Goal: Transaction & Acquisition: Purchase product/service

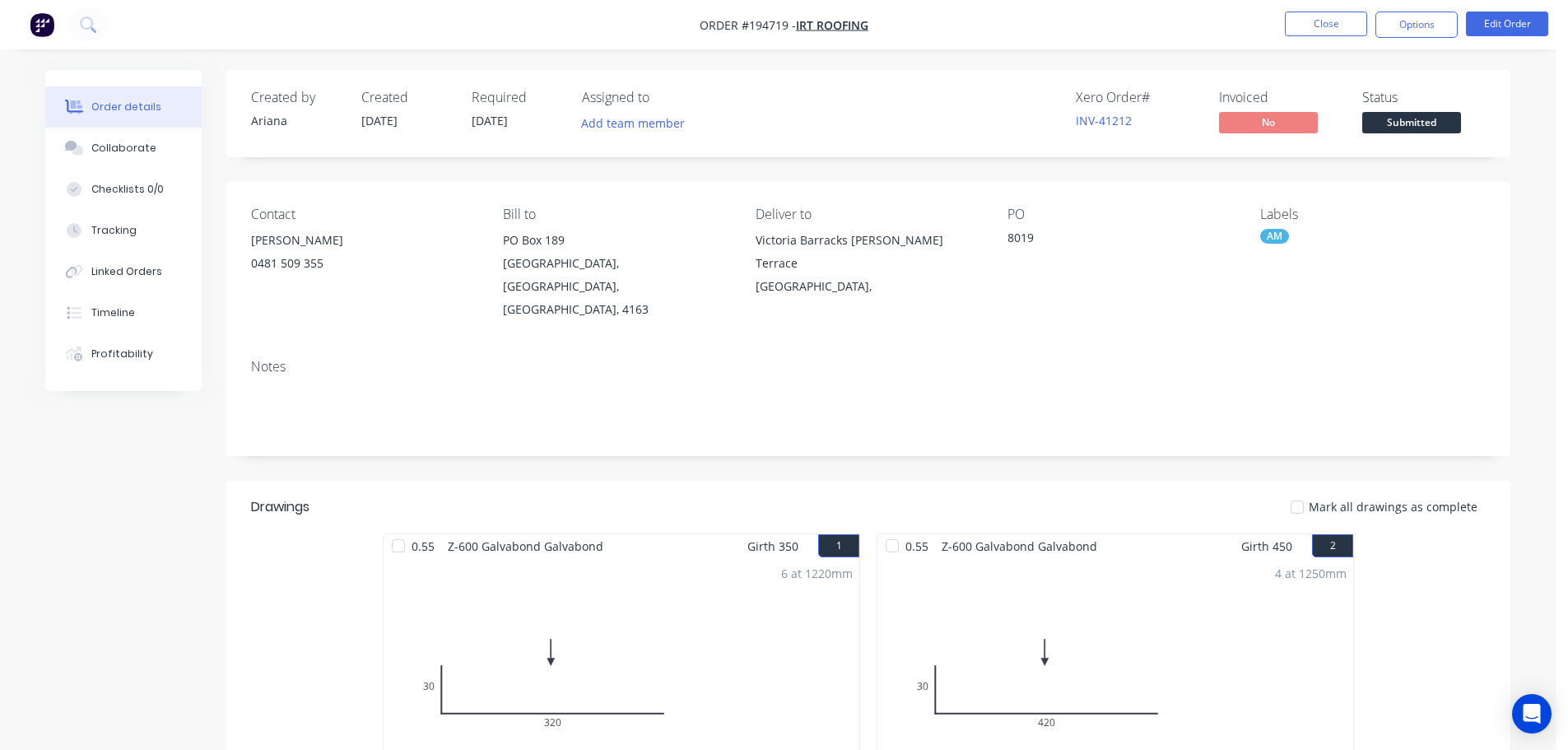
click at [908, 82] on div "Created by [PERSON_NAME] Created [DATE] Required [DATE] Assigned to Add team me…" at bounding box center [868, 113] width 1285 height 87
click at [1273, 234] on div "AM" at bounding box center [1275, 235] width 29 height 15
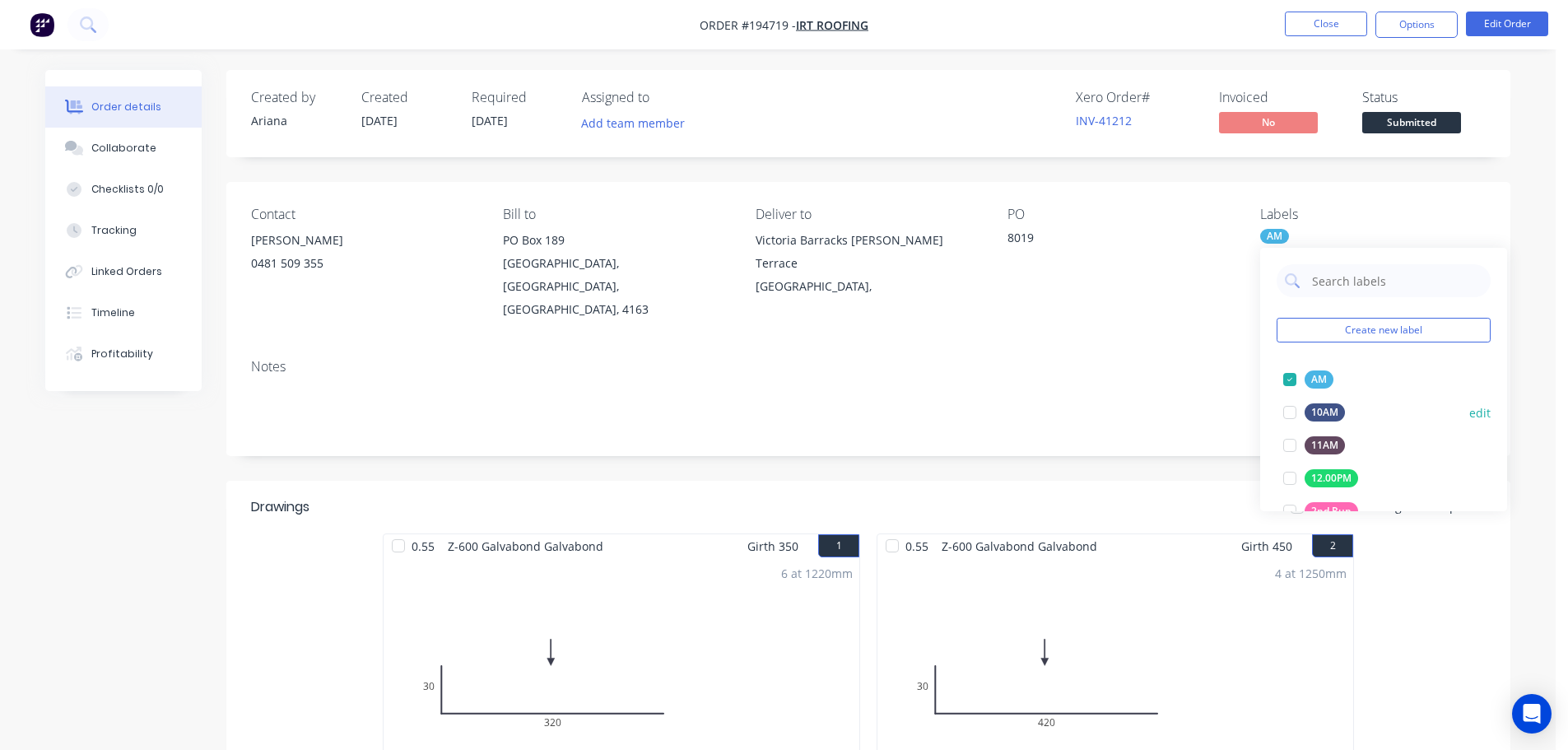
click at [1290, 375] on div at bounding box center [1290, 378] width 33 height 33
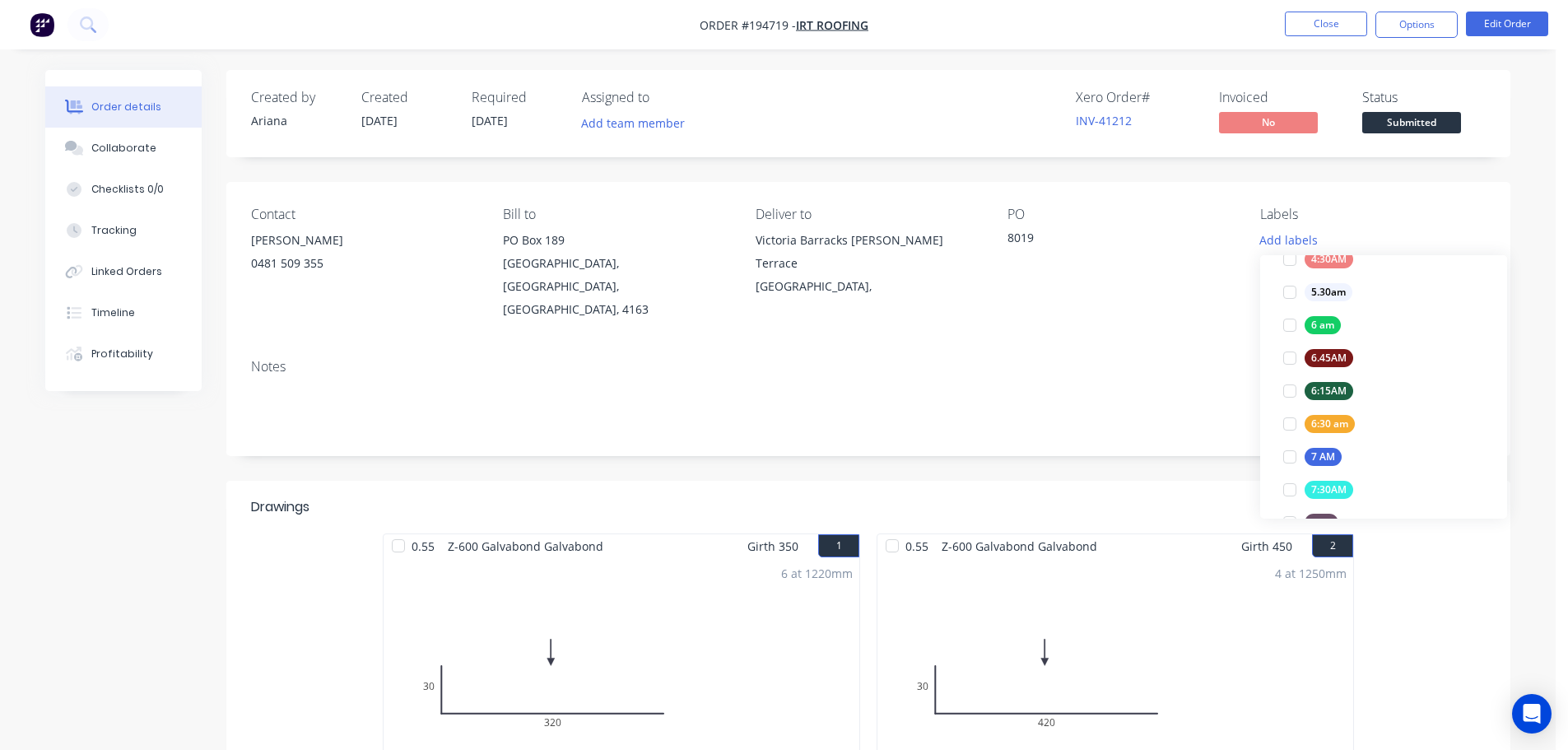
scroll to position [328, 0]
click at [1285, 384] on div at bounding box center [1290, 388] width 33 height 33
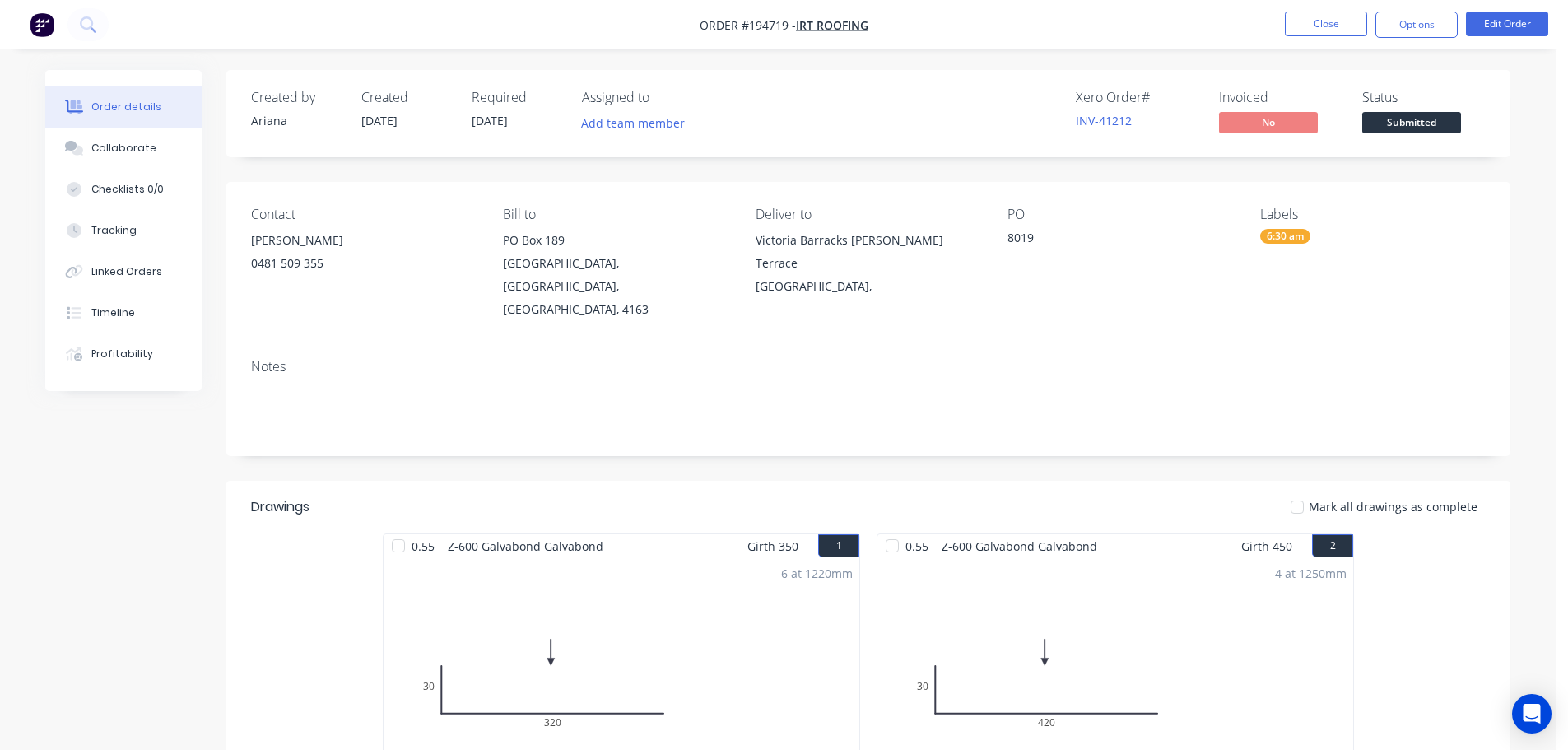
click at [1140, 304] on div "Contact [PERSON_NAME] [PHONE_NUMBER] Bill to [GEOGRAPHIC_DATA] Deliver to [STRE…" at bounding box center [868, 263] width 1285 height 164
click at [1152, 304] on div "Contact [PERSON_NAME] [PHONE_NUMBER] Bill to [GEOGRAPHIC_DATA] Deliver to [STRE…" at bounding box center [868, 263] width 1285 height 164
click at [1420, 22] on button "Options" at bounding box center [1417, 25] width 82 height 27
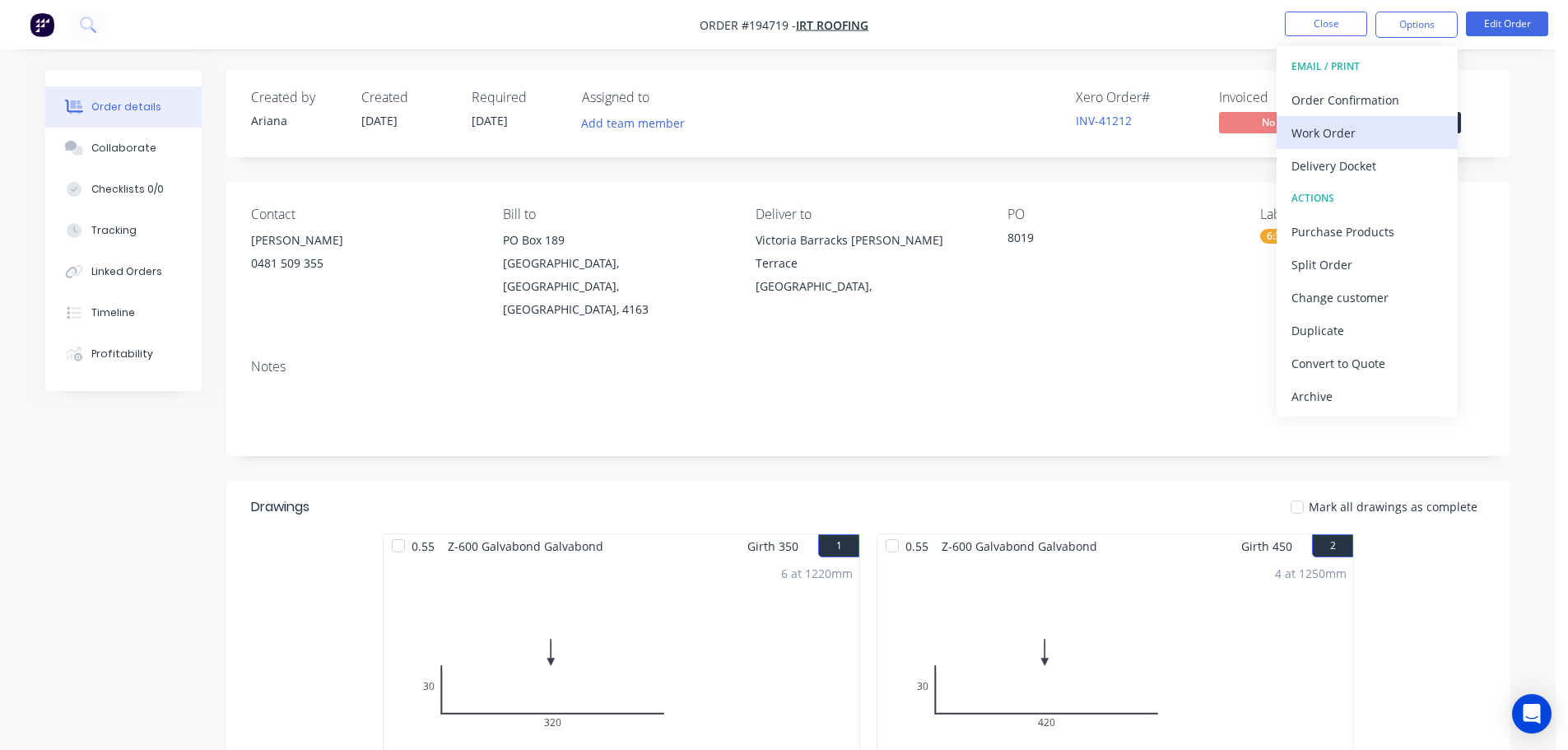
click at [1343, 127] on div "Work Order" at bounding box center [1367, 133] width 151 height 24
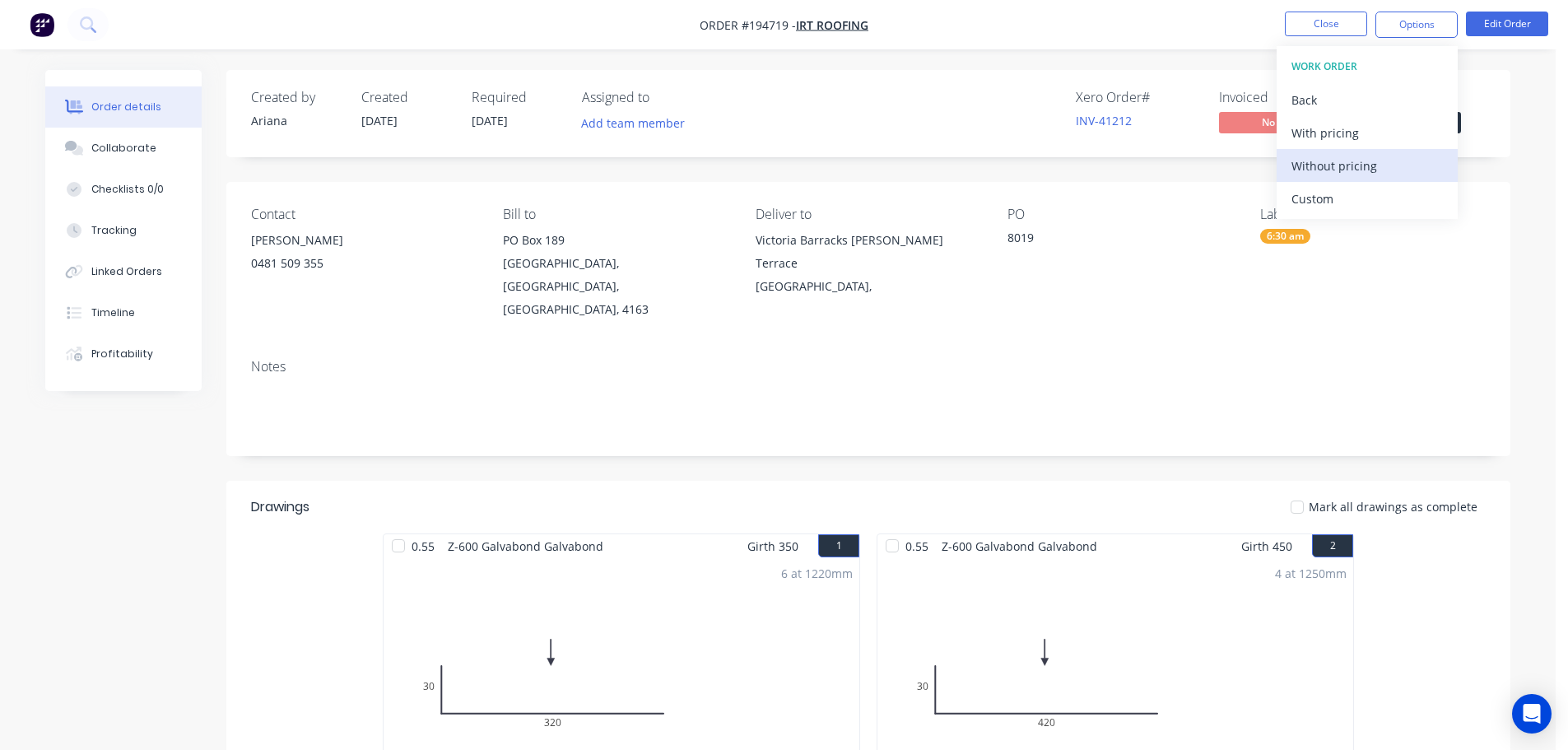
click at [1343, 164] on div "Without pricing" at bounding box center [1367, 166] width 151 height 24
click at [1195, 8] on nav "Order #194719 - IRT Roofing Close Options EMAIL / PRINT Order Confirmation Work…" at bounding box center [784, 25] width 1568 height 50
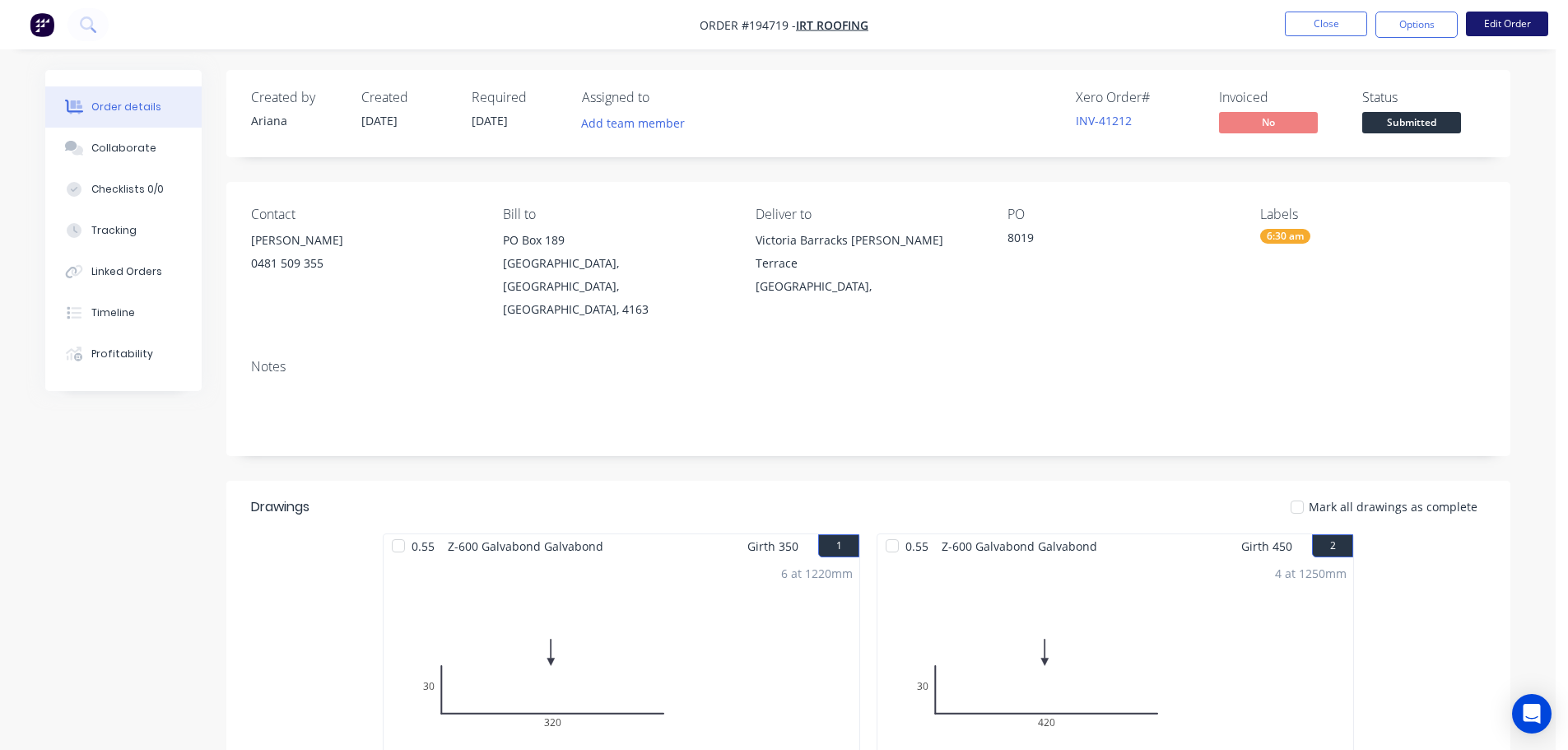
click at [1508, 29] on button "Edit Order" at bounding box center [1507, 24] width 82 height 25
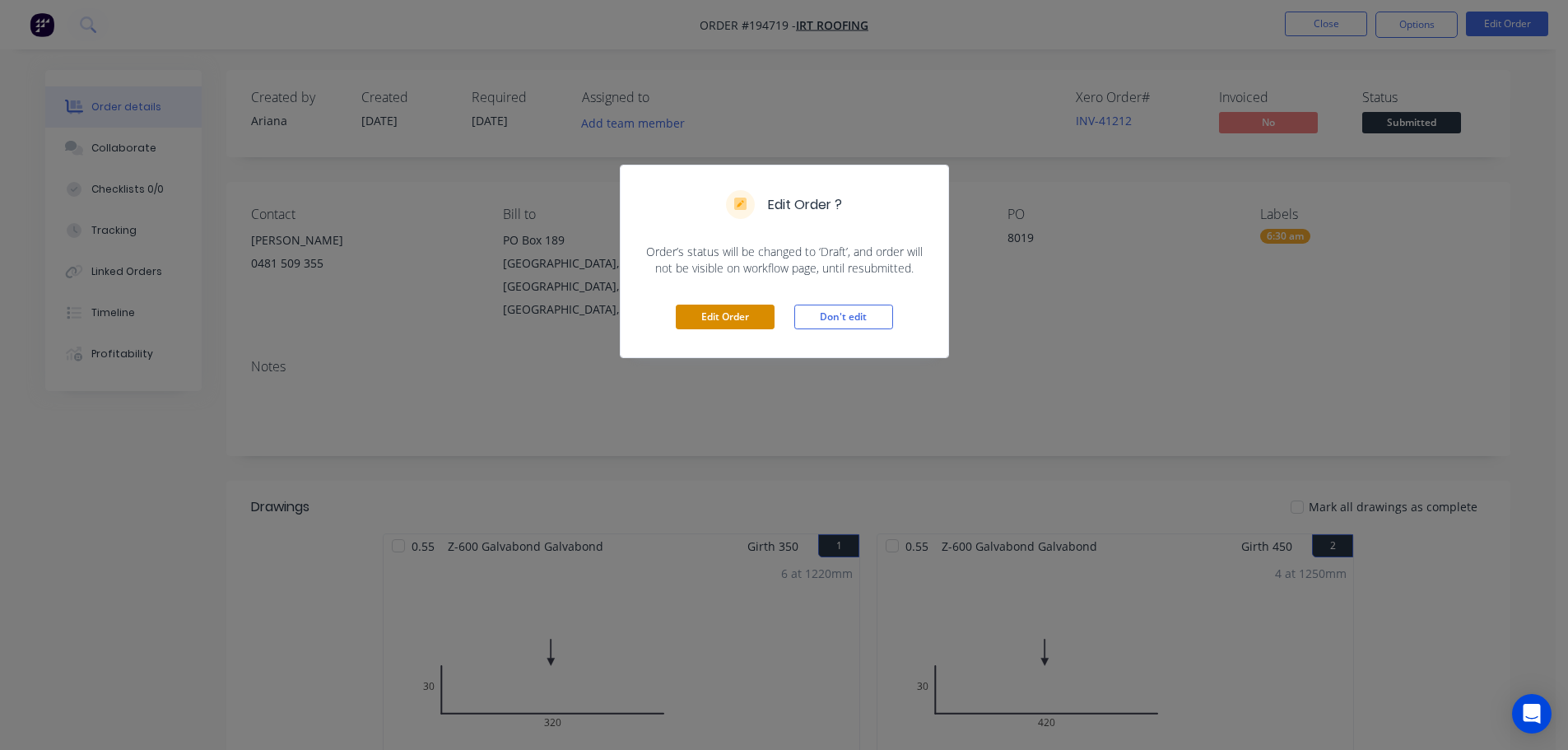
click at [714, 314] on button "Edit Order" at bounding box center [724, 317] width 98 height 25
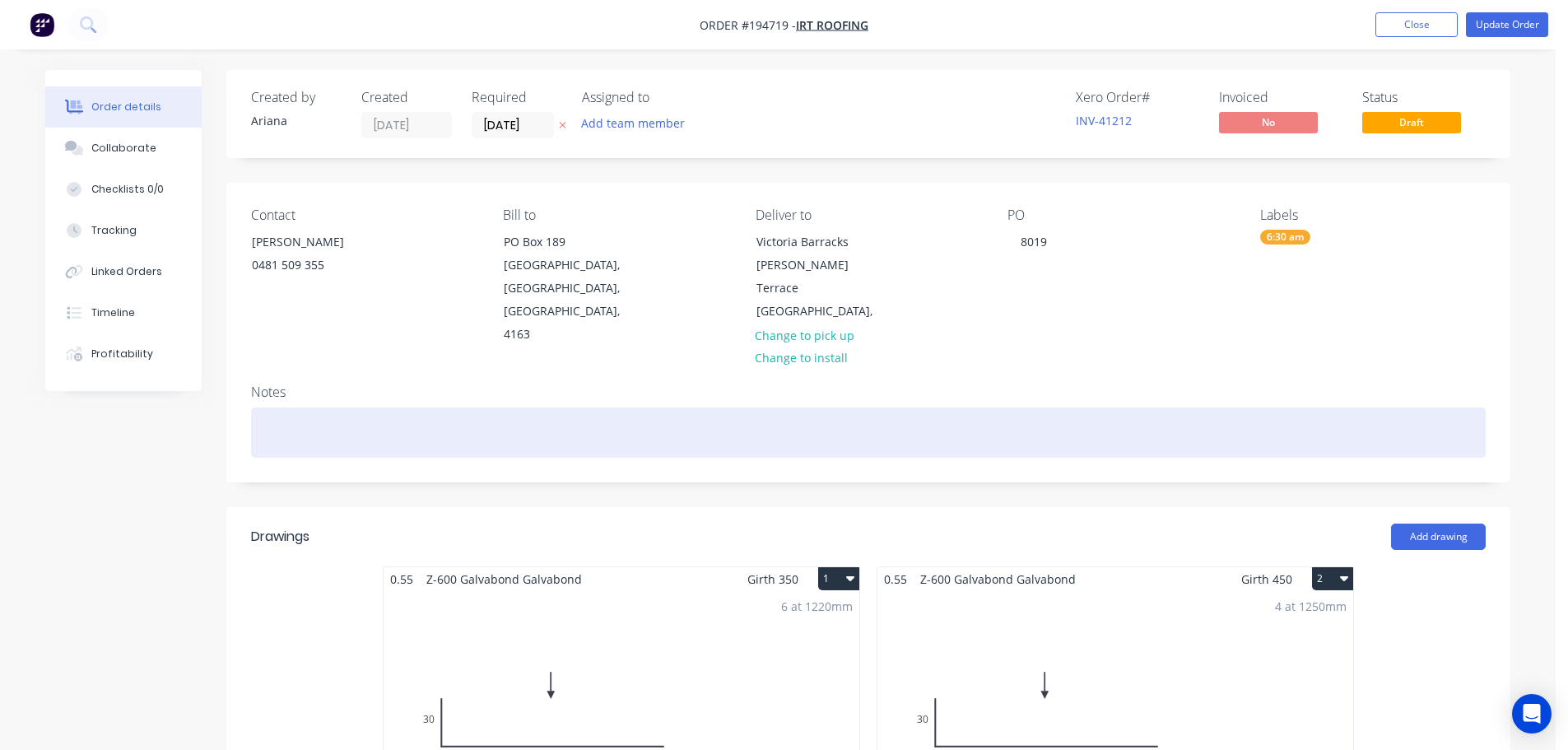
click at [270, 407] on div at bounding box center [868, 432] width 1235 height 51
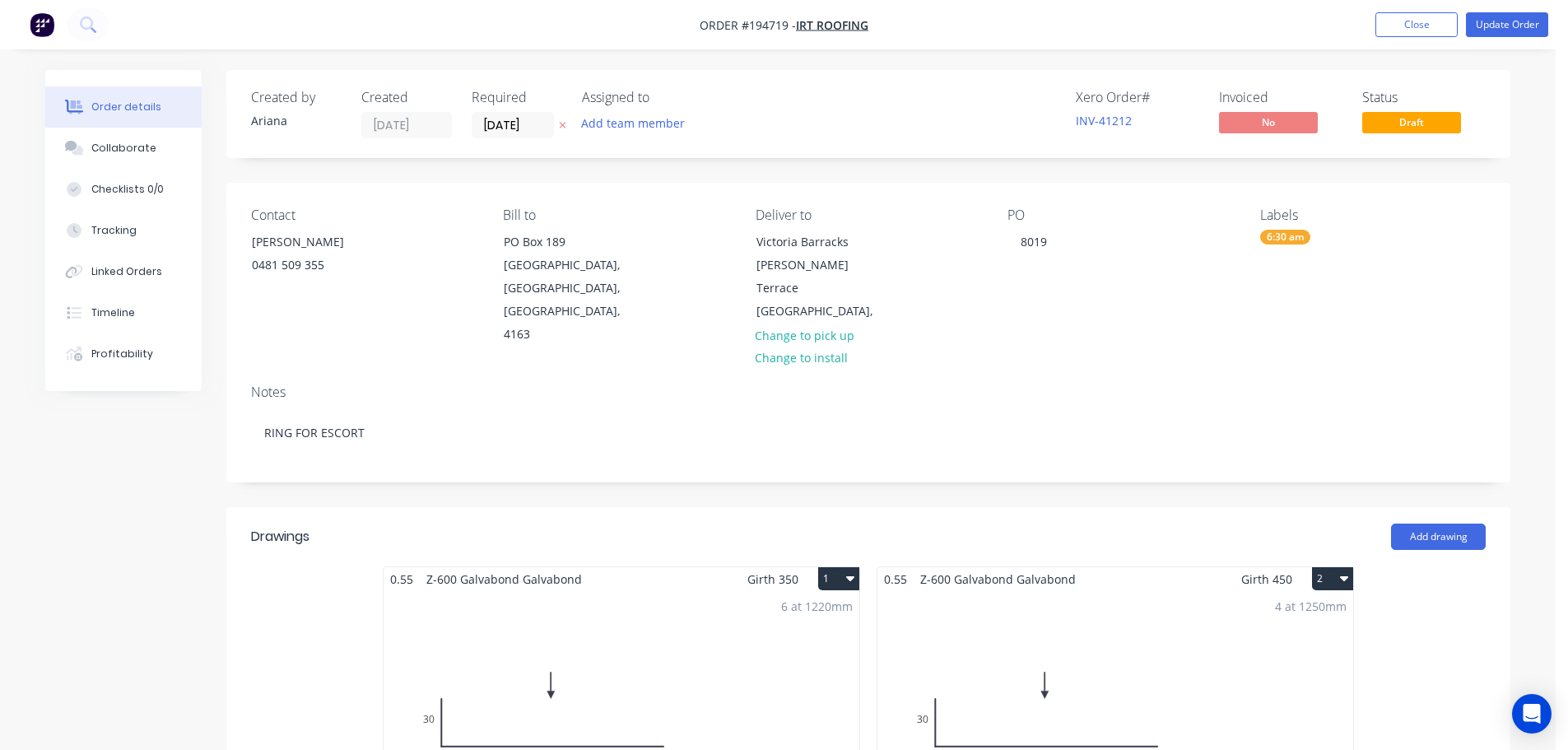
click at [400, 300] on div "Contact [PERSON_NAME] [PHONE_NUMBER]" at bounding box center [364, 277] width 226 height 139
click at [1515, 21] on button "Update Order" at bounding box center [1507, 24] width 82 height 25
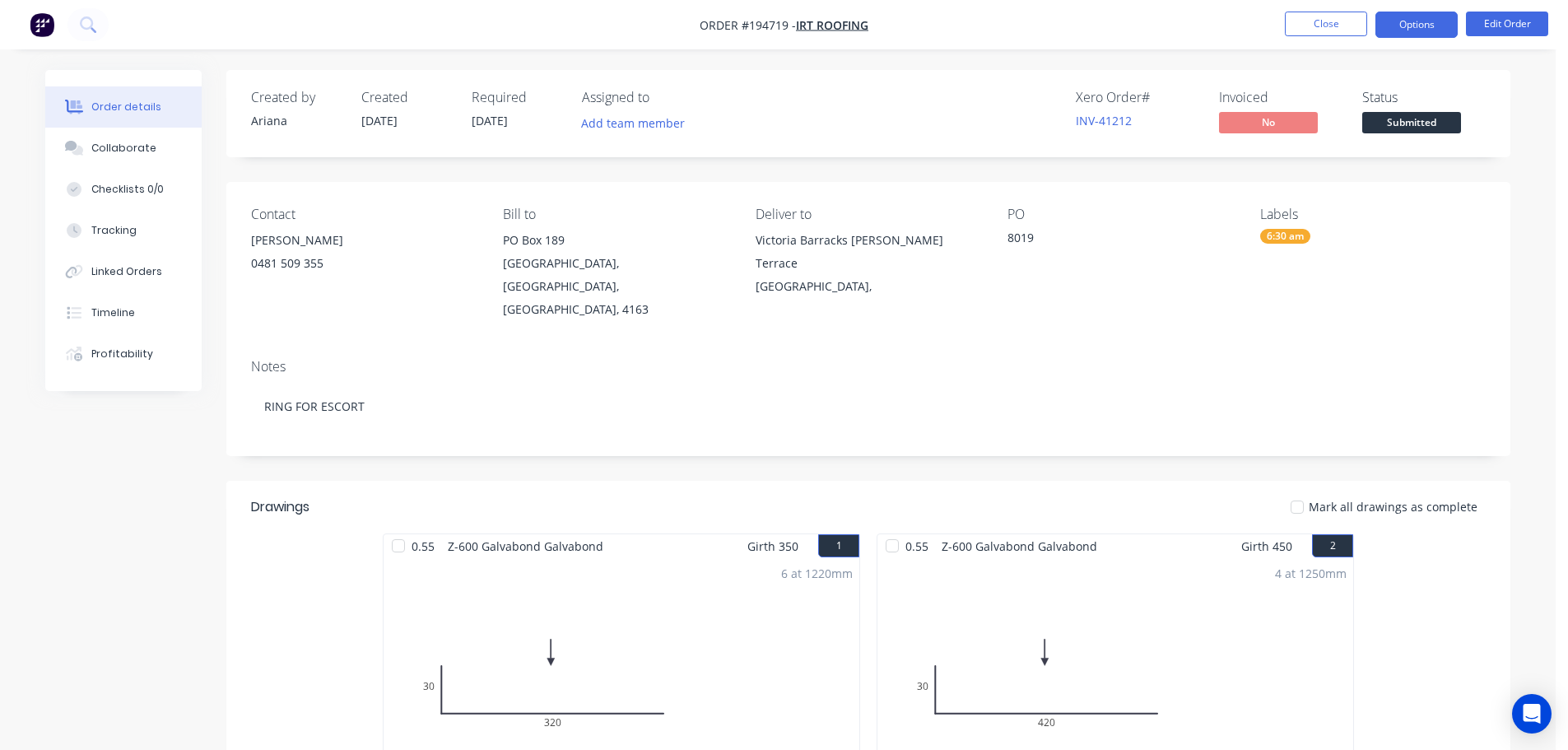
click at [1418, 21] on button "Options" at bounding box center [1417, 25] width 82 height 27
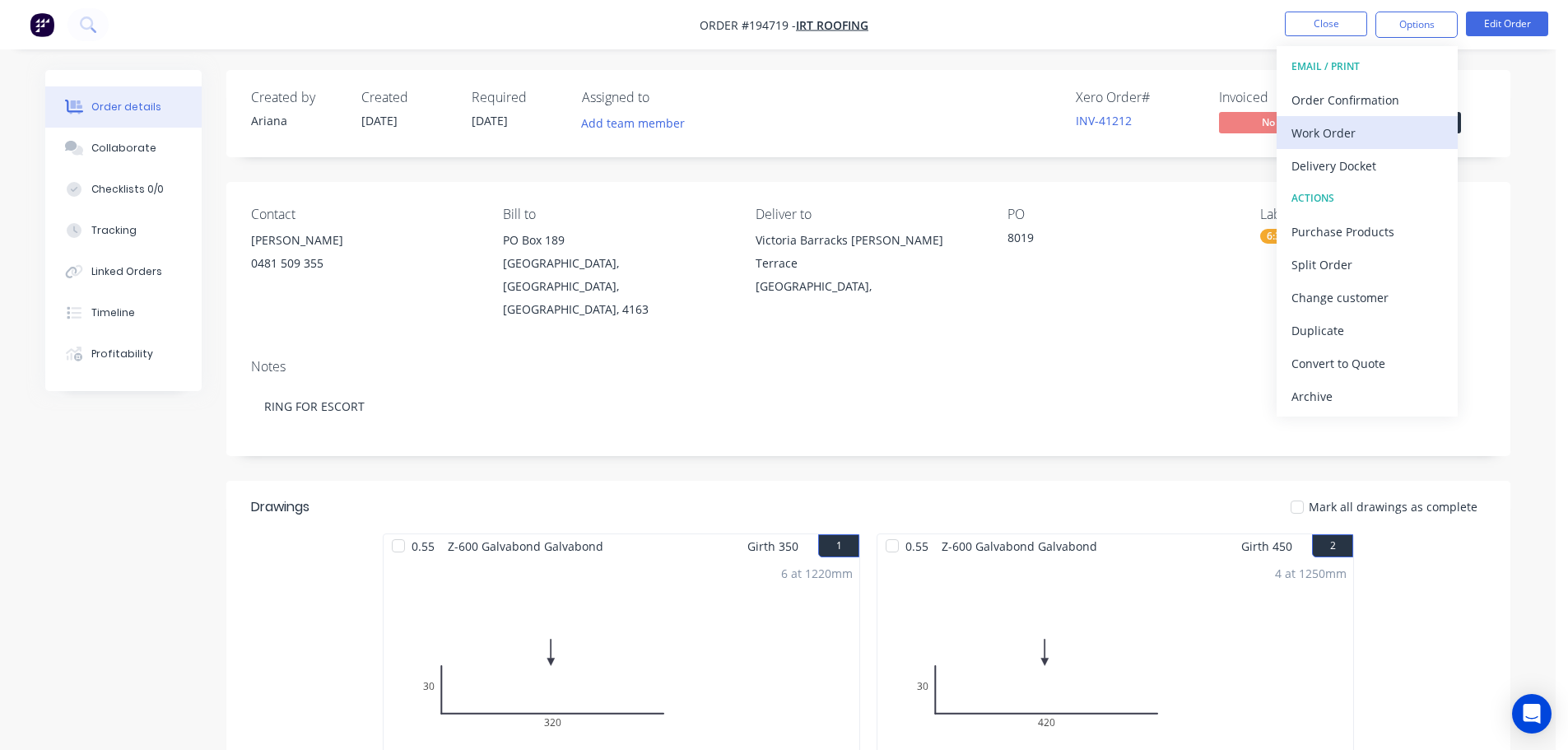
click at [1349, 127] on div "Work Order" at bounding box center [1367, 133] width 151 height 24
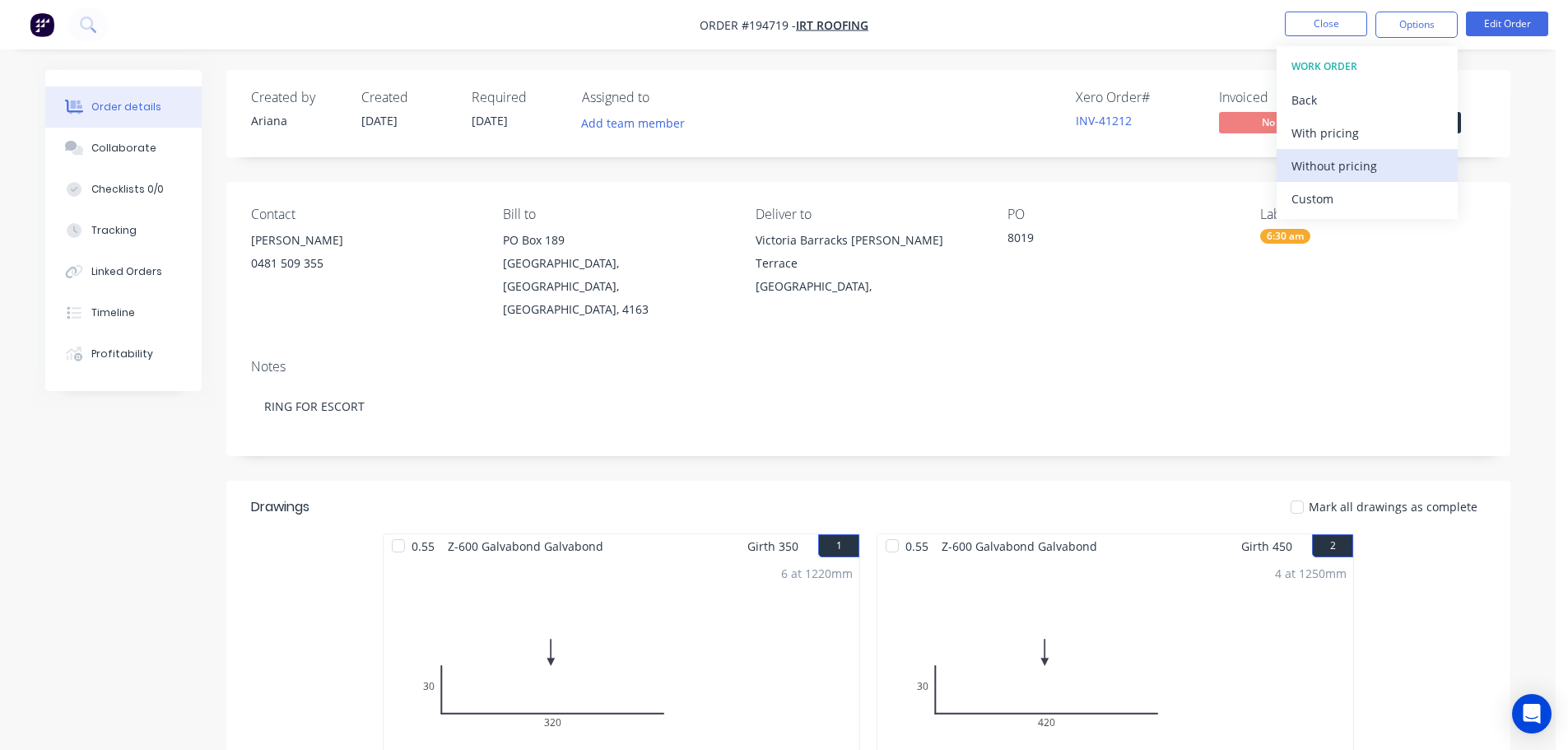
click at [1314, 171] on div "Without pricing" at bounding box center [1367, 166] width 151 height 24
click at [1153, 25] on nav "Order #194719 - IRT Roofing Close Options EMAIL / PRINT Order Confirmation Work…" at bounding box center [784, 25] width 1568 height 50
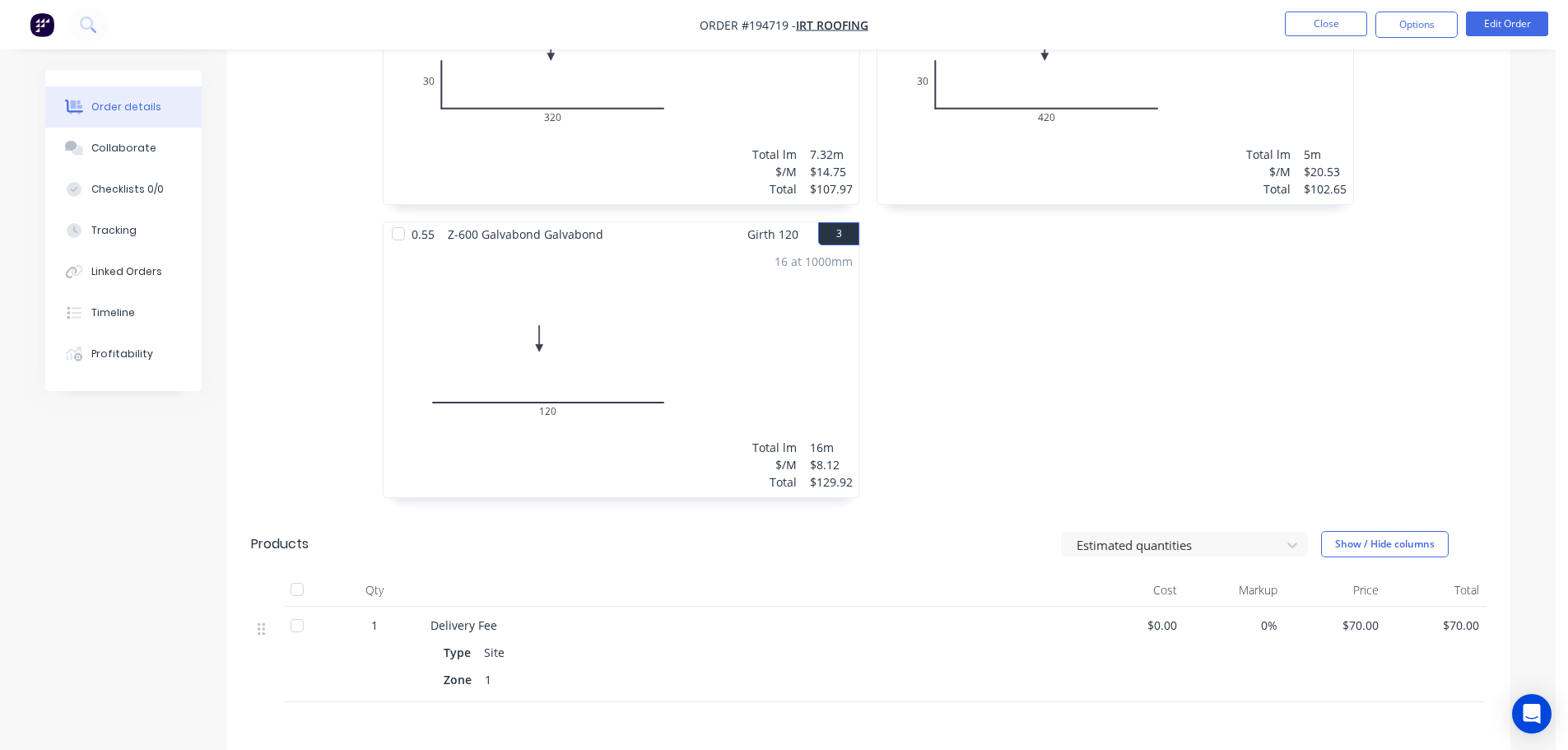
scroll to position [811, 0]
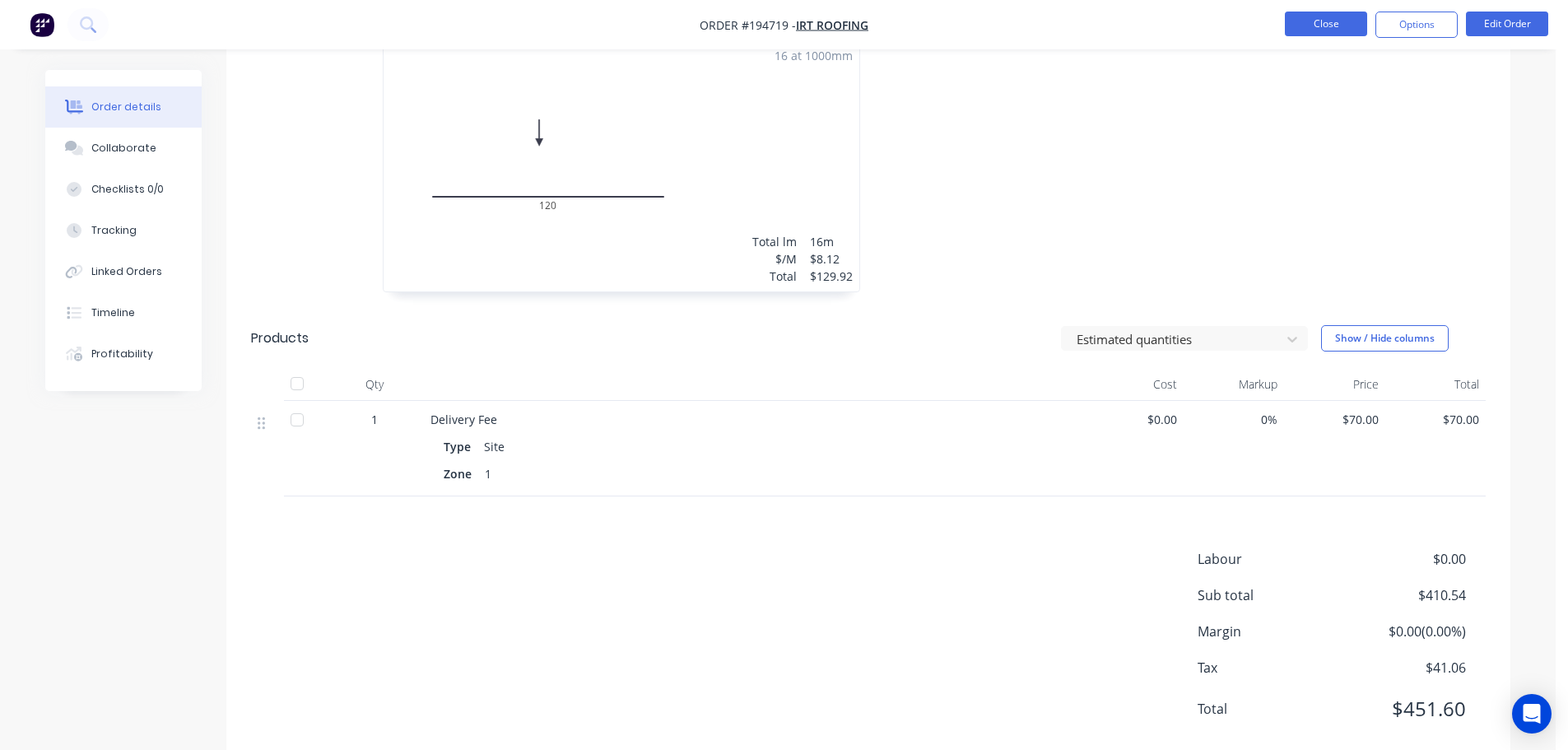
click at [1313, 22] on button "Close" at bounding box center [1326, 24] width 82 height 25
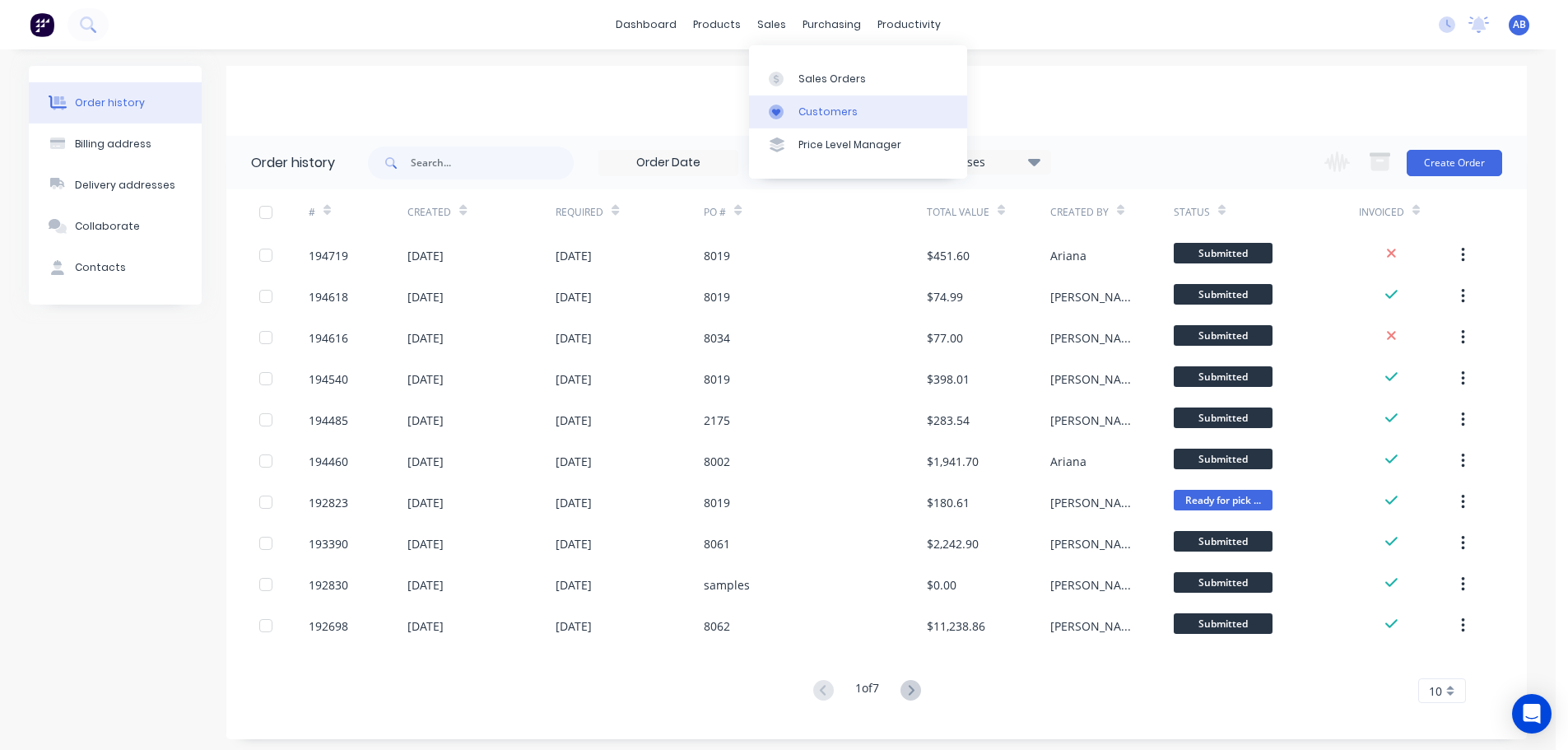
click at [802, 106] on div "Customers" at bounding box center [829, 111] width 60 height 15
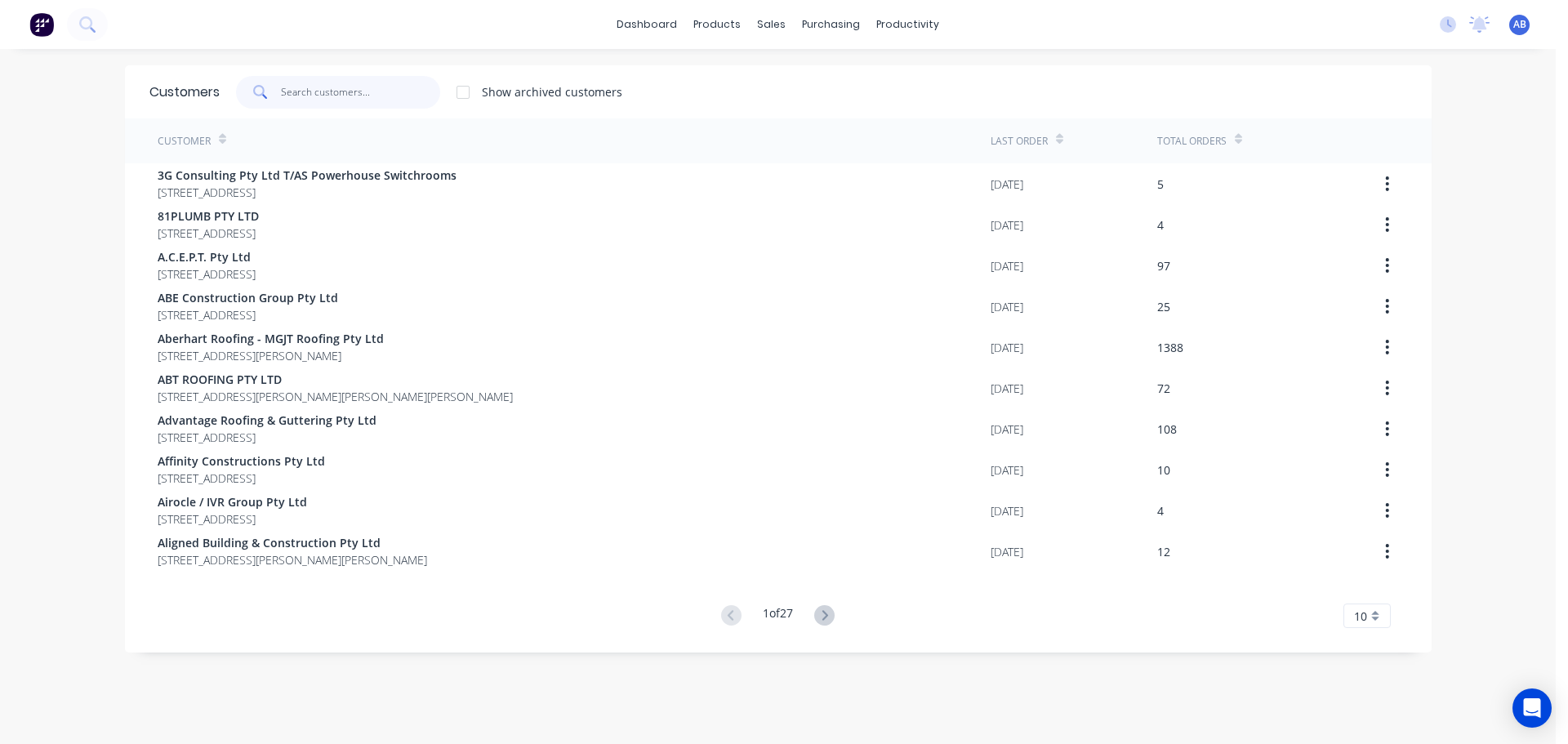
click at [390, 97] on input "text" at bounding box center [361, 92] width 160 height 33
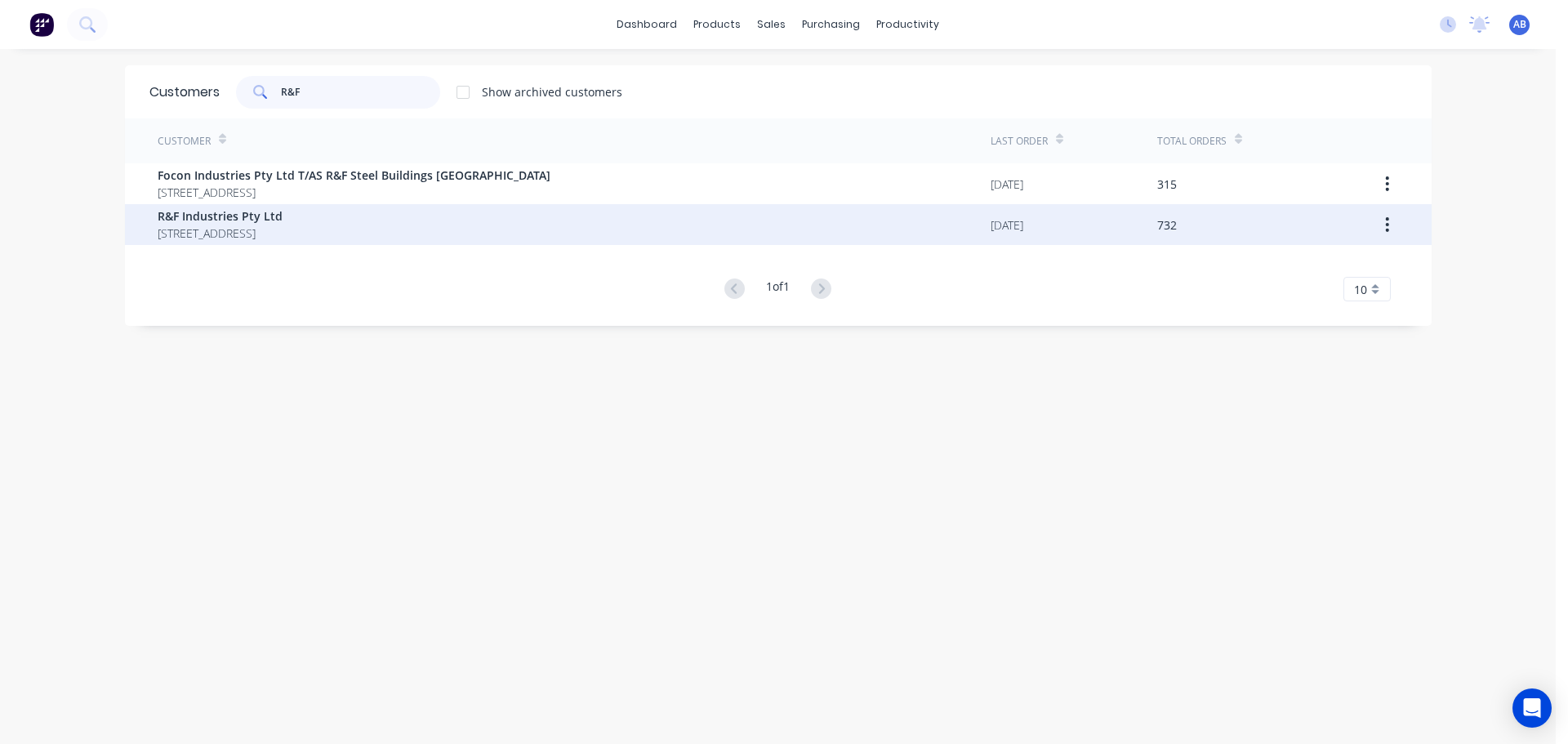
type input "R&F"
click at [239, 224] on span "R&F Industries Pty Ltd" at bounding box center [220, 215] width 125 height 17
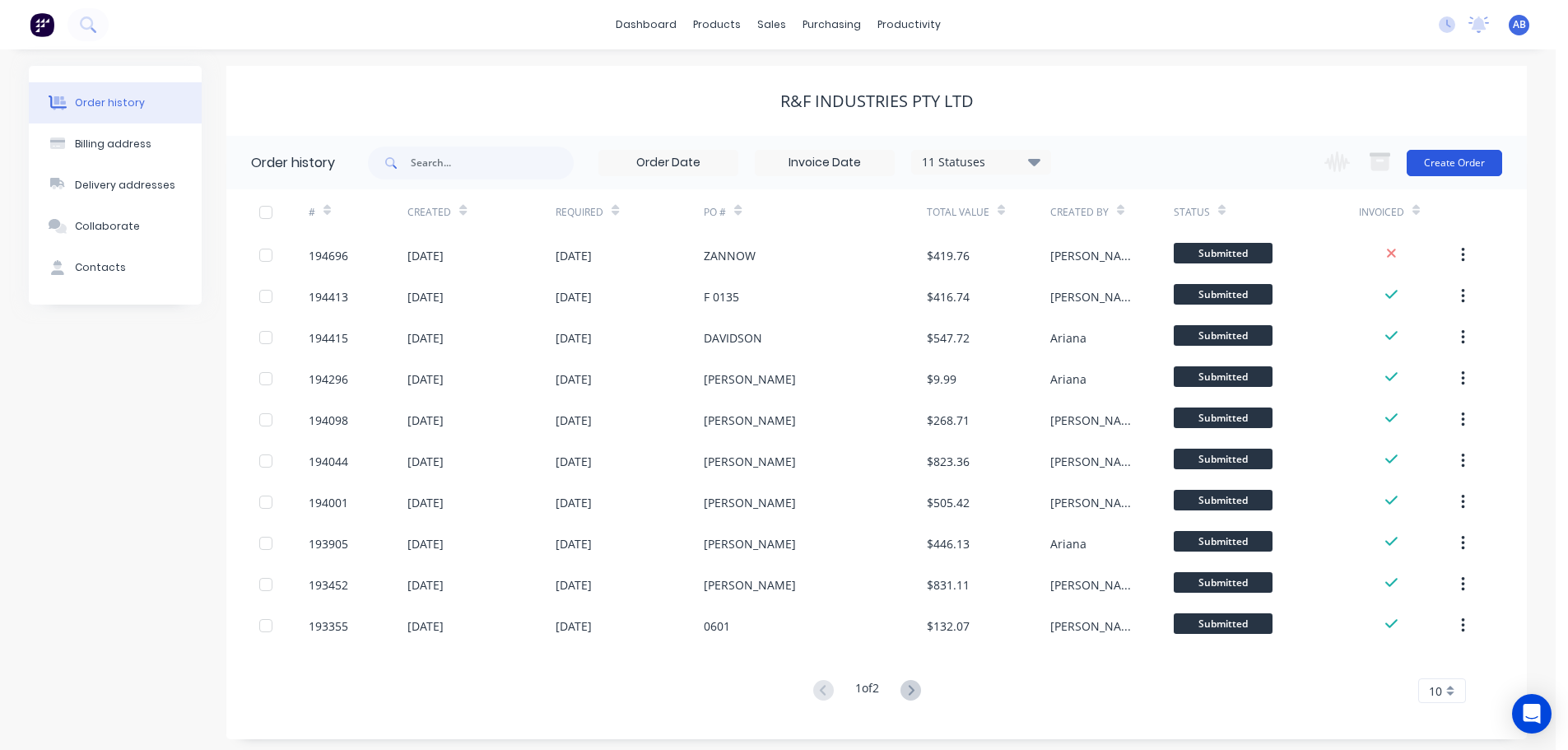
click at [1444, 159] on button "Create Order" at bounding box center [1455, 163] width 95 height 27
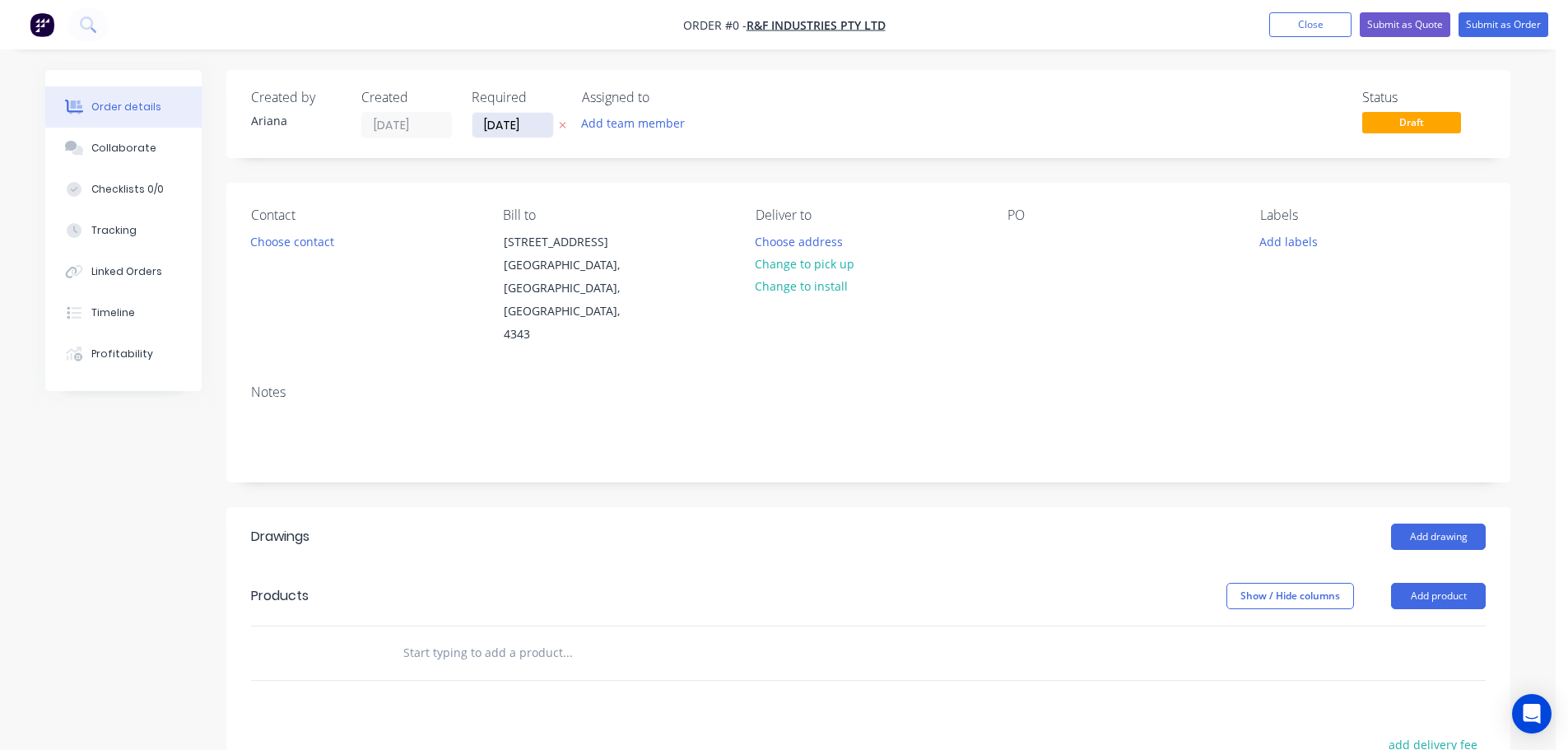
click at [499, 125] on input "[DATE]" at bounding box center [513, 125] width 80 height 25
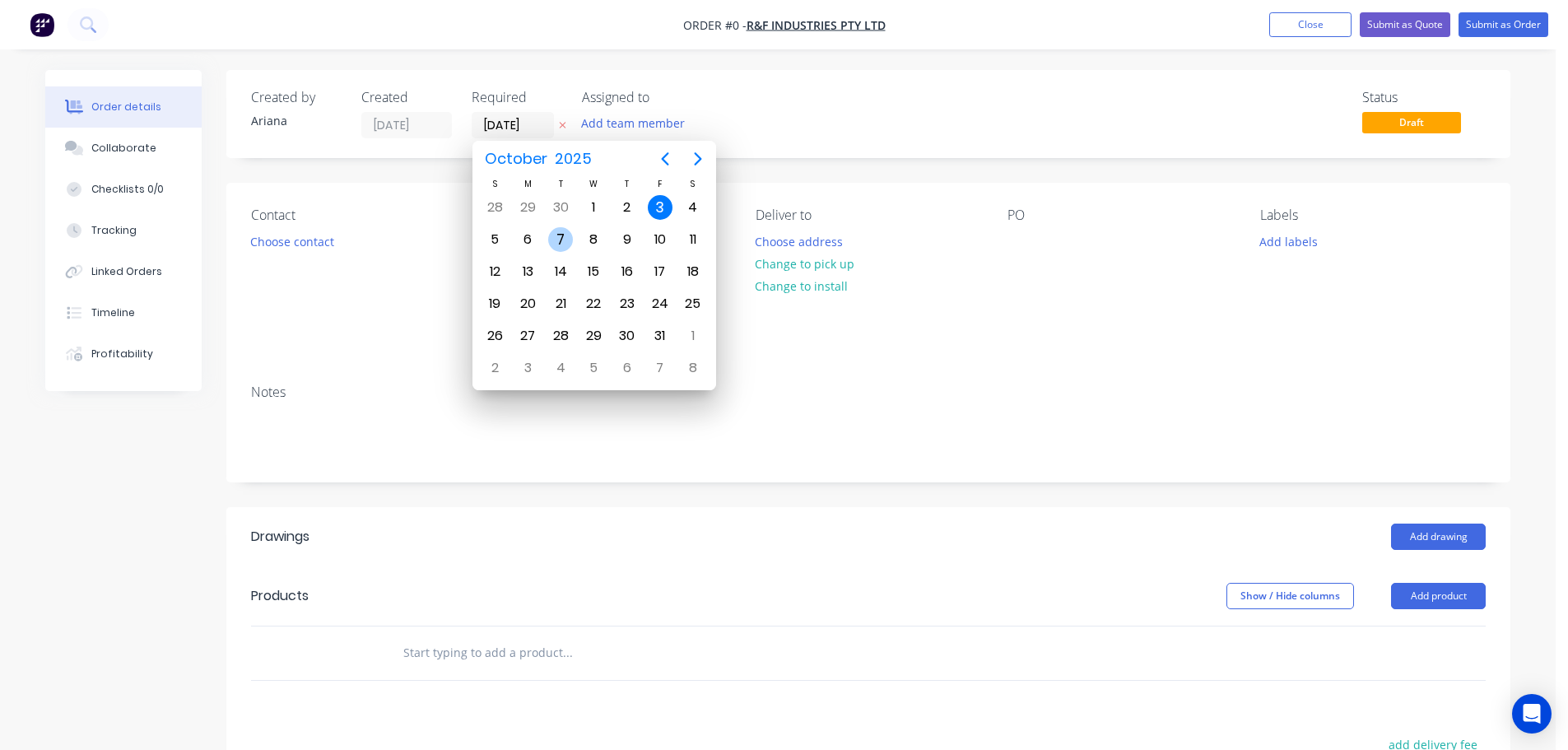
click at [561, 234] on div "7" at bounding box center [560, 239] width 25 height 25
type input "[DATE]"
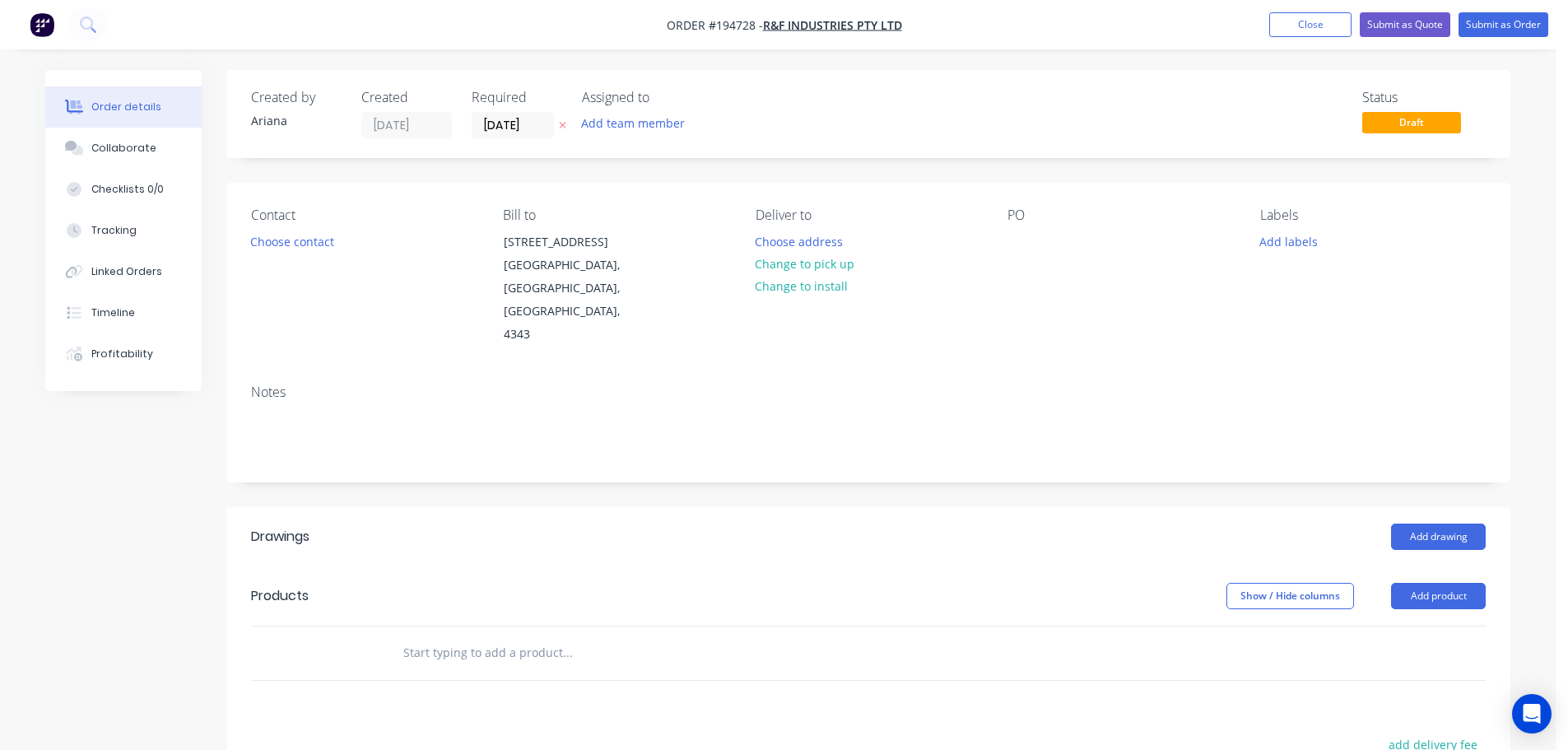
click at [930, 118] on div "Status Draft" at bounding box center [1116, 113] width 739 height 49
click at [299, 242] on button "Choose contact" at bounding box center [293, 240] width 101 height 22
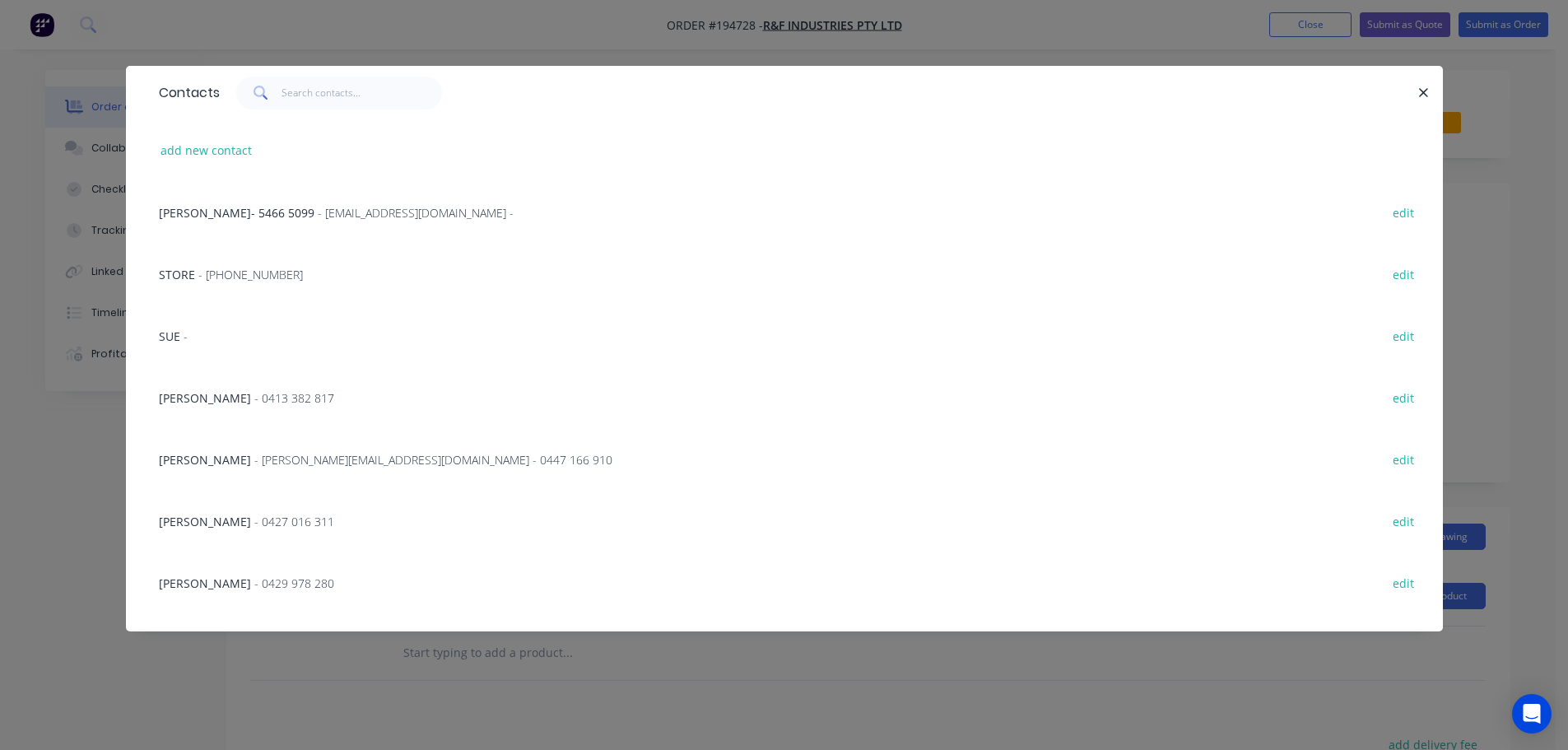
click at [238, 456] on span "[PERSON_NAME]" at bounding box center [205, 460] width 92 height 16
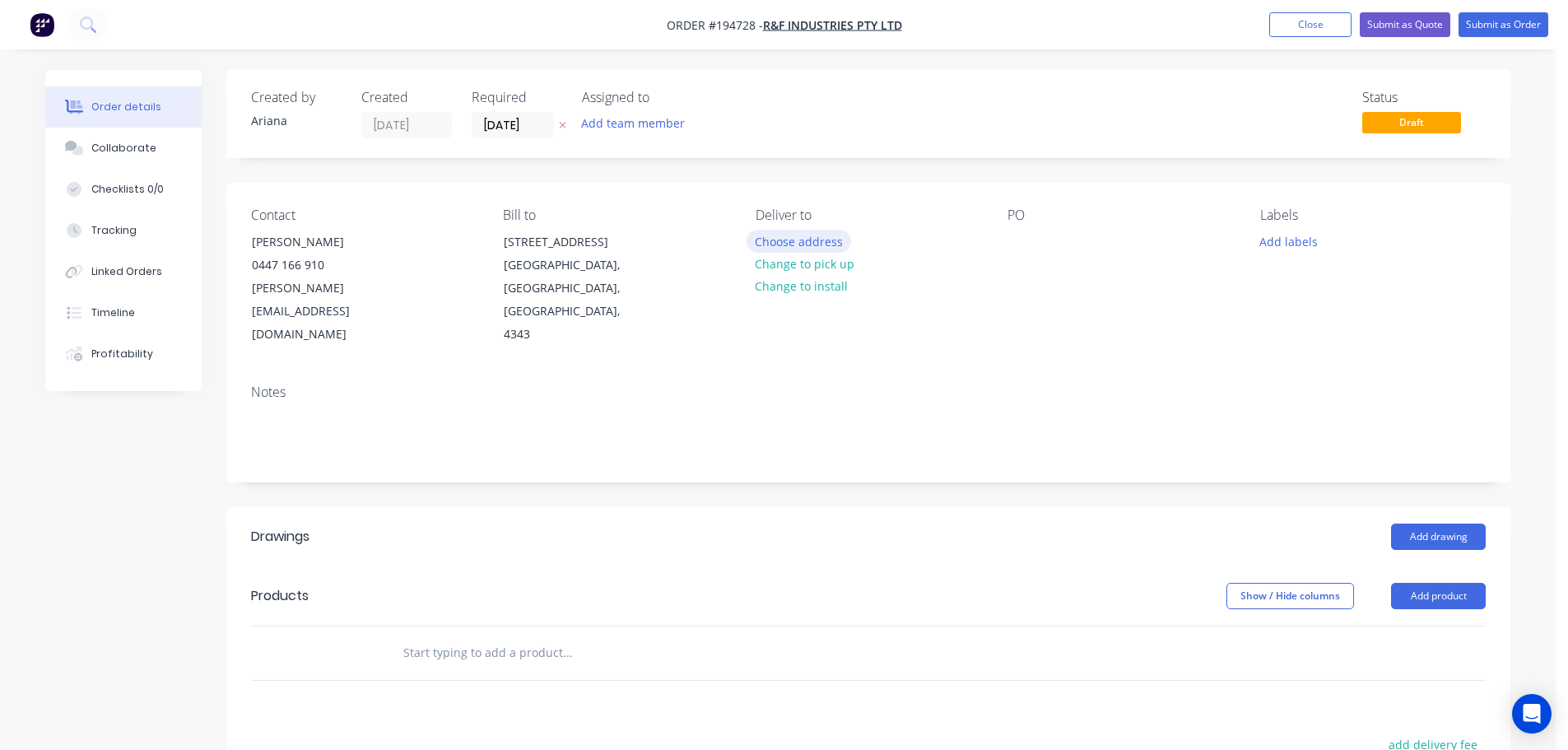
click at [794, 235] on button "Choose address" at bounding box center [799, 240] width 105 height 22
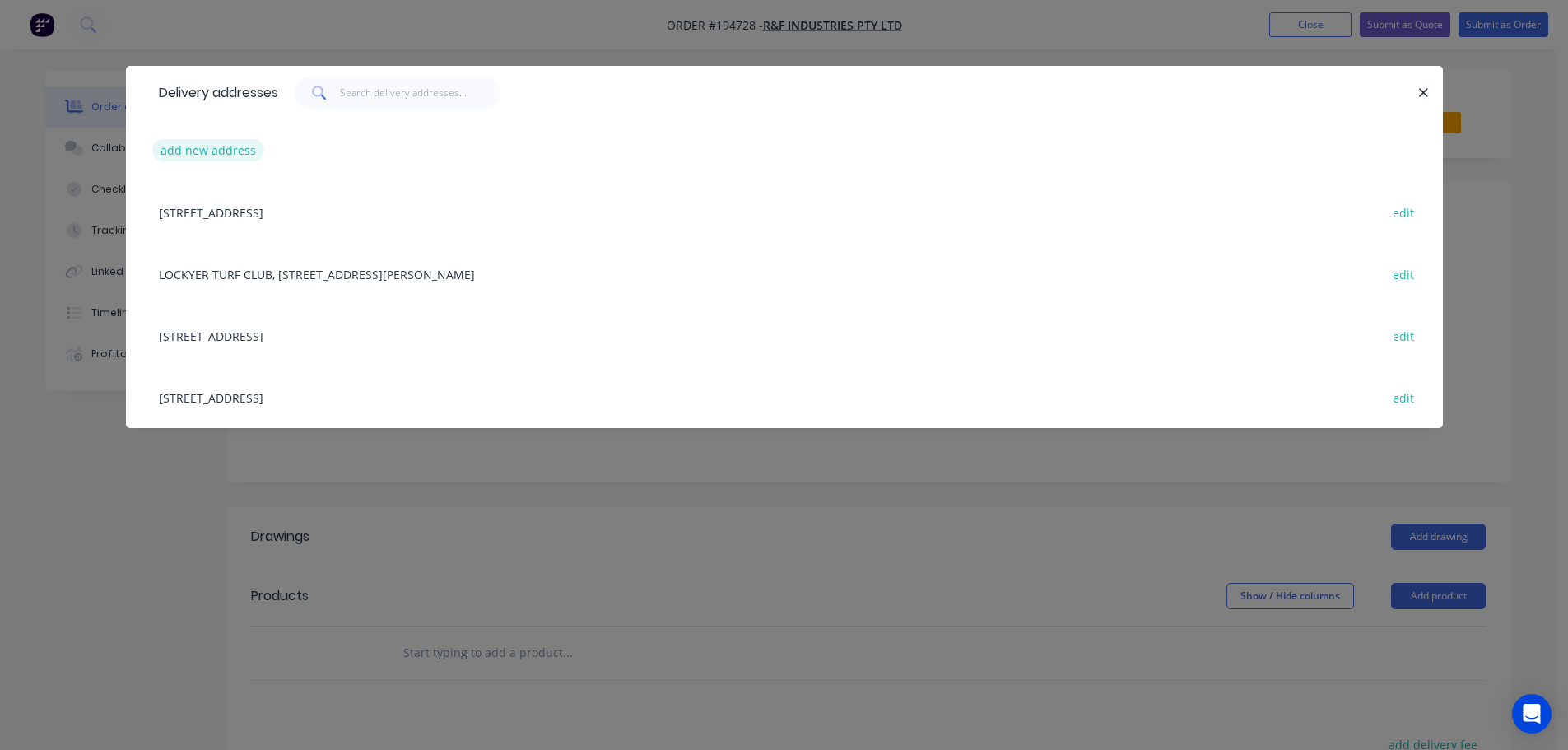
click at [196, 148] on button "add new address" at bounding box center [209, 150] width 113 height 22
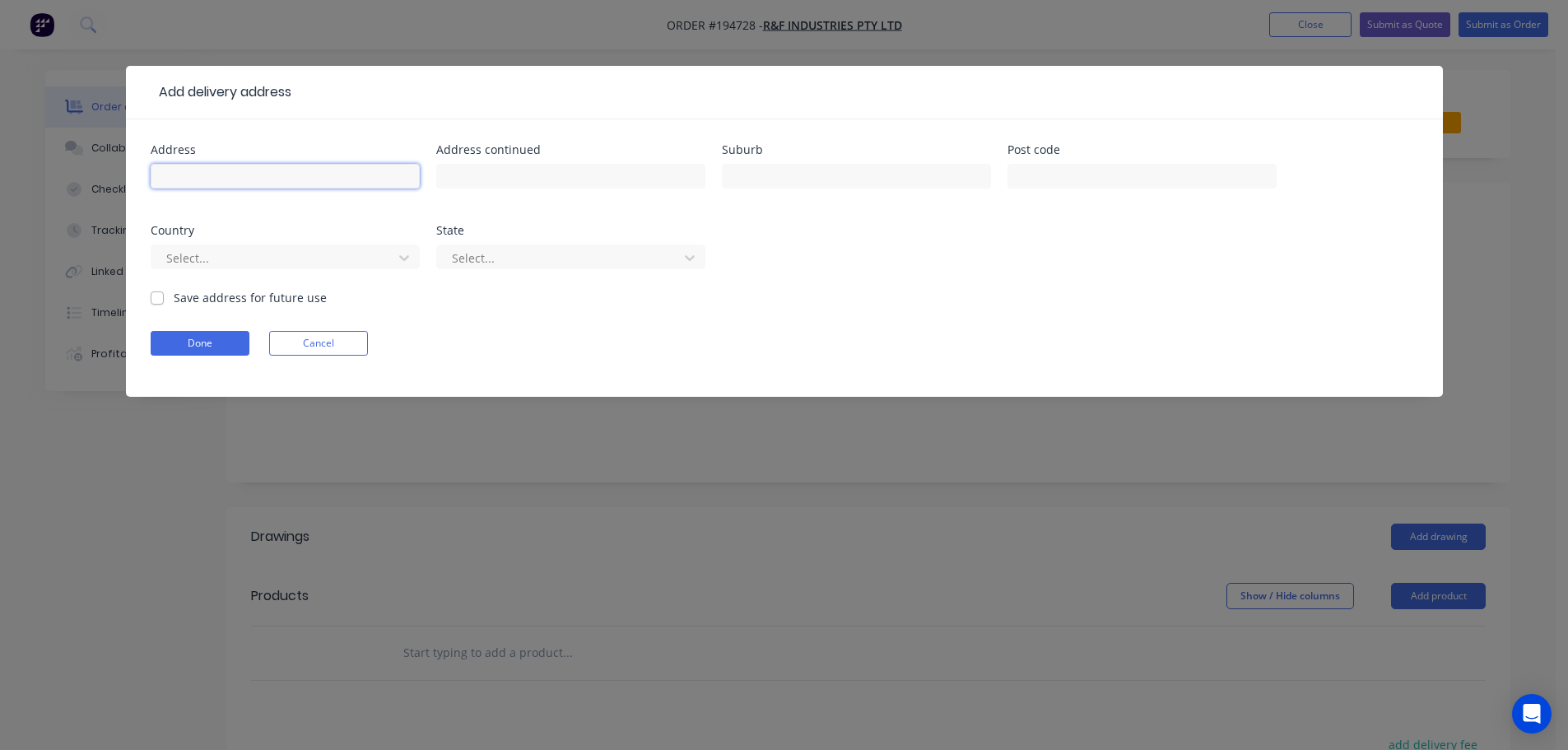
click at [183, 176] on input "text" at bounding box center [285, 176] width 269 height 25
type input "[DATE][STREET_ADDRESS][DATE]"
type input "MOUNT MEE"
click at [1097, 272] on div "Address [DATE]-[DATE] CAMPBELLS POCKET RD Address continued Suburb MOUNT MEE Po…" at bounding box center [785, 217] width 1268 height 145
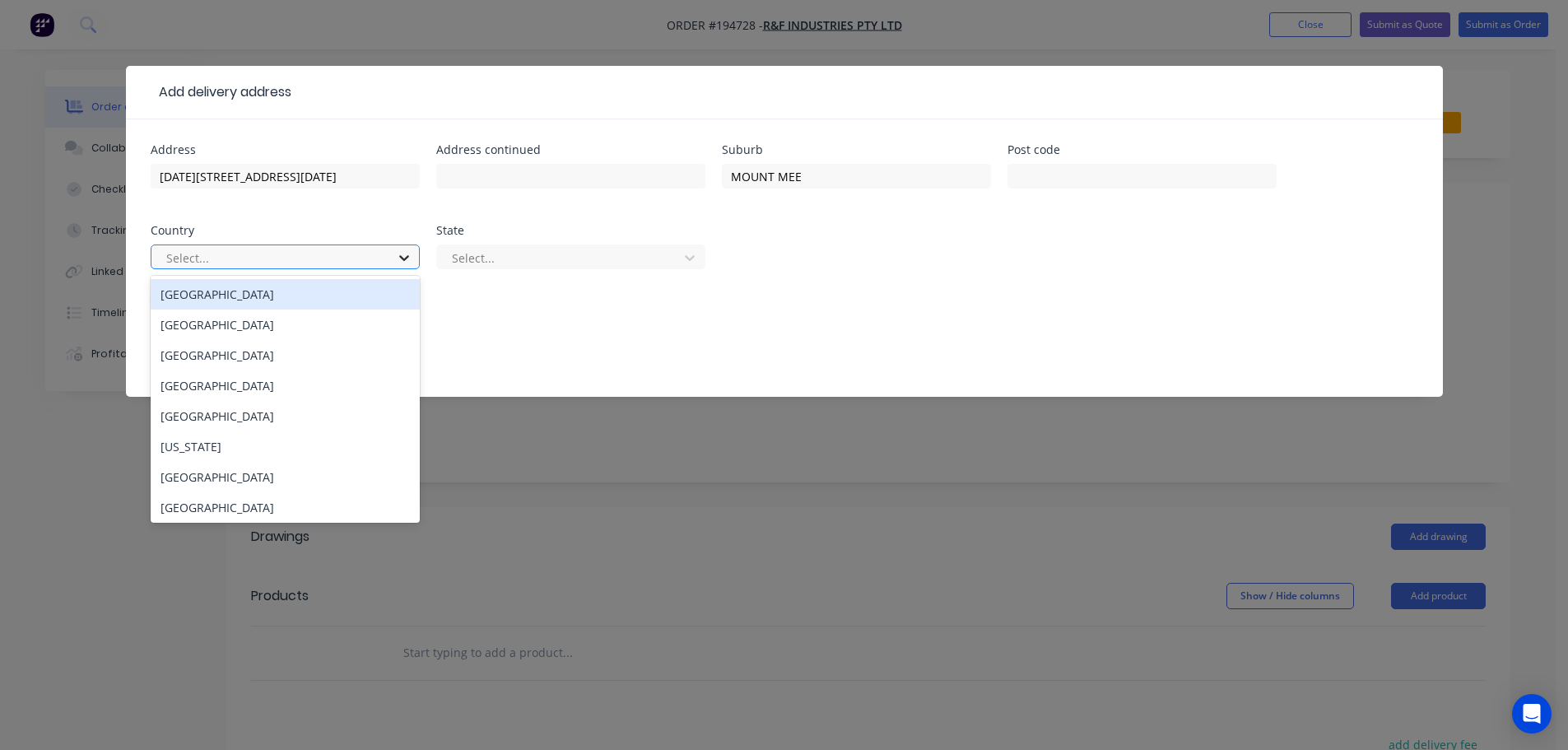
click at [402, 252] on icon at bounding box center [404, 257] width 17 height 17
click at [245, 298] on div "[GEOGRAPHIC_DATA]" at bounding box center [285, 294] width 269 height 31
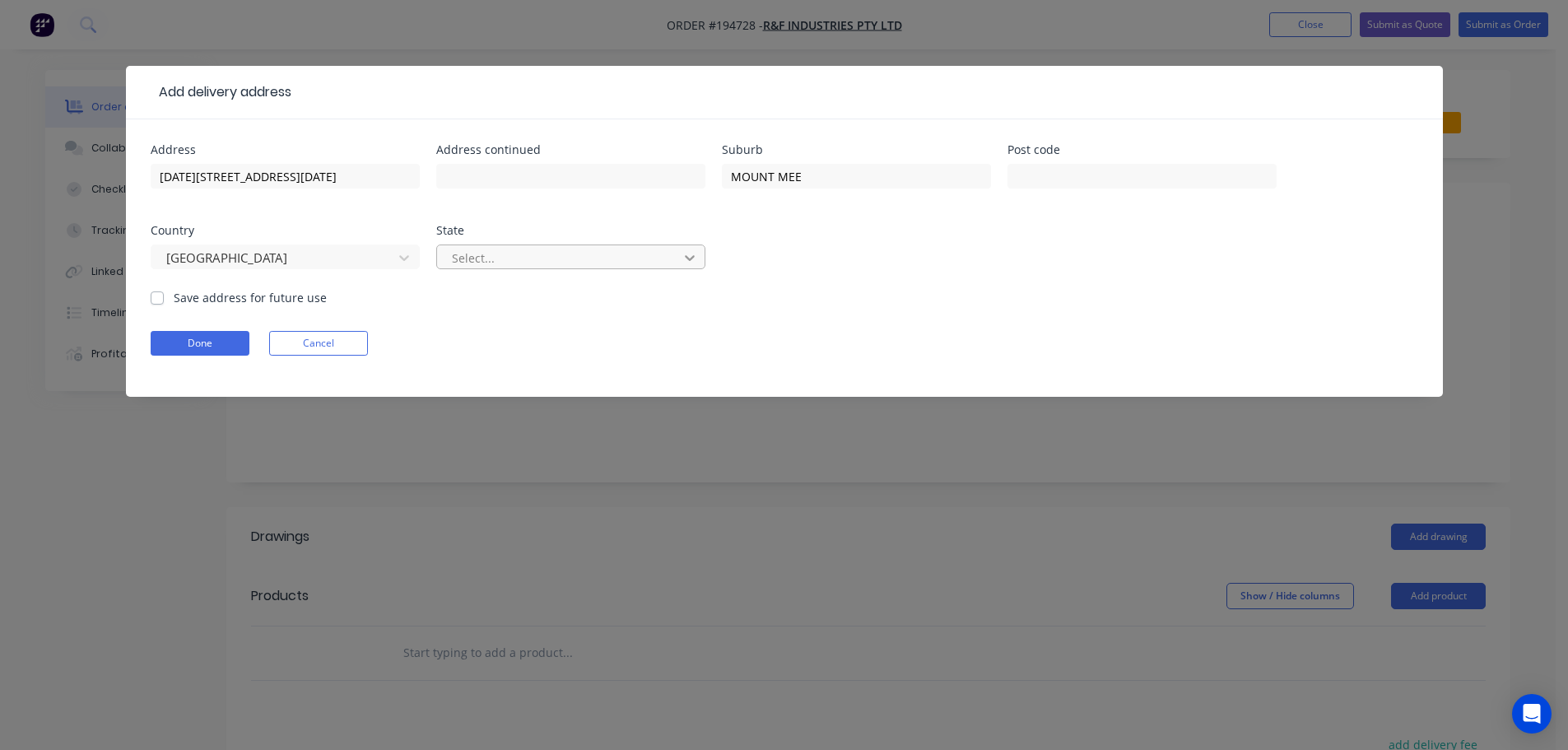
click at [694, 260] on icon at bounding box center [690, 257] width 17 height 17
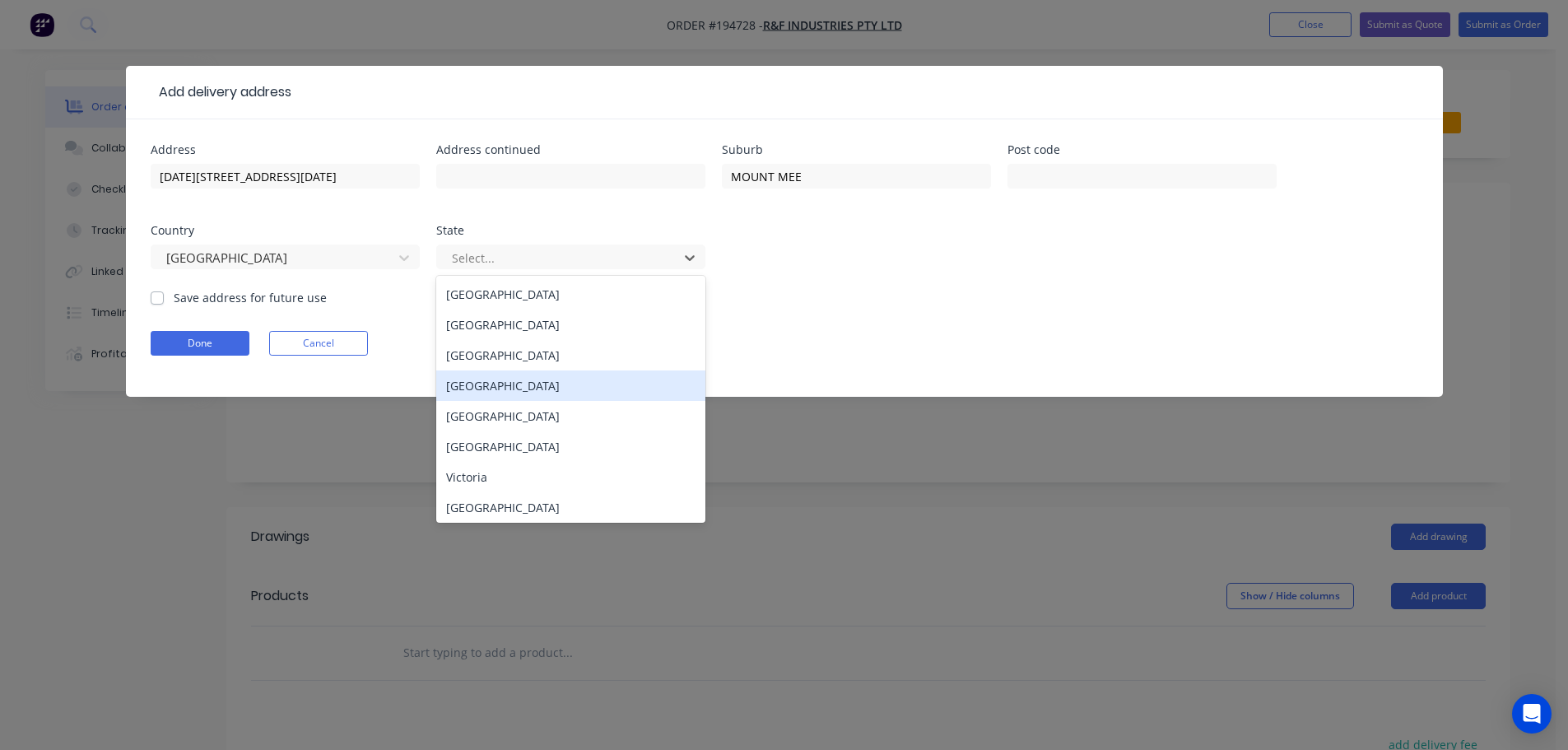
click at [502, 386] on div "[GEOGRAPHIC_DATA]" at bounding box center [570, 385] width 269 height 31
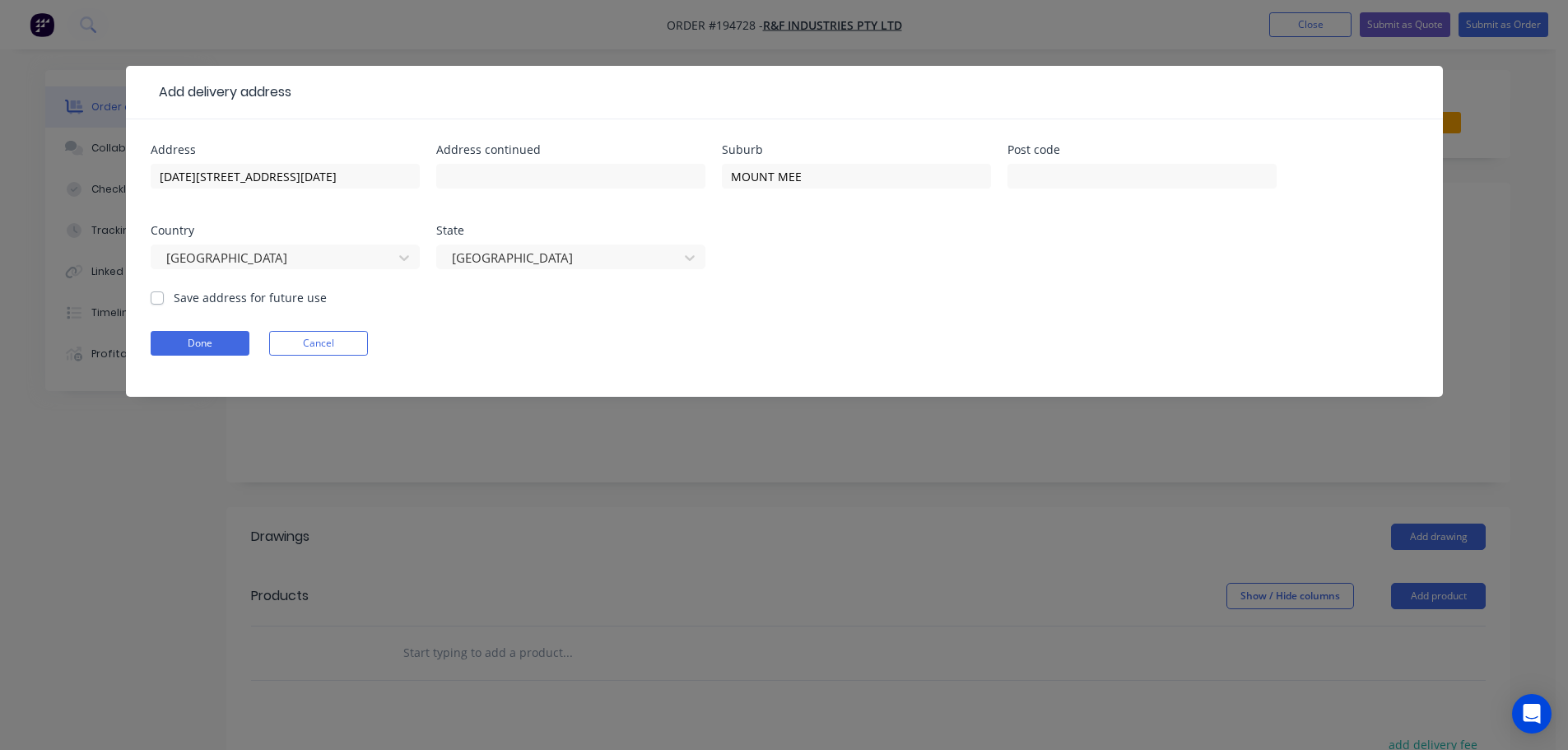
click at [961, 342] on div "Done Cancel" at bounding box center [785, 343] width 1268 height 25
click at [214, 345] on button "Done" at bounding box center [200, 343] width 98 height 25
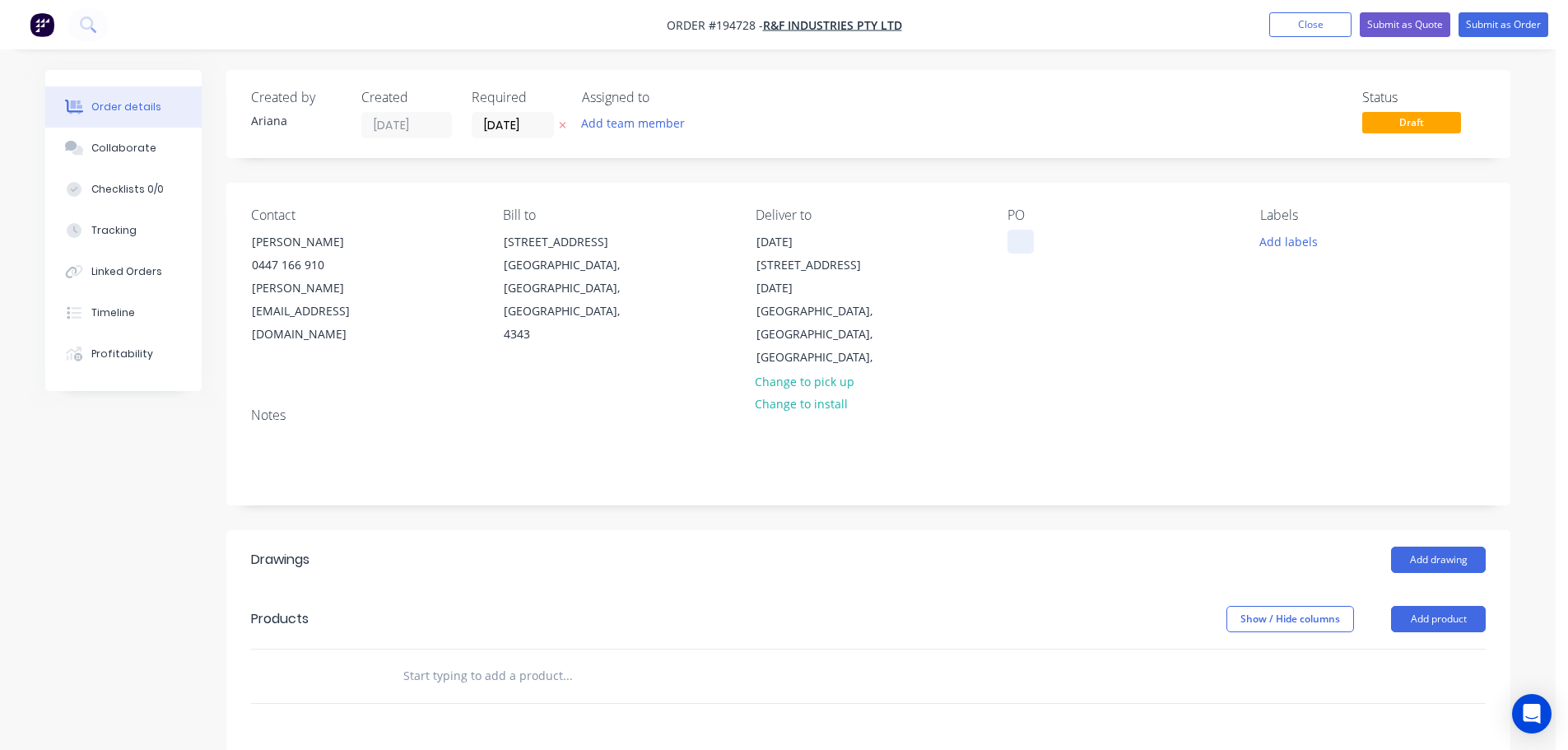
click at [1017, 238] on div at bounding box center [1020, 241] width 27 height 24
click at [1148, 319] on div "[PERSON_NAME]" at bounding box center [1120, 288] width 226 height 162
click at [1438, 606] on button "Add product" at bounding box center [1438, 619] width 94 height 27
click at [1408, 649] on div "Product catalogue" at bounding box center [1408, 661] width 127 height 24
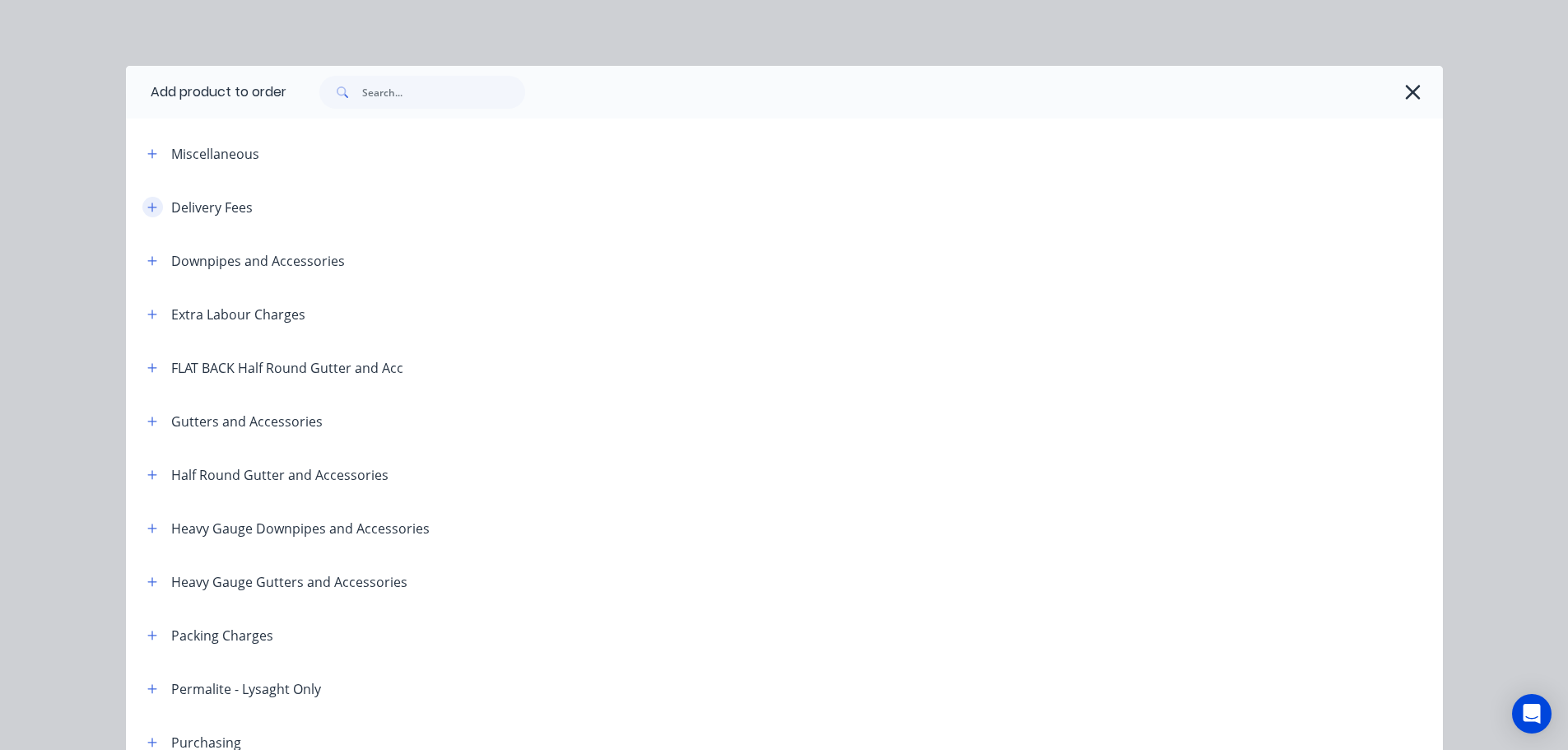
click at [147, 202] on icon "button" at bounding box center [152, 208] width 10 height 12
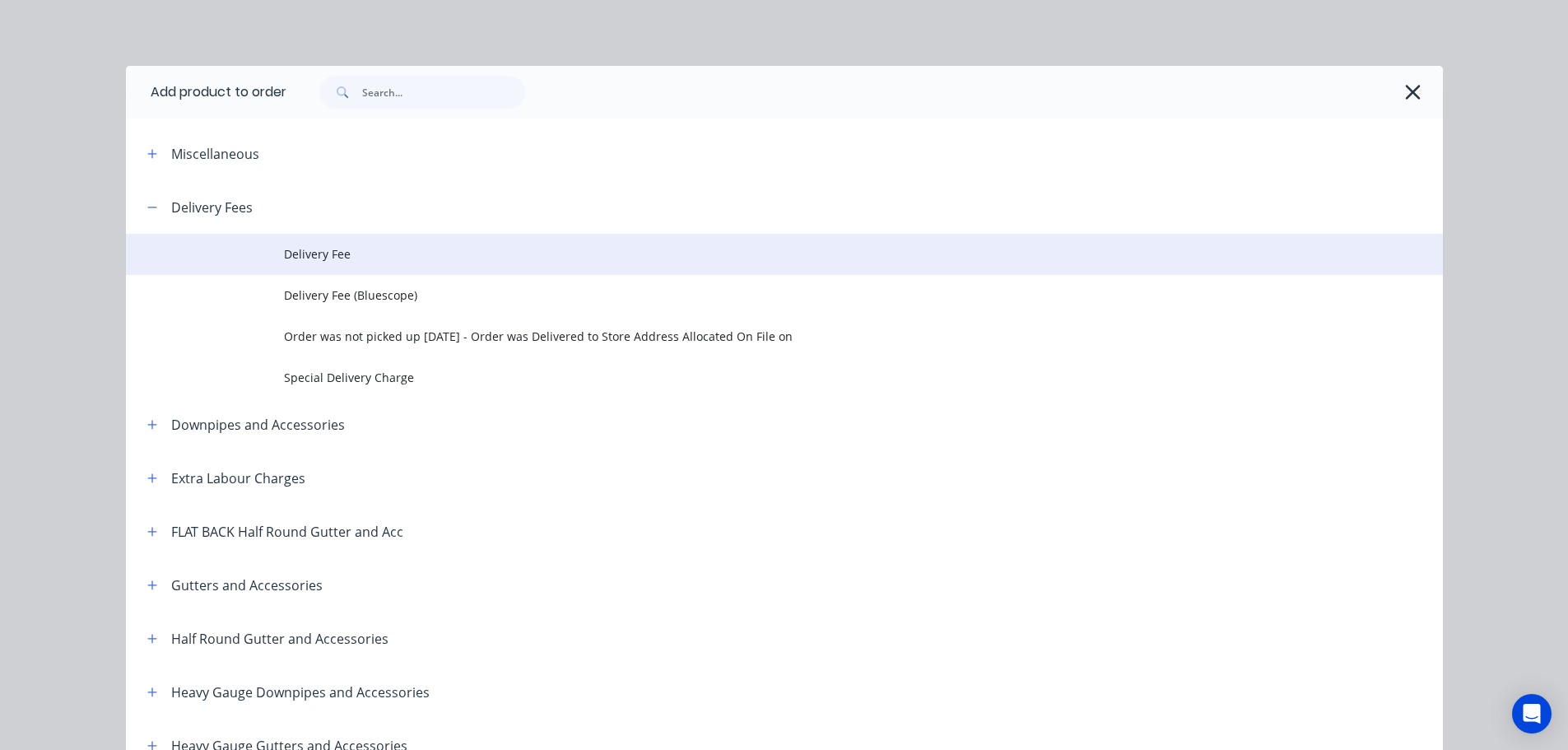
click at [324, 253] on span "Delivery Fee" at bounding box center [747, 253] width 927 height 17
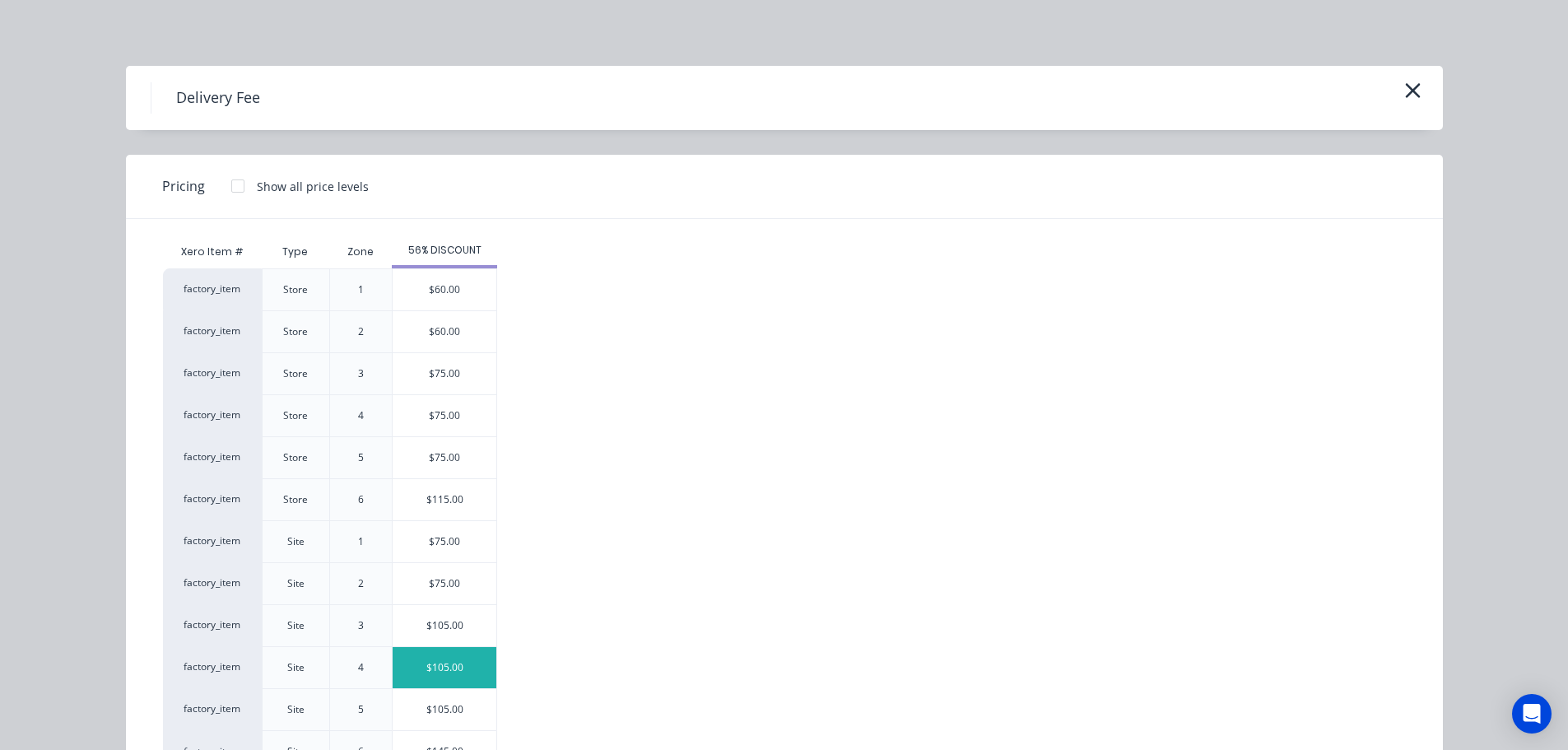
click at [448, 668] on div "$105.00" at bounding box center [444, 667] width 103 height 41
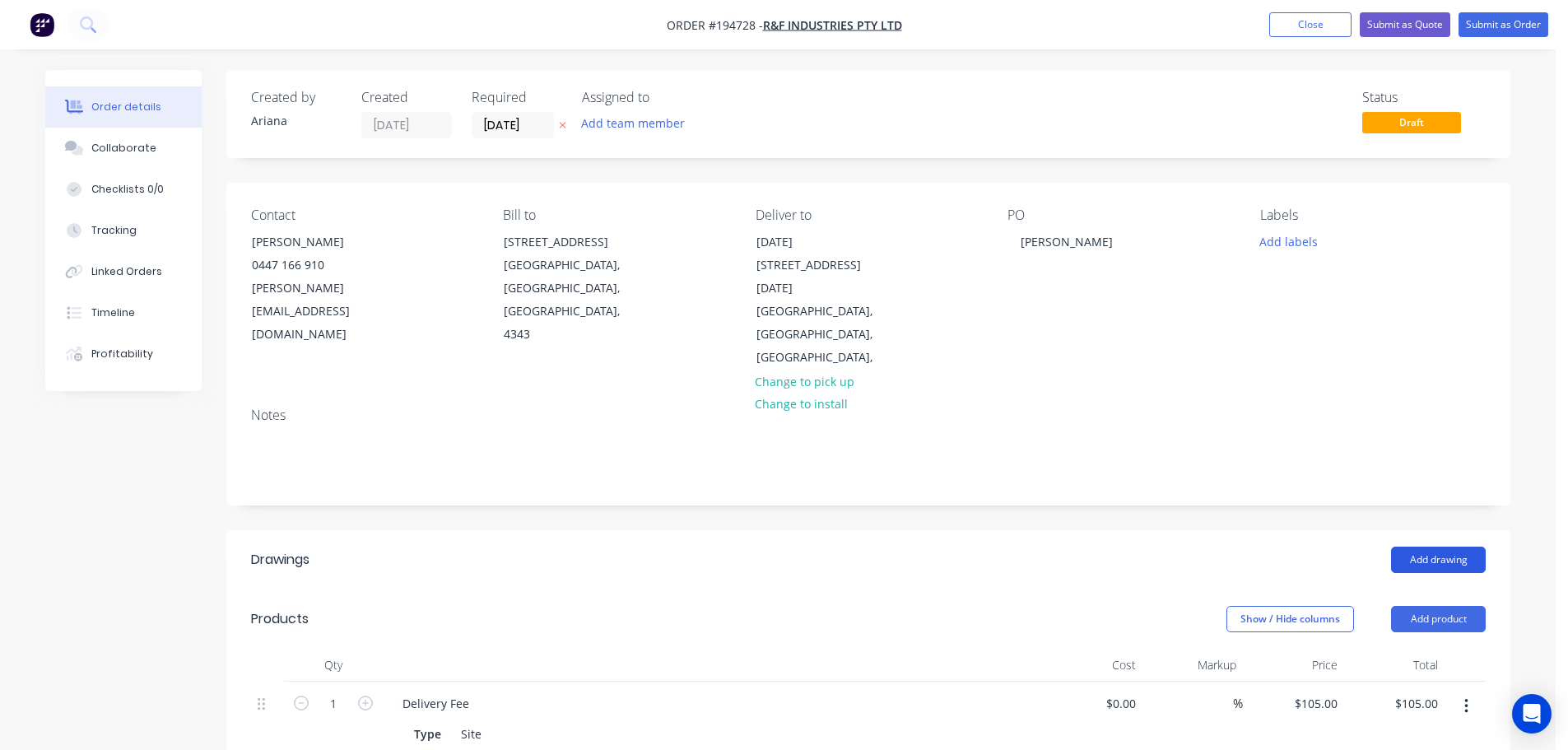
click at [1452, 546] on button "Add drawing" at bounding box center [1438, 559] width 94 height 27
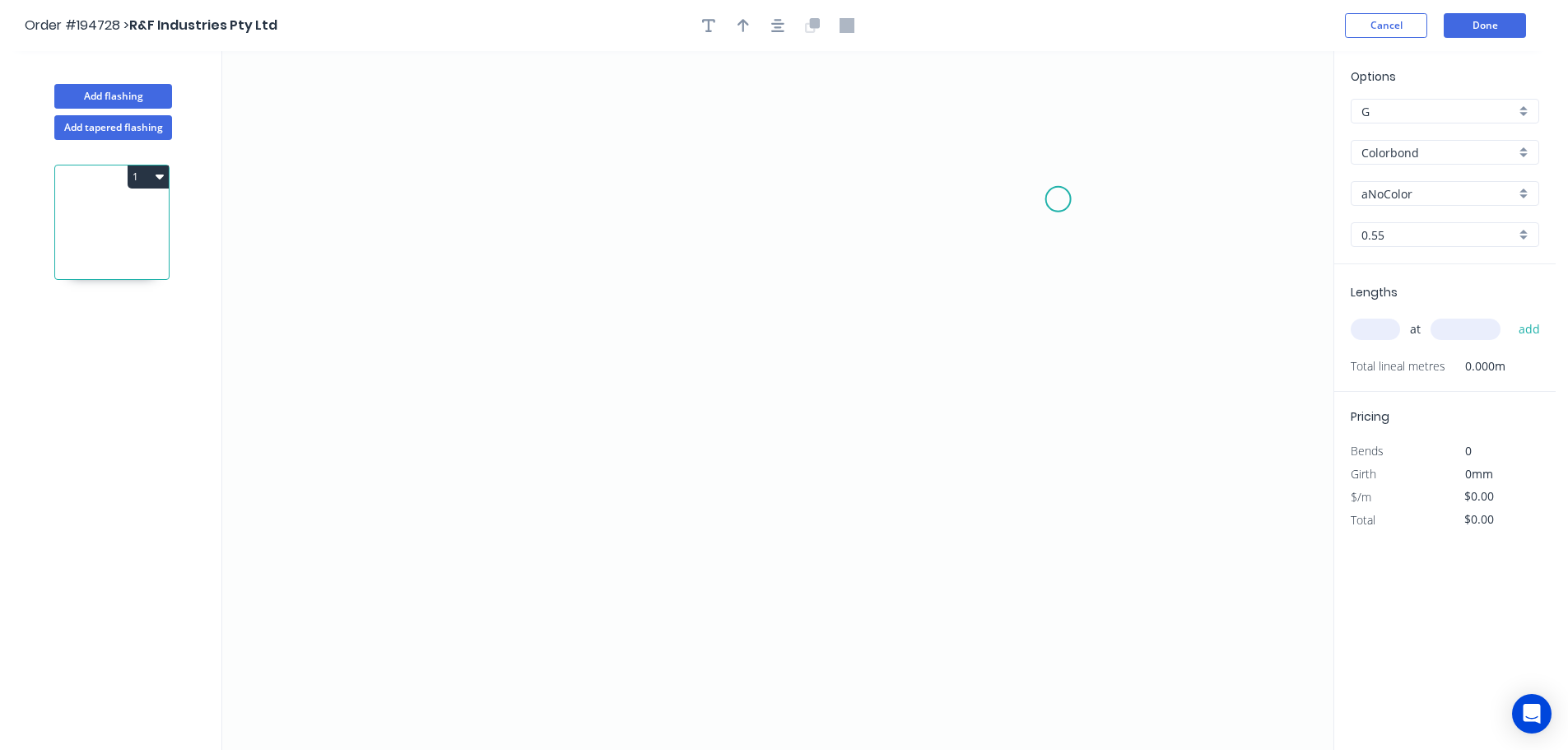
click at [1059, 200] on icon "0" at bounding box center [778, 399] width 1112 height 698
click at [476, 139] on icon "0" at bounding box center [778, 399] width 1112 height 698
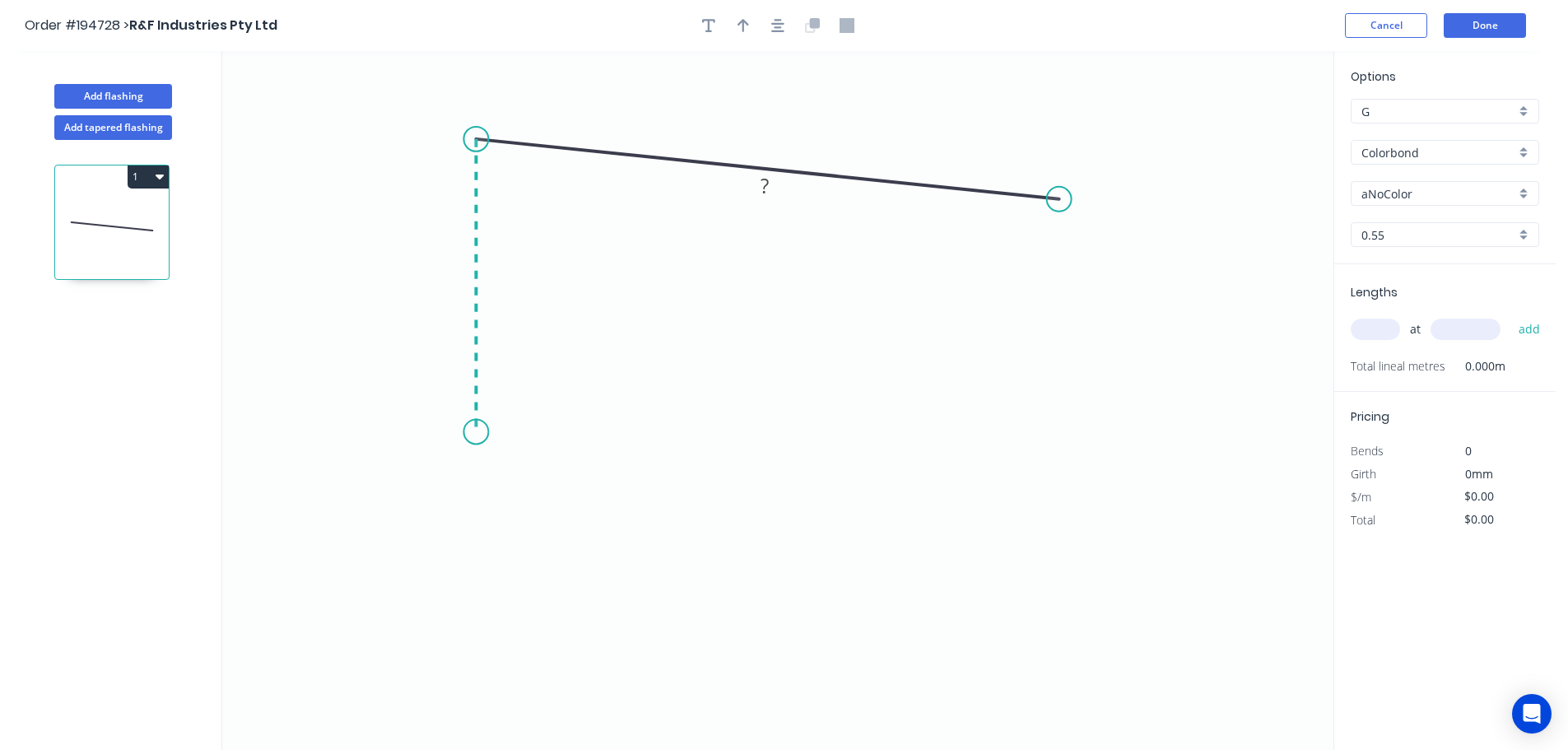
click at [475, 432] on icon "0 ?" at bounding box center [778, 399] width 1112 height 698
click at [520, 513] on icon "0 ? ? ? º" at bounding box center [778, 399] width 1112 height 698
click at [520, 513] on circle at bounding box center [519, 512] width 25 height 25
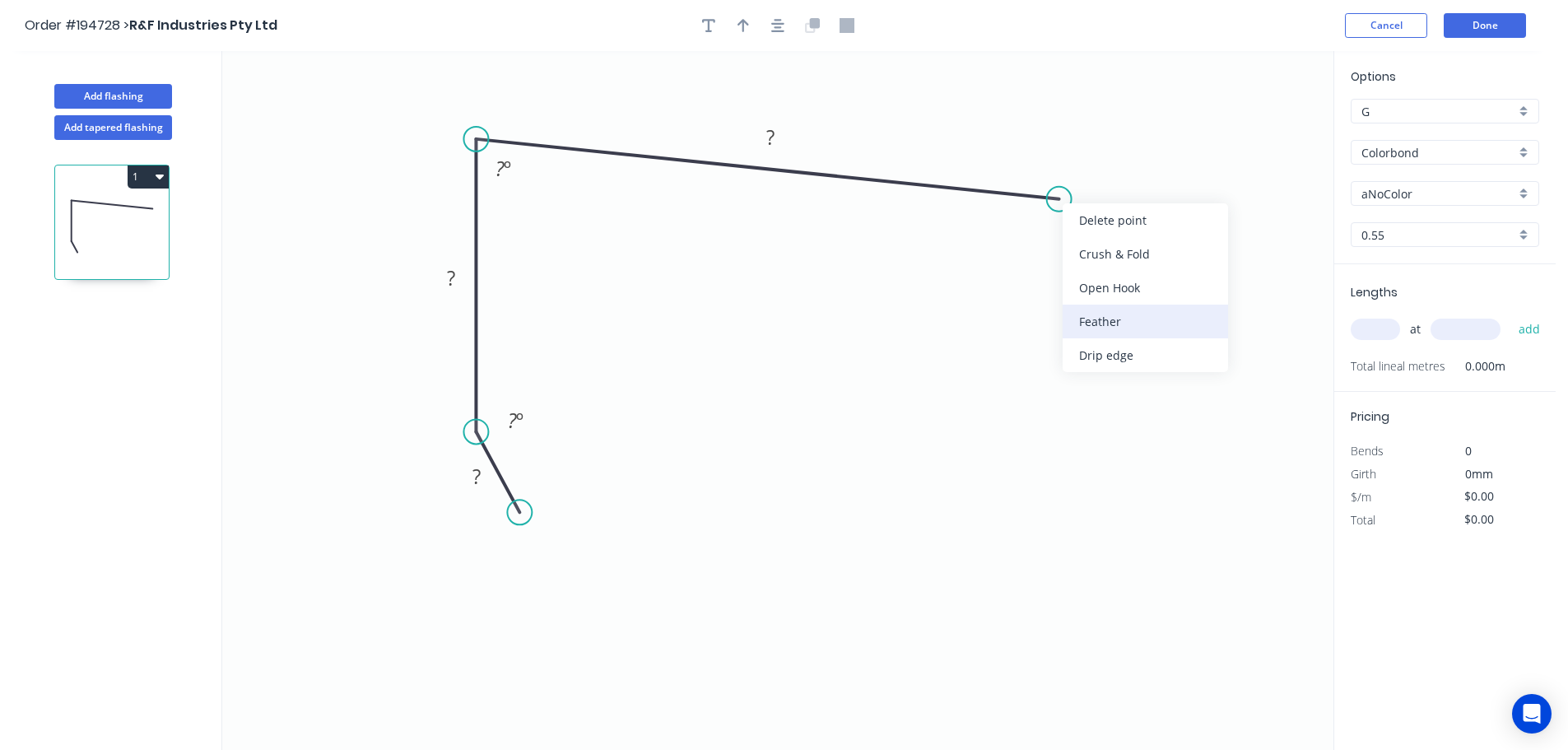
click at [1109, 314] on div "Feather" at bounding box center [1146, 322] width 166 height 34
click at [1093, 160] on tspan "15" at bounding box center [1094, 158] width 23 height 27
click at [1211, 224] on icon "0 ? ? FE 10 ? ? º ? º" at bounding box center [778, 399] width 1112 height 698
drag, startPoint x: 1112, startPoint y: 160, endPoint x: 1150, endPoint y: 266, distance: 112.6
click at [1150, 266] on rect at bounding box center [1123, 264] width 65 height 34
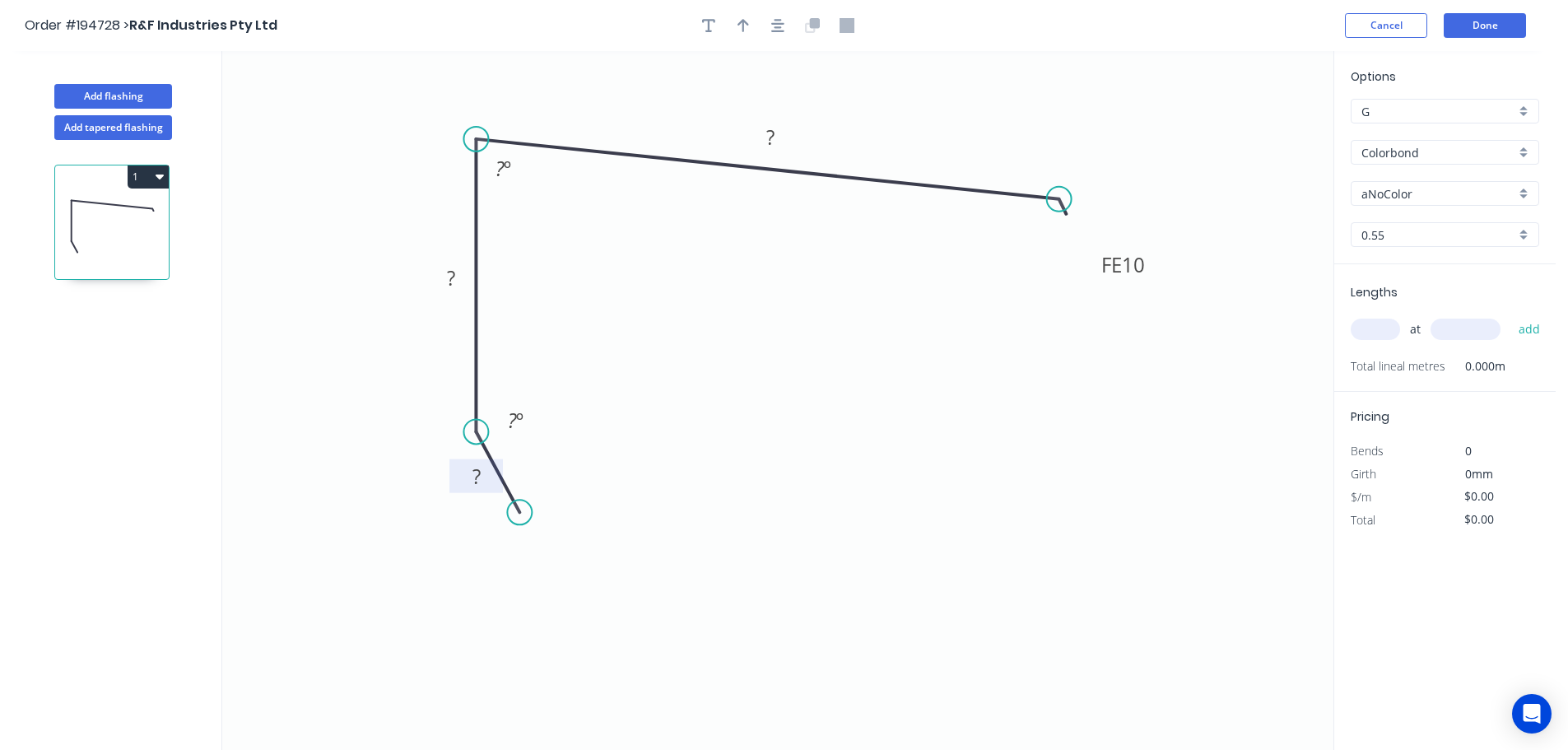
click at [482, 475] on rect at bounding box center [476, 477] width 33 height 23
type input "$13.13"
click at [717, 398] on icon "0 20 60 FE 10 225 83 º 125 º" at bounding box center [778, 399] width 1112 height 698
click at [740, 18] on icon "button" at bounding box center [743, 25] width 12 height 15
drag, startPoint x: 1249, startPoint y: 127, endPoint x: 890, endPoint y: 115, distance: 359.2
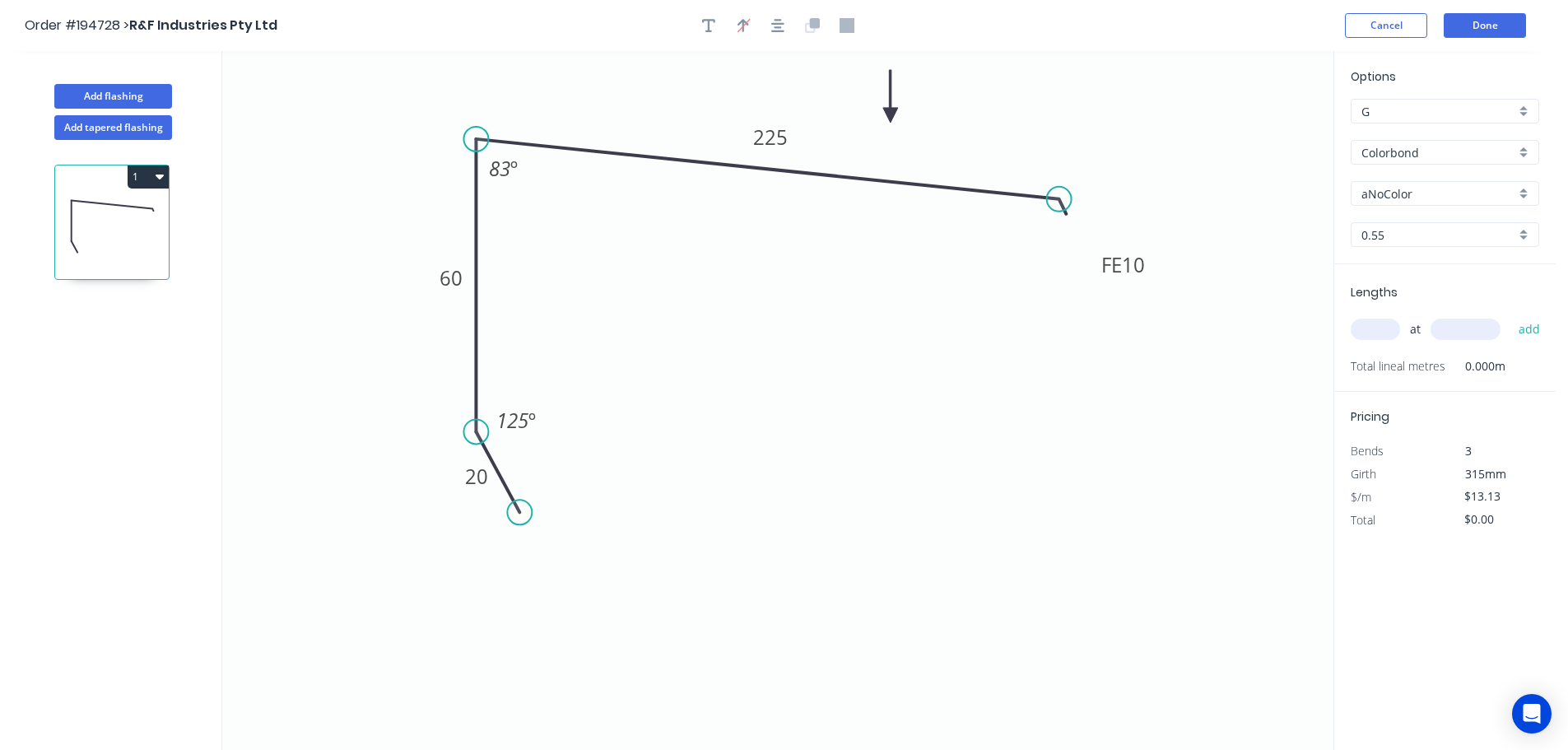
click at [890, 115] on icon at bounding box center [890, 95] width 15 height 53
click at [1524, 189] on div "aNoColor" at bounding box center [1446, 193] width 189 height 25
click at [1429, 342] on div "Paperbark" at bounding box center [1445, 348] width 187 height 29
type input "Paperbark"
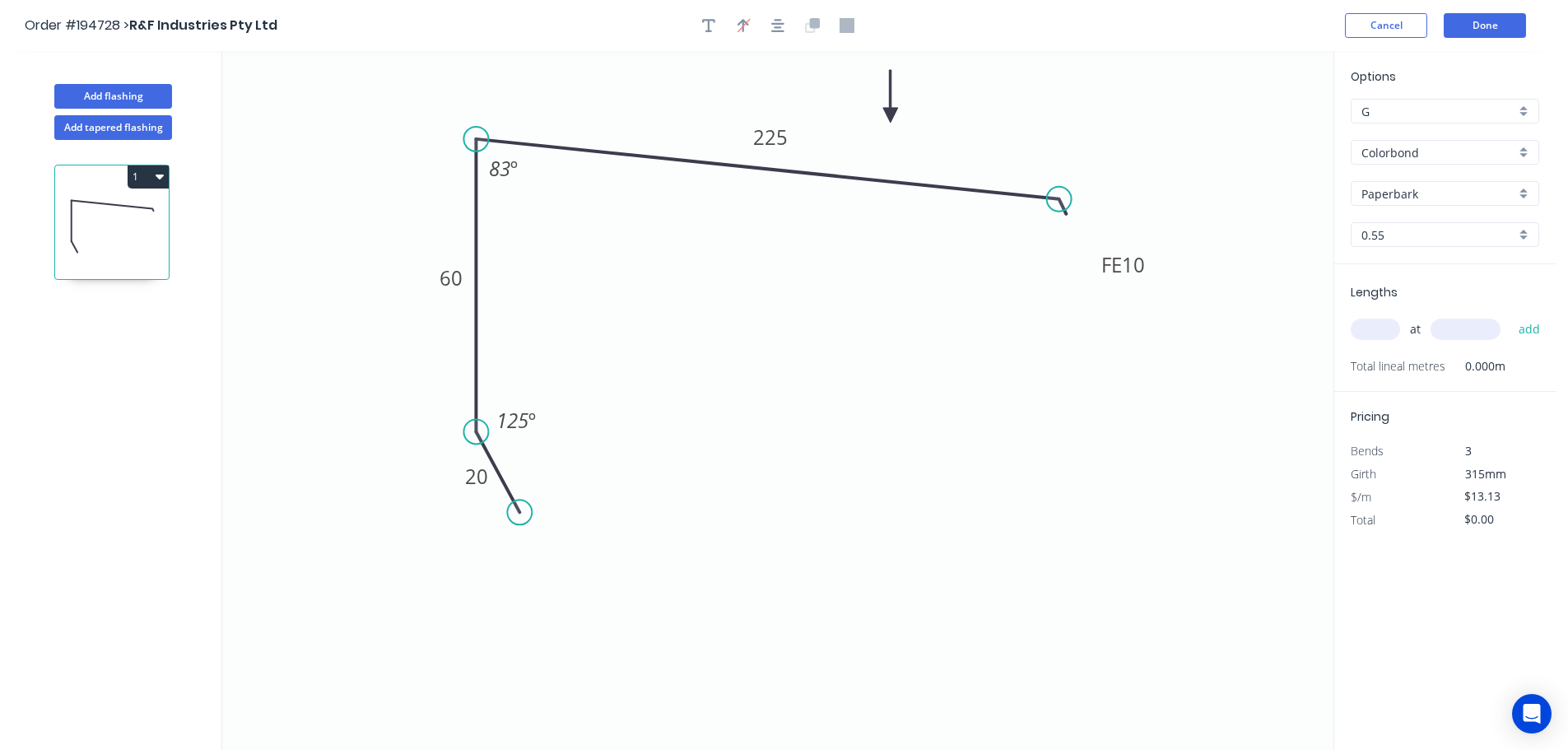
click at [1382, 332] on input "text" at bounding box center [1376, 330] width 50 height 22
type input "1"
type input "4050"
click at [1510, 315] on button "add" at bounding box center [1529, 329] width 39 height 28
click at [146, 175] on button "1" at bounding box center [147, 177] width 41 height 23
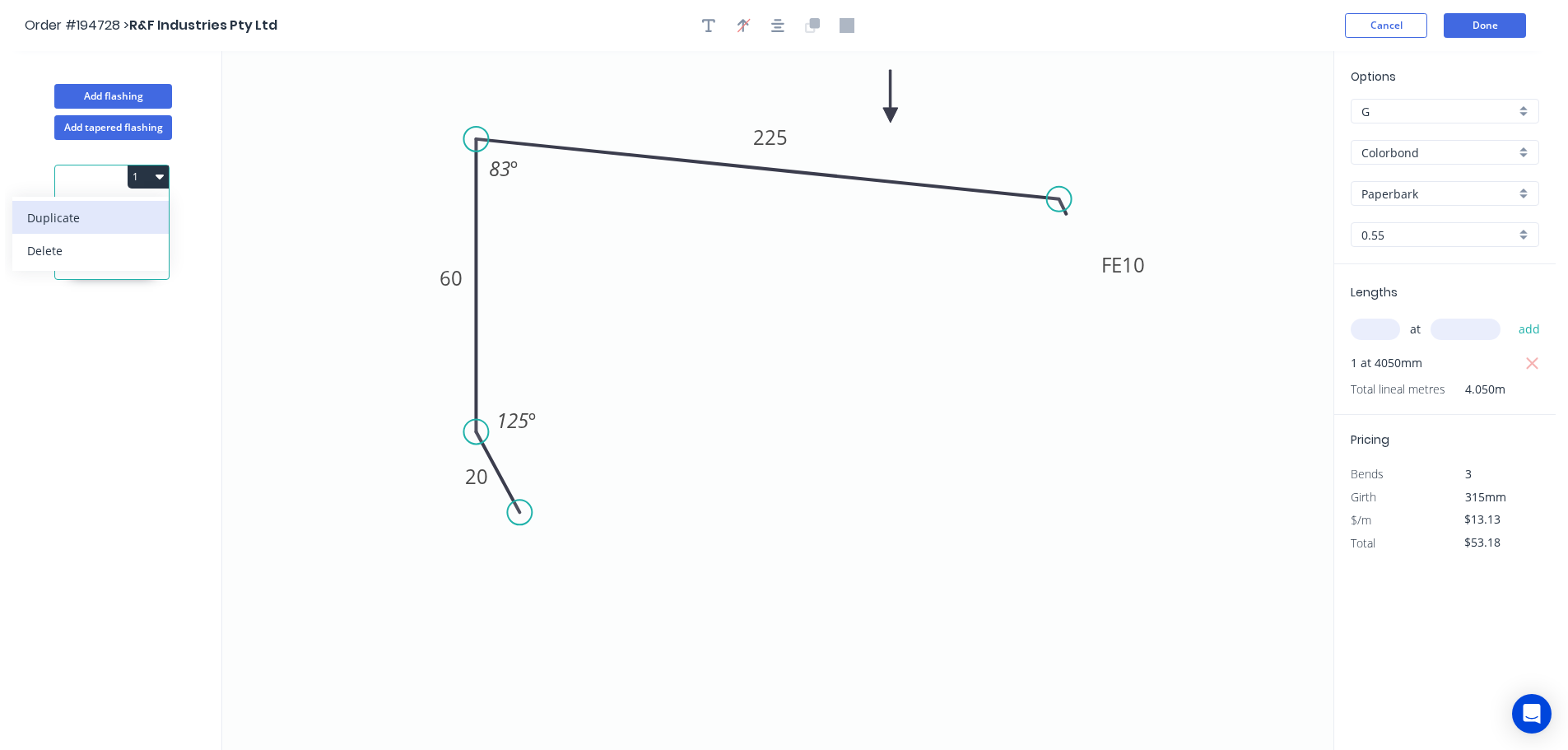
click at [105, 214] on div "Duplicate" at bounding box center [90, 218] width 127 height 24
type input "$0.00"
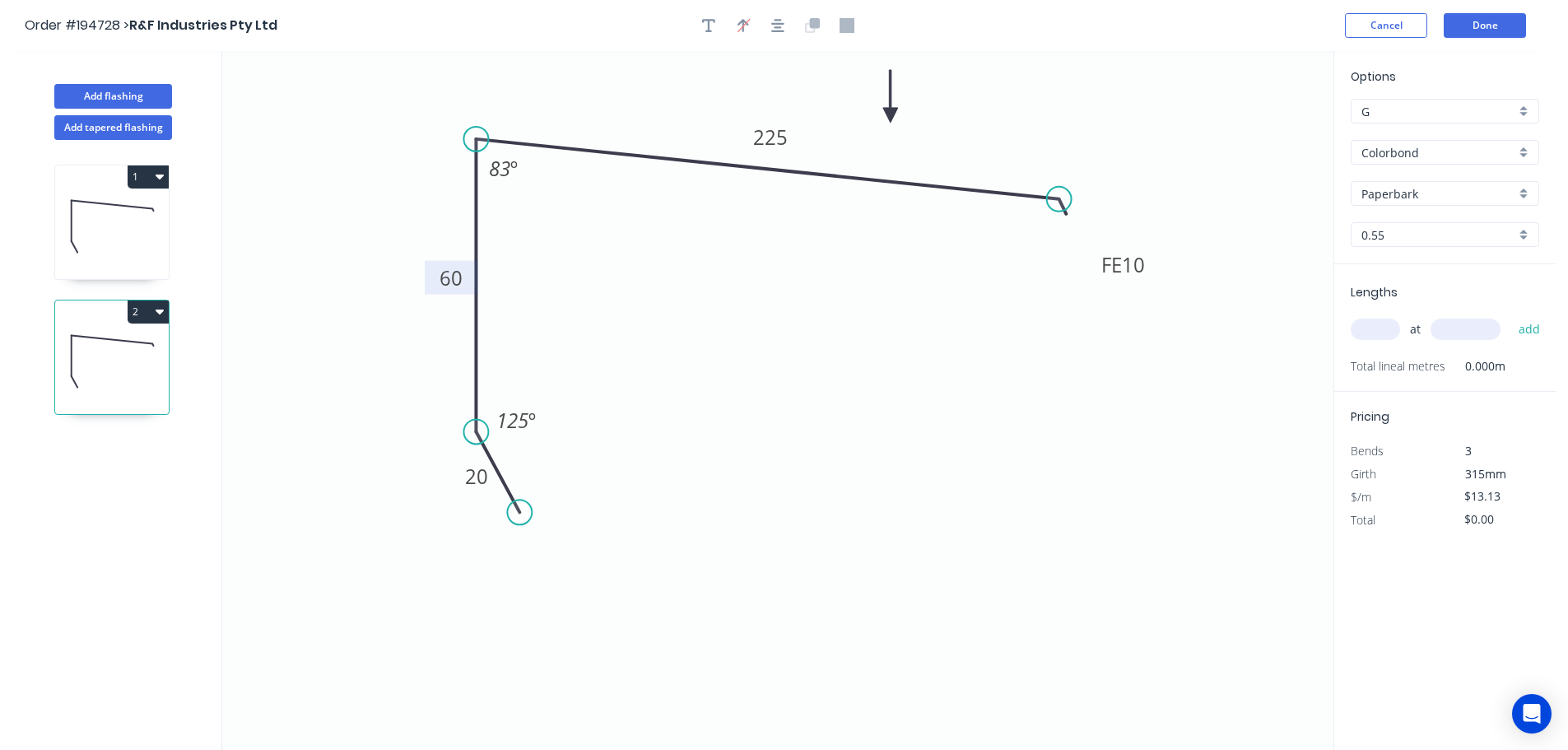
click at [455, 280] on tspan "60" at bounding box center [450, 277] width 23 height 27
click at [551, 300] on icon "0 20 90 FE 10 225 83 º 125 º" at bounding box center [778, 399] width 1112 height 698
click at [1372, 331] on input "text" at bounding box center [1376, 330] width 50 height 22
type input "1"
type input "4050"
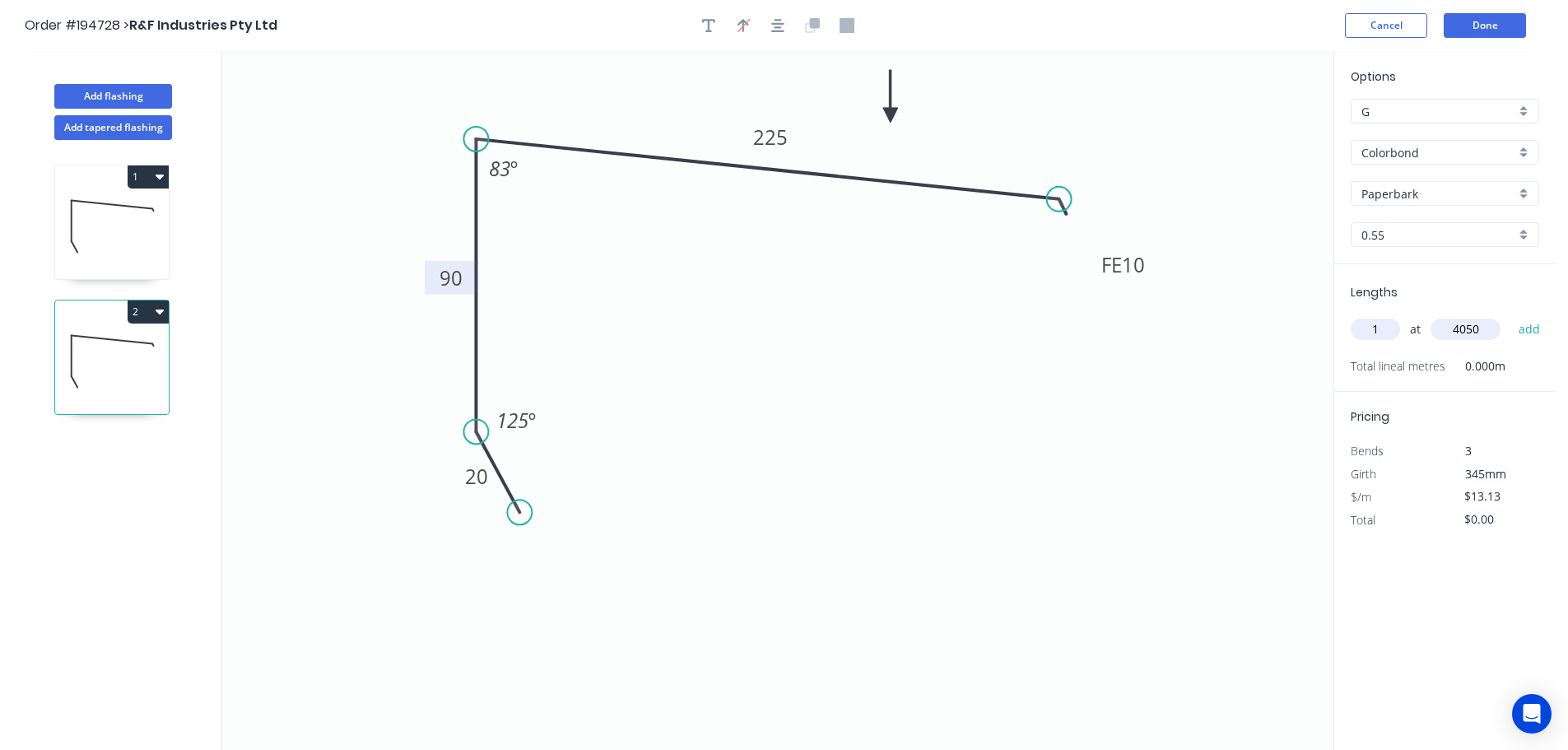
click at [1510, 315] on button "add" at bounding box center [1529, 329] width 39 height 28
type input "$53.18"
click at [124, 93] on button "Add flashing" at bounding box center [113, 96] width 117 height 25
type input "$0.00"
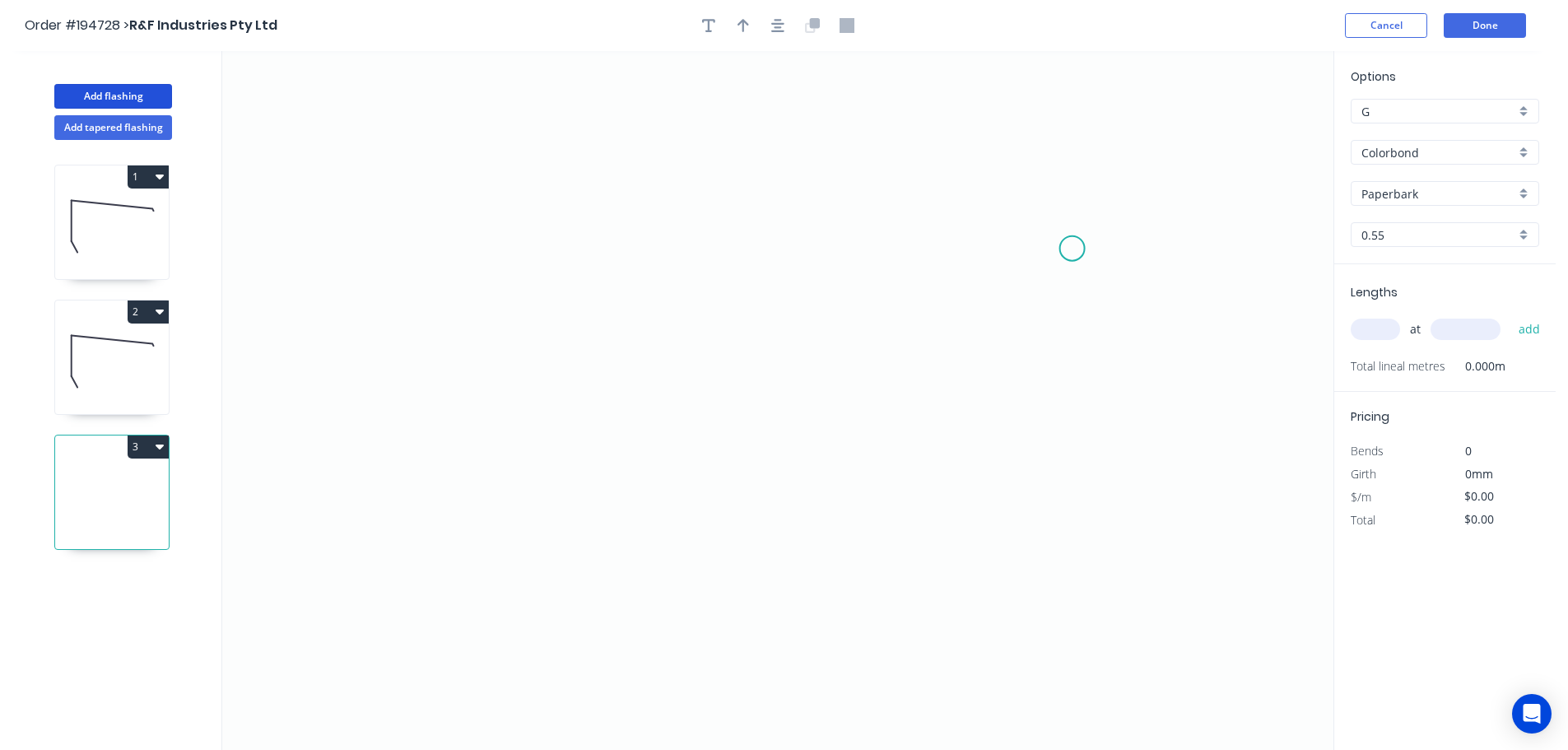
click at [1073, 248] on icon "0" at bounding box center [778, 399] width 1112 height 698
click at [1027, 175] on icon at bounding box center [1050, 212] width 46 height 74
click at [512, 128] on icon "0 ?" at bounding box center [778, 399] width 1112 height 698
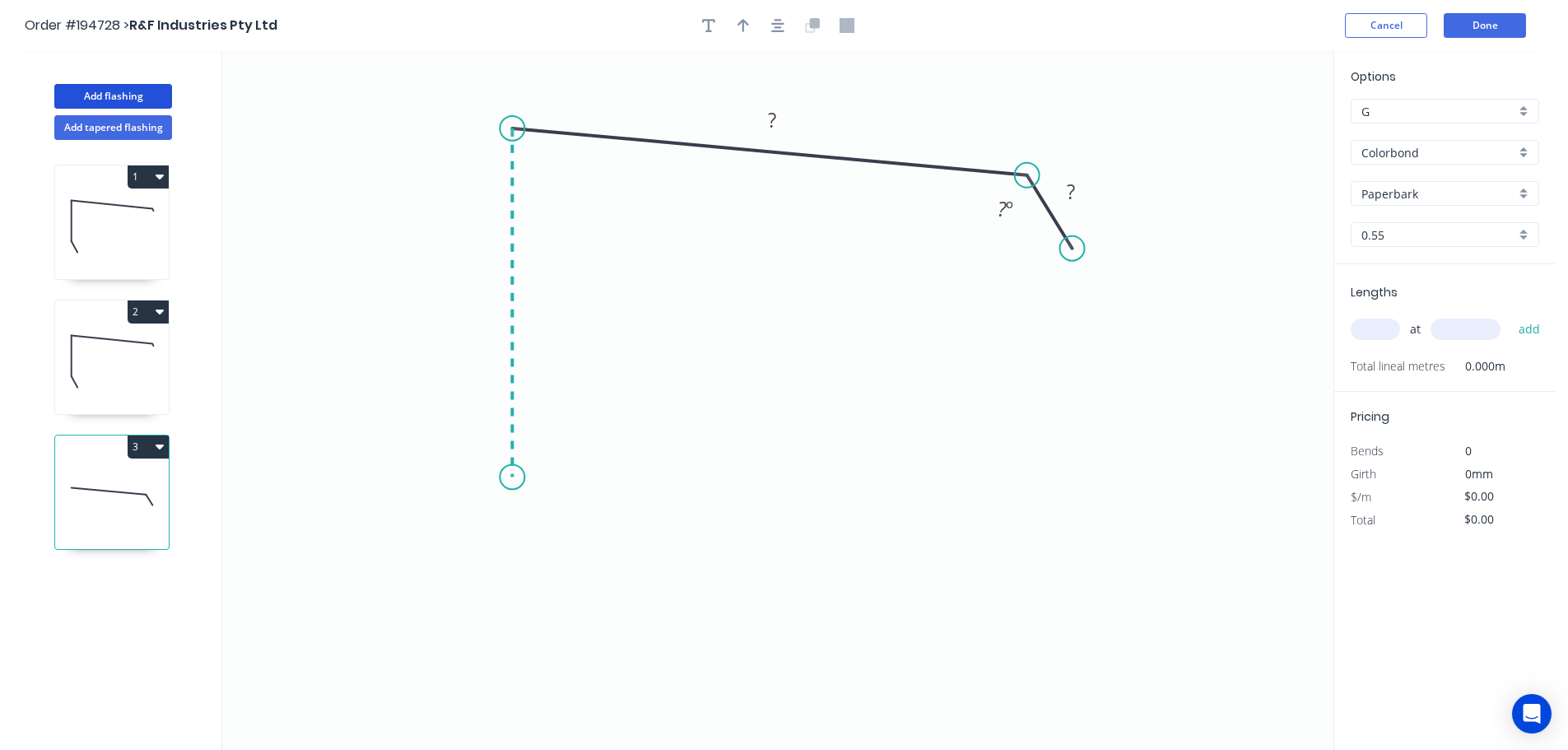
click at [521, 478] on icon "0 ? ? ? º" at bounding box center [778, 399] width 1112 height 698
click at [579, 530] on icon "0 ? ? ? ? º ? º" at bounding box center [778, 399] width 1112 height 698
click at [579, 530] on circle at bounding box center [579, 529] width 25 height 25
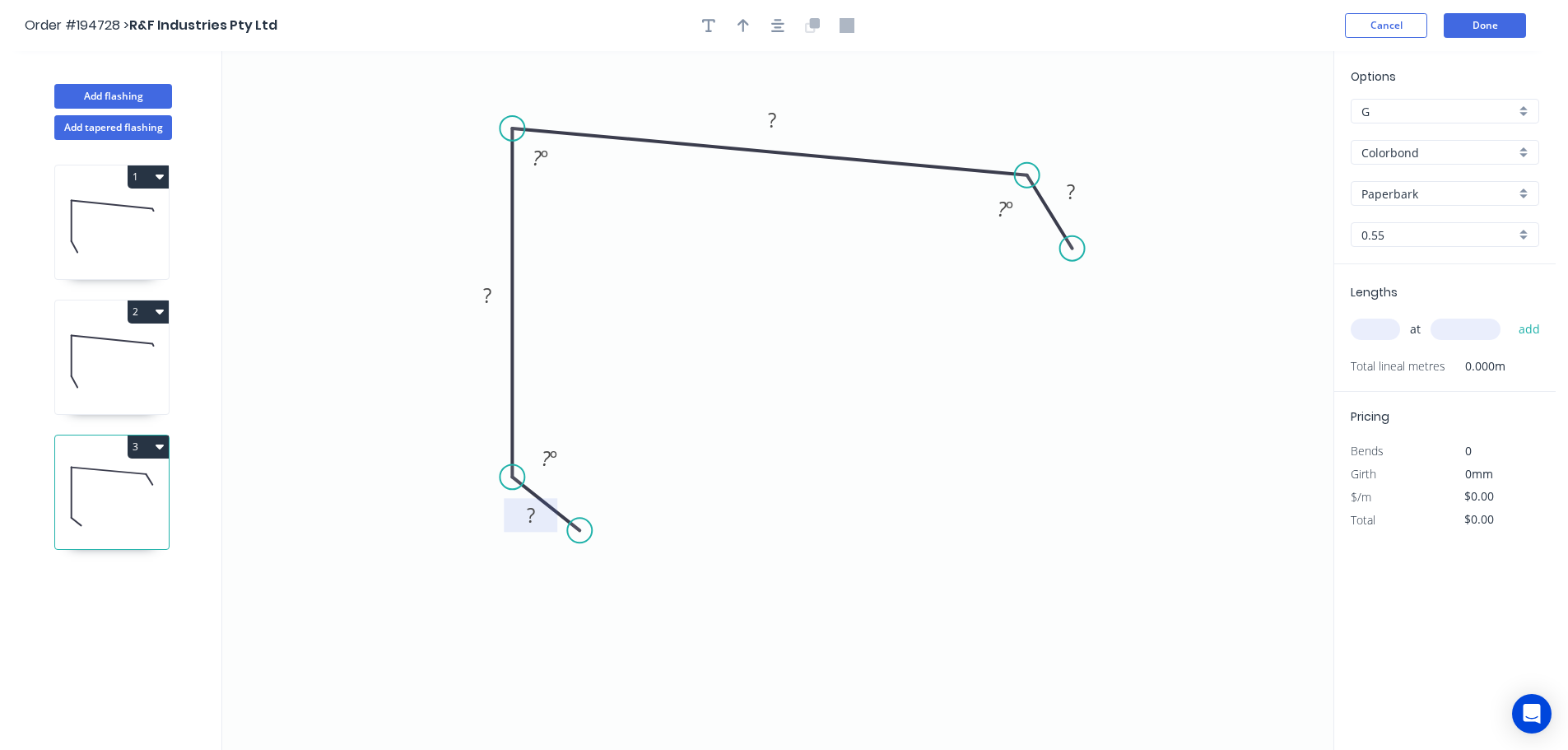
click at [533, 512] on tspan "?" at bounding box center [531, 515] width 8 height 27
click at [890, 417] on icon "0 20 75 85 20 125 º 85 º 125 º" at bounding box center [778, 399] width 1112 height 698
type input "$9.08"
click at [740, 21] on icon "button" at bounding box center [743, 25] width 12 height 15
drag, startPoint x: 1251, startPoint y: 130, endPoint x: 890, endPoint y: 107, distance: 361.7
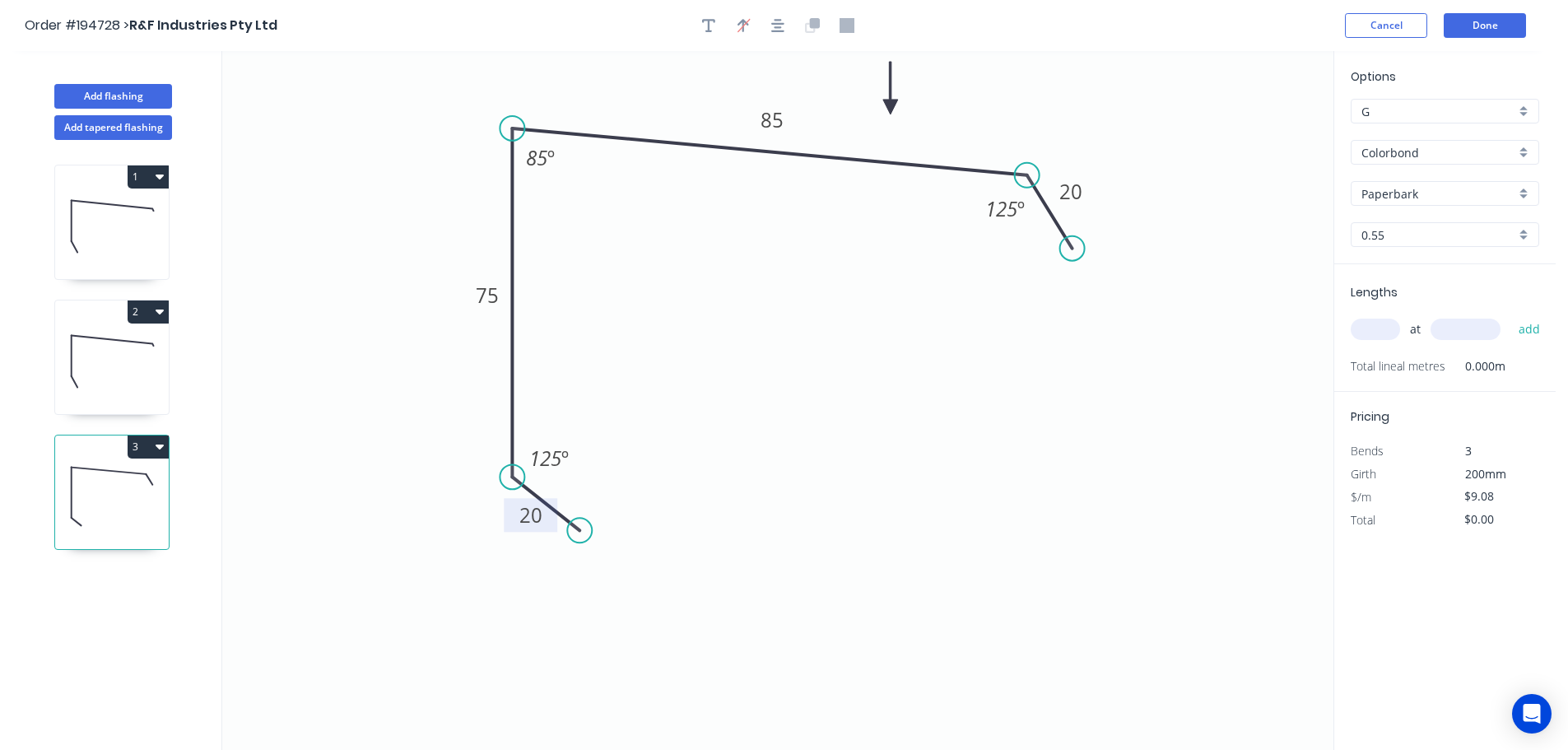
click at [890, 107] on icon at bounding box center [890, 87] width 15 height 53
click at [1378, 326] on input "text" at bounding box center [1376, 330] width 50 height 22
type input "1"
click at [1487, 324] on input "text" at bounding box center [1466, 330] width 70 height 22
type input "3600"
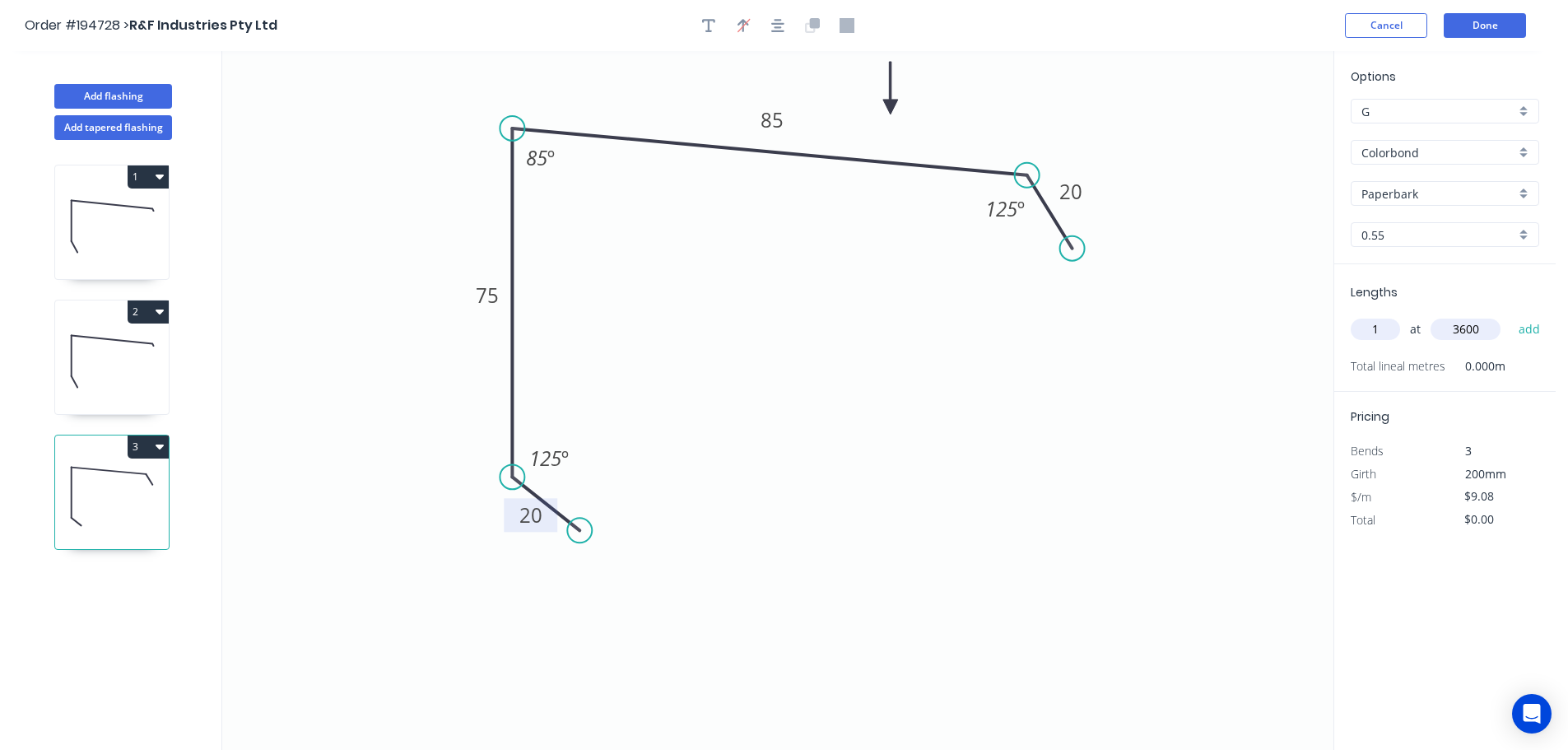
click at [1510, 315] on button "add" at bounding box center [1529, 329] width 39 height 28
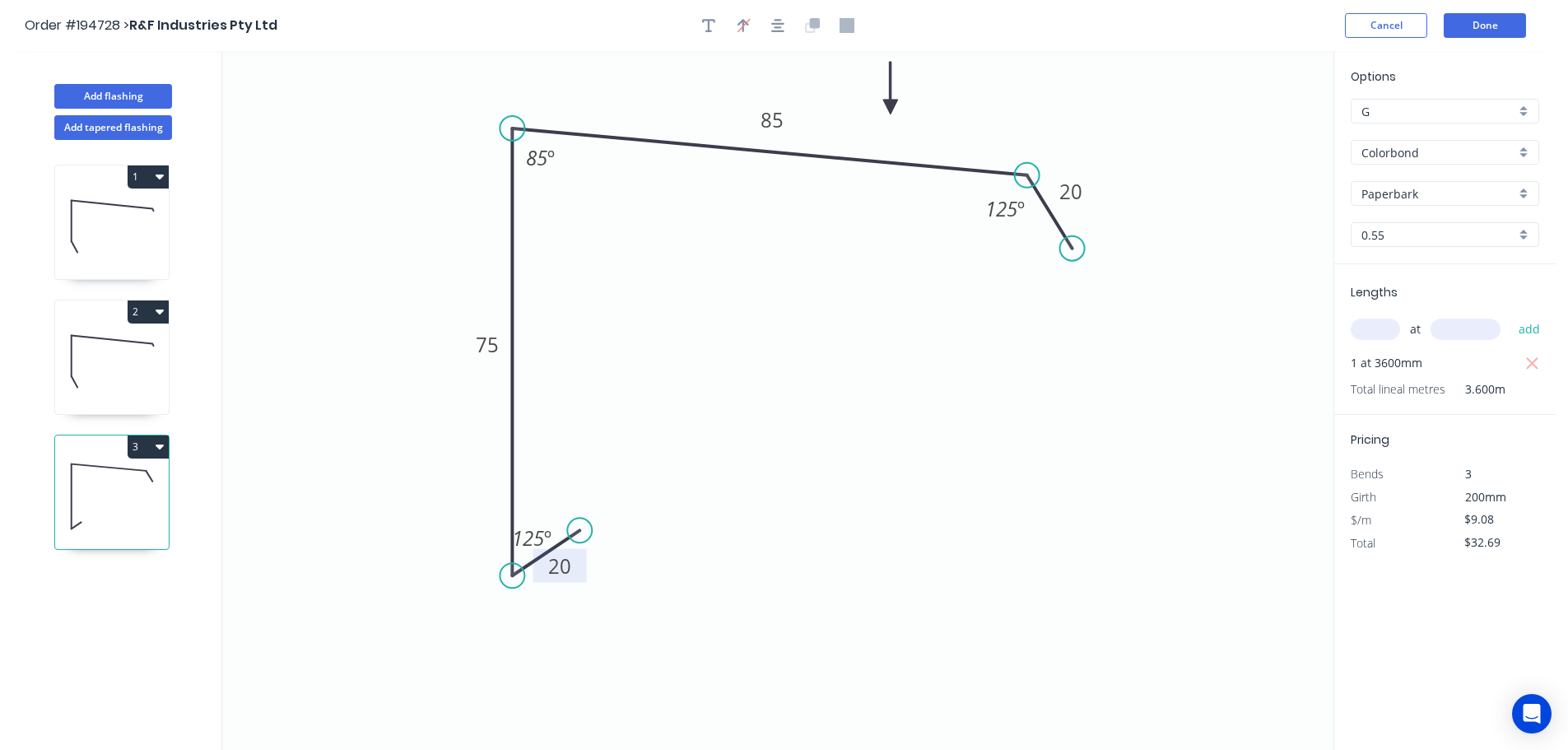
drag, startPoint x: 511, startPoint y: 478, endPoint x: 507, endPoint y: 576, distance: 98.1
click at [507, 576] on circle at bounding box center [512, 575] width 25 height 25
drag, startPoint x: 578, startPoint y: 531, endPoint x: 582, endPoint y: 626, distance: 95.1
click at [582, 626] on circle at bounding box center [581, 624] width 25 height 25
click at [146, 444] on button "3" at bounding box center [147, 446] width 41 height 23
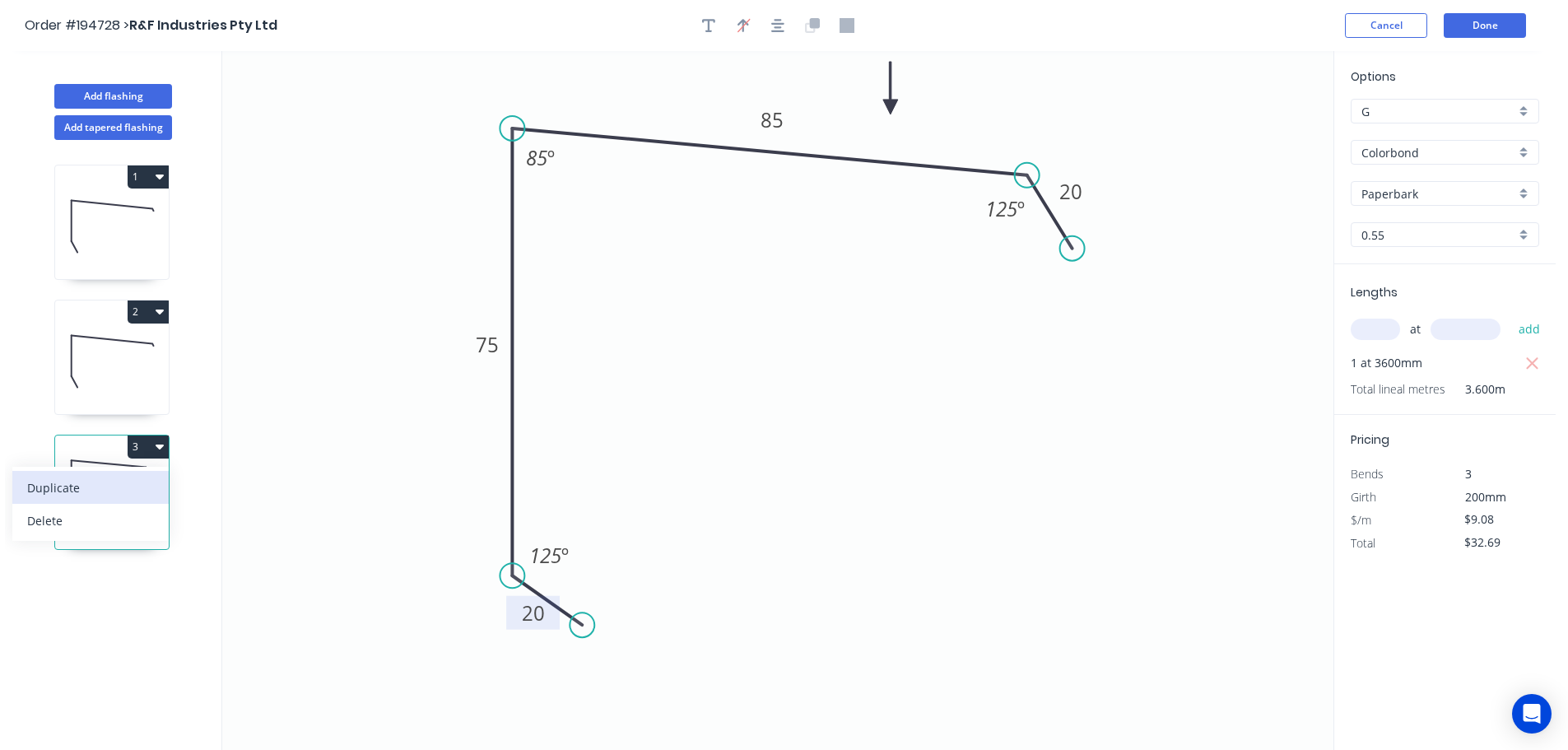
click at [130, 479] on div "Duplicate" at bounding box center [90, 488] width 127 height 24
type input "$0.00"
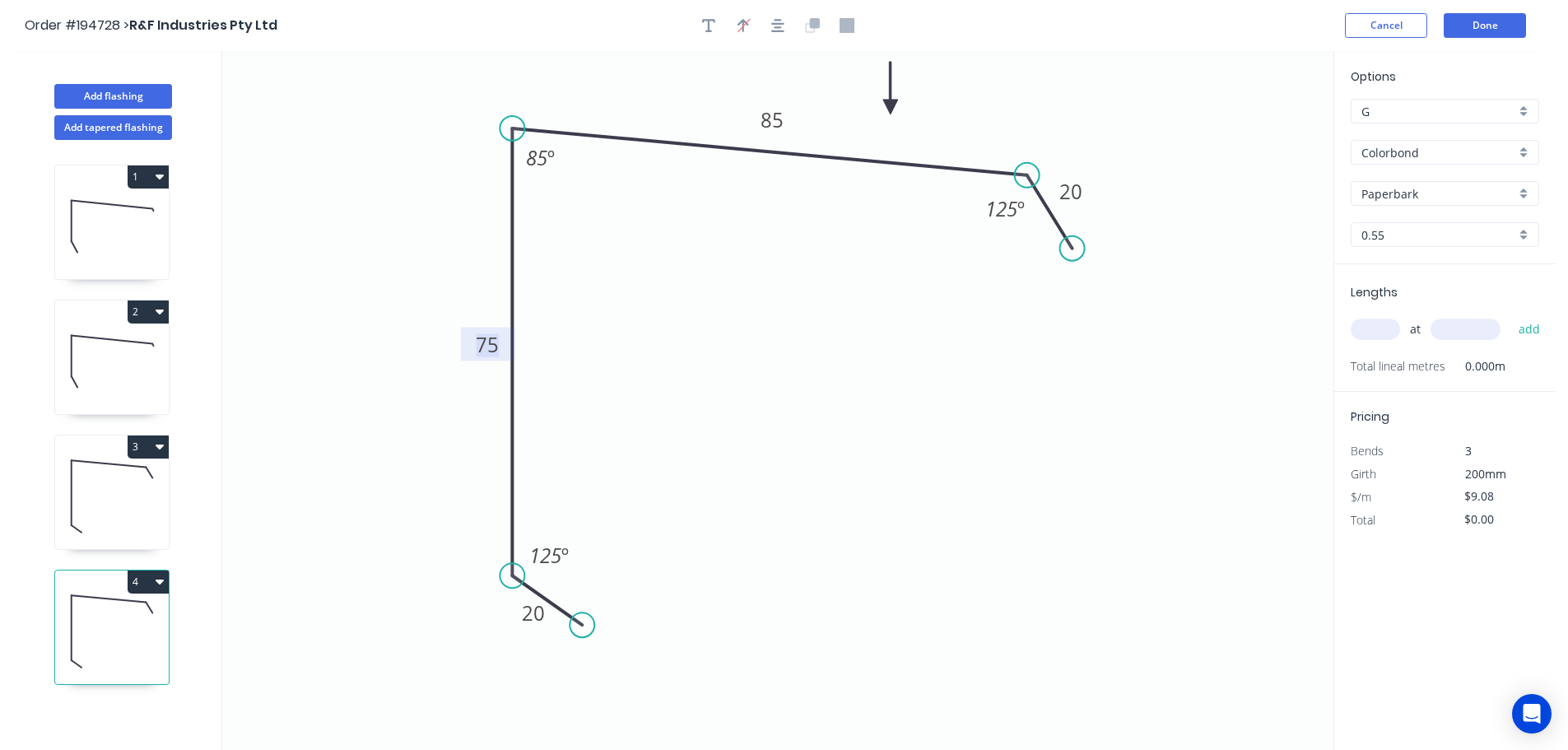
click at [492, 344] on tspan "75" at bounding box center [487, 344] width 23 height 27
click at [632, 386] on icon "0 20 90 85 20 125 º 85 º 125 º" at bounding box center [778, 399] width 1112 height 698
click at [777, 117] on tspan "85" at bounding box center [772, 119] width 23 height 27
click at [811, 251] on icon "0 20 90 50 20 125 º 85 º 125 º" at bounding box center [778, 399] width 1112 height 698
type input "$9.08"
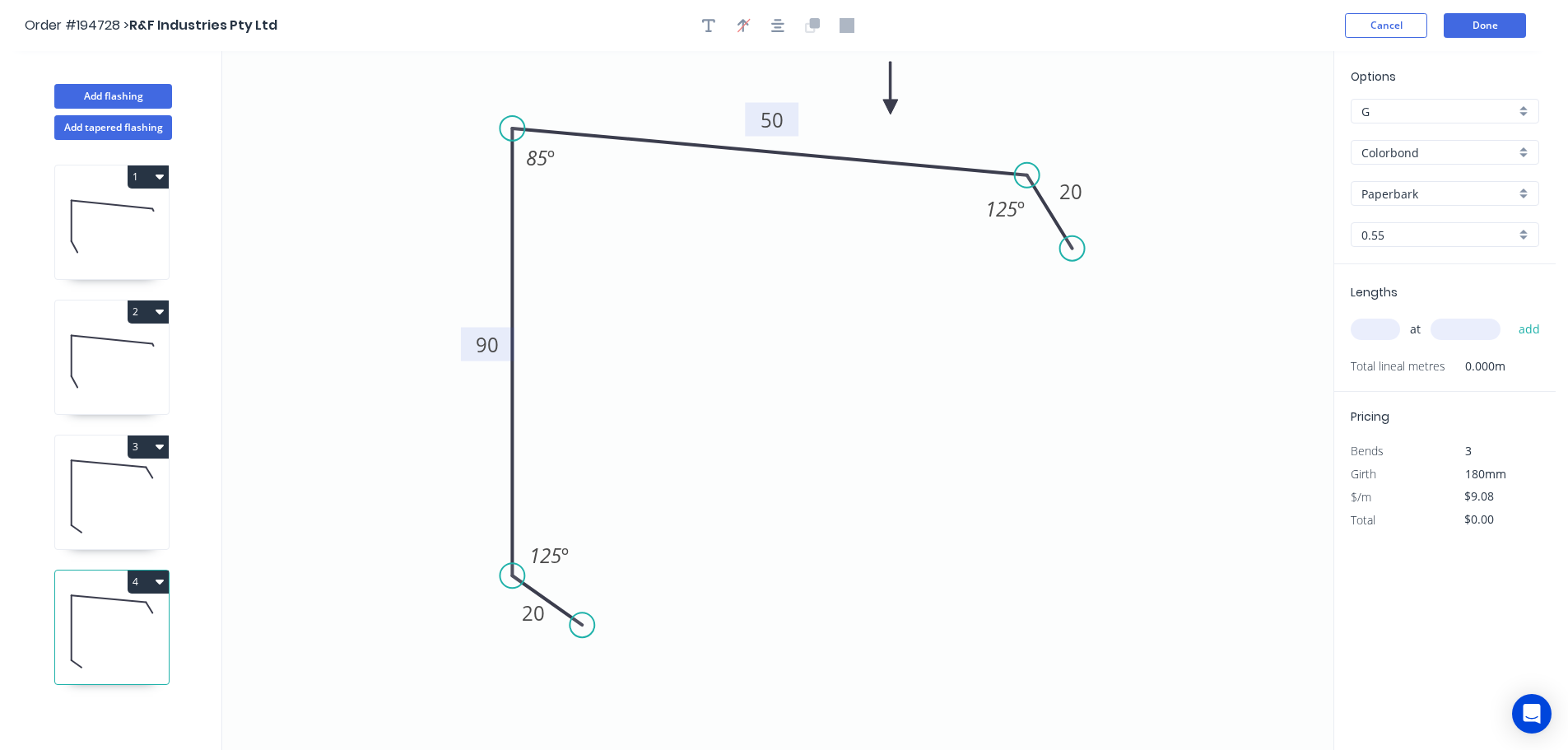
click at [1374, 324] on input "text" at bounding box center [1376, 330] width 50 height 22
type input "1"
click at [1474, 329] on input "text" at bounding box center [1466, 330] width 70 height 22
type input "1500"
click at [1510, 315] on button "add" at bounding box center [1529, 329] width 39 height 28
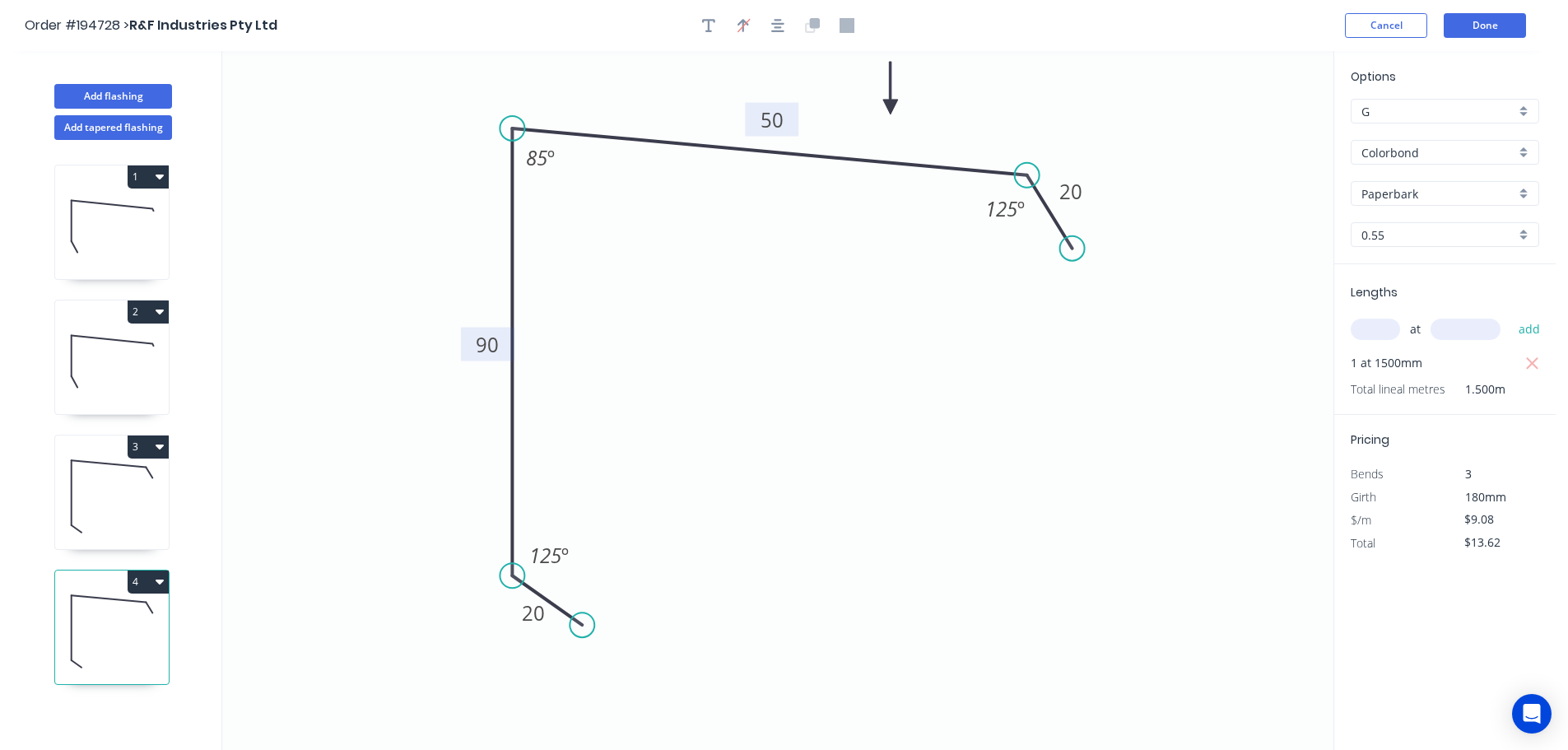
click at [146, 578] on button "4" at bounding box center [147, 581] width 41 height 23
click at [108, 631] on div "Duplicate" at bounding box center [90, 623] width 127 height 24
type input "$0.00"
click at [490, 345] on tspan "90" at bounding box center [487, 344] width 23 height 27
click at [595, 379] on icon "0 20 70 50 20 125 º 85 º 125 º" at bounding box center [778, 399] width 1112 height 698
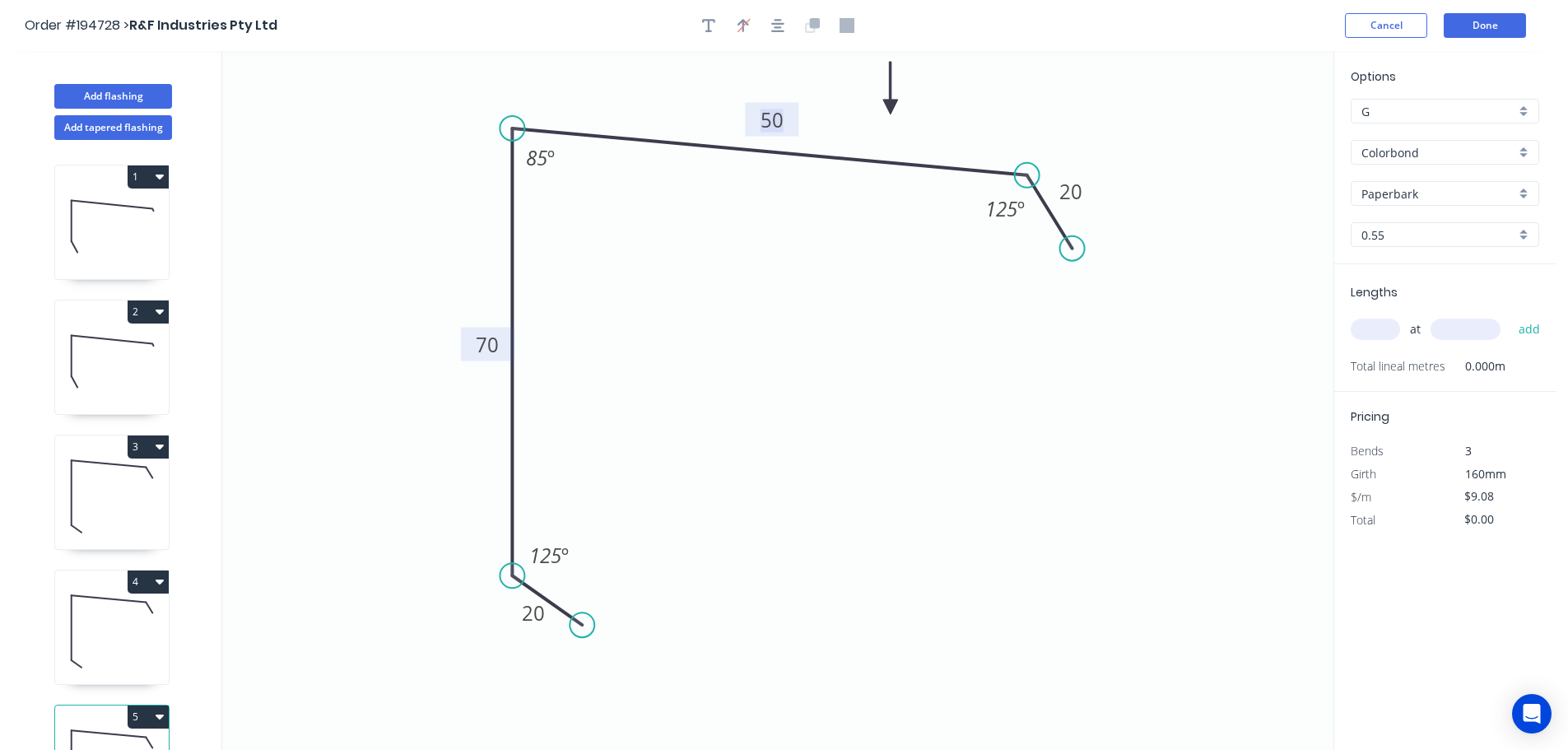
click at [777, 117] on tspan "50" at bounding box center [772, 119] width 23 height 27
click at [792, 257] on icon "0 20 70 65 20 125 º 85 º 125 º" at bounding box center [778, 399] width 1112 height 698
click at [1377, 326] on input "text" at bounding box center [1376, 330] width 50 height 22
type input "1"
click at [1464, 321] on input "text" at bounding box center [1466, 330] width 70 height 22
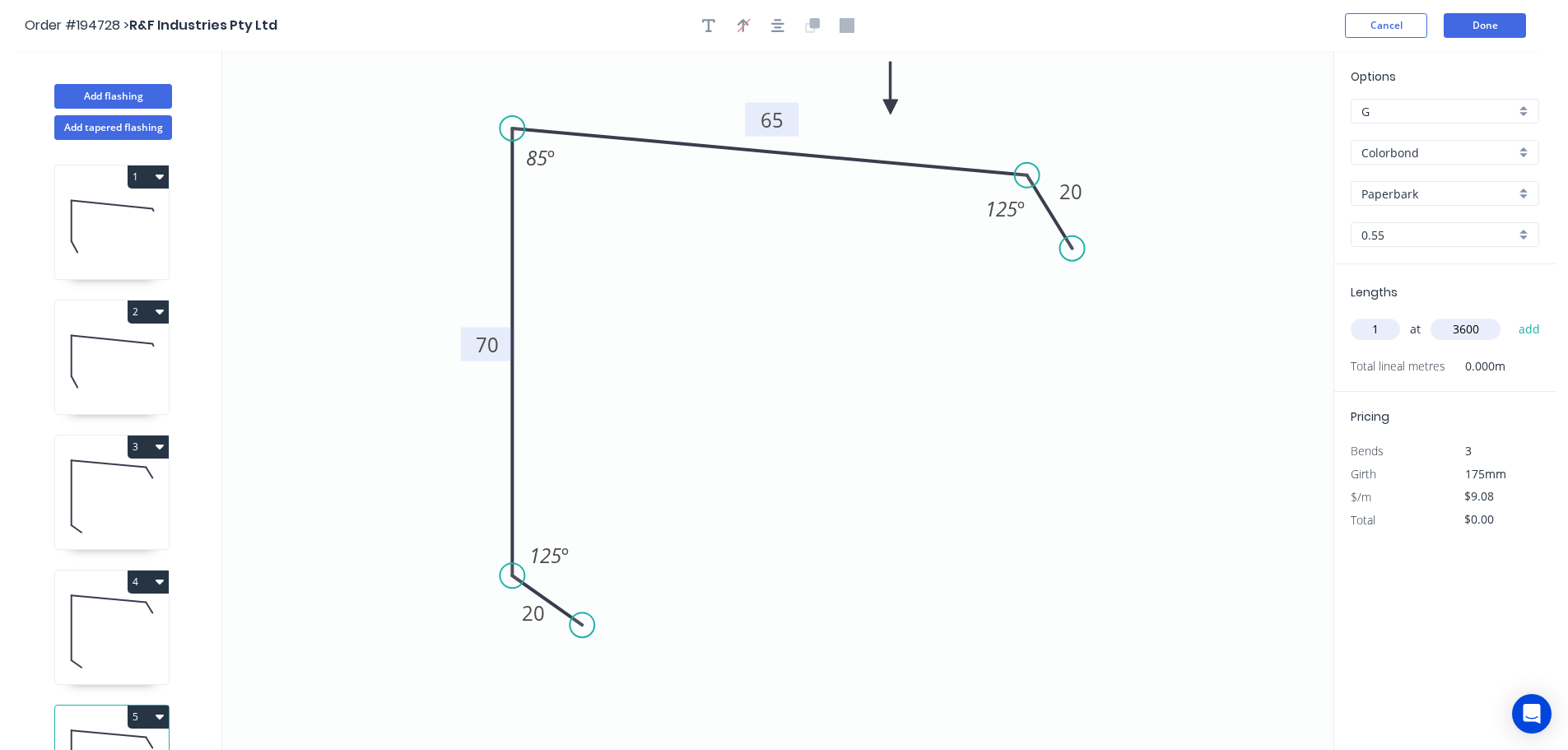
type input "3600"
click at [1510, 315] on button "add" at bounding box center [1529, 329] width 39 height 28
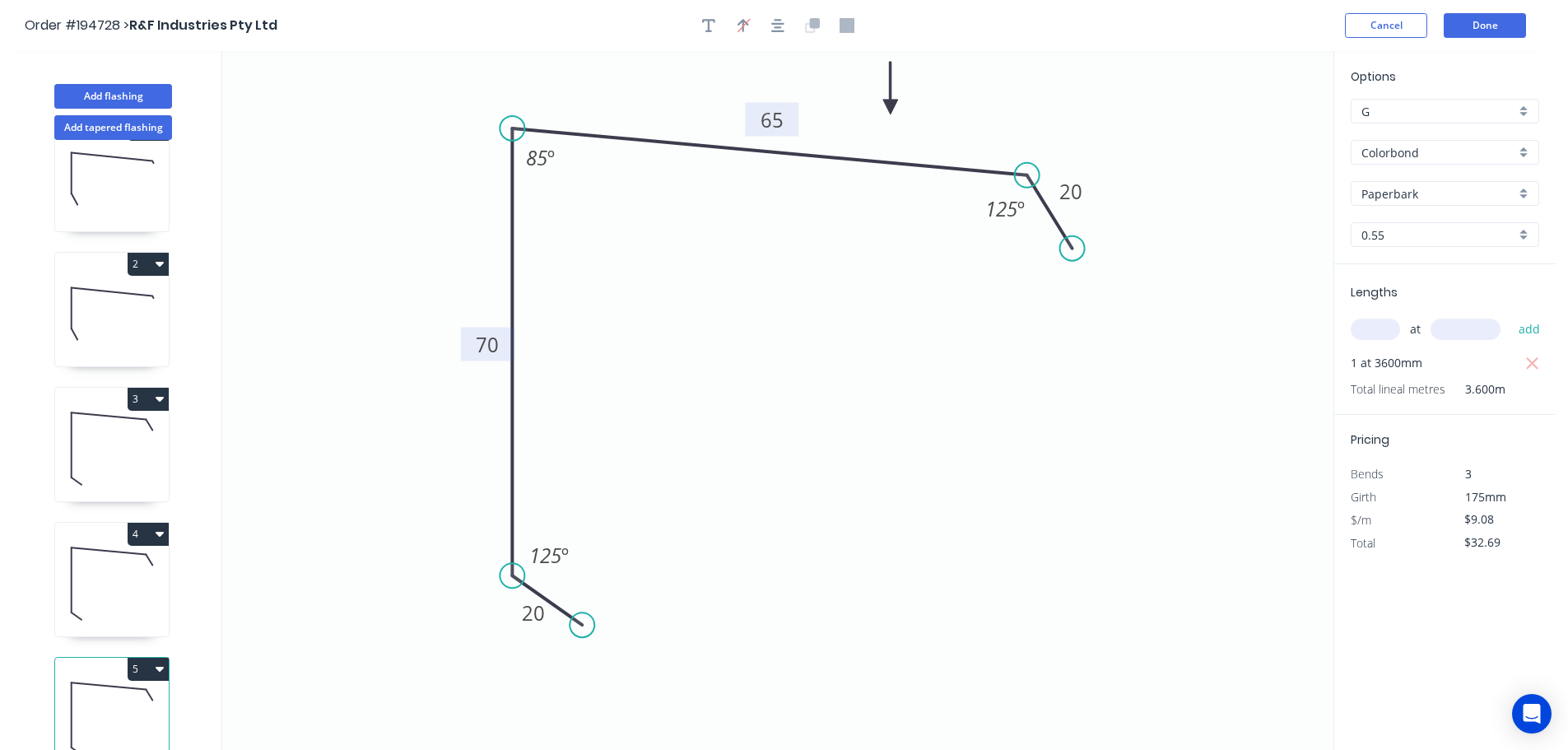
scroll to position [72, 0]
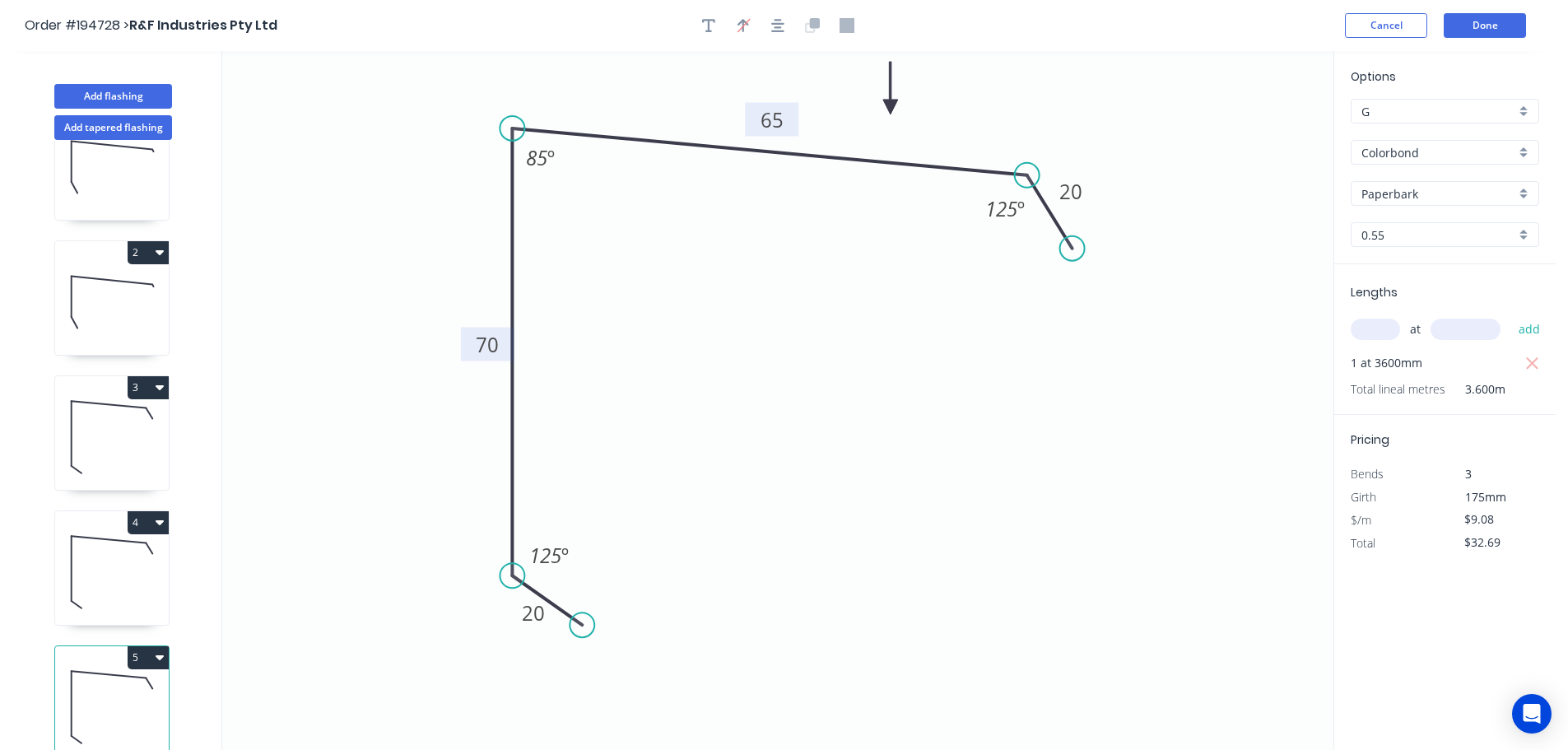
click at [147, 646] on button "5" at bounding box center [147, 657] width 41 height 23
click at [80, 686] on div "Duplicate" at bounding box center [90, 698] width 127 height 24
type input "$0.00"
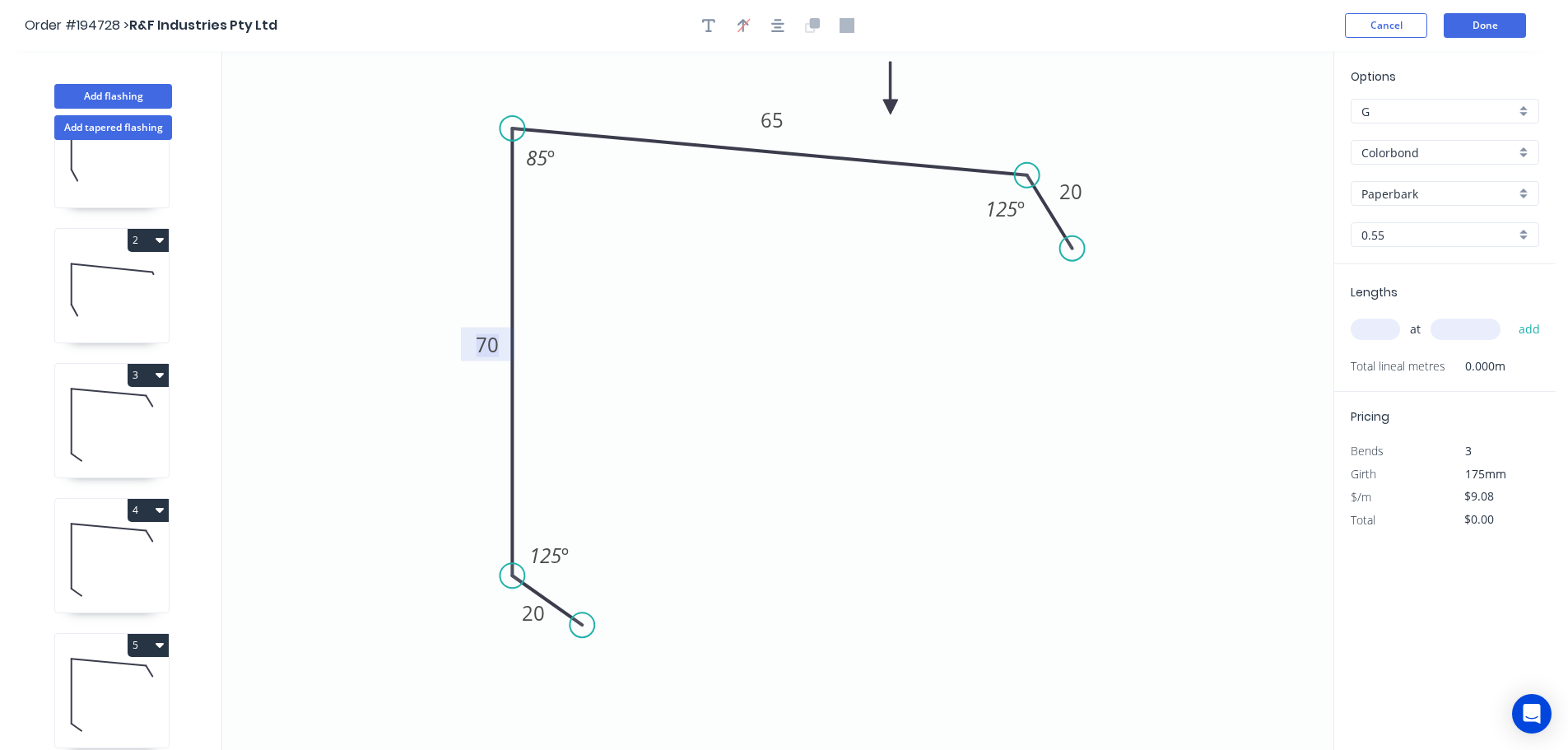
click at [495, 345] on tspan "70" at bounding box center [487, 344] width 23 height 27
click at [586, 372] on icon "0 20 60 65 20 125 º 85 º 125 º" at bounding box center [778, 399] width 1112 height 698
click at [777, 116] on tspan "65" at bounding box center [772, 119] width 23 height 27
click at [780, 225] on icon "0 20 60 60 20 125 º 85 º 125 º" at bounding box center [778, 399] width 1112 height 698
click at [1387, 331] on input "text" at bounding box center [1376, 330] width 50 height 22
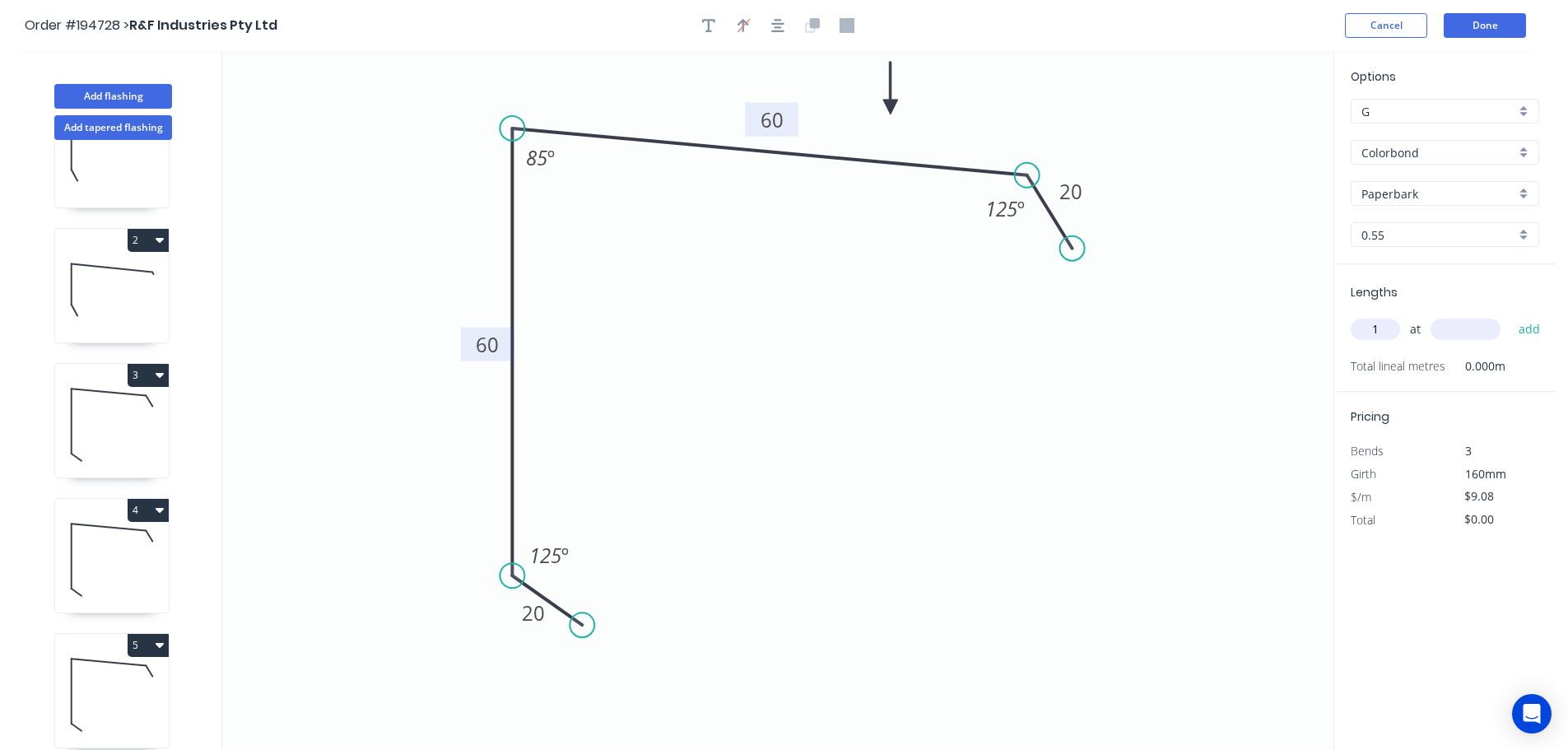
type input "1"
click at [1477, 331] on input "text" at bounding box center [1466, 330] width 70 height 22
type input "5030"
click at [1510, 315] on button "add" at bounding box center [1529, 329] width 39 height 28
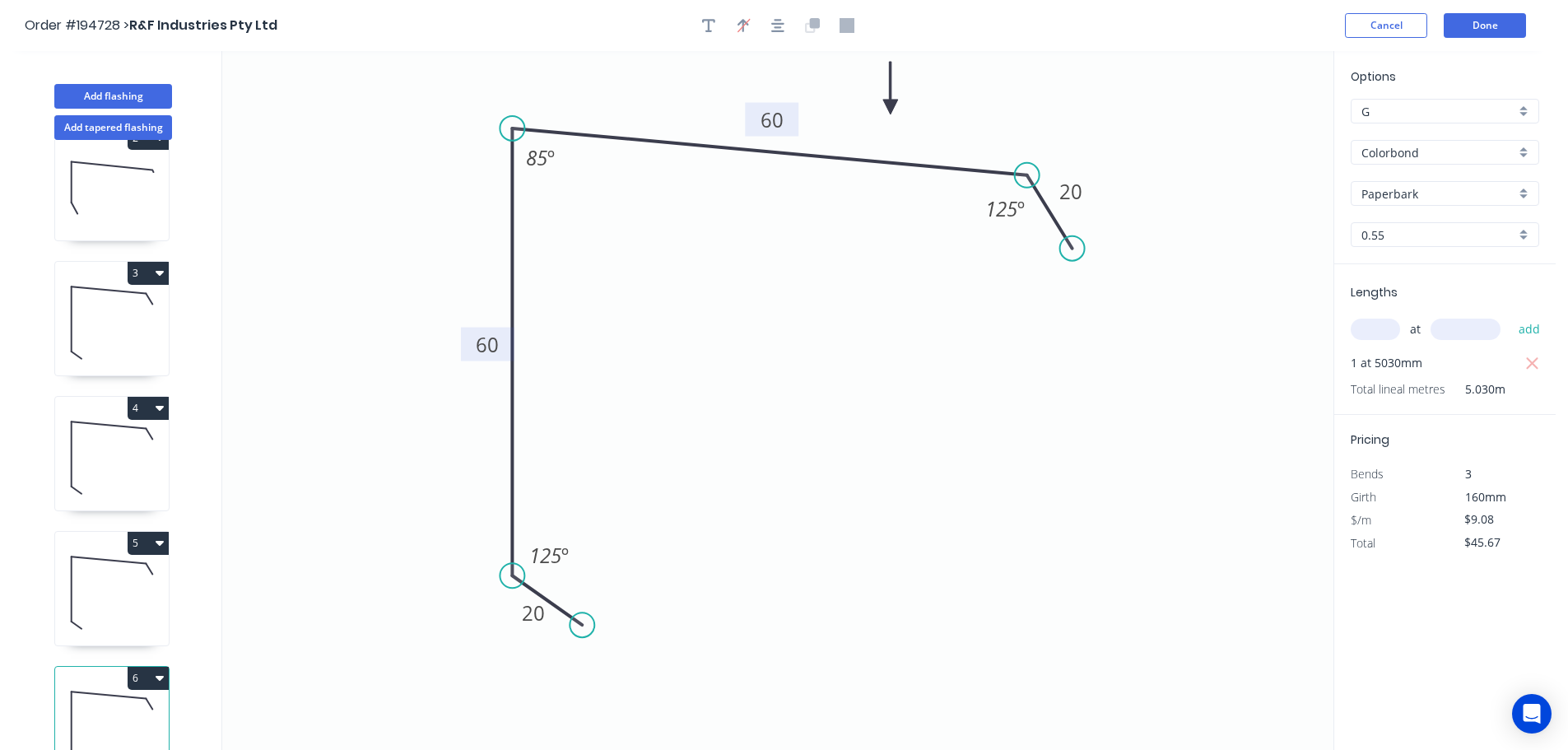
scroll to position [207, 0]
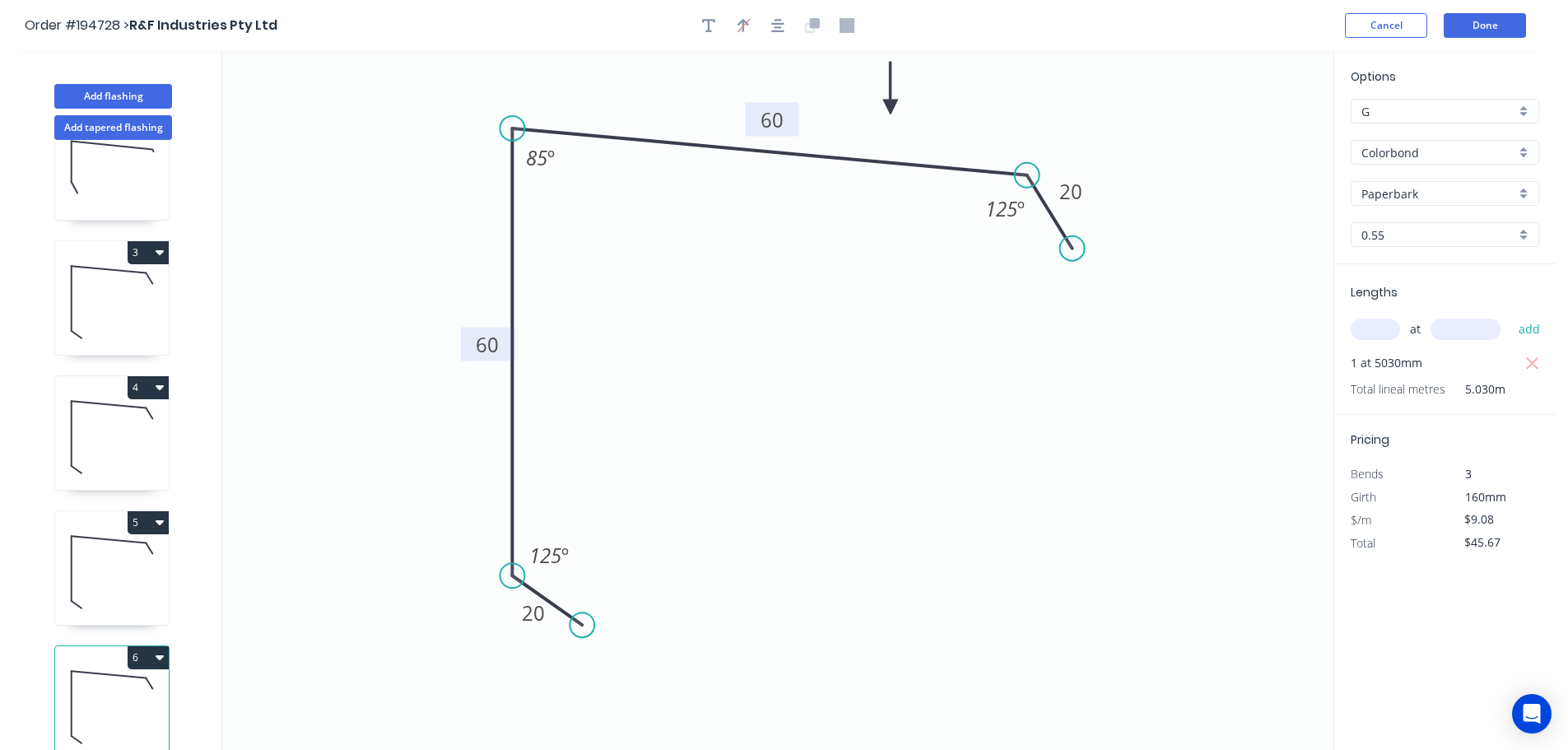
click at [148, 646] on button "6" at bounding box center [147, 657] width 41 height 23
click at [109, 686] on div "Duplicate" at bounding box center [90, 698] width 127 height 24
type input "$0.00"
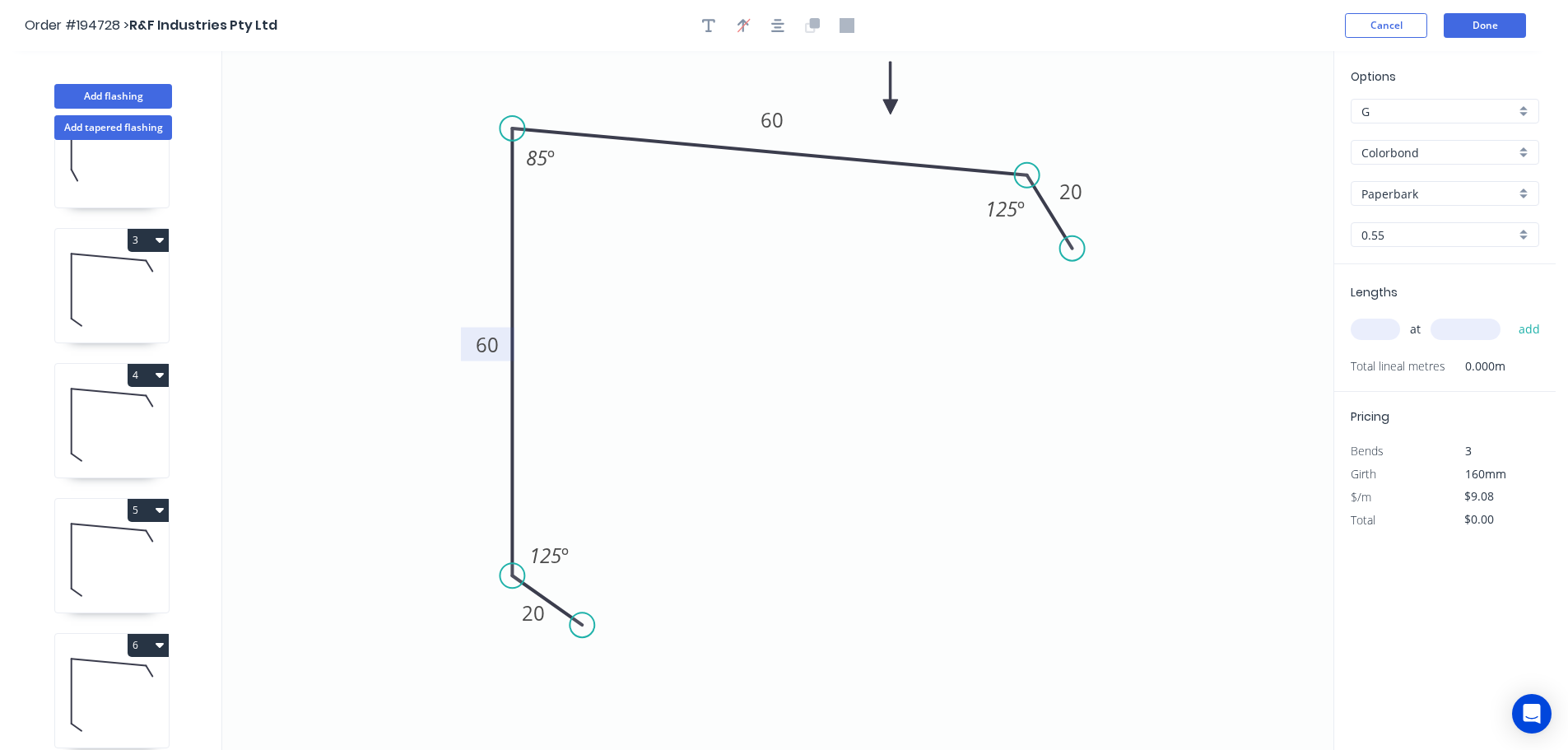
click at [496, 341] on tspan "60" at bounding box center [487, 344] width 23 height 27
click at [763, 348] on icon "0 20 87 60 20 125 º 85 º 125 º" at bounding box center [778, 399] width 1112 height 698
click at [777, 110] on tspan "60" at bounding box center [772, 119] width 23 height 27
click at [819, 238] on icon "0 20 87 60 20 125 º 85 º 125 º" at bounding box center [778, 399] width 1112 height 698
click at [1386, 326] on input "text" at bounding box center [1376, 330] width 50 height 22
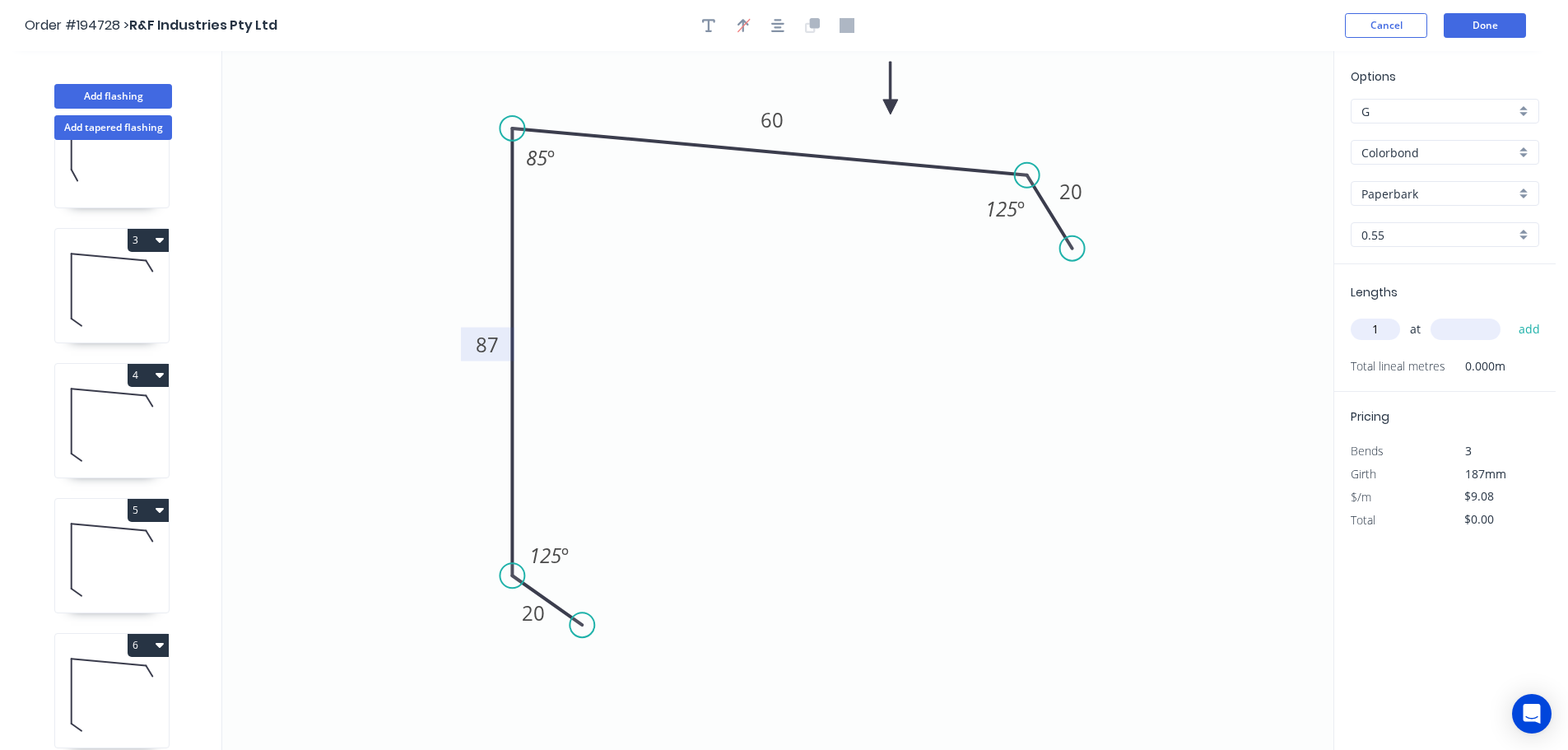
type input "1"
click at [1469, 330] on input "text" at bounding box center [1466, 330] width 70 height 22
type input "5030"
click at [1510, 315] on button "add" at bounding box center [1529, 329] width 39 height 28
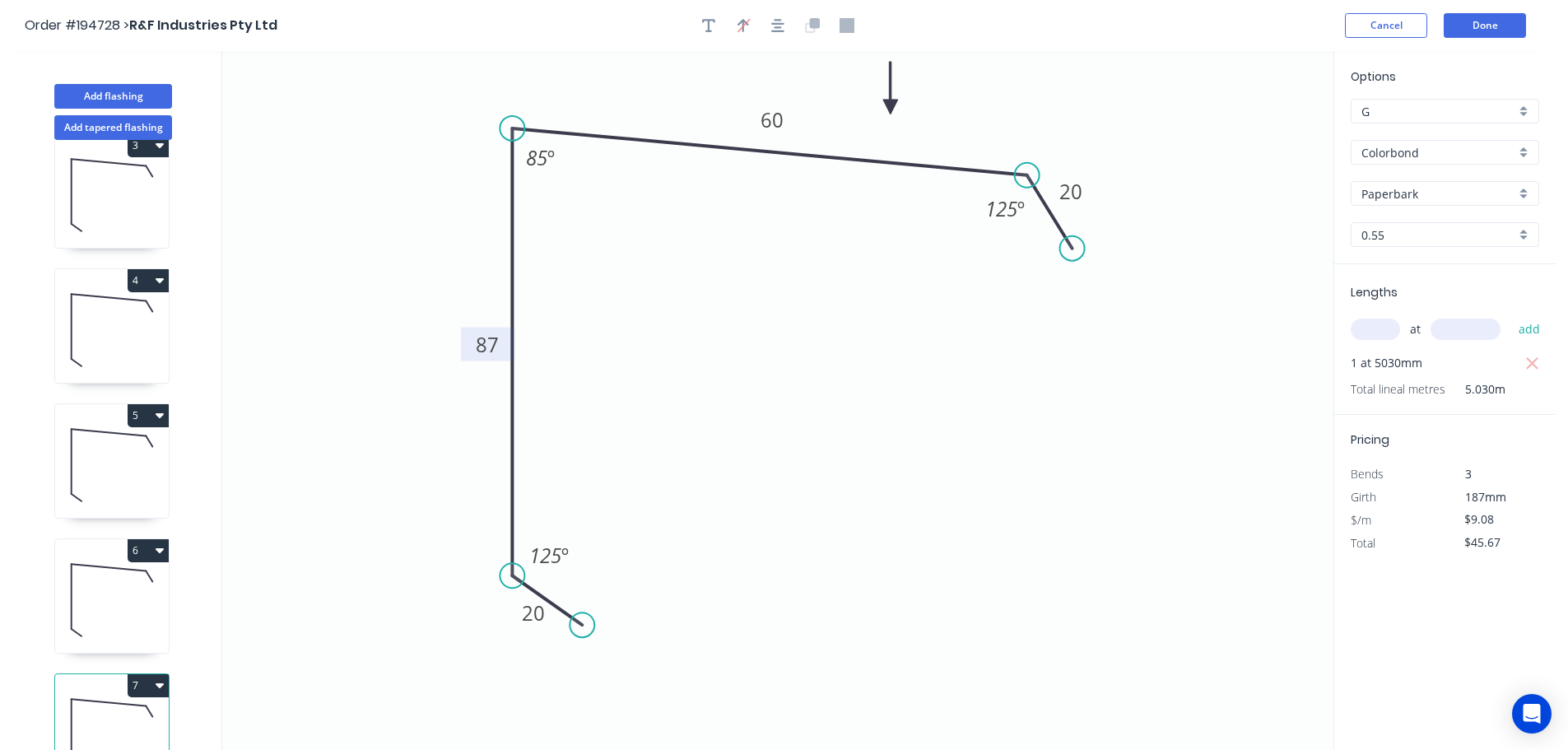
scroll to position [342, 0]
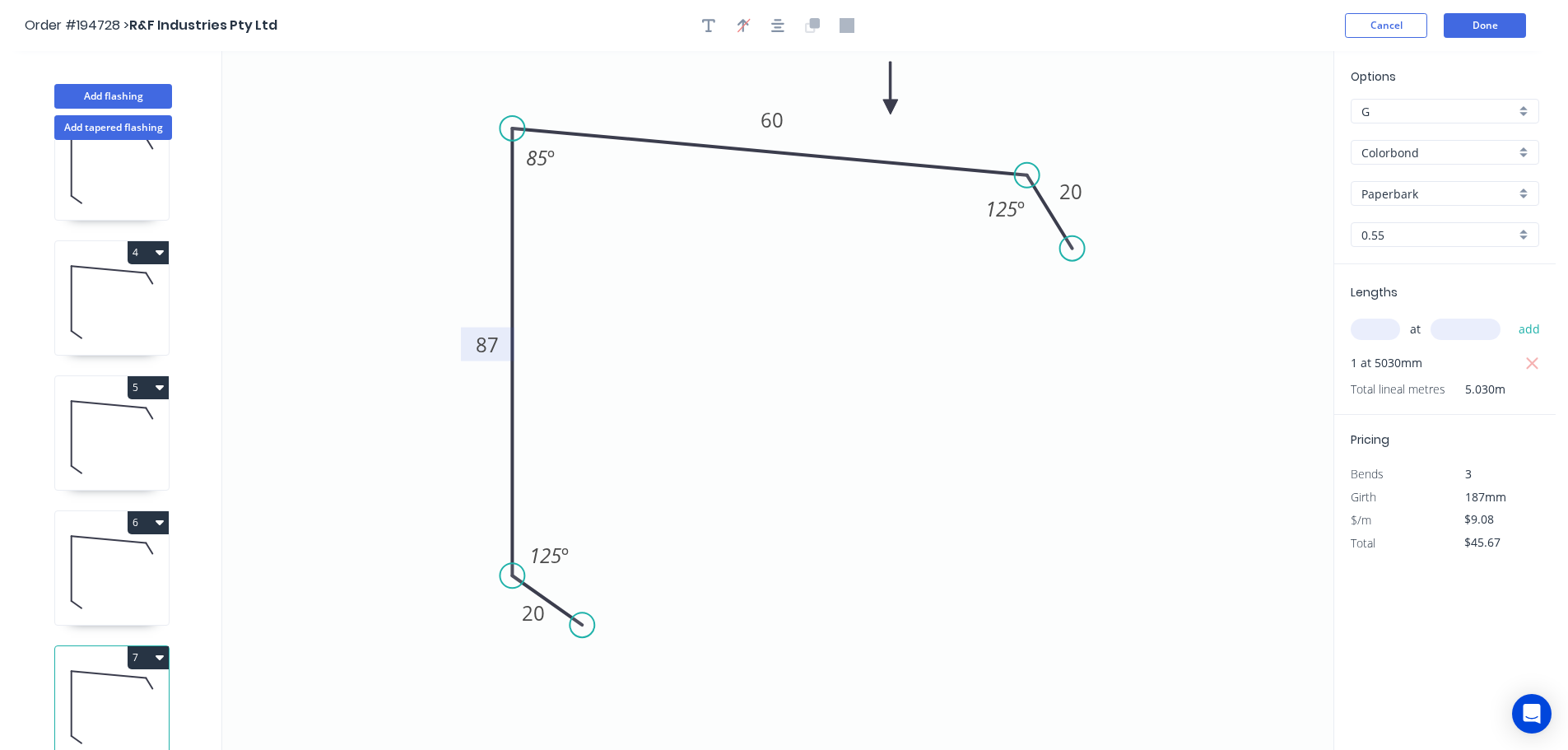
click at [152, 646] on button "7" at bounding box center [147, 657] width 41 height 23
click at [115, 686] on div "Duplicate" at bounding box center [90, 698] width 127 height 24
type input "$0.00"
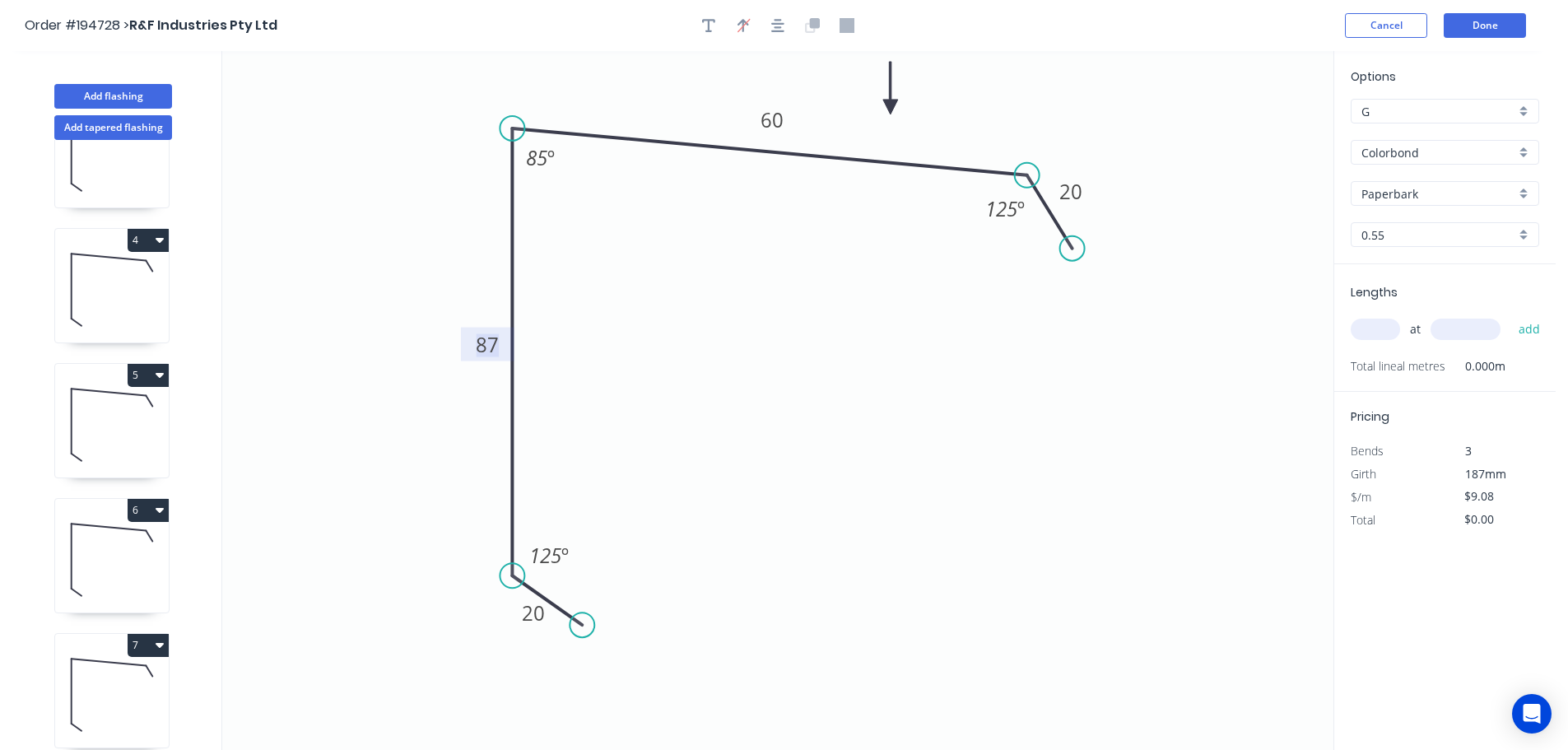
click at [487, 343] on tspan "87" at bounding box center [487, 344] width 23 height 27
click at [645, 336] on icon "0 20 60 60 20 125 º 85 º 125 º" at bounding box center [778, 399] width 1112 height 698
click at [776, 117] on tspan "60" at bounding box center [772, 119] width 23 height 27
click at [803, 247] on icon "0 20 60 70 20 125 º 85 º 125 º" at bounding box center [778, 399] width 1112 height 698
click at [1387, 334] on input "text" at bounding box center [1376, 330] width 50 height 22
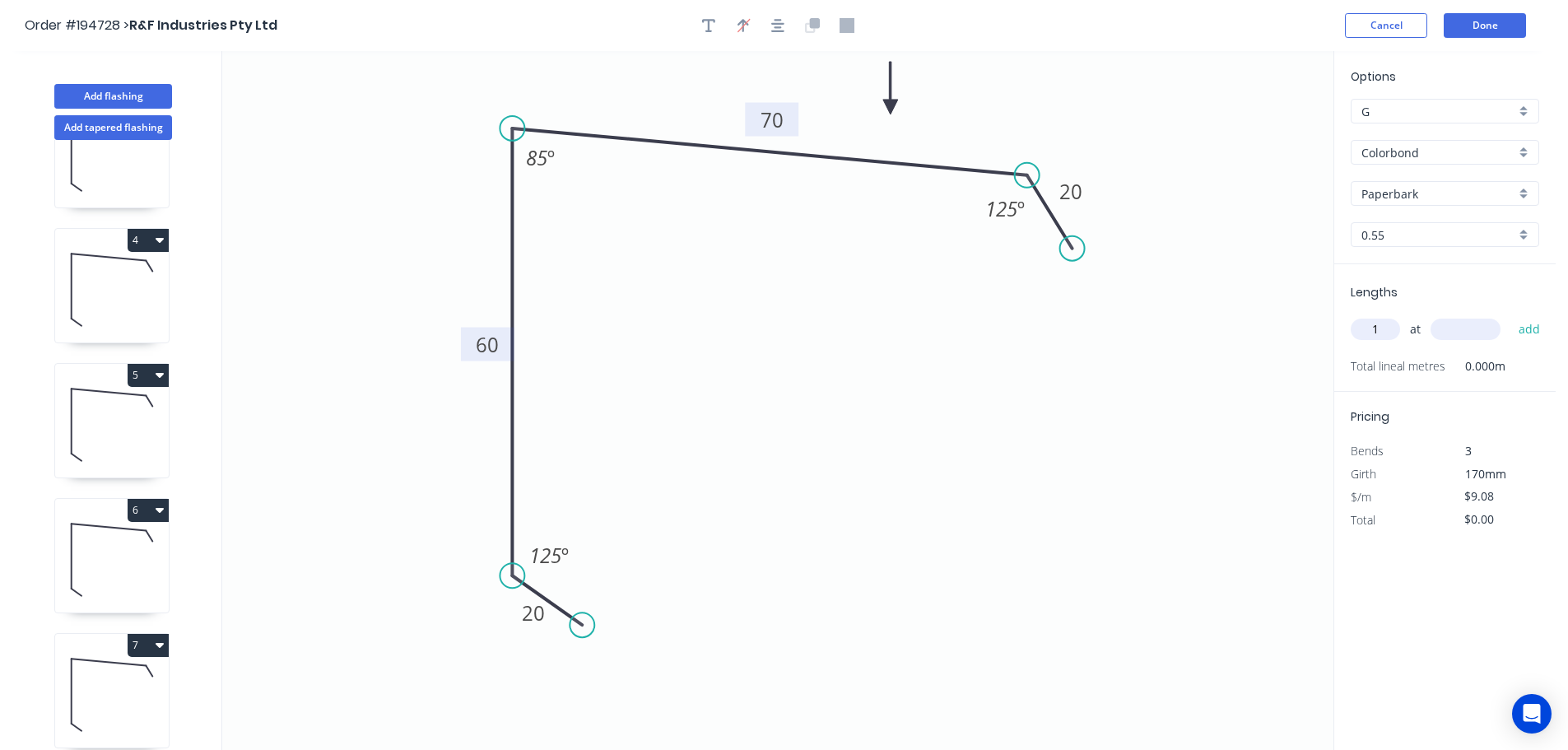
type input "1"
click at [1473, 327] on input "text" at bounding box center [1466, 330] width 70 height 22
type input "1500"
click at [1510, 315] on button "add" at bounding box center [1529, 329] width 39 height 28
type input "$13.62"
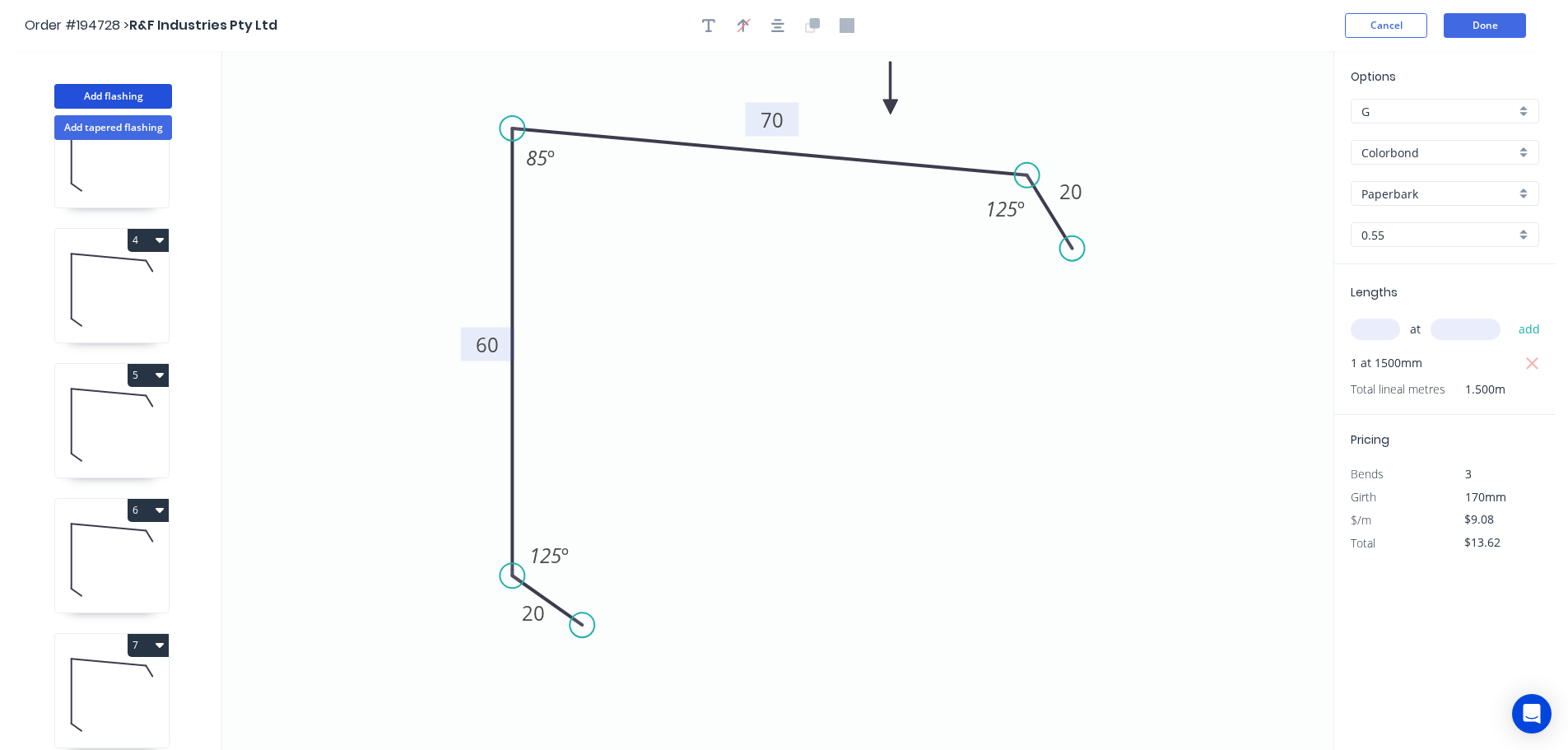
drag, startPoint x: 101, startPoint y: 90, endPoint x: 213, endPoint y: 137, distance: 121.5
click at [102, 90] on button "Add flashing" at bounding box center [113, 96] width 117 height 25
type input "$0.00"
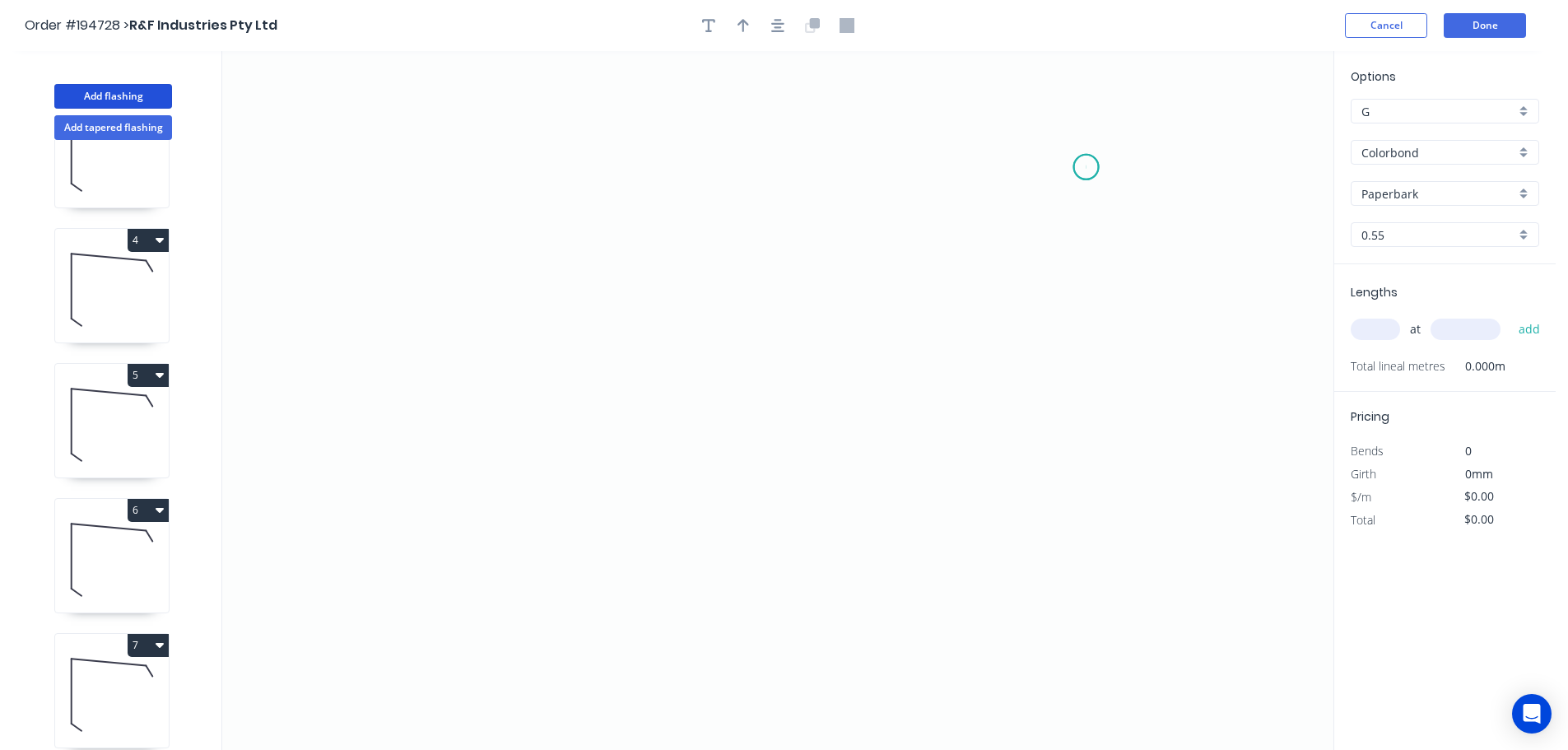
click at [1087, 167] on icon "0" at bounding box center [778, 399] width 1112 height 698
click at [1148, 216] on icon "0" at bounding box center [778, 399] width 1112 height 698
click at [1175, 481] on icon "0 ?" at bounding box center [778, 399] width 1112 height 698
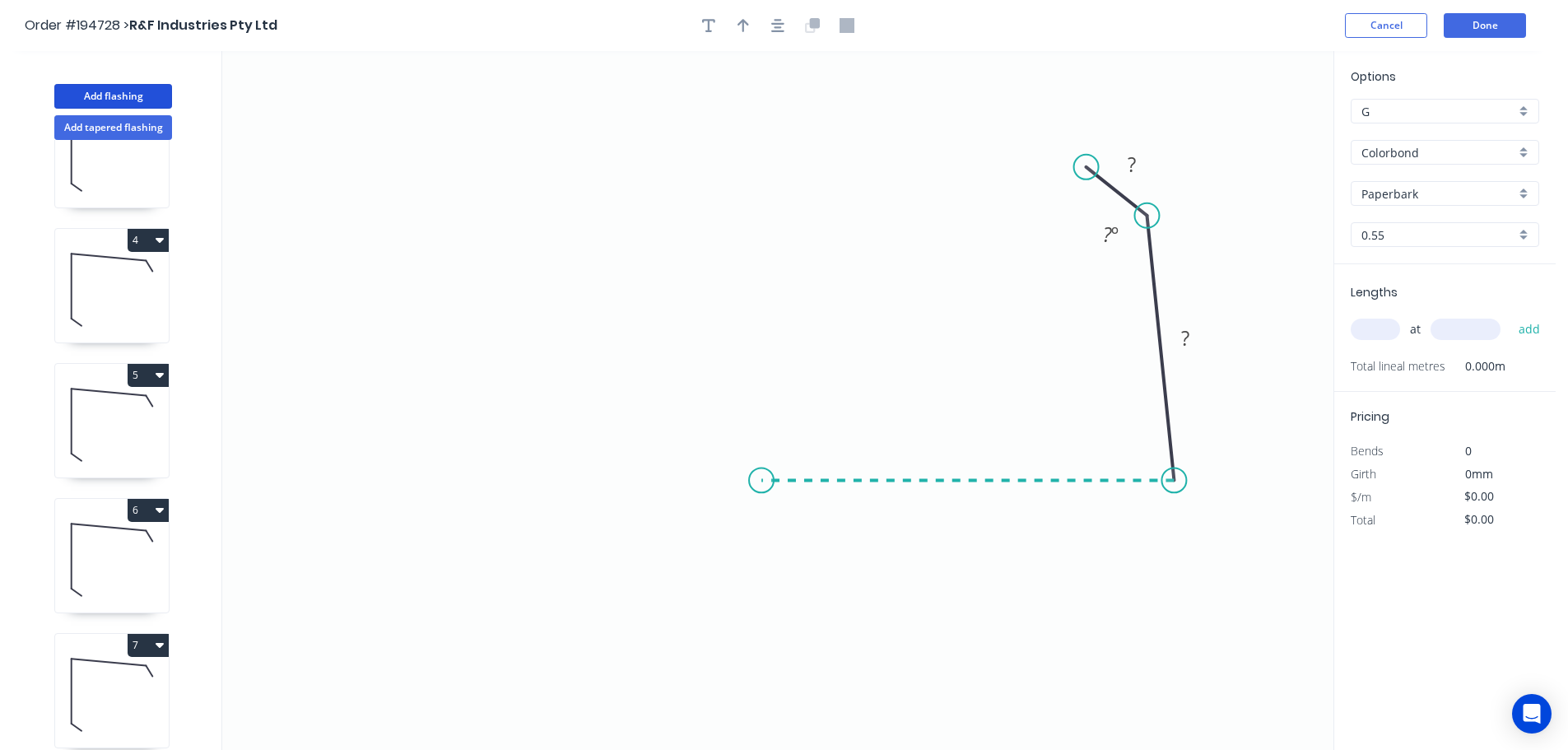
click at [761, 495] on icon "0 ? ? ? º" at bounding box center [778, 399] width 1112 height 698
click at [792, 226] on icon "0 ? ? ? ? º ? º" at bounding box center [778, 399] width 1112 height 698
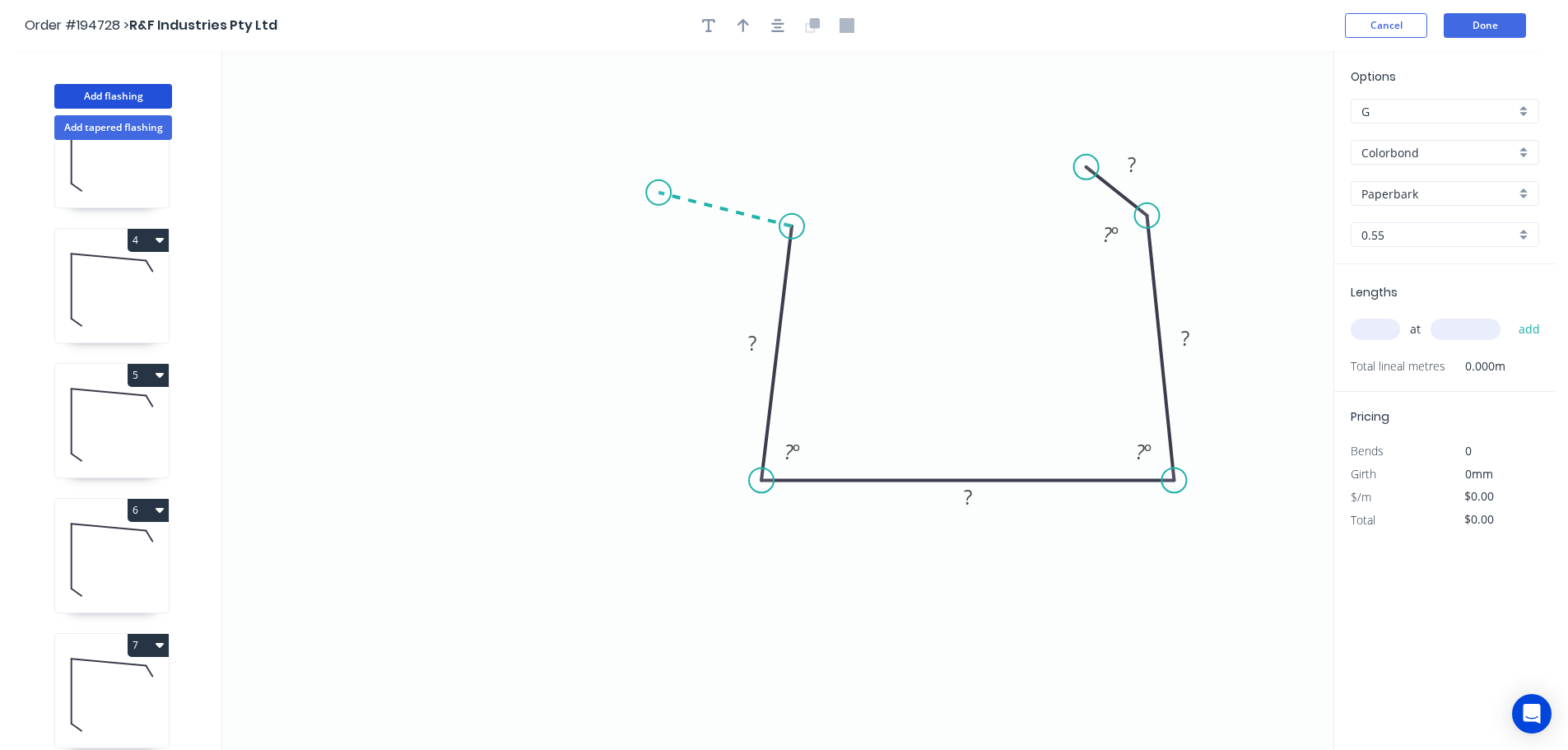
click at [659, 193] on icon "0 ? ? ? ? ? º ? º ? º" at bounding box center [778, 399] width 1112 height 698
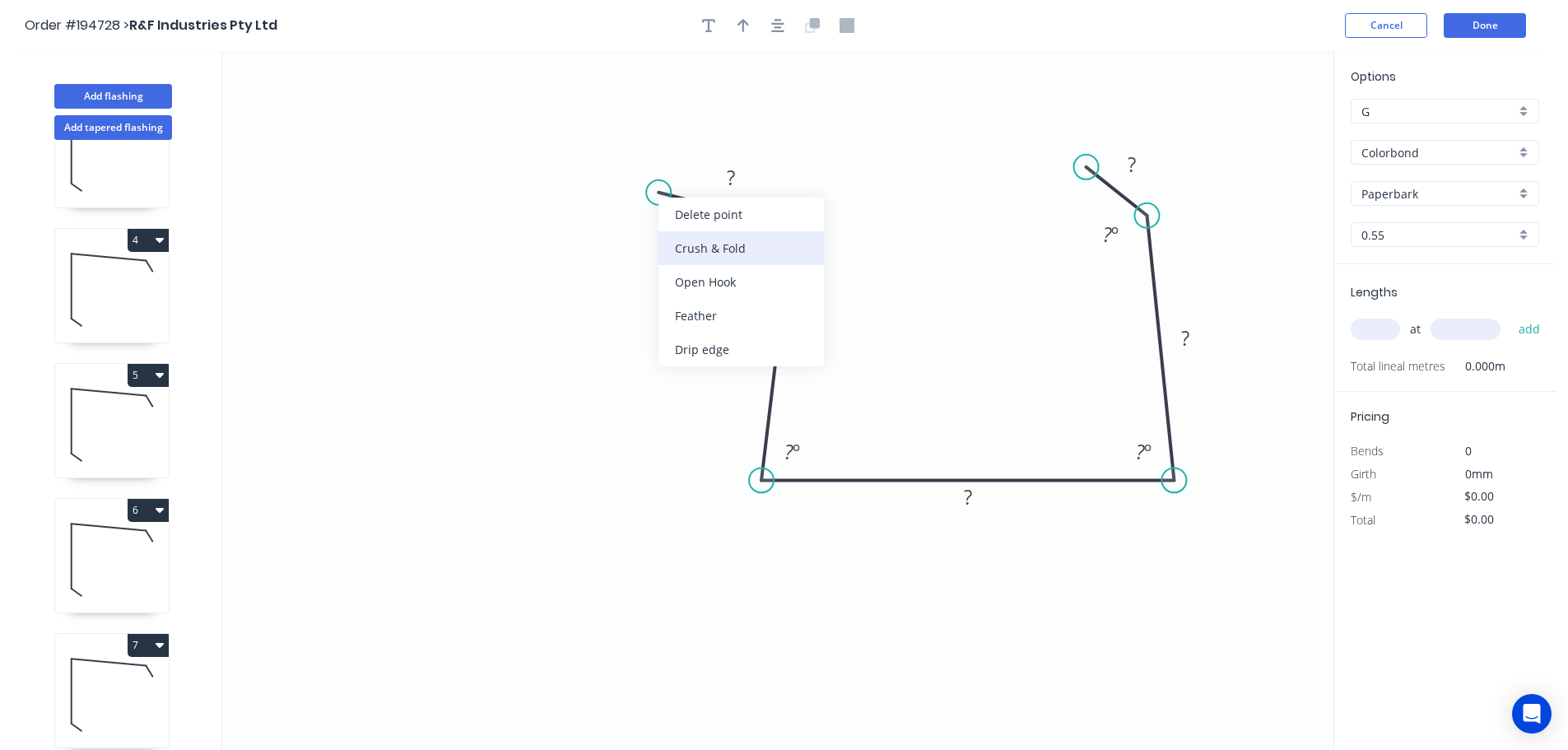
click at [698, 236] on div "Crush & Fold" at bounding box center [741, 248] width 166 height 34
click at [675, 243] on div "Flip bend" at bounding box center [740, 249] width 166 height 34
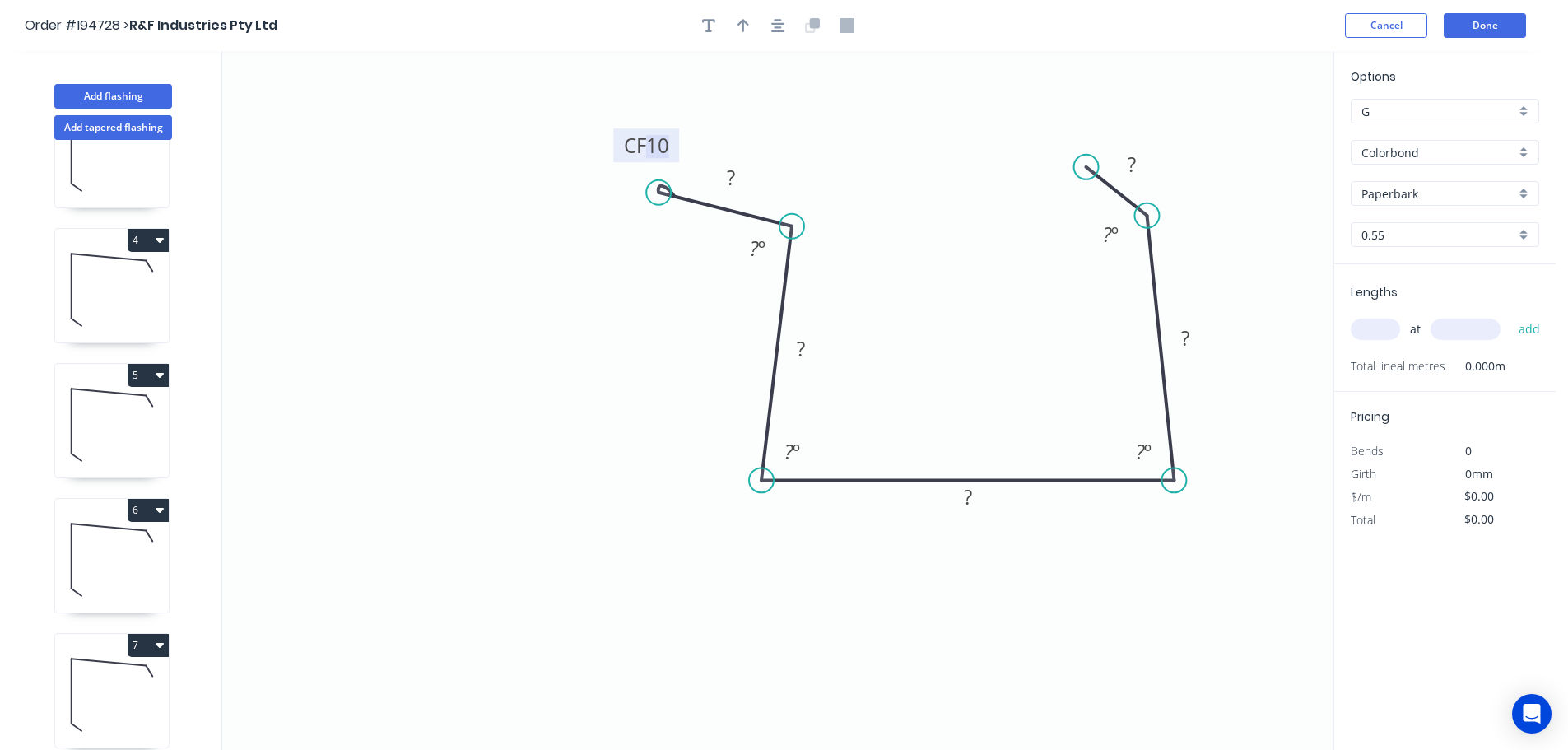
click at [663, 146] on tspan "10" at bounding box center [657, 145] width 23 height 27
click at [758, 89] on icon "0 CF 15 ? ? ? ? ? ? º ? º ? º ? º" at bounding box center [778, 399] width 1112 height 698
drag, startPoint x: 675, startPoint y: 142, endPoint x: 614, endPoint y: 116, distance: 66.3
click at [614, 116] on rect at bounding box center [587, 120] width 66 height 34
click at [735, 175] on tspan "?" at bounding box center [731, 177] width 8 height 27
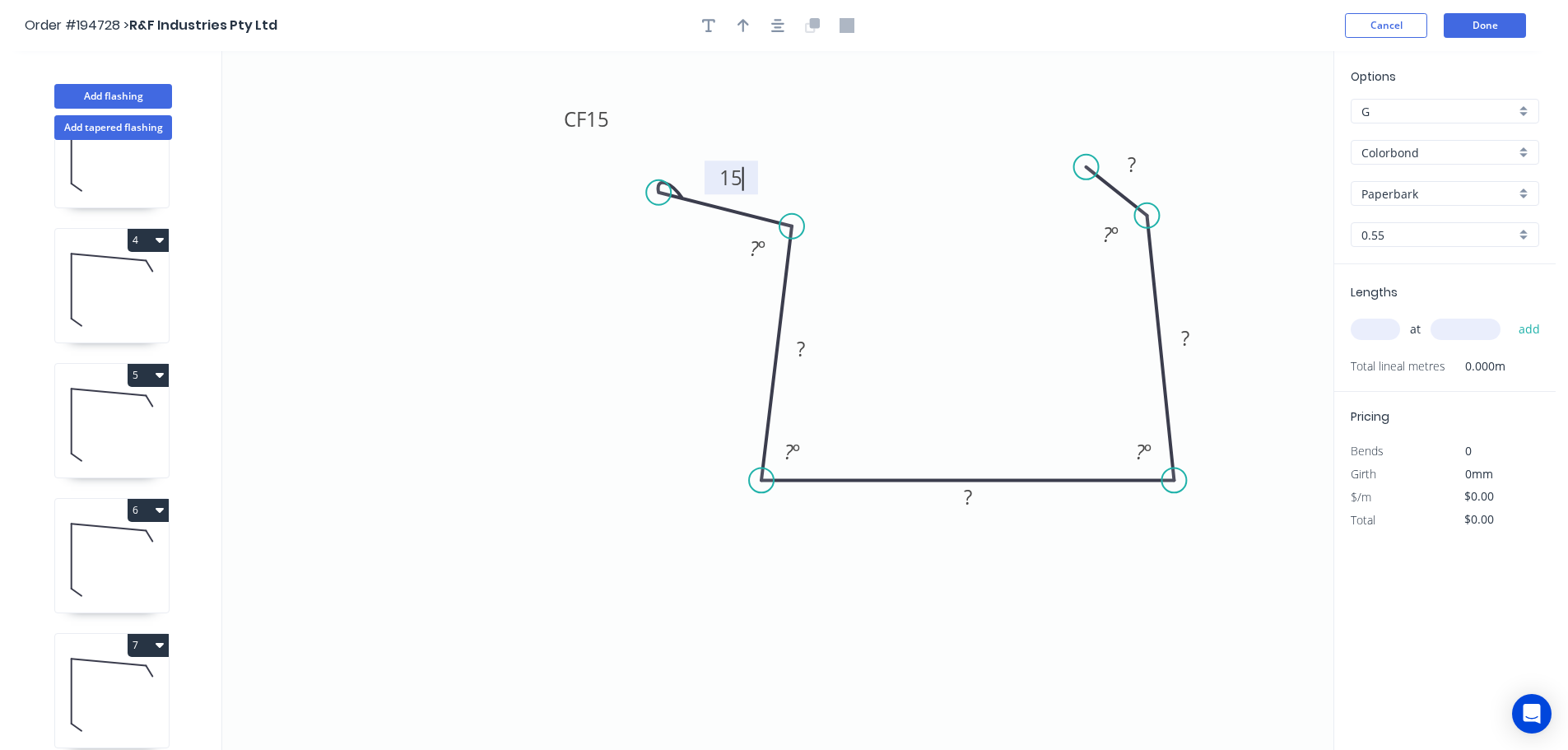
click at [785, 170] on icon "0 CF 15 15 ? ? ? ? ? º ? º ? º ? º" at bounding box center [778, 399] width 1112 height 698
click at [736, 174] on tspan "15" at bounding box center [730, 177] width 23 height 27
click at [758, 242] on tspan "º" at bounding box center [761, 247] width 7 height 27
click at [851, 289] on icon "0 CF 15 25 ? ? ? ? ? º ? º ? º 95 º" at bounding box center [778, 399] width 1112 height 698
click at [804, 350] on tspan "?" at bounding box center [801, 348] width 8 height 27
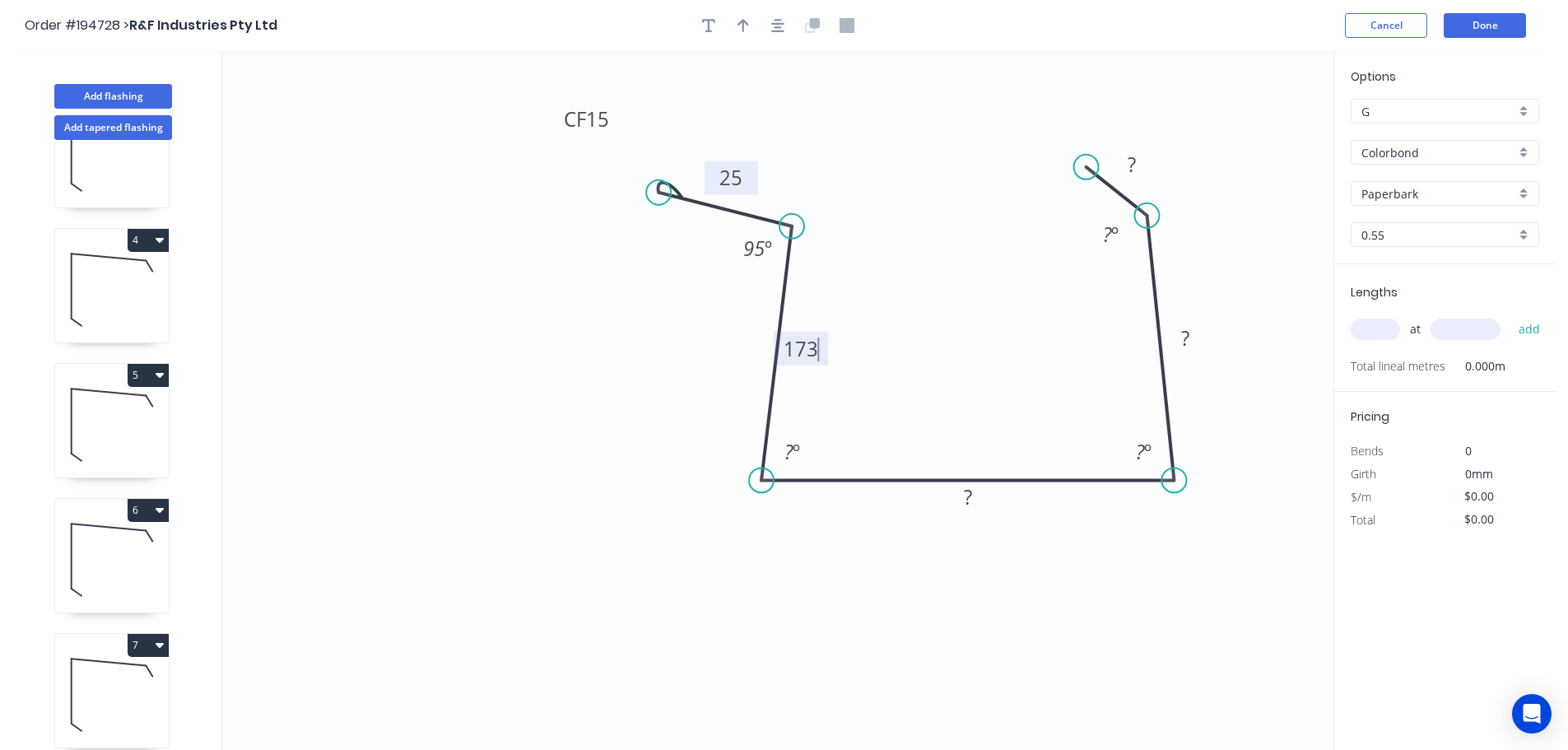
click at [939, 367] on icon "0 CF 15 25 173 ? ? ? ? º ? º ? º 95 º" at bounding box center [778, 399] width 1112 height 698
click at [793, 450] on tspan "º" at bounding box center [796, 451] width 7 height 27
click at [864, 411] on icon "0 CF 15 25 173 ? ? ? ? º ? º 85 º 95 º" at bounding box center [778, 399] width 1112 height 698
click at [969, 497] on tspan "?" at bounding box center [968, 496] width 8 height 27
click at [948, 447] on icon "0 CF 15 25 173 180 ? ? ? º ? º 85 º 95 º" at bounding box center [778, 399] width 1112 height 698
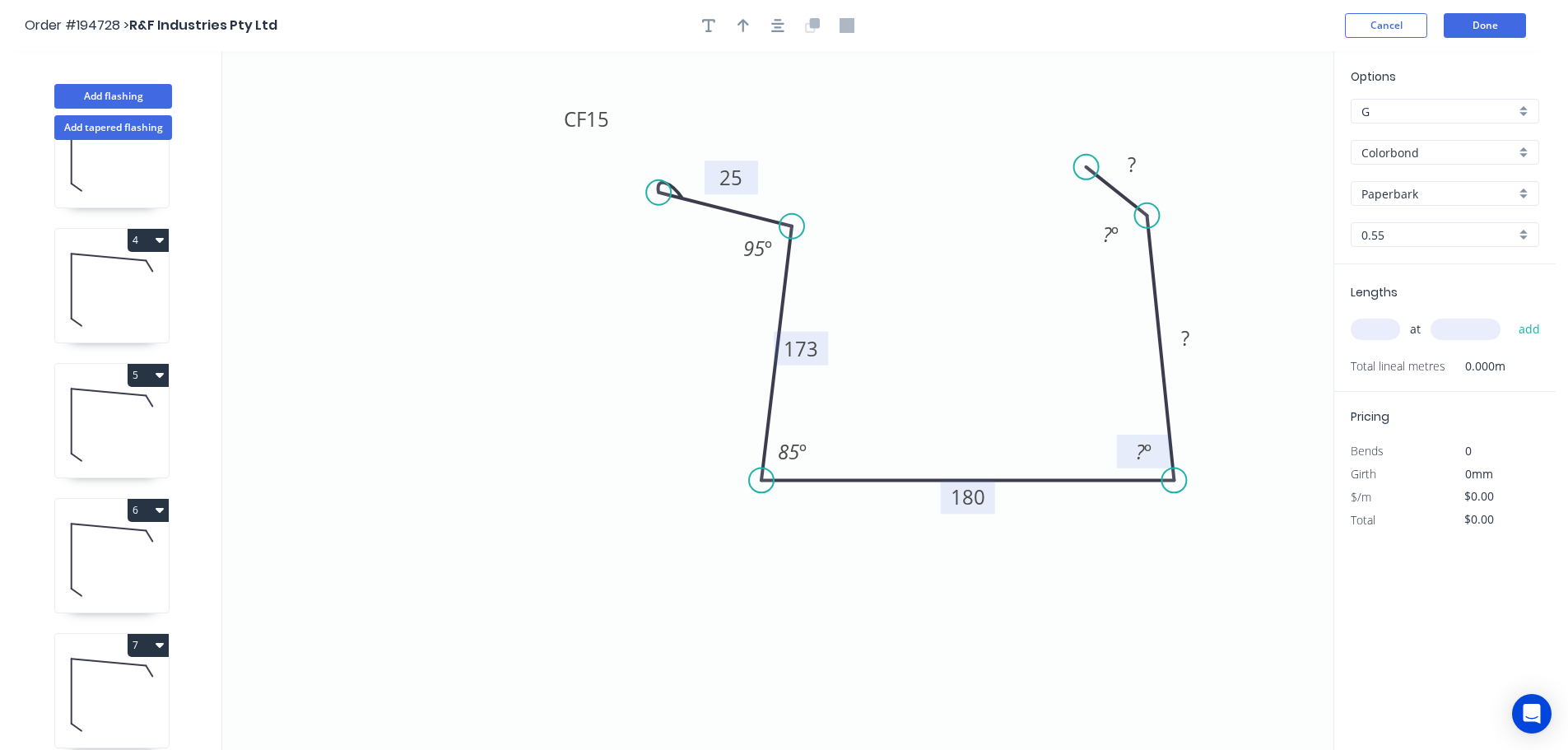
click at [1147, 449] on tspan "º" at bounding box center [1148, 451] width 7 height 27
click at [1081, 383] on icon "0 CF 15 25 173 180 ? ? ? º 85 º 85 º 95 º" at bounding box center [778, 399] width 1112 height 698
click at [1134, 164] on tspan "?" at bounding box center [1132, 164] width 8 height 27
click at [1218, 194] on icon "0 CF 15 25 173 180 ? 20 ? º 85 º 85 º 95 º" at bounding box center [778, 399] width 1112 height 698
click at [1111, 233] on tspan "?" at bounding box center [1107, 233] width 9 height 27
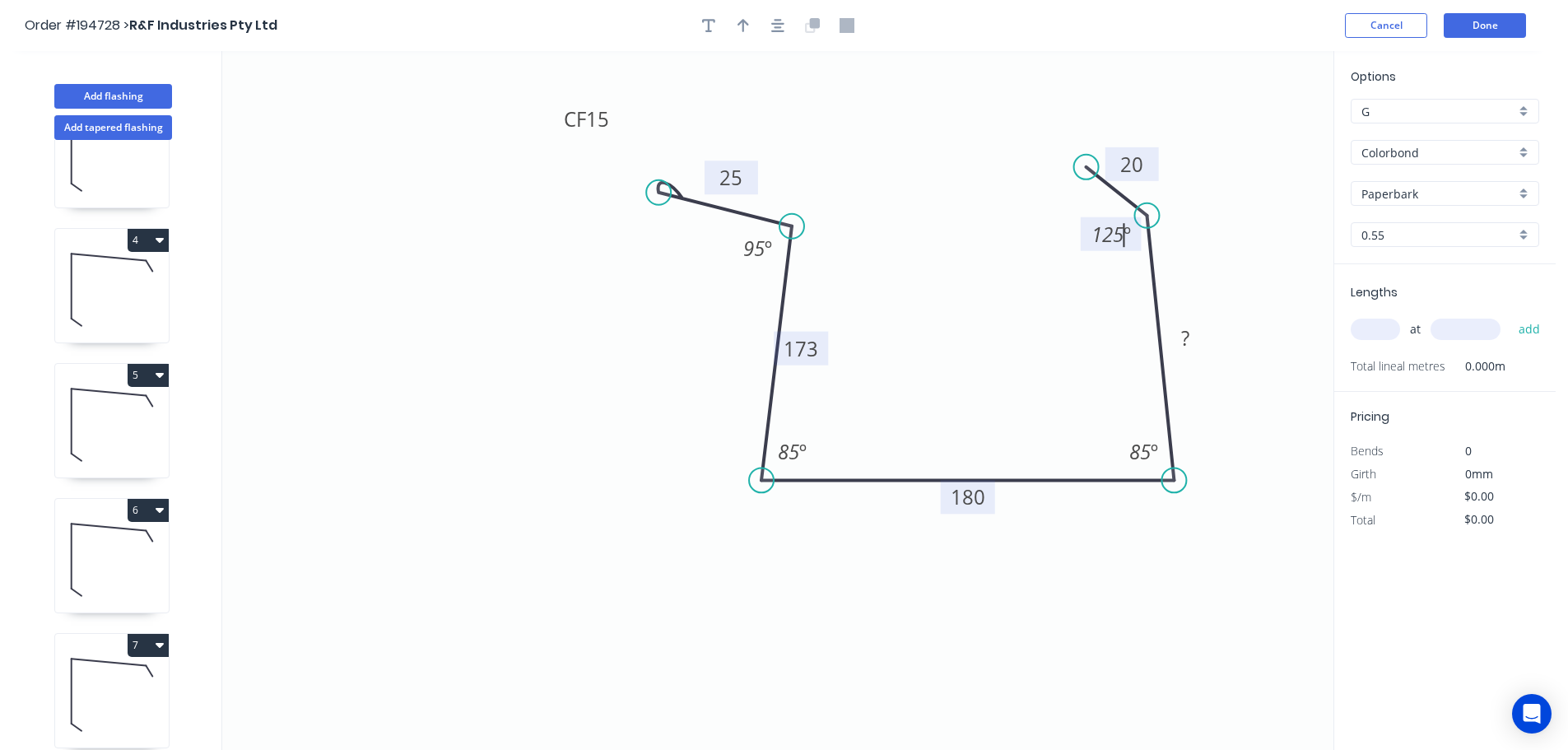
click at [1188, 234] on icon "0 CF 15 25 173 180 ? 20 125 º 85 º 85 º 95 º" at bounding box center [778, 399] width 1112 height 698
click at [740, 24] on icon "button" at bounding box center [743, 25] width 12 height 13
drag, startPoint x: 1249, startPoint y: 130, endPoint x: 1071, endPoint y: 607, distance: 509.1
click at [1071, 607] on icon at bounding box center [1070, 586] width 15 height 53
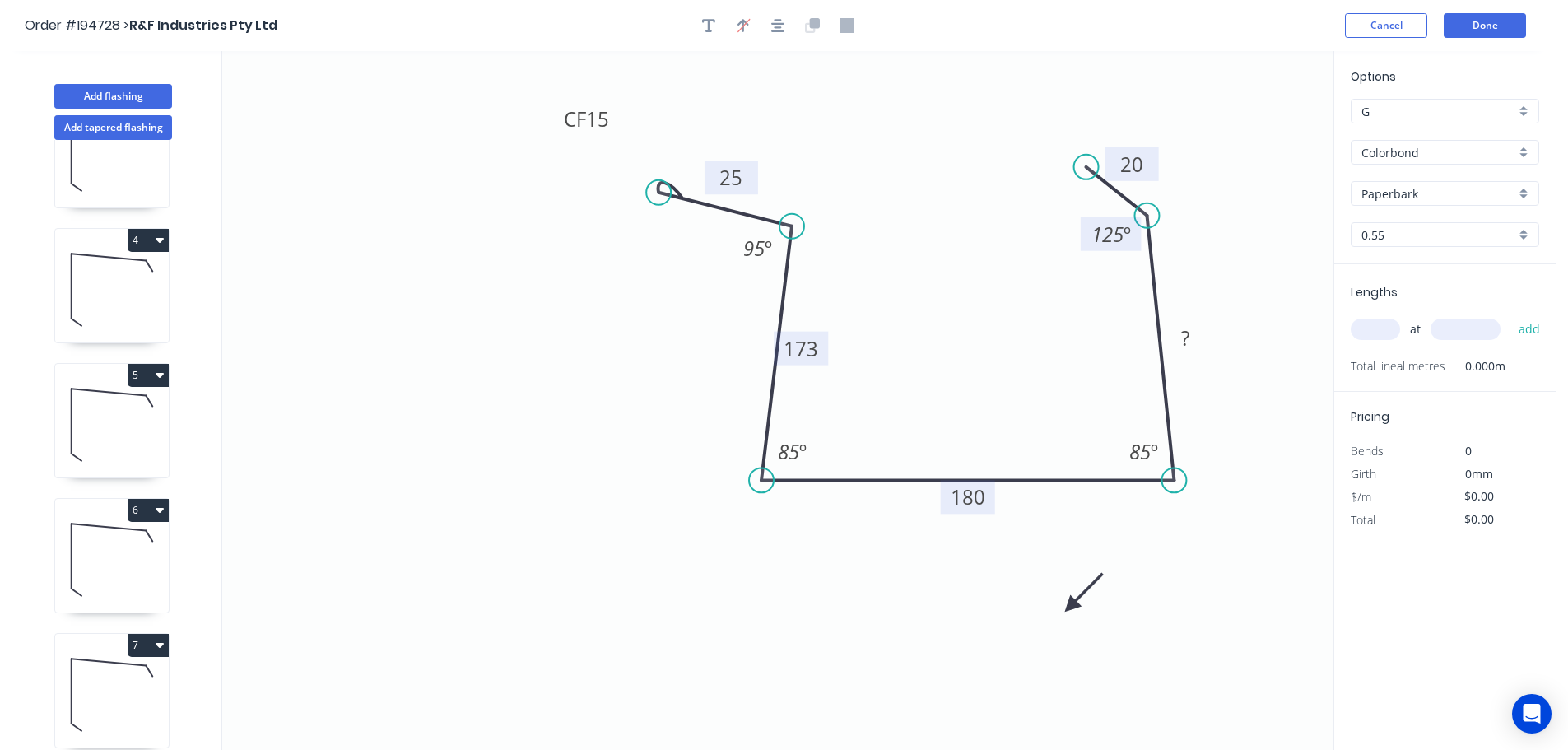
click at [1071, 607] on icon at bounding box center [1084, 593] width 48 height 48
click at [1071, 607] on icon at bounding box center [1089, 605] width 53 height 15
click at [1391, 326] on input "text" at bounding box center [1376, 330] width 50 height 22
type input "1"
click at [1474, 329] on input "text" at bounding box center [1466, 330] width 70 height 22
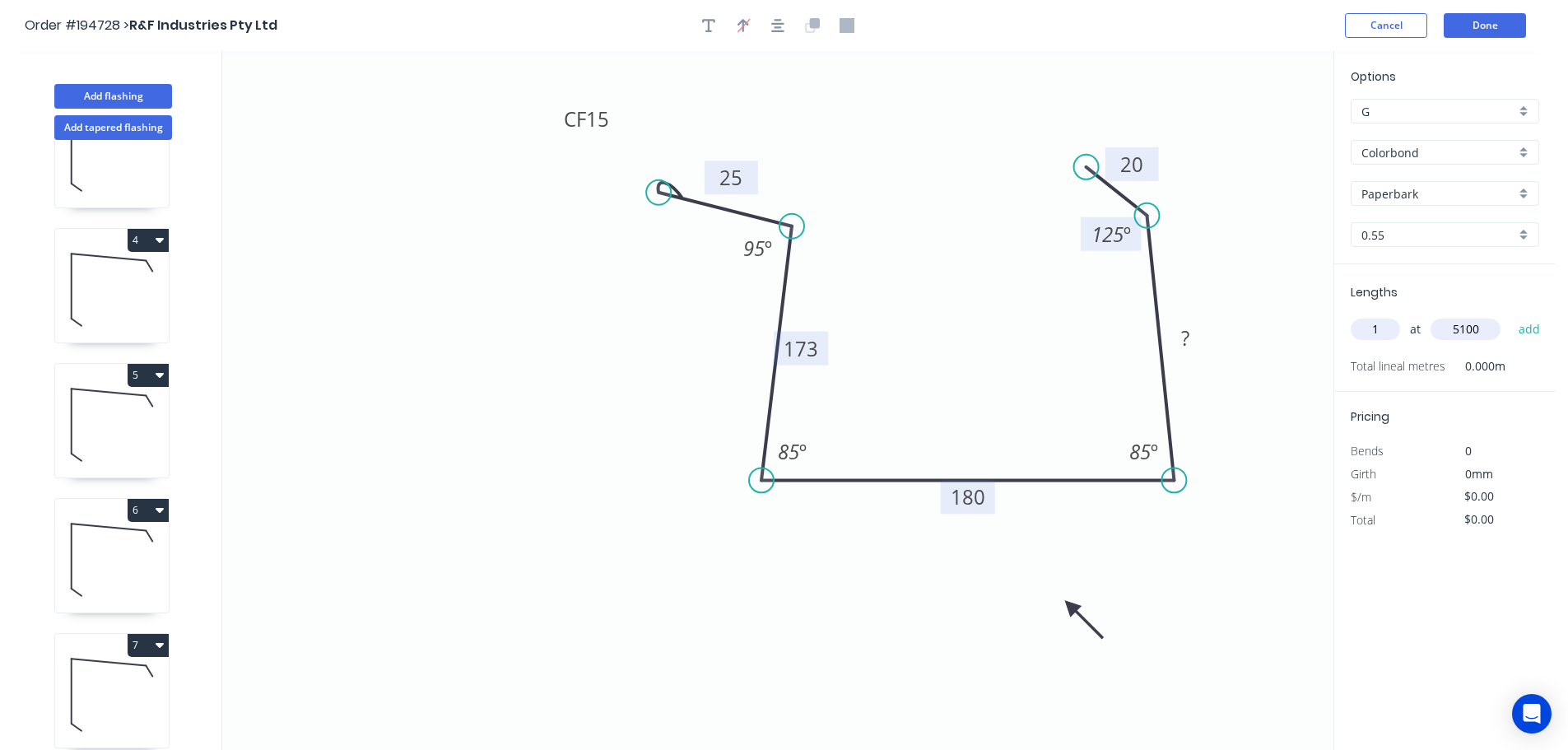
type input "5100"
click at [1510, 315] on button "add" at bounding box center [1529, 329] width 39 height 28
click at [1495, 25] on button "Done" at bounding box center [1485, 25] width 82 height 25
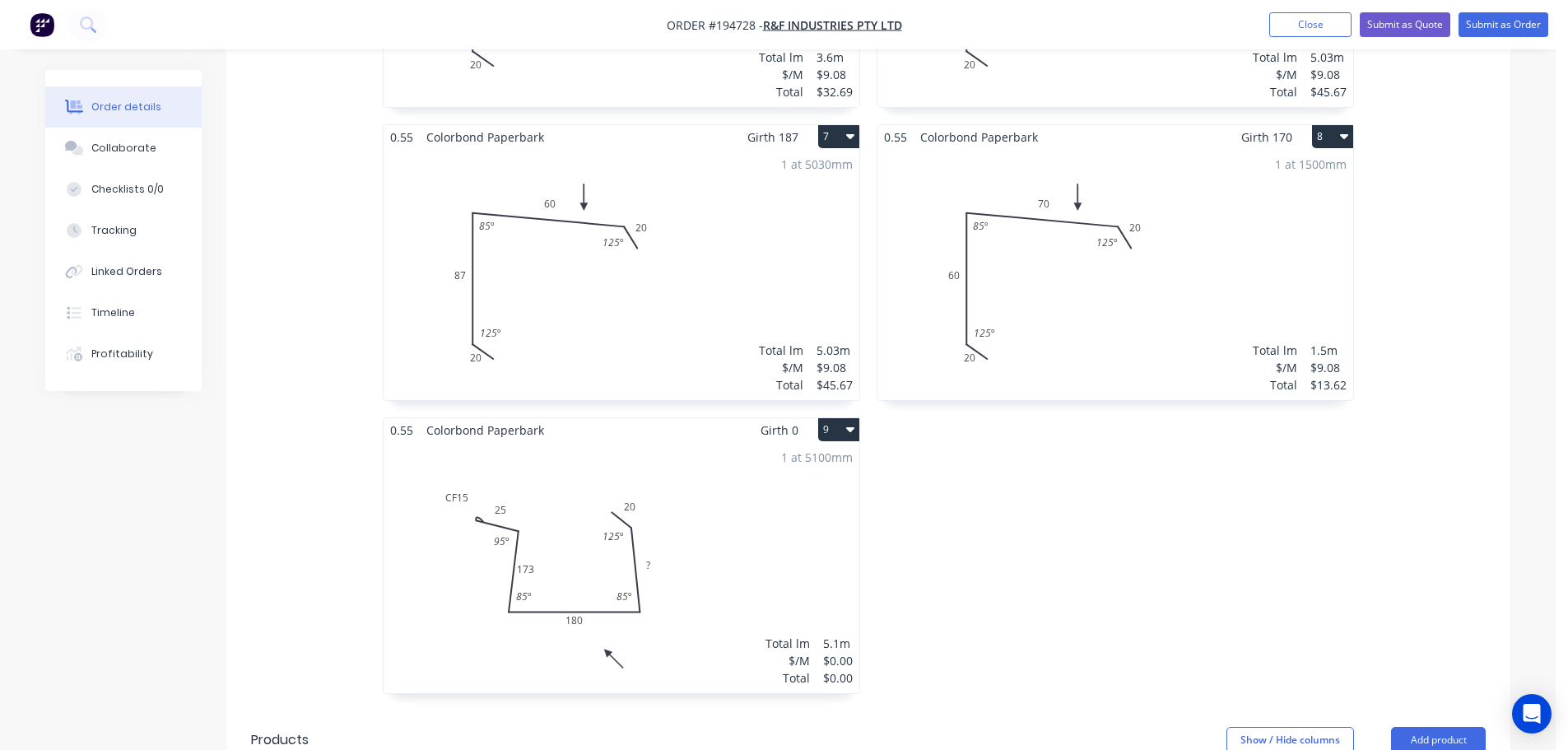
click at [744, 515] on div "1 at 5100mm Total lm $/M Total 5.1m $0.00 $0.00" at bounding box center [621, 567] width 476 height 251
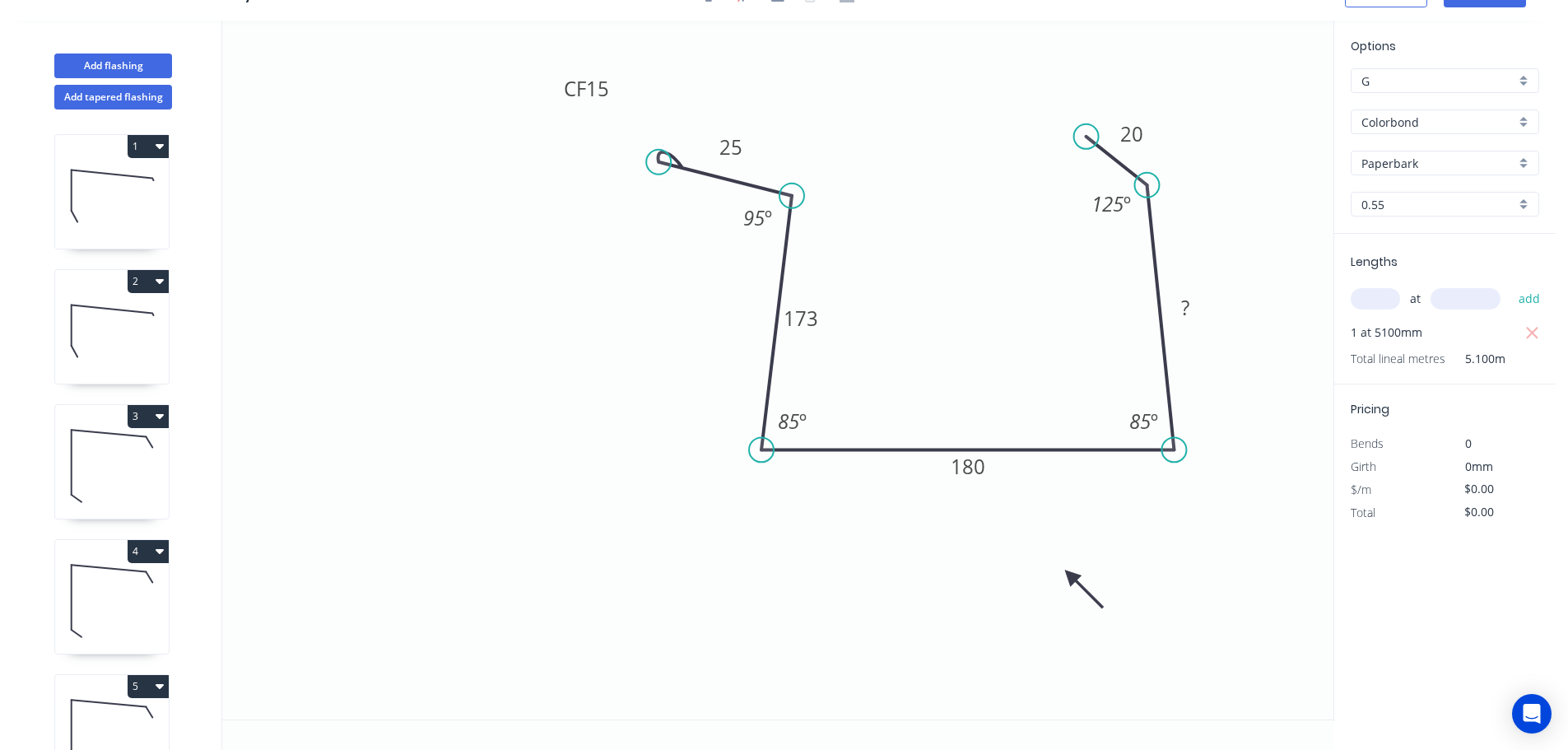
scroll to position [31, 0]
click at [1189, 300] on rect at bounding box center [1185, 308] width 33 height 23
click at [1234, 283] on icon "0 CF 15 25 173 180 90 20 125 º 85 º 85 º 95 º" at bounding box center [778, 370] width 1112 height 698
type input "$19.57"
type input "$99.81"
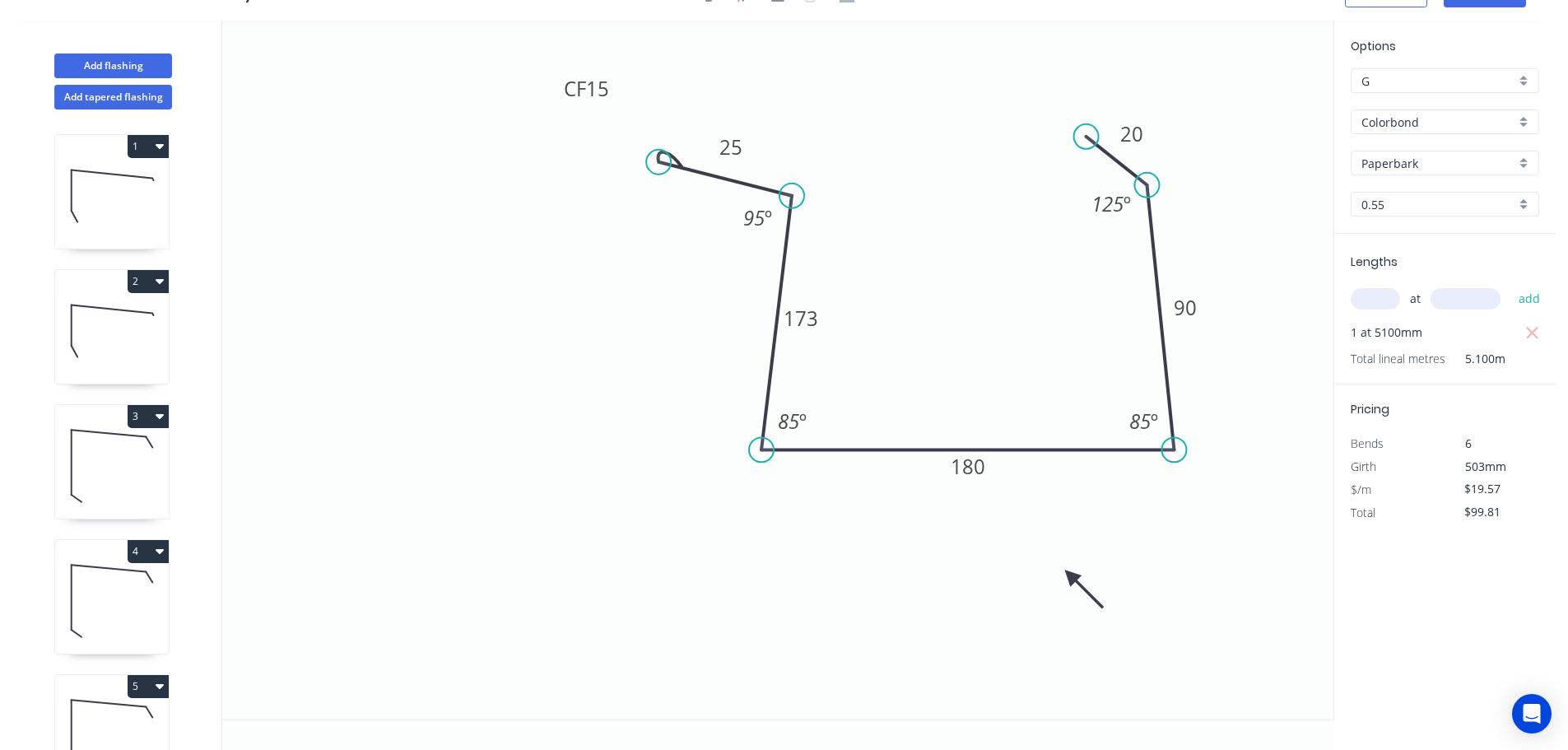
scroll to position [0, 0]
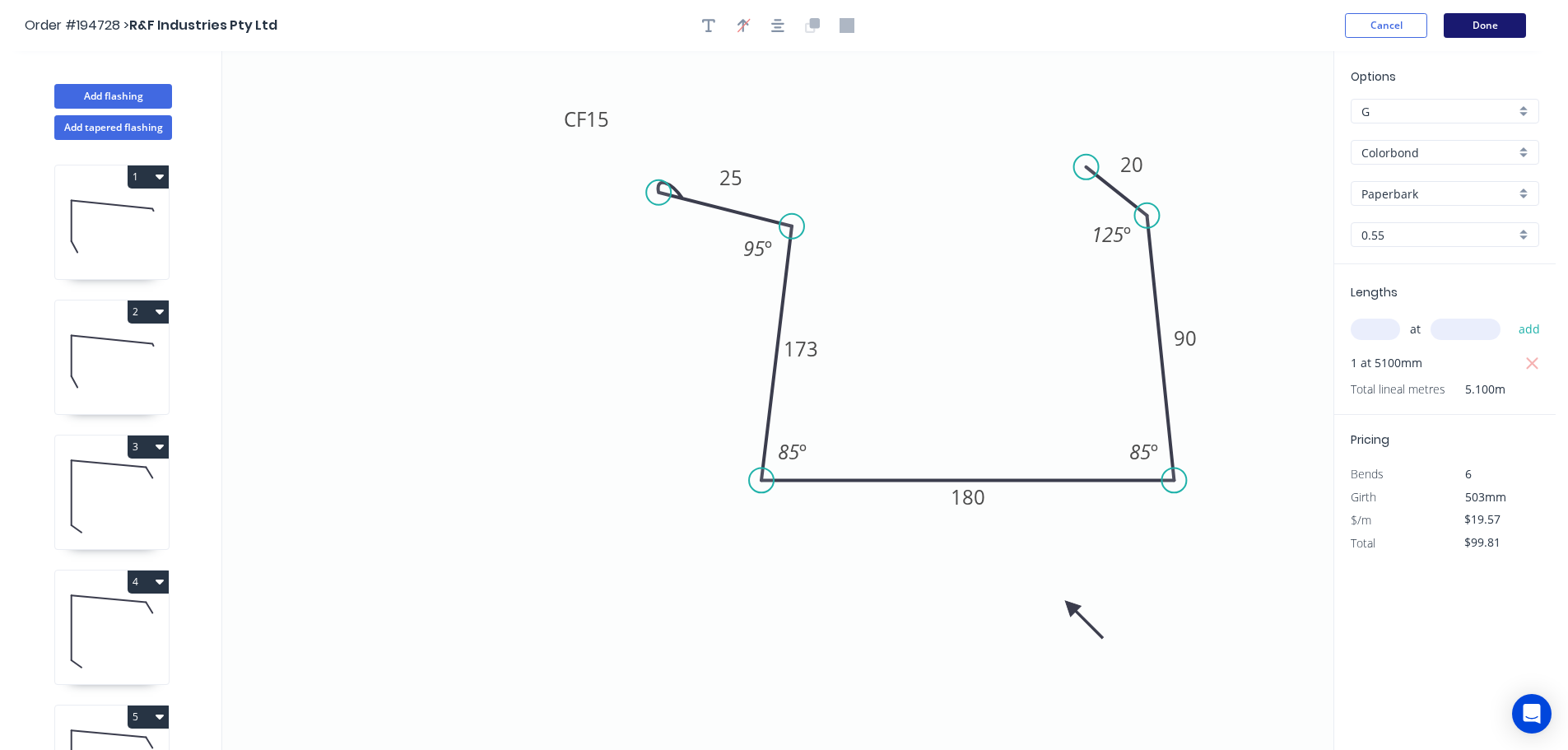
click at [1505, 27] on button "Done" at bounding box center [1485, 25] width 82 height 25
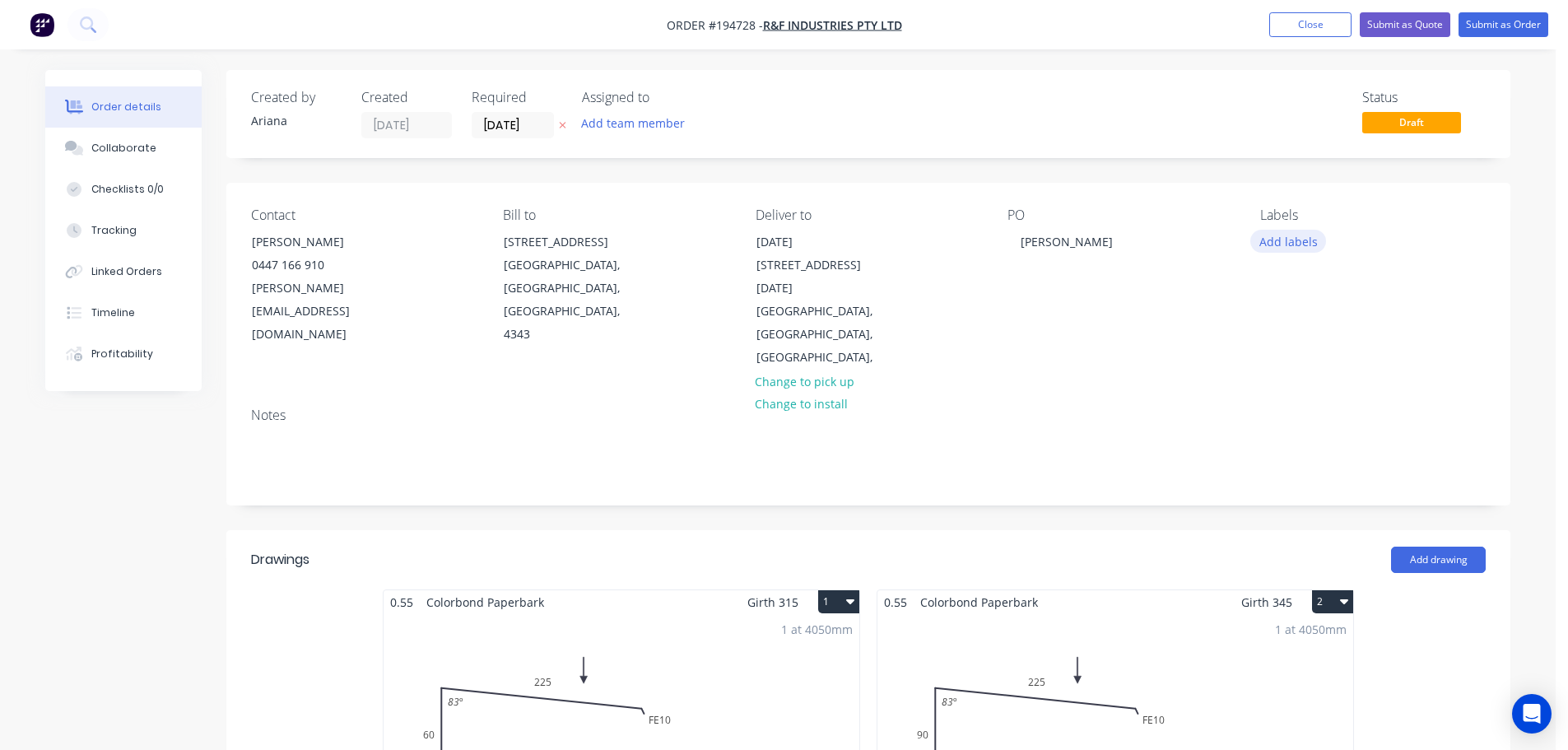
click at [1289, 238] on button "Add labels" at bounding box center [1289, 240] width 76 height 22
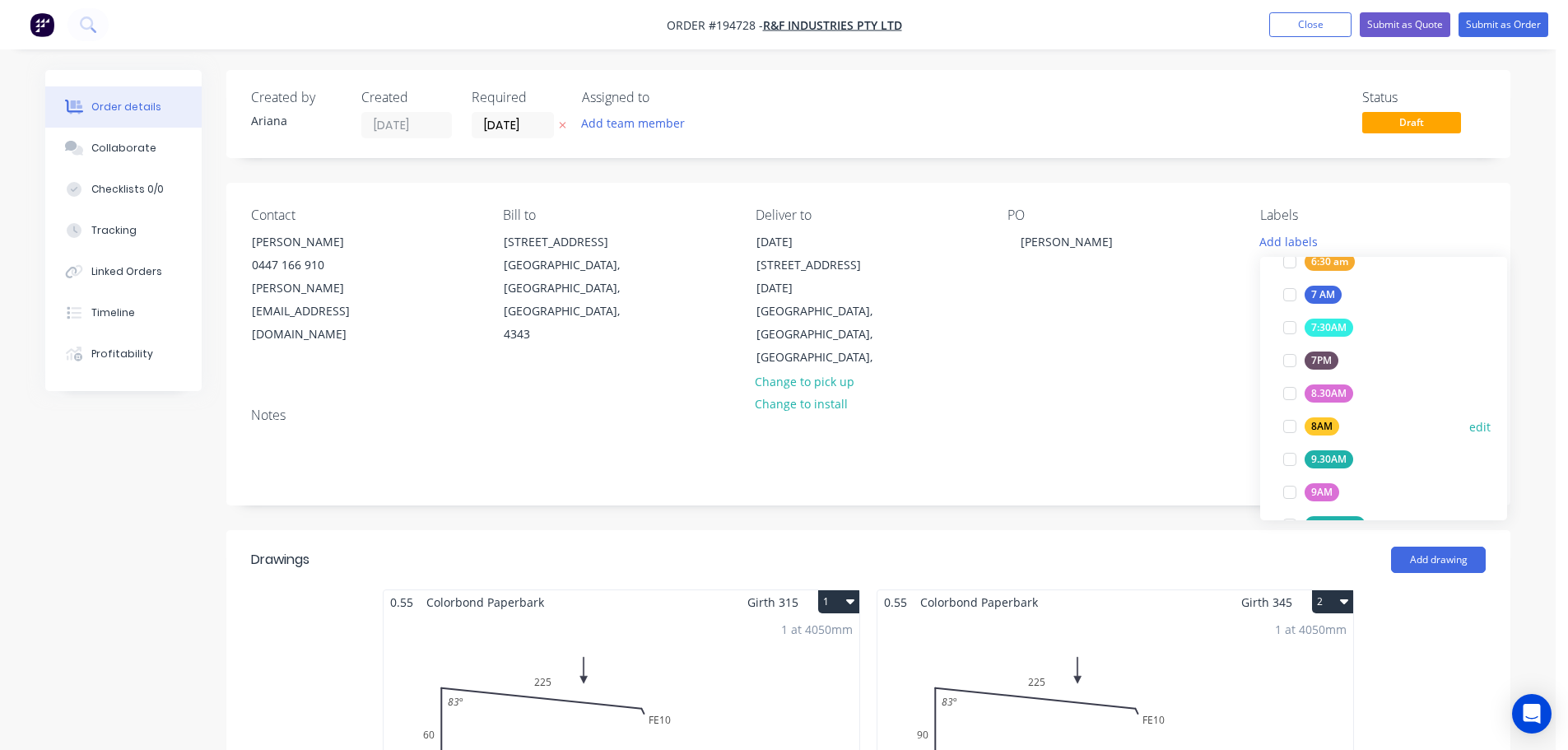
click at [1291, 420] on div at bounding box center [1290, 426] width 33 height 33
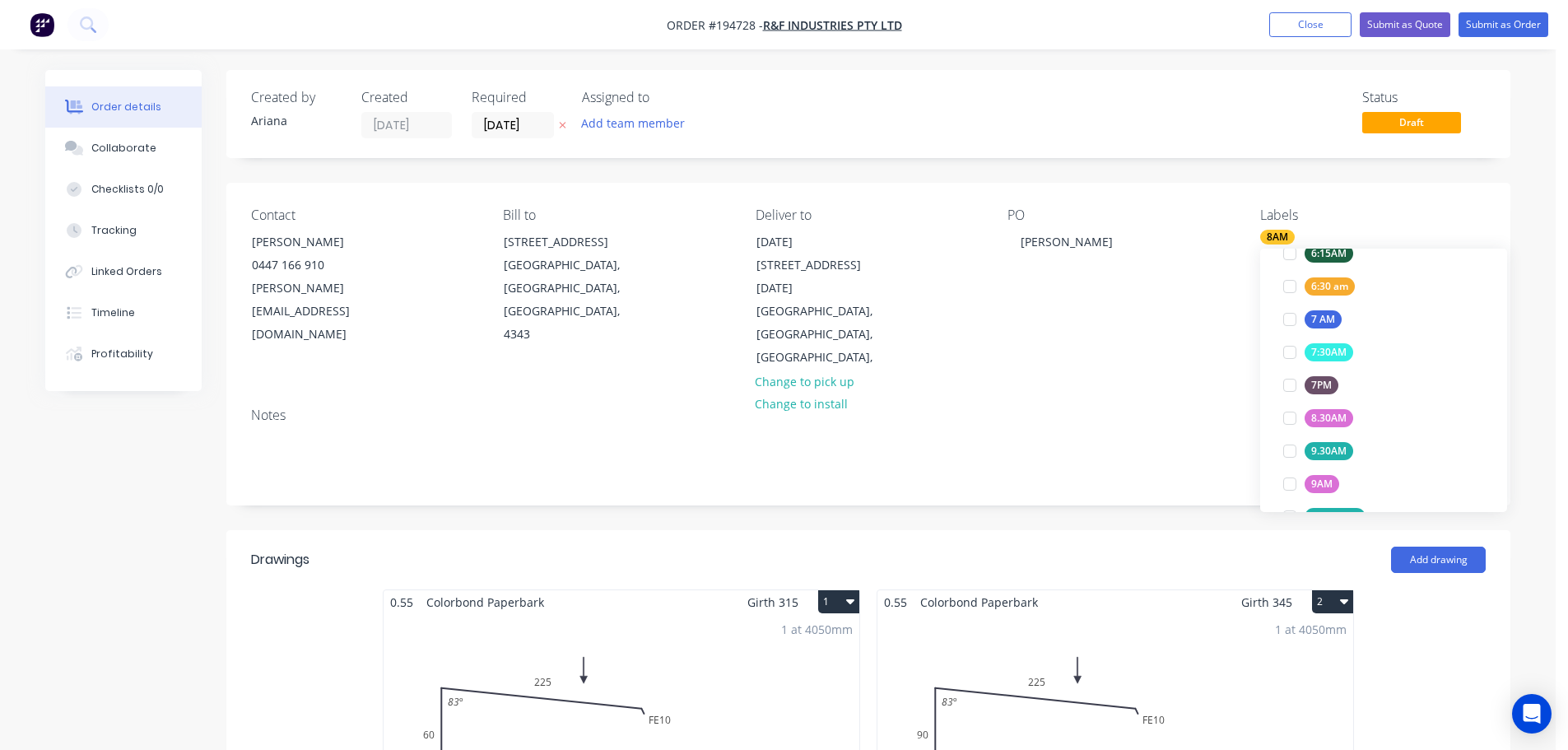
scroll to position [0, 0]
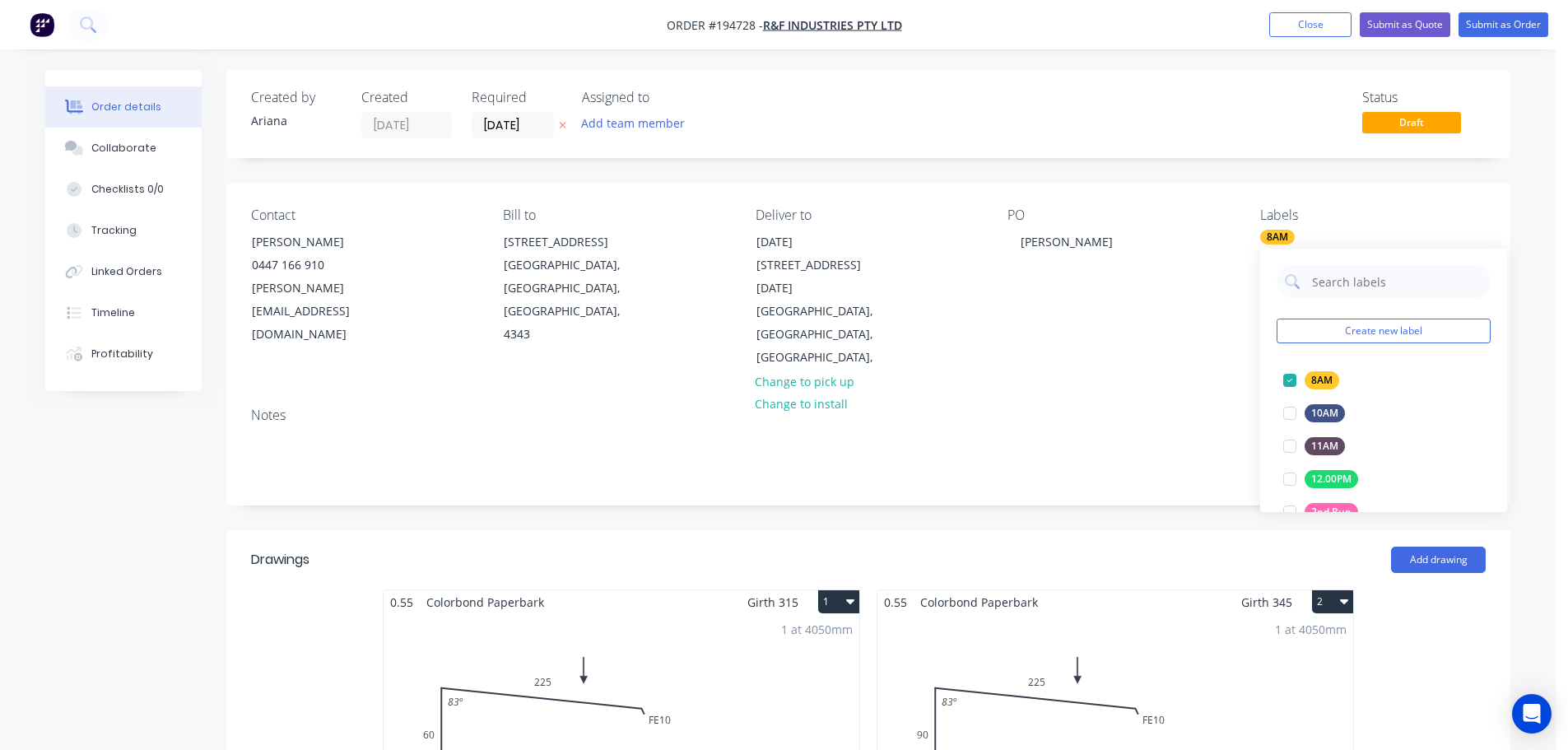
click at [1155, 329] on div "Contact [PERSON_NAME] [PHONE_NUMBER] [PERSON_NAME][EMAIL_ADDRESS][DOMAIN_NAME] …" at bounding box center [868, 288] width 1285 height 212
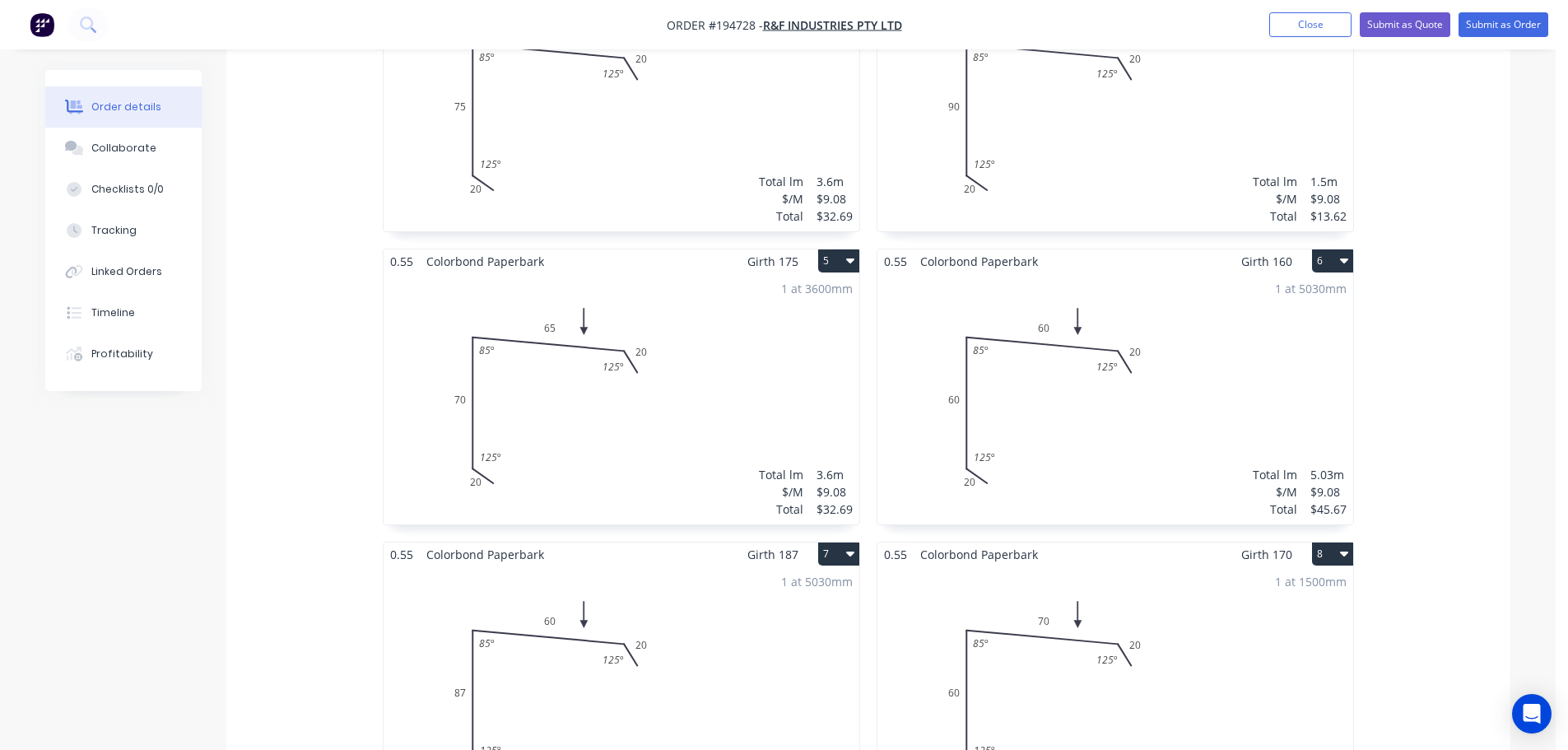
scroll to position [1537, 0]
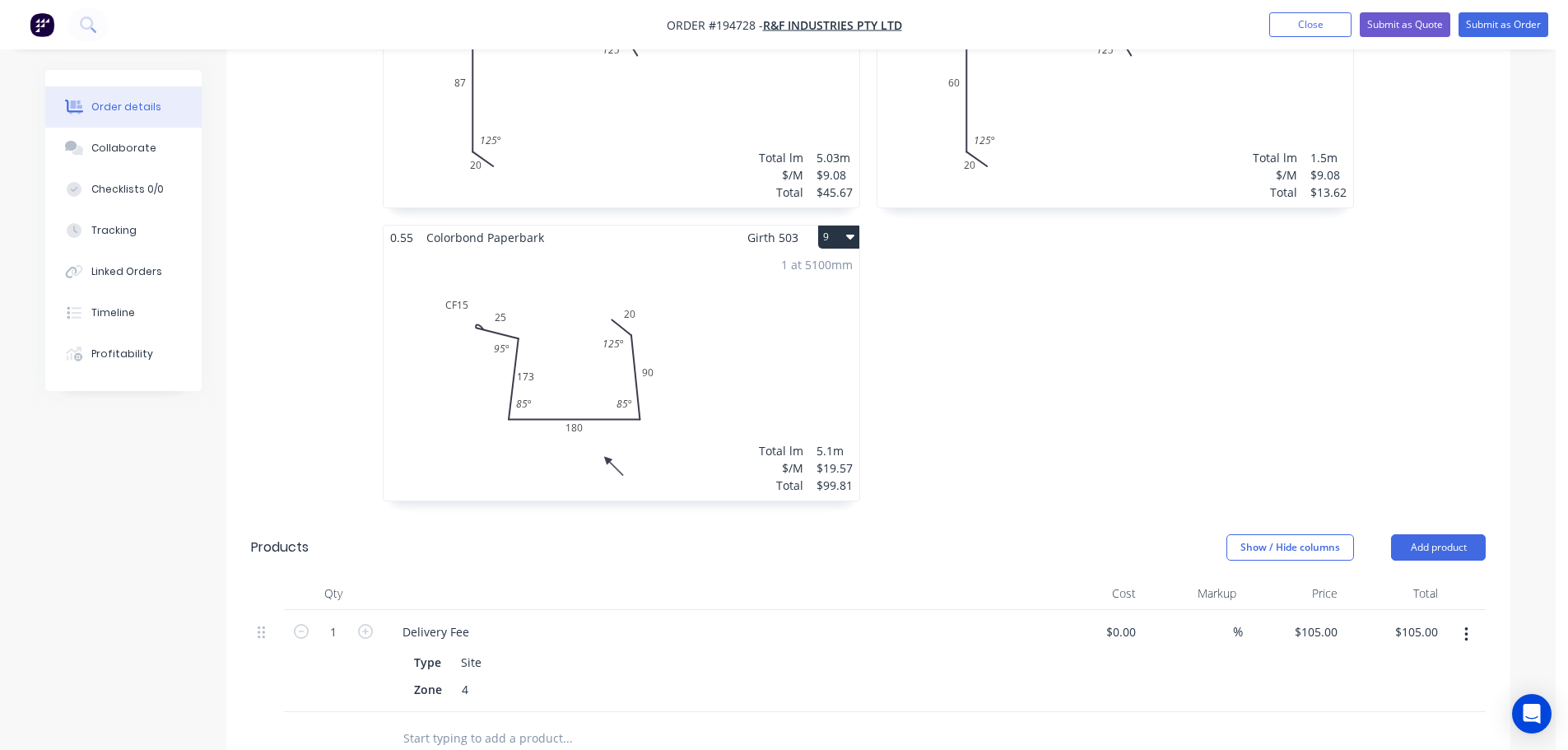
click at [1469, 620] on button "button" at bounding box center [1467, 635] width 39 height 30
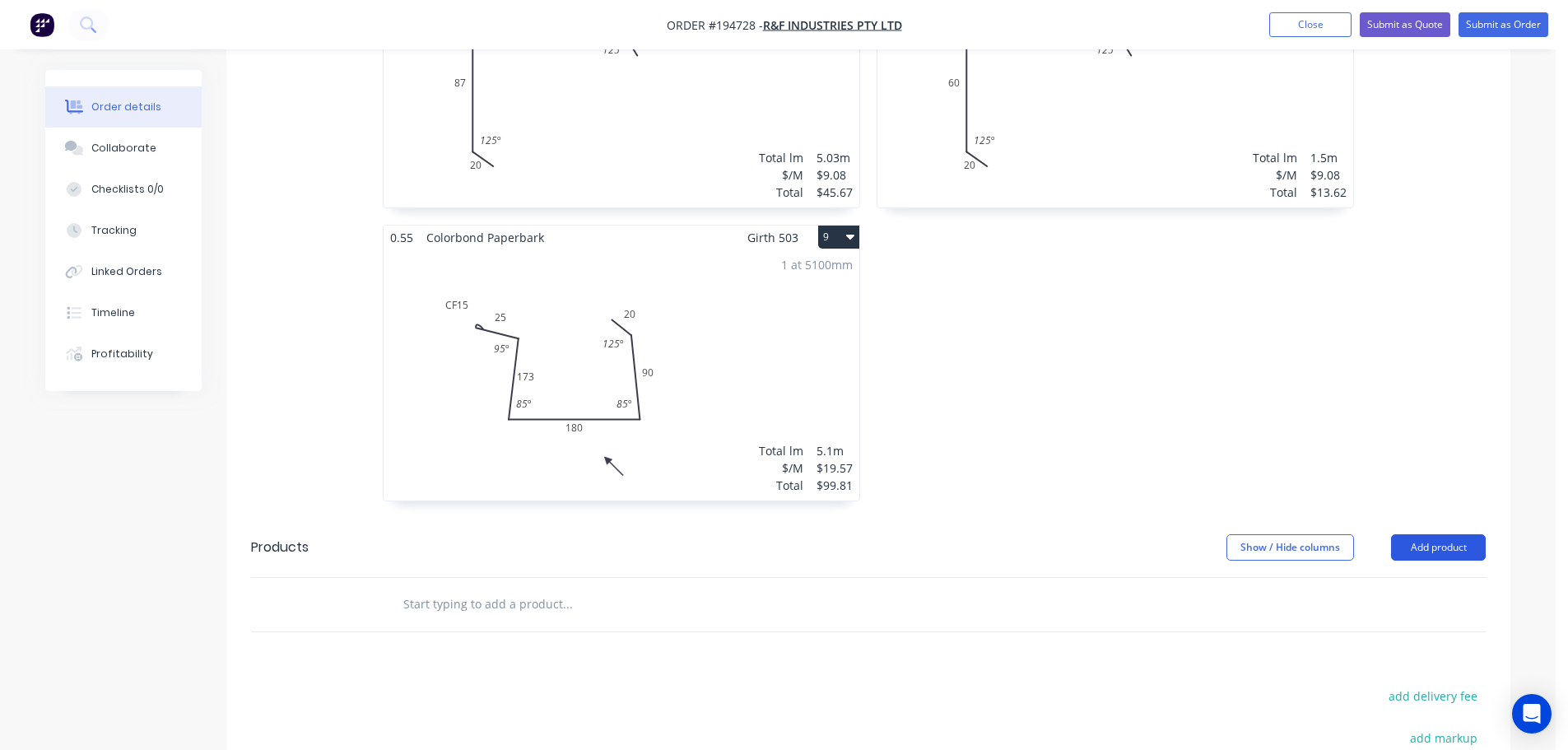
click at [1420, 534] on button "Add product" at bounding box center [1438, 547] width 94 height 27
click at [1387, 577] on div "Product catalogue" at bounding box center [1408, 589] width 127 height 24
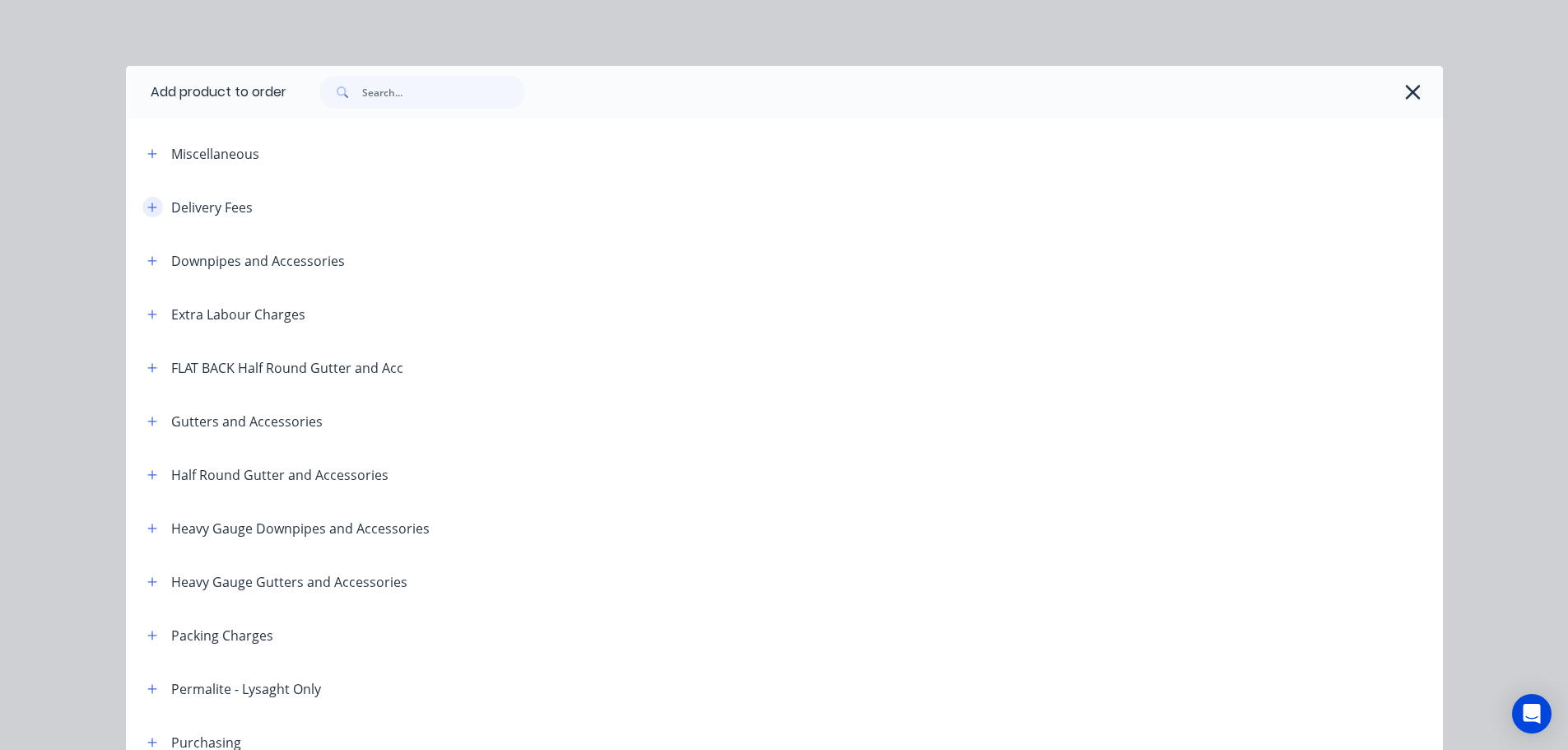
click at [147, 206] on icon "button" at bounding box center [152, 208] width 10 height 12
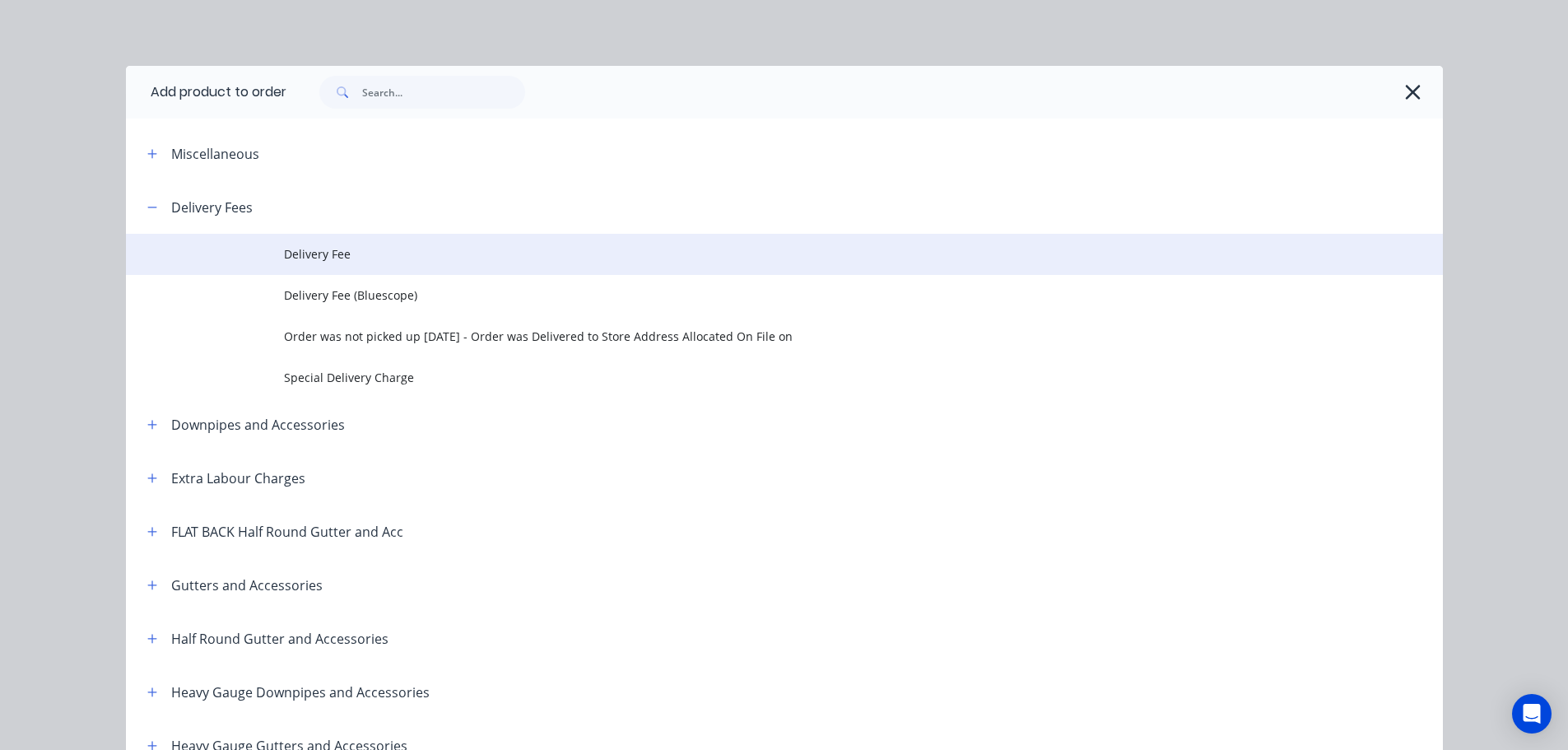
click at [295, 242] on td "Delivery Fee" at bounding box center [863, 253] width 1160 height 41
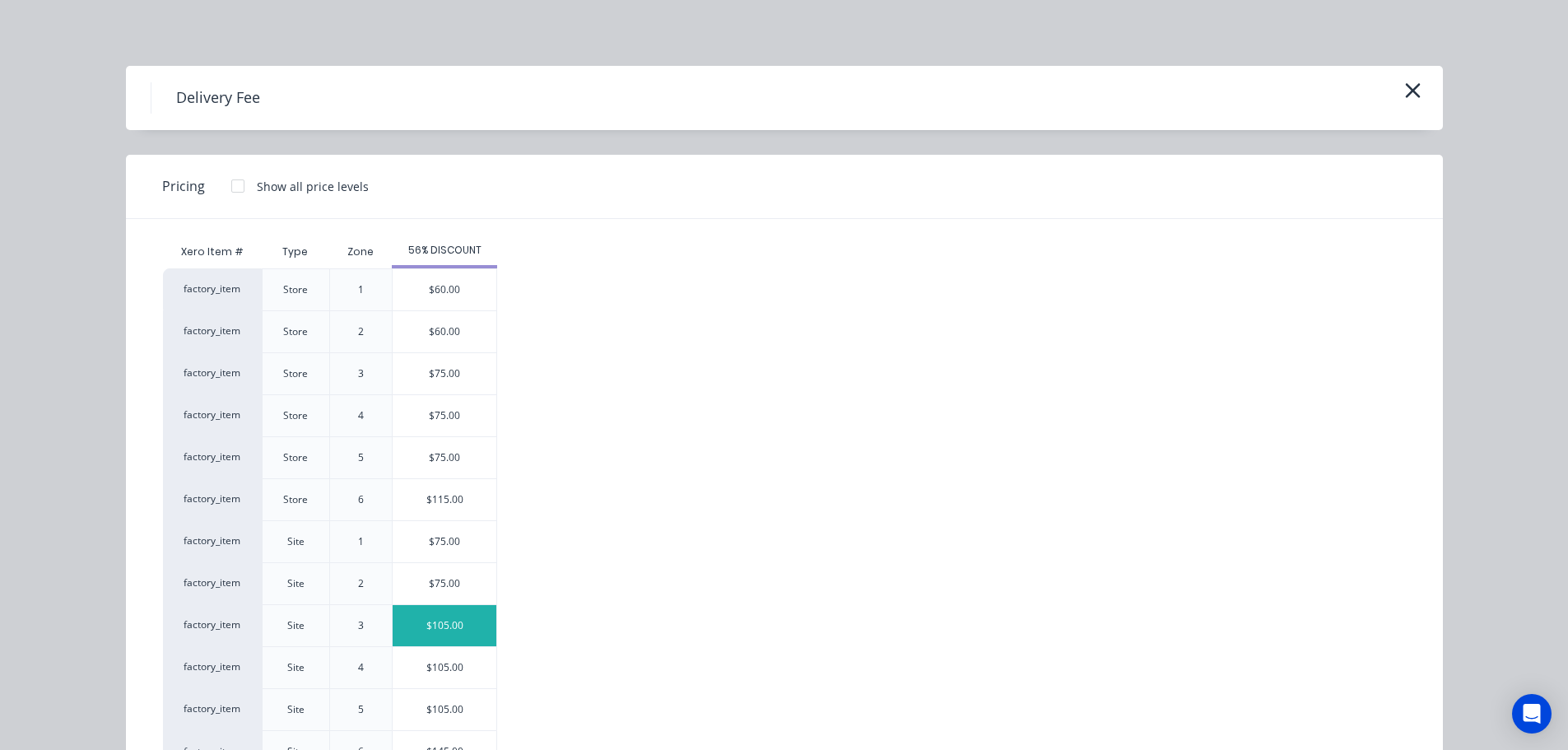
click at [425, 622] on div "$105.00" at bounding box center [444, 625] width 103 height 41
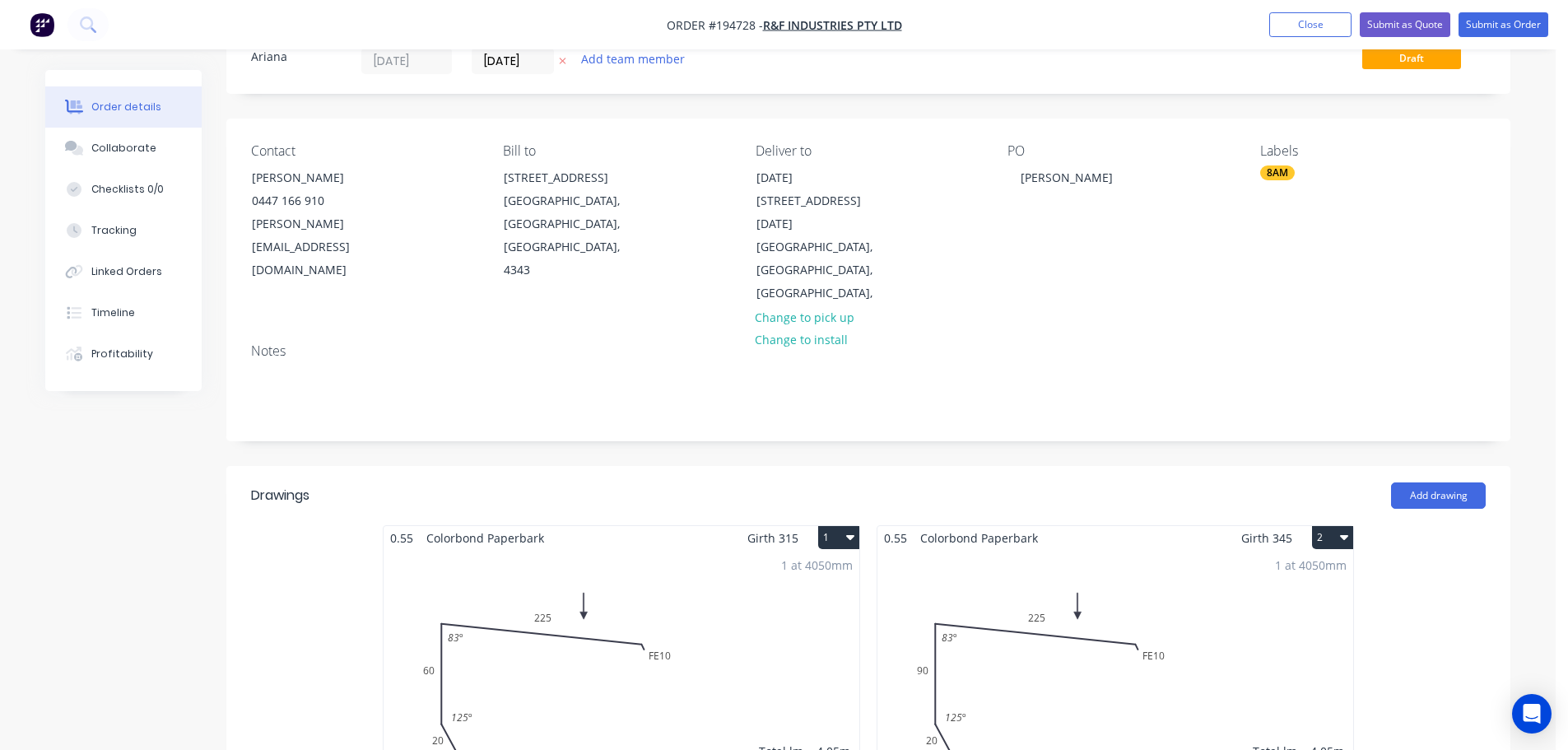
scroll to position [0, 0]
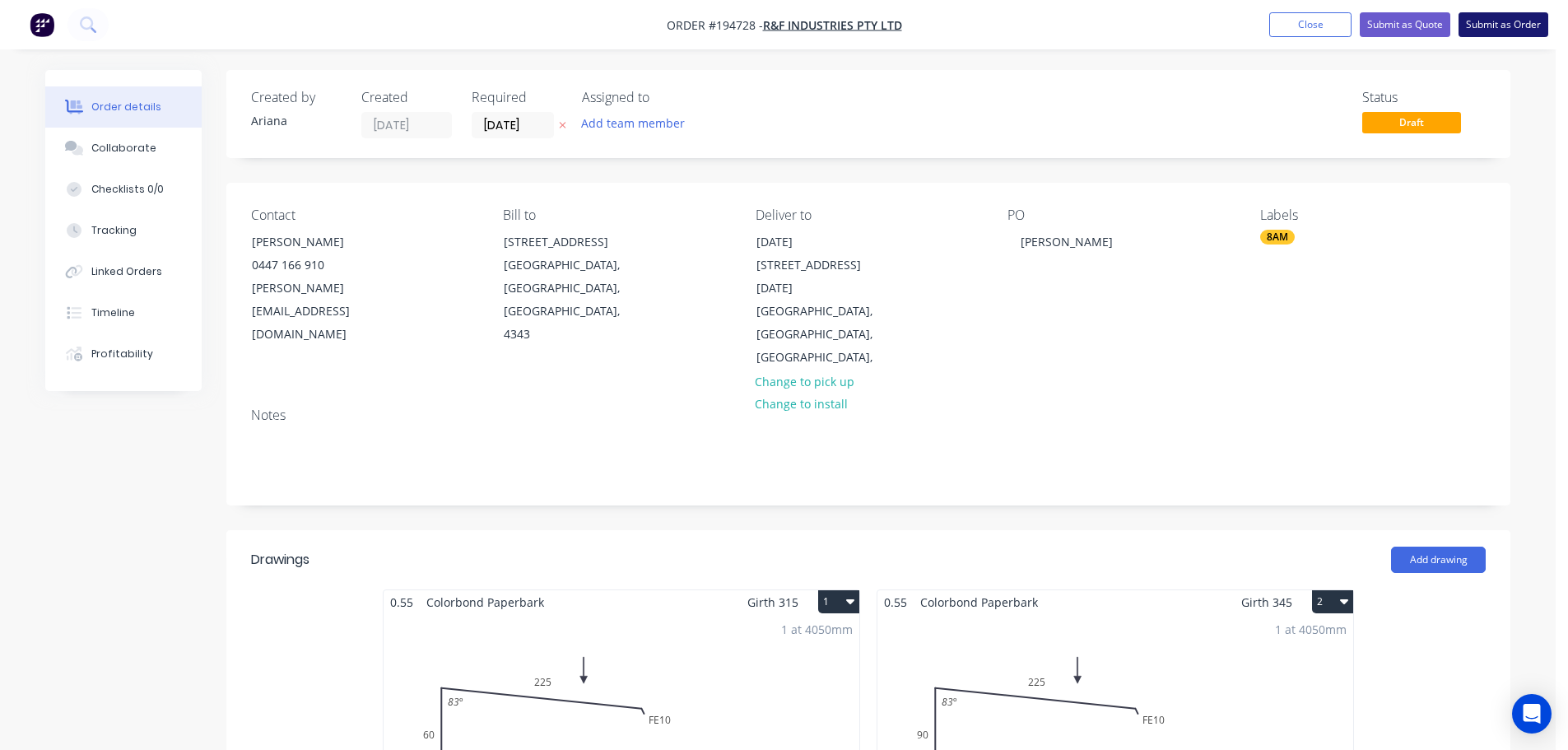
click at [1520, 25] on button "Submit as Order" at bounding box center [1503, 24] width 89 height 25
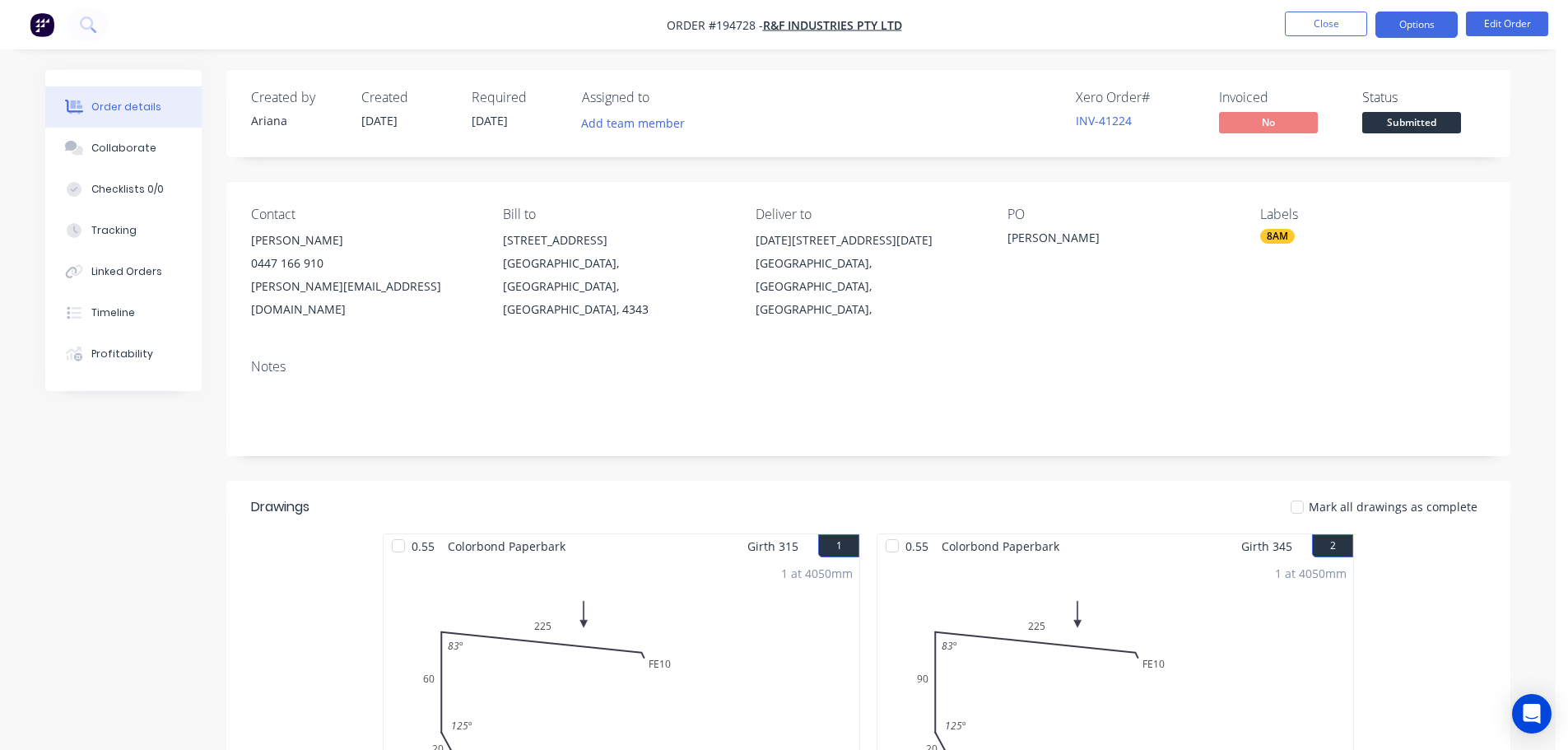
click at [1410, 24] on button "Options" at bounding box center [1417, 25] width 82 height 27
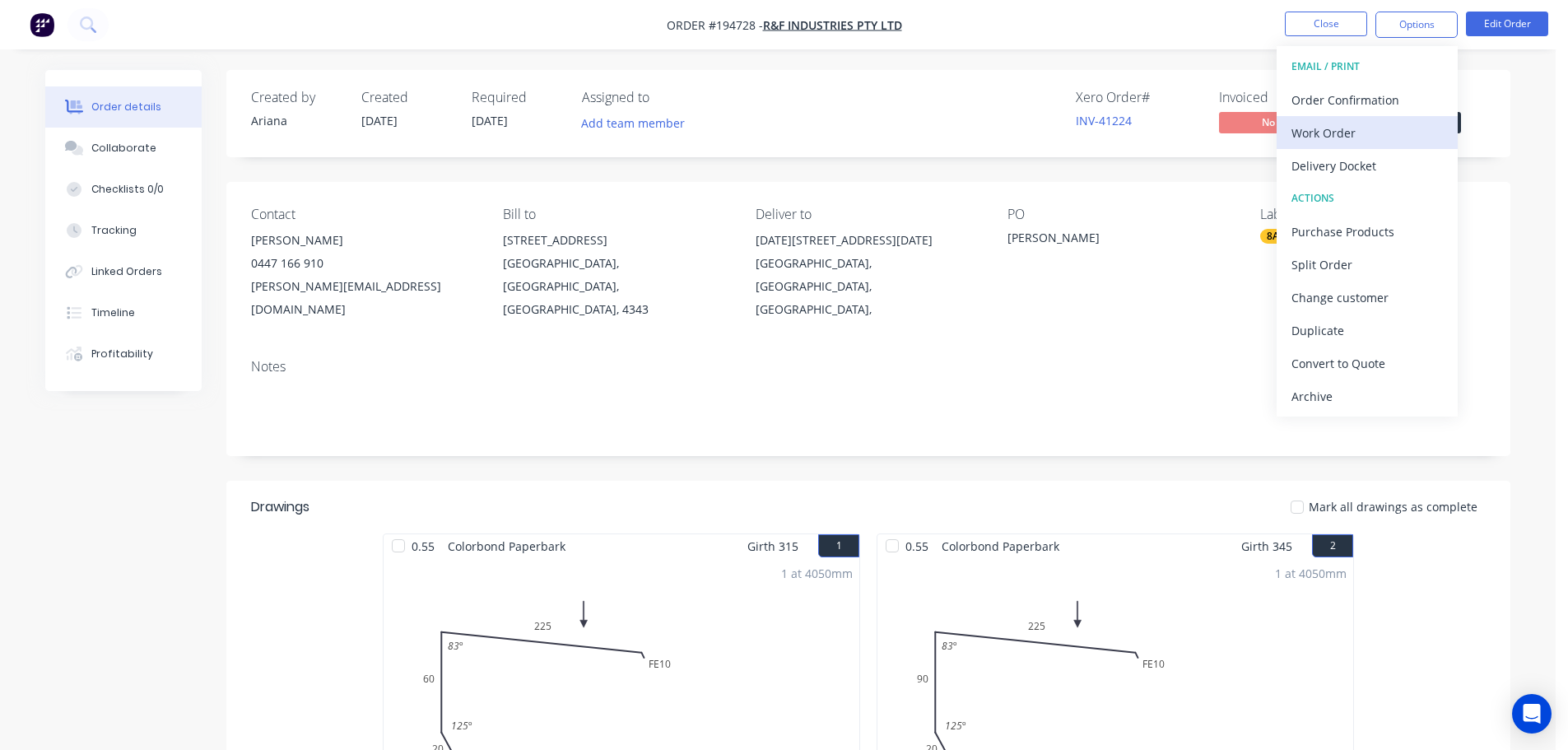
click at [1344, 127] on div "Work Order" at bounding box center [1367, 133] width 151 height 24
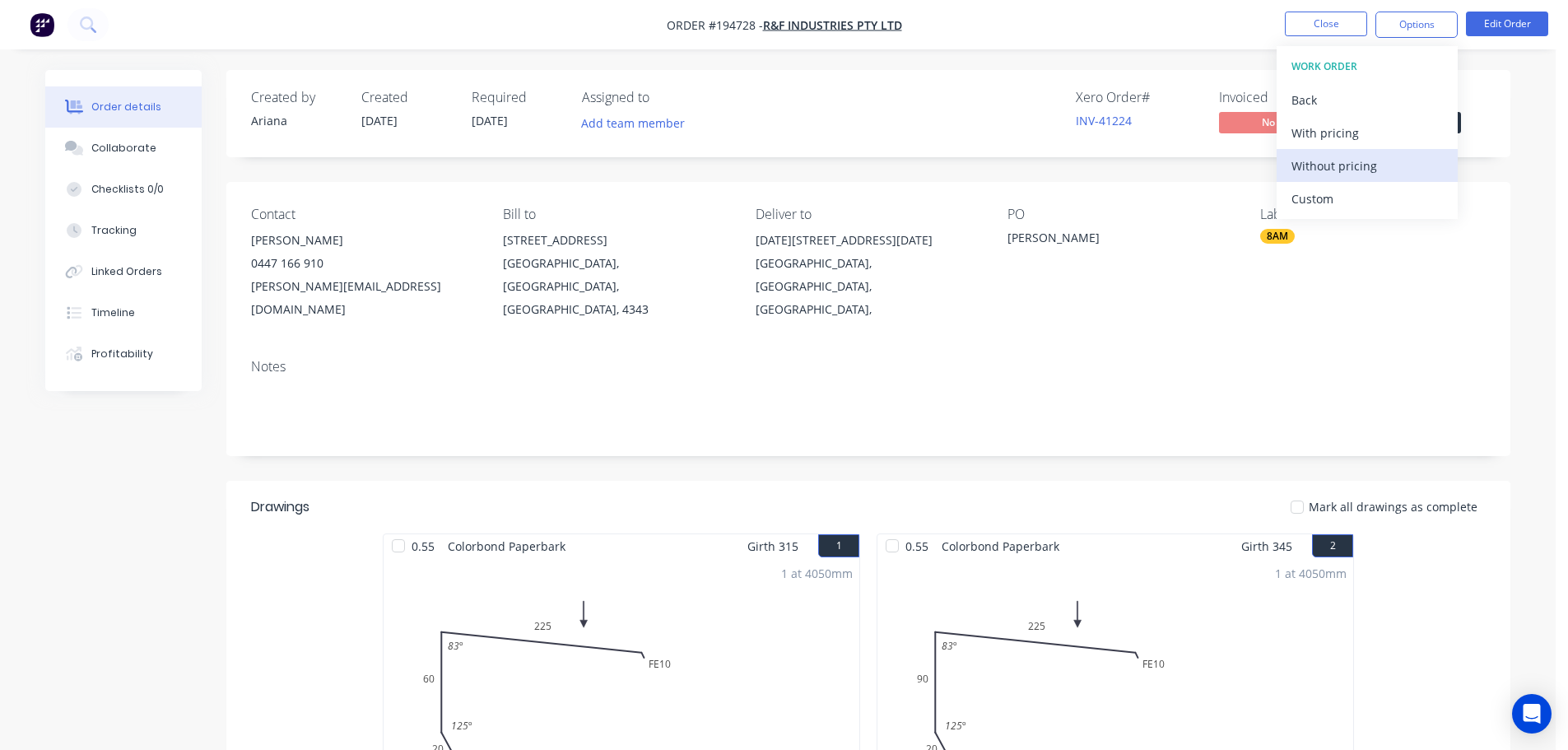
click at [1321, 159] on div "Without pricing" at bounding box center [1367, 166] width 151 height 24
click at [977, 19] on nav "Order #194728 - R&F Industries Pty Ltd Close Options EMAIL / PRINT Order Confir…" at bounding box center [784, 25] width 1568 height 50
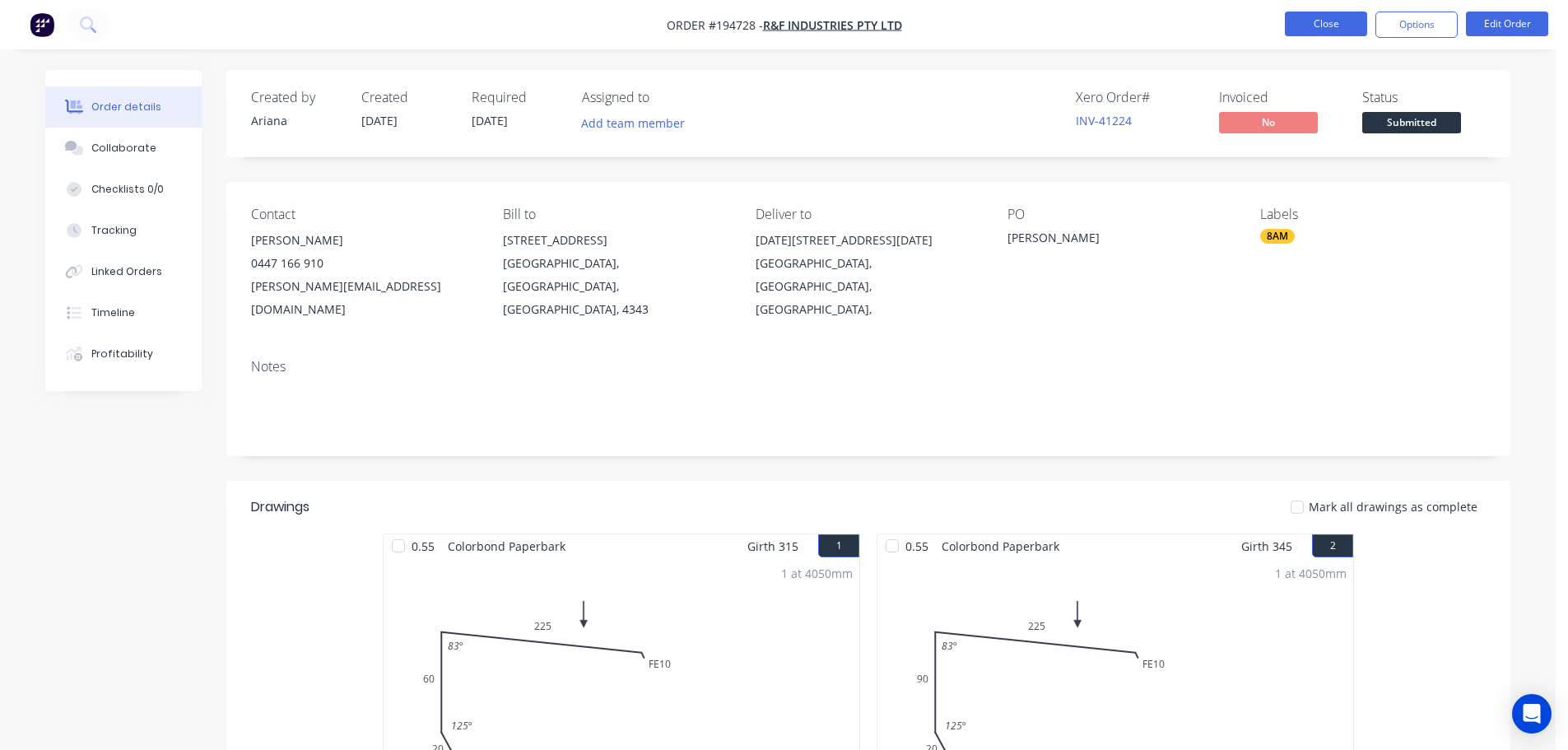
click at [1326, 22] on button "Close" at bounding box center [1326, 24] width 82 height 25
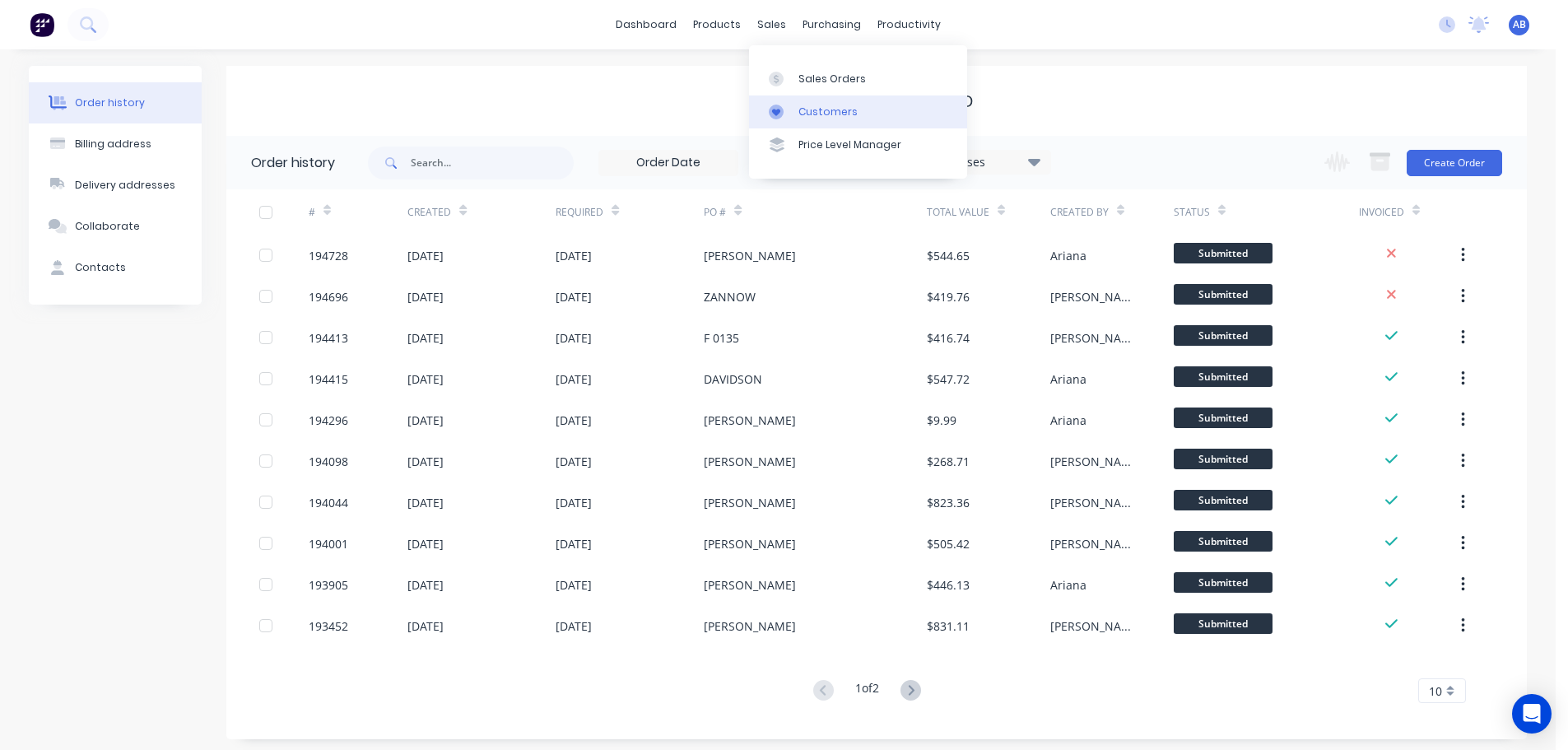
click at [815, 108] on div "Customers" at bounding box center [829, 111] width 60 height 15
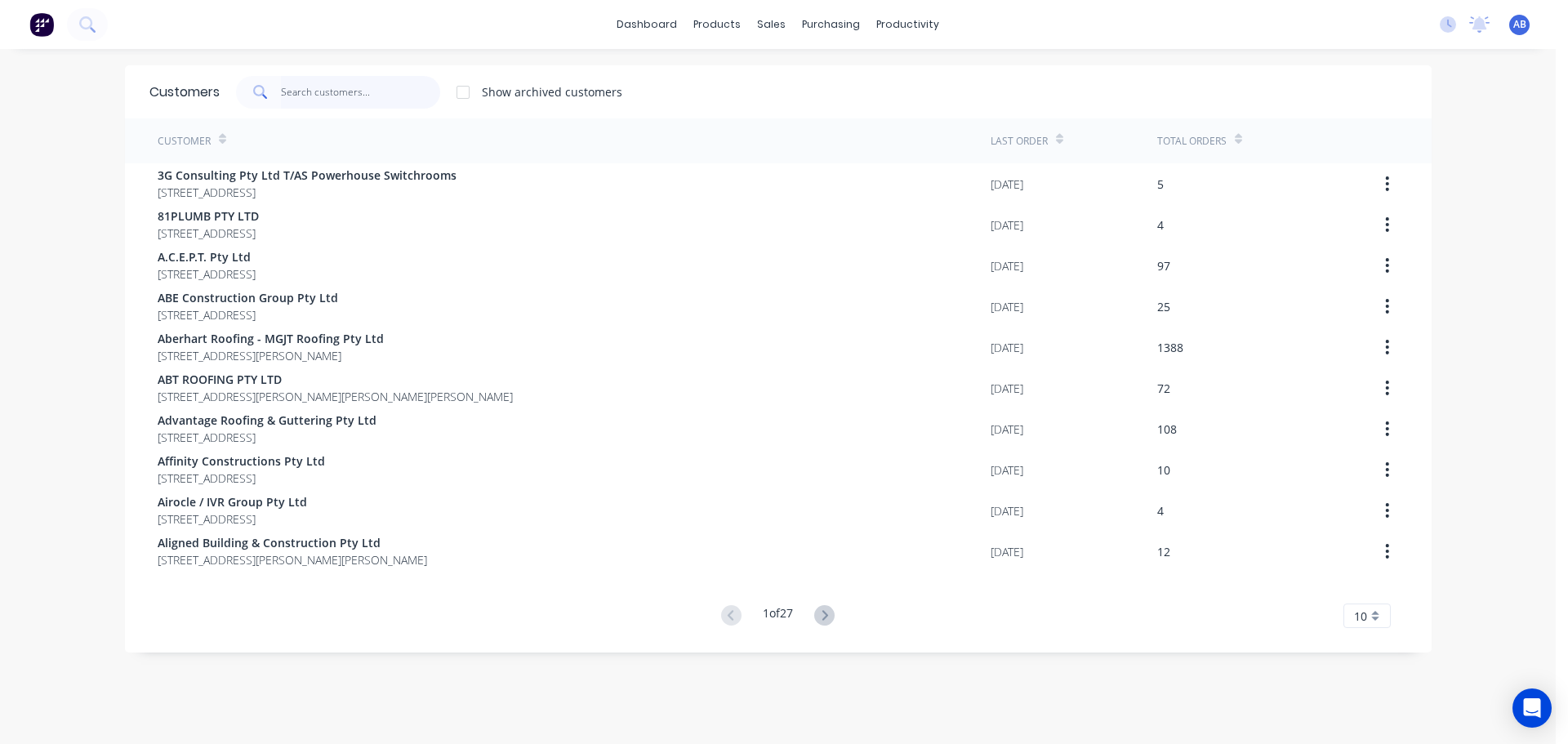
drag, startPoint x: 331, startPoint y: 88, endPoint x: 603, endPoint y: 107, distance: 272.7
click at [333, 88] on input "text" at bounding box center [361, 92] width 160 height 33
click at [335, 88] on input "text" at bounding box center [361, 92] width 160 height 33
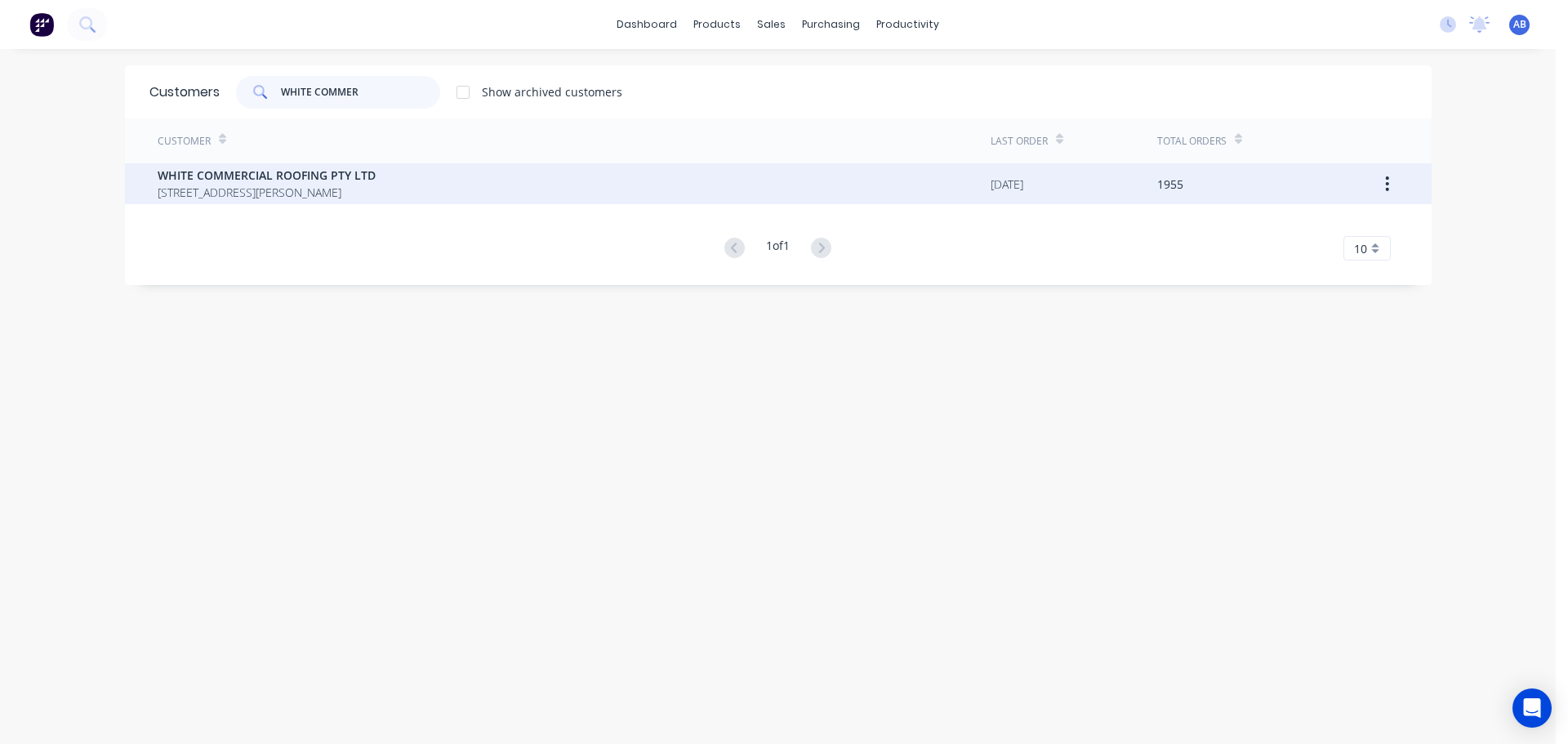
type input "WHITE COMMER"
click at [279, 180] on span "WHITE COMMERCIAL ROOFING PTY LTD" at bounding box center [266, 174] width 218 height 17
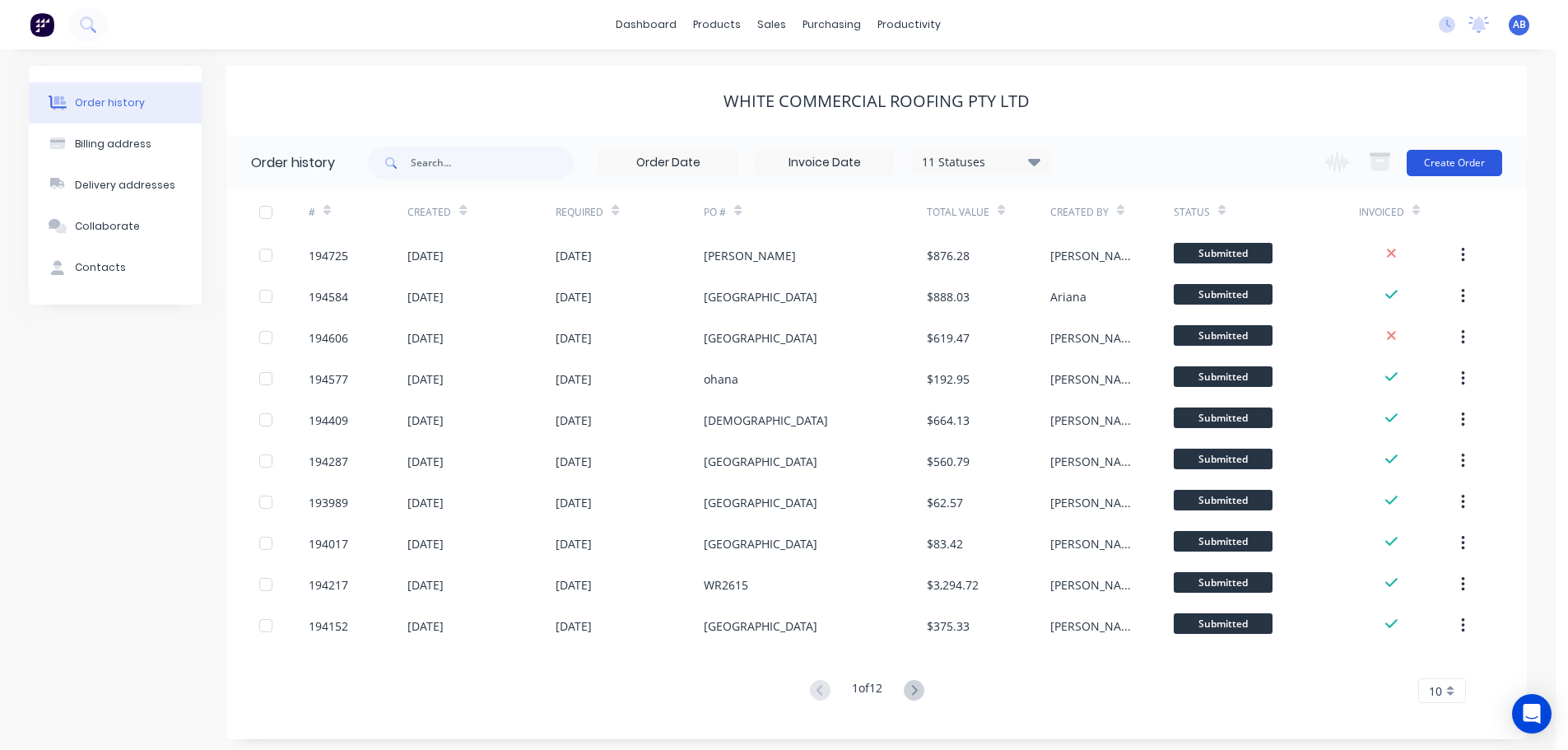
click at [1446, 162] on button "Create Order" at bounding box center [1455, 163] width 95 height 27
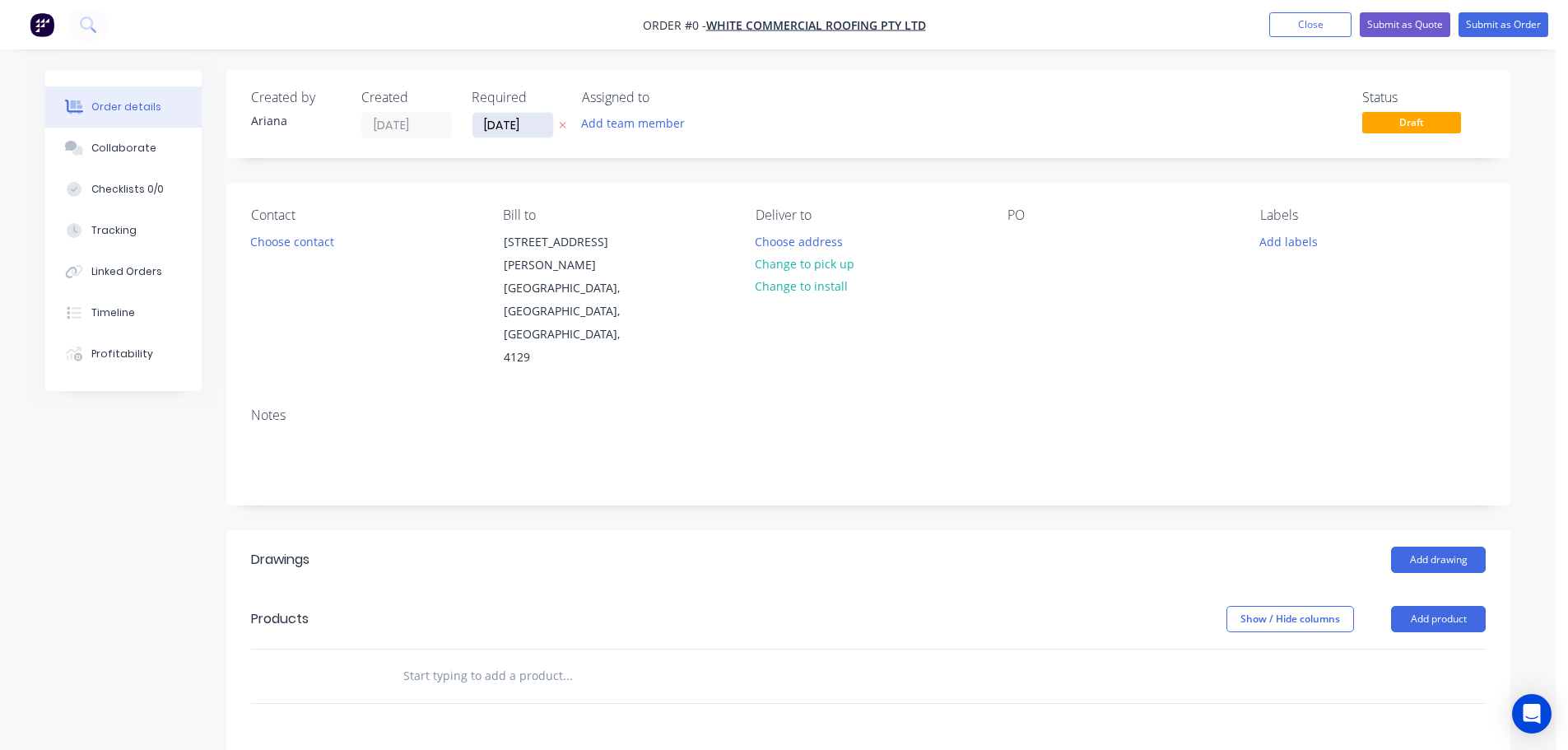
click at [517, 123] on input "[DATE]" at bounding box center [513, 125] width 80 height 25
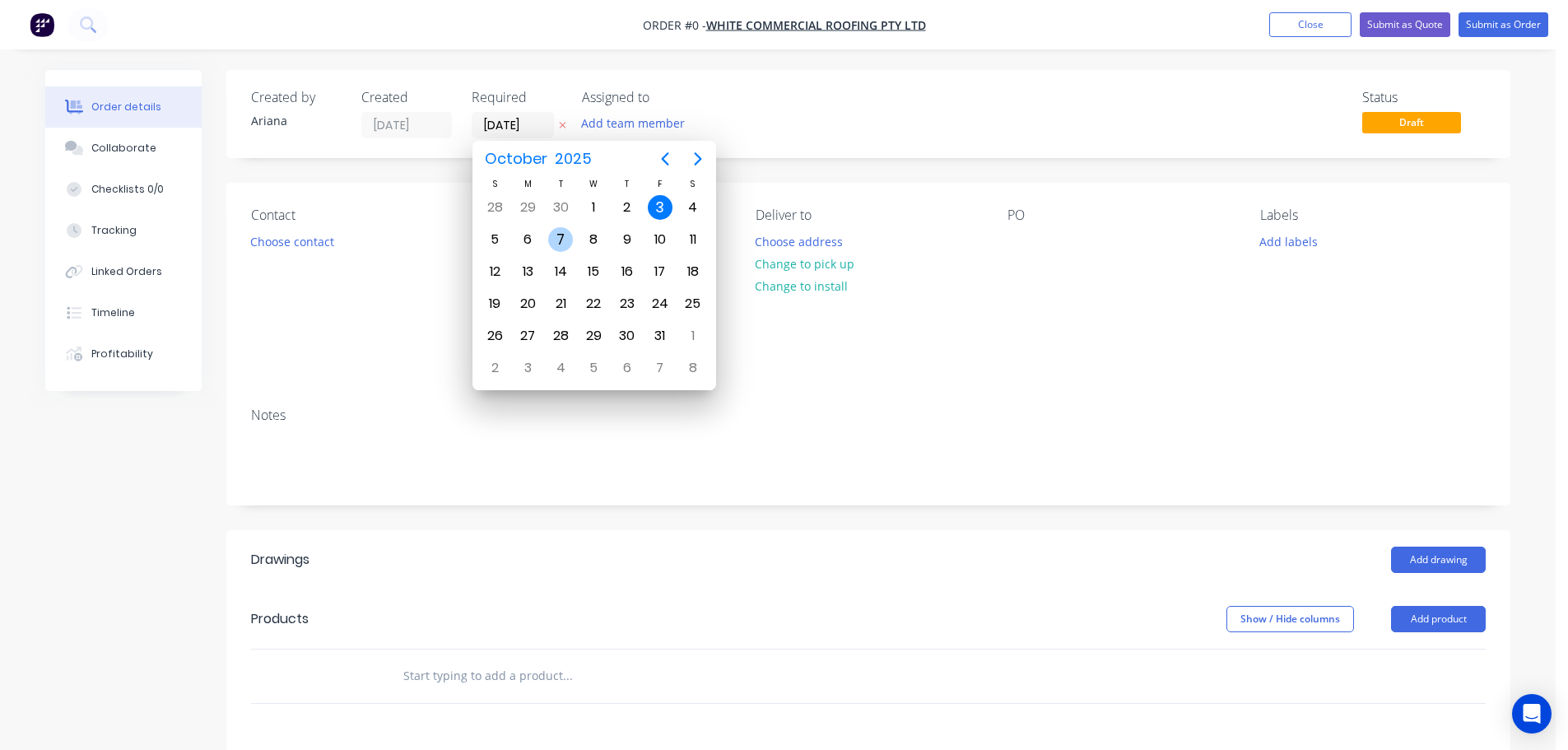
click at [553, 235] on div "7" at bounding box center [560, 239] width 25 height 25
type input "[DATE]"
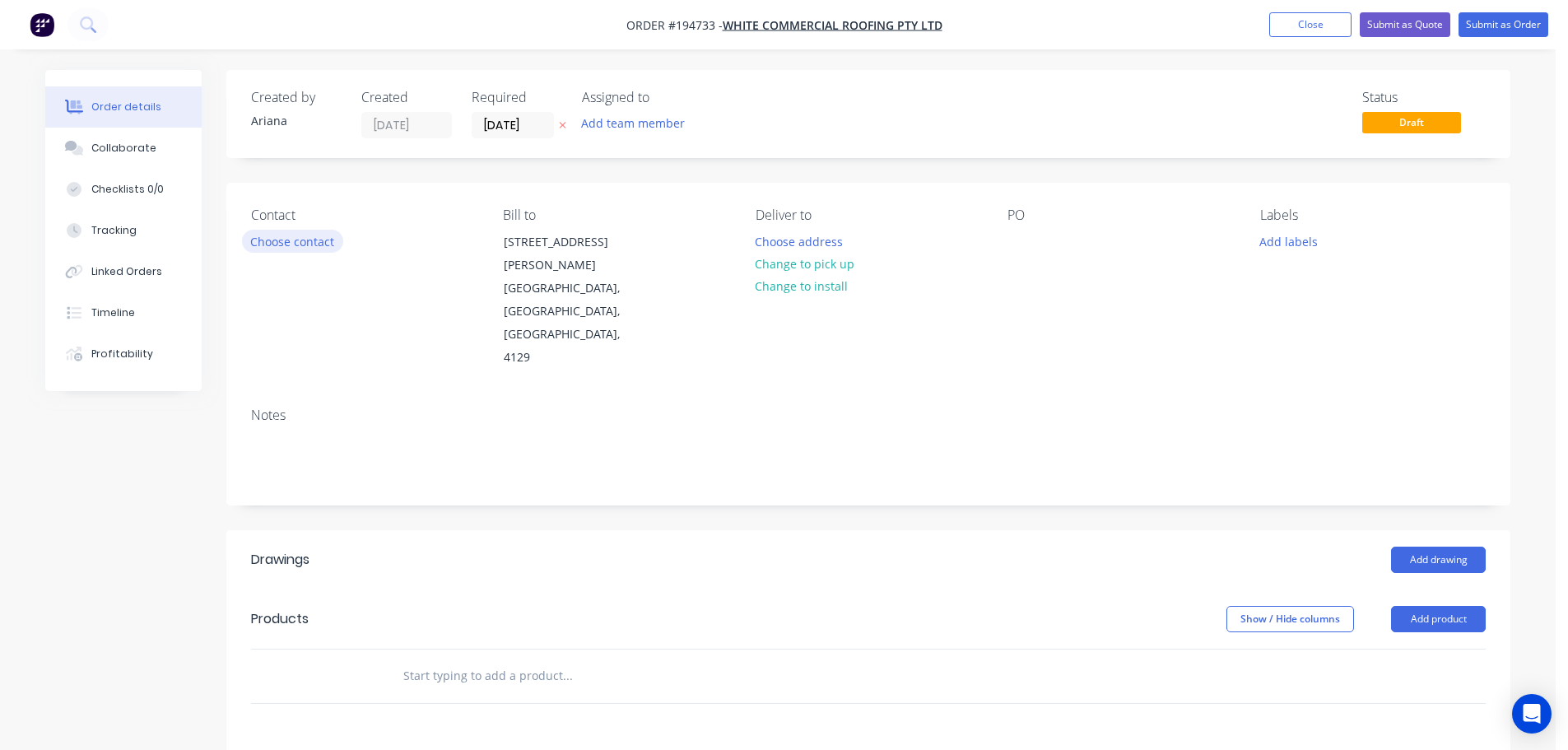
click at [293, 235] on button "Choose contact" at bounding box center [293, 240] width 101 height 22
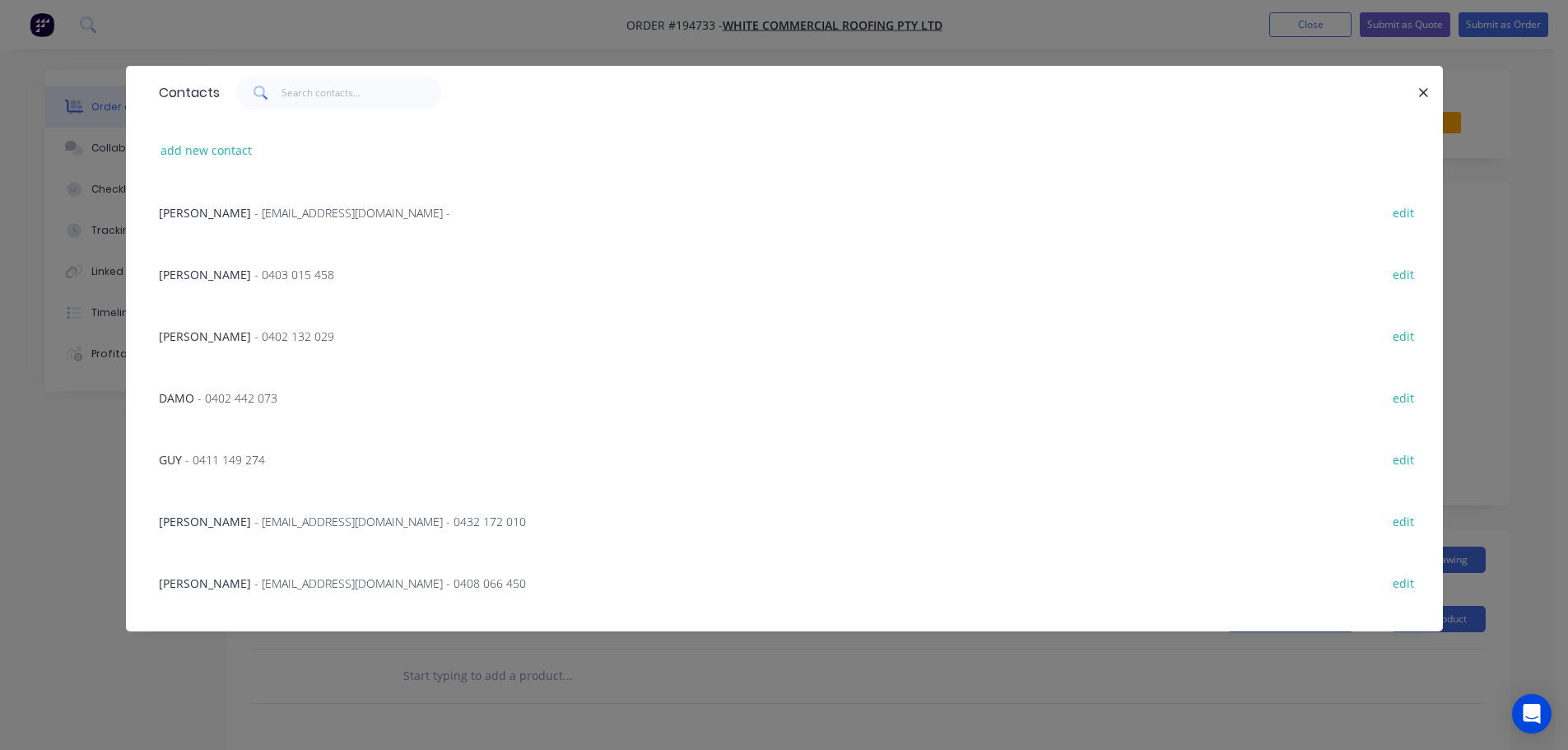
click at [254, 270] on span "- 0403 015 458" at bounding box center [294, 274] width 79 height 16
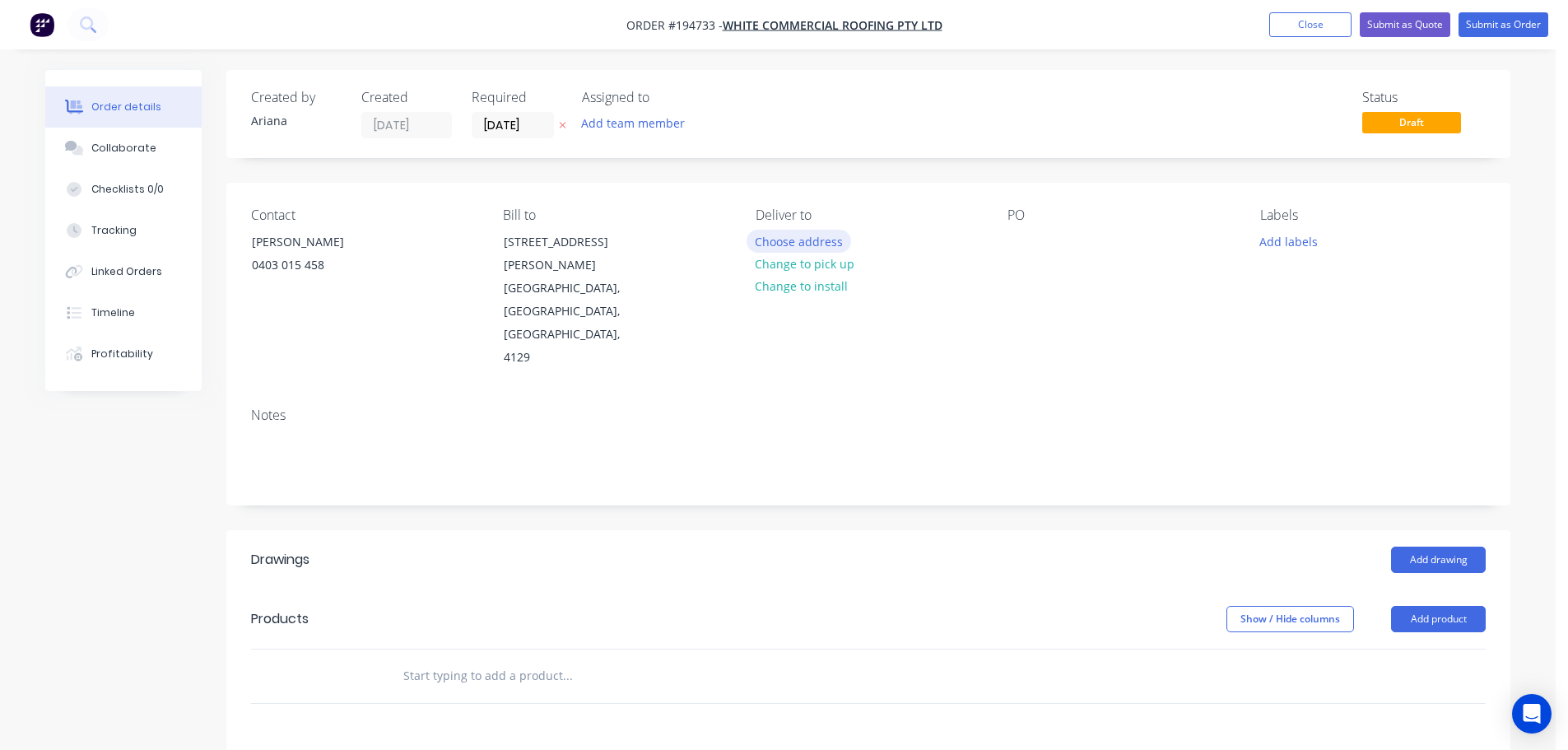
click at [824, 232] on button "Choose address" at bounding box center [799, 240] width 105 height 22
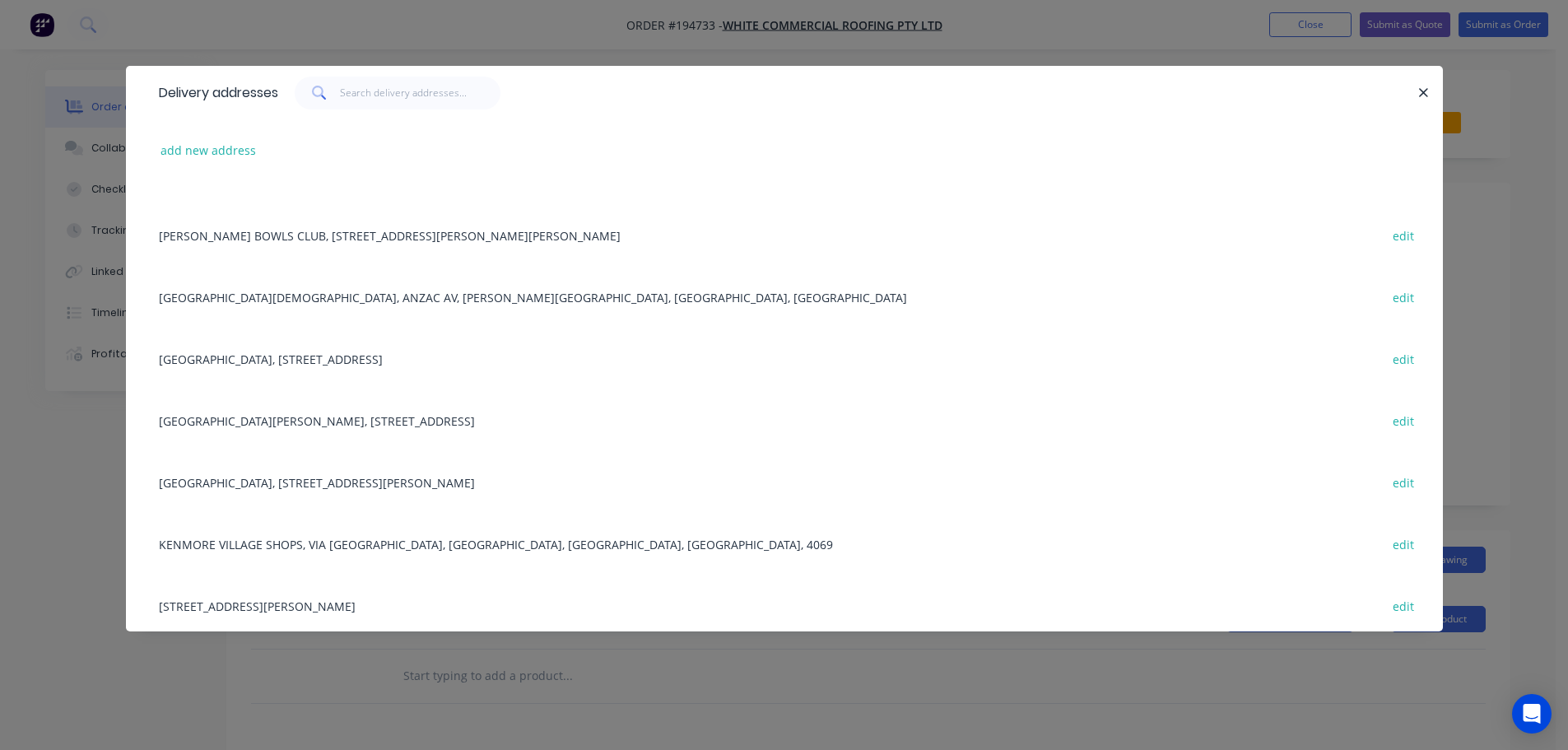
scroll to position [1340, 0]
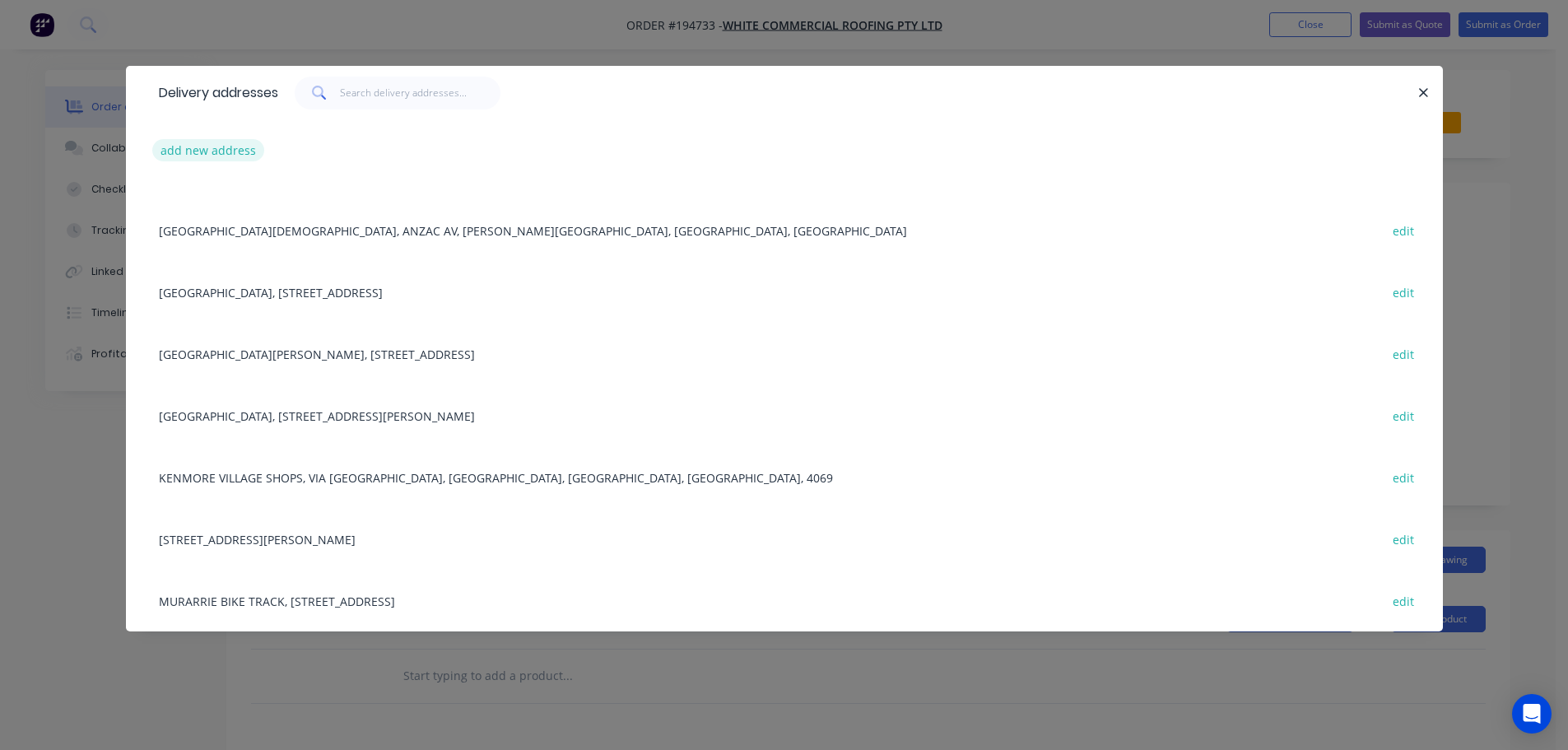
click at [209, 149] on button "add new address" at bounding box center [209, 150] width 113 height 22
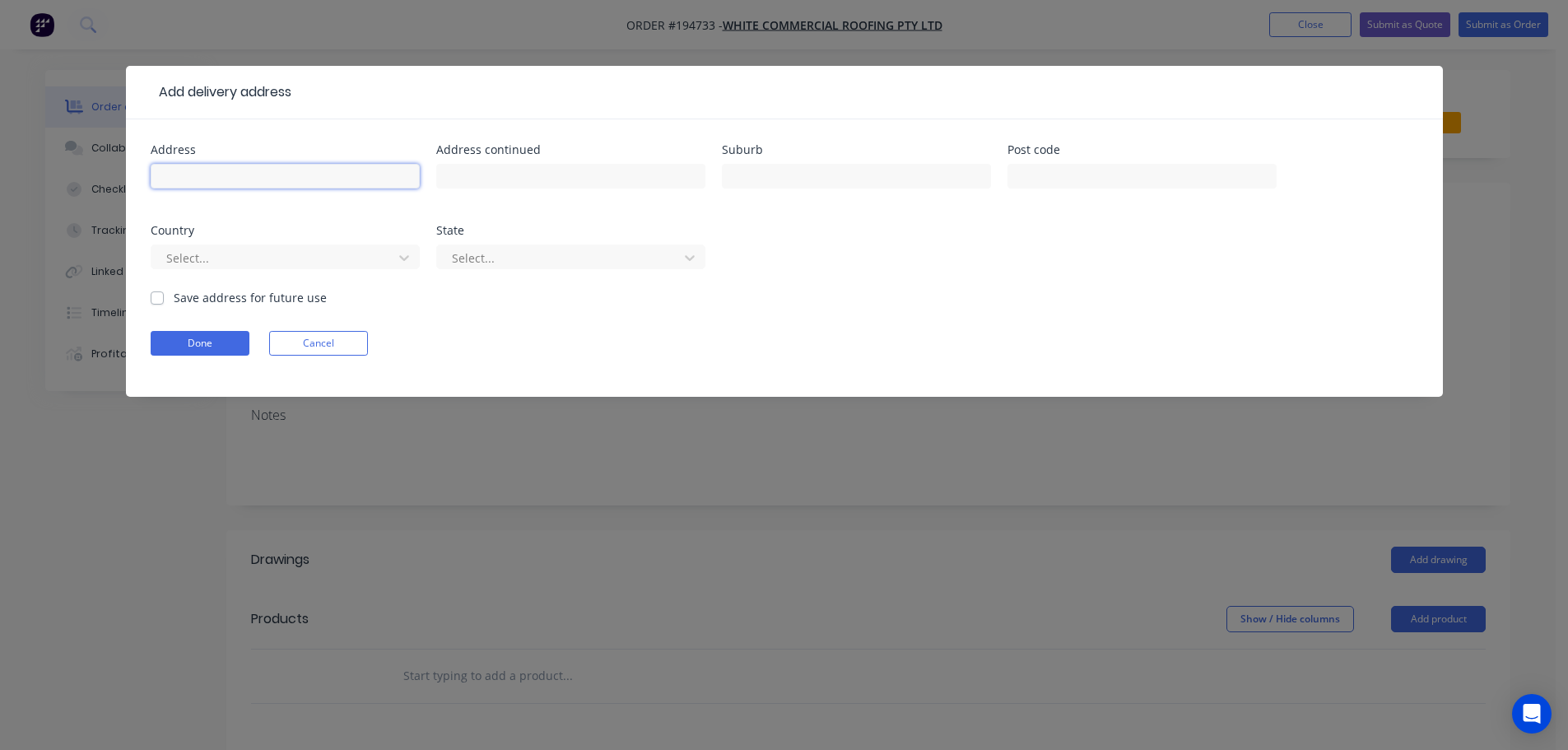
click at [210, 177] on input "text" at bounding box center [285, 176] width 269 height 25
type input "[STREET_ADDRESS]"
type input "[PERSON_NAME][GEOGRAPHIC_DATA]"
click at [925, 245] on div "Address [STREET_ADDRESS] Address continued Suburb [PERSON_NAME][GEOGRAPHIC_DATA…" at bounding box center [785, 217] width 1268 height 145
click at [405, 254] on icon at bounding box center [404, 257] width 17 height 17
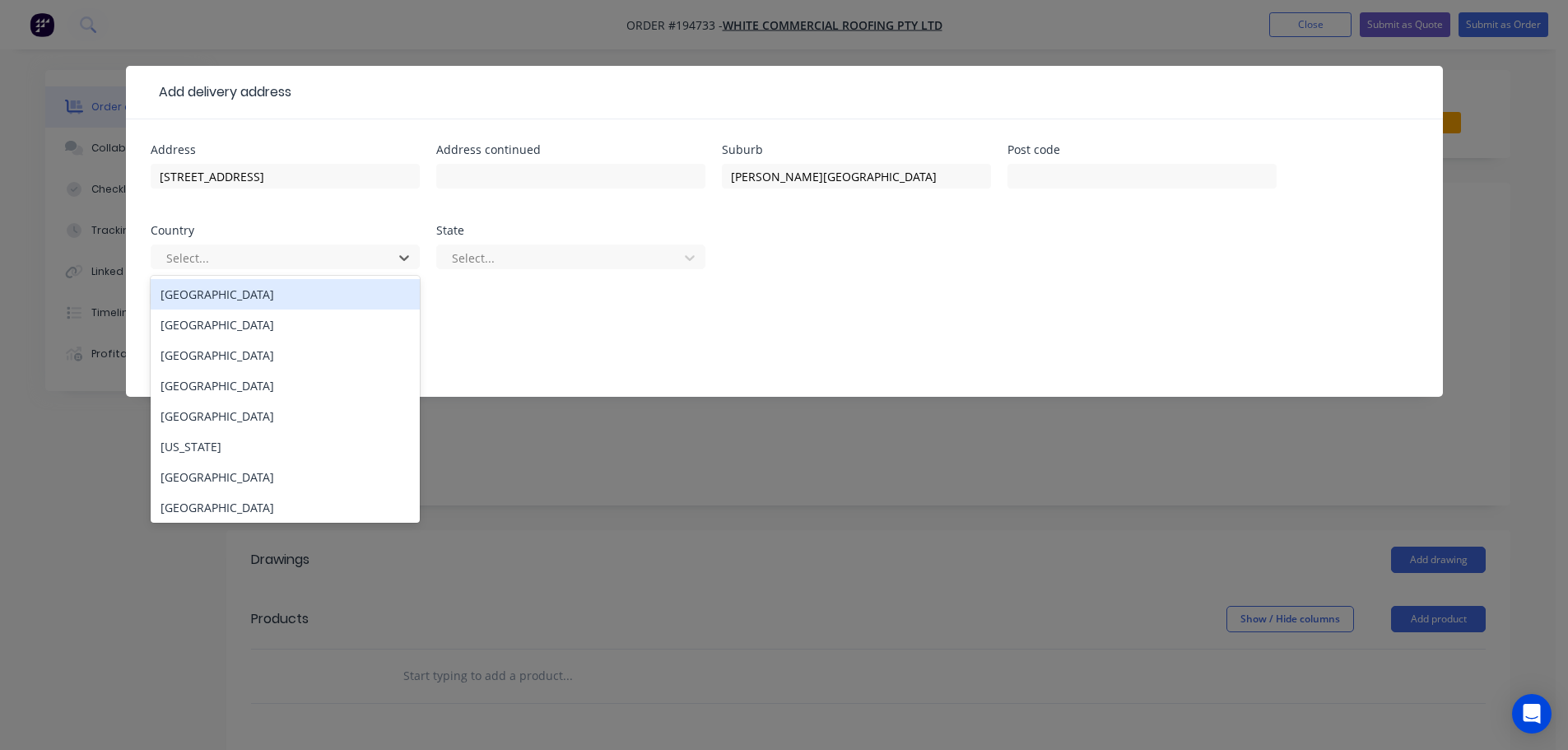
click at [224, 296] on div "[GEOGRAPHIC_DATA]" at bounding box center [285, 294] width 269 height 31
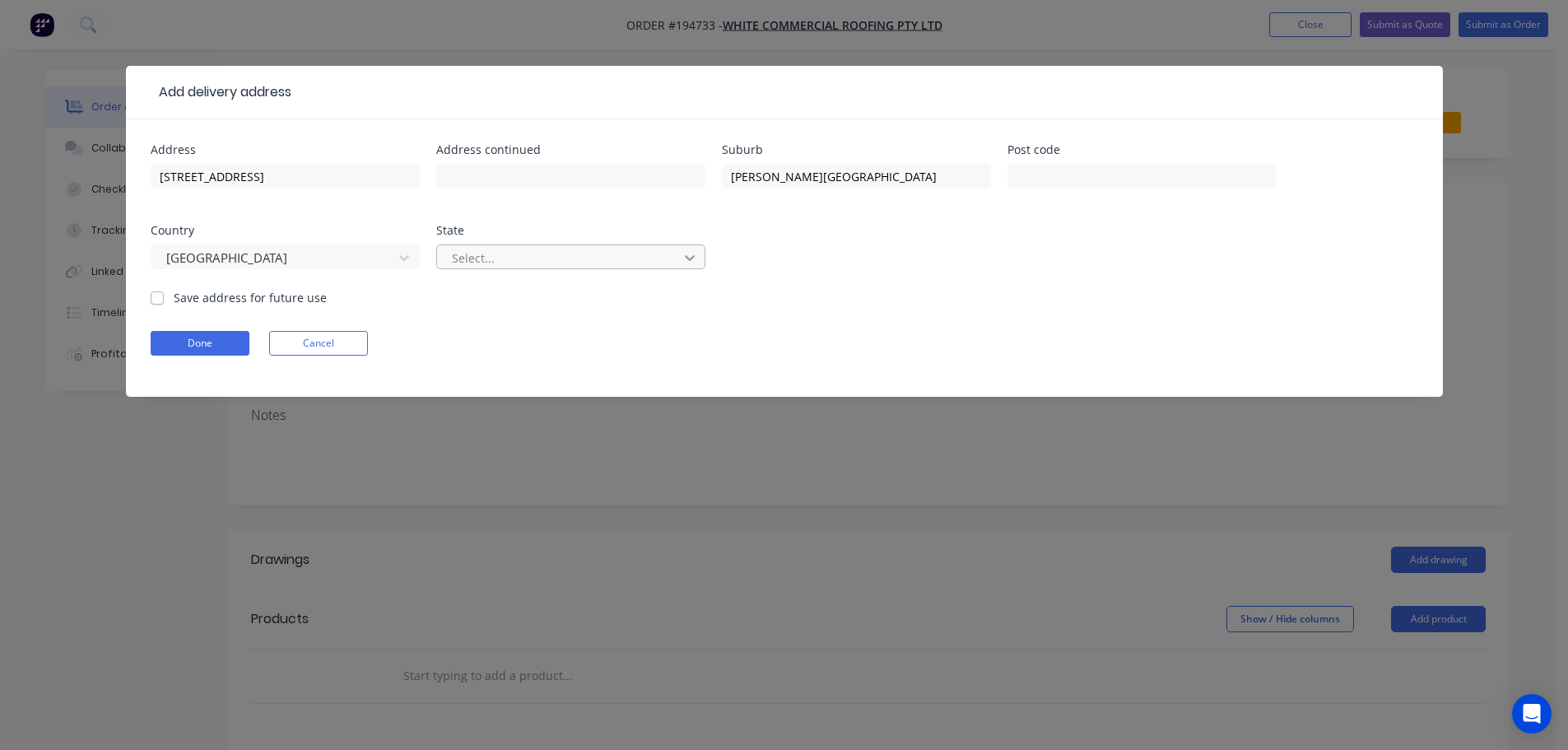
click at [695, 255] on icon at bounding box center [690, 257] width 17 height 17
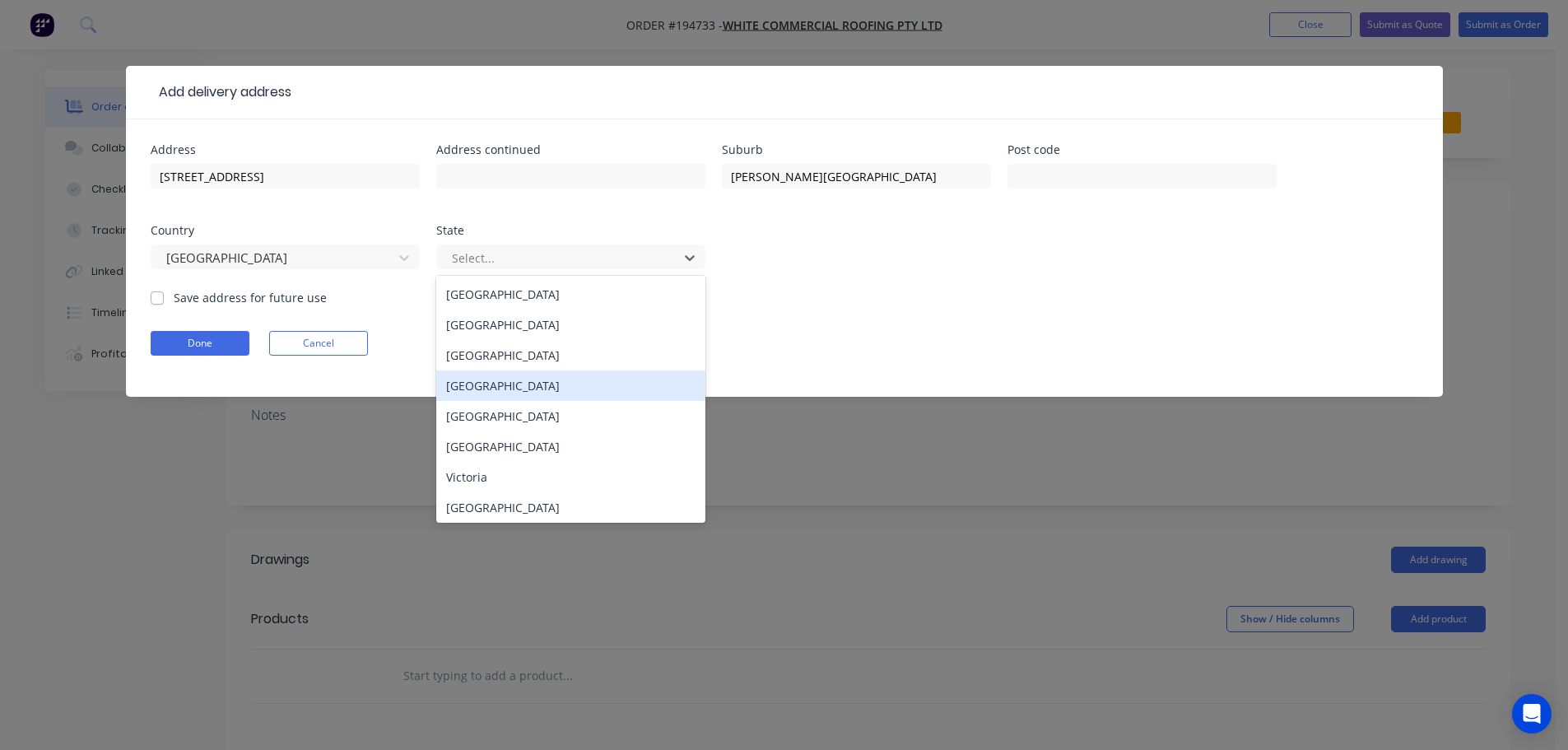
click at [470, 385] on div "[GEOGRAPHIC_DATA]" at bounding box center [570, 385] width 269 height 31
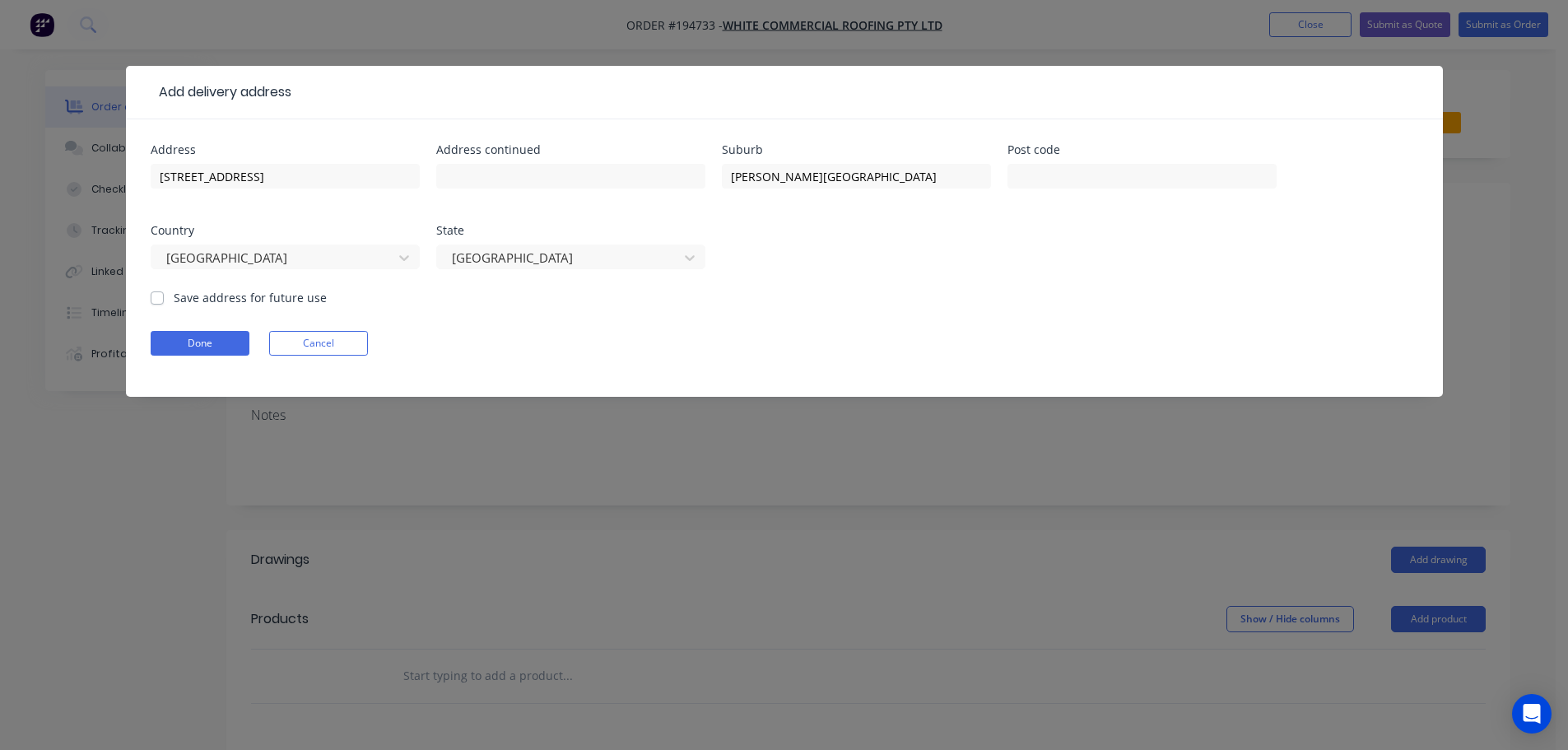
click at [882, 302] on form "Address [STREET_ADDRESS] Address continued Suburb [PERSON_NAME][GEOGRAPHIC_DATA…" at bounding box center [785, 270] width 1268 height 252
click at [199, 339] on button "Done" at bounding box center [200, 343] width 98 height 25
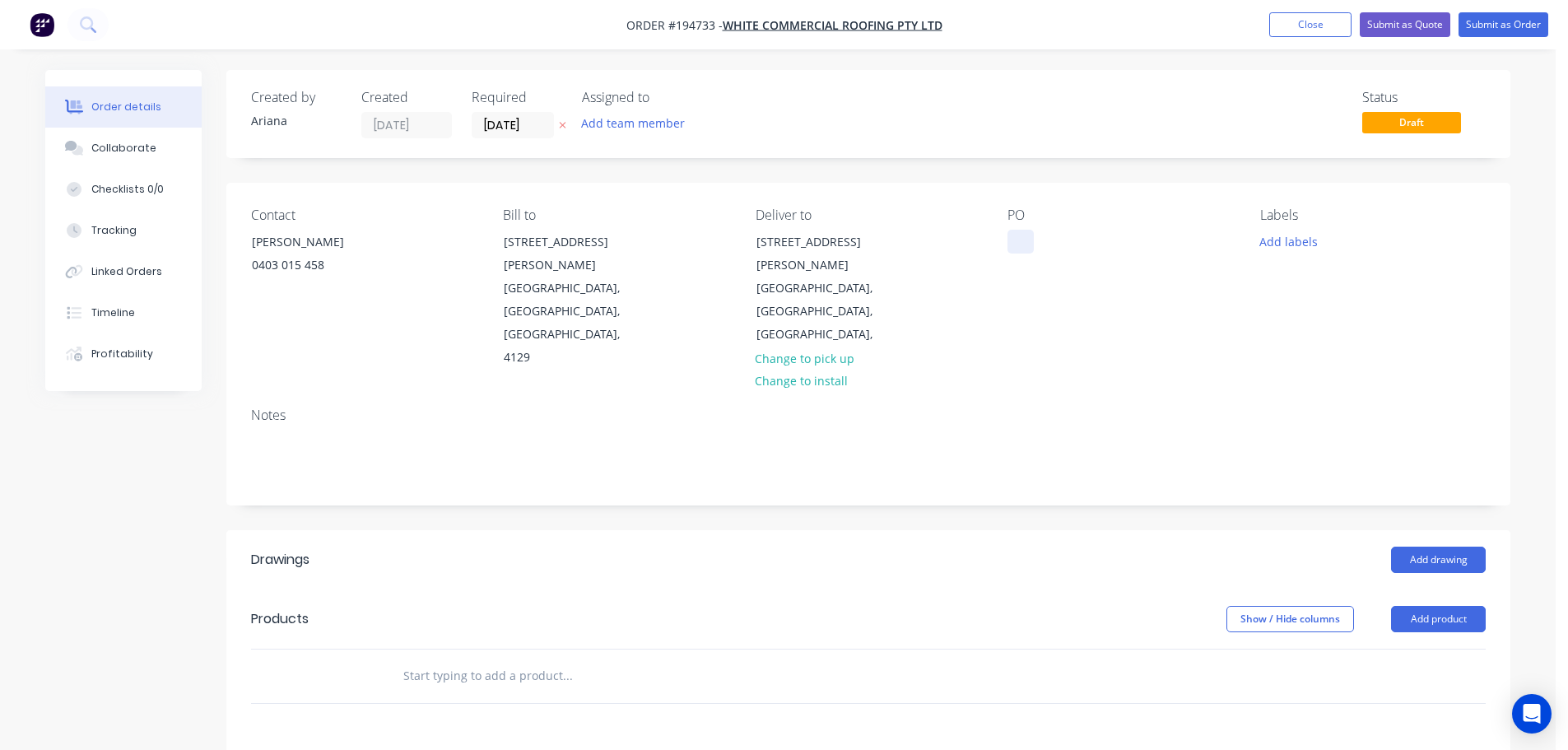
click at [1023, 235] on div at bounding box center [1020, 241] width 27 height 24
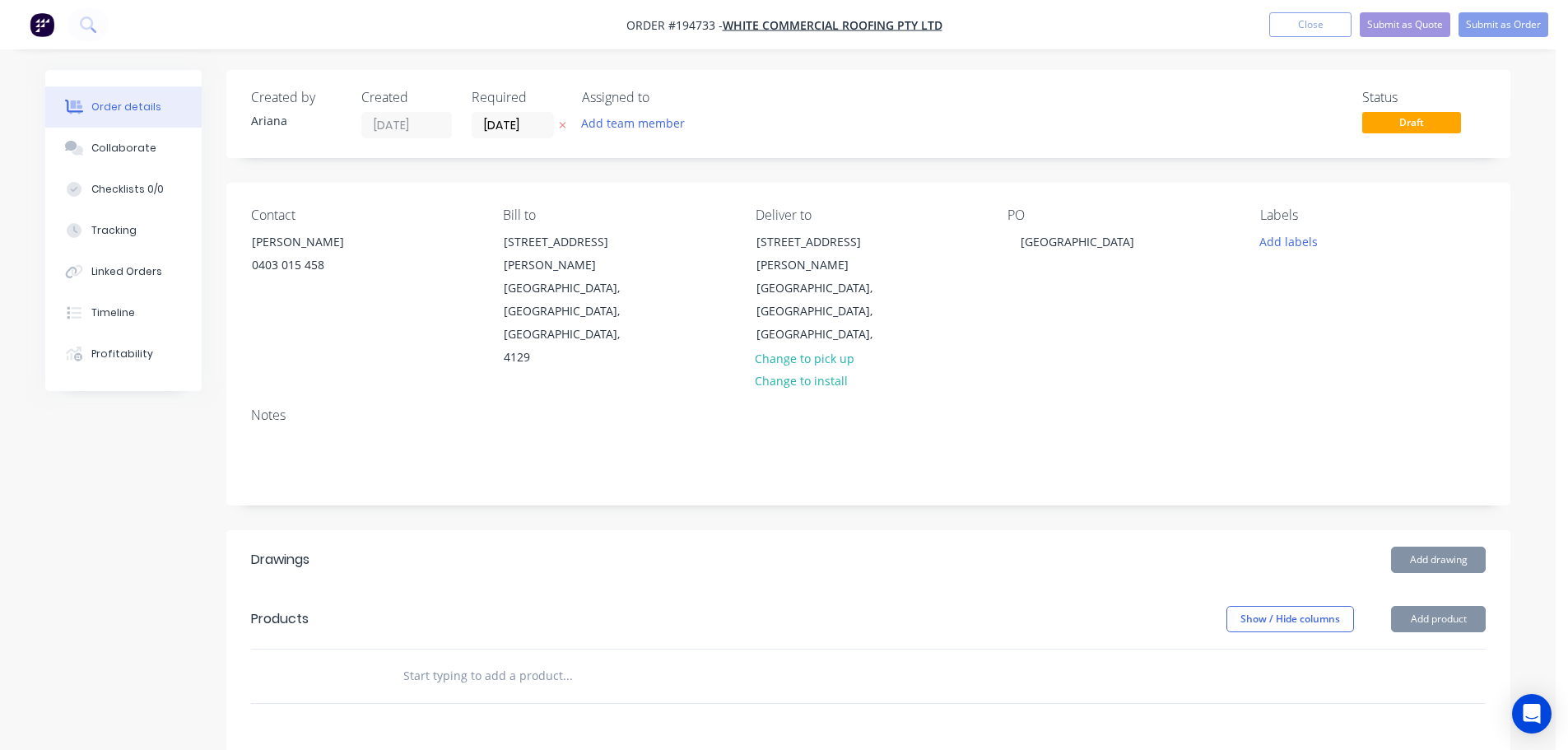
click at [1137, 305] on div "[GEOGRAPHIC_DATA]" at bounding box center [1120, 288] width 226 height 162
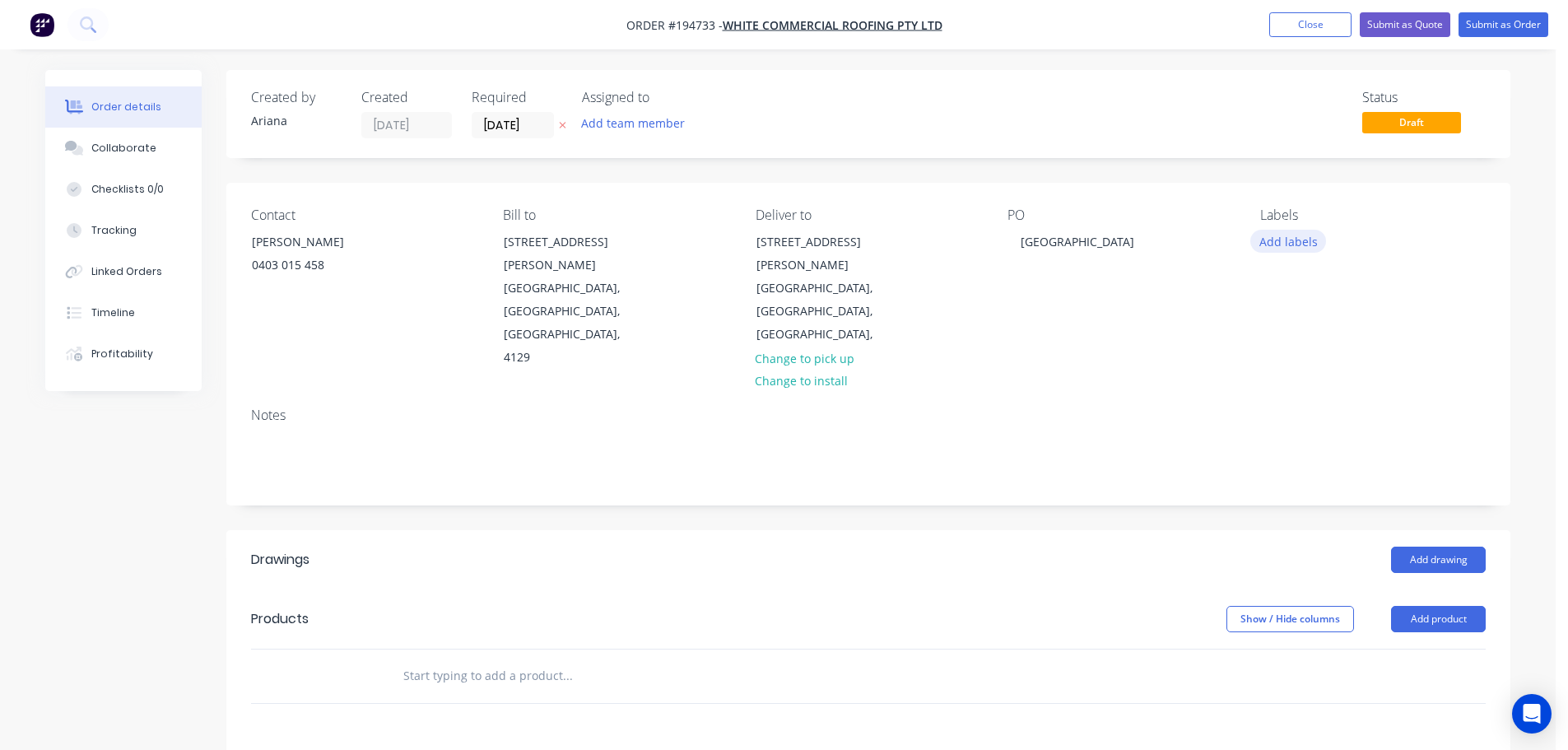
click at [1276, 245] on button "Add labels" at bounding box center [1289, 240] width 76 height 22
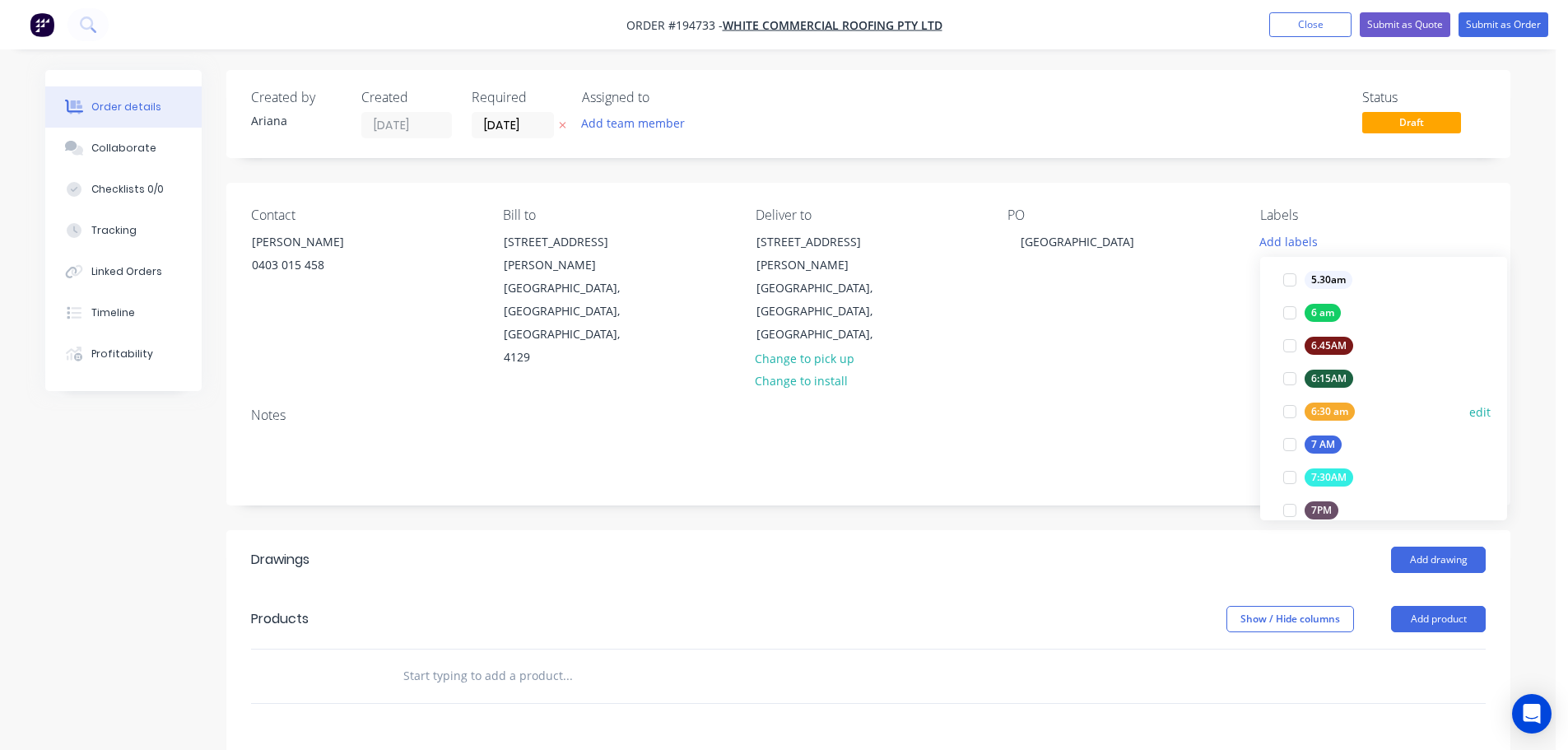
click at [1292, 410] on div at bounding box center [1290, 411] width 33 height 33
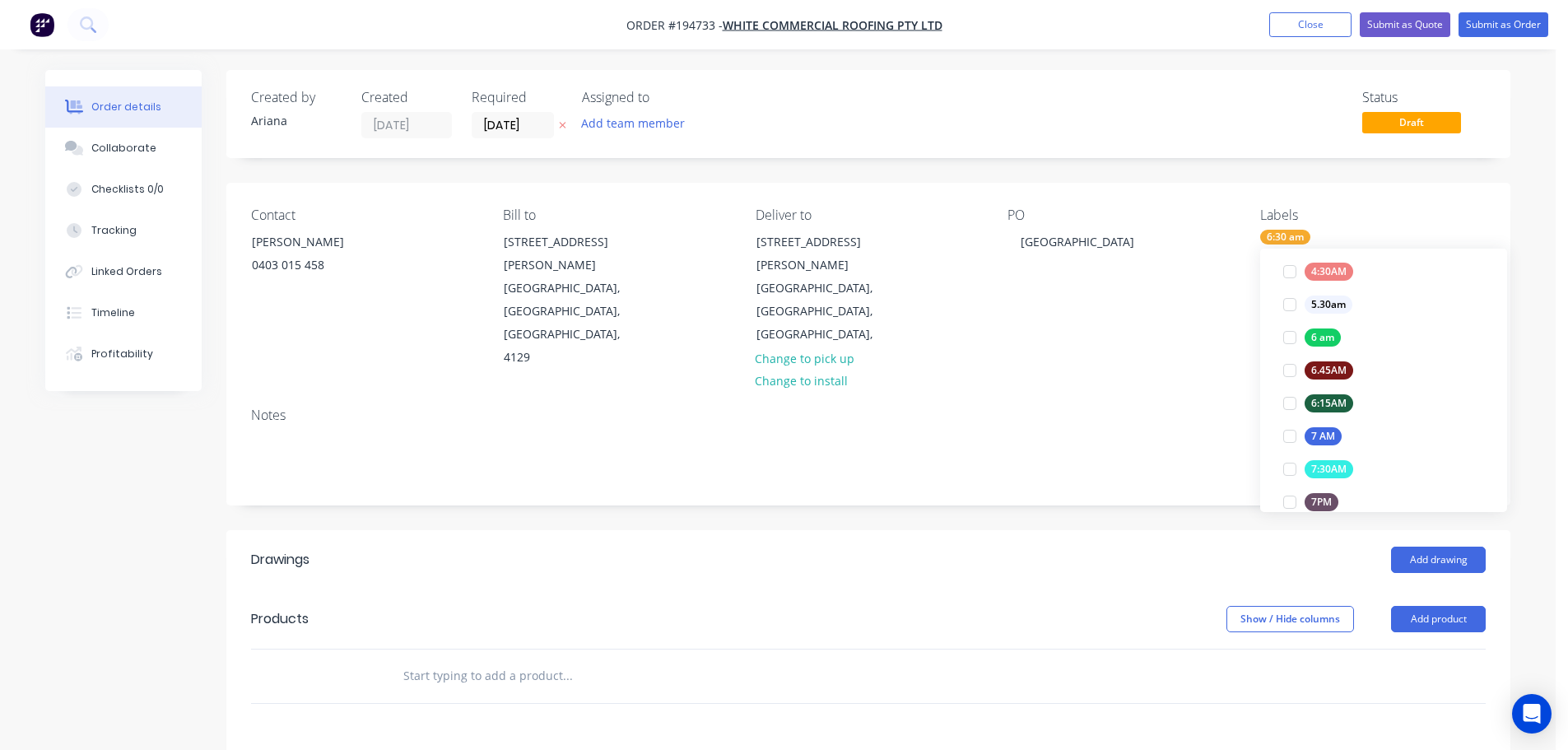
scroll to position [0, 0]
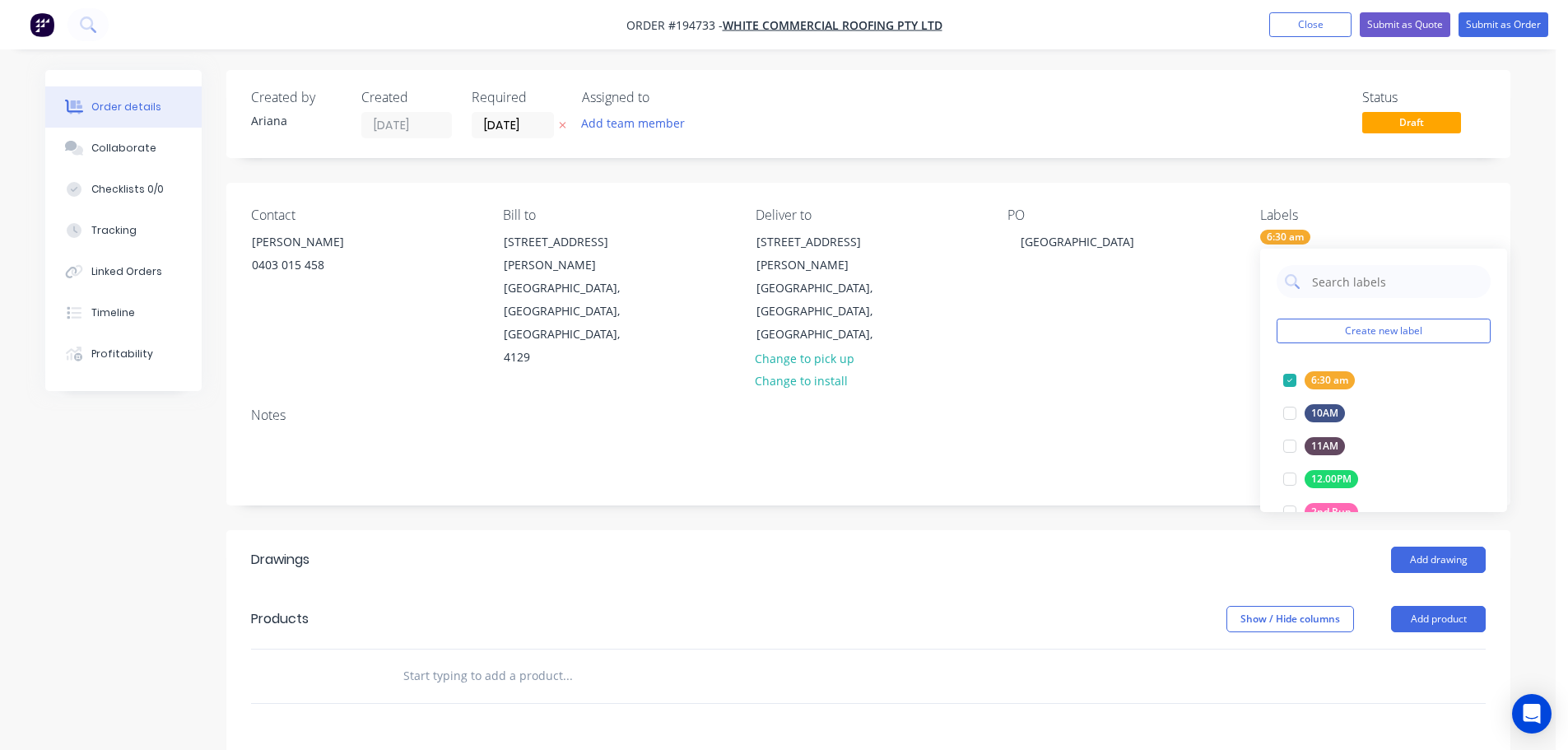
click at [1139, 407] on div "Notes" at bounding box center [868, 415] width 1235 height 16
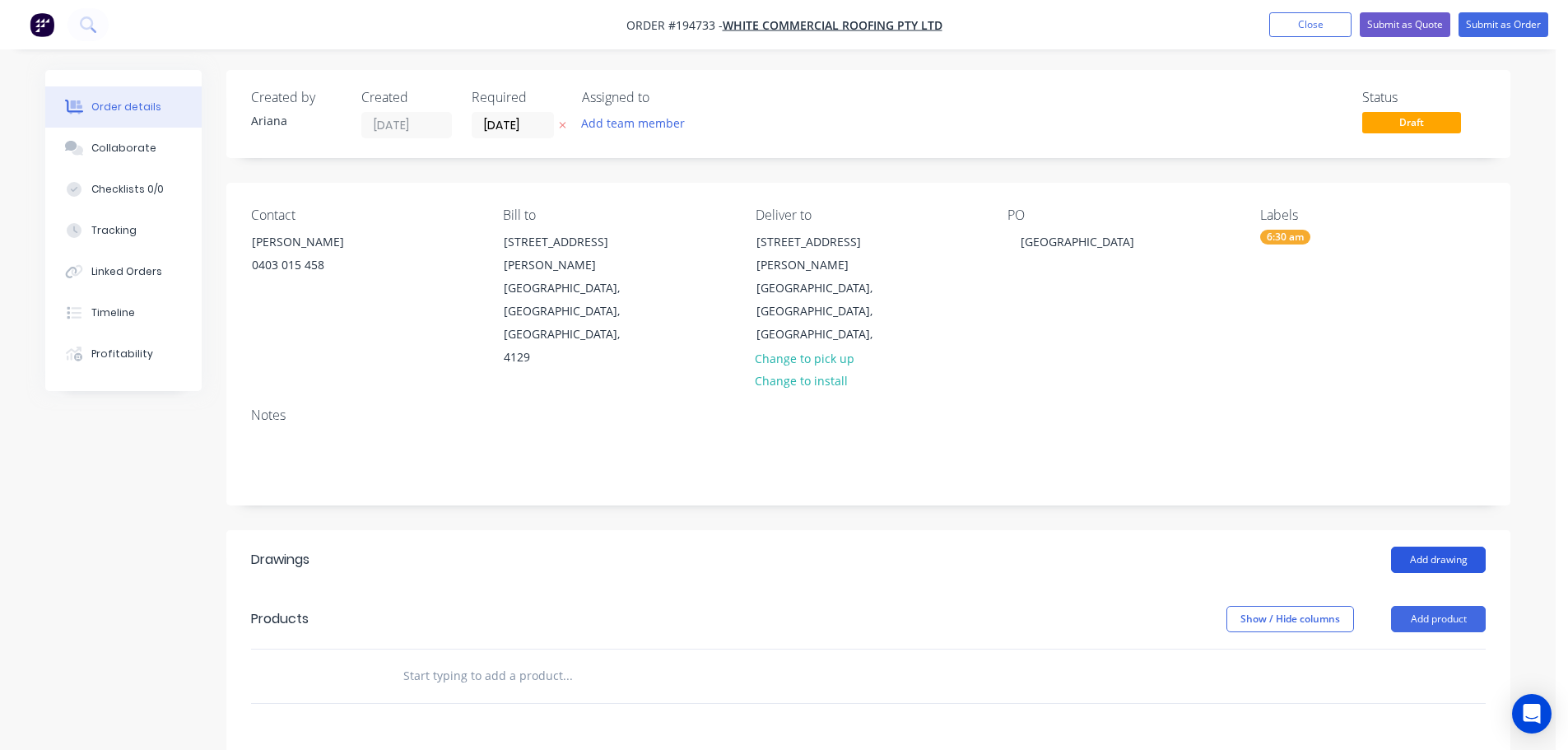
click at [1443, 546] on button "Add drawing" at bounding box center [1438, 559] width 94 height 27
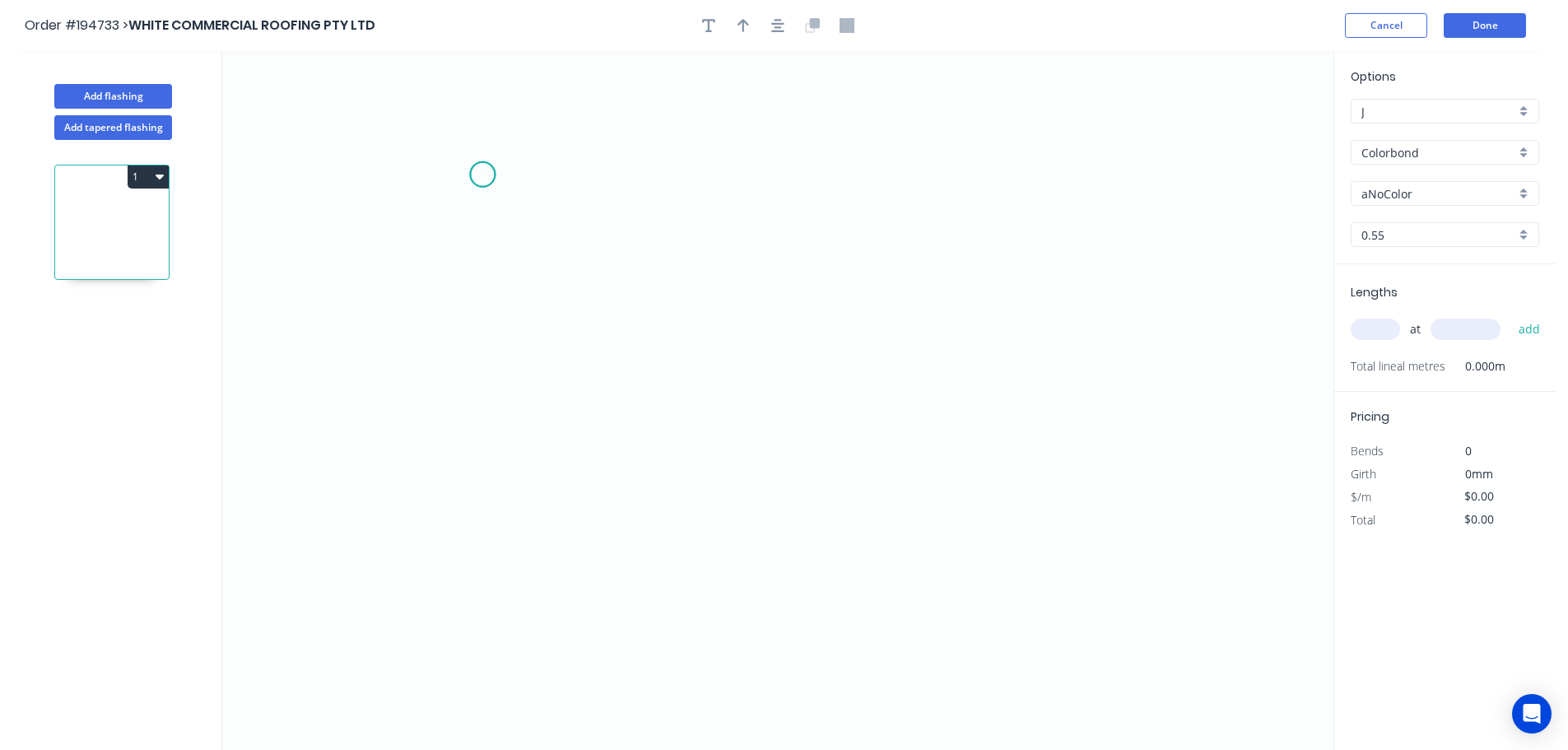
click at [483, 175] on icon "0" at bounding box center [778, 399] width 1112 height 698
click at [476, 530] on icon "0" at bounding box center [778, 399] width 1112 height 698
click at [854, 521] on icon "0 ?" at bounding box center [778, 399] width 1112 height 698
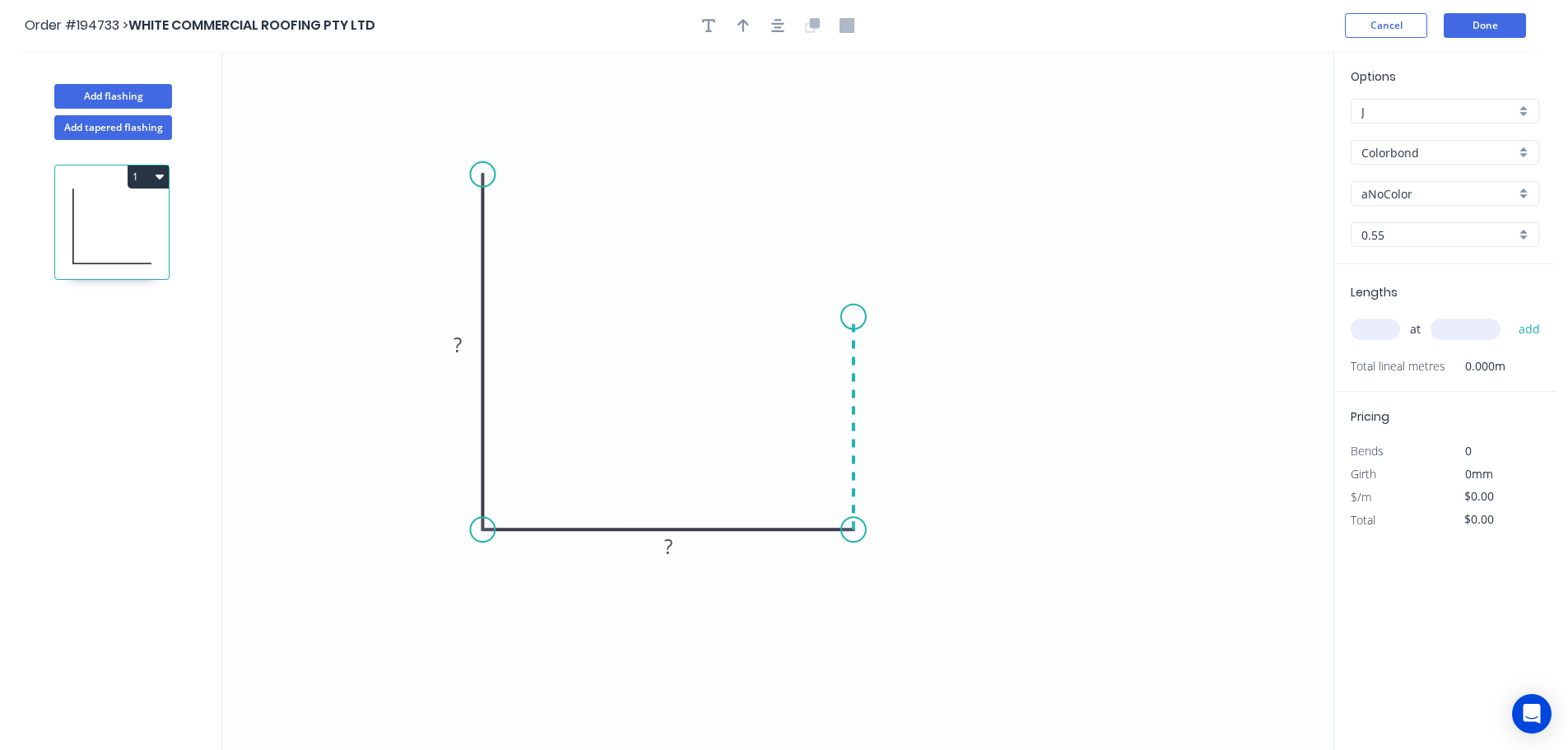
click at [858, 317] on icon "0 ? ?" at bounding box center [778, 399] width 1112 height 698
click at [911, 360] on div "Crush & Fold" at bounding box center [940, 373] width 166 height 34
click at [903, 327] on tspan "10" at bounding box center [899, 330] width 23 height 27
click at [963, 334] on icon "0 ? ? CF 15 ?" at bounding box center [778, 399] width 1112 height 698
drag, startPoint x: 918, startPoint y: 332, endPoint x: 848, endPoint y: 247, distance: 110.1
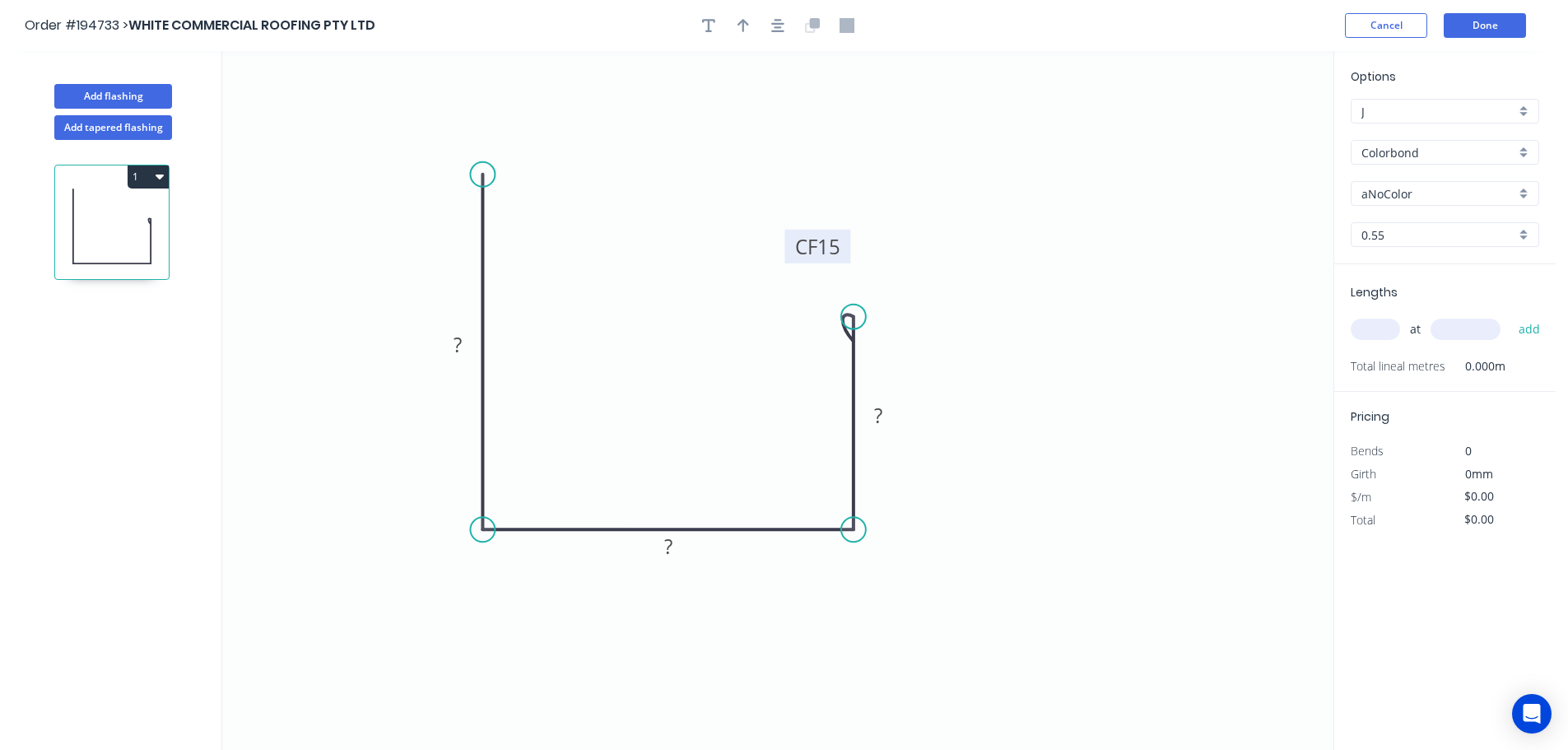
click at [848, 247] on rect at bounding box center [818, 246] width 66 height 34
click at [531, 218] on div "Crush & Fold" at bounding box center [564, 226] width 166 height 34
click at [521, 228] on div "Flip bend" at bounding box center [560, 225] width 166 height 34
click at [463, 195] on tspan "10" at bounding box center [458, 188] width 23 height 27
click at [736, 265] on icon "0 CF 15 ? ? CF 15 ?" at bounding box center [778, 399] width 1112 height 698
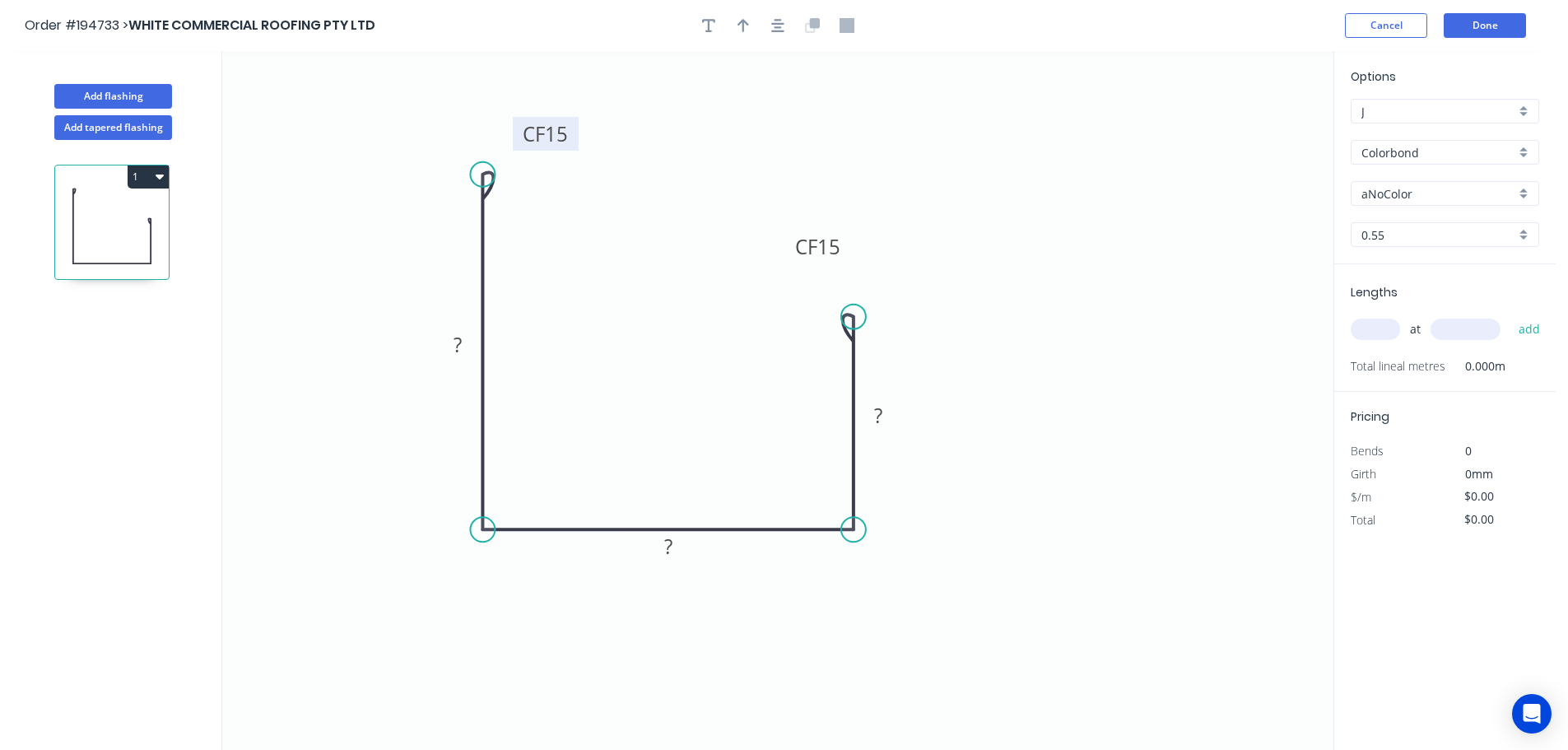
drag, startPoint x: 421, startPoint y: 184, endPoint x: 521, endPoint y: 129, distance: 114.1
click at [521, 129] on rect at bounding box center [546, 134] width 66 height 34
click at [465, 339] on rect at bounding box center [457, 345] width 33 height 23
click at [641, 286] on icon "0 CF 15 70 60 CF 15 40" at bounding box center [778, 399] width 1112 height 698
type input "$10.67"
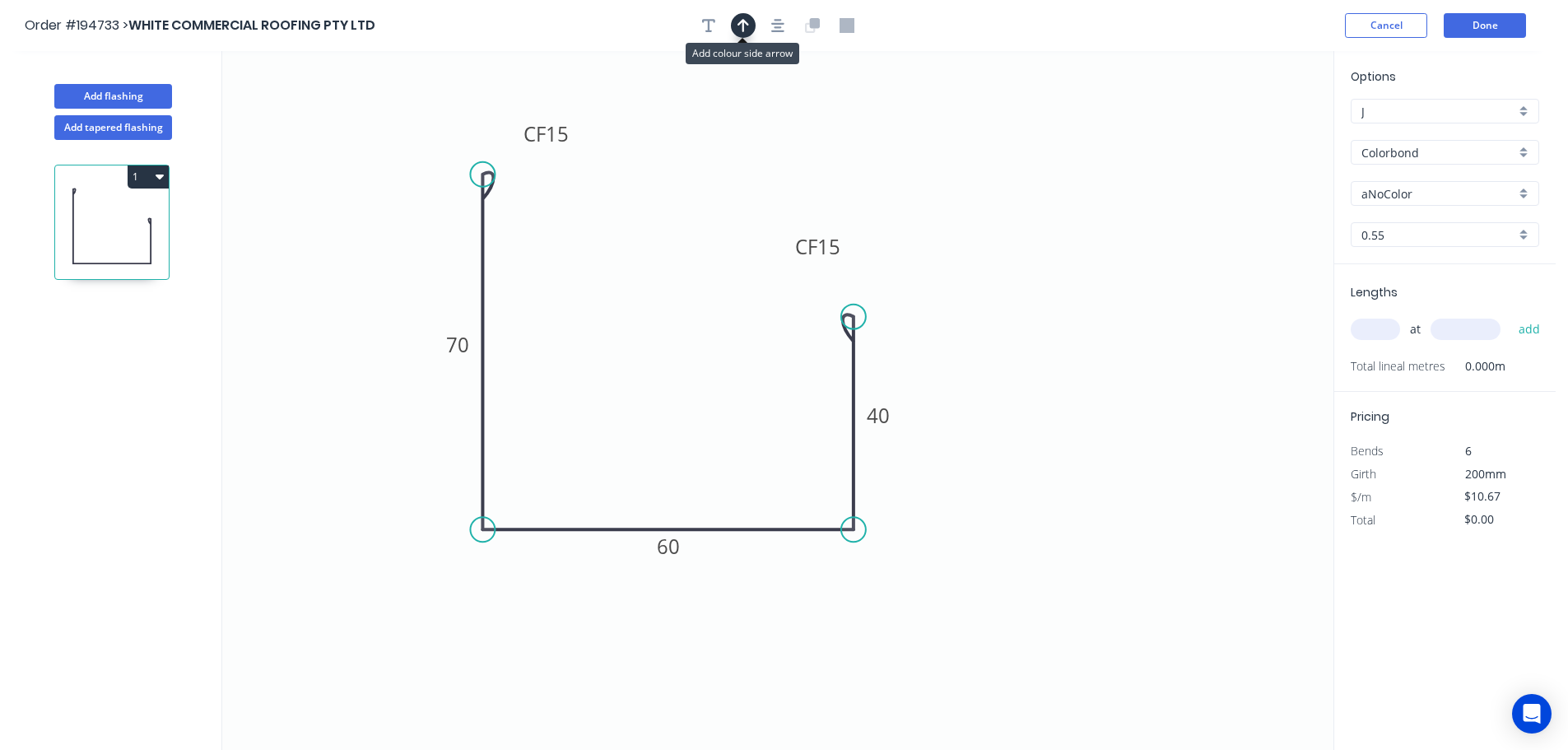
click at [741, 27] on icon "button" at bounding box center [743, 25] width 12 height 15
drag, startPoint x: 1252, startPoint y: 128, endPoint x: 584, endPoint y: 639, distance: 841.0
click at [592, 634] on icon at bounding box center [599, 607] width 15 height 53
click at [584, 639] on icon at bounding box center [584, 619] width 15 height 53
click at [584, 639] on icon at bounding box center [598, 625] width 48 height 48
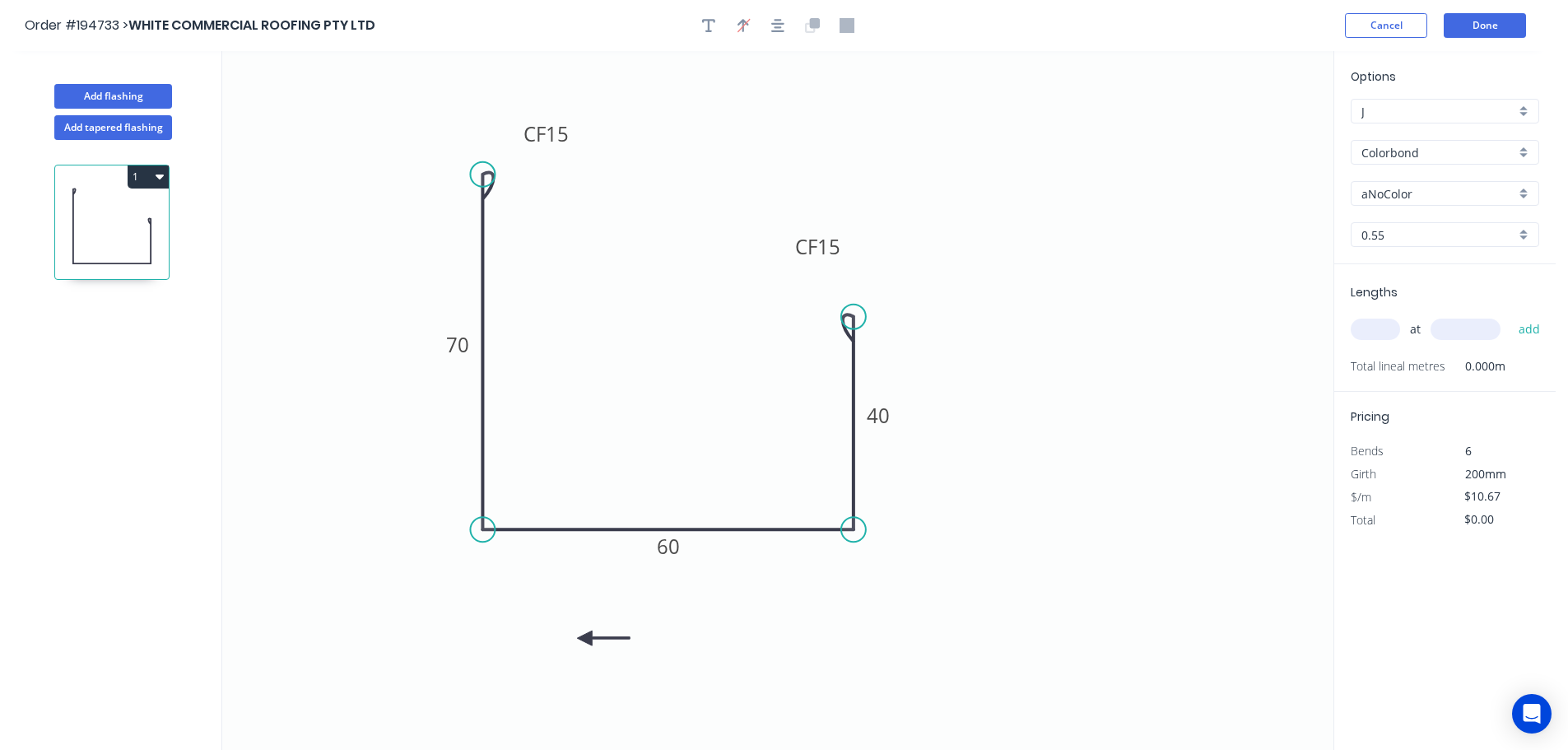
click at [584, 639] on icon at bounding box center [603, 638] width 53 height 15
click at [584, 639] on icon at bounding box center [584, 657] width 15 height 53
click at [1523, 189] on div "aNoColor" at bounding box center [1446, 193] width 189 height 25
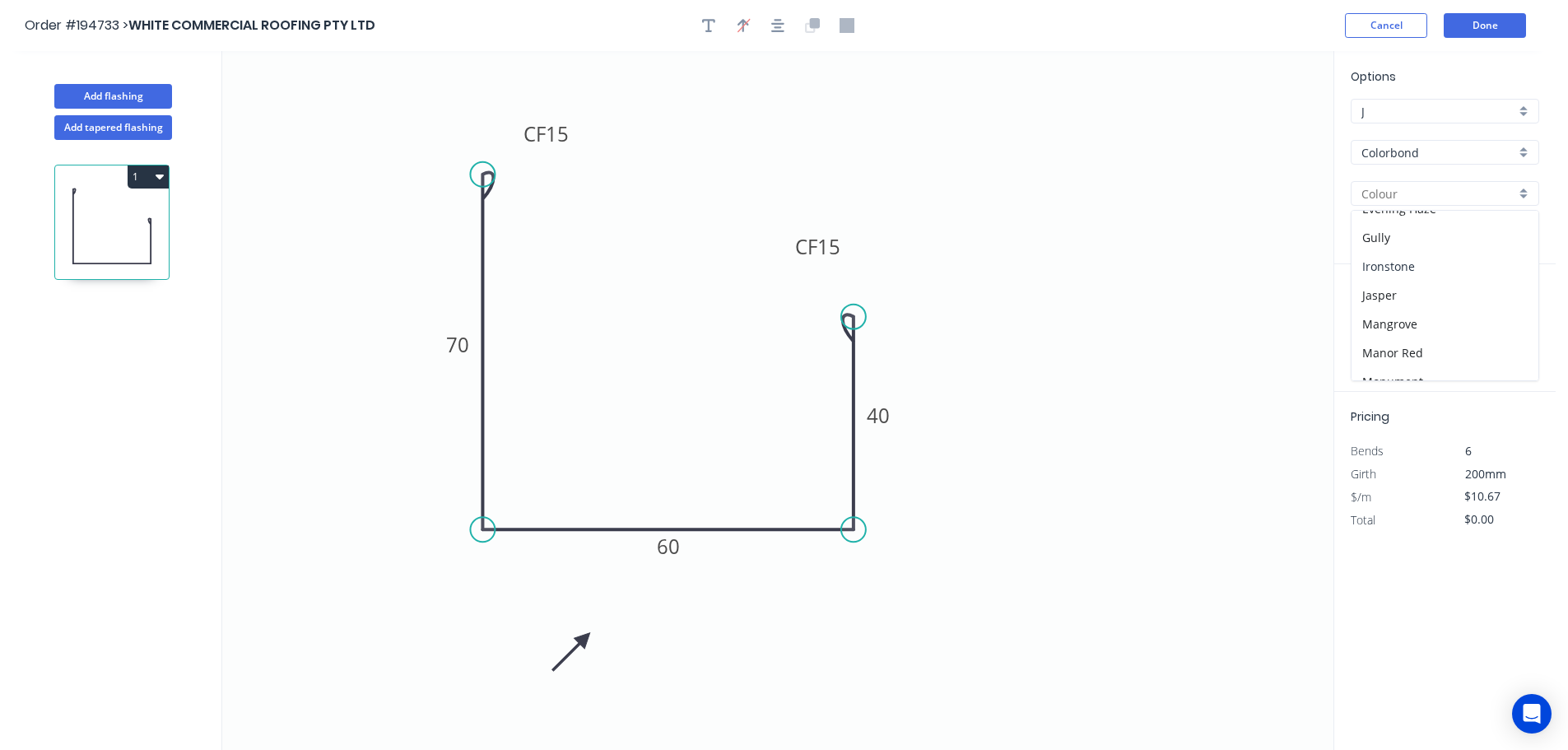
click at [1429, 267] on div "Ironstone" at bounding box center [1445, 266] width 187 height 29
type input "Ironstone"
click at [1389, 328] on input "text" at bounding box center [1376, 330] width 50 height 22
type input "1"
type input "4600"
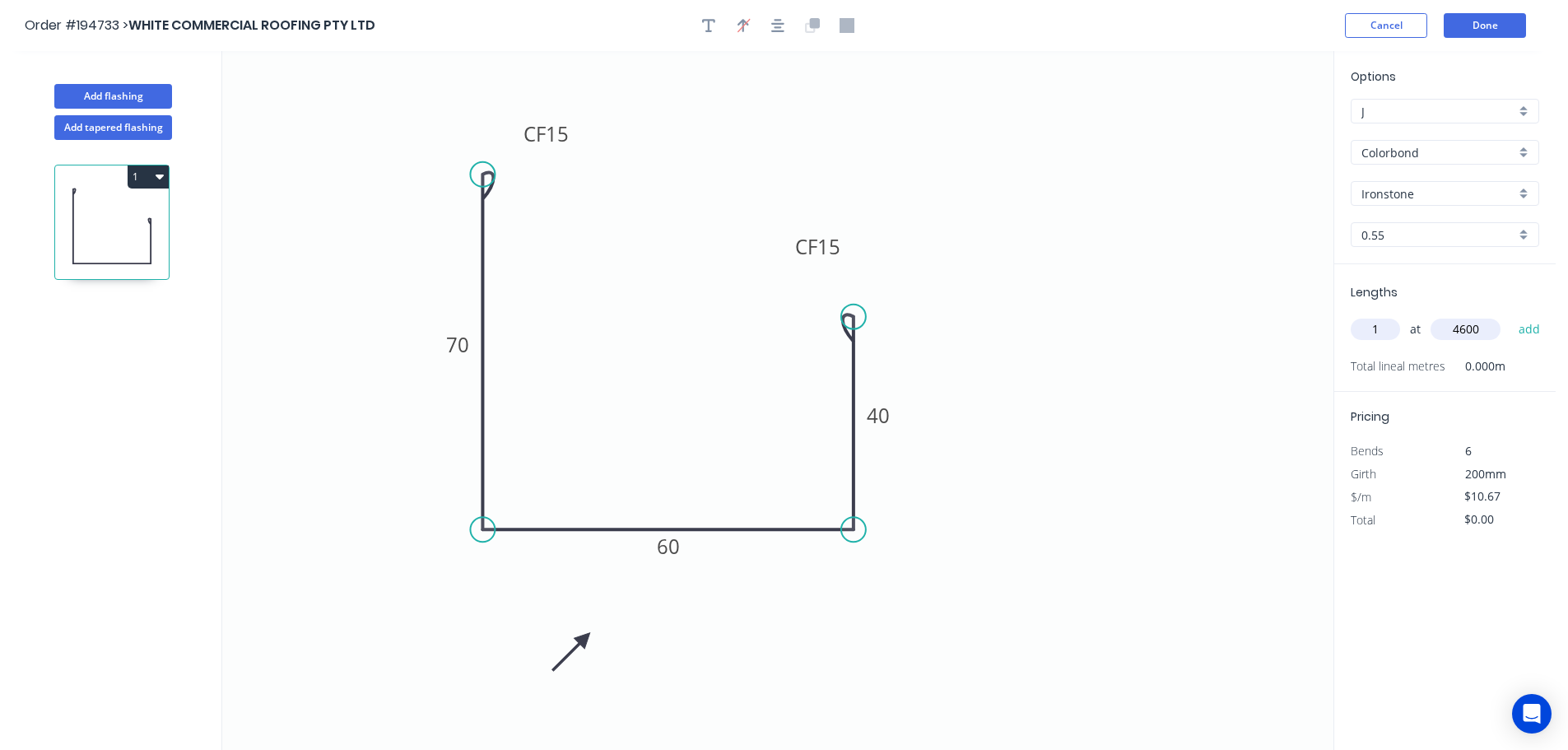
click at [1510, 315] on button "add" at bounding box center [1529, 329] width 39 height 28
click at [145, 170] on button "1" at bounding box center [147, 177] width 41 height 23
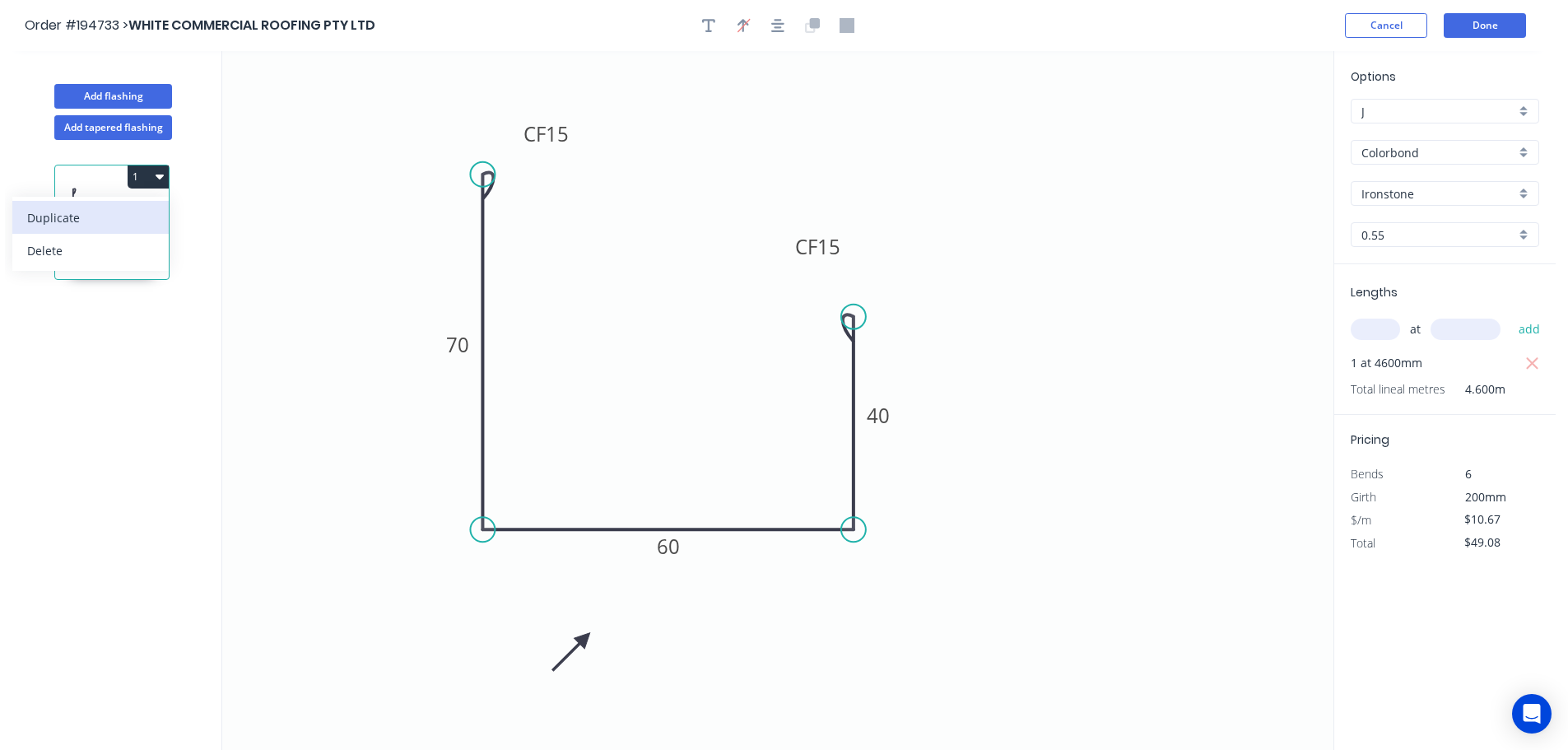
click at [109, 222] on div "Duplicate" at bounding box center [90, 218] width 127 height 24
type input "$0.00"
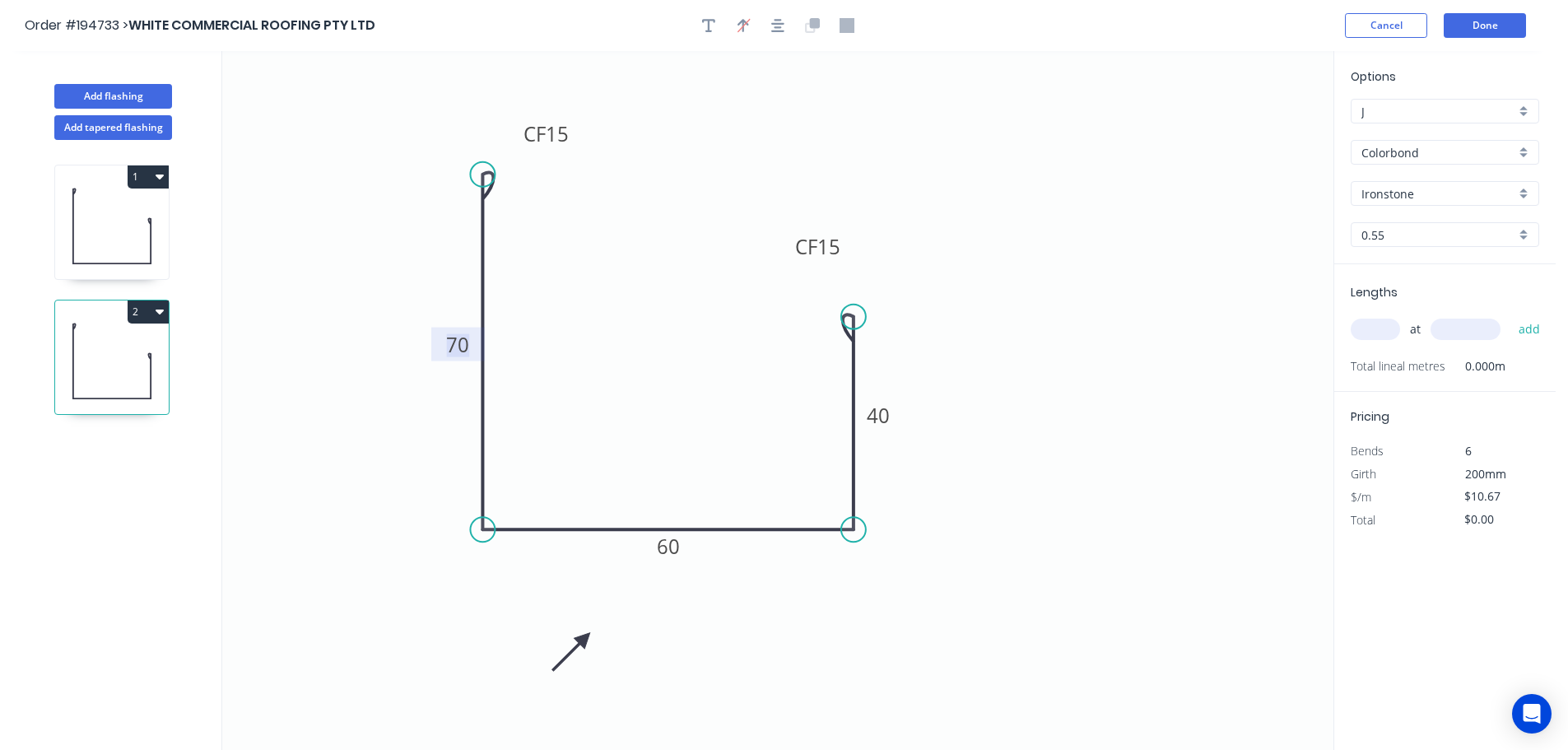
click at [461, 345] on tspan "70" at bounding box center [457, 344] width 23 height 27
type input "$16.34"
click at [957, 257] on icon "0 CF 15 240 110 CF 15 40" at bounding box center [778, 399] width 1112 height 698
click at [1389, 323] on input "text" at bounding box center [1376, 330] width 50 height 22
type input "1"
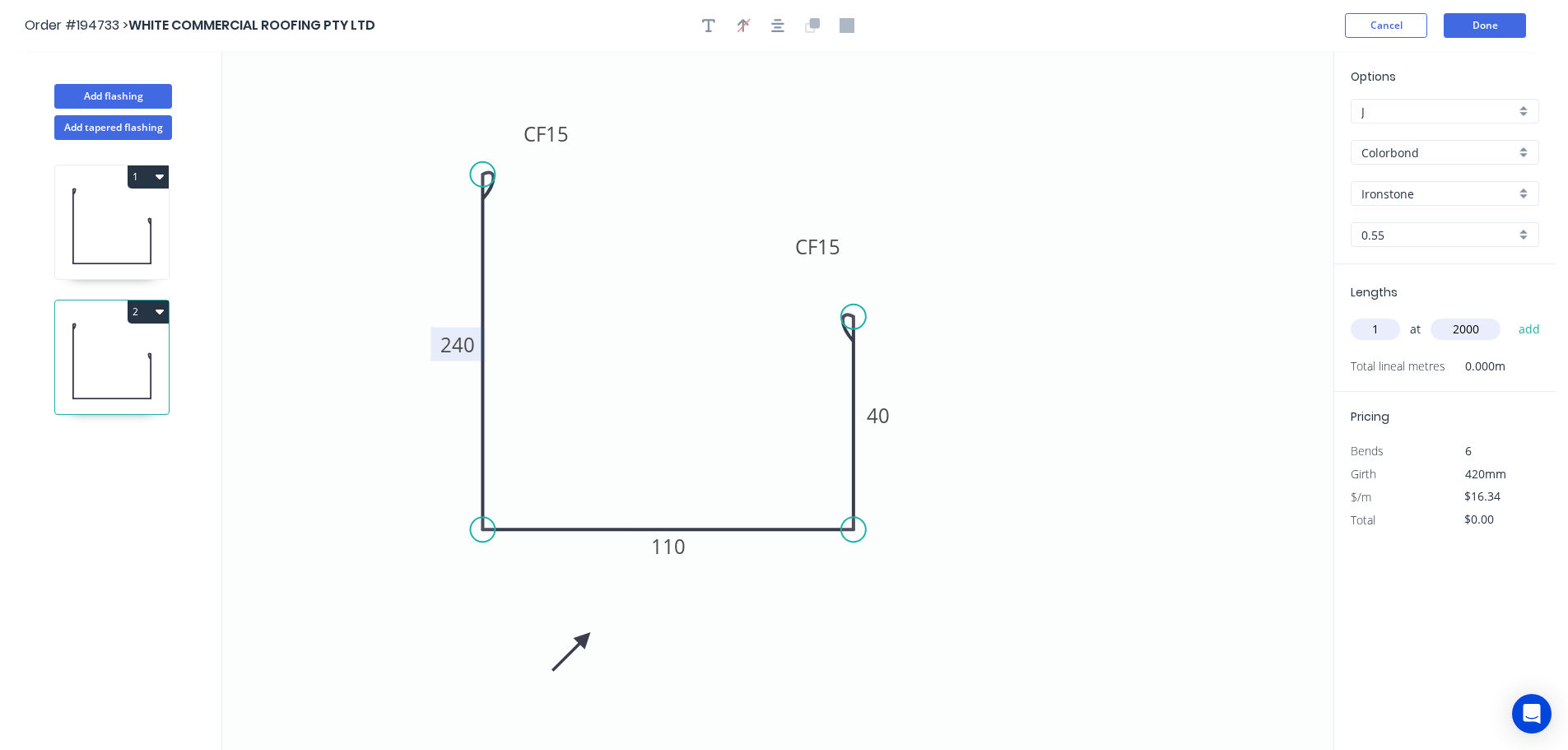
type input "2000"
click at [1510, 315] on button "add" at bounding box center [1529, 329] width 39 height 28
click at [144, 310] on button "2" at bounding box center [147, 311] width 41 height 23
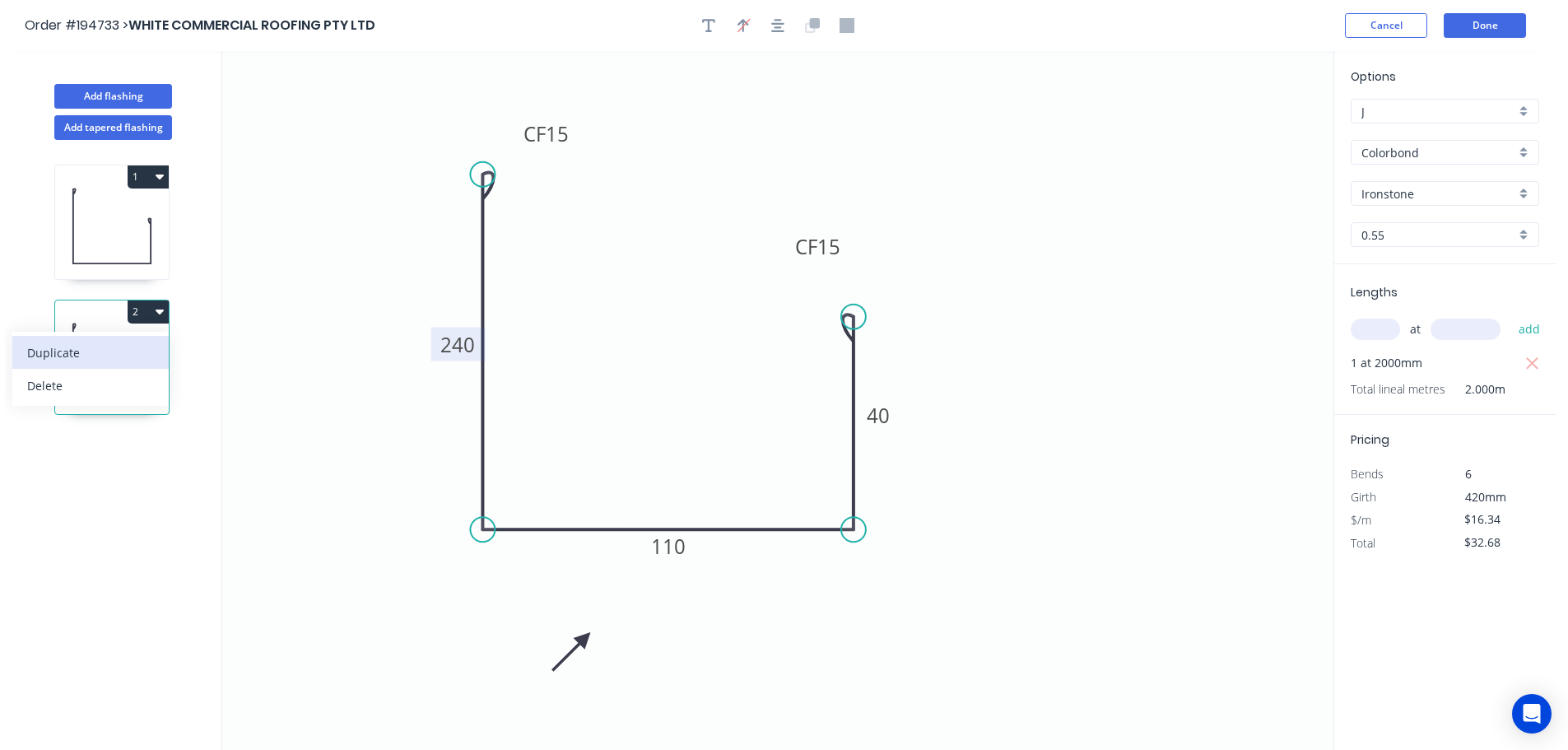
click at [122, 348] on div "Duplicate" at bounding box center [90, 353] width 127 height 24
type input "$0.00"
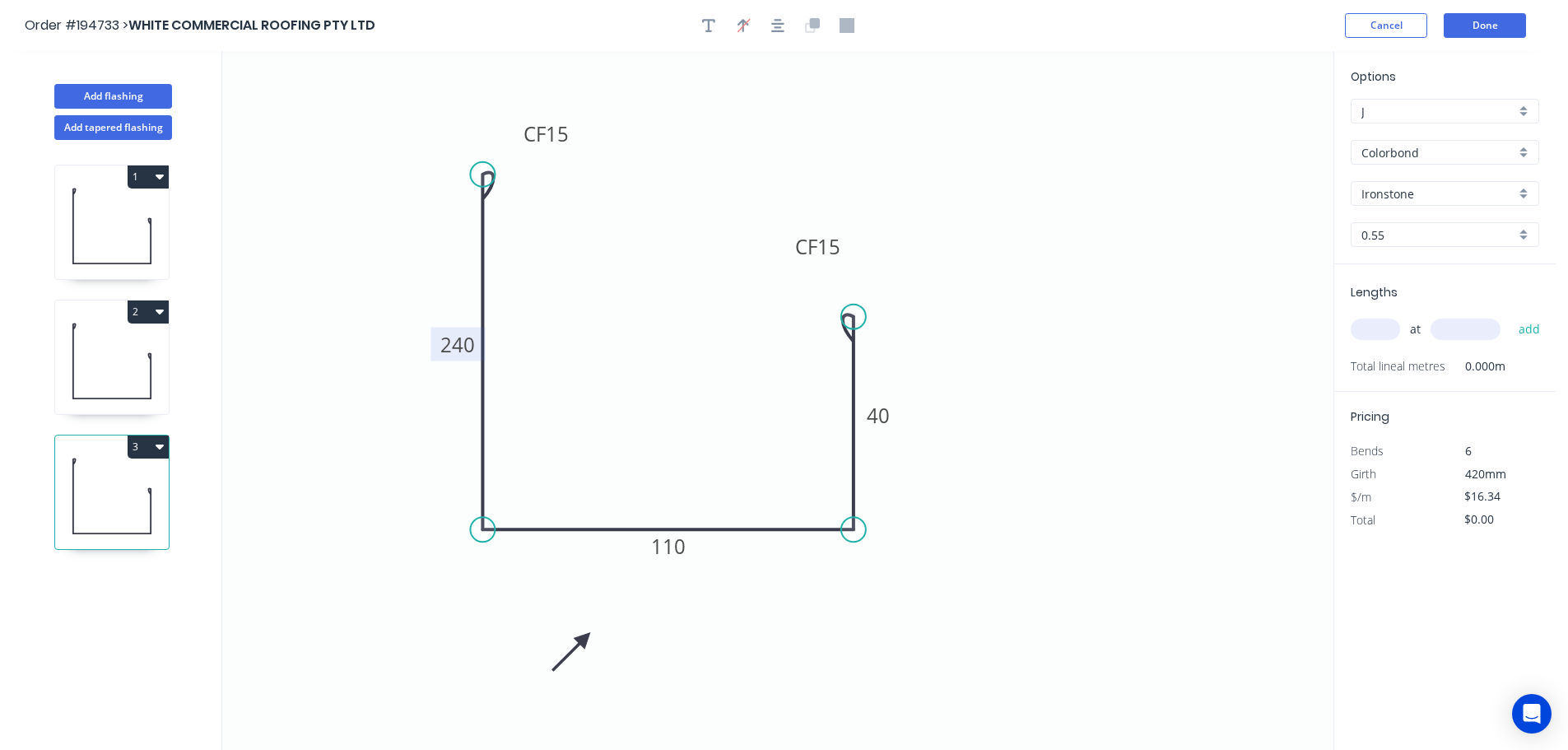
click at [468, 344] on tspan "240" at bounding box center [457, 344] width 35 height 27
click at [526, 335] on icon "0 CF 15 280 110 CF 15 40" at bounding box center [778, 399] width 1112 height 698
click at [675, 545] on tspan "110" at bounding box center [668, 545] width 35 height 27
click at [696, 477] on icon "0 CF 15 280 190 CF 15 40" at bounding box center [778, 399] width 1112 height 698
type input "$18.23"
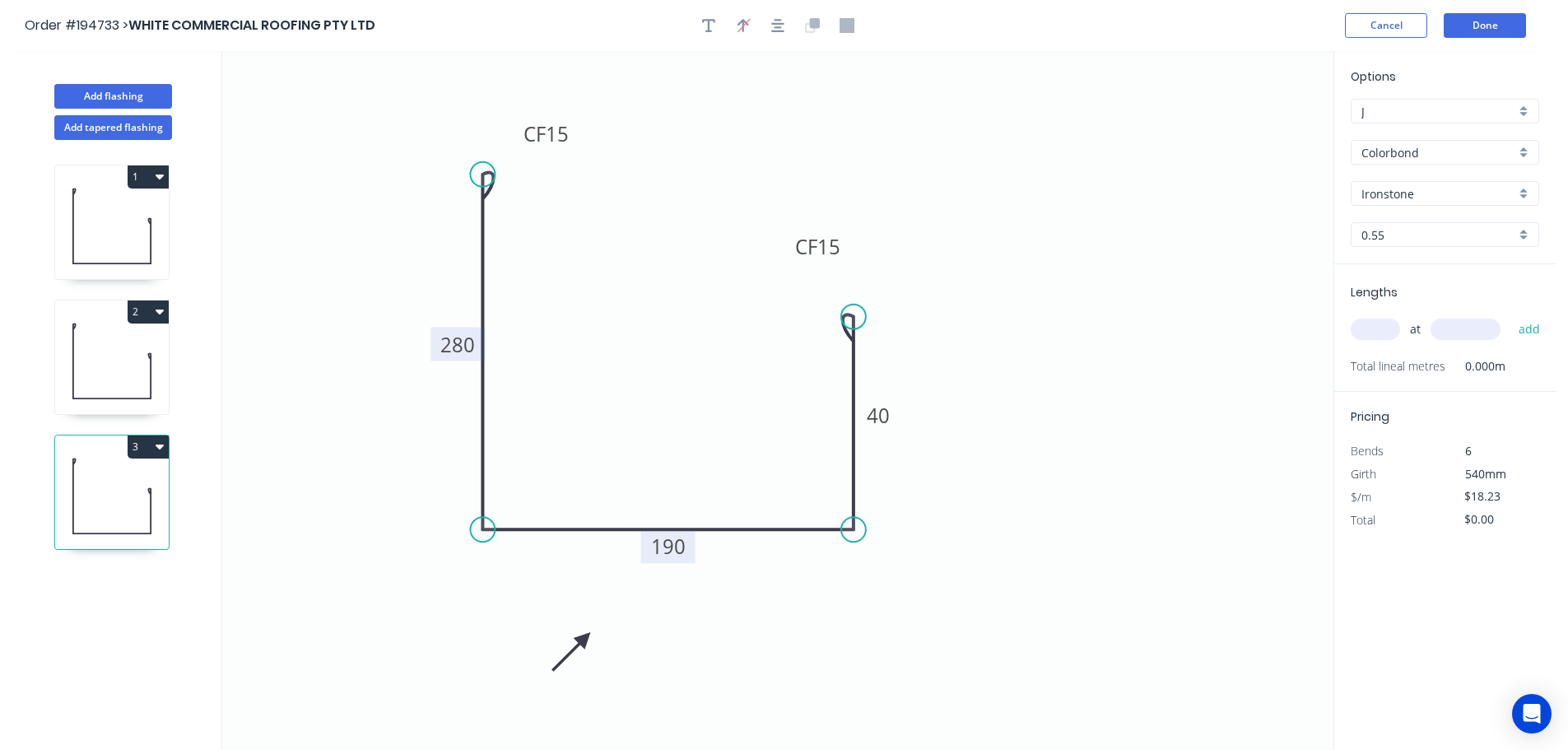
click at [1385, 324] on input "text" at bounding box center [1376, 330] width 50 height 22
type input "1"
type input "2000"
click at [1510, 315] on button "add" at bounding box center [1529, 329] width 39 height 28
type input "$36.46"
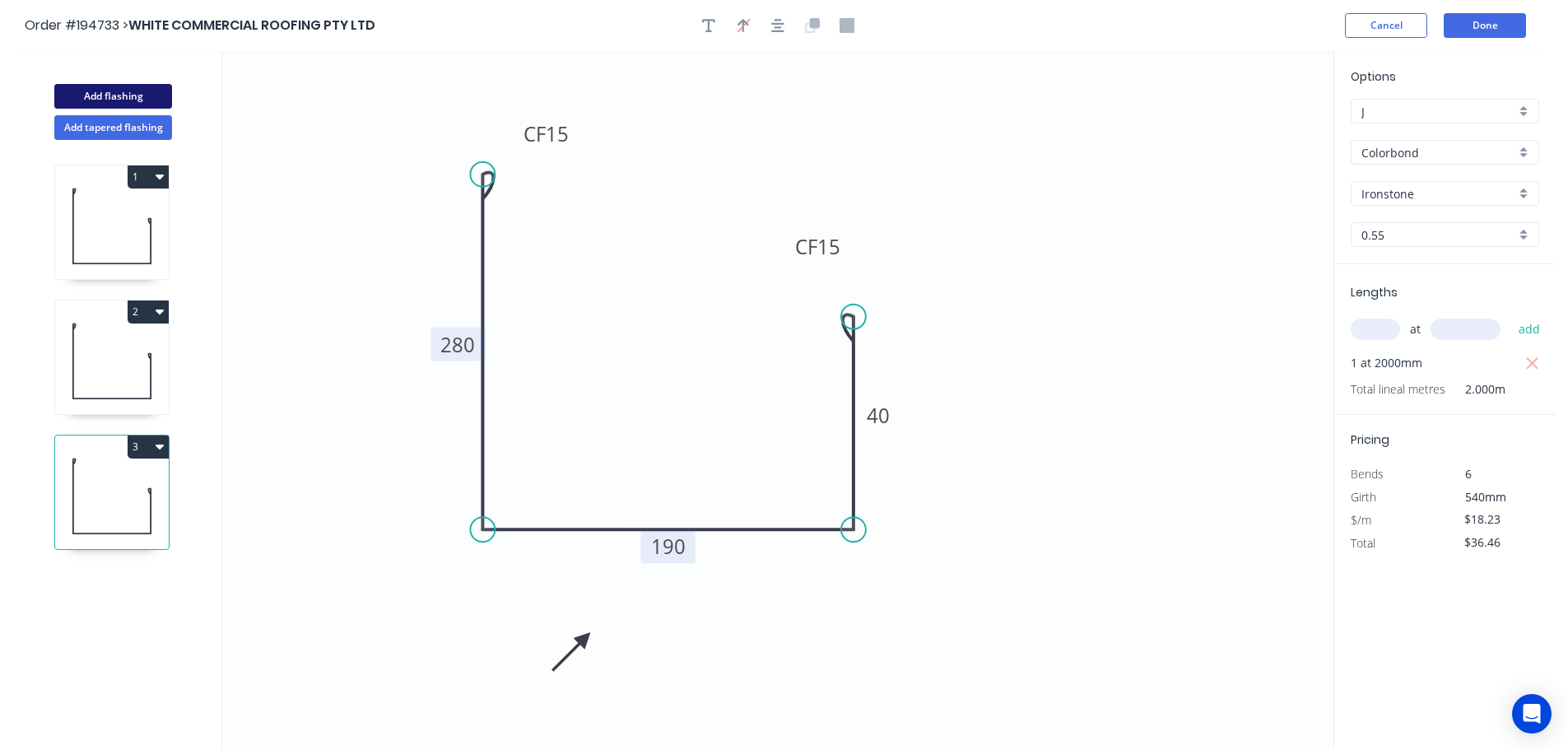
click at [124, 93] on button "Add flashing" at bounding box center [113, 96] width 117 height 25
type input "$0.00"
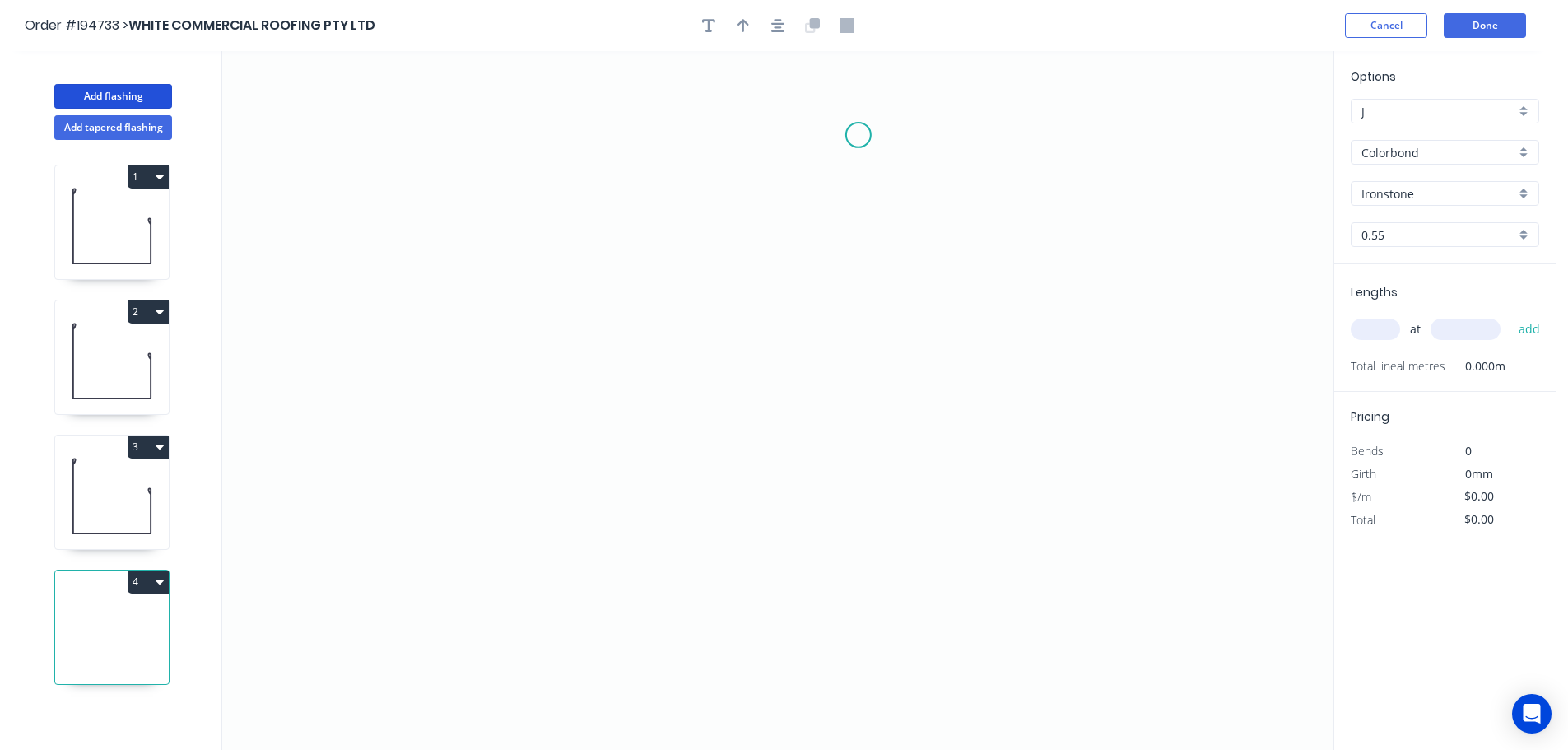
click at [859, 135] on icon "0" at bounding box center [778, 399] width 1112 height 698
click at [867, 418] on icon "0" at bounding box center [778, 399] width 1112 height 698
click at [1076, 418] on icon "0 ?" at bounding box center [778, 399] width 1112 height 698
click at [1073, 547] on icon "0 ? ?" at bounding box center [778, 399] width 1112 height 698
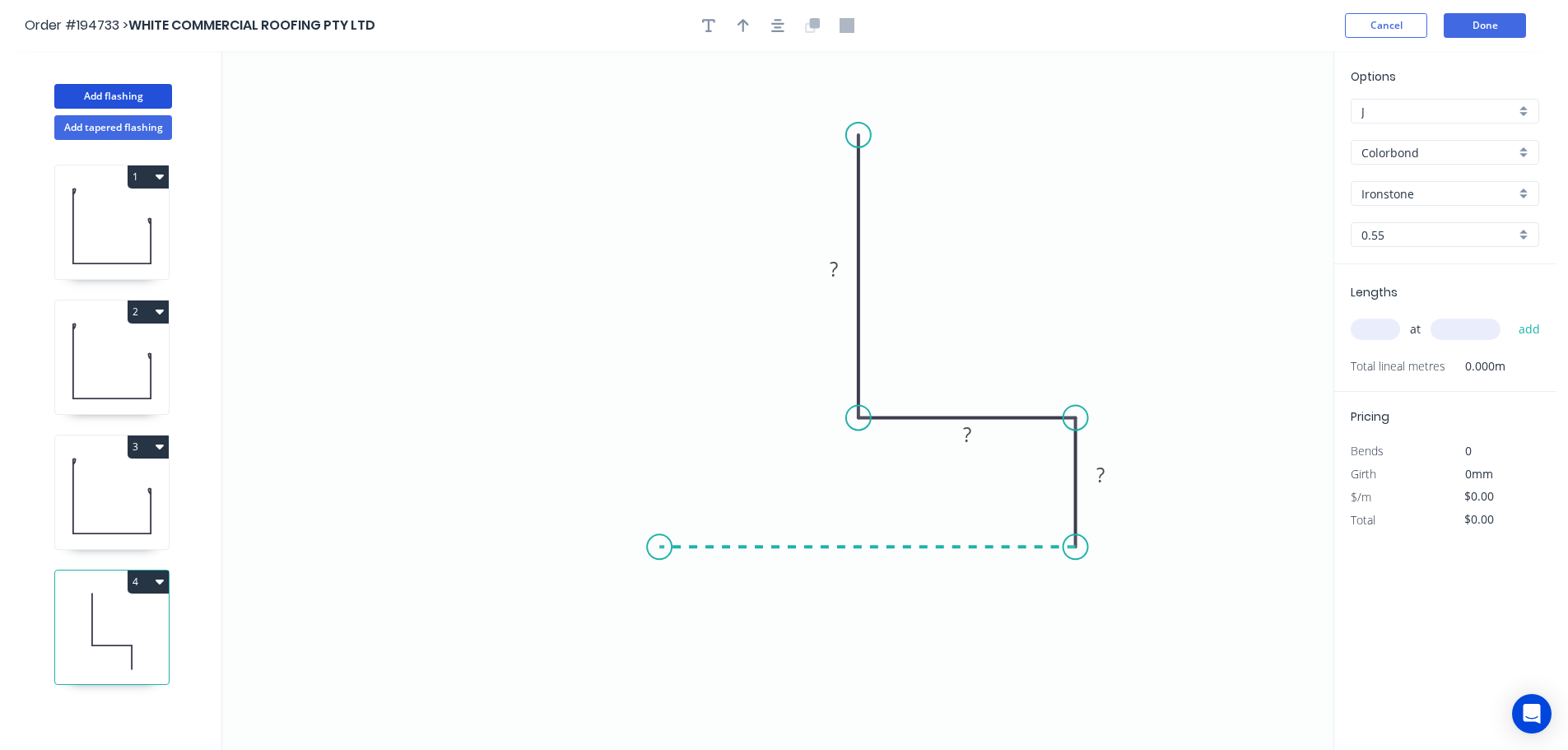
click at [660, 545] on icon "0 ? ? ?" at bounding box center [778, 399] width 1112 height 698
click at [657, 463] on icon "0 ? ? ? ?" at bounding box center [778, 399] width 1112 height 698
click at [657, 463] on circle at bounding box center [659, 461] width 25 height 25
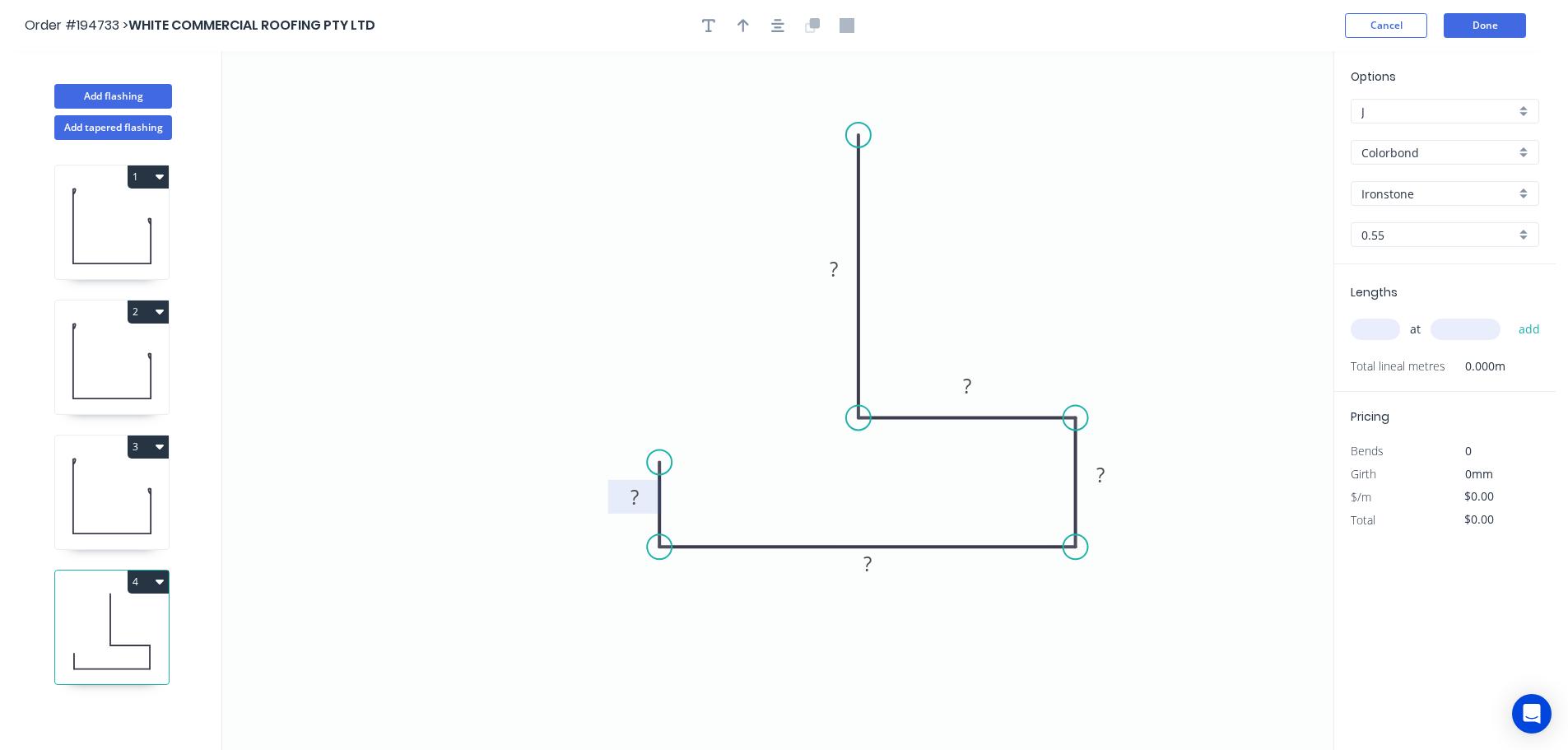
click at [640, 498] on rect at bounding box center [634, 498] width 33 height 23
drag, startPoint x: 780, startPoint y: 215, endPoint x: 764, endPoint y: 103, distance: 113.1
click at [780, 213] on icon "0 10 90 20 50 80" at bounding box center [778, 399] width 1112 height 698
type input "$11.09"
click at [733, 12] on header "Order #194733 > WHITE COMMERCIAL ROOFING PTY LTD Cancel Done" at bounding box center [778, 25] width 1556 height 51
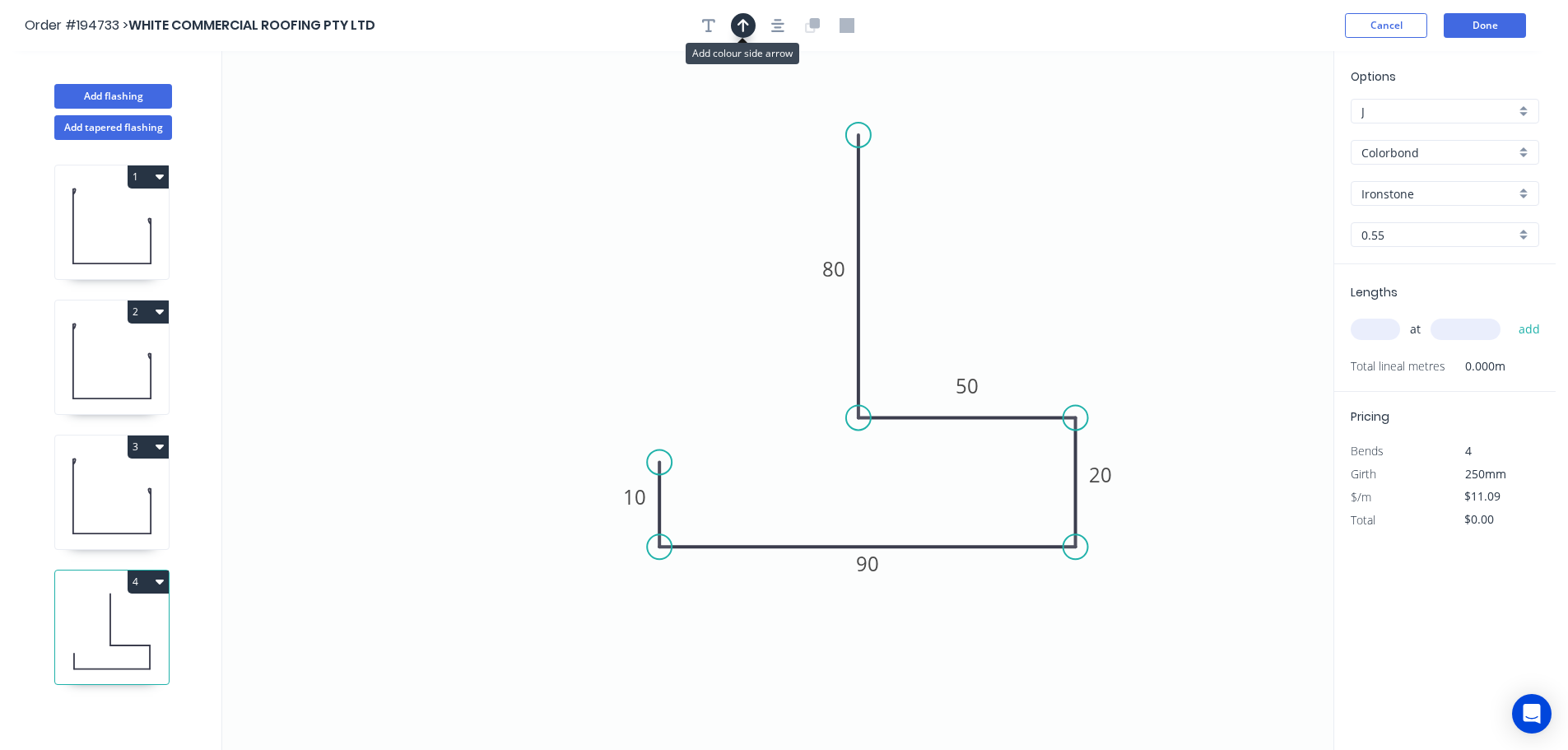
click at [741, 22] on icon "button" at bounding box center [743, 25] width 12 height 13
drag, startPoint x: 1236, startPoint y: 142, endPoint x: 1073, endPoint y: 230, distance: 185.2
click at [1080, 229] on icon at bounding box center [1087, 203] width 15 height 53
click at [1073, 230] on icon at bounding box center [1072, 211] width 15 height 53
click at [1372, 323] on input "text" at bounding box center [1376, 330] width 50 height 22
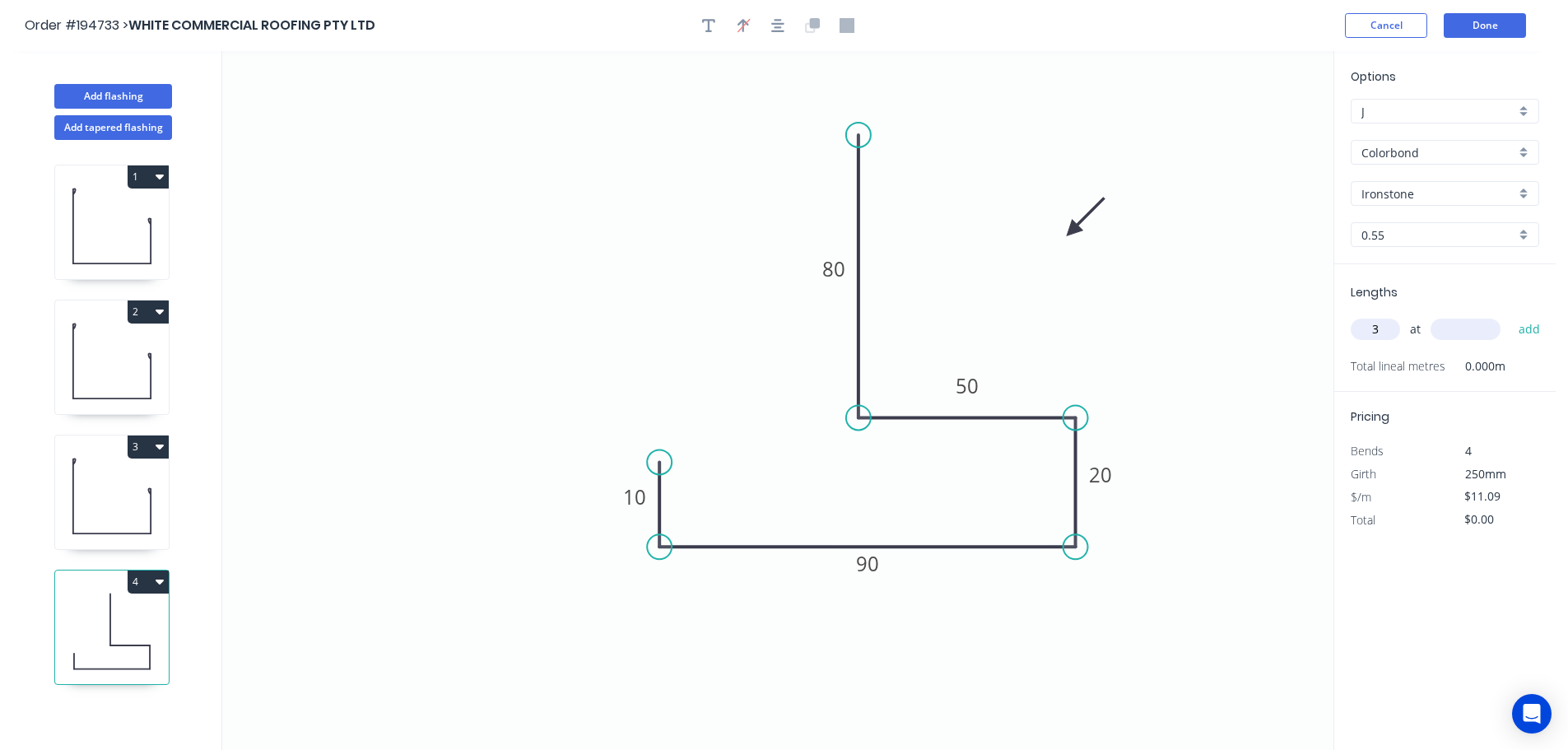
type input "3"
type input "5000"
click at [1510, 315] on button "add" at bounding box center [1529, 329] width 39 height 28
click at [145, 573] on button "4" at bounding box center [147, 581] width 41 height 23
click at [117, 608] on button "Duplicate" at bounding box center [89, 622] width 156 height 33
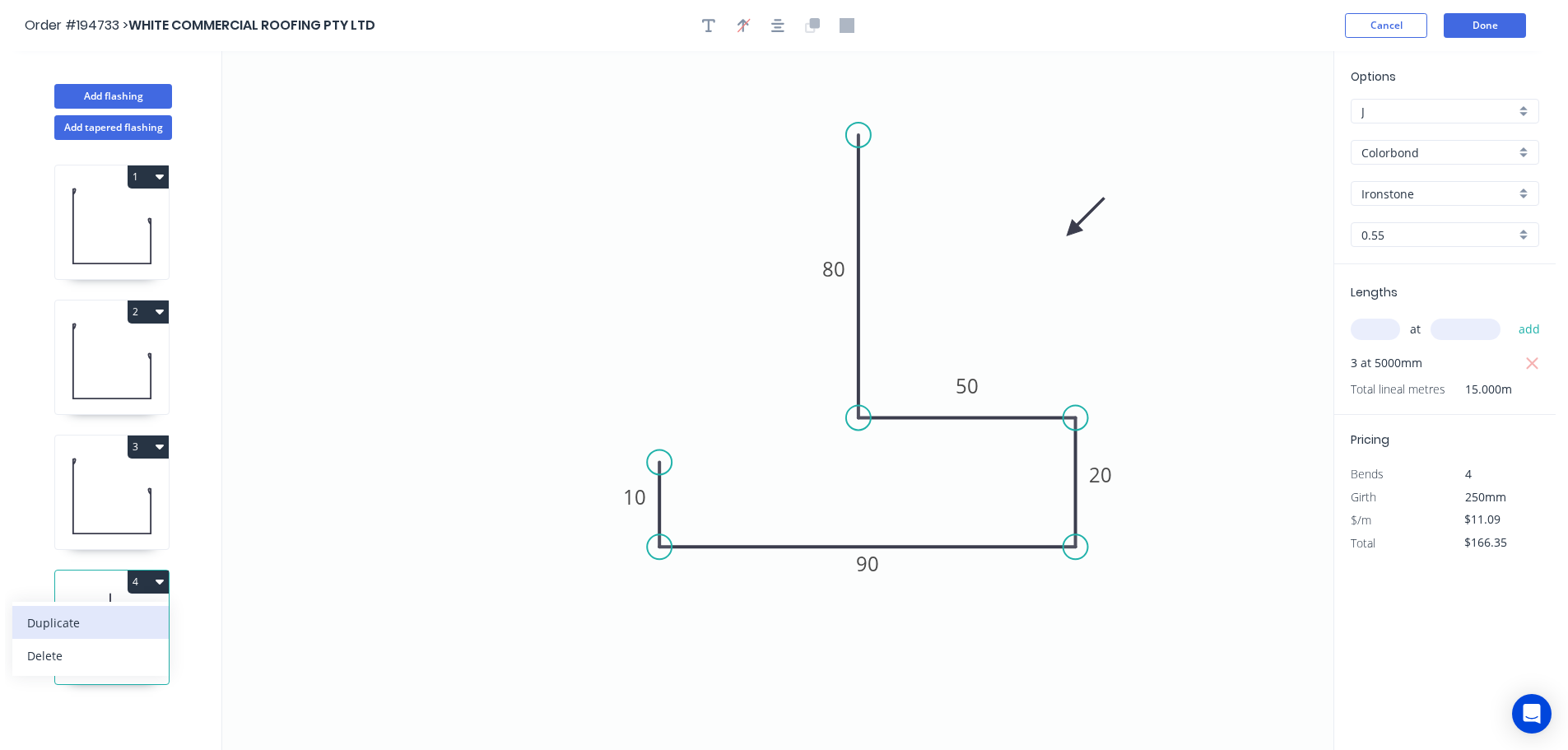
type input "$0.00"
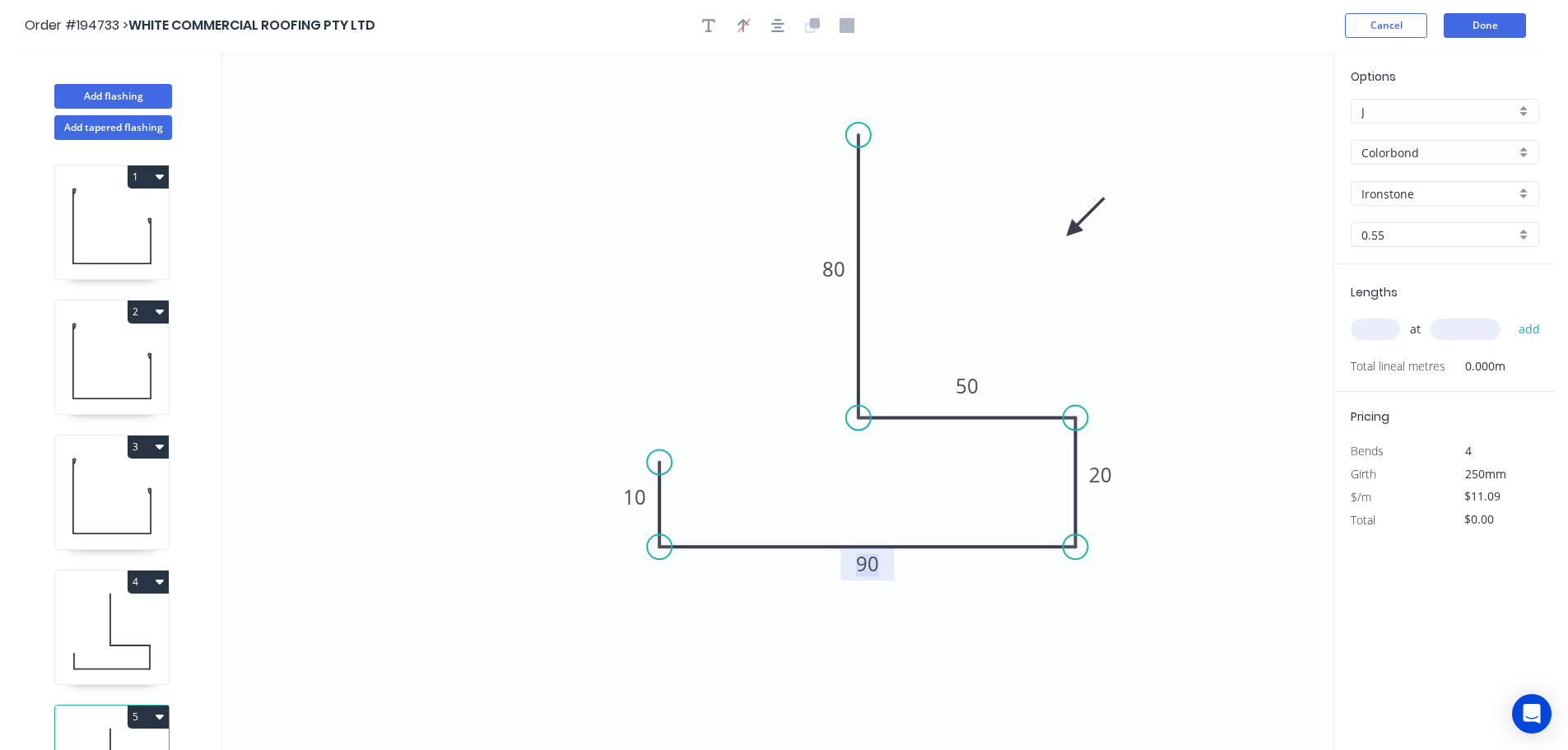
click at [870, 565] on tspan "90" at bounding box center [867, 562] width 23 height 27
click at [926, 637] on icon "0 10 85 20 50 80" at bounding box center [778, 399] width 1112 height 698
click at [640, 493] on tspan "10" at bounding box center [634, 496] width 23 height 27
click at [668, 291] on icon "0 15 85 20 50 80" at bounding box center [778, 399] width 1112 height 698
click at [1377, 323] on input "text" at bounding box center [1376, 330] width 50 height 22
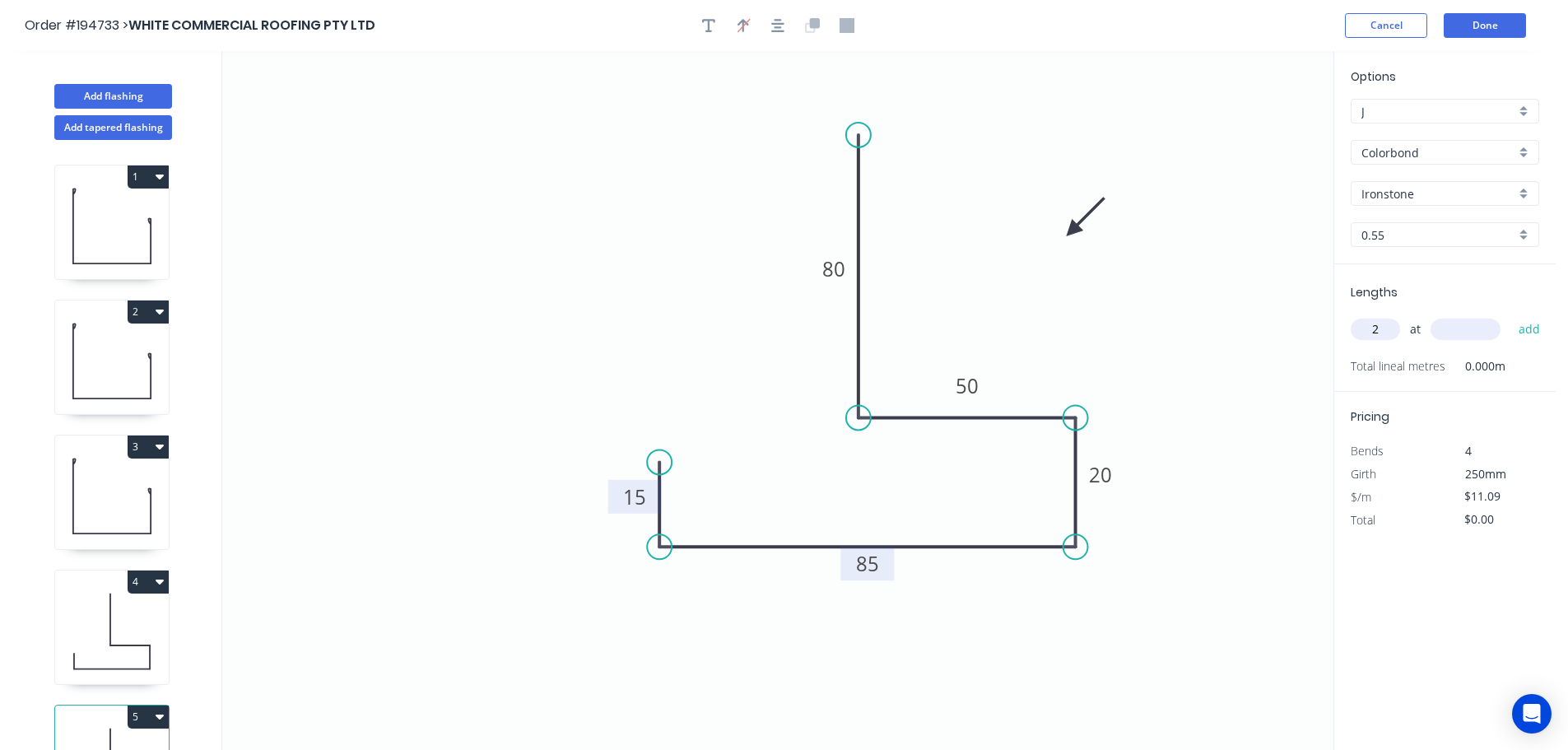
type input "2"
click at [1463, 324] on input "text" at bounding box center [1466, 330] width 70 height 22
type input "3100"
click at [1510, 315] on button "add" at bounding box center [1529, 329] width 39 height 28
type input "$68.76"
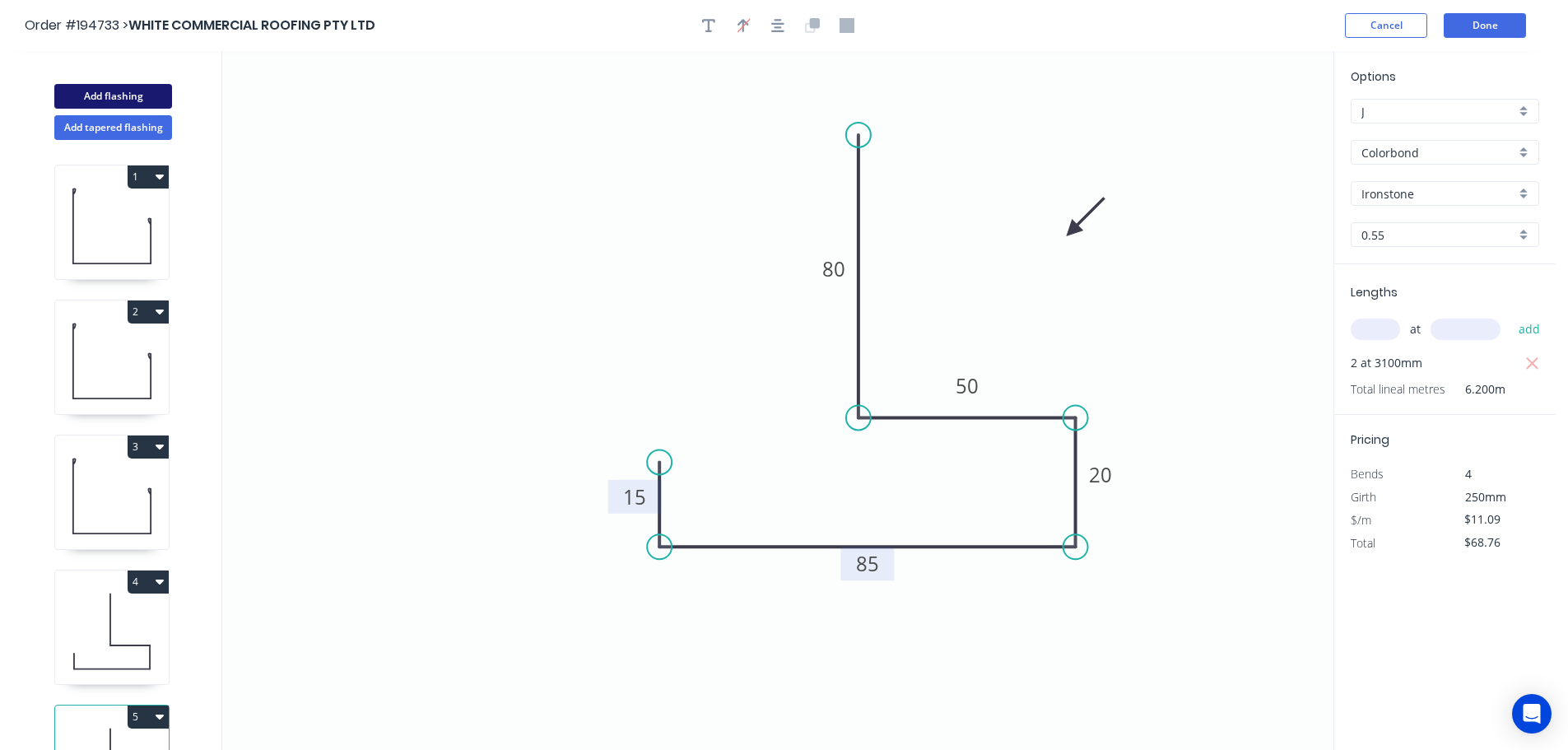
click at [128, 95] on button "Add flashing" at bounding box center [113, 96] width 117 height 25
type input "$0.00"
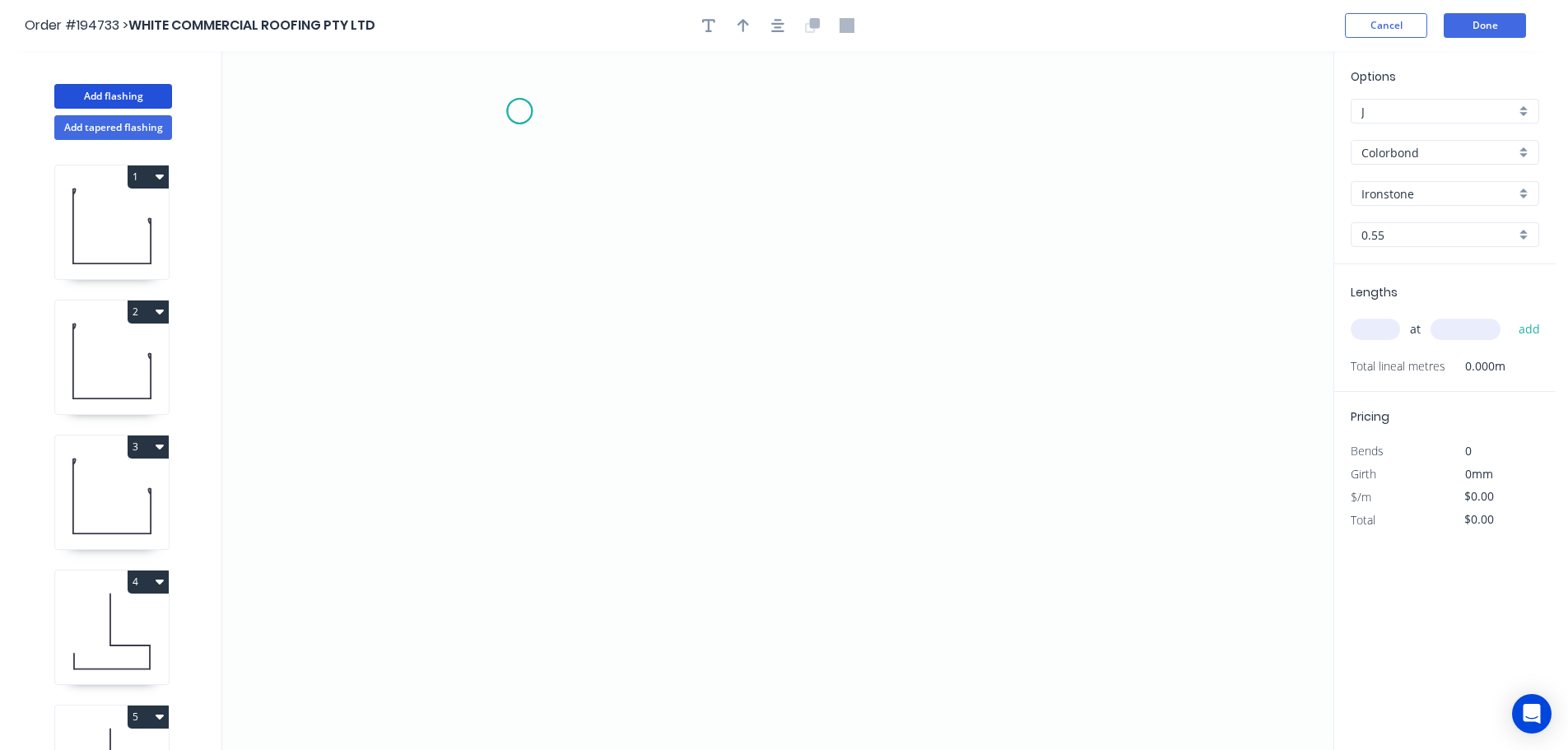
click at [520, 111] on icon "0" at bounding box center [778, 399] width 1112 height 698
click at [521, 530] on icon "0" at bounding box center [778, 399] width 1112 height 698
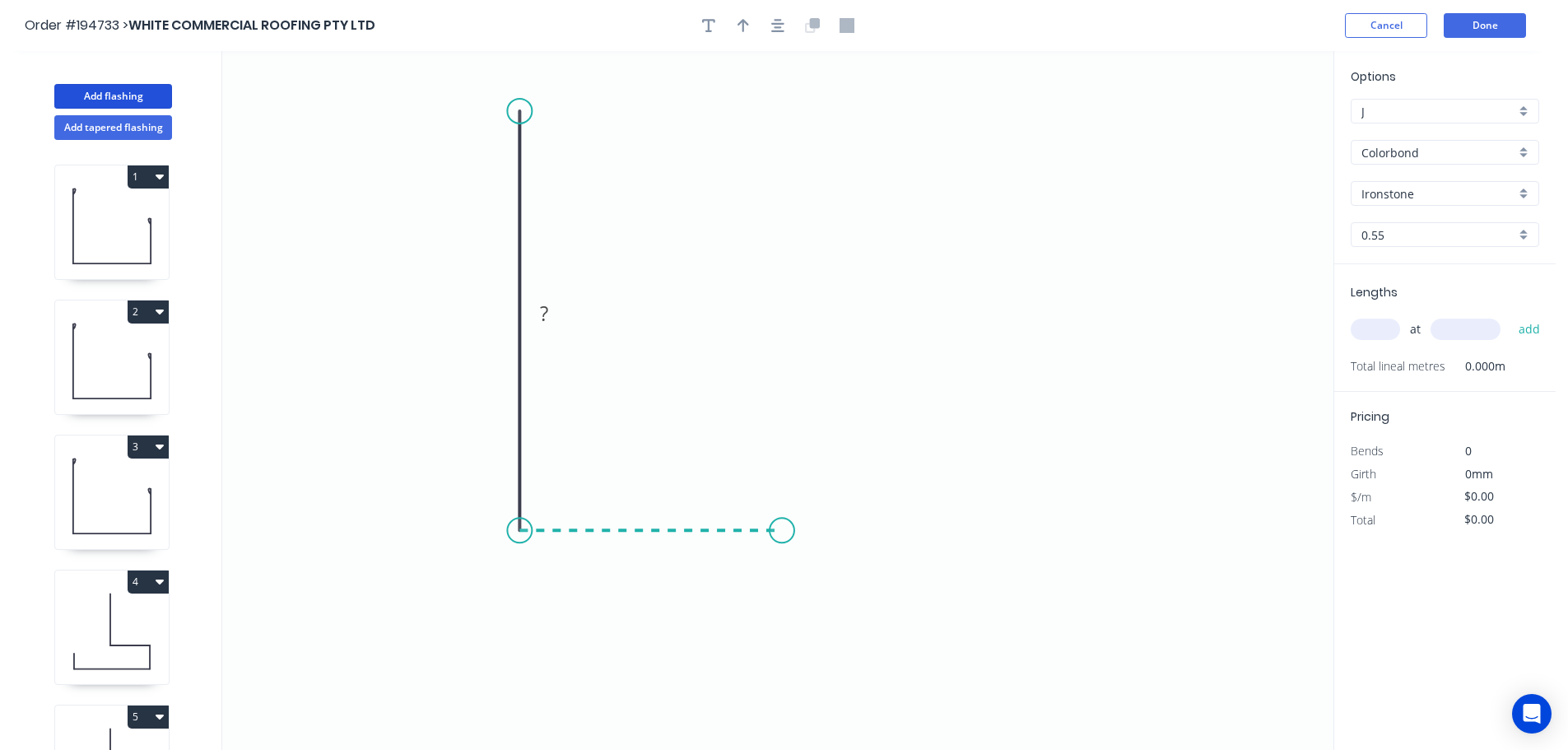
click at [782, 523] on icon "0 ?" at bounding box center [778, 399] width 1112 height 698
click at [780, 651] on icon "0 ? ?" at bounding box center [778, 399] width 1112 height 698
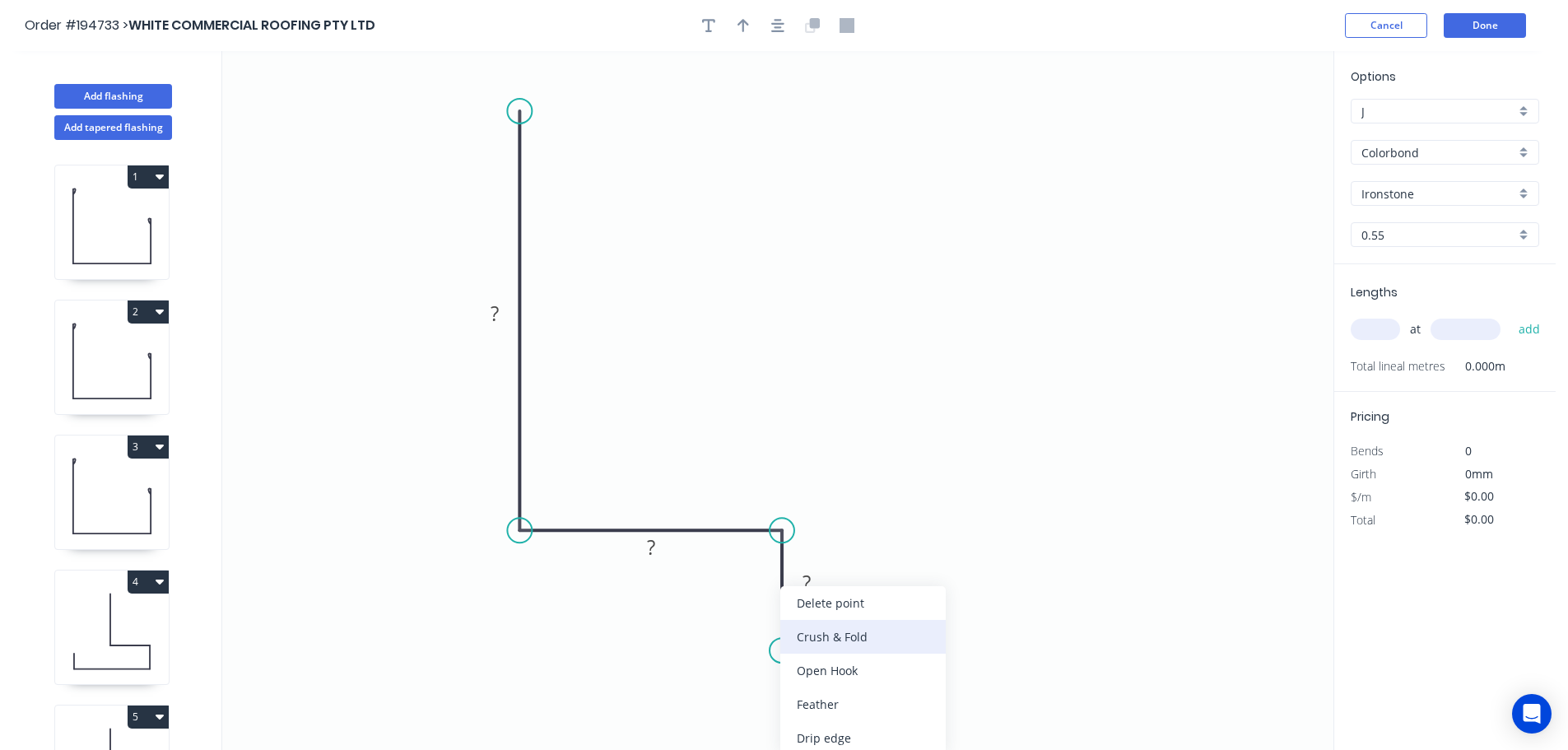
click at [846, 636] on div "Crush & Fold" at bounding box center [862, 637] width 166 height 34
click at [822, 699] on div "Flip bend" at bounding box center [865, 704] width 166 height 34
click at [830, 622] on tspan "10" at bounding box center [828, 620] width 23 height 27
click at [878, 600] on icon "0 ? ? CF 15 ?" at bounding box center [778, 399] width 1112 height 698
drag, startPoint x: 845, startPoint y: 626, endPoint x: 872, endPoint y: 717, distance: 94.9
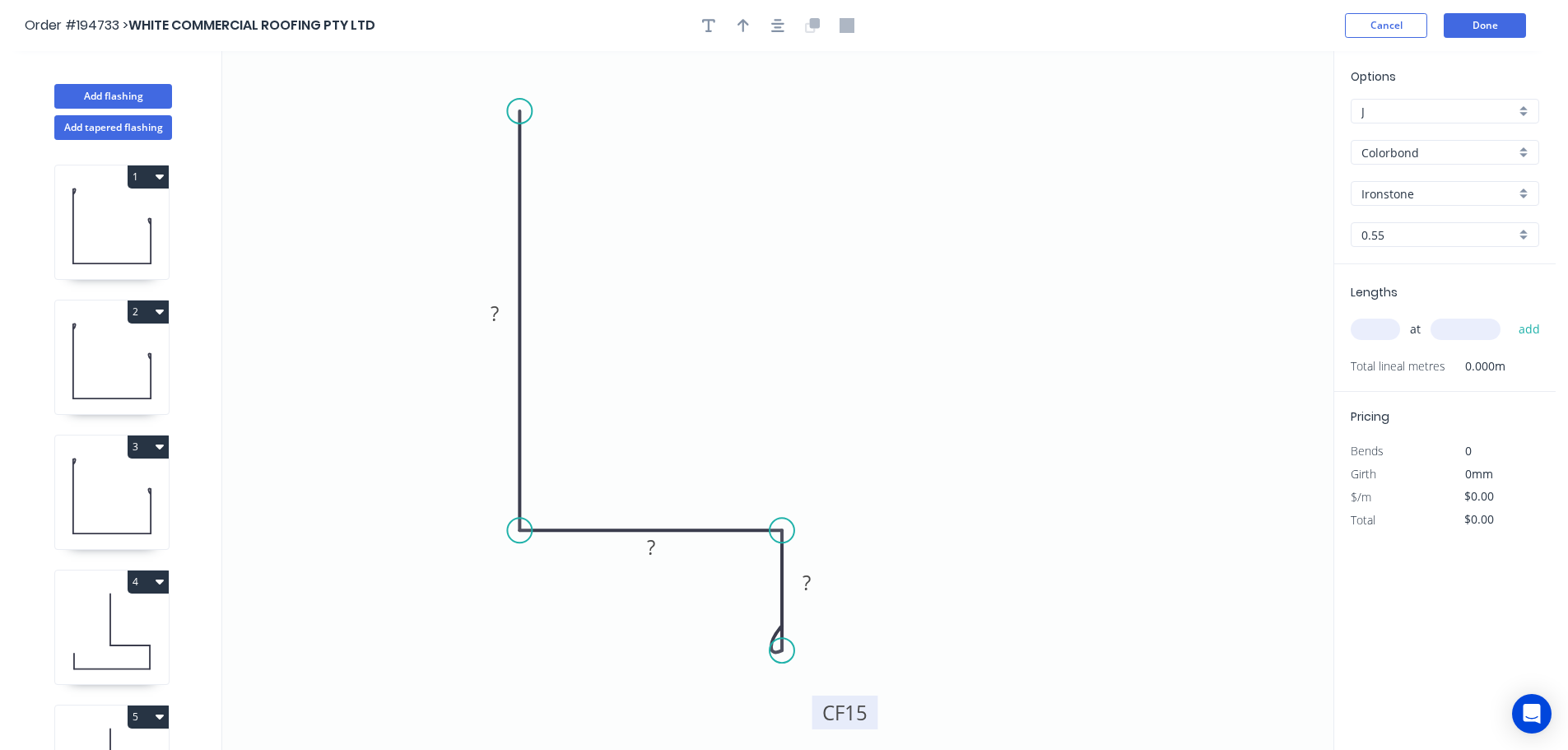
click at [872, 717] on rect at bounding box center [846, 712] width 66 height 34
click at [497, 308] on tspan "?" at bounding box center [495, 313] width 8 height 27
click at [819, 261] on icon "0 120 50 CF 15 20" at bounding box center [778, 399] width 1112 height 698
type input "$11.09"
click at [744, 24] on icon "button" at bounding box center [743, 25] width 12 height 13
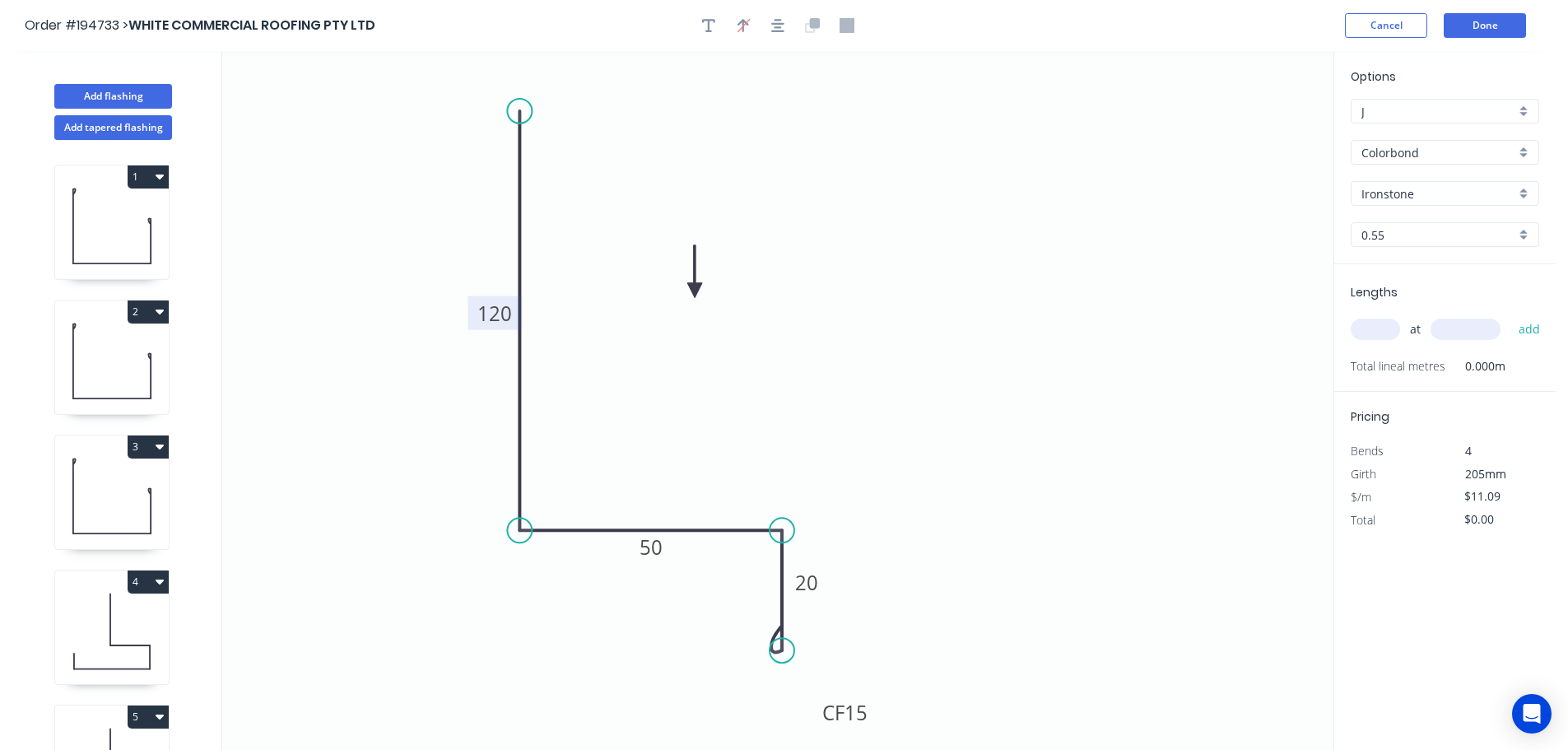
drag, startPoint x: 1247, startPoint y: 127, endPoint x: 695, endPoint y: 290, distance: 575.6
click at [695, 290] on icon at bounding box center [695, 271] width 15 height 53
click at [1380, 329] on input "text" at bounding box center [1376, 330] width 50 height 22
type input "2"
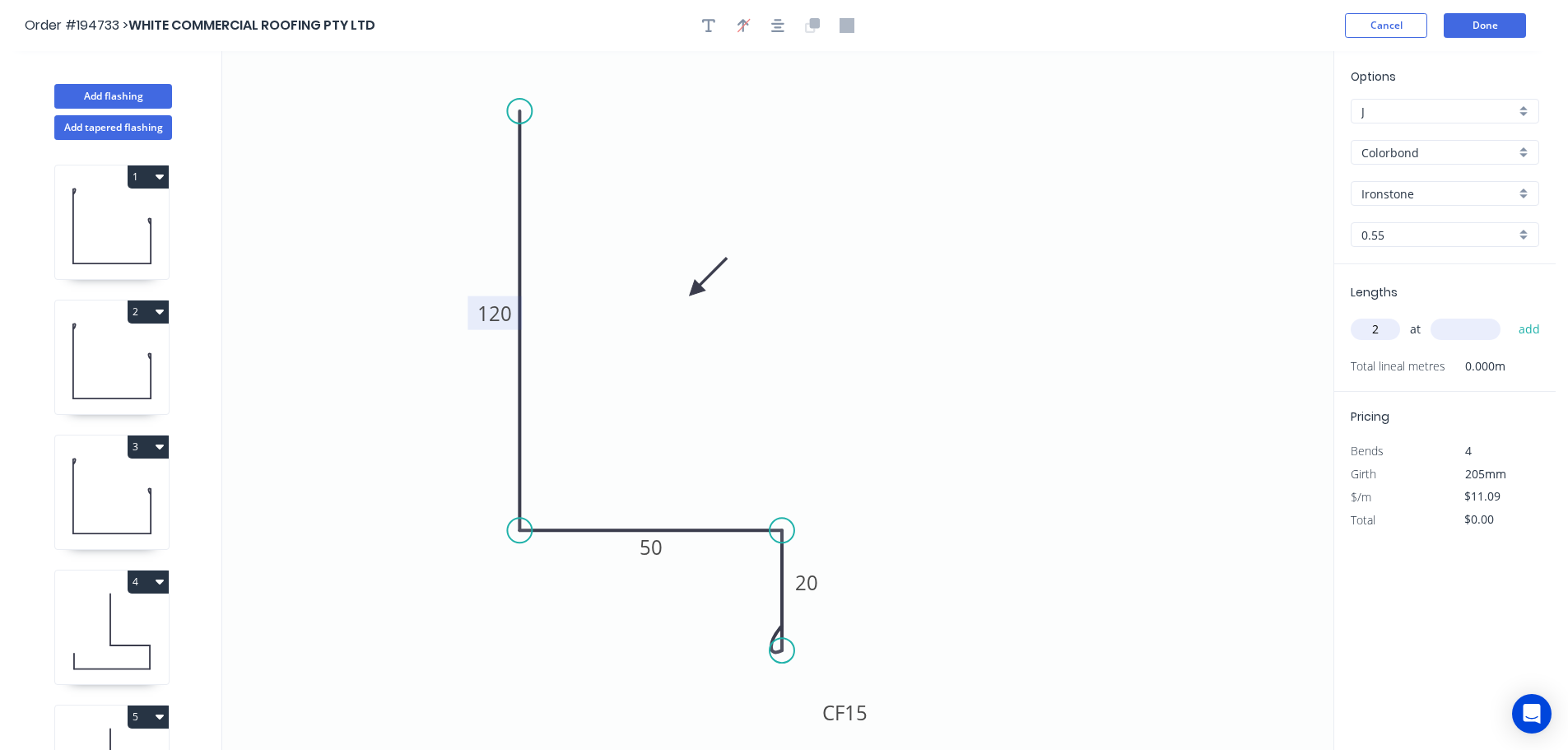
click at [1482, 334] on input "text" at bounding box center [1466, 330] width 70 height 22
type input "5000"
click at [1510, 315] on button "add" at bounding box center [1529, 329] width 39 height 28
type input "$110.90"
click at [115, 124] on button "Add tapered flashing" at bounding box center [113, 127] width 117 height 25
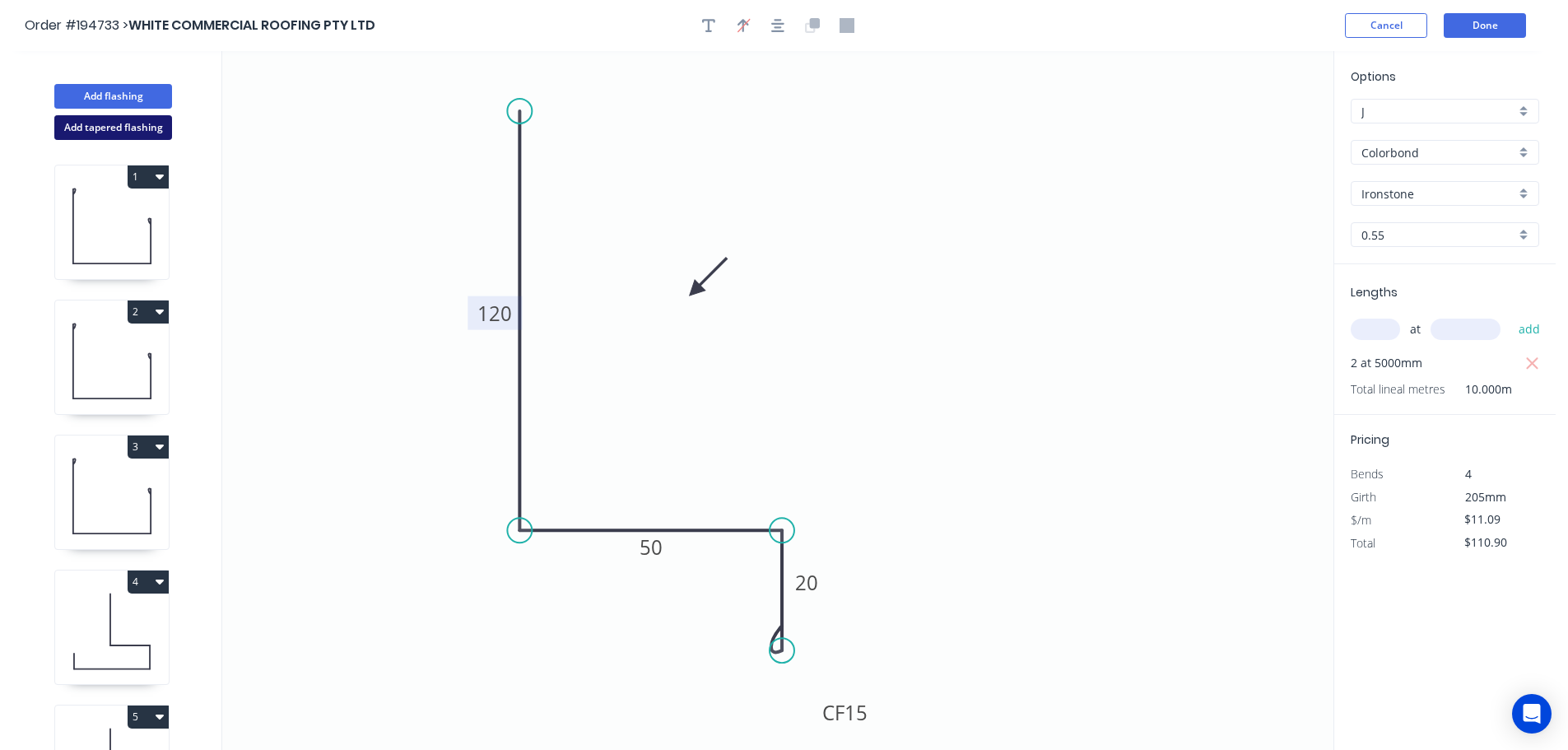
type input "$0.00"
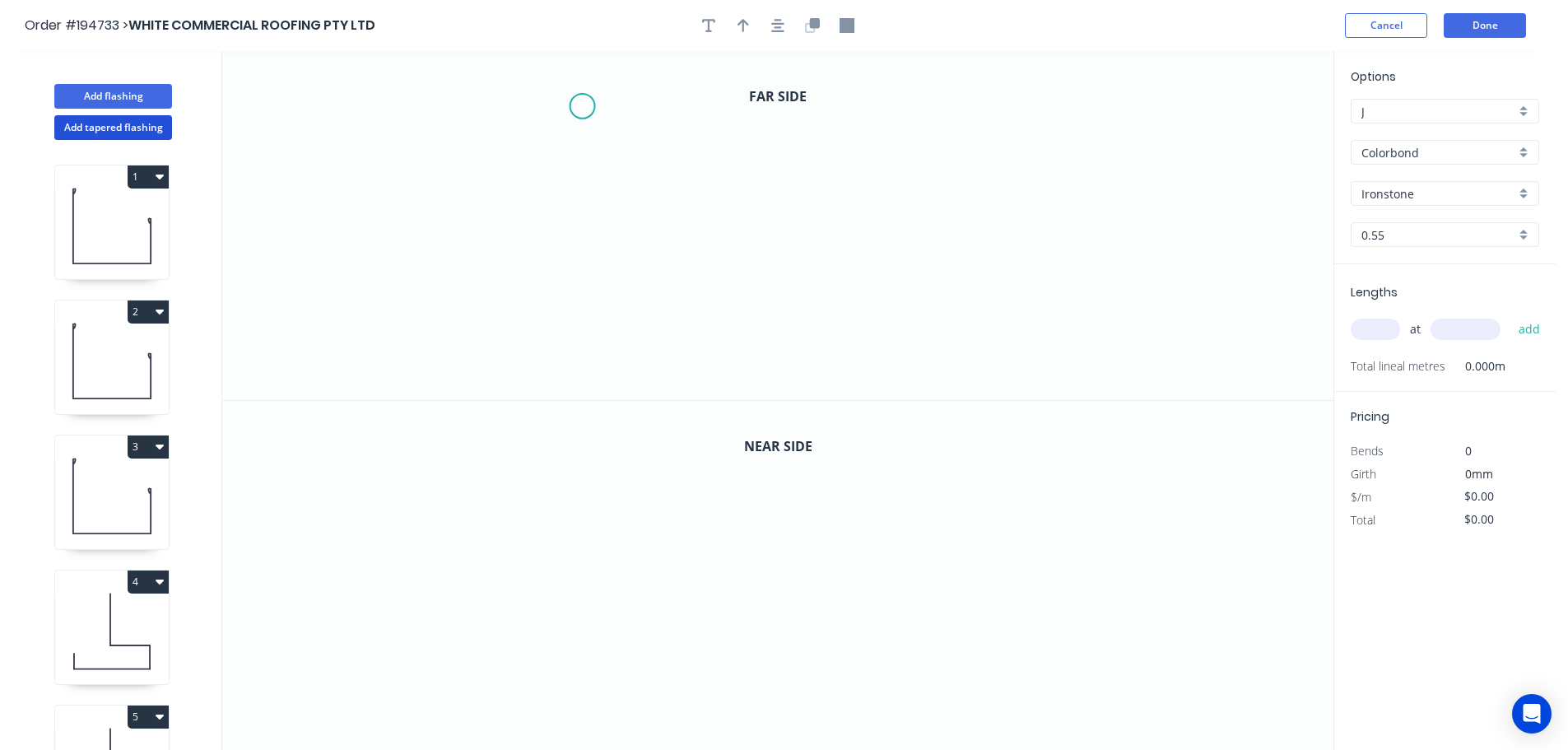
click at [582, 106] on icon "0" at bounding box center [778, 225] width 1112 height 349
click at [578, 275] on icon "0" at bounding box center [778, 225] width 1112 height 349
click at [790, 281] on icon "0 ?" at bounding box center [778, 225] width 1112 height 349
click at [789, 385] on icon "0 ? ?" at bounding box center [778, 225] width 1112 height 349
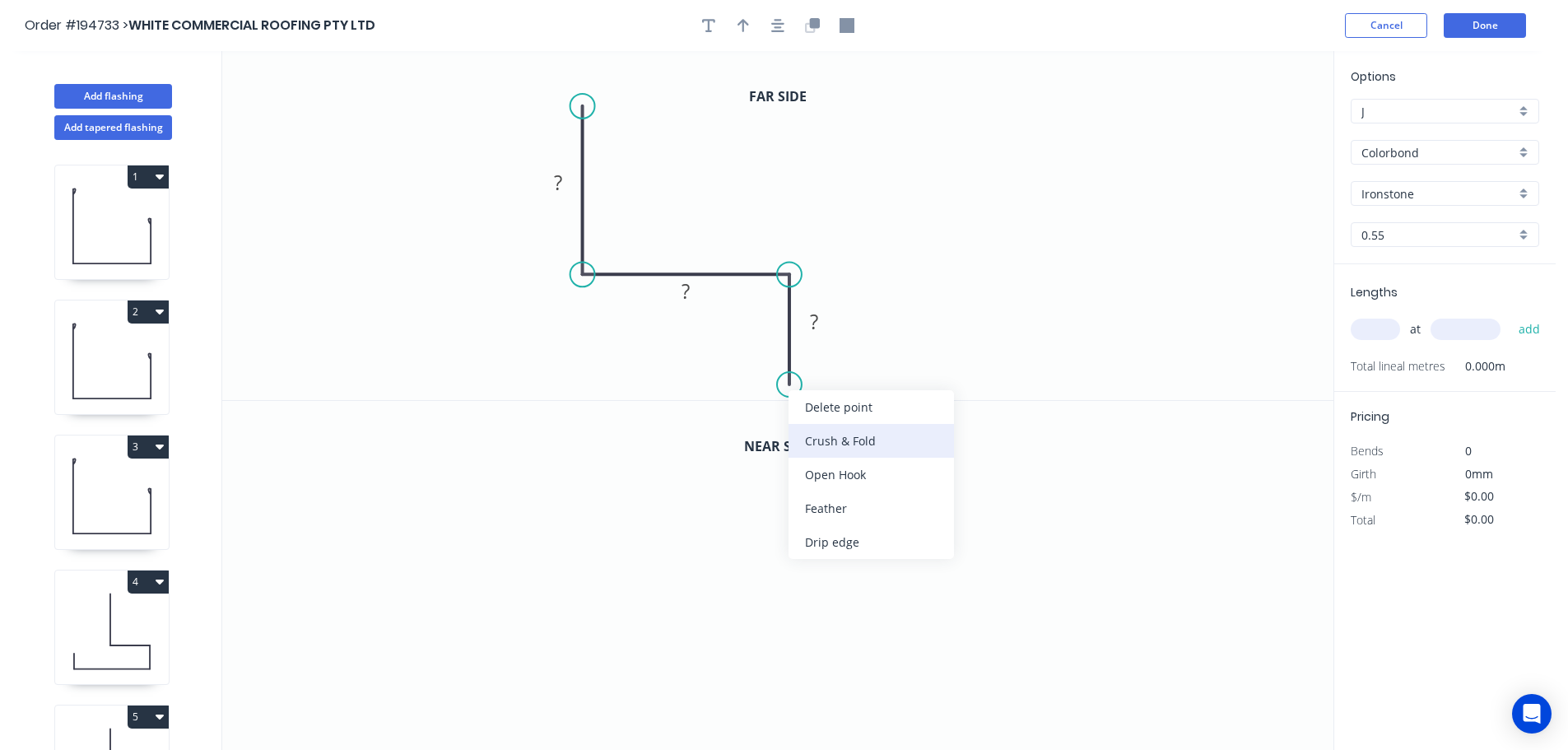
click at [853, 436] on div "Crush & Fold" at bounding box center [871, 441] width 166 height 34
click at [829, 440] on div "Flip bend" at bounding box center [873, 432] width 166 height 34
click at [844, 362] on tspan "10" at bounding box center [835, 355] width 23 height 27
click at [904, 368] on icon "0 ? ? CF 15 ?" at bounding box center [778, 225] width 1112 height 349
drag, startPoint x: 853, startPoint y: 359, endPoint x: 958, endPoint y: 375, distance: 106.2
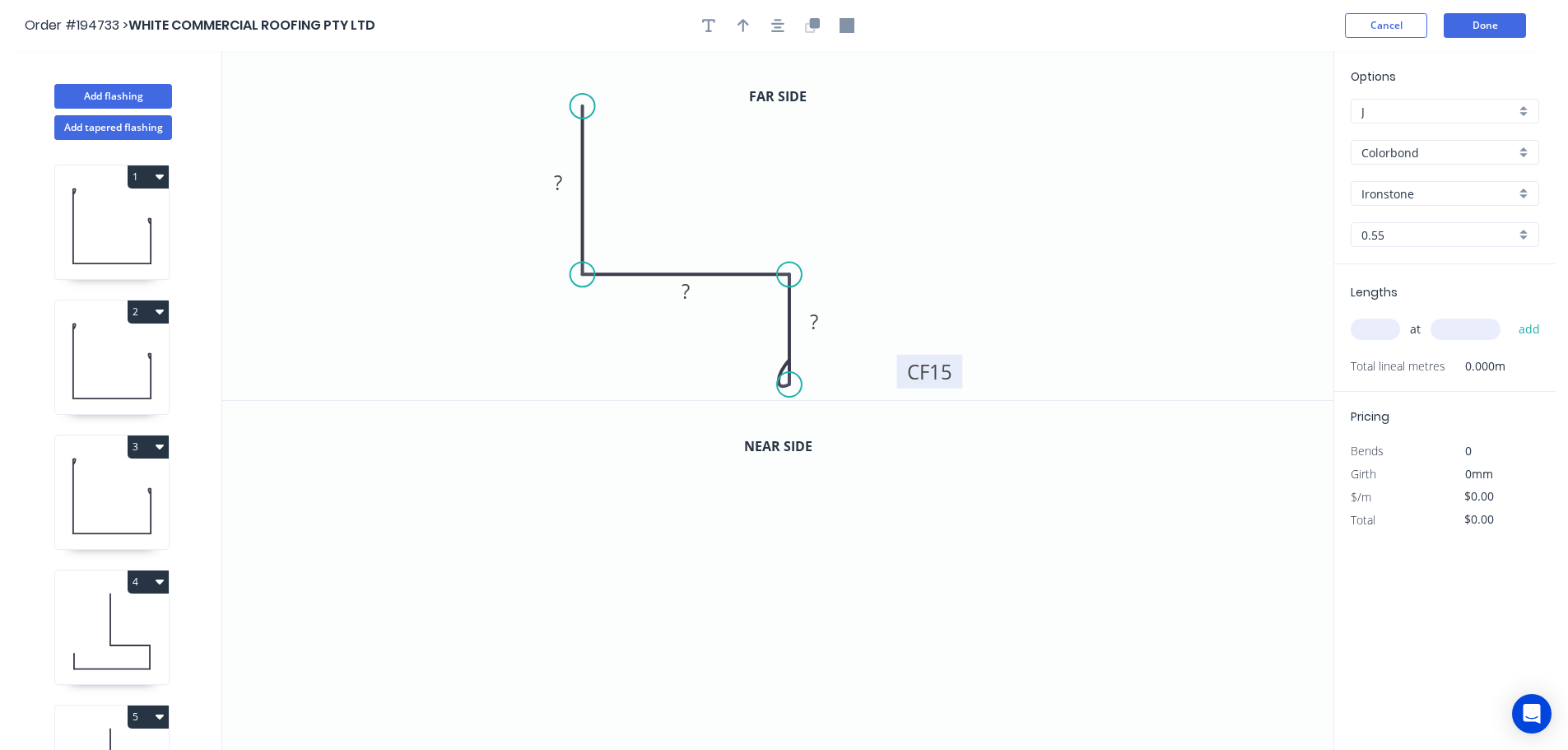
click at [958, 375] on rect at bounding box center [930, 372] width 66 height 34
click at [559, 180] on tspan "?" at bounding box center [558, 182] width 8 height 27
click at [687, 193] on icon "0 120 ? CF 15 ?" at bounding box center [778, 225] width 1112 height 349
click at [691, 293] on rect at bounding box center [686, 292] width 33 height 23
click at [816, 316] on tspan "?" at bounding box center [814, 321] width 8 height 27
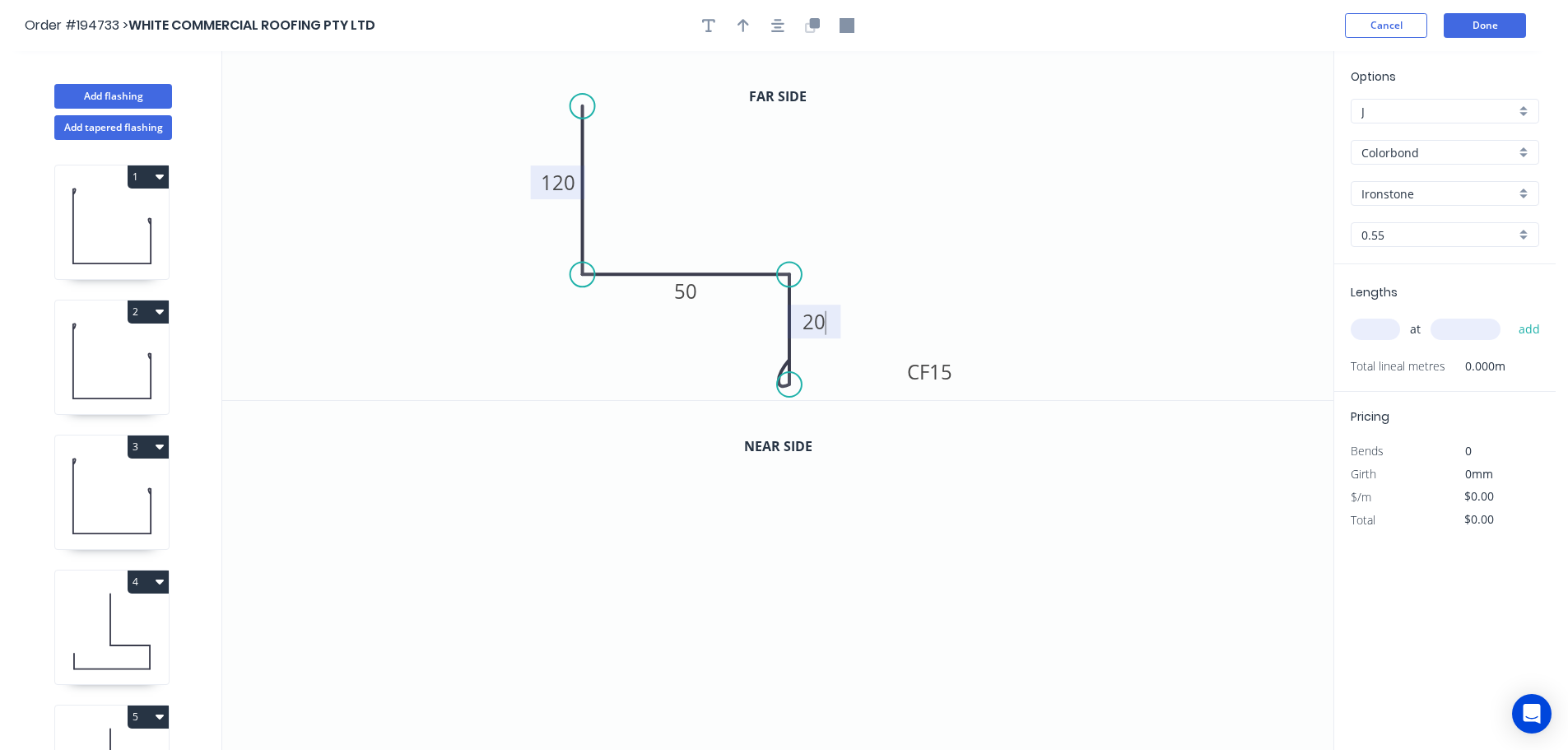
click at [933, 226] on icon "0 120 50 CF 15 20" at bounding box center [778, 225] width 1112 height 349
click at [741, 23] on icon "button" at bounding box center [743, 25] width 12 height 13
drag, startPoint x: 1251, startPoint y: 130, endPoint x: 729, endPoint y: 128, distance: 522.0
click at [684, 170] on icon at bounding box center [683, 149] width 15 height 53
click at [814, 20] on icon "button" at bounding box center [815, 23] width 10 height 10
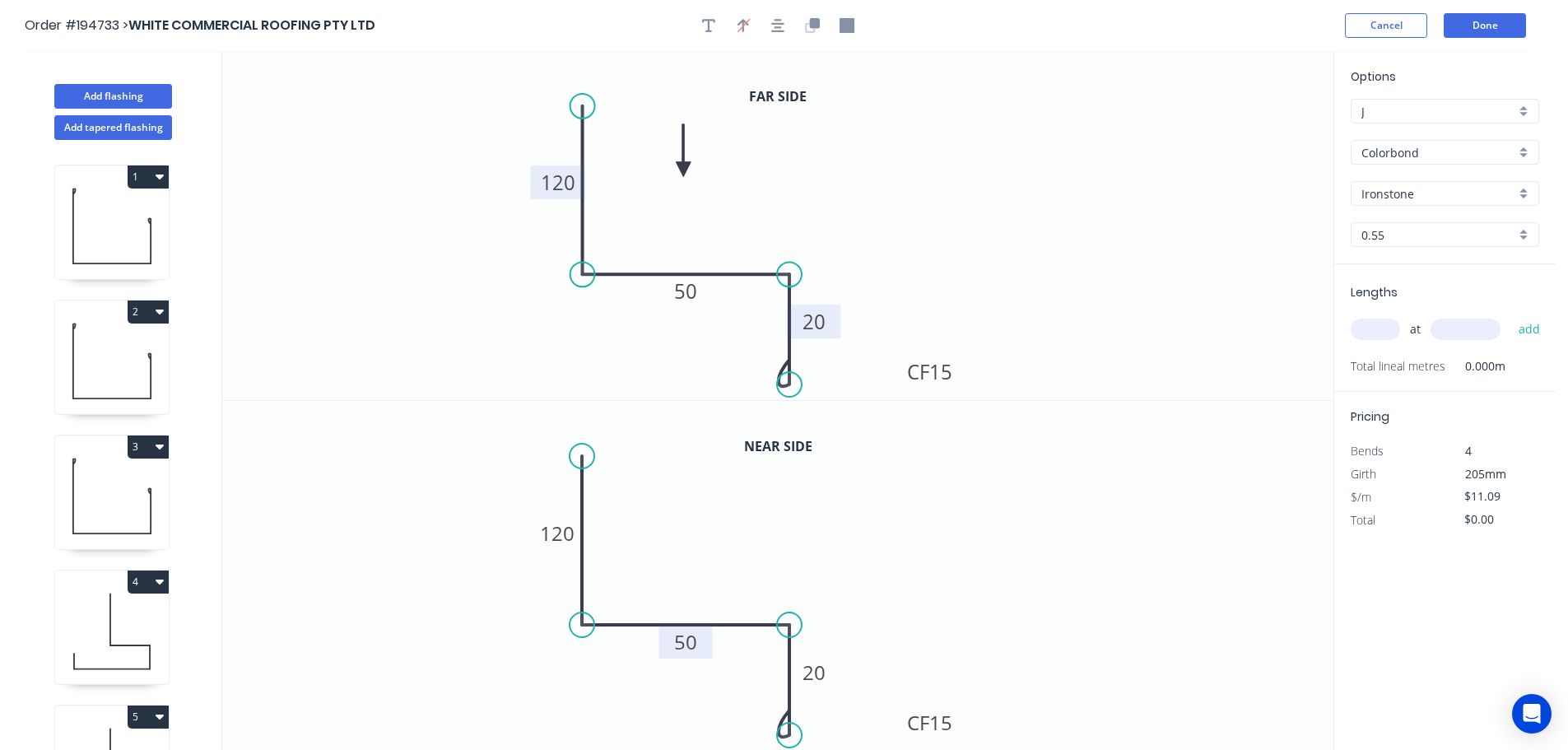
click at [688, 641] on tspan "50" at bounding box center [686, 641] width 23 height 27
click at [718, 574] on icon "0 120 40 CF 15 20" at bounding box center [778, 576] width 1112 height 350
type input "$12.57"
click at [1386, 327] on input "text" at bounding box center [1376, 330] width 50 height 22
type input "2"
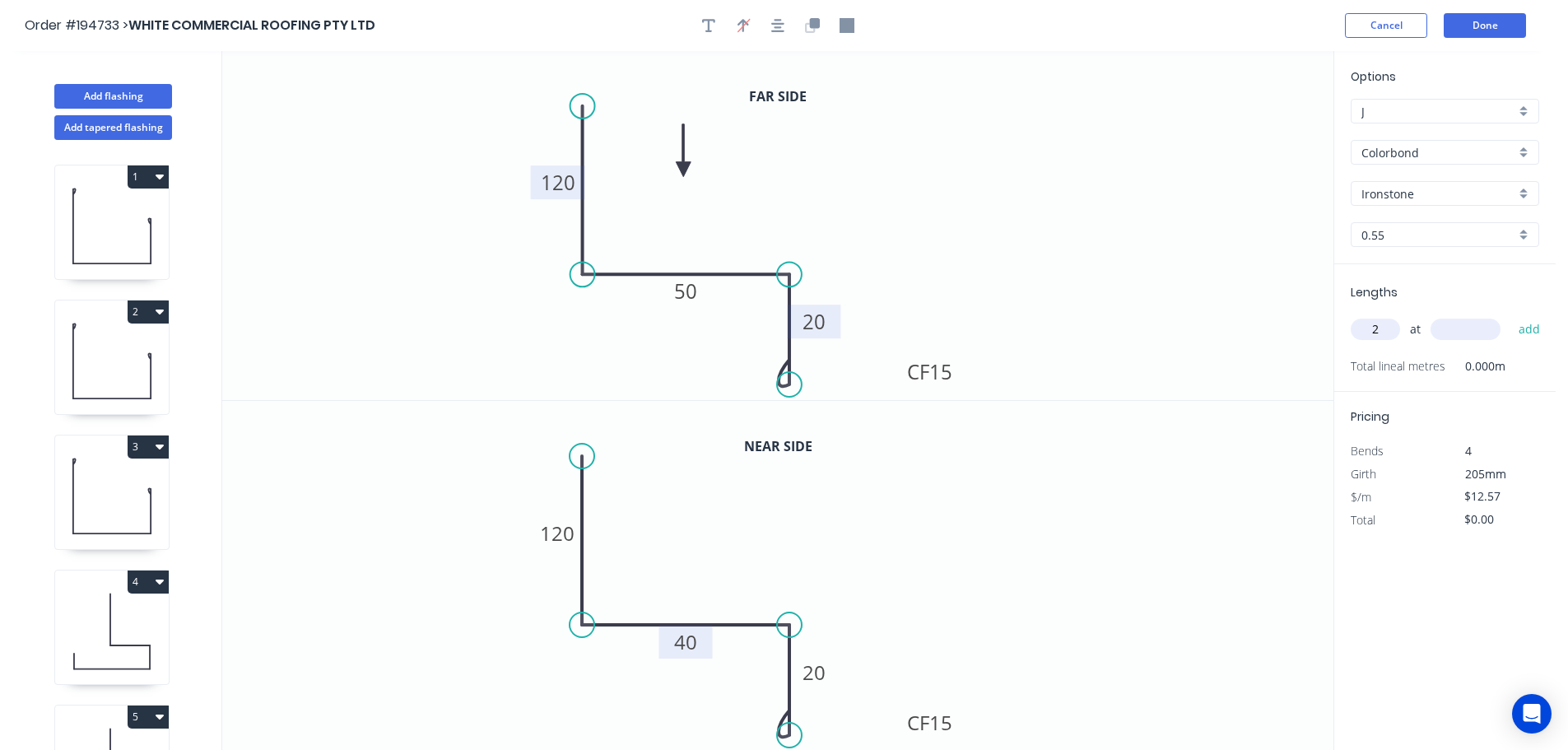
click at [1456, 327] on input "text" at bounding box center [1466, 330] width 70 height 22
type input "5000"
click at [1510, 315] on button "add" at bounding box center [1529, 329] width 39 height 28
type input "$125.70"
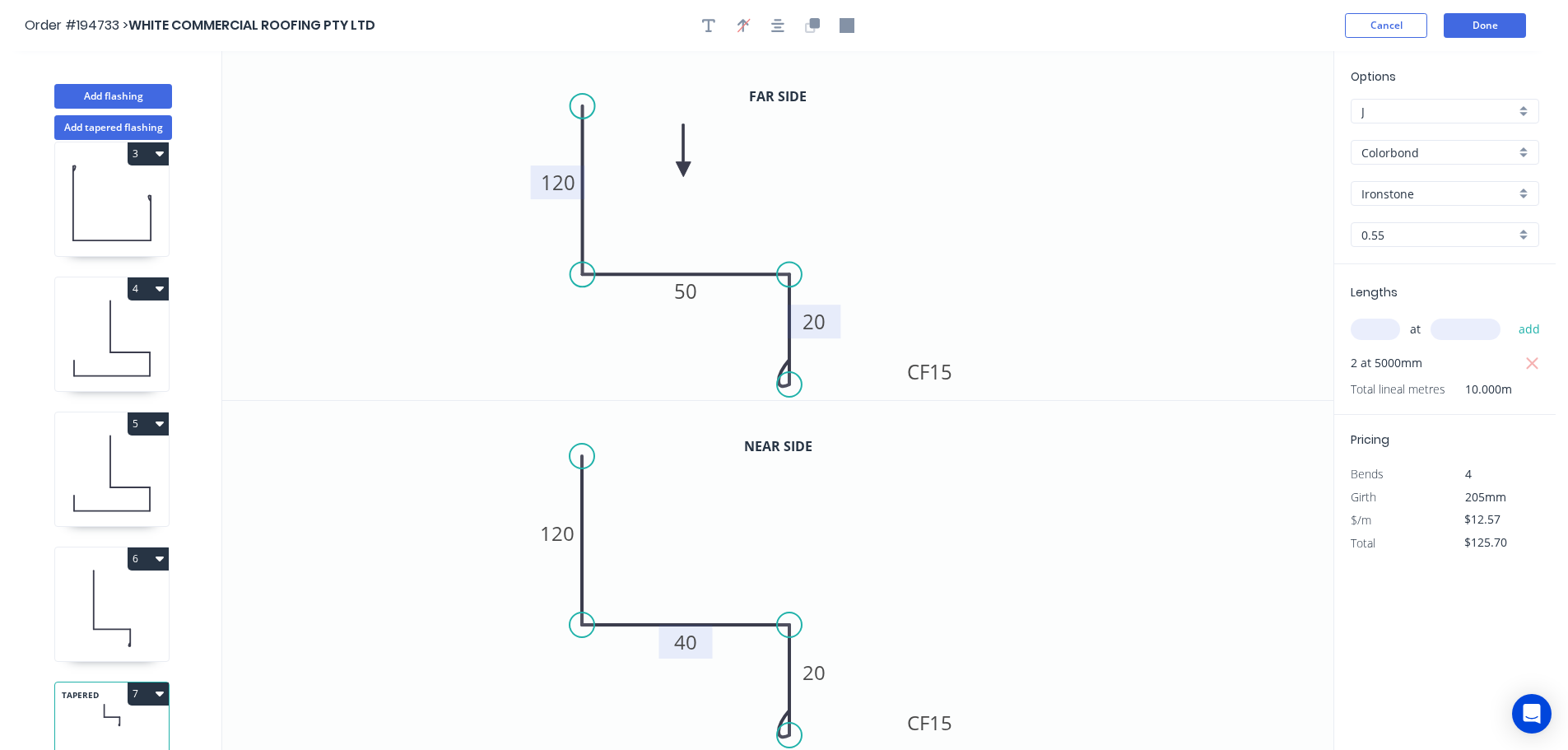
scroll to position [342, 0]
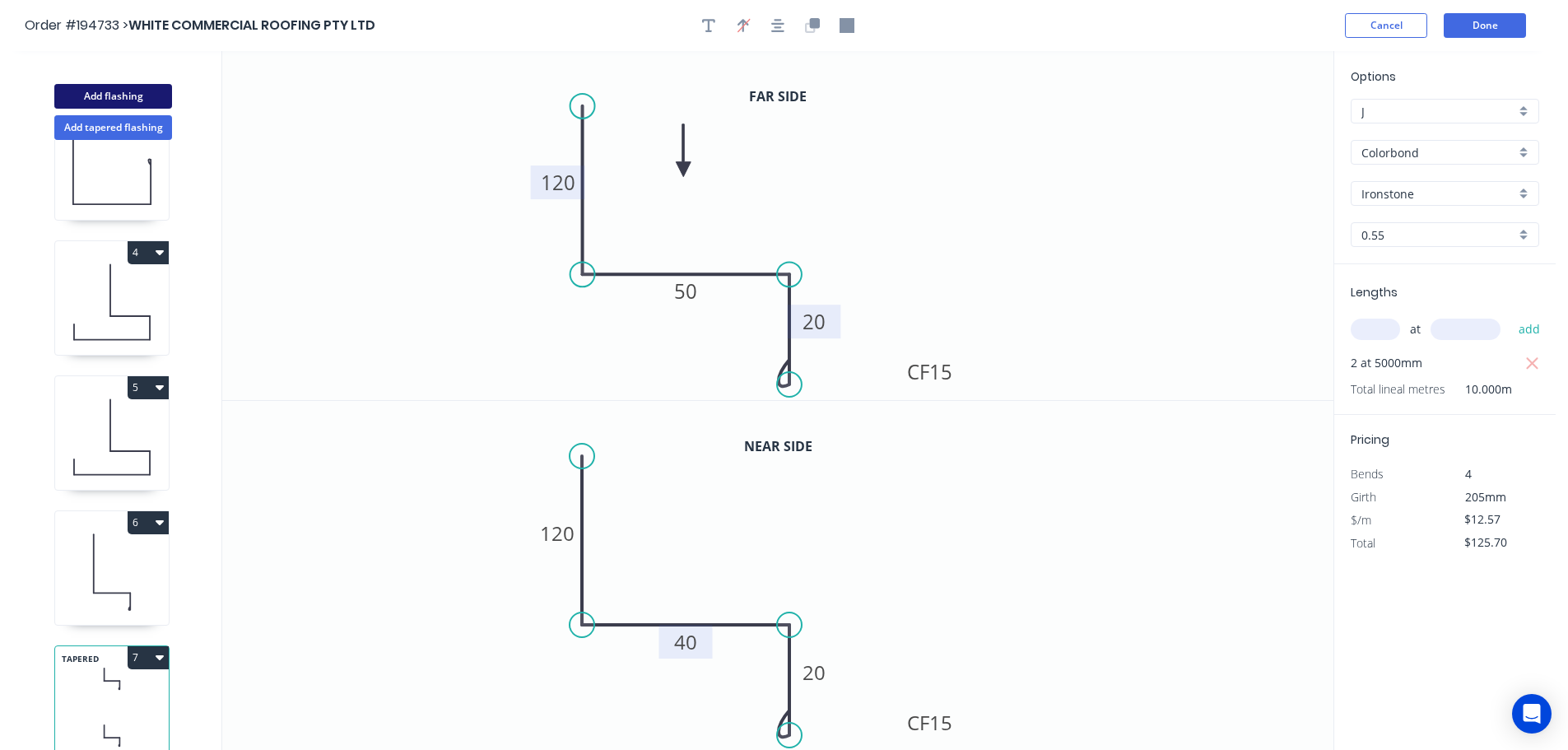
click at [115, 93] on button "Add flashing" at bounding box center [113, 96] width 117 height 25
type input "$0.00"
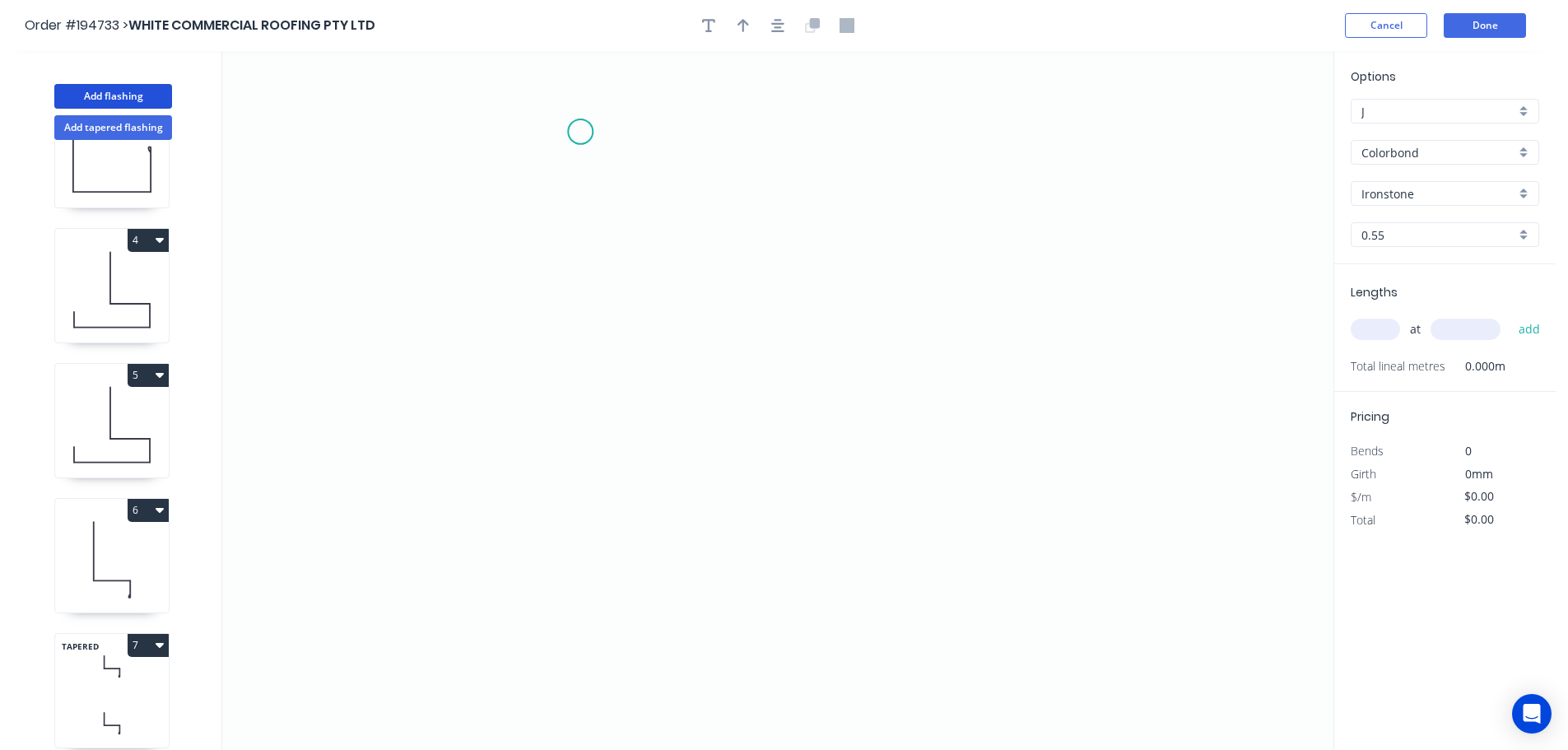
click at [580, 132] on icon "0" at bounding box center [778, 399] width 1112 height 698
click at [557, 521] on icon "0" at bounding box center [778, 399] width 1112 height 698
click at [811, 516] on icon "0 ?" at bounding box center [778, 399] width 1112 height 698
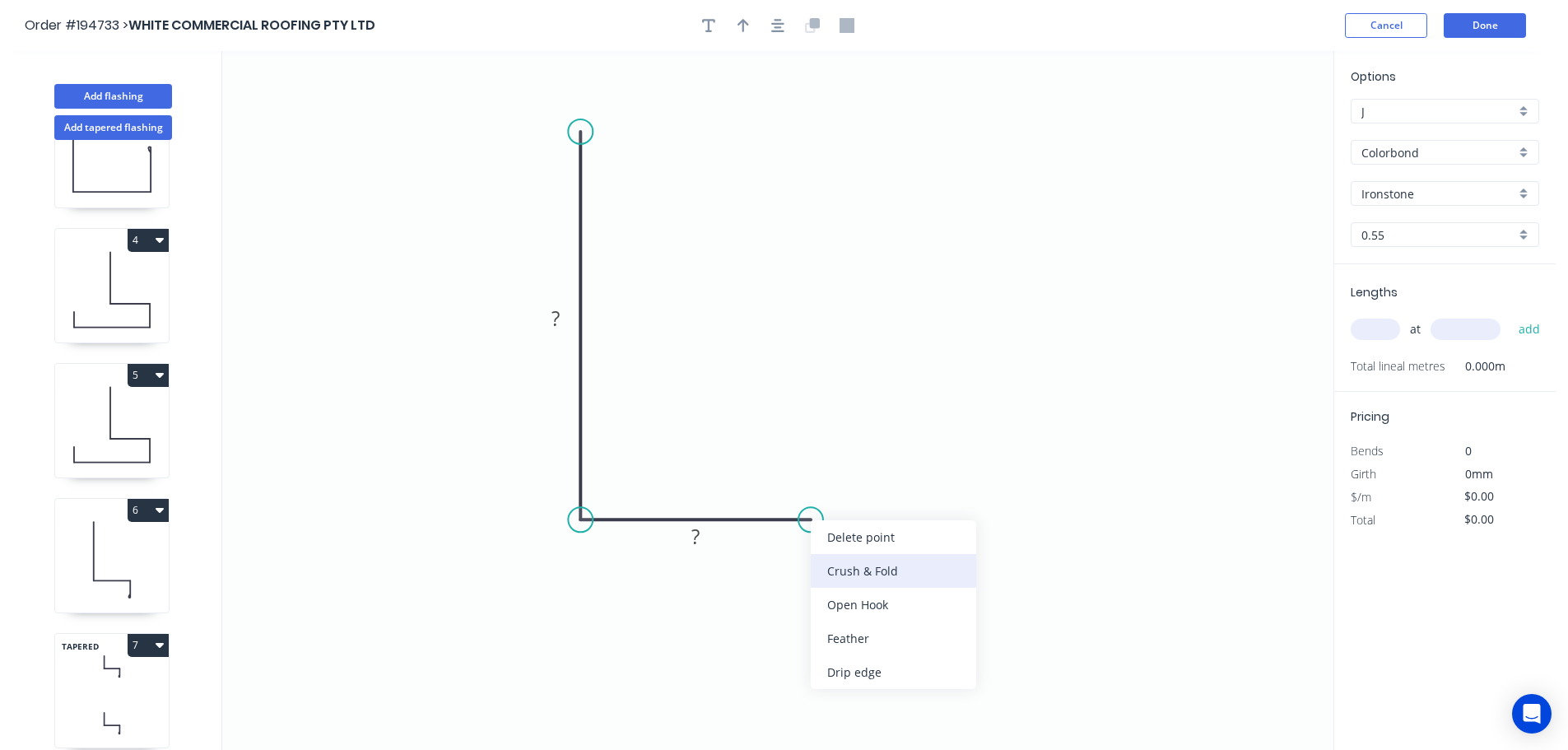
click at [858, 576] on div "Crush & Fold" at bounding box center [893, 571] width 166 height 34
click at [804, 552] on tspan "10" at bounding box center [800, 546] width 23 height 27
click at [867, 557] on icon "0 ? CF 15 ?" at bounding box center [778, 399] width 1112 height 698
drag, startPoint x: 816, startPoint y: 555, endPoint x: 931, endPoint y: 485, distance: 134.6
click at [931, 485] on rect at bounding box center [904, 476] width 66 height 34
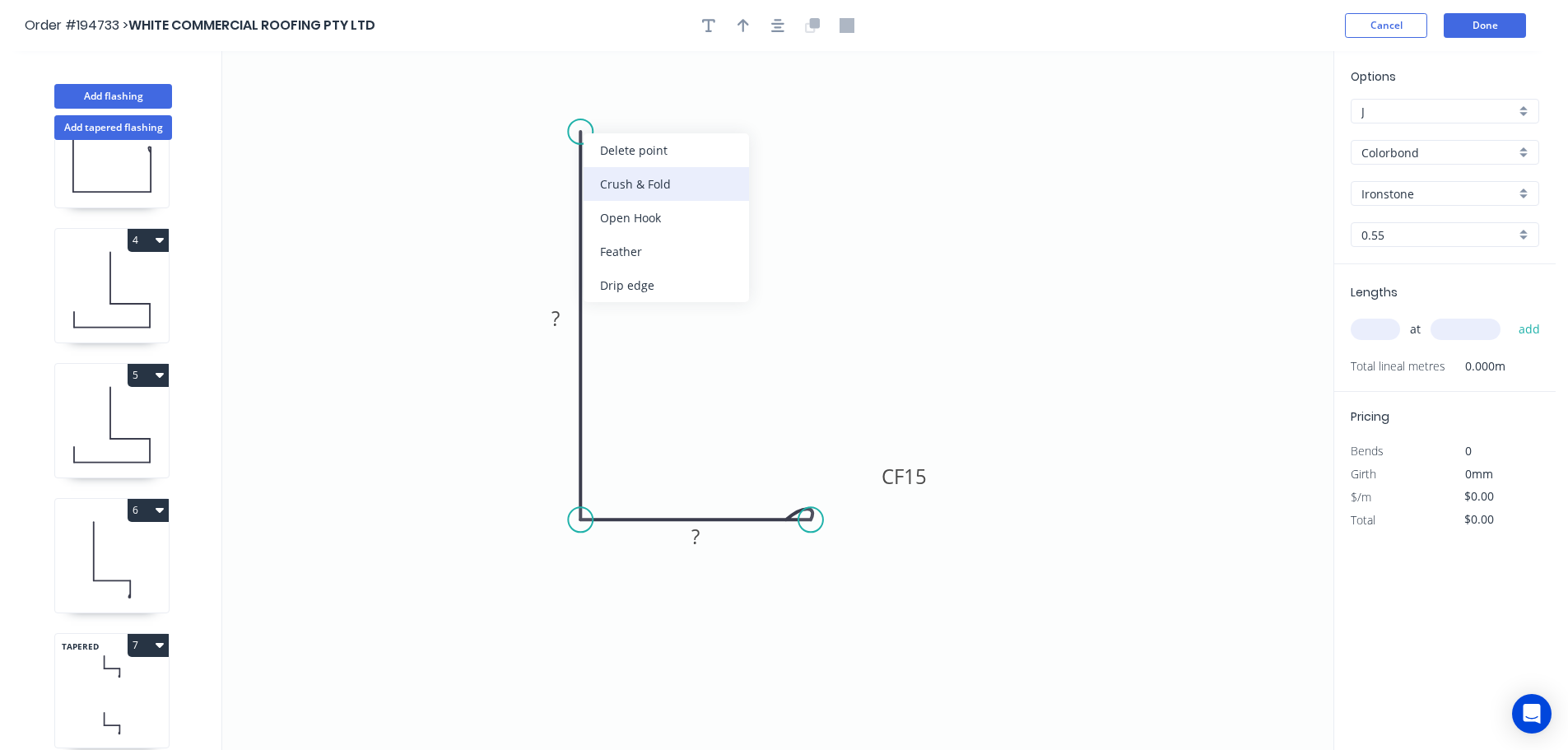
click at [619, 185] on div "Crush & Fold" at bounding box center [666, 184] width 166 height 34
click at [603, 171] on div "Flip bend" at bounding box center [661, 181] width 166 height 34
click at [633, 107] on tspan "10" at bounding box center [626, 101] width 23 height 27
click at [699, 132] on icon "0 CF 15 ? CF 15 ?" at bounding box center [778, 399] width 1112 height 698
drag, startPoint x: 643, startPoint y: 113, endPoint x: 683, endPoint y: 93, distance: 44.7
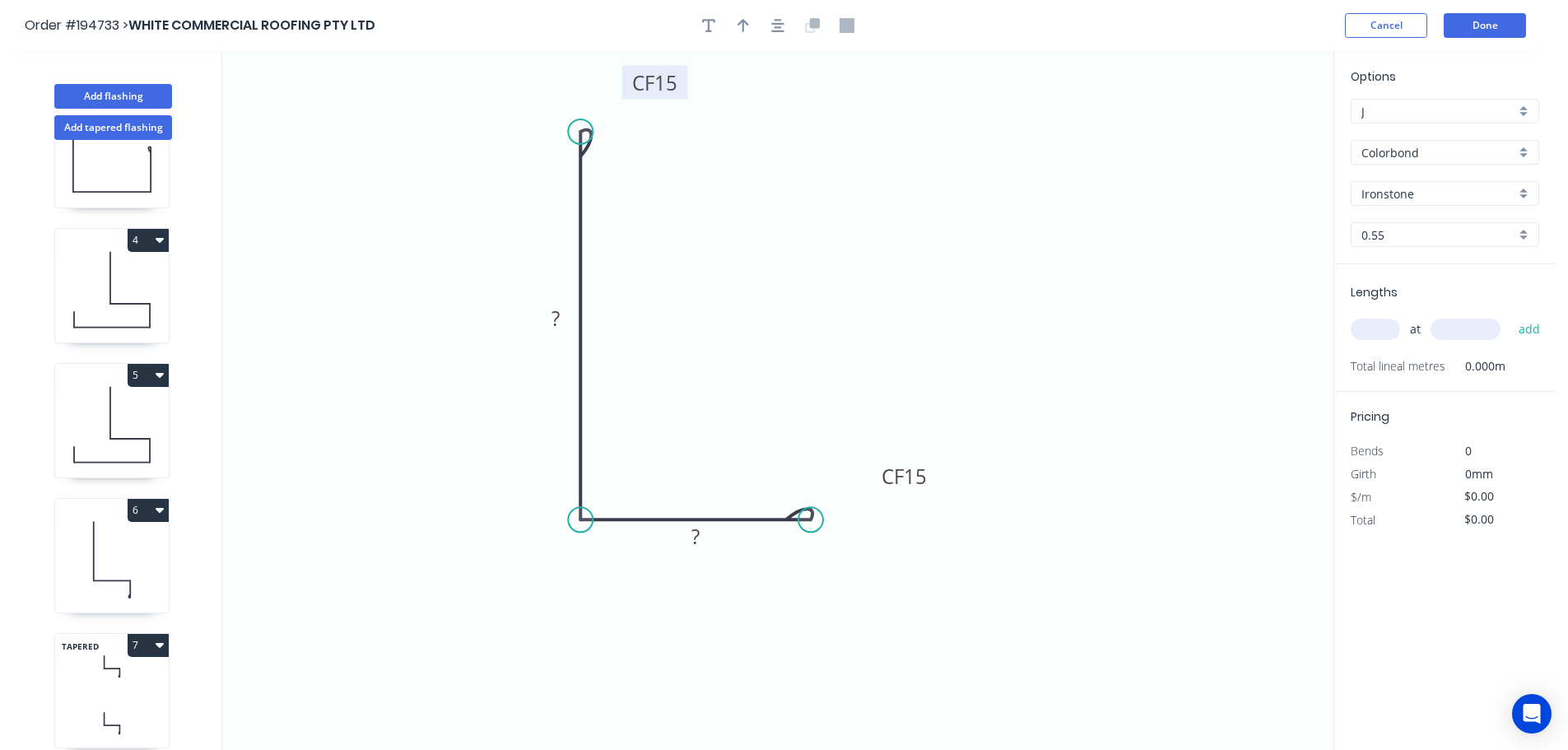
click at [683, 93] on rect at bounding box center [655, 82] width 66 height 34
click at [564, 319] on rect at bounding box center [555, 319] width 33 height 23
click at [640, 312] on icon "0 CF 15 70 CF 15 ?" at bounding box center [778, 399] width 1112 height 698
drag, startPoint x: 698, startPoint y: 535, endPoint x: 707, endPoint y: 513, distance: 23.8
click at [698, 534] on tspan "?" at bounding box center [696, 535] width 8 height 27
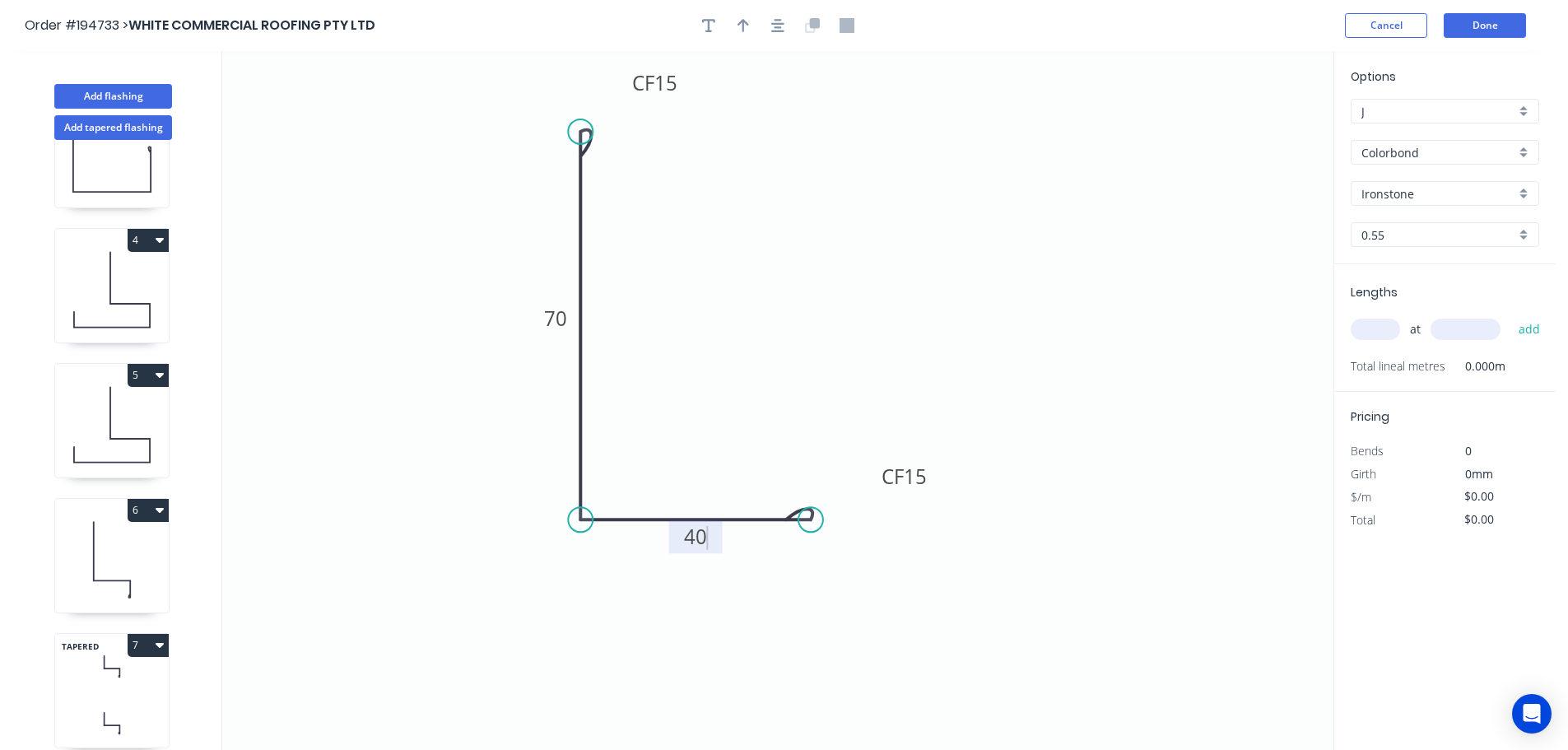
click at [743, 434] on icon "0 CF 15 70 CF 15 40" at bounding box center [778, 399] width 1112 height 698
type input "$9.93"
click at [741, 22] on icon "button" at bounding box center [743, 25] width 12 height 13
drag, startPoint x: 1252, startPoint y: 127, endPoint x: 472, endPoint y: 575, distance: 899.5
click at [472, 575] on icon at bounding box center [471, 555] width 15 height 53
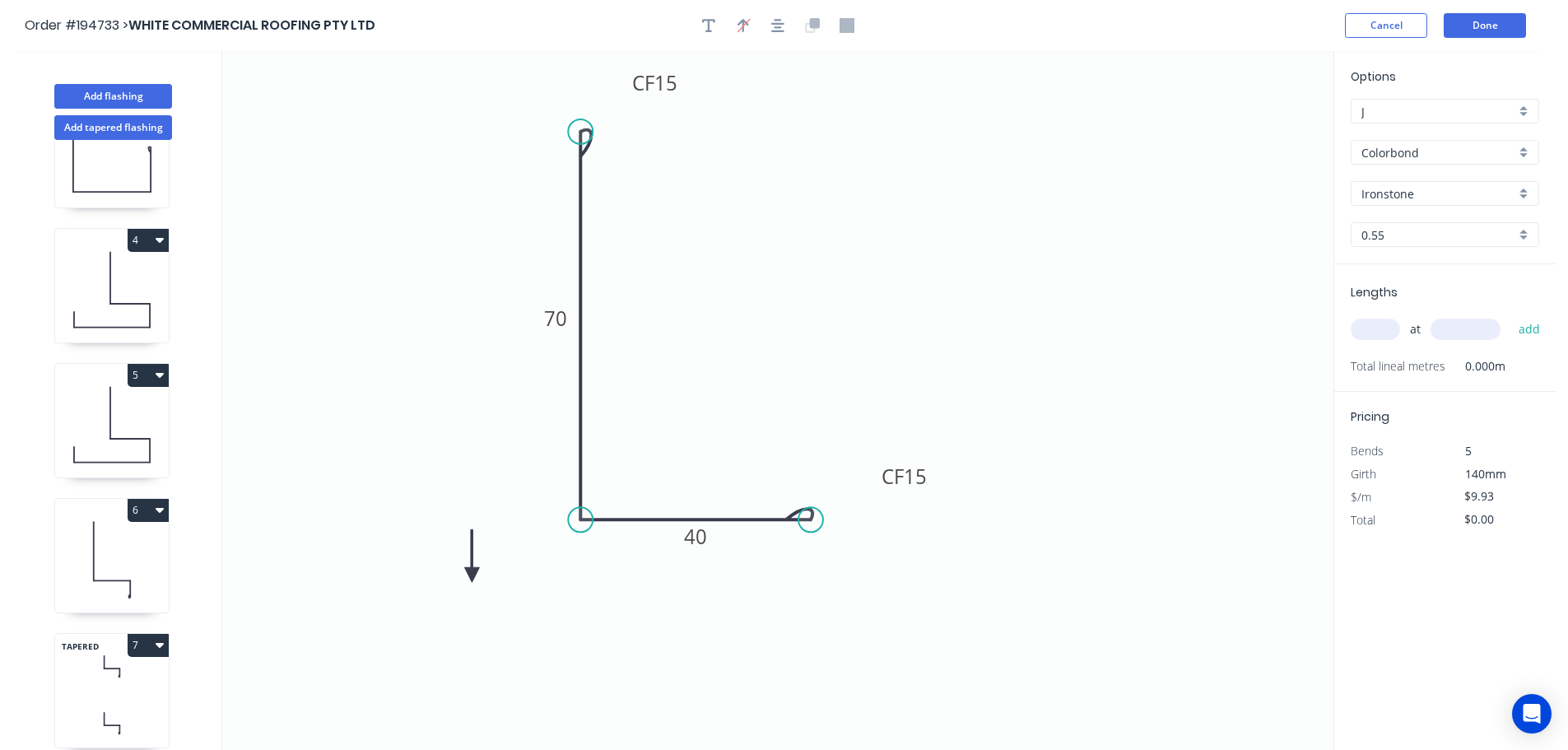
click at [472, 575] on icon at bounding box center [471, 555] width 15 height 53
click at [472, 575] on icon at bounding box center [486, 561] width 48 height 48
click at [472, 575] on icon at bounding box center [490, 574] width 53 height 15
click at [472, 575] on icon at bounding box center [471, 593] width 15 height 53
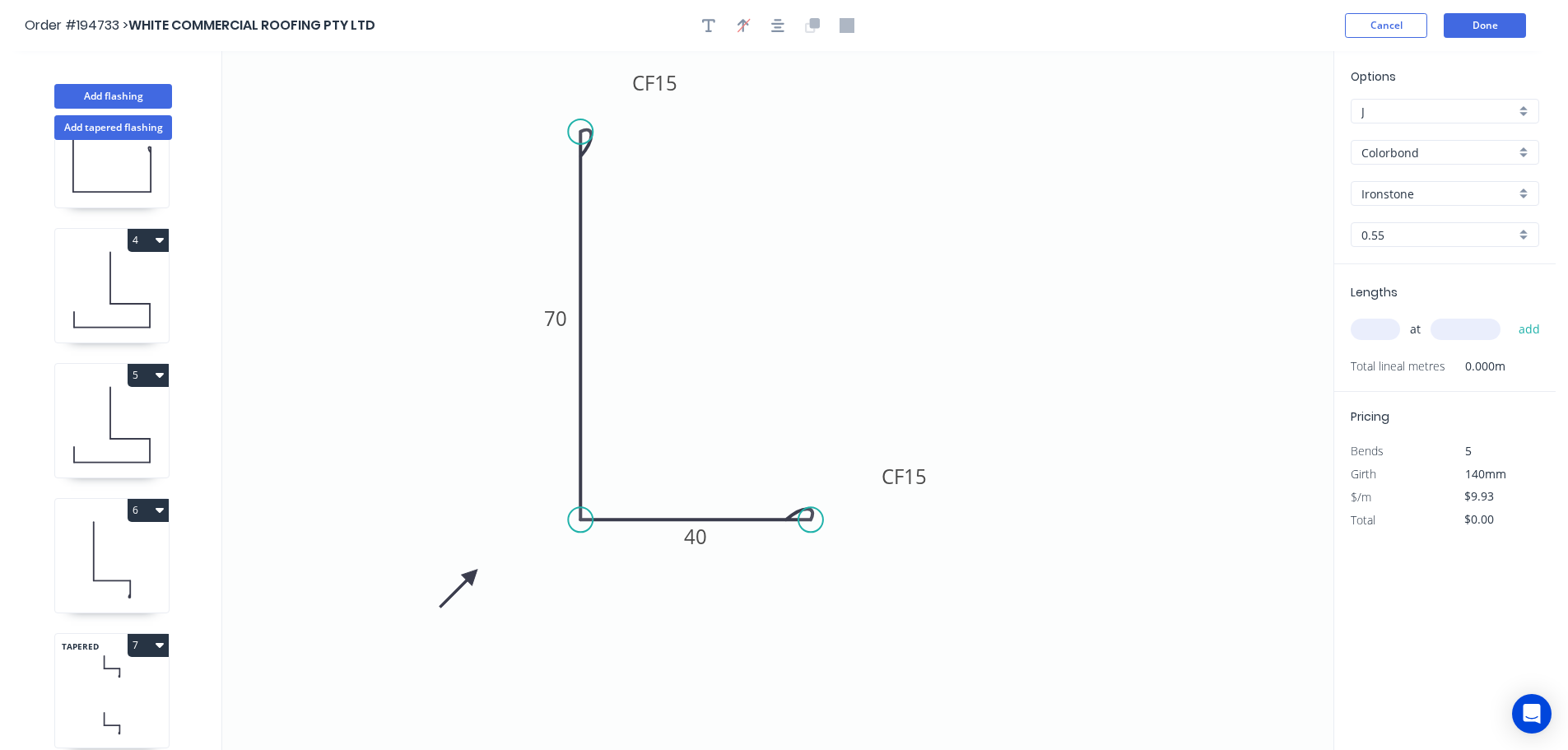
click at [1383, 329] on input "text" at bounding box center [1376, 330] width 50 height 22
type input "4"
click at [1472, 325] on input "text" at bounding box center [1466, 330] width 70 height 22
type input "2000"
click at [1510, 315] on button "add" at bounding box center [1529, 329] width 39 height 28
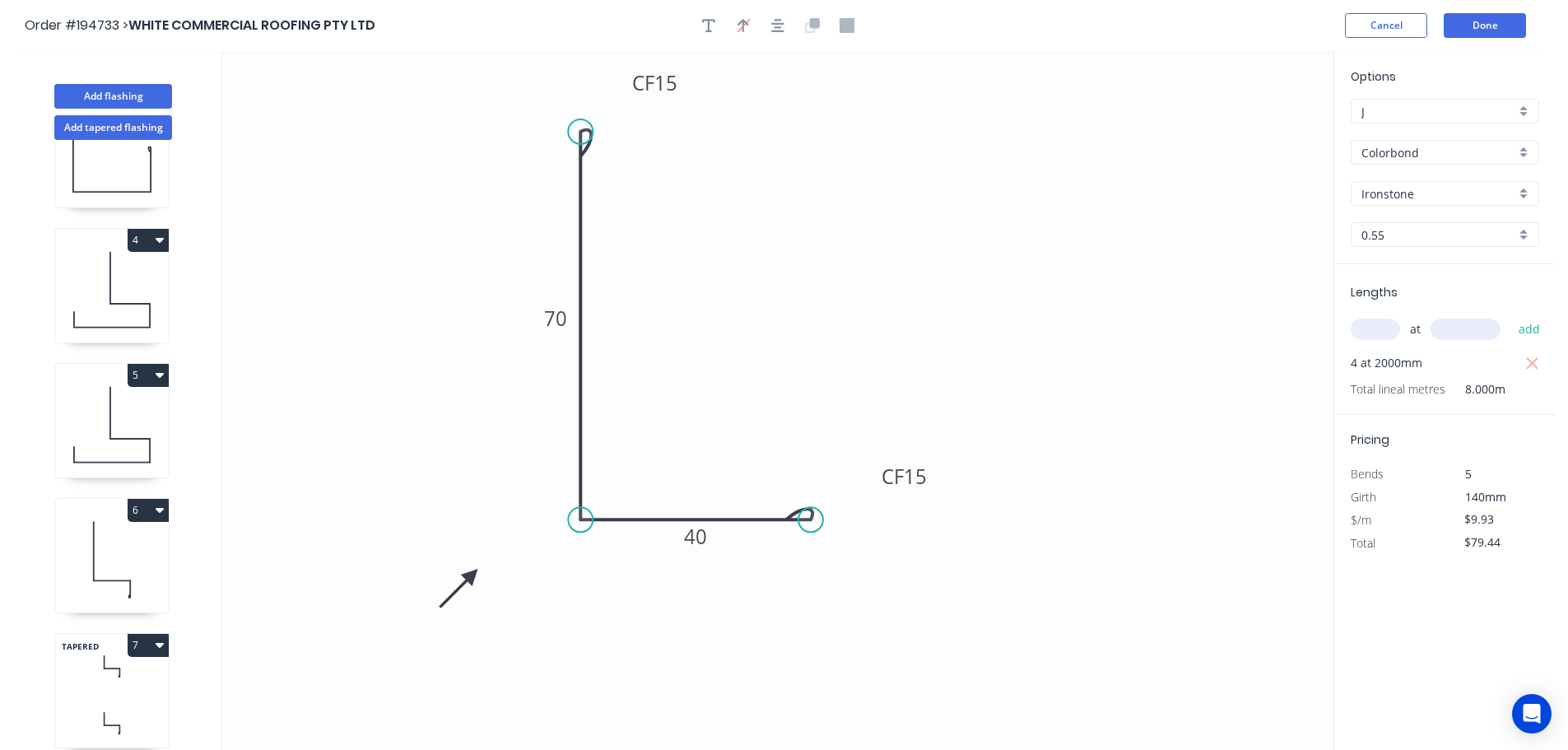
scroll to position [477, 0]
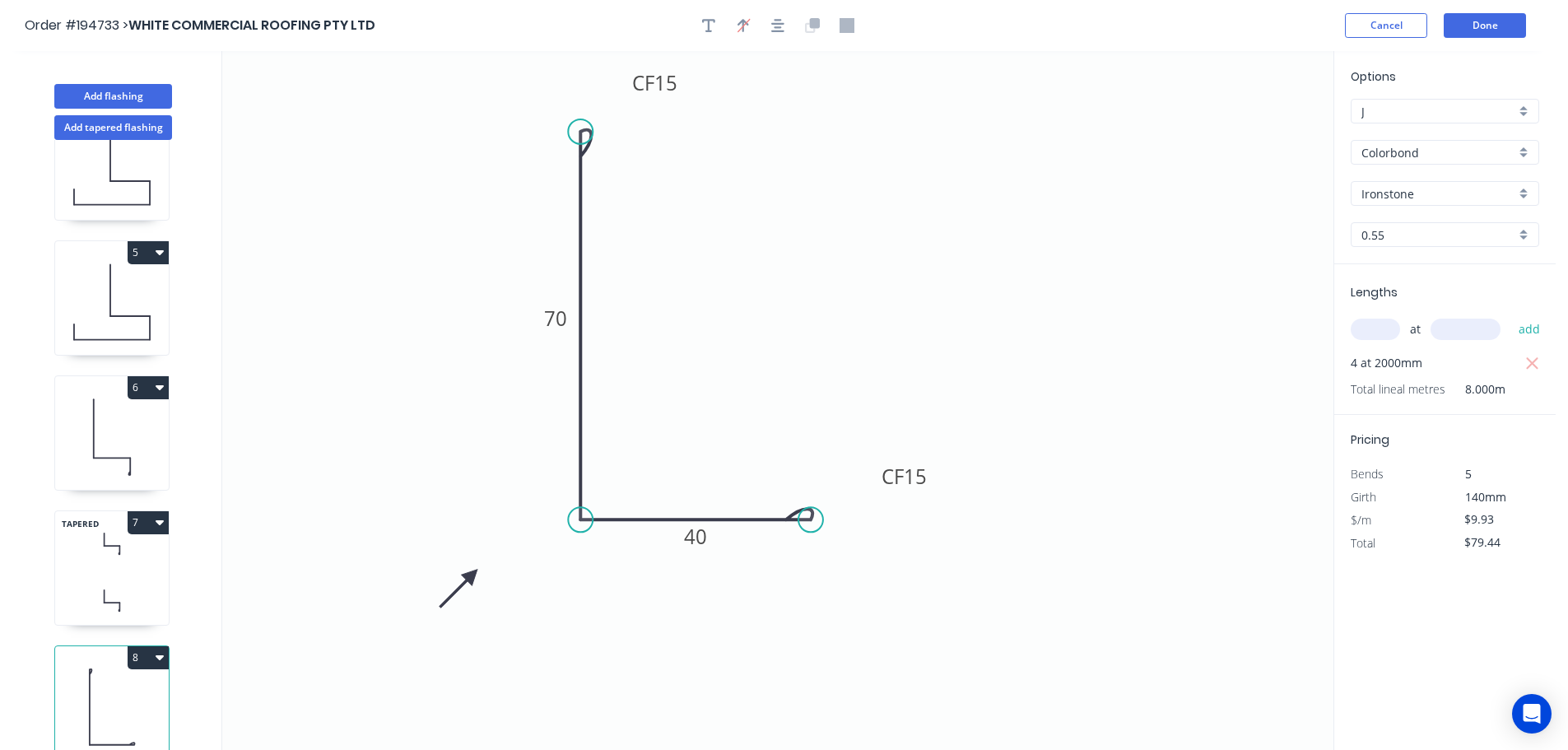
click at [142, 646] on button "8" at bounding box center [147, 657] width 41 height 23
click at [104, 686] on div "Duplicate" at bounding box center [90, 698] width 127 height 24
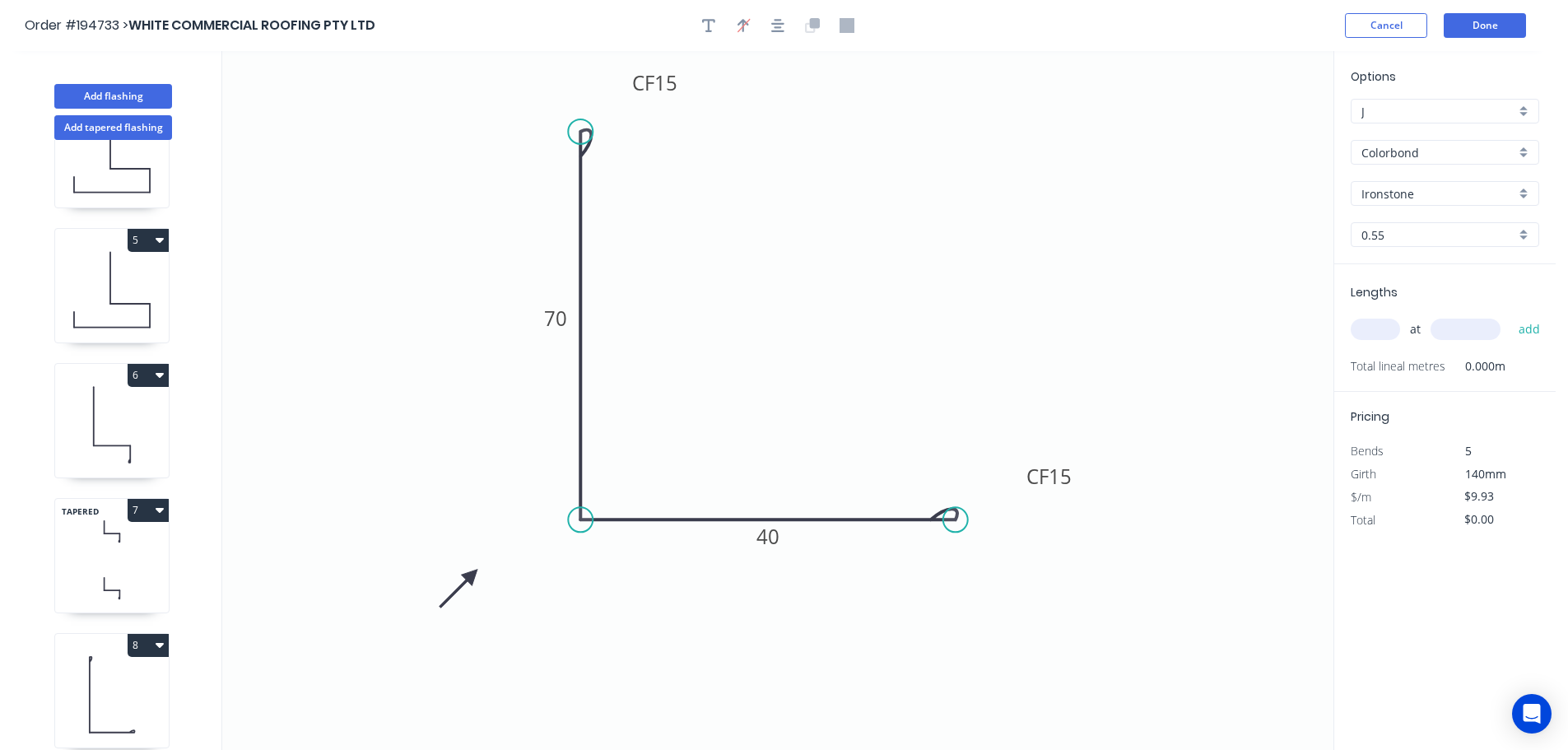
drag, startPoint x: 810, startPoint y: 517, endPoint x: 956, endPoint y: 519, distance: 146.0
click at [956, 519] on circle at bounding box center [956, 519] width 25 height 25
drag, startPoint x: 585, startPoint y: 142, endPoint x: 589, endPoint y: 205, distance: 63.1
click at [589, 205] on circle at bounding box center [580, 205] width 25 height 25
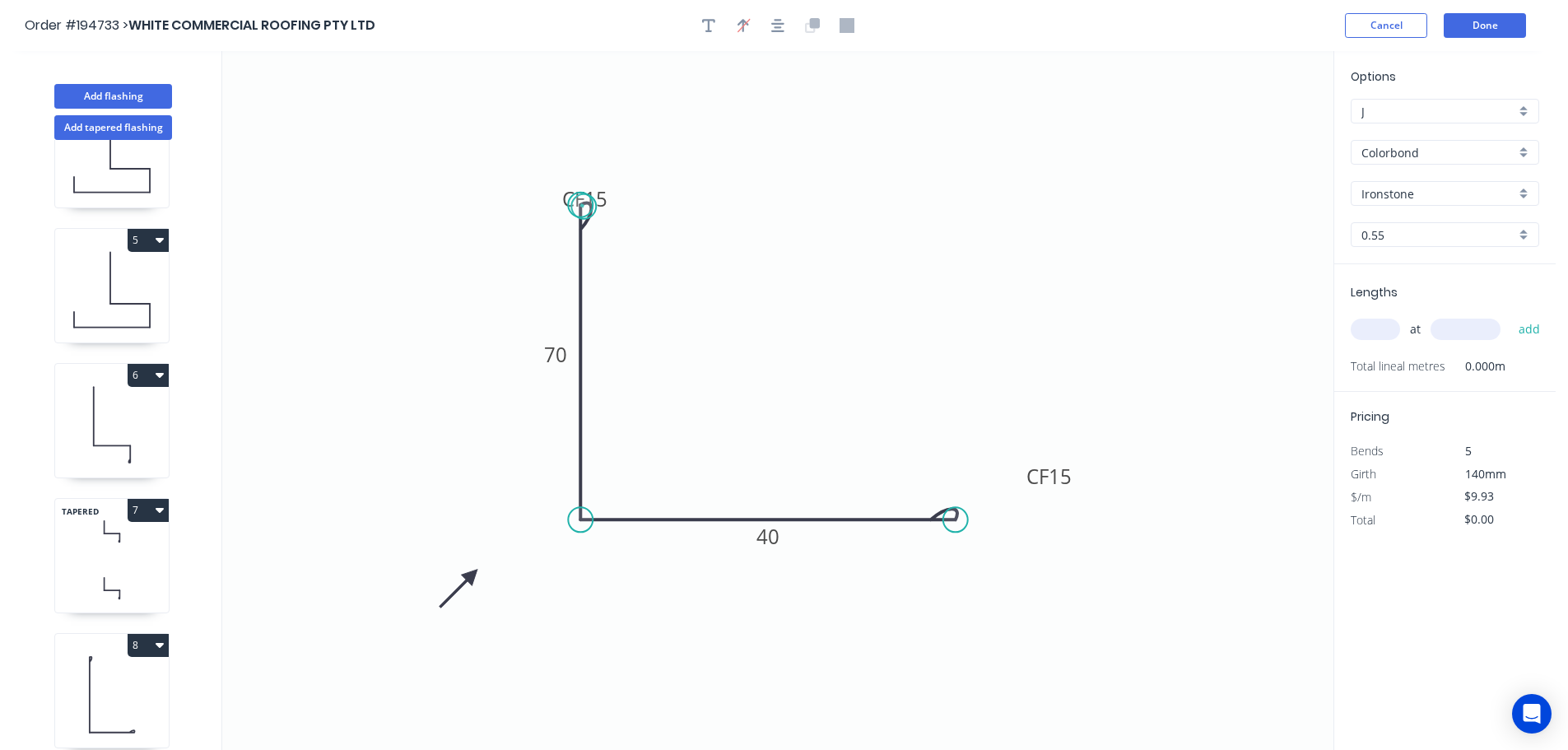
click at [583, 207] on circle at bounding box center [580, 205] width 25 height 25
click at [583, 206] on circle at bounding box center [580, 205] width 25 height 25
drag, startPoint x: 614, startPoint y: 203, endPoint x: 700, endPoint y: 166, distance: 93.6
click at [700, 166] on icon "0 CF 15 70 CF 15 40" at bounding box center [778, 399] width 1112 height 698
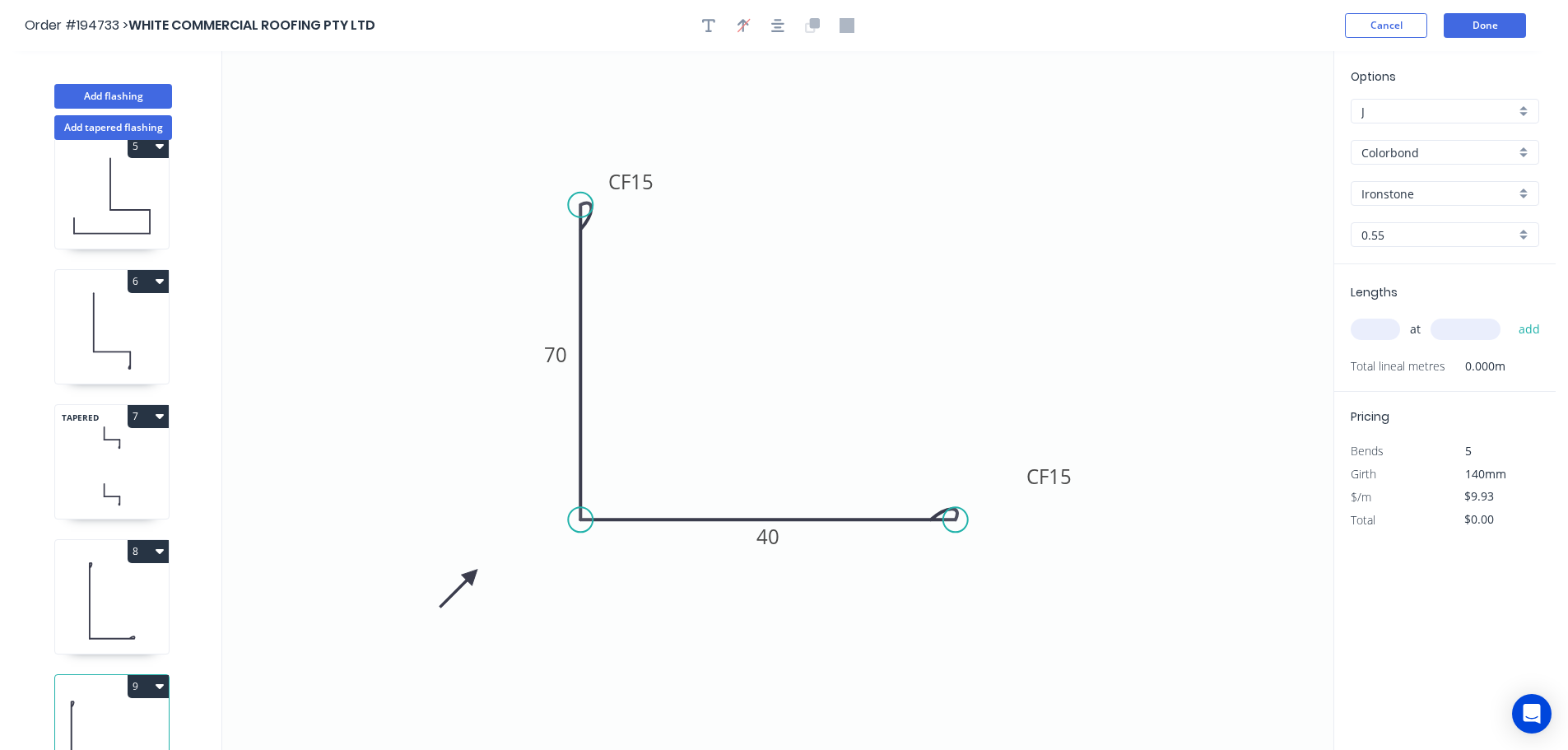
scroll to position [612, 0]
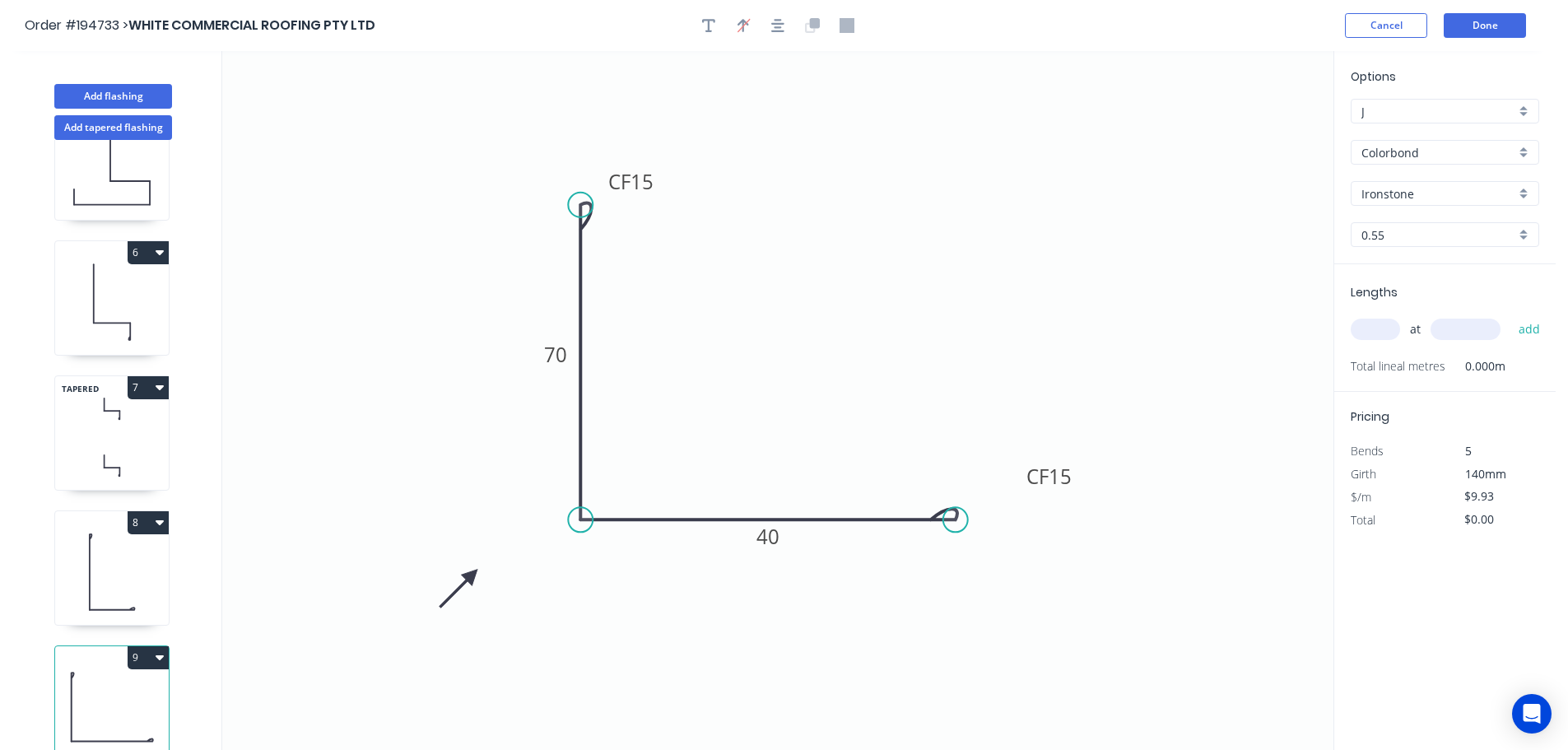
drag, startPoint x: 142, startPoint y: 642, endPoint x: 324, endPoint y: 707, distance: 193.3
click at [410, 696] on icon "0 CF 15 70 CF 15 40" at bounding box center [778, 399] width 1112 height 698
click at [148, 646] on button "9" at bounding box center [147, 657] width 41 height 23
click at [68, 719] on div "Delete" at bounding box center [90, 731] width 127 height 24
type input "$79.44"
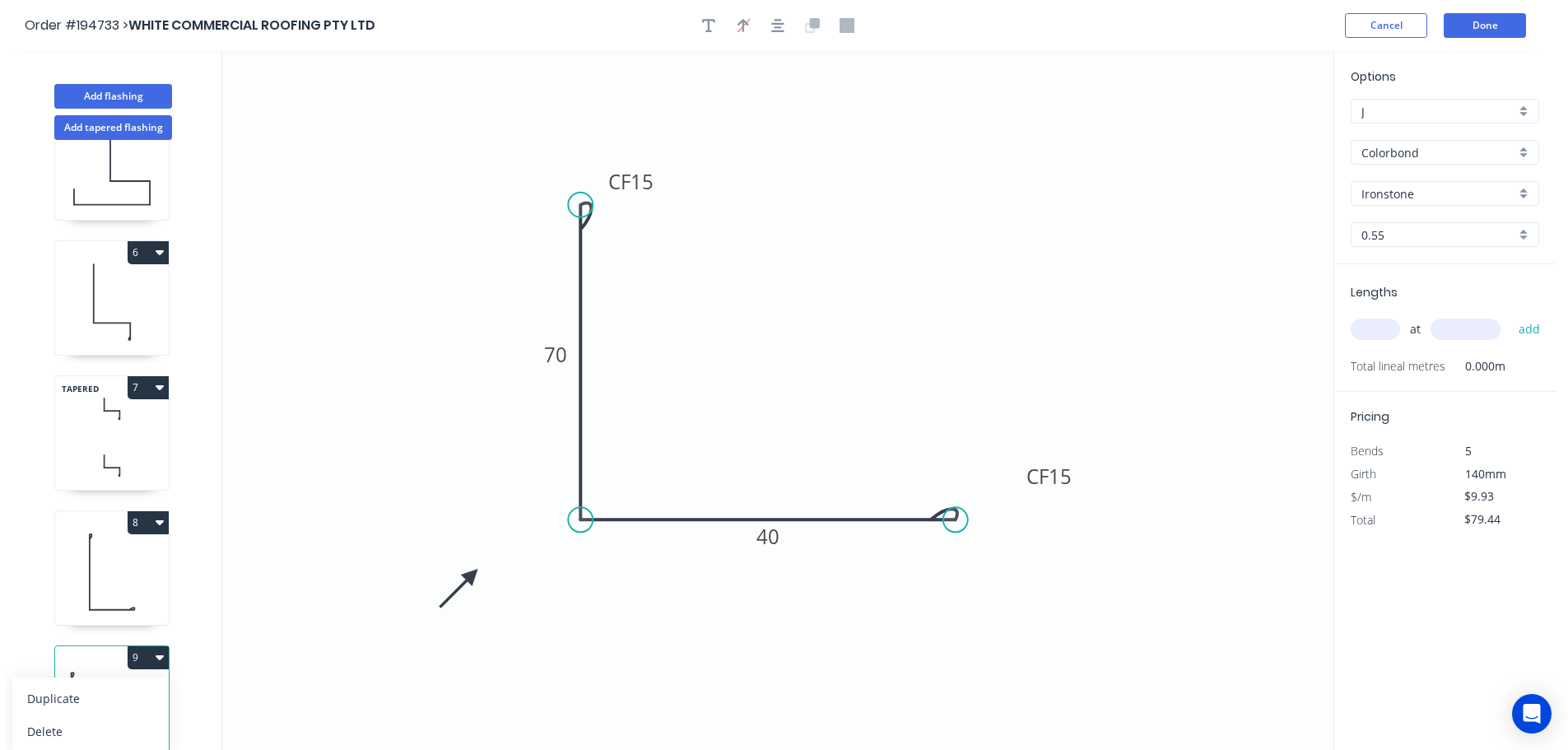
scroll to position [477, 0]
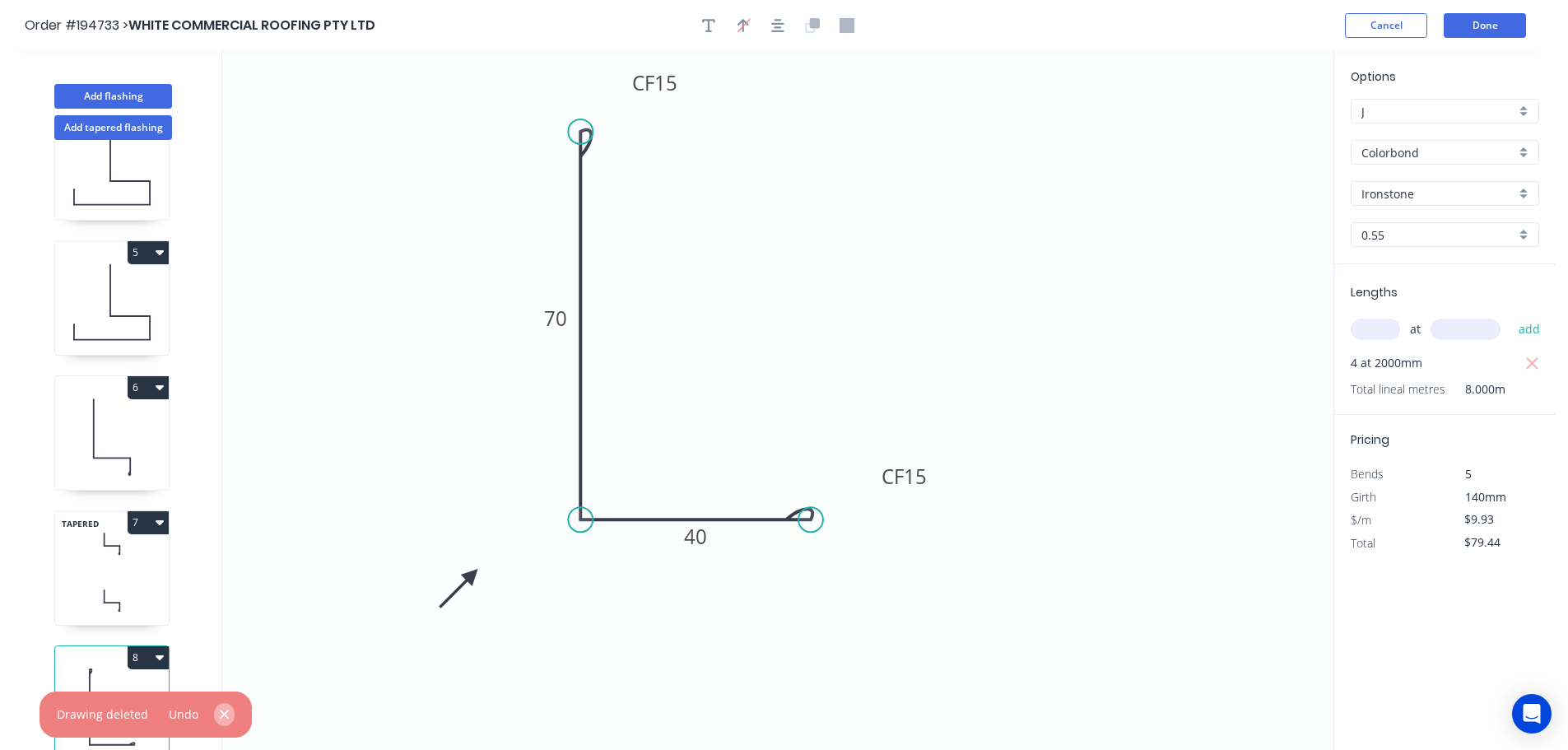
click at [219, 711] on icon "button" at bounding box center [224, 714] width 11 height 15
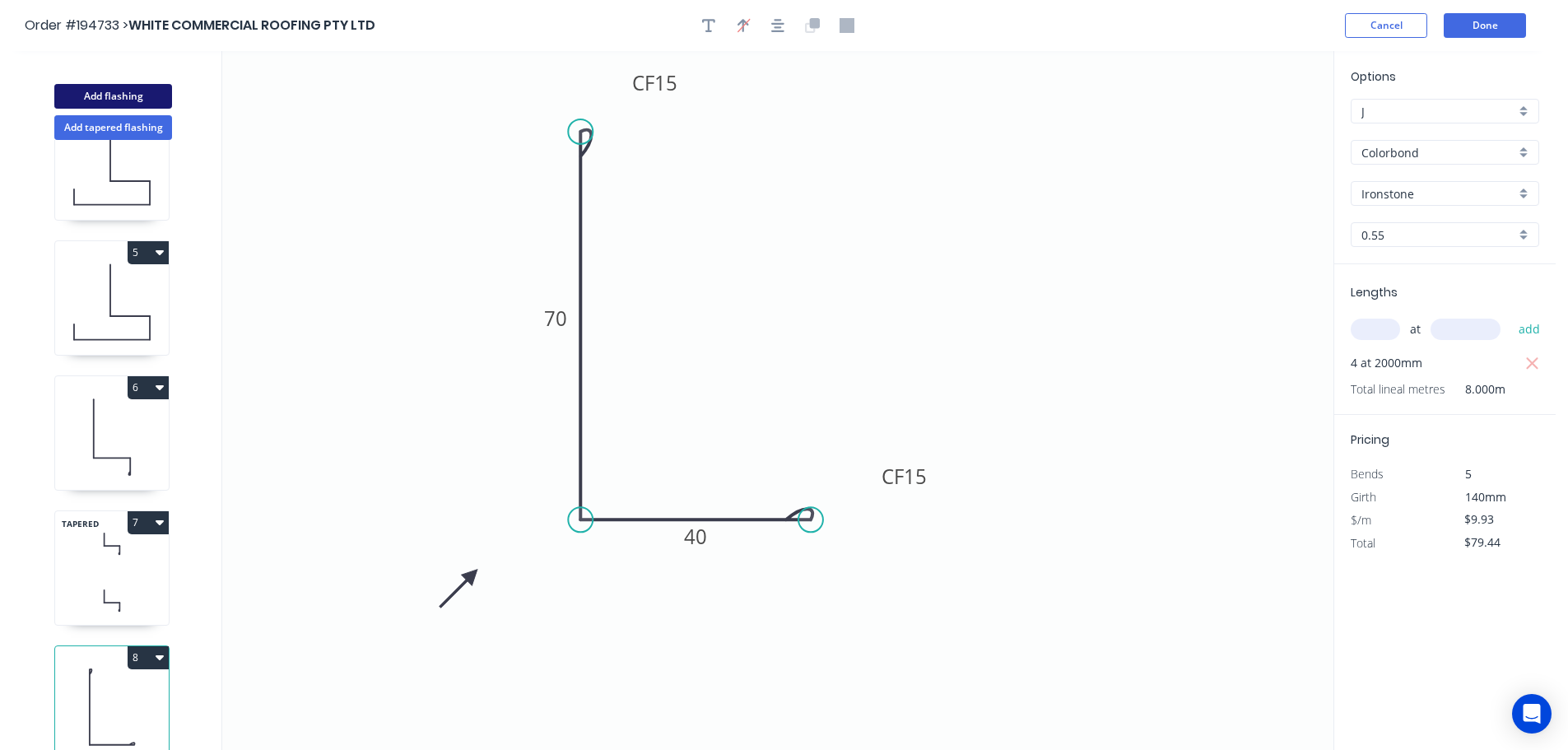
drag, startPoint x: 115, startPoint y: 95, endPoint x: 171, endPoint y: 106, distance: 57.1
click at [115, 94] on button "Add flashing" at bounding box center [113, 96] width 117 height 25
type input "$0.00"
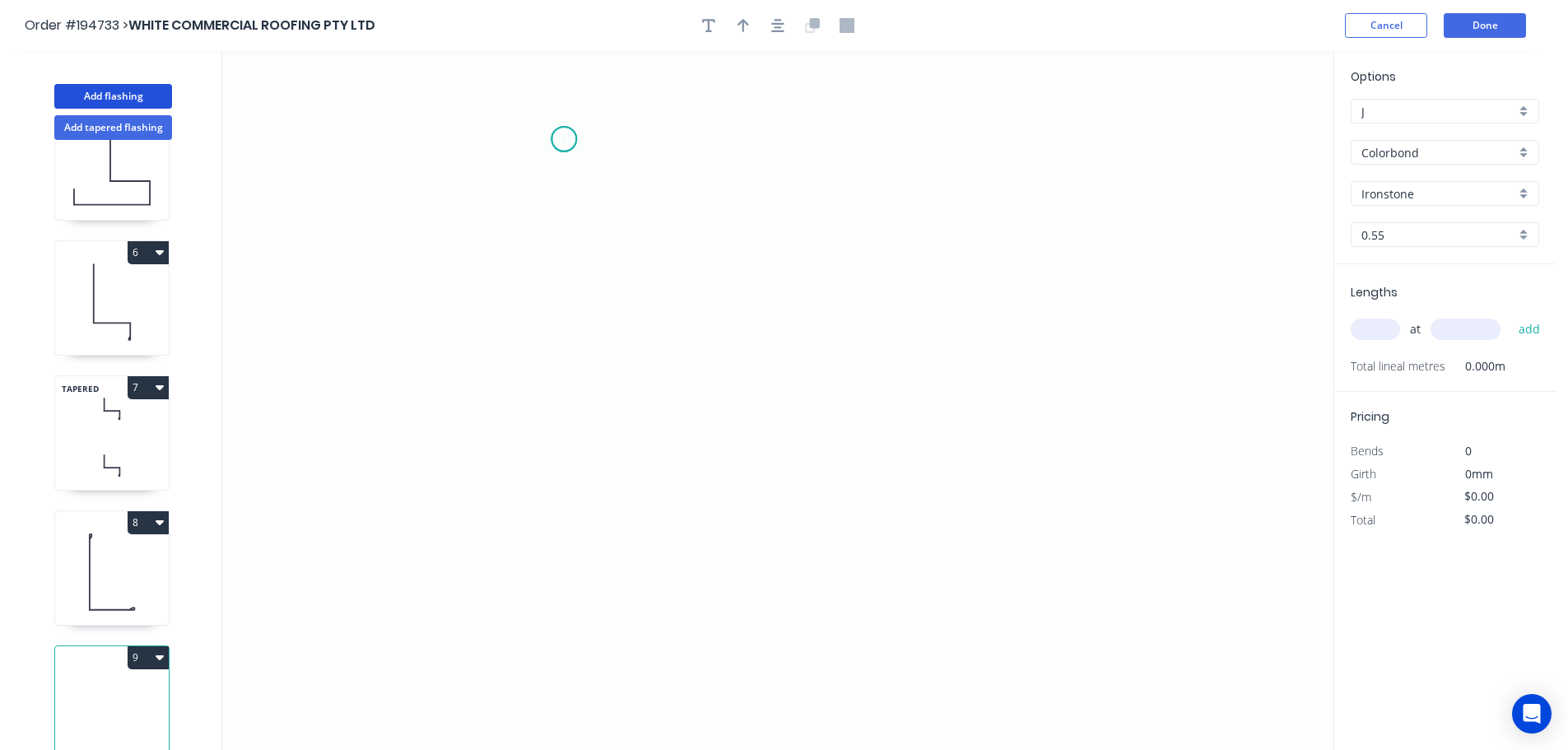
click at [564, 139] on icon "0" at bounding box center [778, 399] width 1112 height 698
click at [546, 376] on icon "0" at bounding box center [778, 399] width 1112 height 698
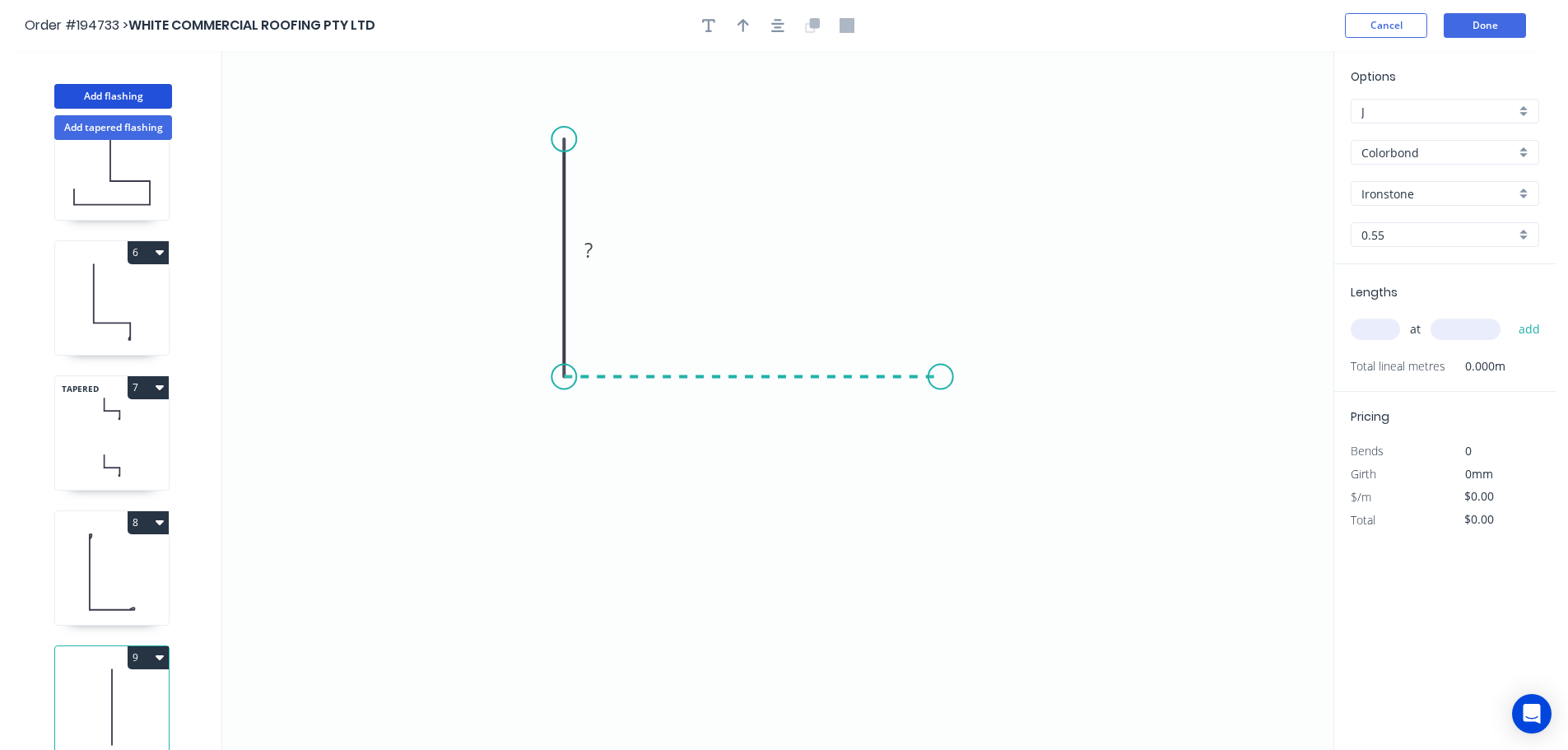
click at [941, 373] on icon "0 ?" at bounding box center [778, 399] width 1112 height 698
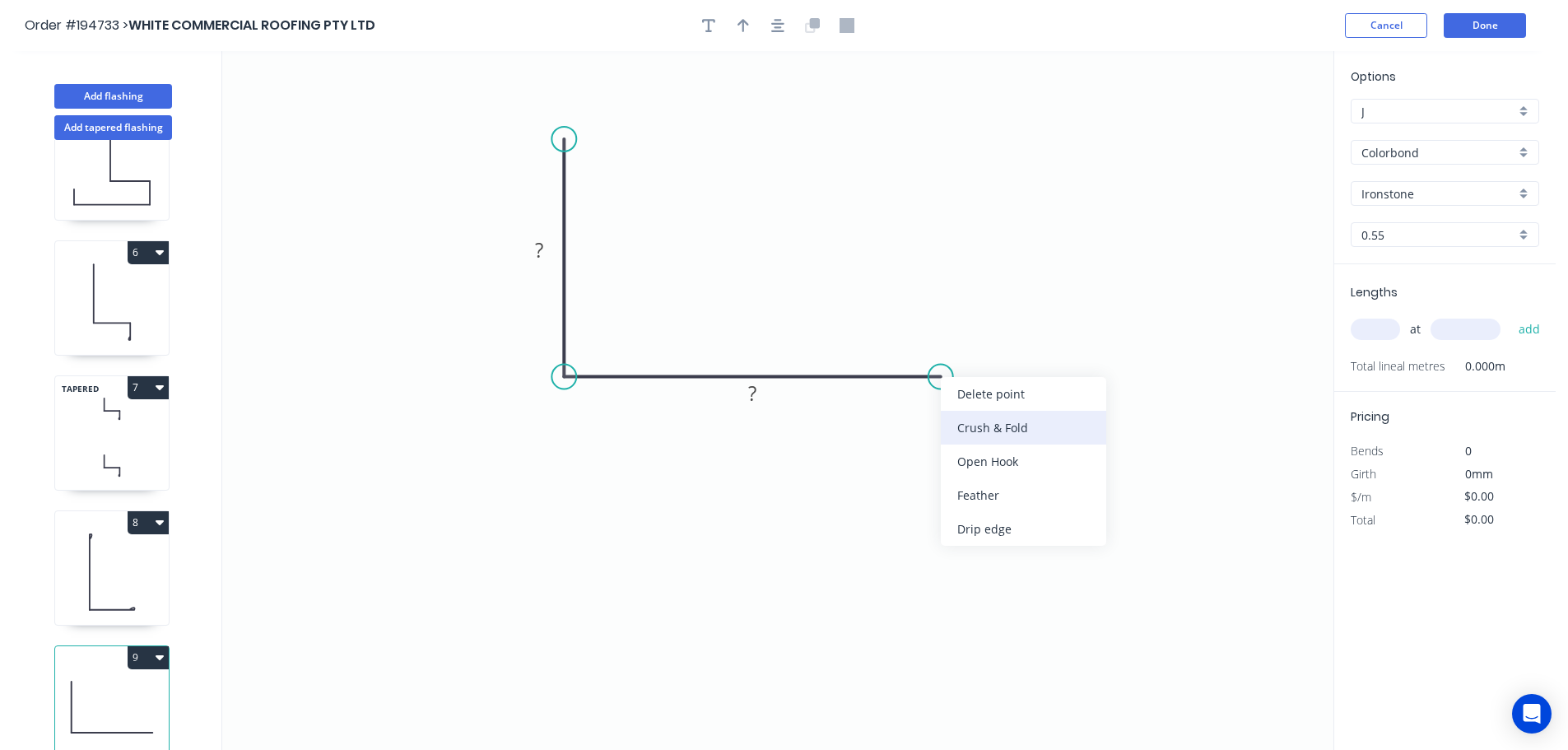
click at [989, 435] on div "Crush & Fold" at bounding box center [1023, 427] width 166 height 34
click at [936, 410] on tspan "10" at bounding box center [930, 403] width 23 height 27
click at [1004, 436] on icon "0 ? CF 15 ?" at bounding box center [778, 399] width 1112 height 698
drag, startPoint x: 944, startPoint y: 412, endPoint x: 1039, endPoint y: 322, distance: 130.9
click at [1039, 322] on rect at bounding box center [1012, 318] width 66 height 34
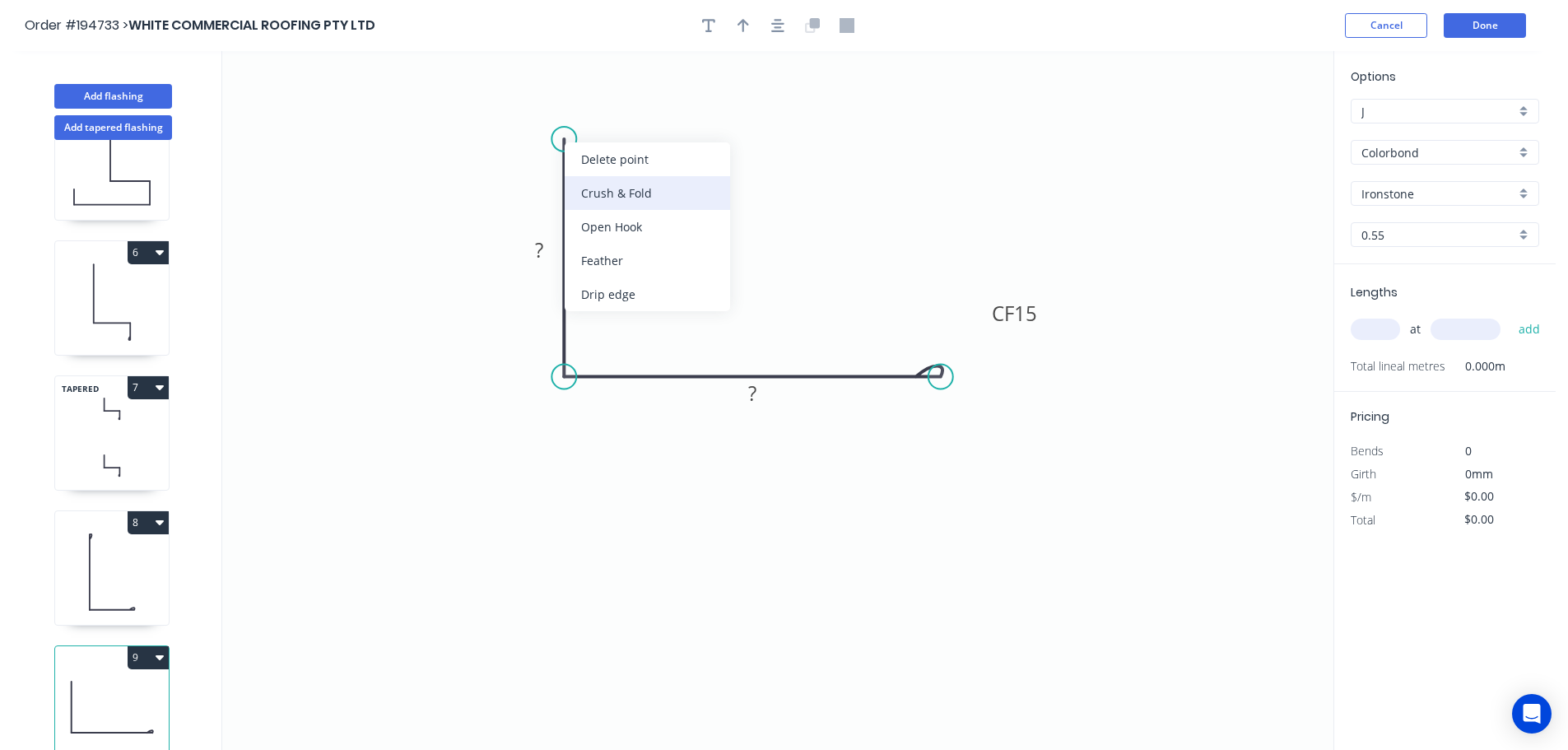
click at [590, 184] on div "Crush & Fold" at bounding box center [647, 193] width 166 height 34
click at [587, 185] on div "Flip bend" at bounding box center [646, 193] width 166 height 34
click at [613, 110] on tspan "10" at bounding box center [609, 109] width 23 height 27
click at [662, 131] on icon "0 CF 15 ? CF 15 ?" at bounding box center [778, 399] width 1112 height 698
drag, startPoint x: 624, startPoint y: 113, endPoint x: 676, endPoint y: 89, distance: 57.3
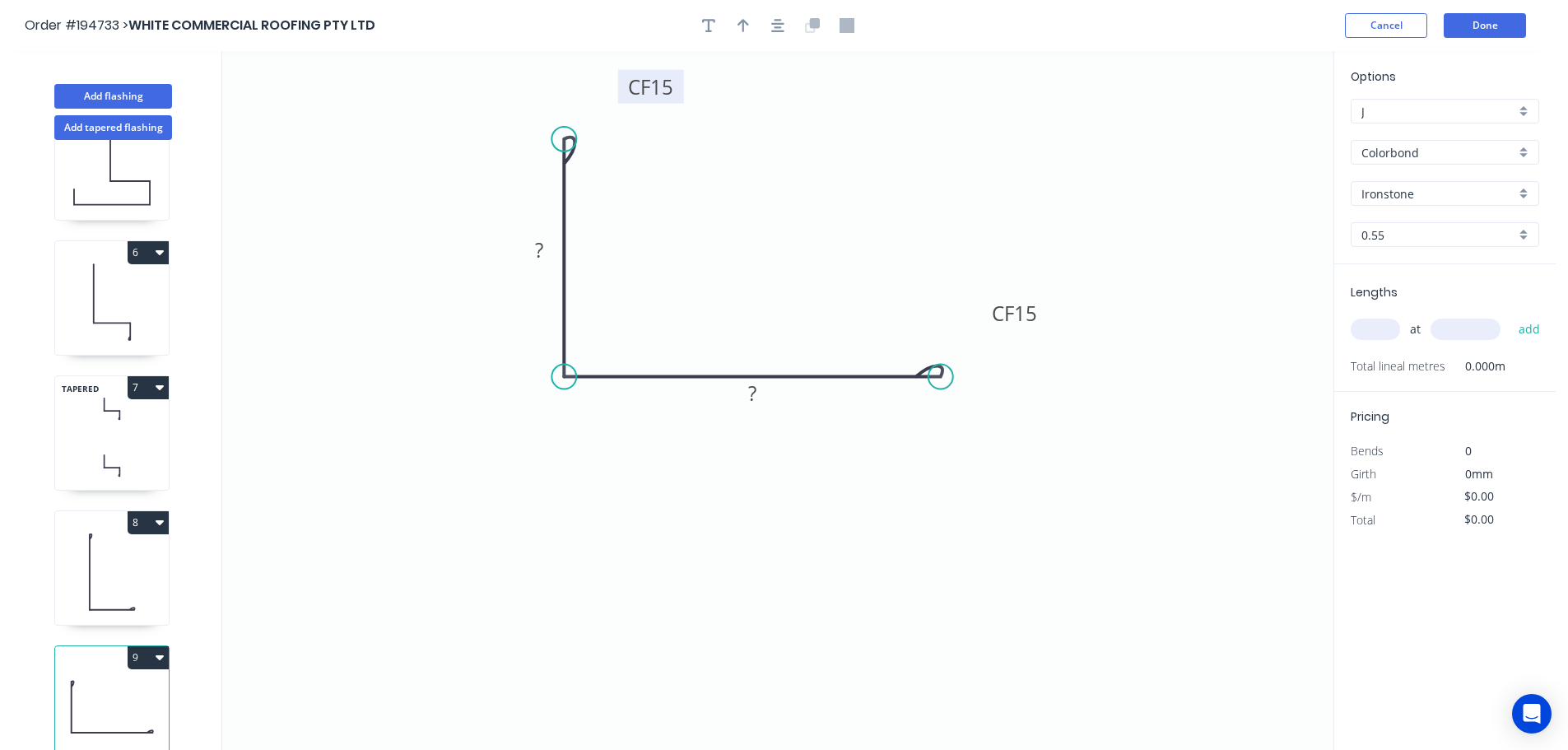
click at [676, 89] on rect at bounding box center [651, 86] width 66 height 34
click at [546, 252] on rect at bounding box center [539, 250] width 33 height 23
click at [605, 257] on icon "0 CF 15 40 CF 15 ?" at bounding box center [778, 399] width 1112 height 698
click at [756, 397] on tspan "?" at bounding box center [752, 392] width 8 height 27
click at [772, 343] on icon "0 CF 15 40 CF 15 65" at bounding box center [778, 399] width 1112 height 698
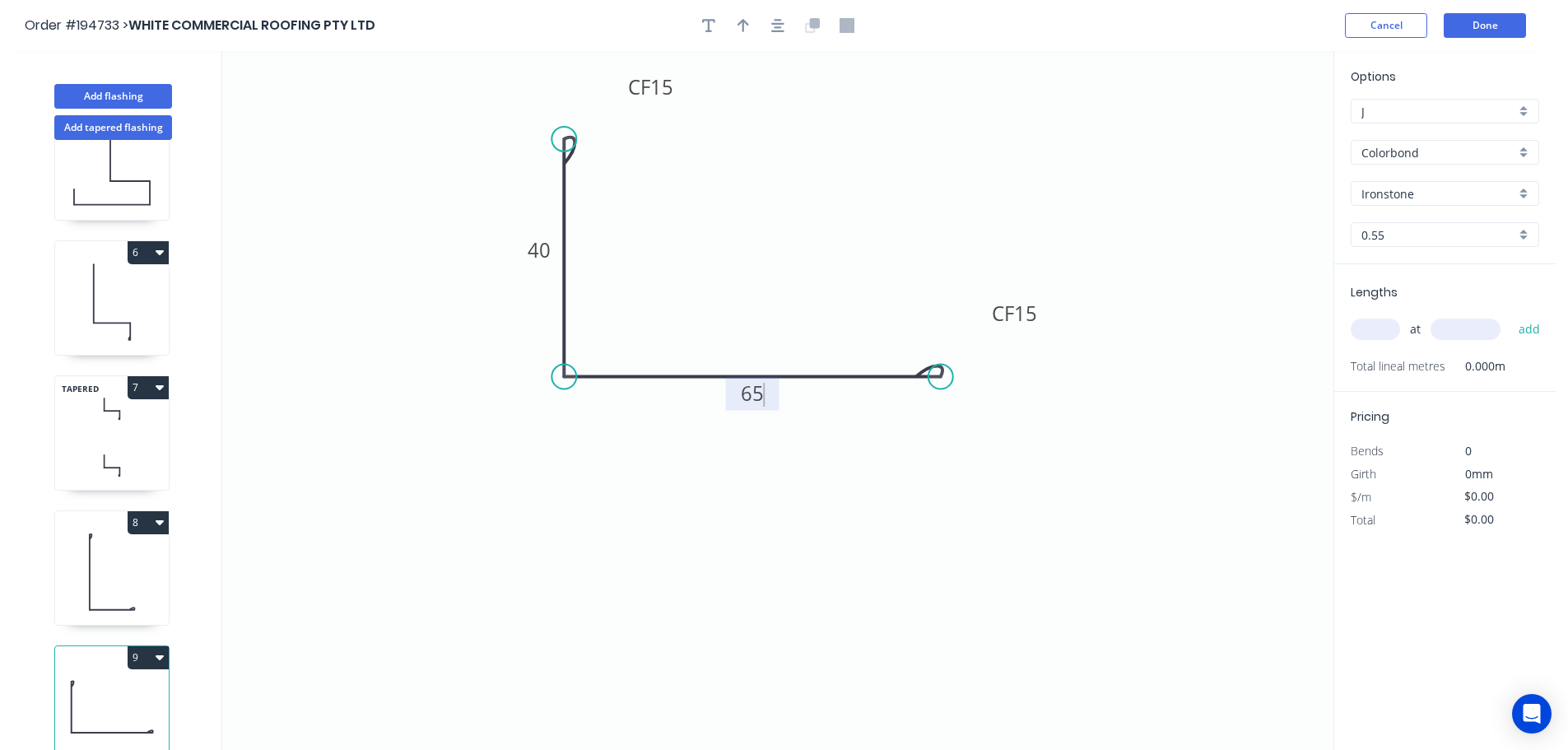
type input "$9.93"
click at [740, 22] on icon "button" at bounding box center [743, 25] width 12 height 13
drag, startPoint x: 1251, startPoint y: 126, endPoint x: 492, endPoint y: 446, distance: 823.7
click at [493, 446] on icon at bounding box center [500, 422] width 15 height 53
click at [492, 446] on icon at bounding box center [492, 427] width 15 height 53
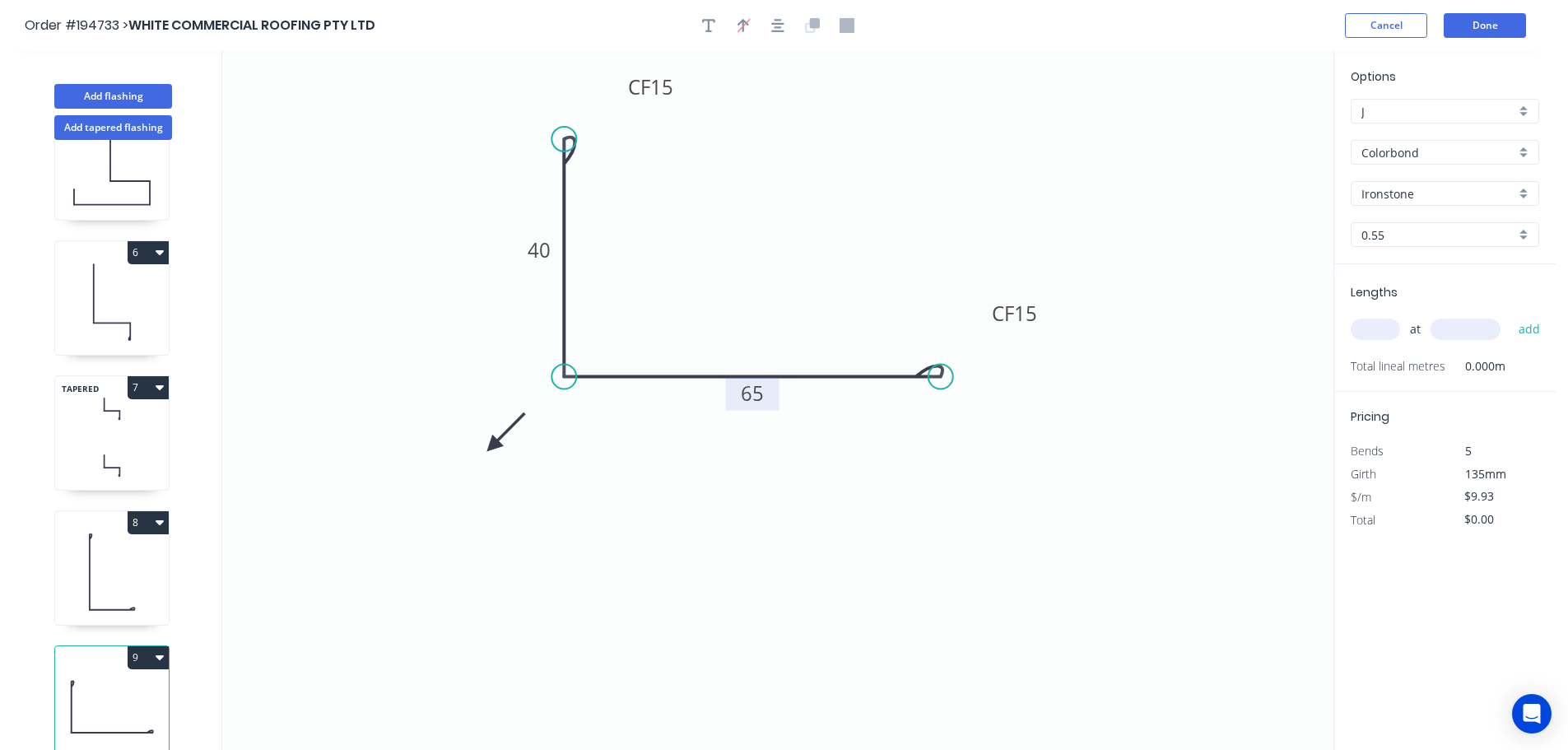
click at [492, 446] on icon at bounding box center [507, 432] width 48 height 48
click at [492, 446] on icon at bounding box center [511, 445] width 53 height 15
click at [492, 446] on icon at bounding box center [492, 464] width 15 height 53
click at [1382, 326] on input "text" at bounding box center [1376, 330] width 50 height 22
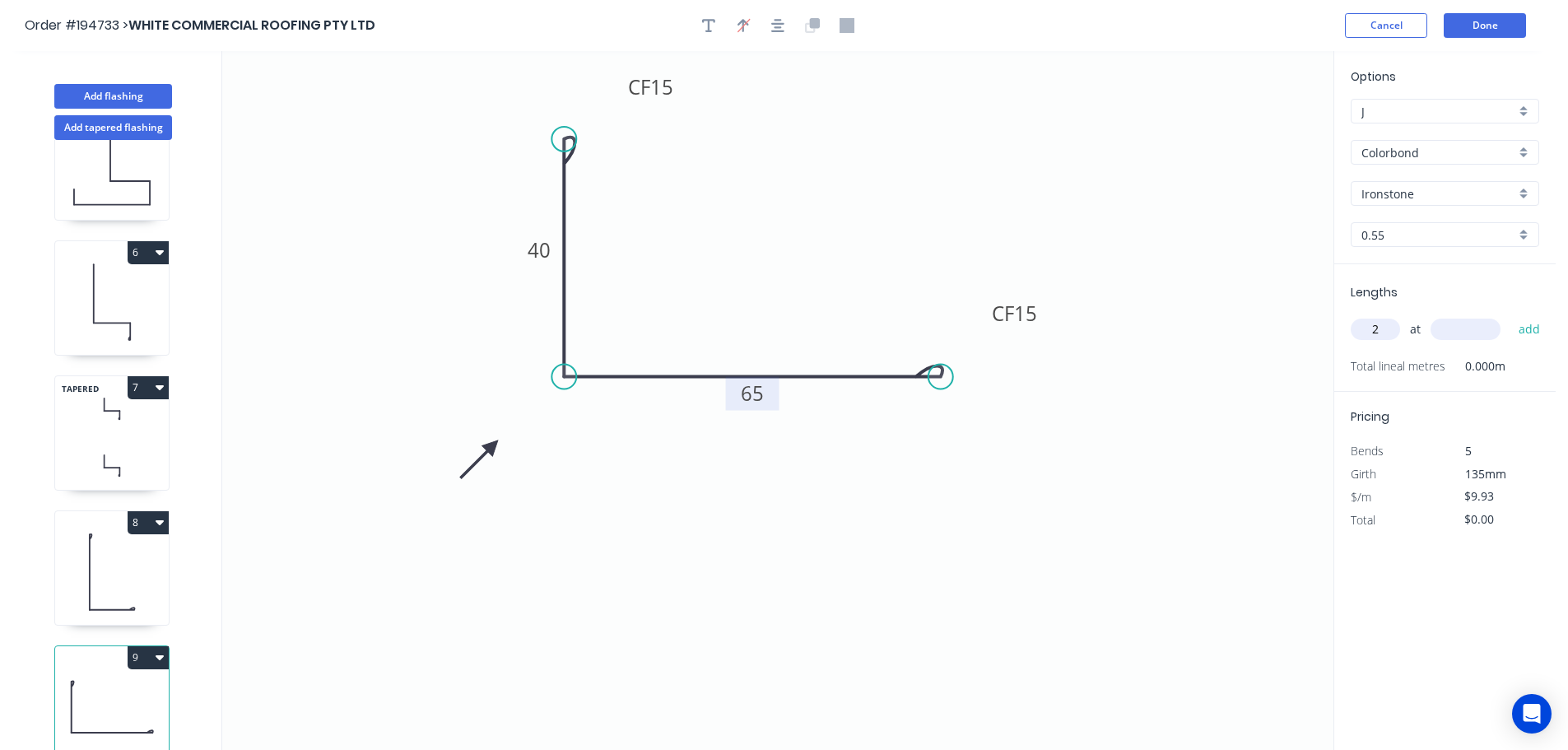
type input "2"
click at [1486, 334] on input "text" at bounding box center [1466, 330] width 70 height 22
type input "2800"
click at [1510, 315] on button "add" at bounding box center [1529, 329] width 39 height 28
type input "$55.61"
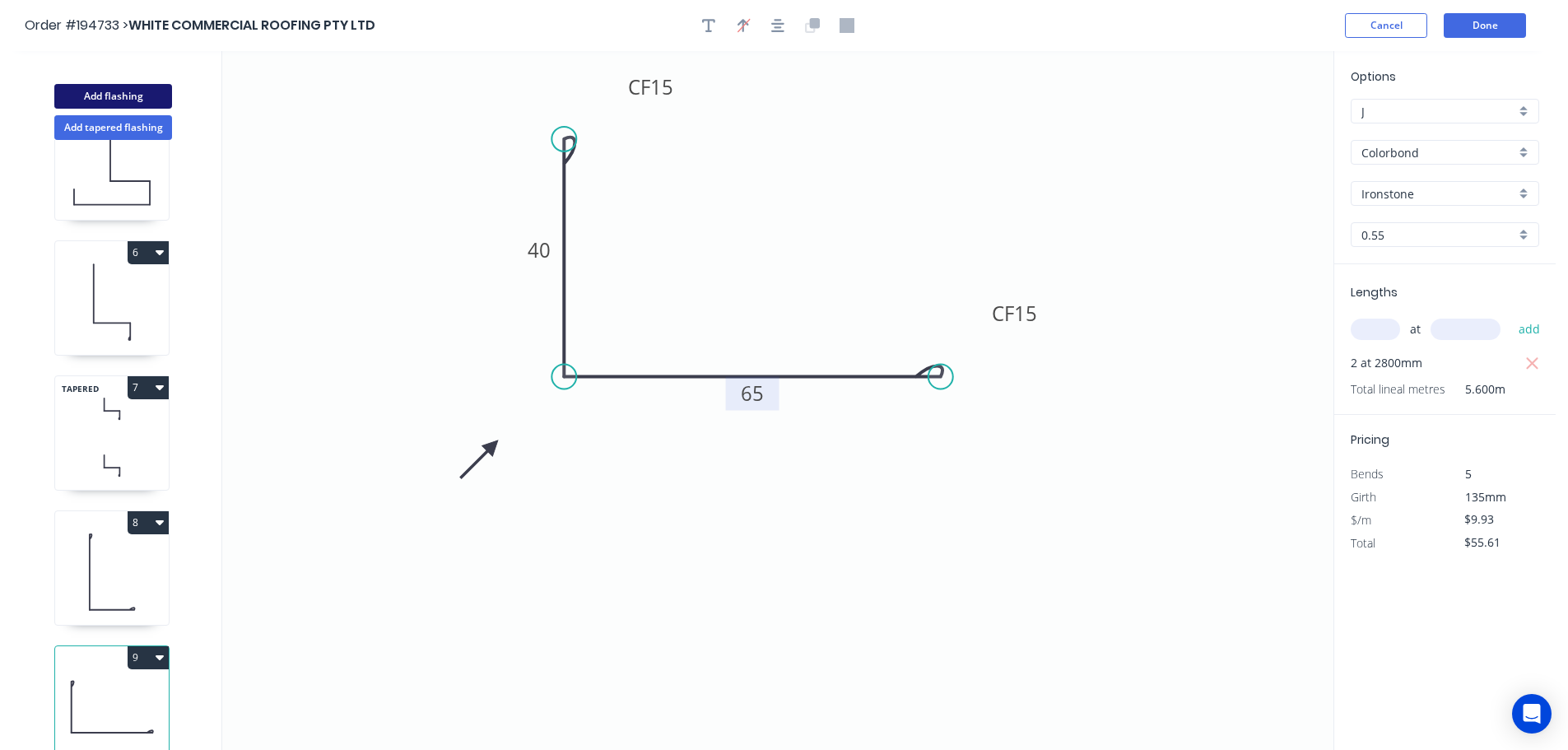
click at [97, 95] on button "Add flashing" at bounding box center [113, 96] width 117 height 25
type input "$0.00"
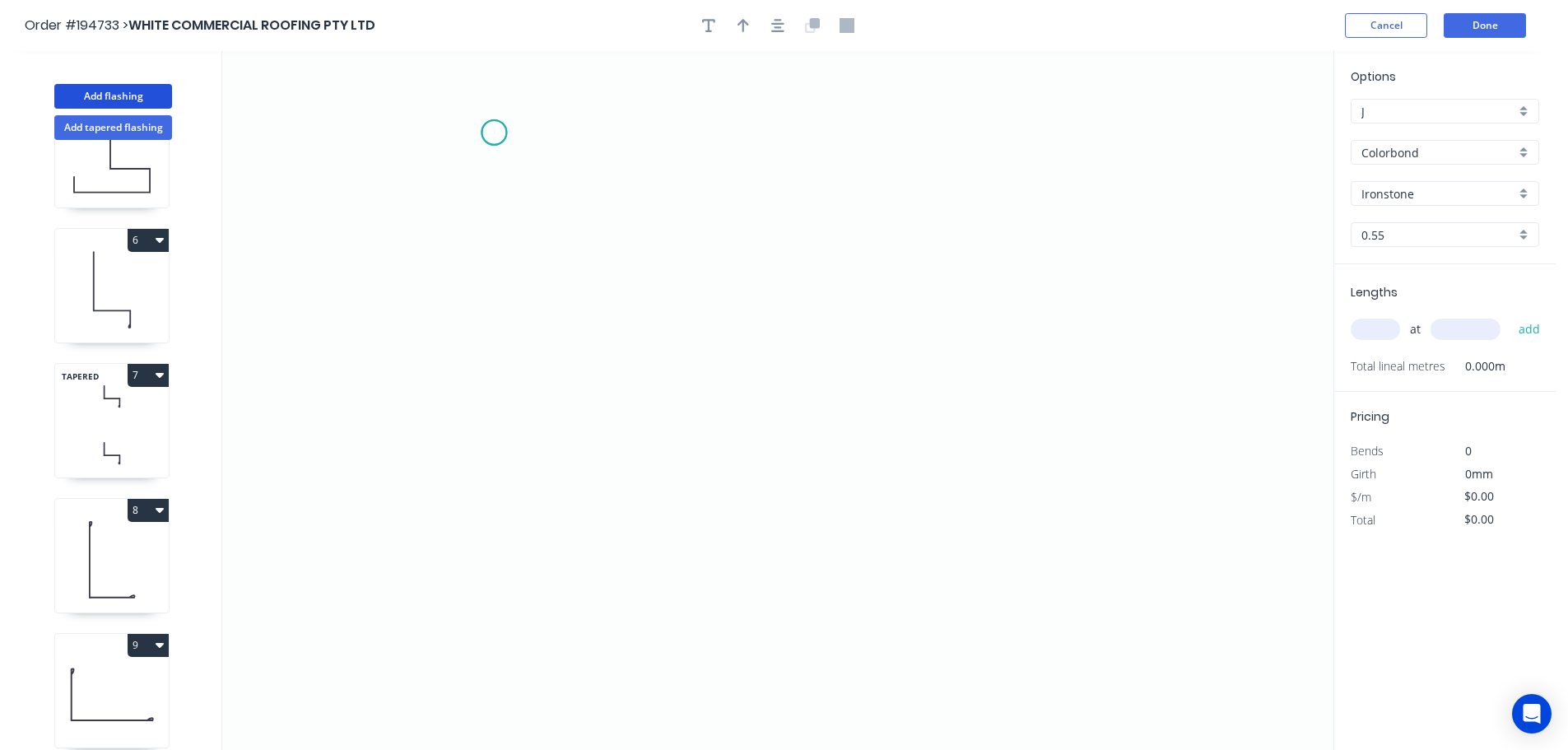
click at [494, 132] on icon "0" at bounding box center [778, 399] width 1112 height 698
click at [488, 349] on icon "0" at bounding box center [778, 399] width 1112 height 698
click at [751, 347] on icon "0 ?" at bounding box center [778, 399] width 1112 height 698
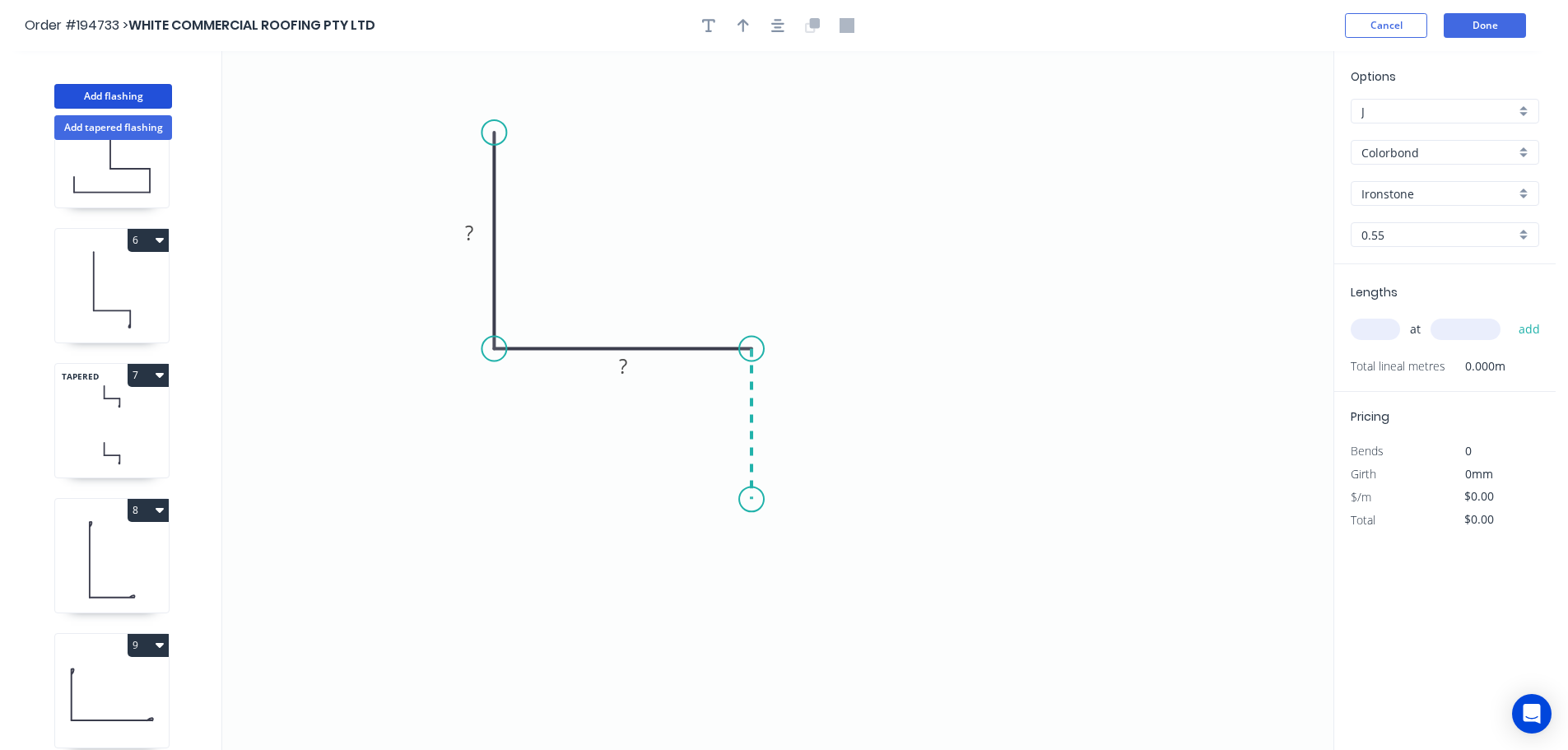
click at [754, 500] on icon "0 ? ?" at bounding box center [778, 399] width 1112 height 698
click at [1019, 496] on icon "0 ? ? ?" at bounding box center [778, 399] width 1112 height 698
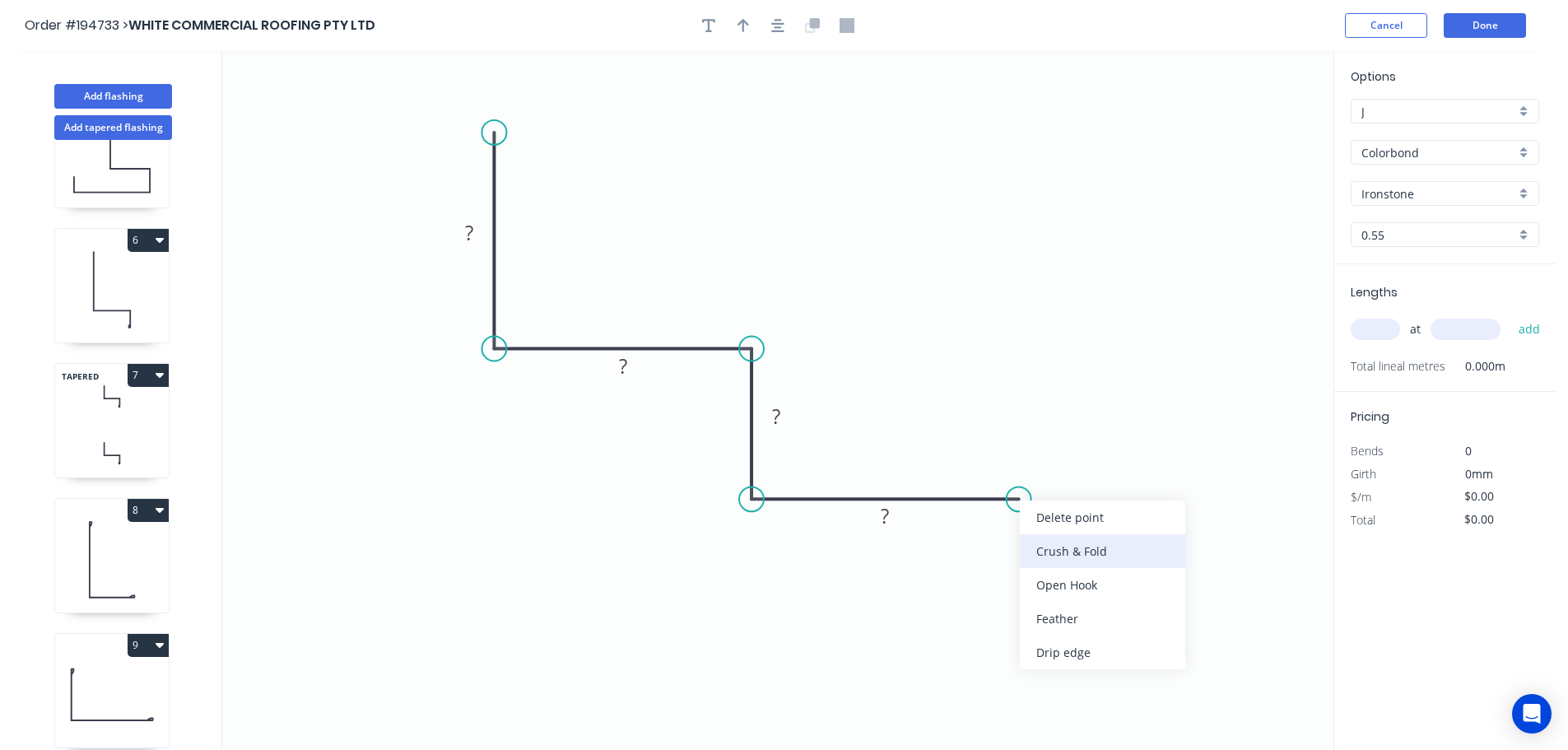
click at [1097, 553] on div "Crush & Fold" at bounding box center [1103, 551] width 166 height 34
click at [1016, 534] on tspan "10" at bounding box center [1008, 525] width 23 height 27
click at [1054, 535] on icon "0 ? ? ? CF 15 ?" at bounding box center [778, 399] width 1112 height 698
drag, startPoint x: 1024, startPoint y: 538, endPoint x: 1129, endPoint y: 466, distance: 127.3
click at [1129, 466] on rect at bounding box center [1101, 454] width 66 height 34
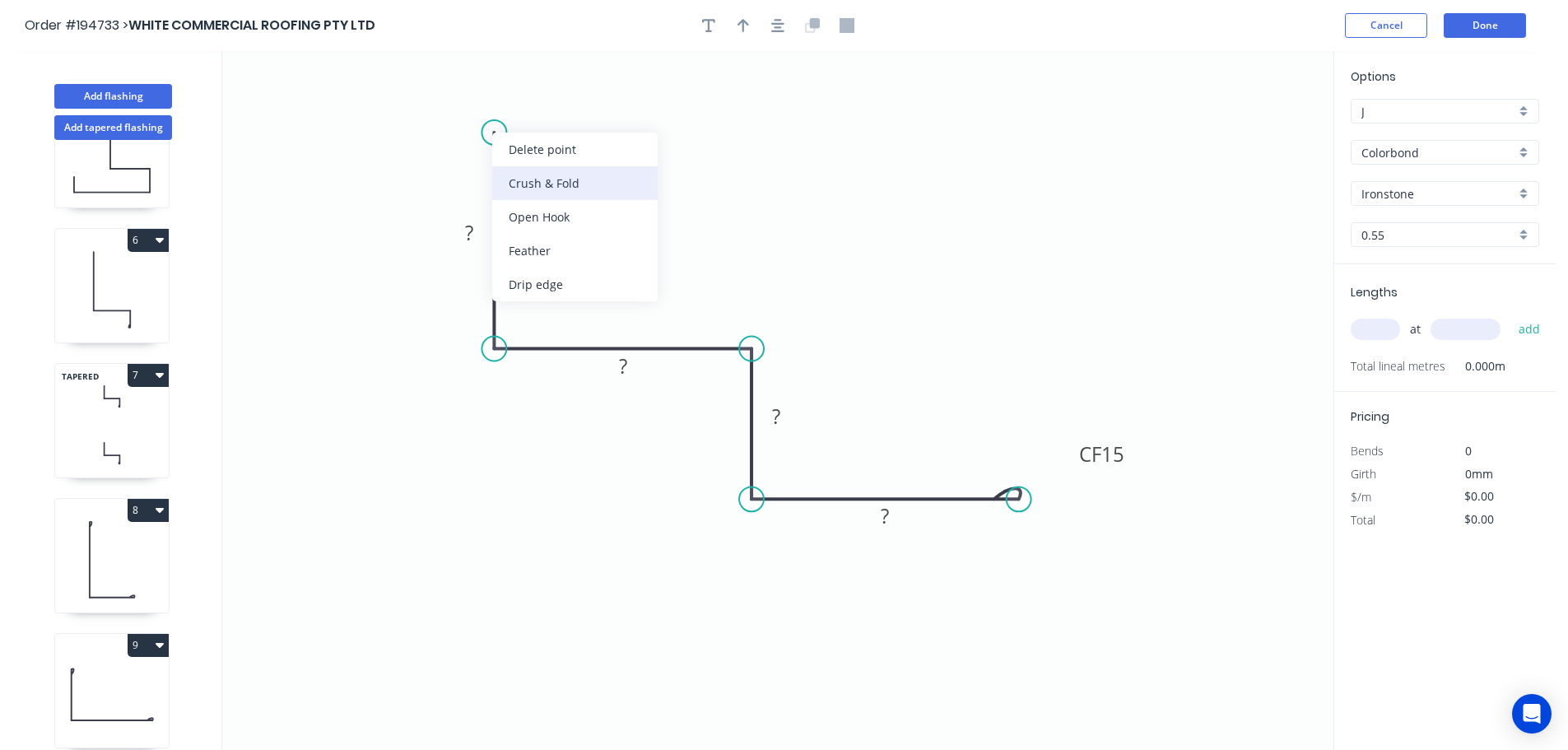
click at [504, 180] on div "Crush & Fold" at bounding box center [574, 183] width 166 height 34
click at [522, 176] on div "Flip bend" at bounding box center [572, 188] width 166 height 34
click at [545, 102] on tspan "10" at bounding box center [540, 102] width 23 height 27
click at [606, 122] on icon "0 CF 15 ? ? ? CF 15 ?" at bounding box center [778, 399] width 1112 height 698
drag, startPoint x: 558, startPoint y: 105, endPoint x: 626, endPoint y: 87, distance: 70.3
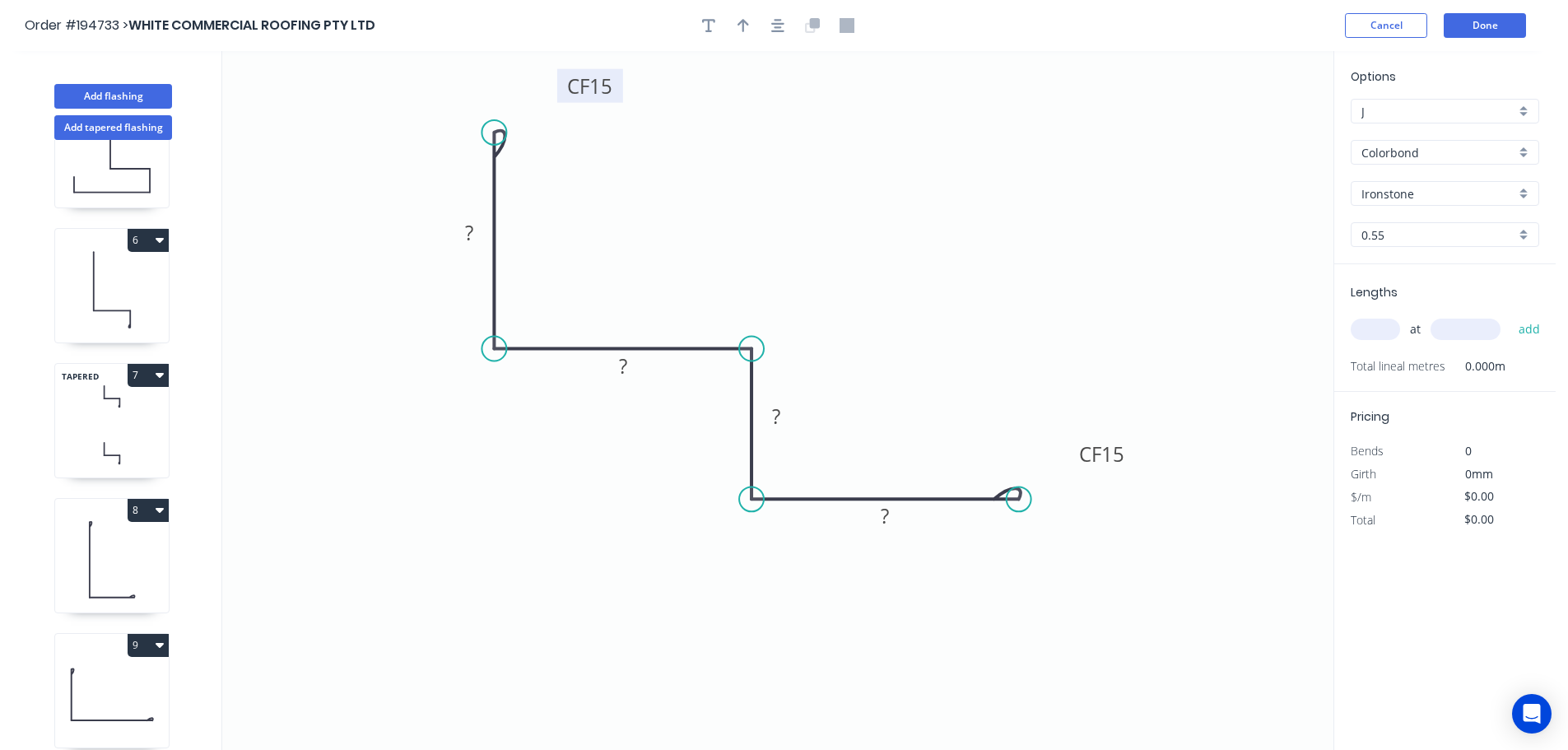
click at [623, 87] on rect at bounding box center [590, 86] width 66 height 34
click at [472, 228] on tspan "?" at bounding box center [469, 231] width 8 height 27
click at [795, 178] on icon "0 CF 15 40 40 30 CF 15 40" at bounding box center [778, 399] width 1112 height 698
type input "$11.41"
click at [743, 20] on icon "button" at bounding box center [743, 25] width 12 height 13
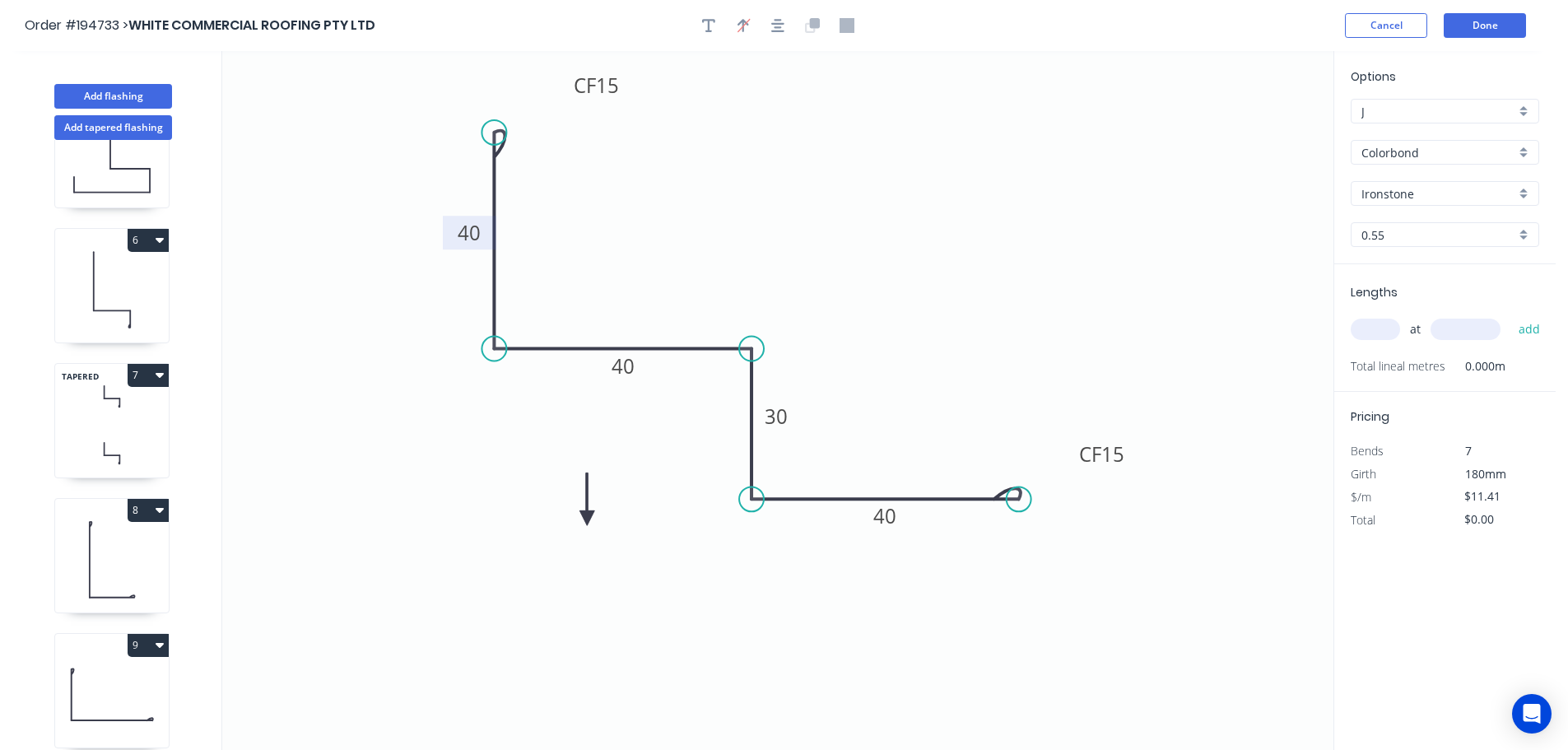
drag, startPoint x: 1251, startPoint y: 132, endPoint x: 587, endPoint y: 519, distance: 768.5
click at [587, 519] on icon at bounding box center [586, 499] width 15 height 53
click at [587, 519] on icon at bounding box center [601, 505] width 48 height 48
click at [587, 519] on icon at bounding box center [605, 518] width 53 height 15
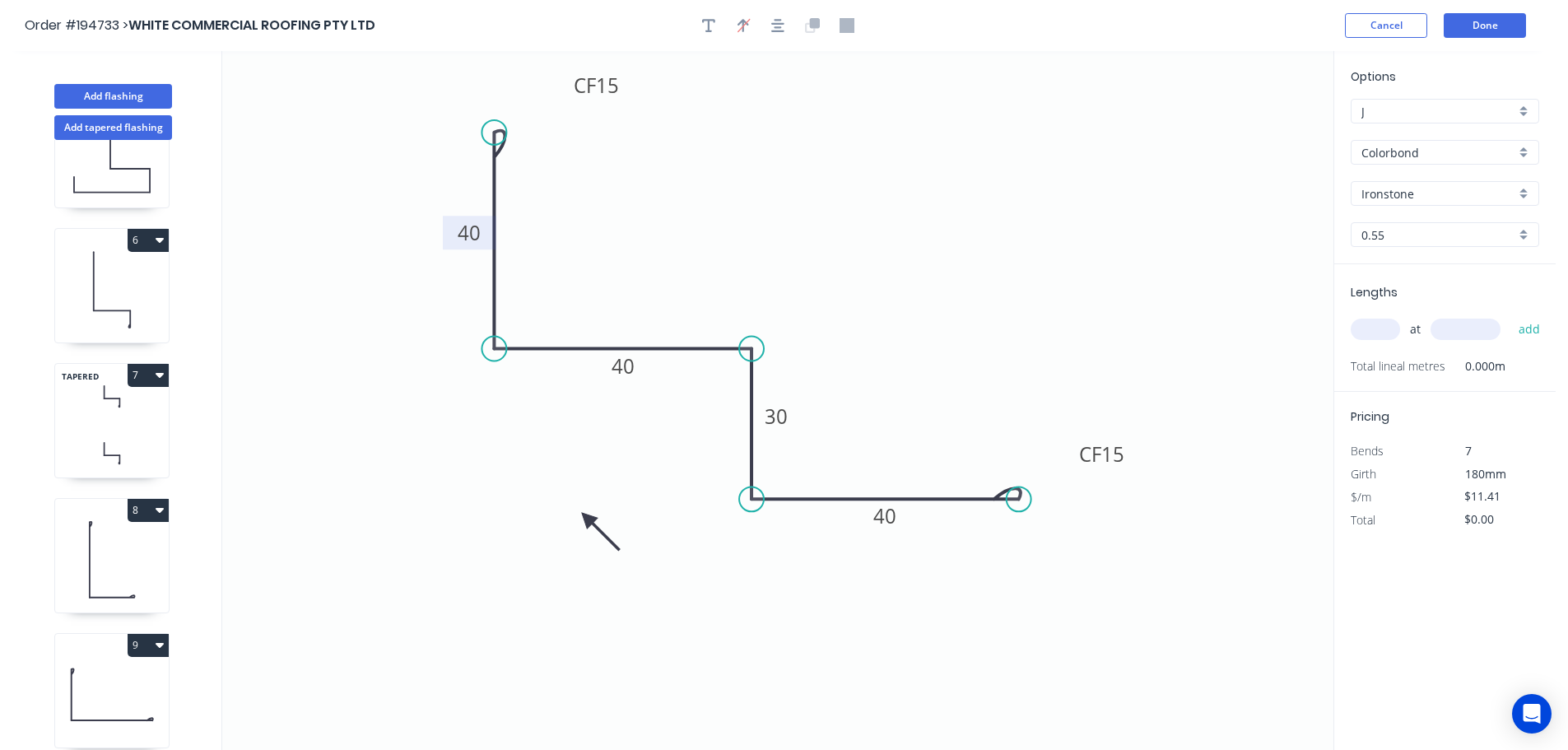
click at [587, 519] on icon at bounding box center [601, 531] width 48 height 48
click at [587, 519] on icon at bounding box center [586, 536] width 15 height 53
click at [1385, 326] on input "text" at bounding box center [1376, 330] width 50 height 22
type input "1"
click at [1468, 329] on input "text" at bounding box center [1466, 330] width 70 height 22
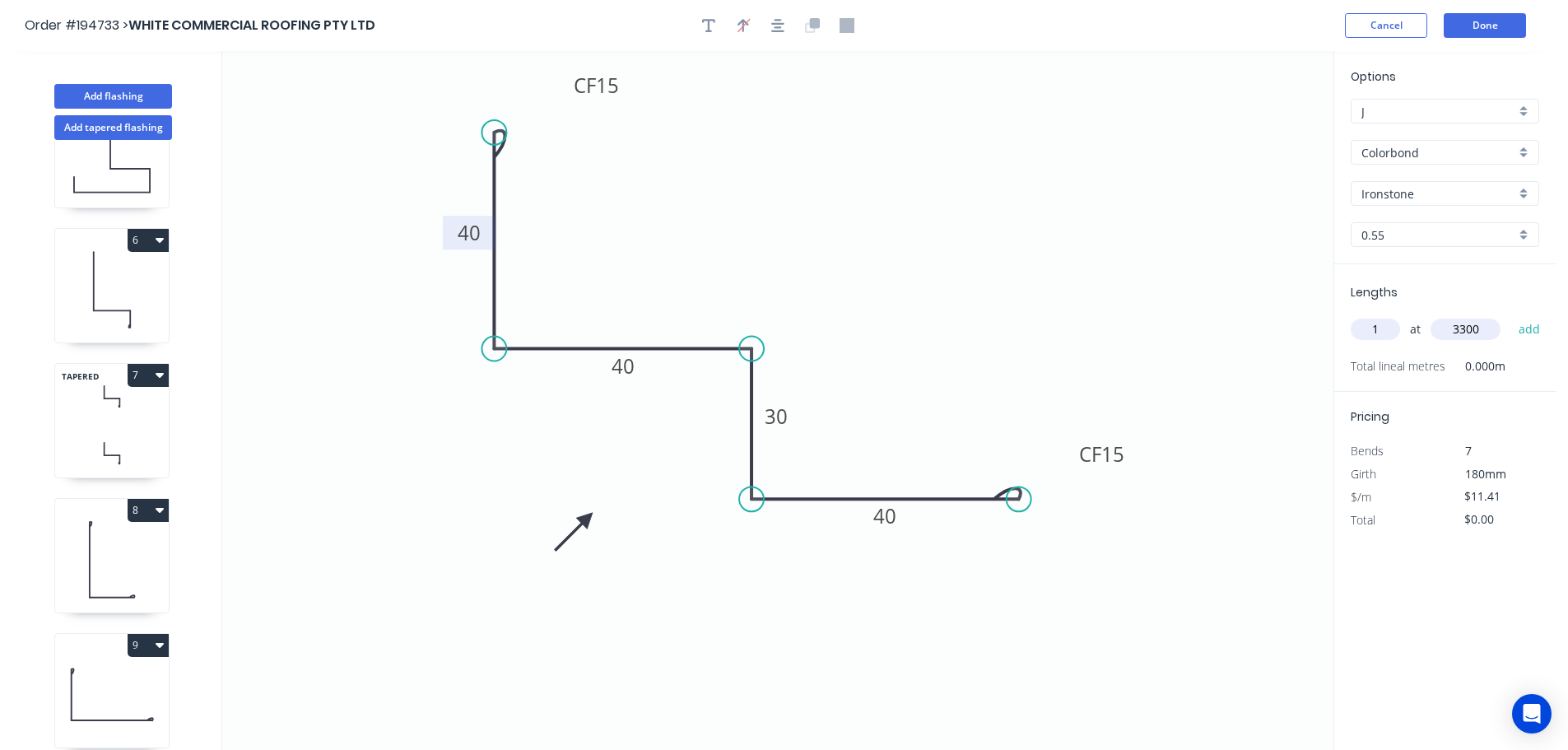
type input "3300"
click at [1510, 315] on button "add" at bounding box center [1529, 329] width 39 height 28
type input "$37.65"
click at [1495, 23] on button "Done" at bounding box center [1485, 25] width 82 height 25
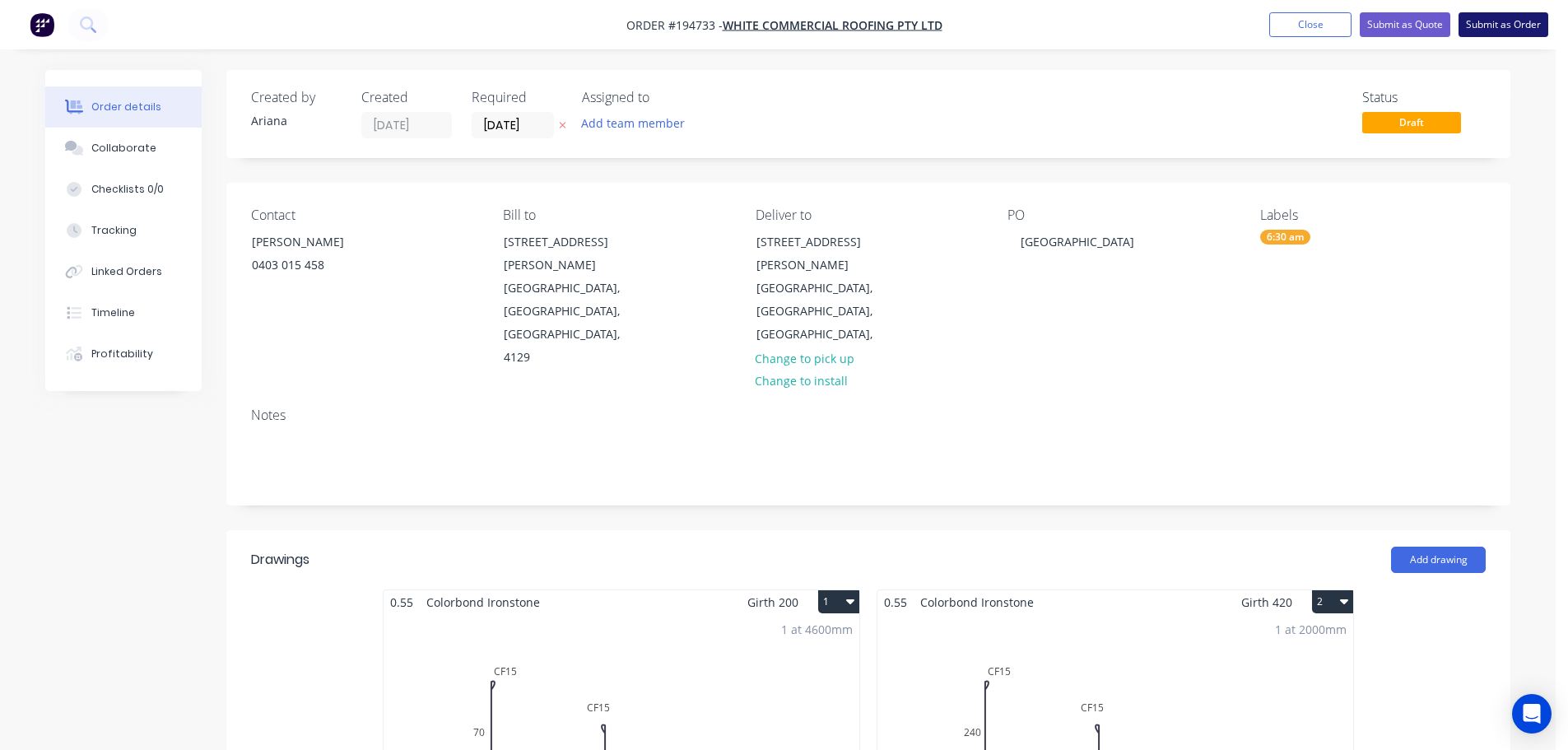
click at [1487, 21] on button "Submit as Order" at bounding box center [1503, 24] width 89 height 25
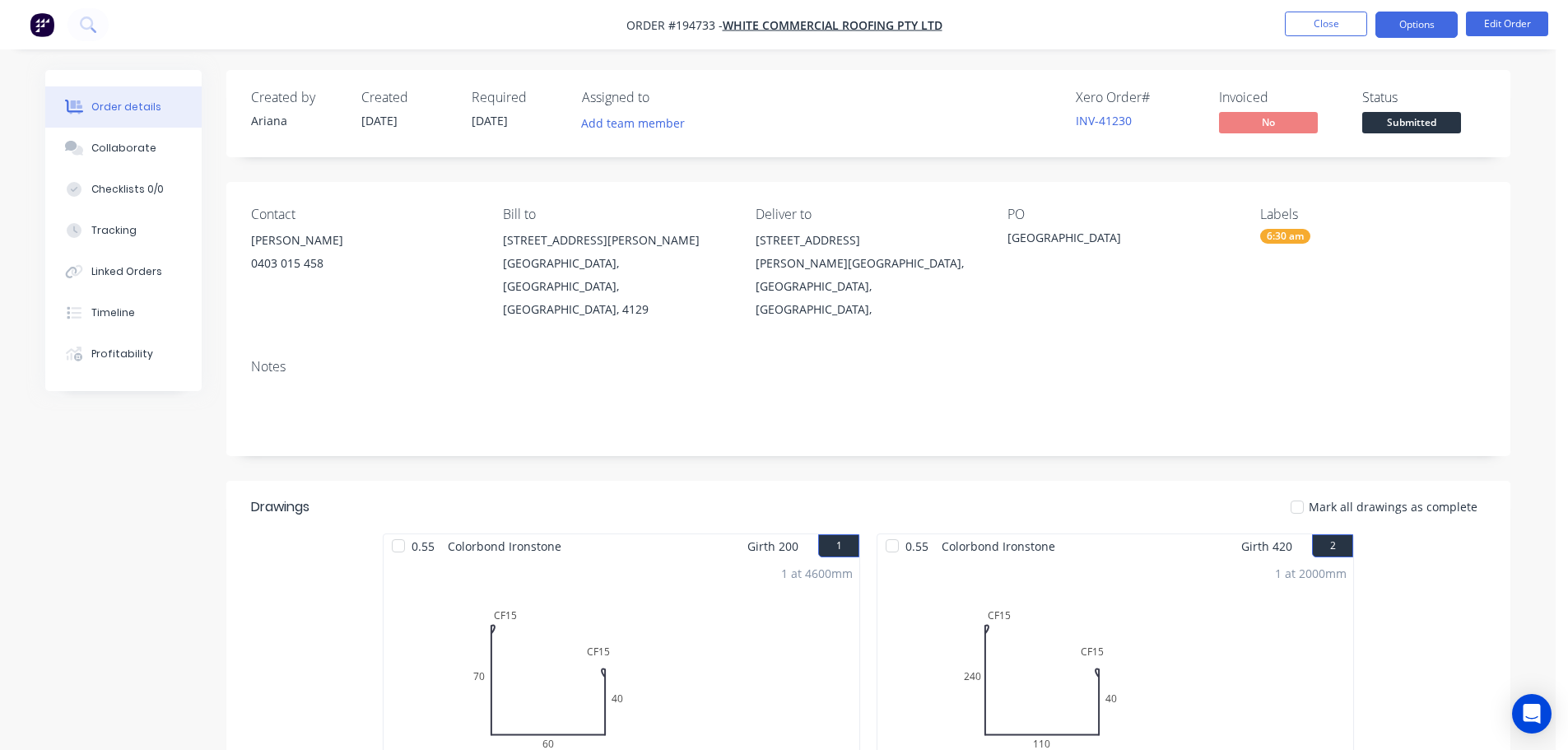
click at [1424, 22] on button "Options" at bounding box center [1417, 25] width 82 height 27
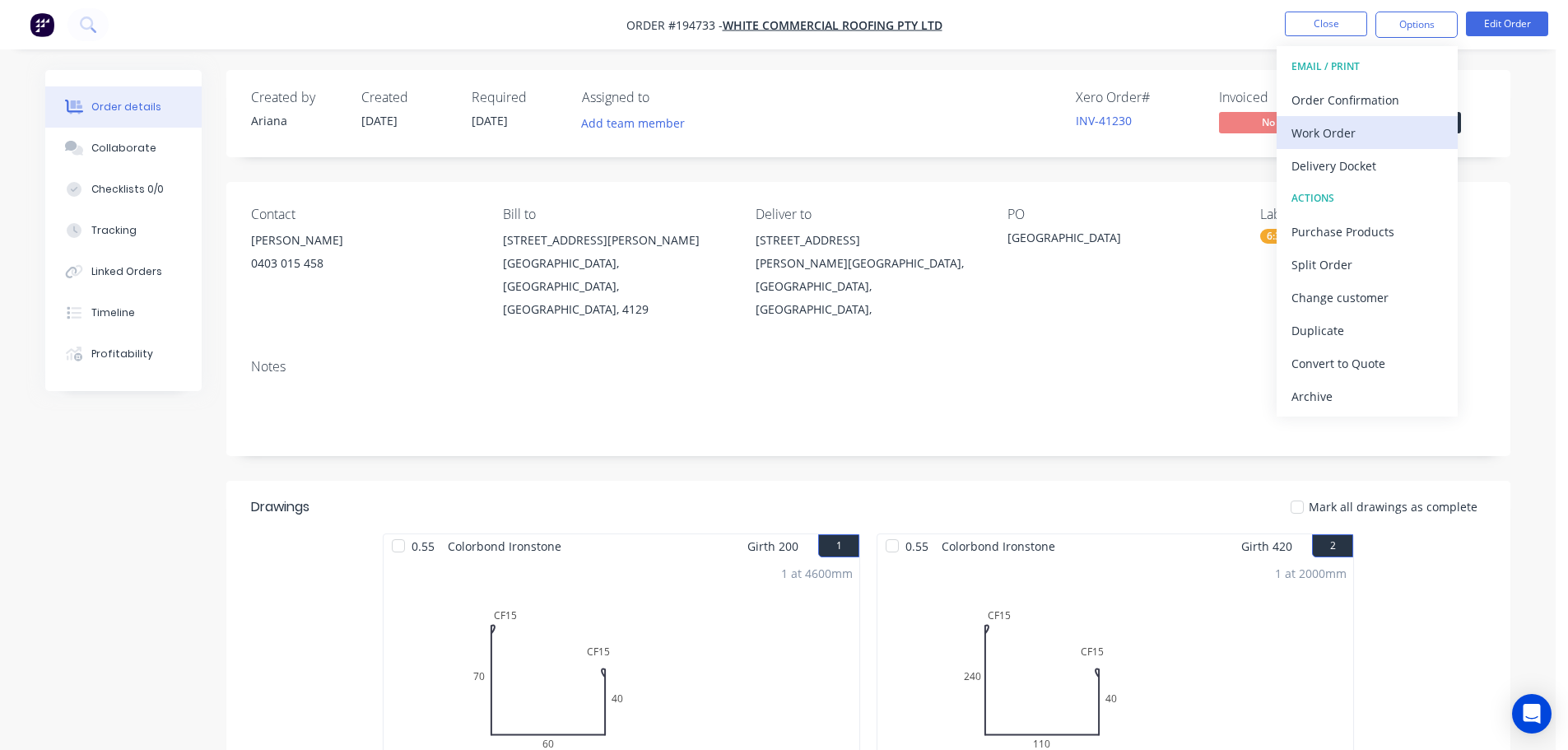
click at [1331, 127] on div "Work Order" at bounding box center [1367, 133] width 151 height 24
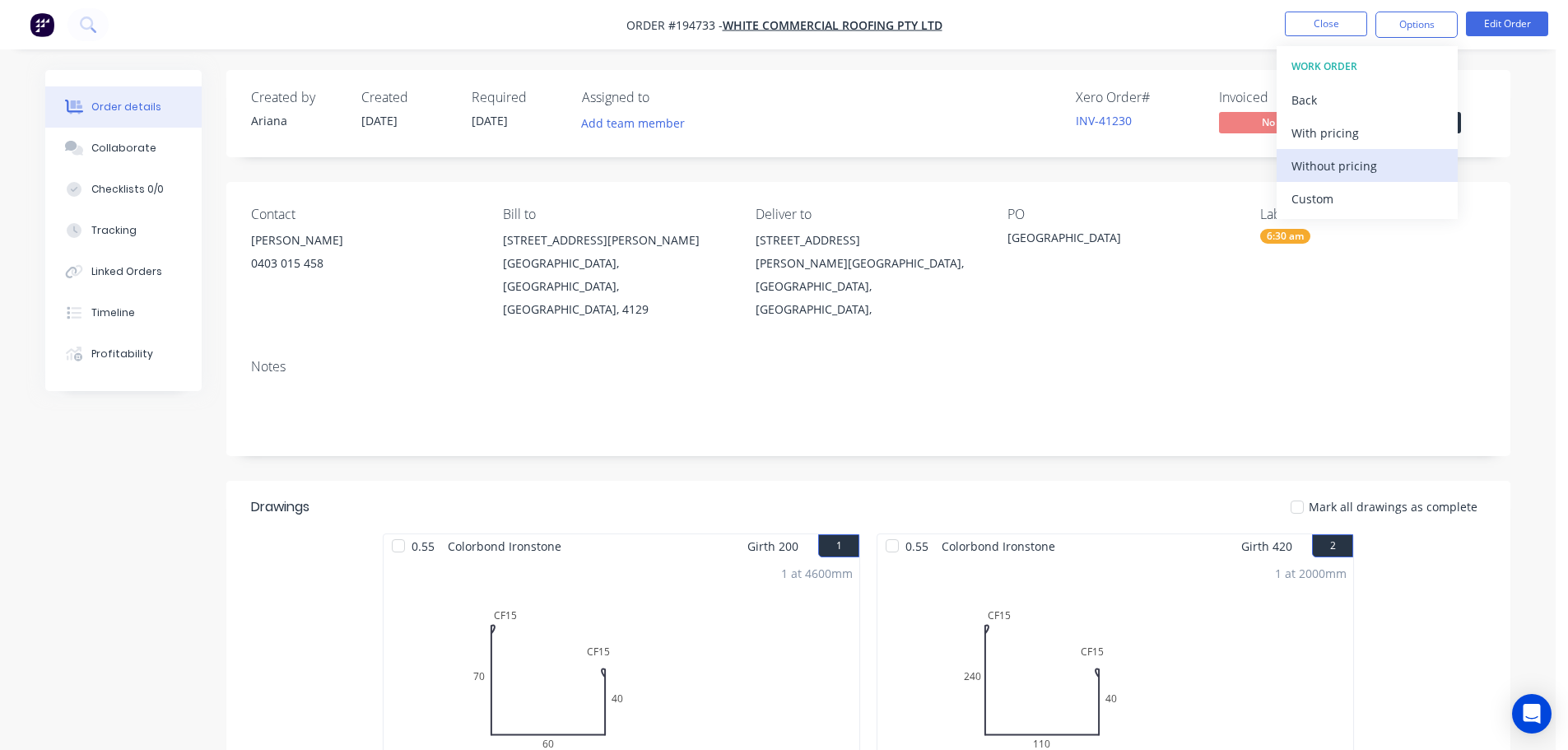
click at [1299, 161] on div "Without pricing" at bounding box center [1367, 166] width 151 height 24
click at [1084, 22] on nav "Order #194733 - WHITE COMMERCIAL ROOFING PTY LTD Close Options EMAIL / PRINT Or…" at bounding box center [784, 25] width 1568 height 50
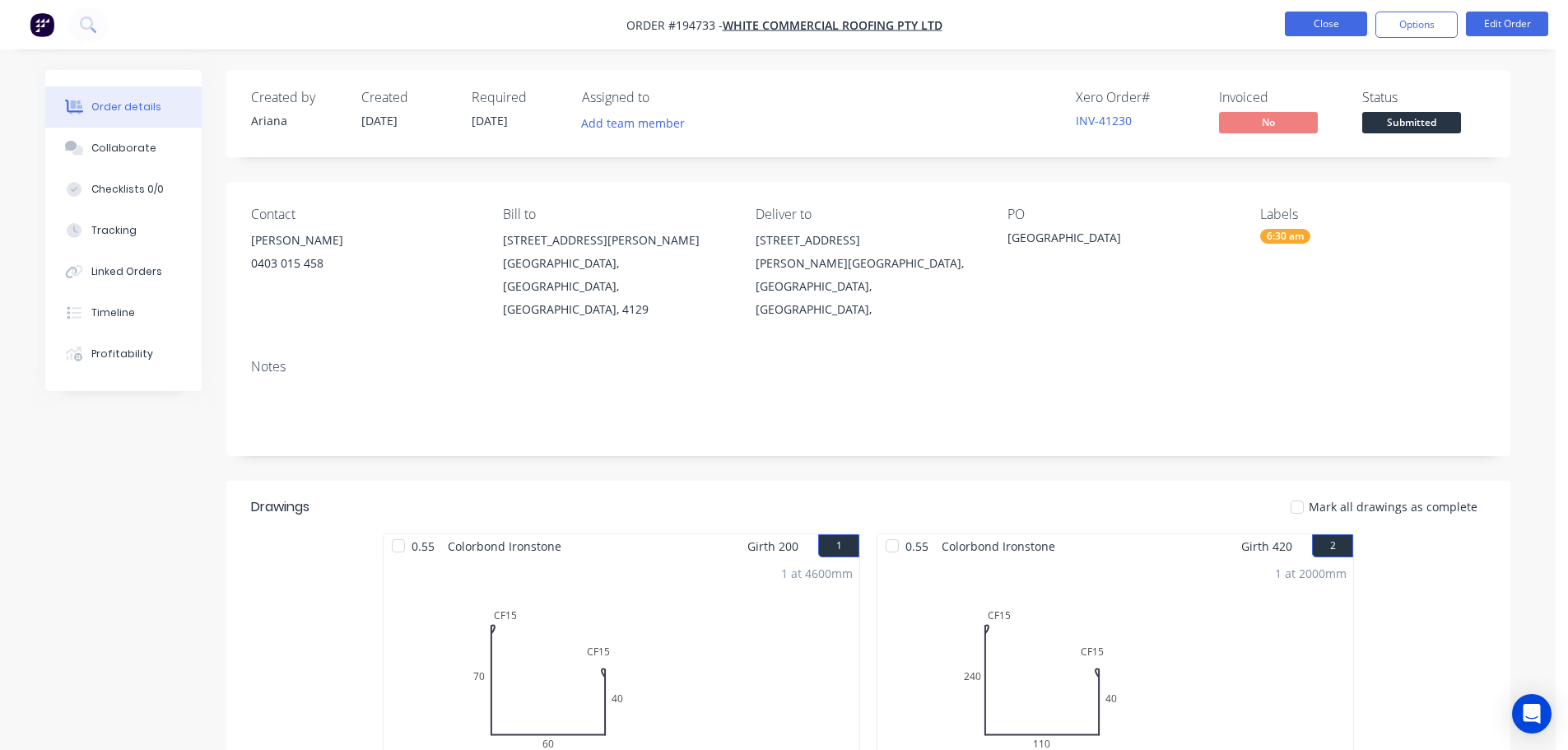
click at [1332, 23] on button "Close" at bounding box center [1326, 24] width 82 height 25
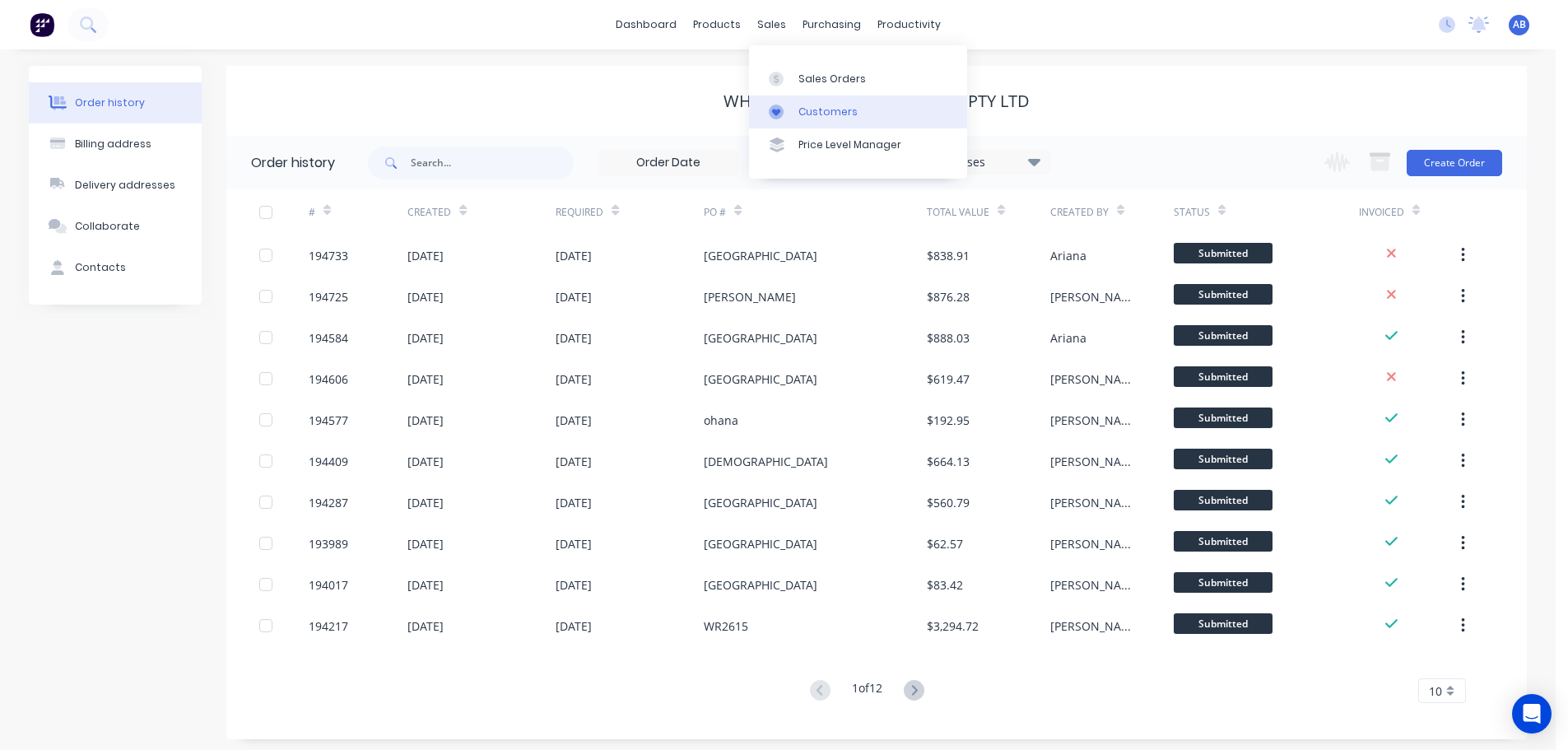
click at [817, 106] on div "Customers" at bounding box center [829, 111] width 60 height 15
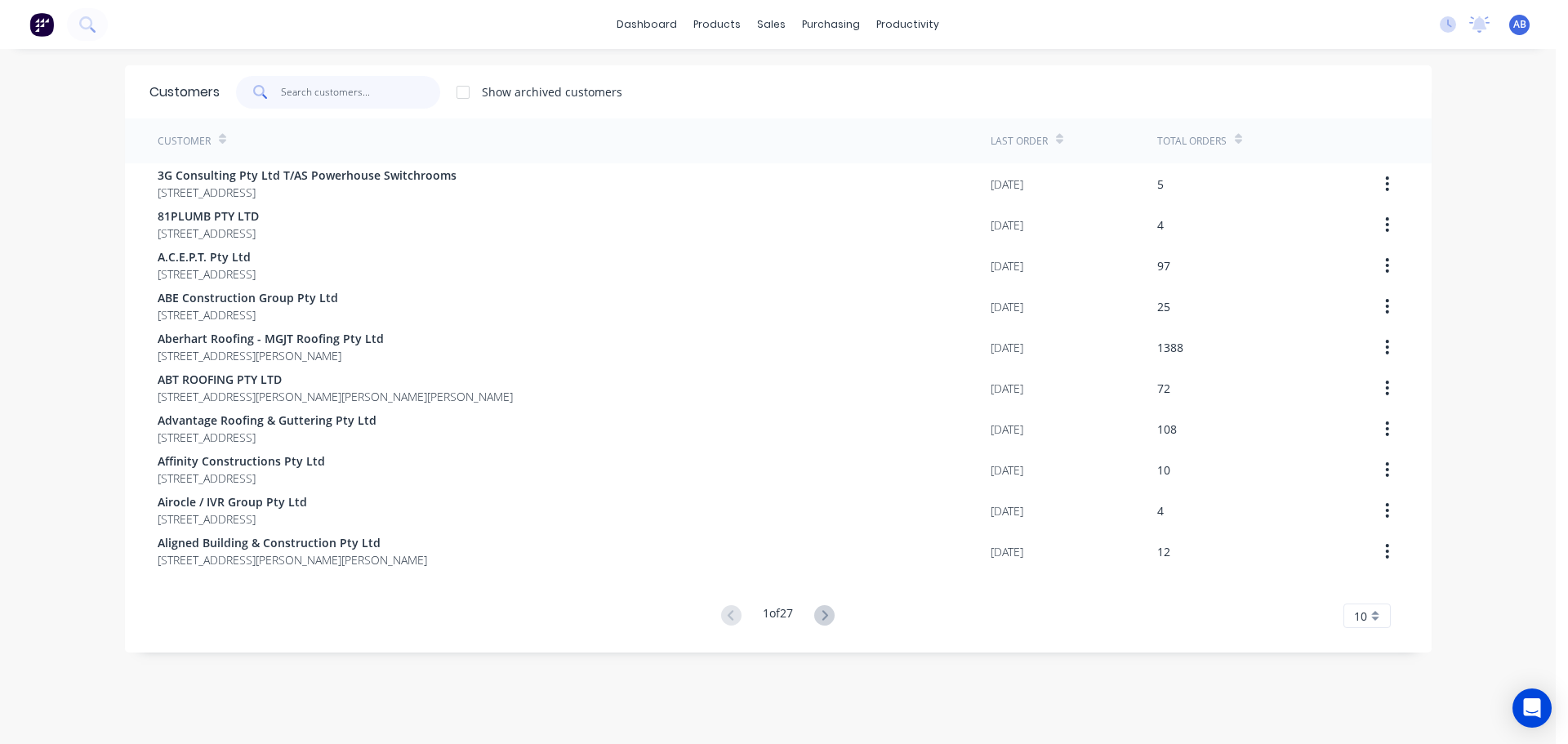
click at [395, 89] on input "text" at bounding box center [361, 92] width 160 height 33
type input "H"
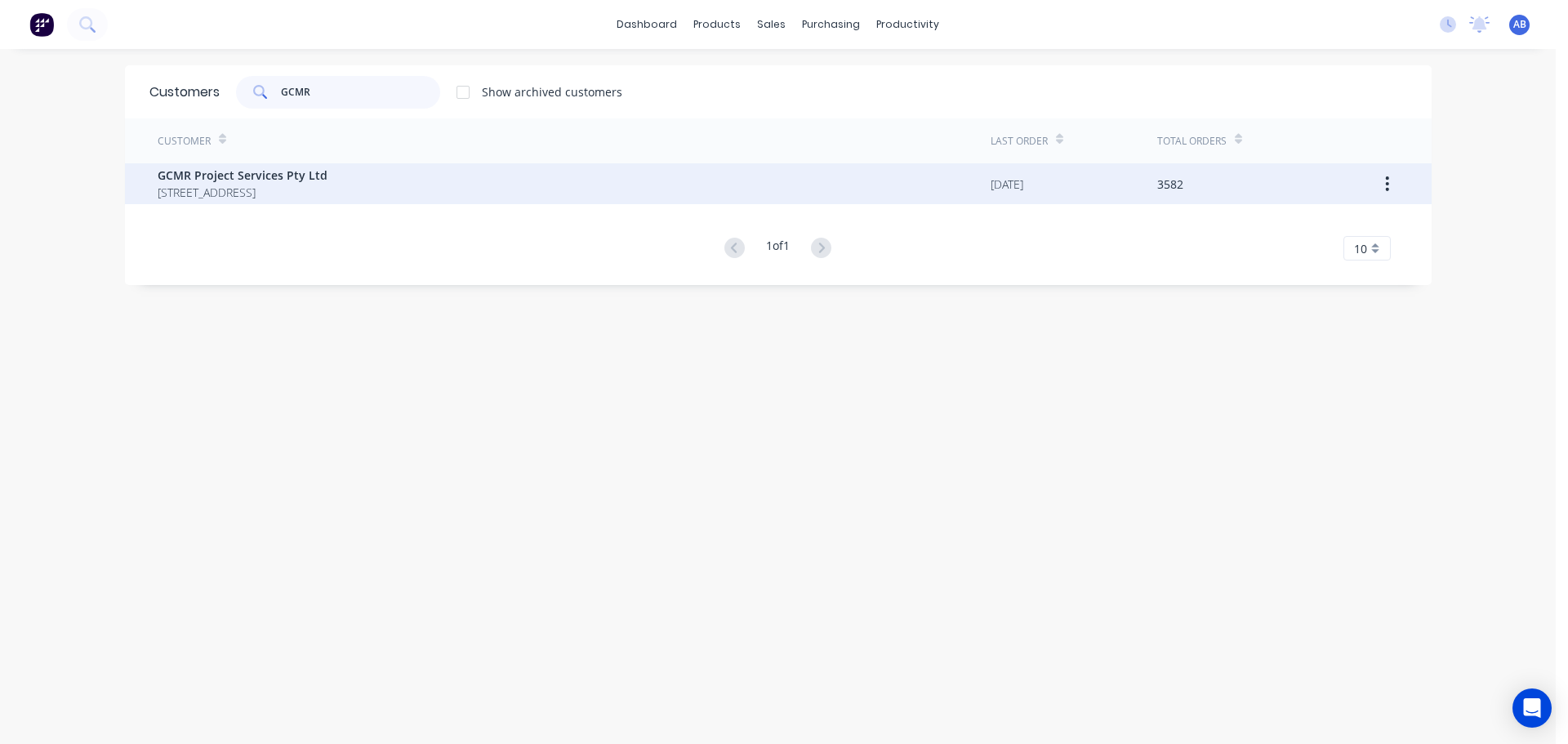
type input "GCMR"
click at [195, 188] on span "[STREET_ADDRESS]" at bounding box center [242, 191] width 170 height 17
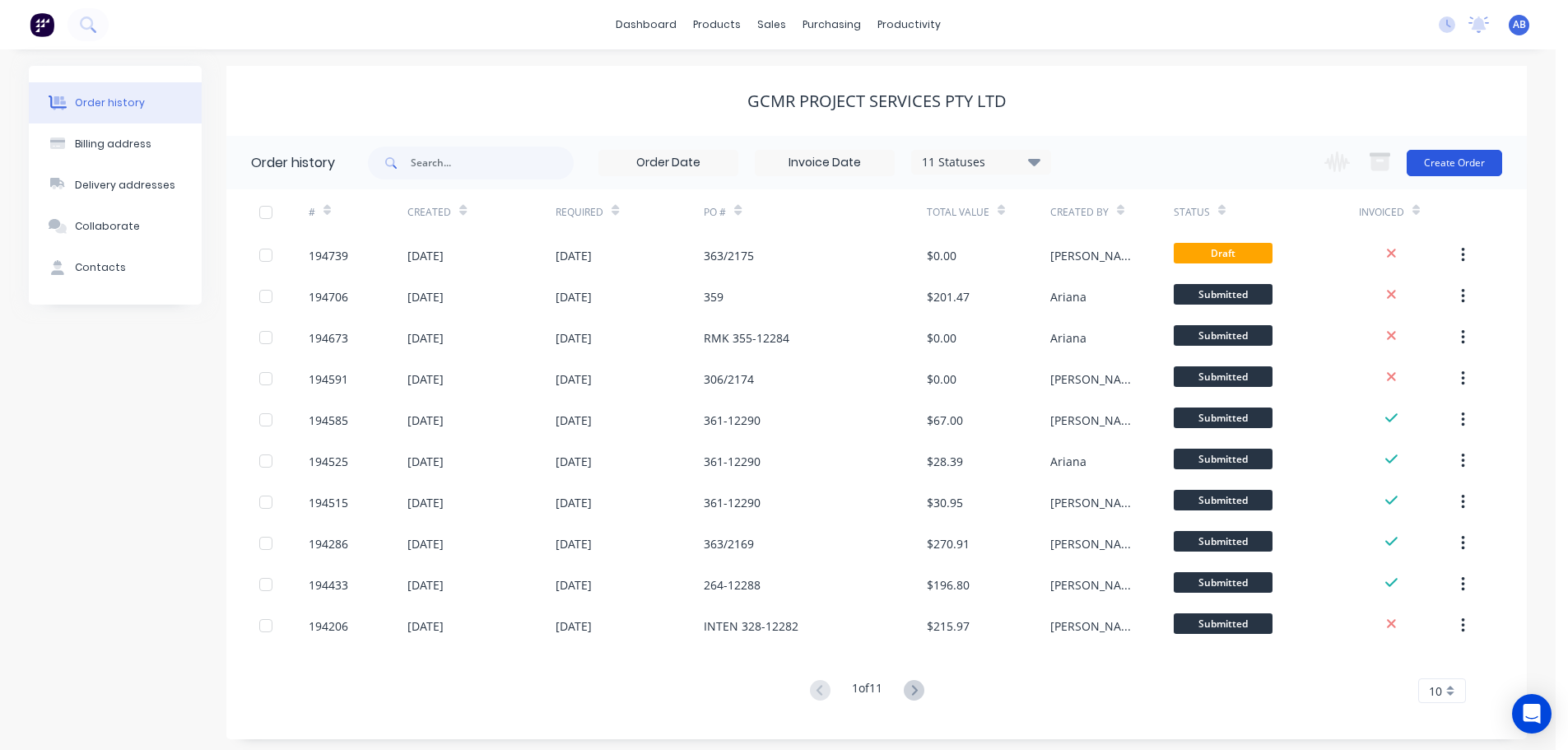
click at [1438, 159] on button "Create Order" at bounding box center [1455, 163] width 95 height 27
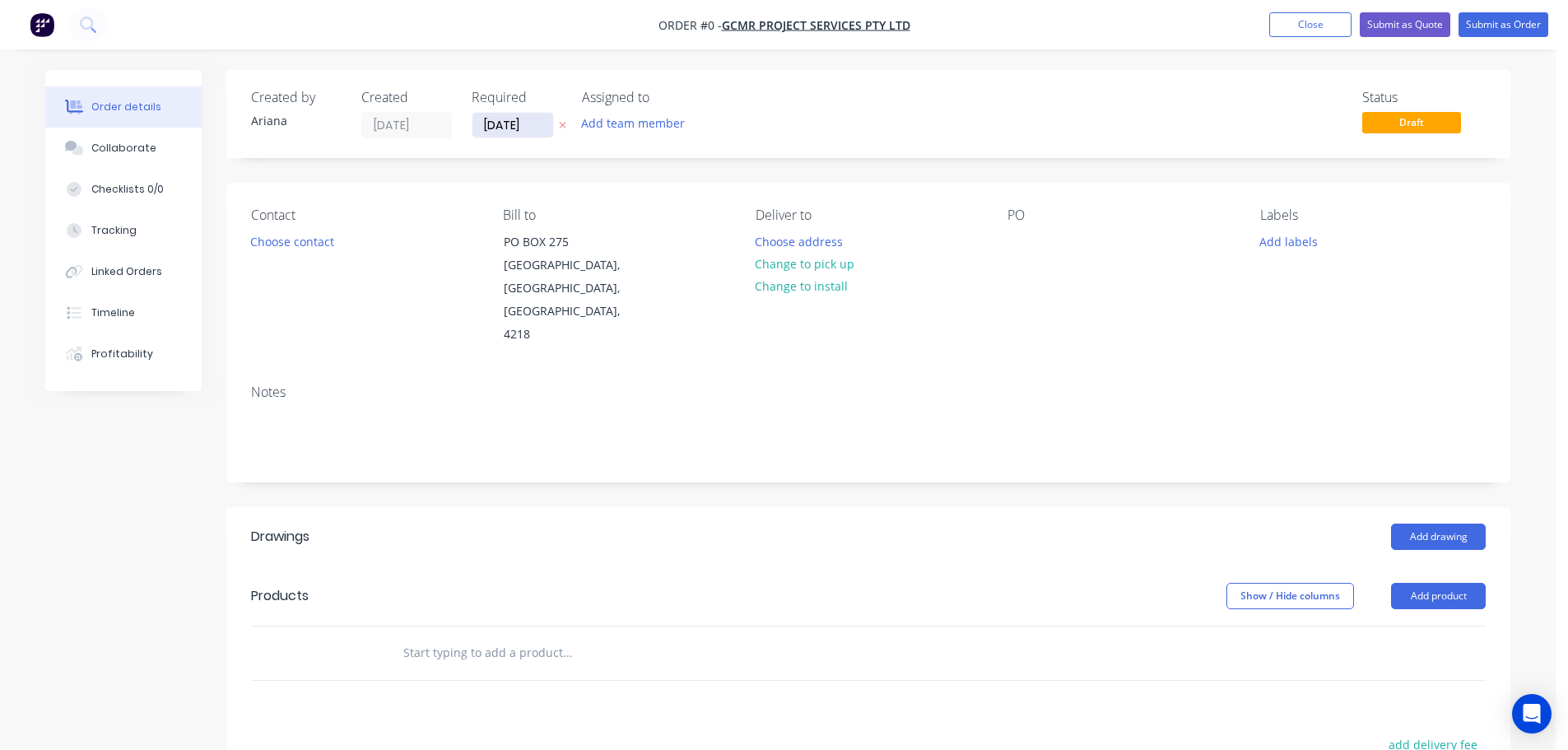
click at [502, 118] on input "[DATE]" at bounding box center [513, 125] width 80 height 25
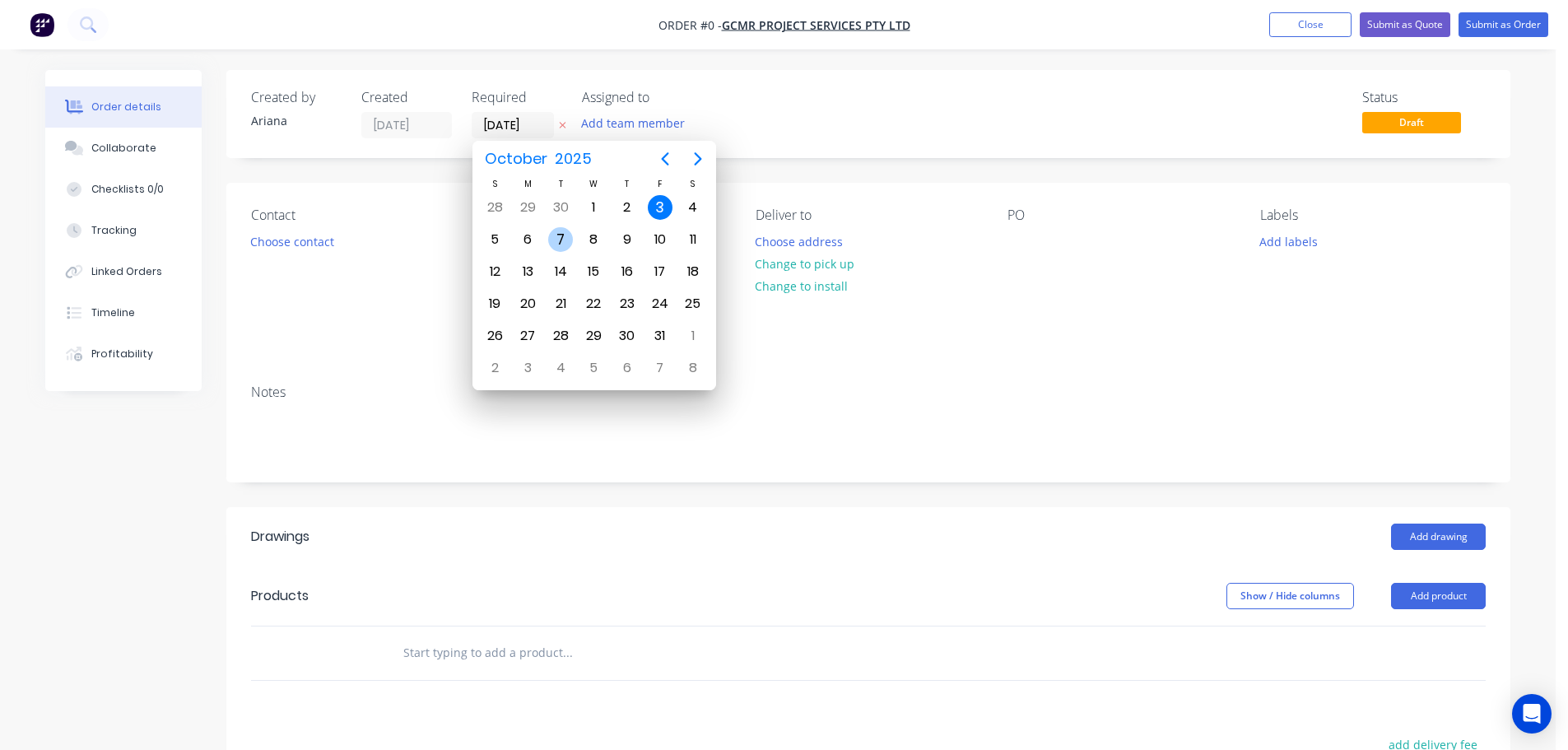
click at [556, 234] on div "7" at bounding box center [560, 239] width 25 height 25
type input "[DATE]"
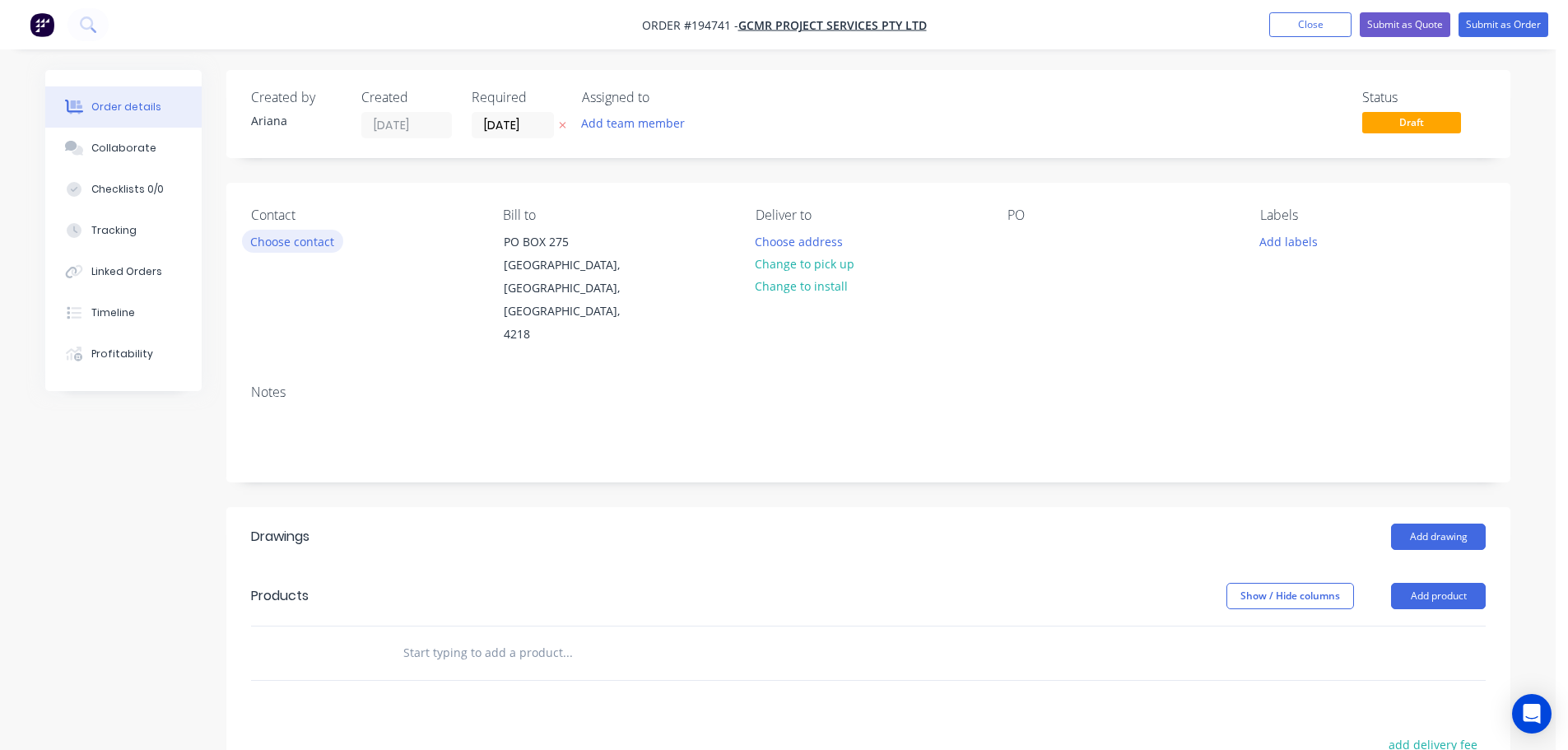
click at [293, 241] on button "Choose contact" at bounding box center [293, 240] width 101 height 22
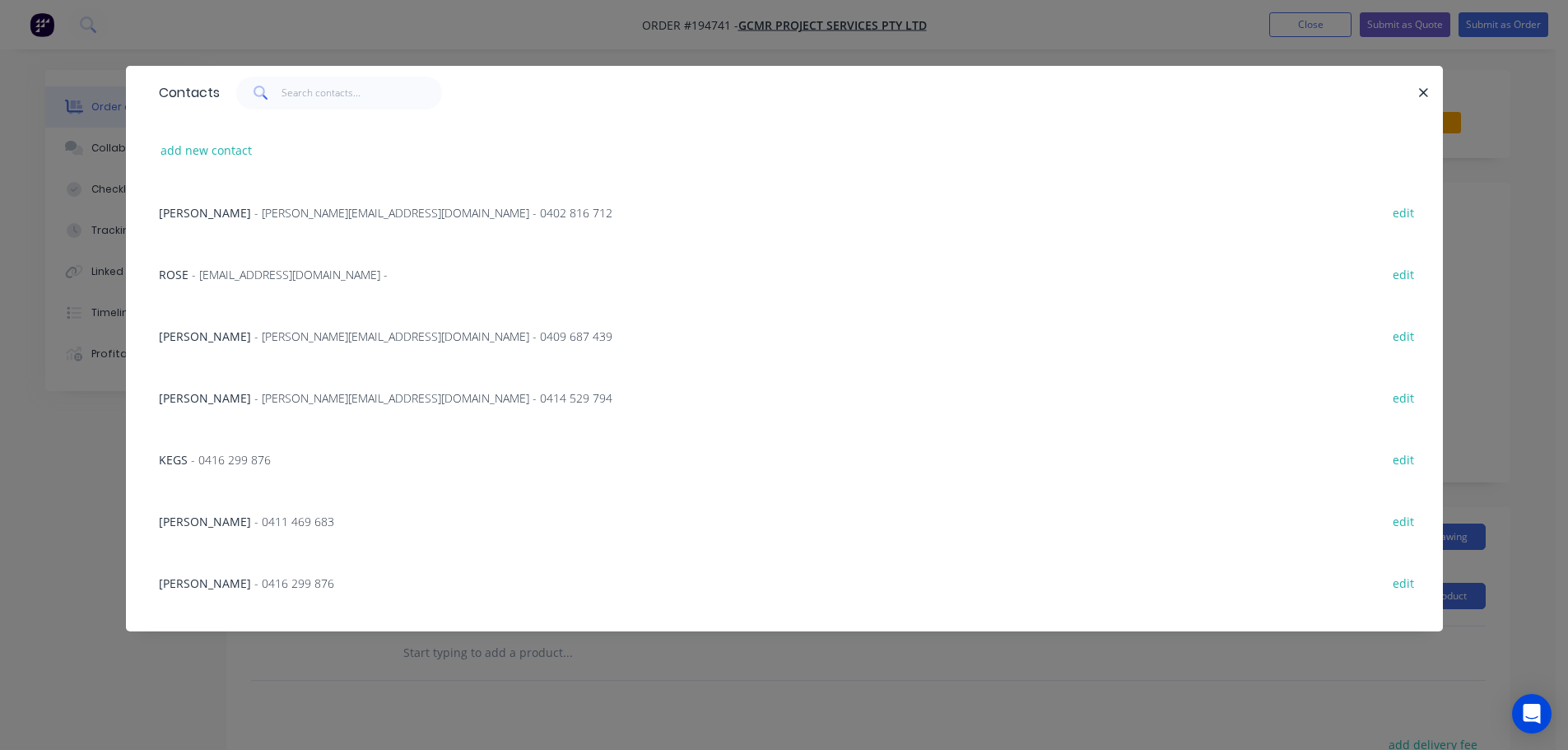
click at [291, 396] on span "- [PERSON_NAME][EMAIL_ADDRESS][DOMAIN_NAME] - 0414 529 794" at bounding box center [433, 398] width 358 height 16
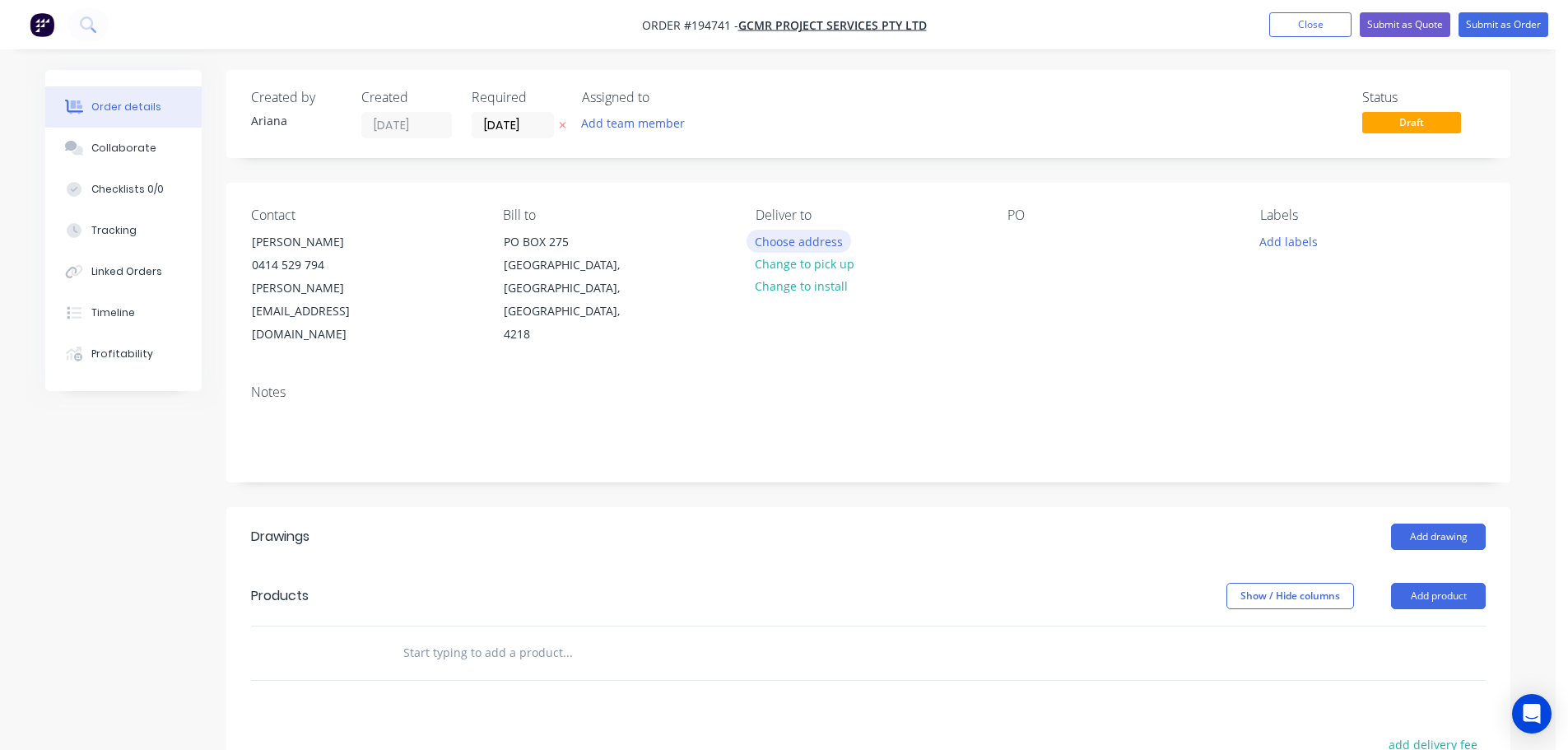
click at [817, 237] on button "Choose address" at bounding box center [799, 240] width 105 height 22
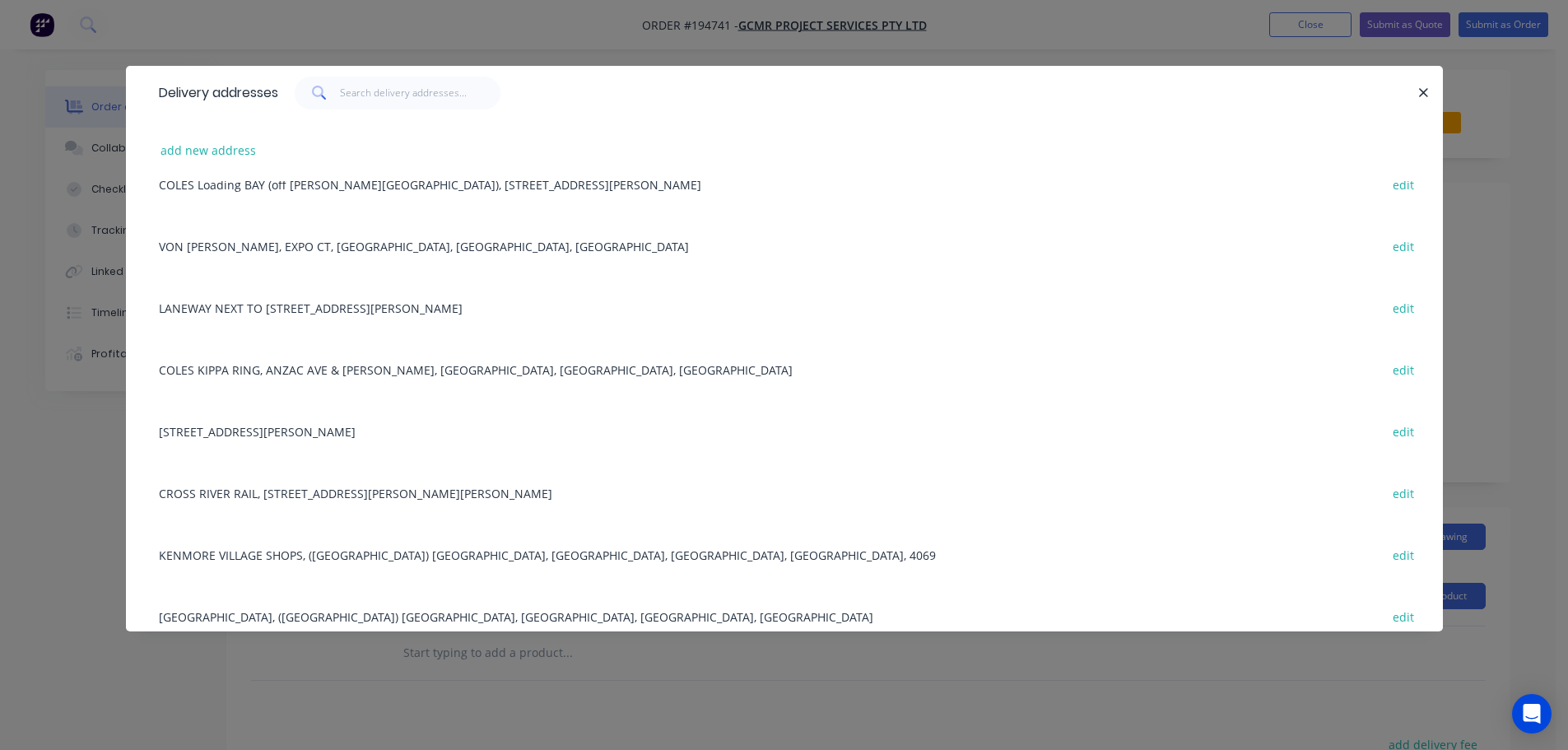
scroll to position [1586, 0]
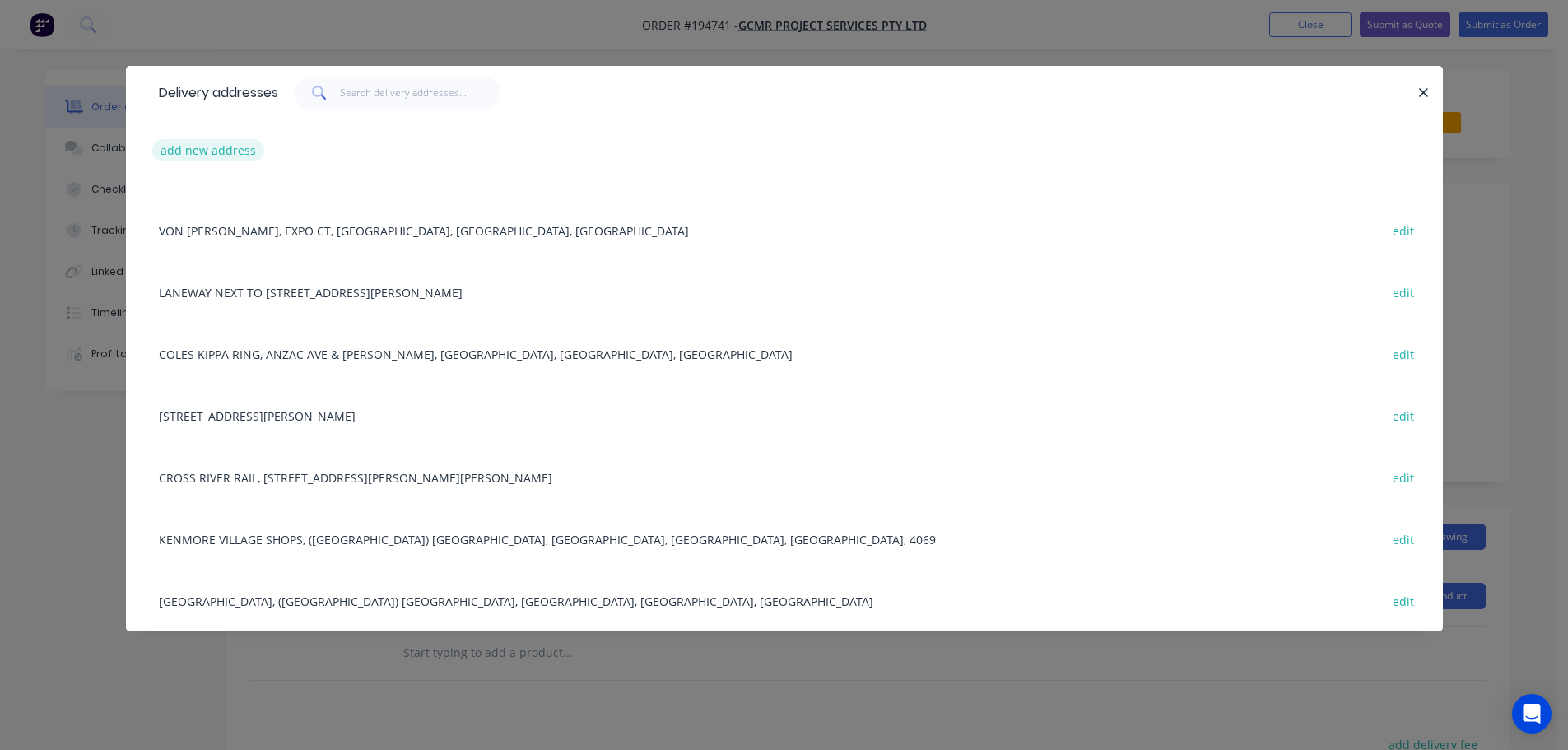
click at [209, 151] on button "add new address" at bounding box center [209, 150] width 113 height 22
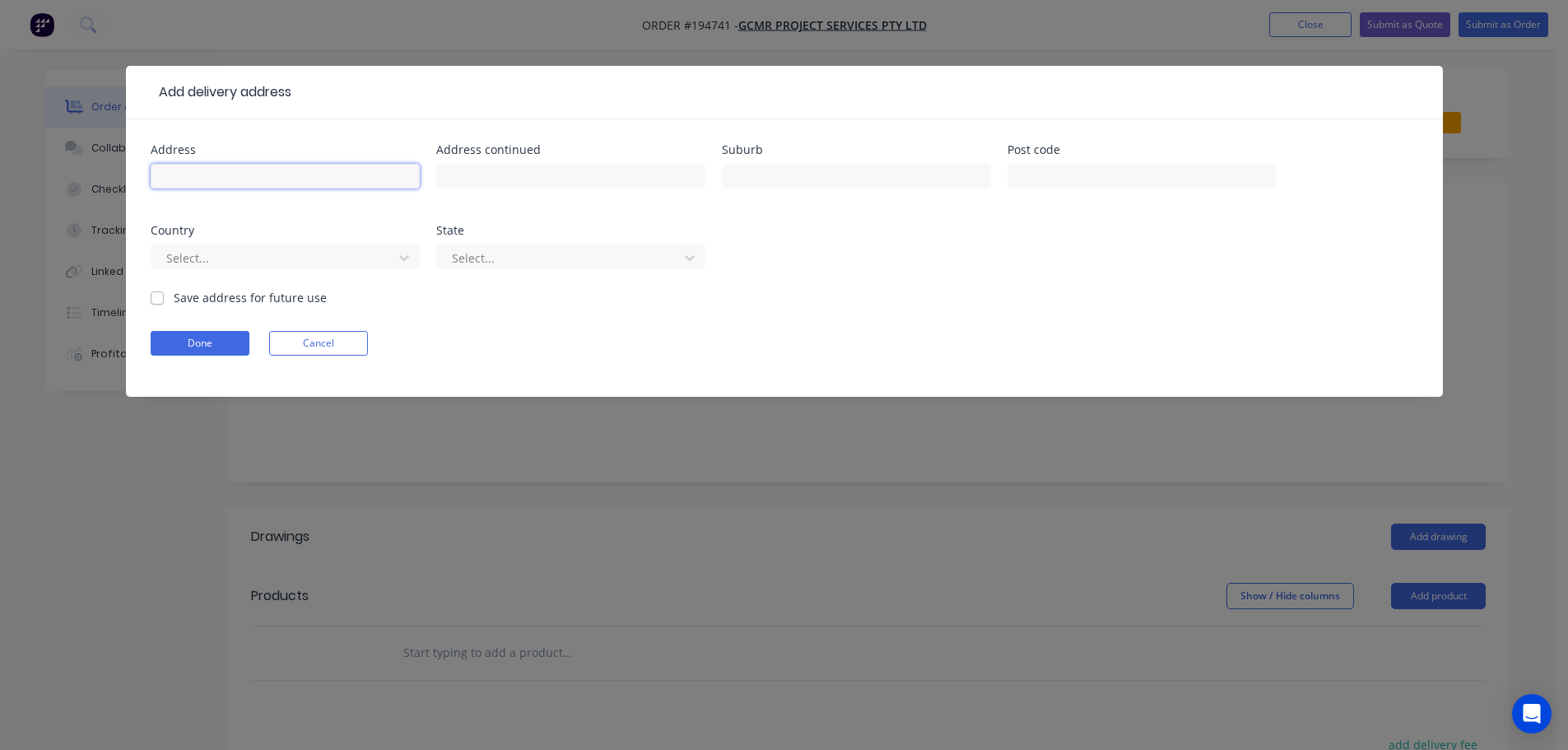
click at [193, 180] on input "text" at bounding box center [285, 176] width 269 height 25
type input "[STREET_ADDRESS]"
type input "[PERSON_NAME]"
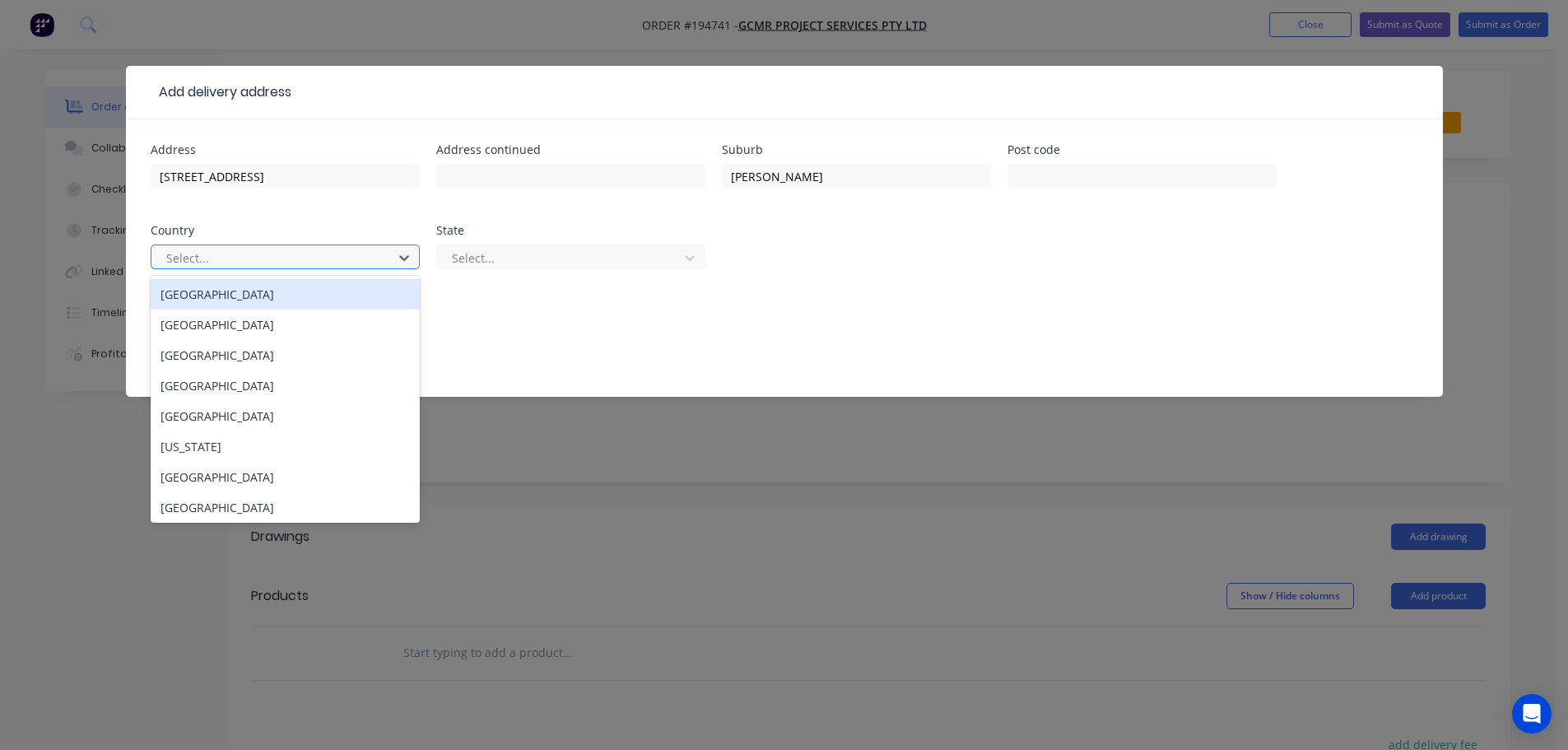
click at [307, 303] on div "[GEOGRAPHIC_DATA]" at bounding box center [285, 294] width 269 height 31
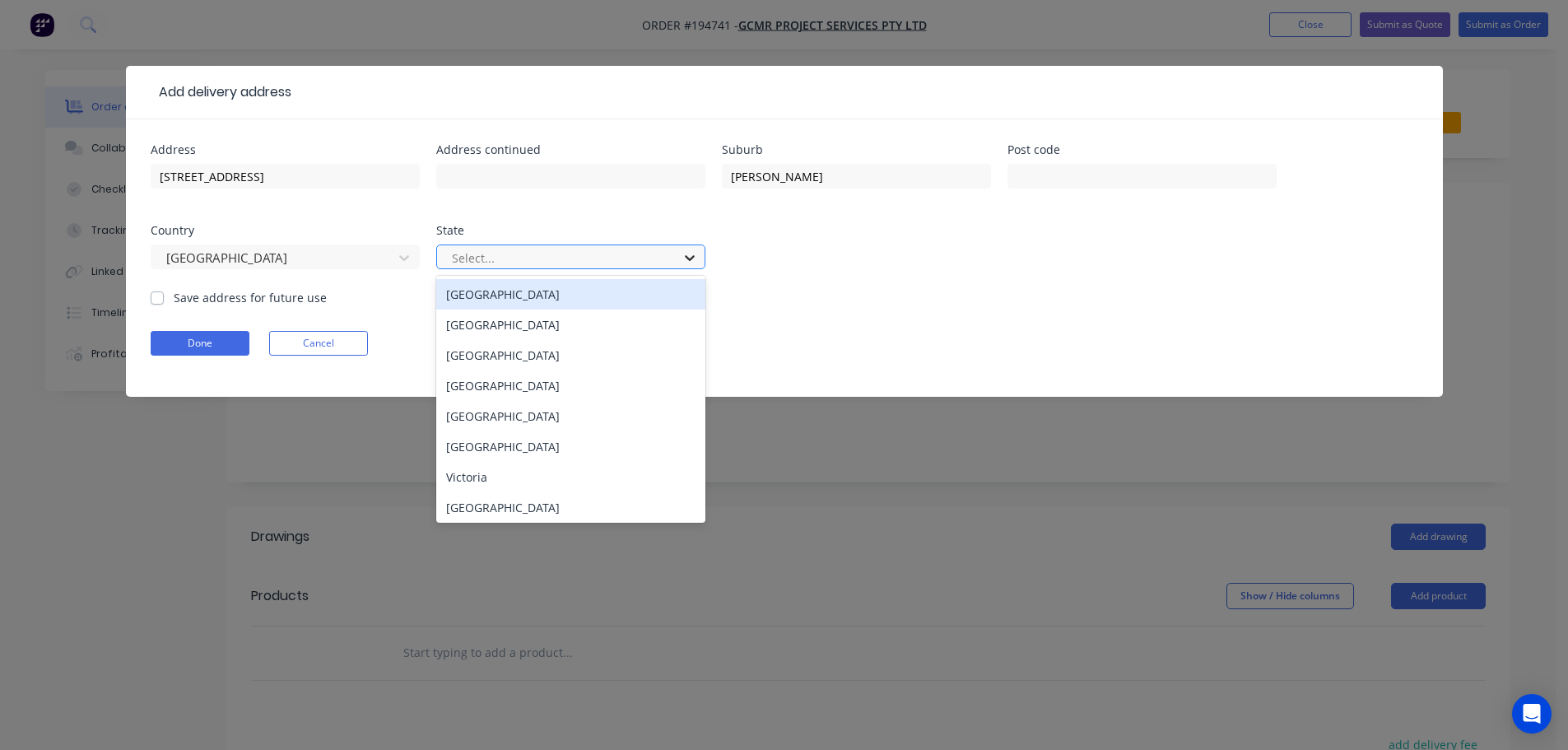
click at [692, 260] on icon at bounding box center [690, 257] width 17 height 17
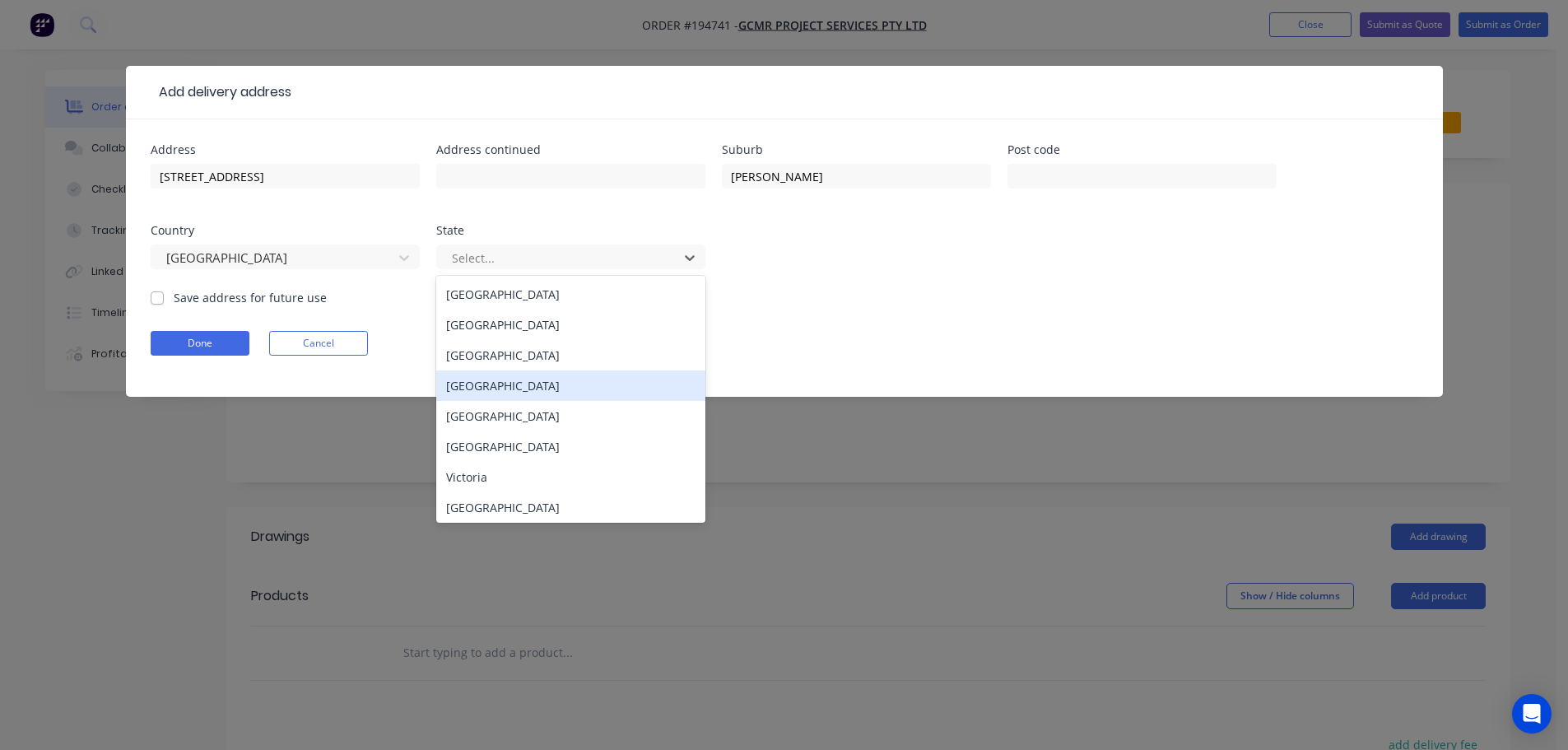
click at [505, 385] on div "[GEOGRAPHIC_DATA]" at bounding box center [570, 385] width 269 height 31
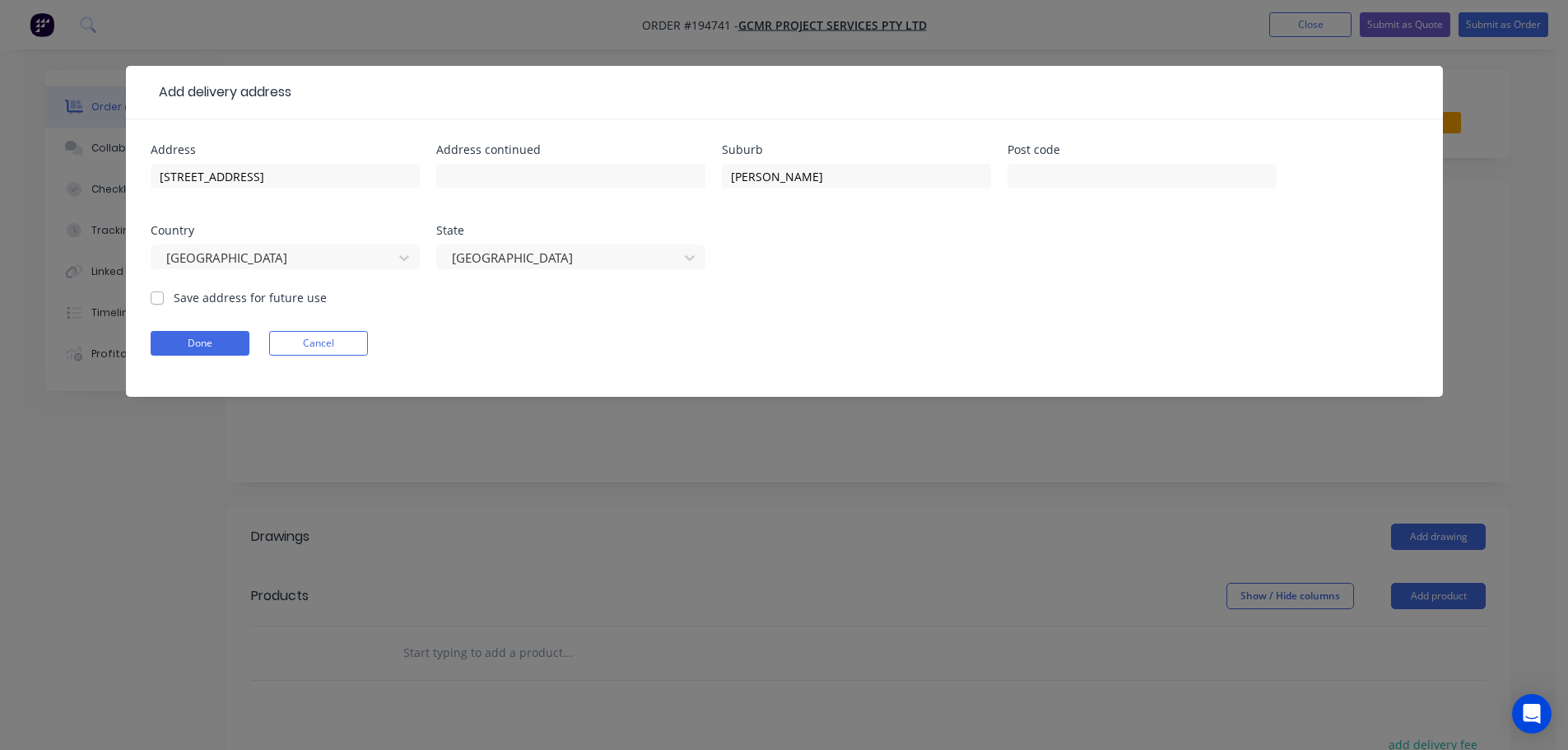
click at [803, 316] on form "Address [STREET_ADDRESS][PERSON_NAME] Address continued Suburb [PERSON_NAME] Po…" at bounding box center [785, 270] width 1268 height 252
click at [209, 344] on button "Done" at bounding box center [200, 343] width 98 height 25
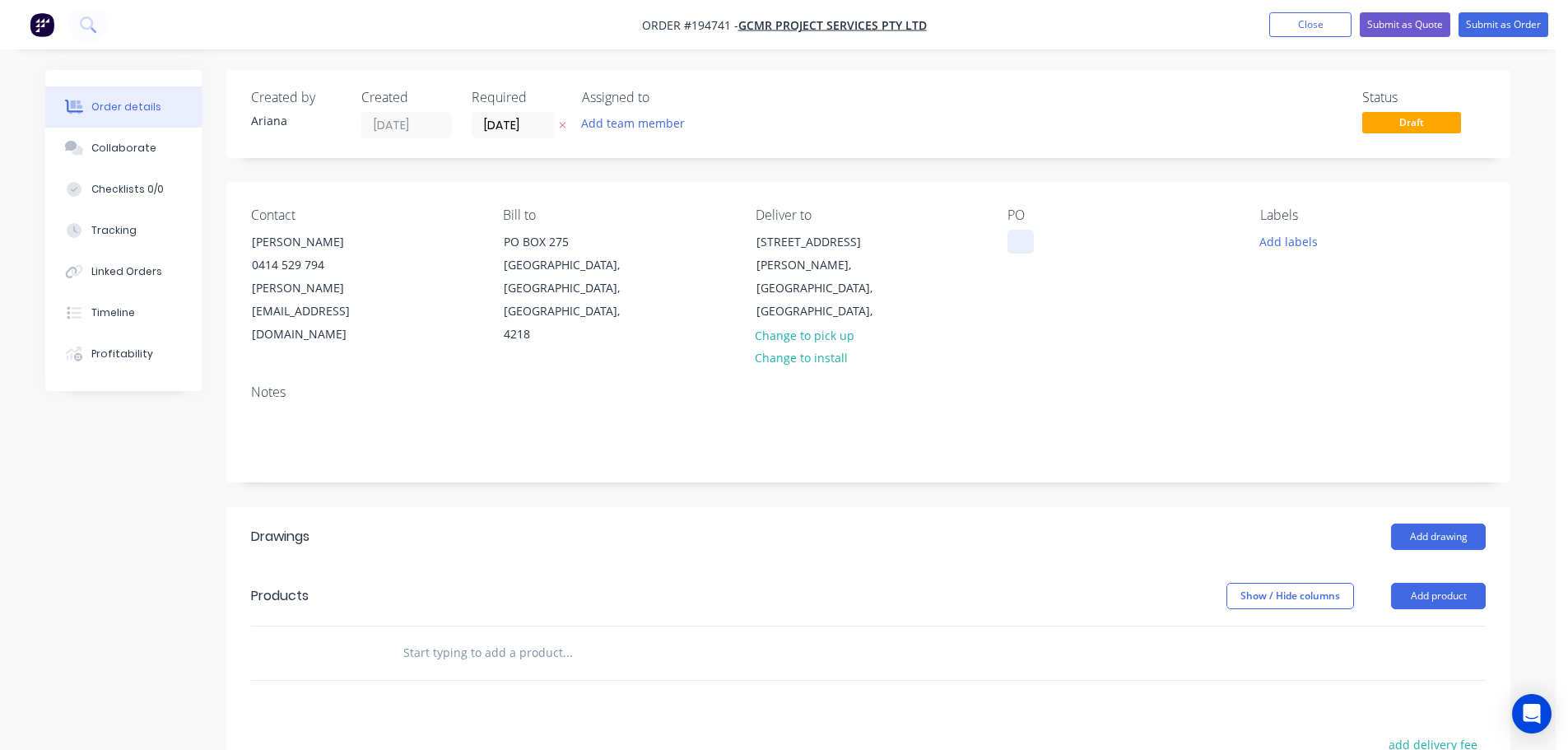
click at [1021, 236] on div at bounding box center [1020, 241] width 27 height 24
click at [1081, 296] on div "PO 306/2176" at bounding box center [1120, 277] width 226 height 139
click at [1300, 239] on button "Add labels" at bounding box center [1289, 240] width 76 height 22
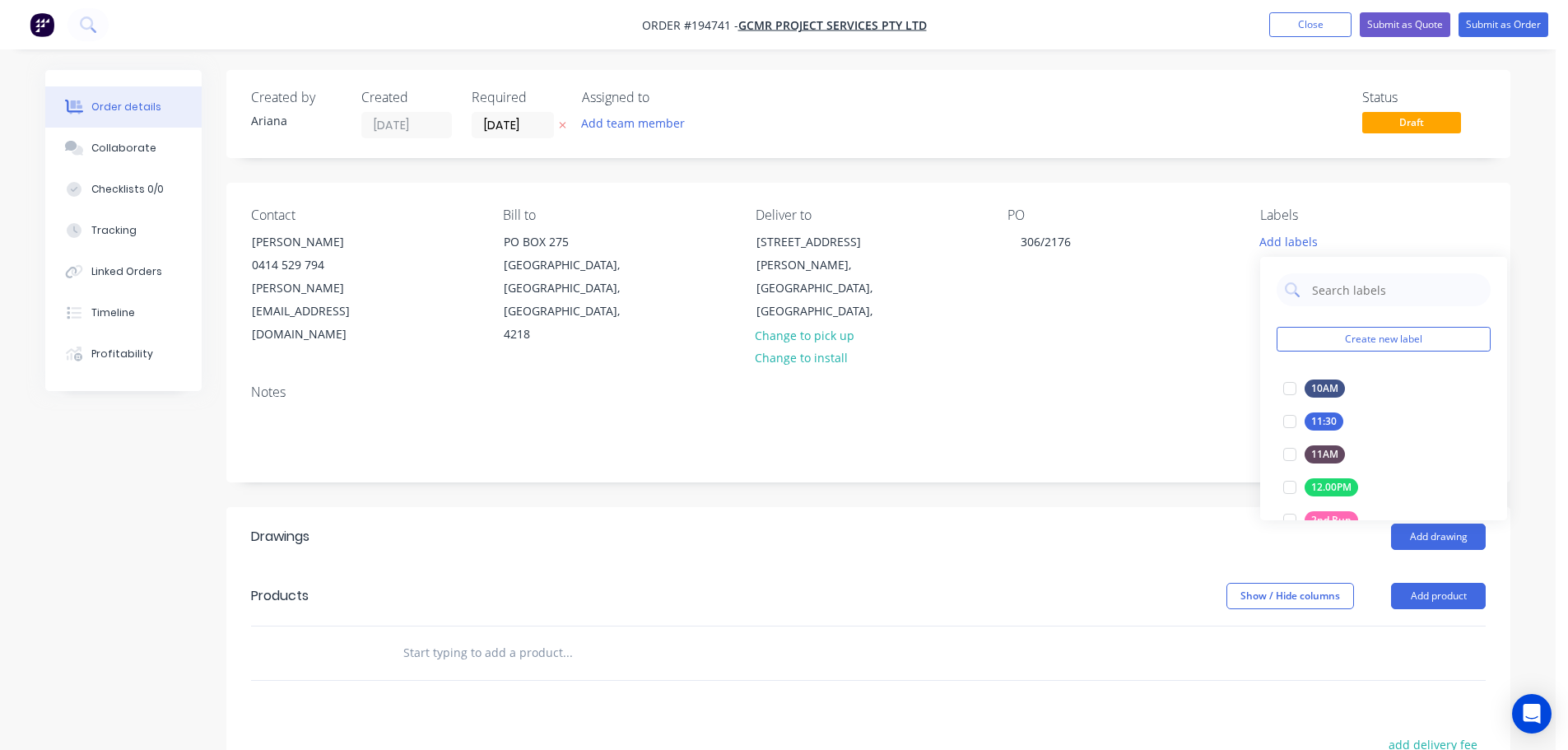
click at [1207, 310] on div "PO 306/2176" at bounding box center [1120, 277] width 226 height 139
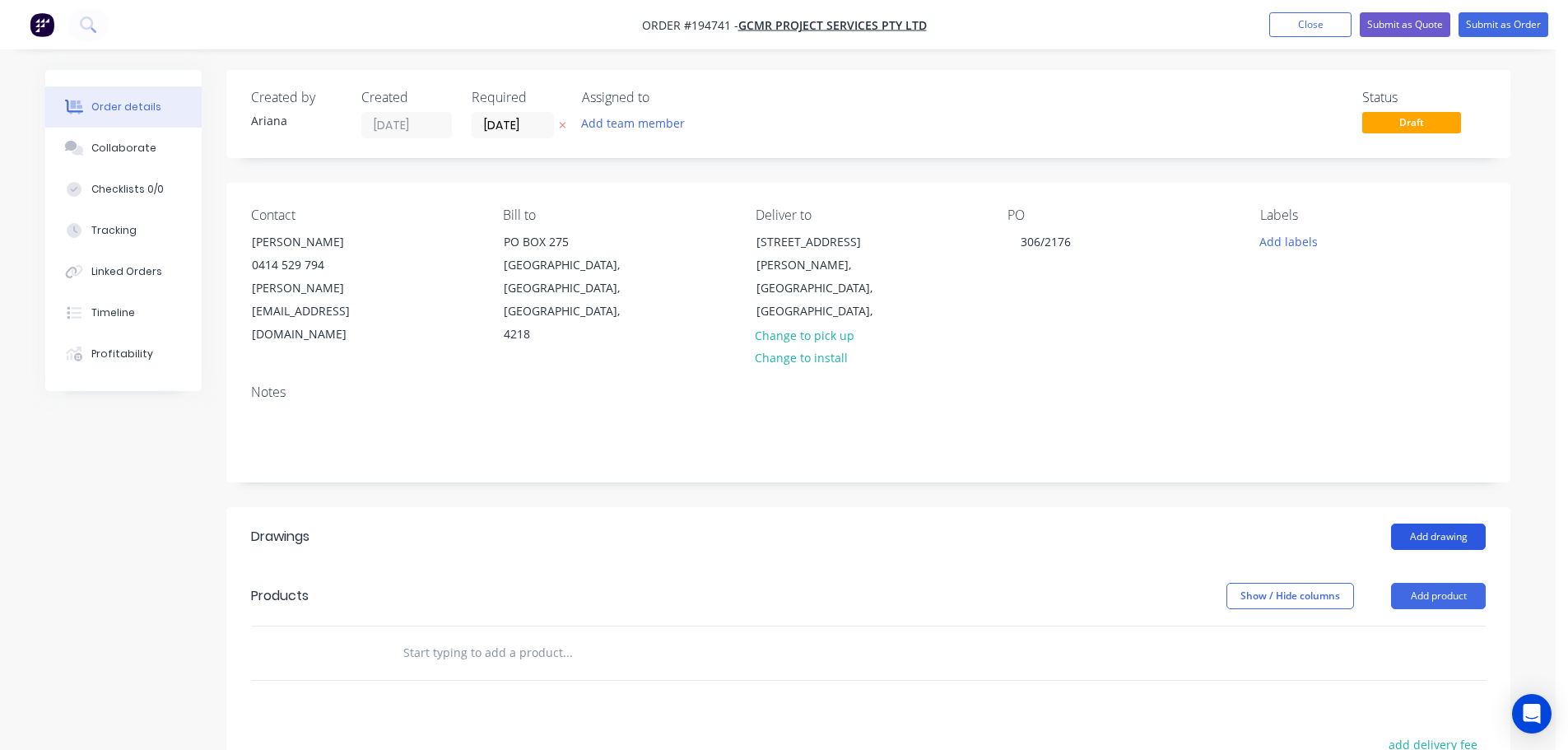
click at [1448, 524] on button "Add drawing" at bounding box center [1438, 536] width 94 height 27
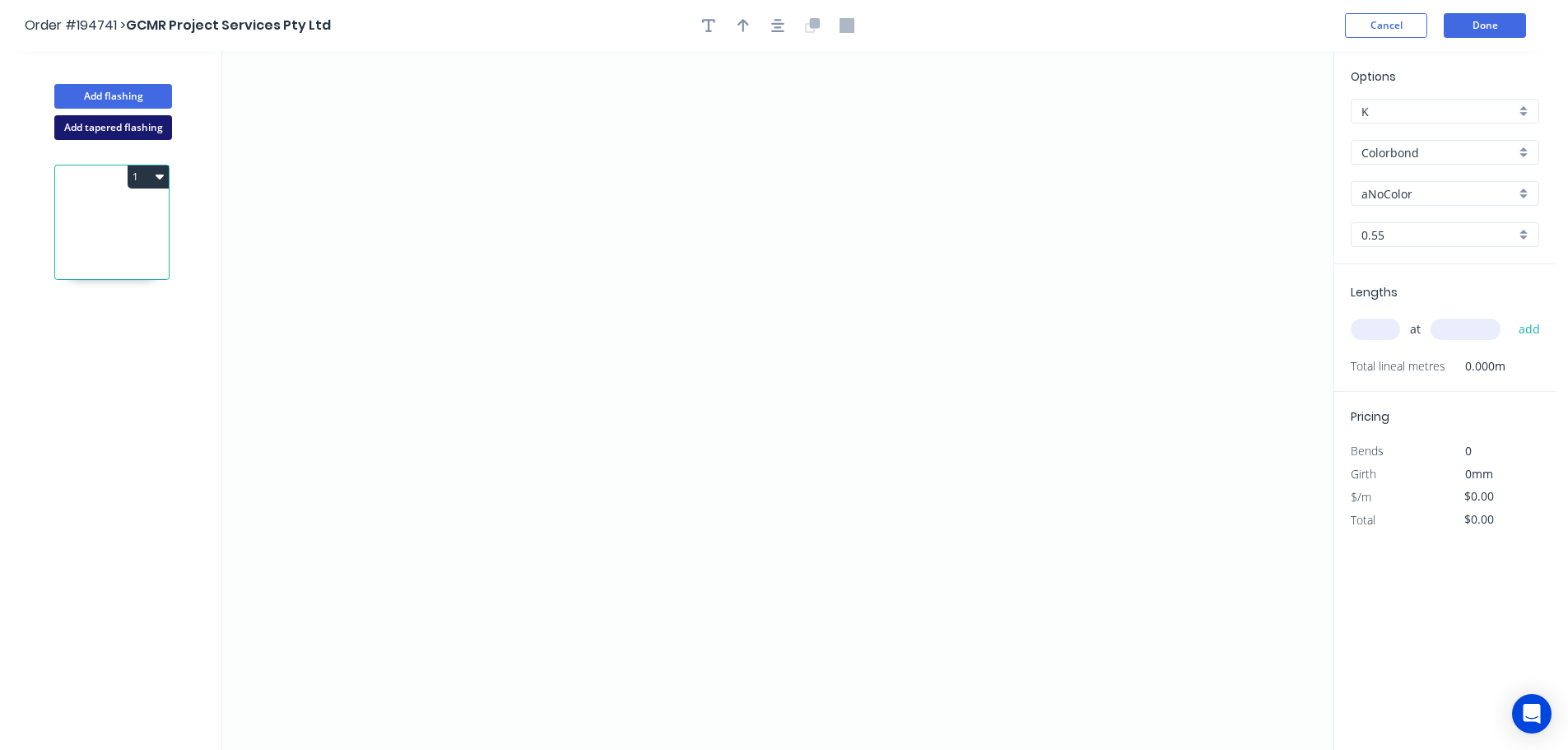
click at [107, 125] on button "Add tapered flashing" at bounding box center [113, 127] width 117 height 25
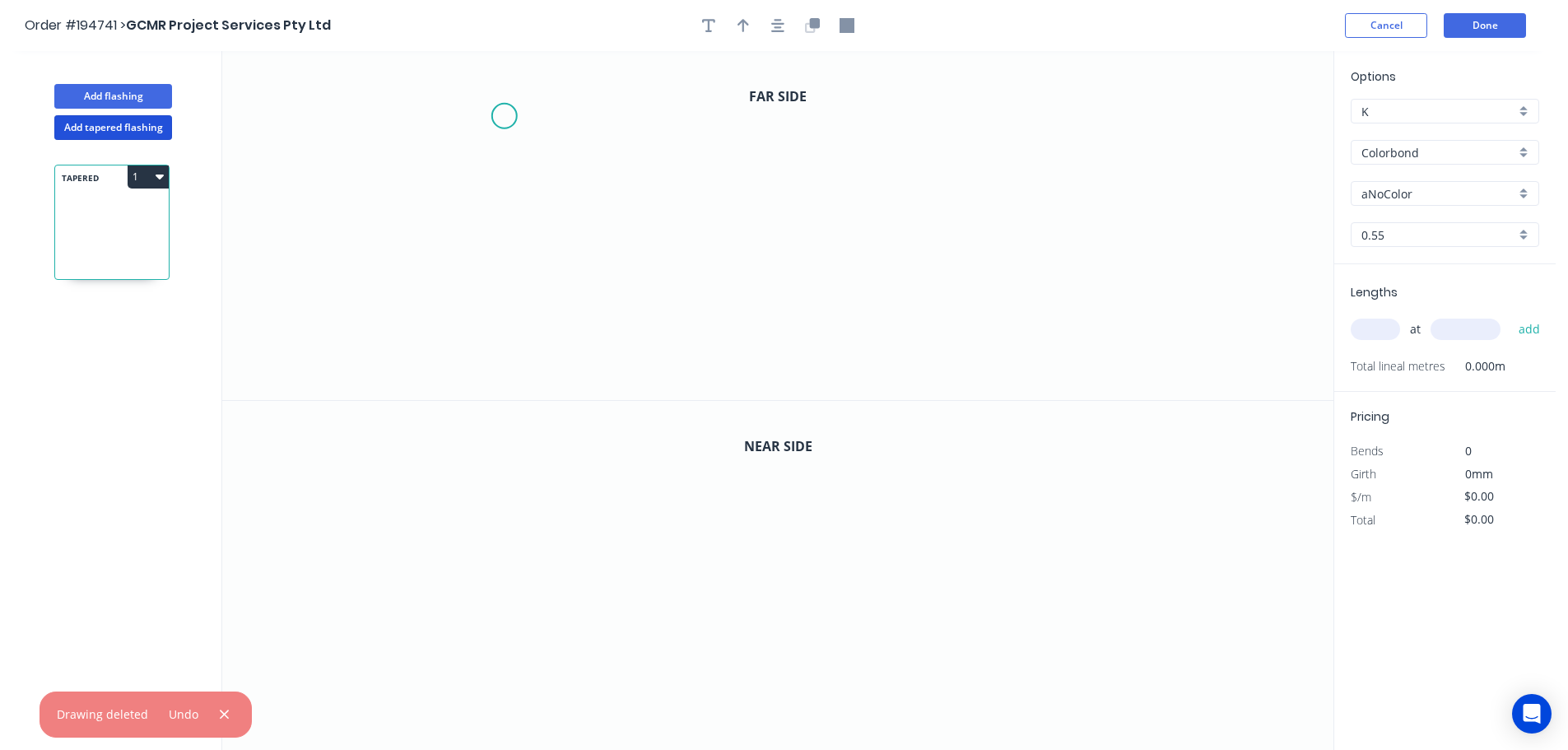
click at [504, 116] on icon "0" at bounding box center [778, 225] width 1112 height 349
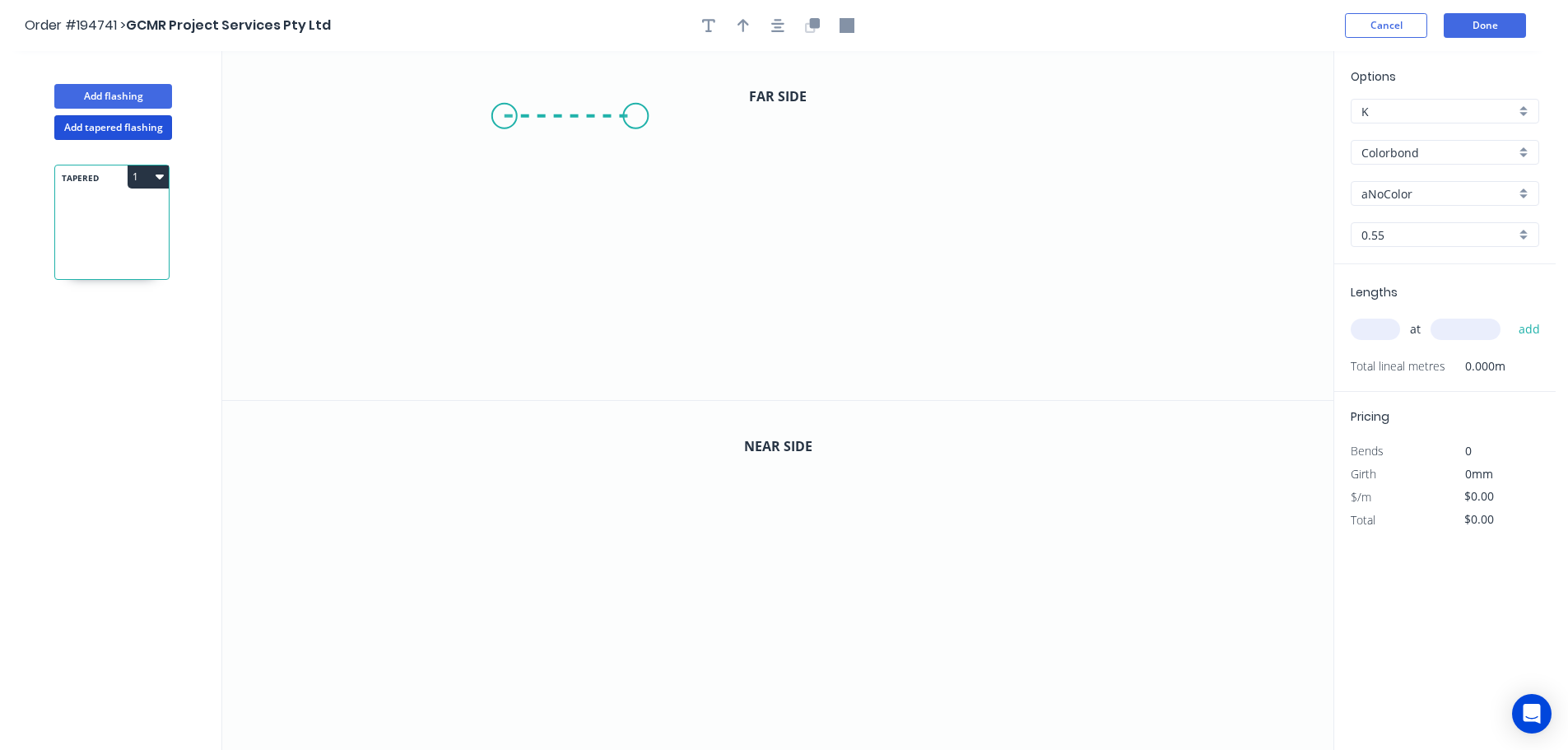
click at [636, 121] on icon "0" at bounding box center [778, 225] width 1112 height 349
click at [625, 304] on icon "0 ?" at bounding box center [778, 225] width 1112 height 349
click at [625, 304] on circle at bounding box center [635, 302] width 25 height 25
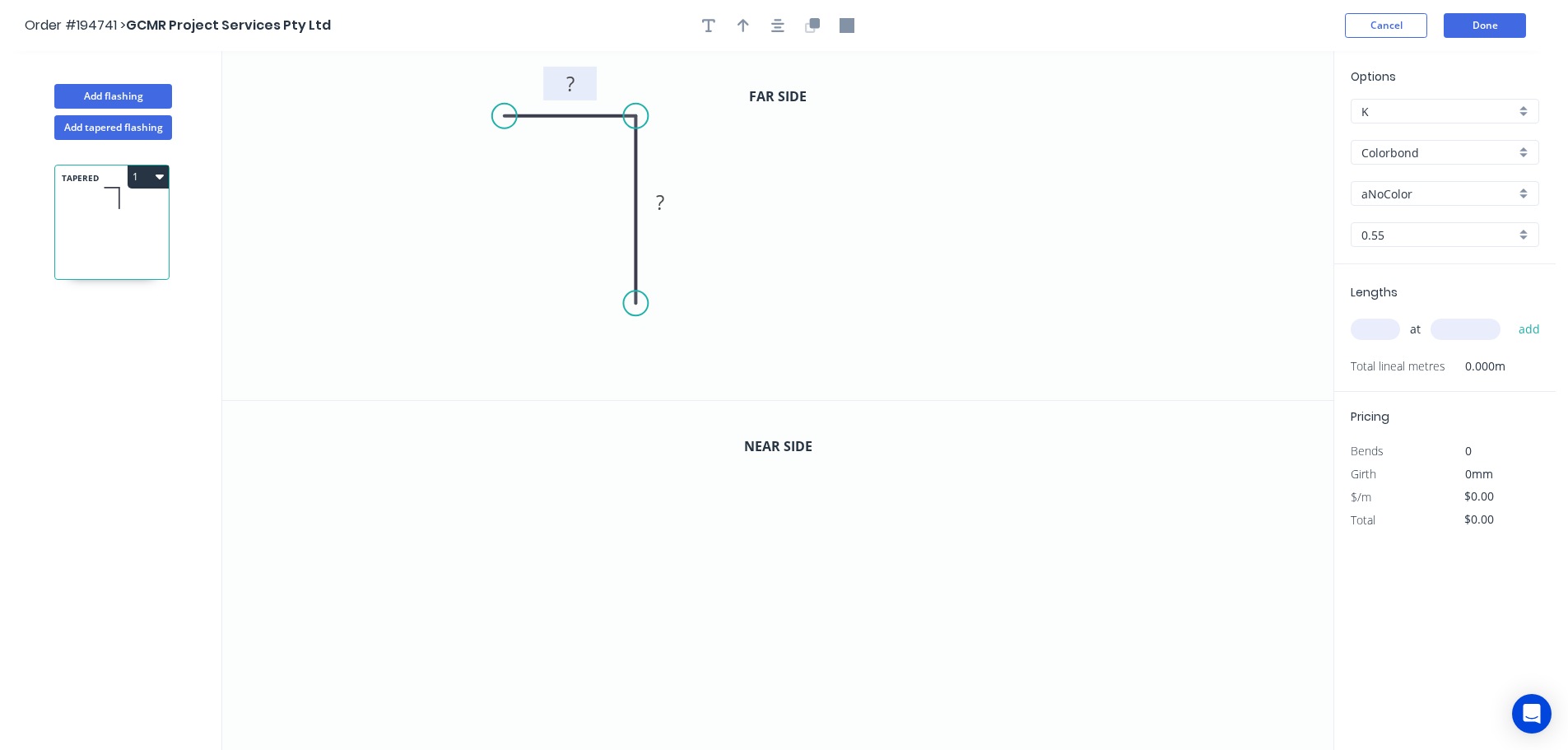
click at [574, 84] on tspan "?" at bounding box center [570, 82] width 8 height 27
click at [669, 202] on rect at bounding box center [660, 203] width 33 height 23
click at [855, 209] on icon "0 15 15" at bounding box center [778, 225] width 1112 height 349
click at [740, 26] on icon "button" at bounding box center [743, 25] width 12 height 15
drag, startPoint x: 1251, startPoint y: 130, endPoint x: 852, endPoint y: 179, distance: 402.0
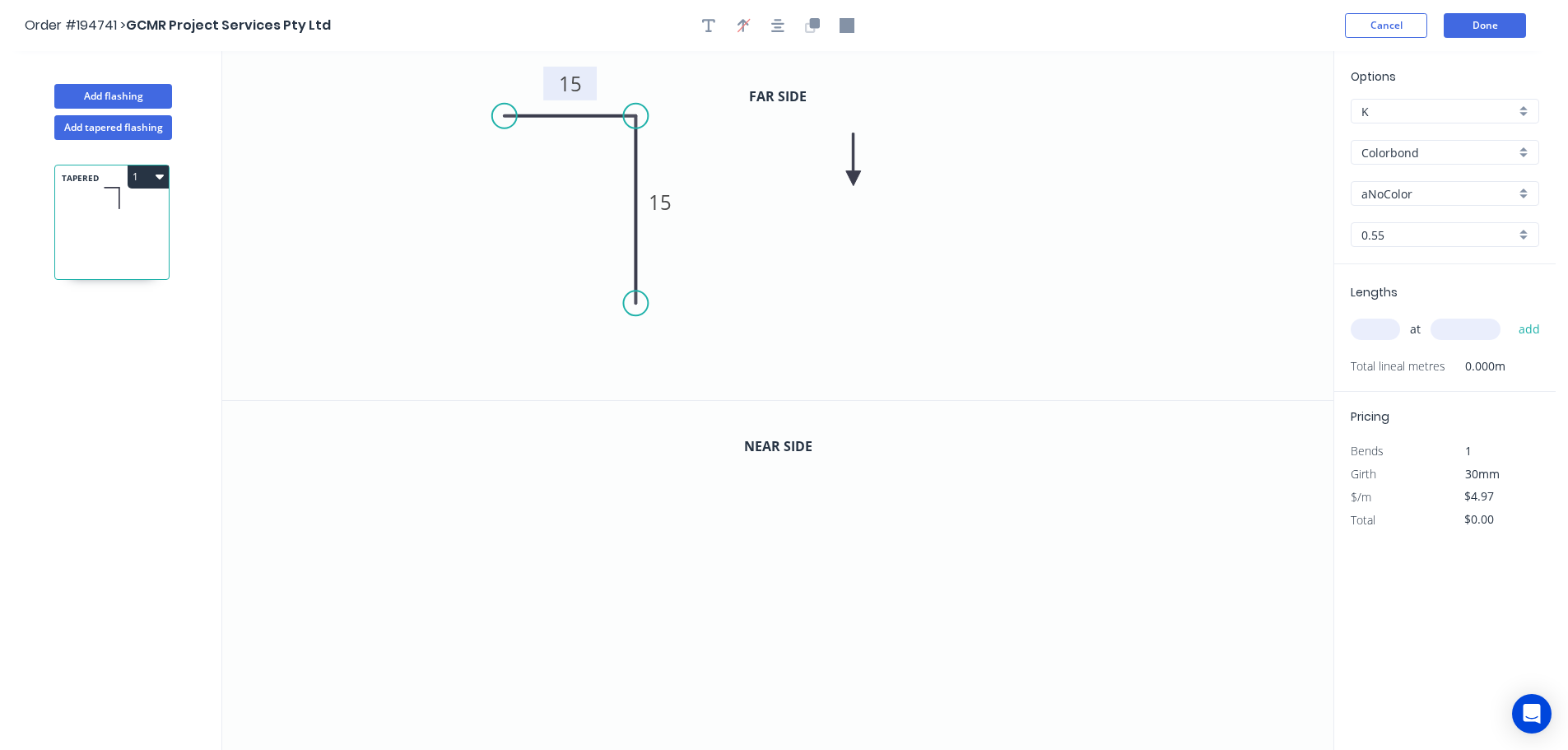
click at [852, 179] on icon at bounding box center [854, 159] width 15 height 53
click at [852, 179] on icon at bounding box center [851, 159] width 15 height 53
click at [811, 20] on icon "button" at bounding box center [815, 23] width 10 height 10
click at [663, 552] on tspan "15" at bounding box center [660, 551] width 23 height 27
click at [698, 557] on icon "0 15 25" at bounding box center [778, 576] width 1112 height 350
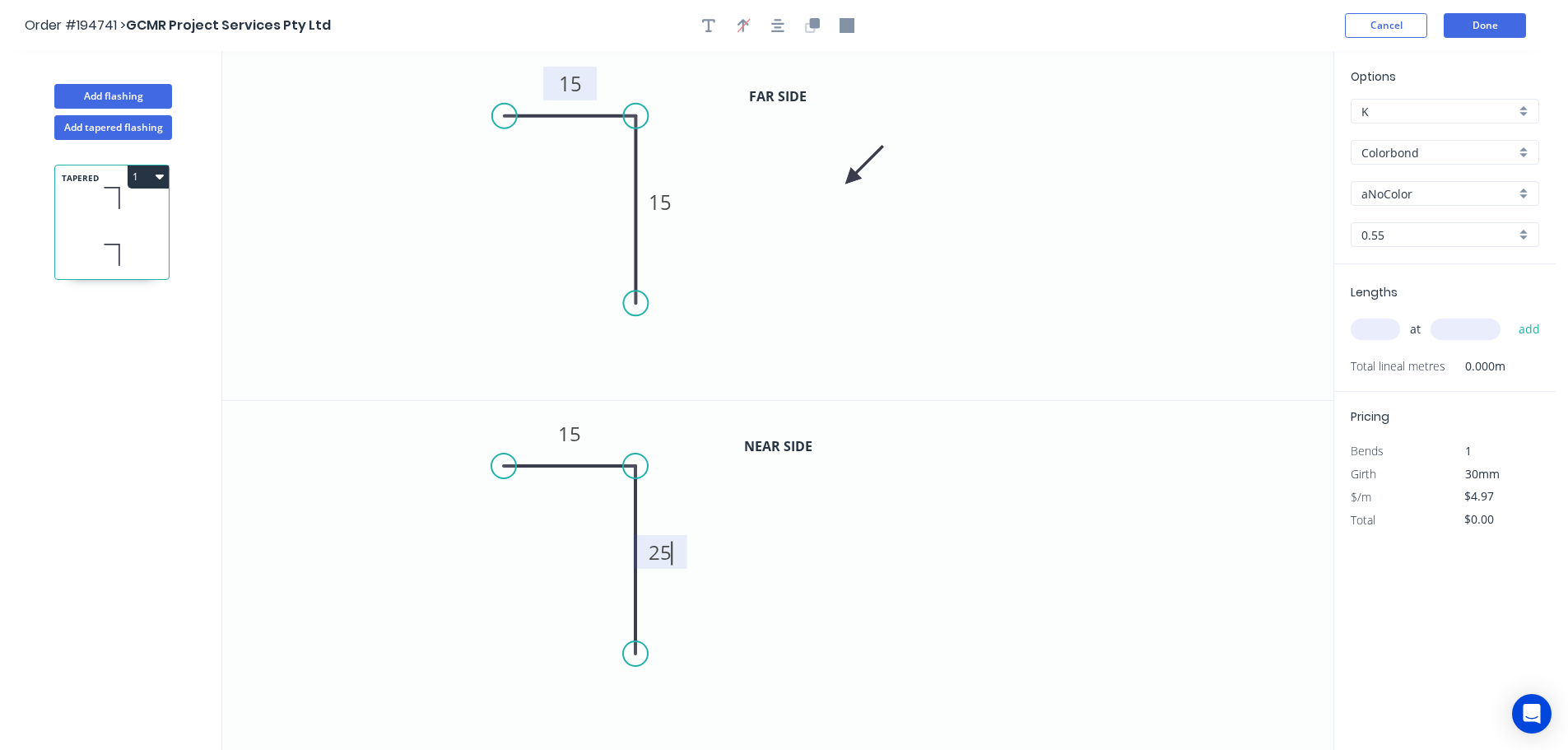
type input "$6.41"
click at [1520, 151] on div "Colorbond" at bounding box center [1446, 152] width 189 height 25
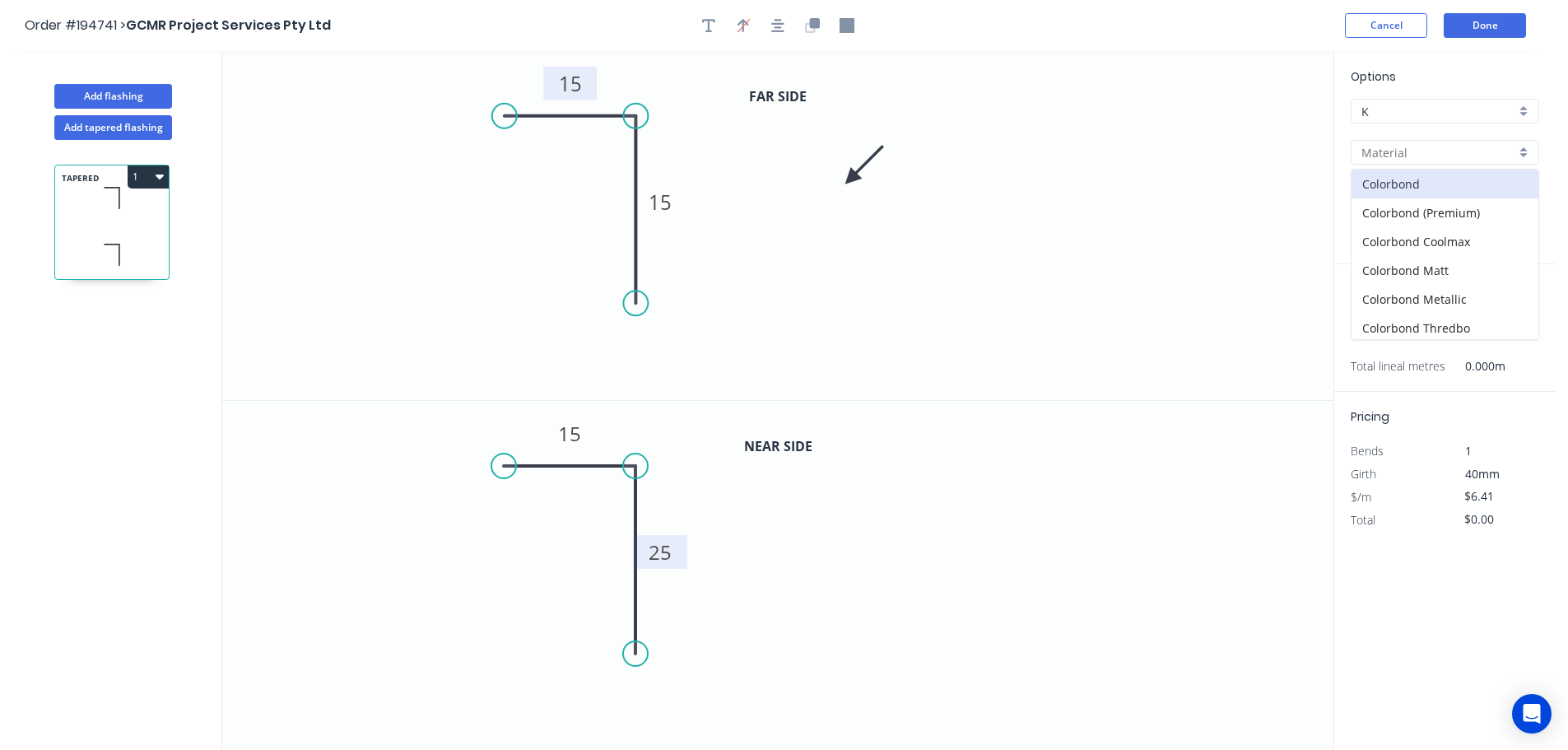
scroll to position [377, 0]
click at [1442, 323] on div "zAluminium" at bounding box center [1445, 324] width 187 height 29
type input "zAluminium"
type input "Mill"
type input "0.8"
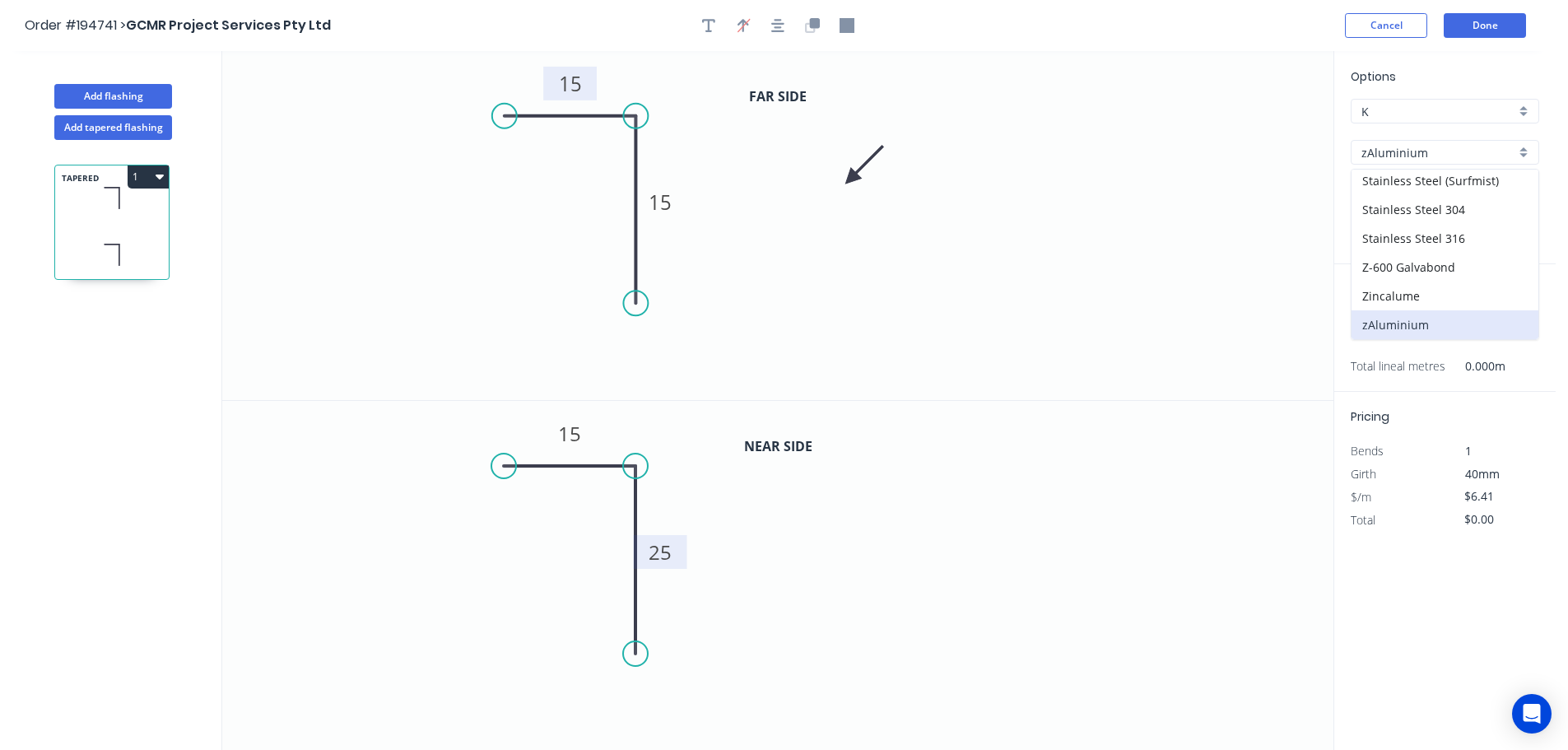
type input "$1.13"
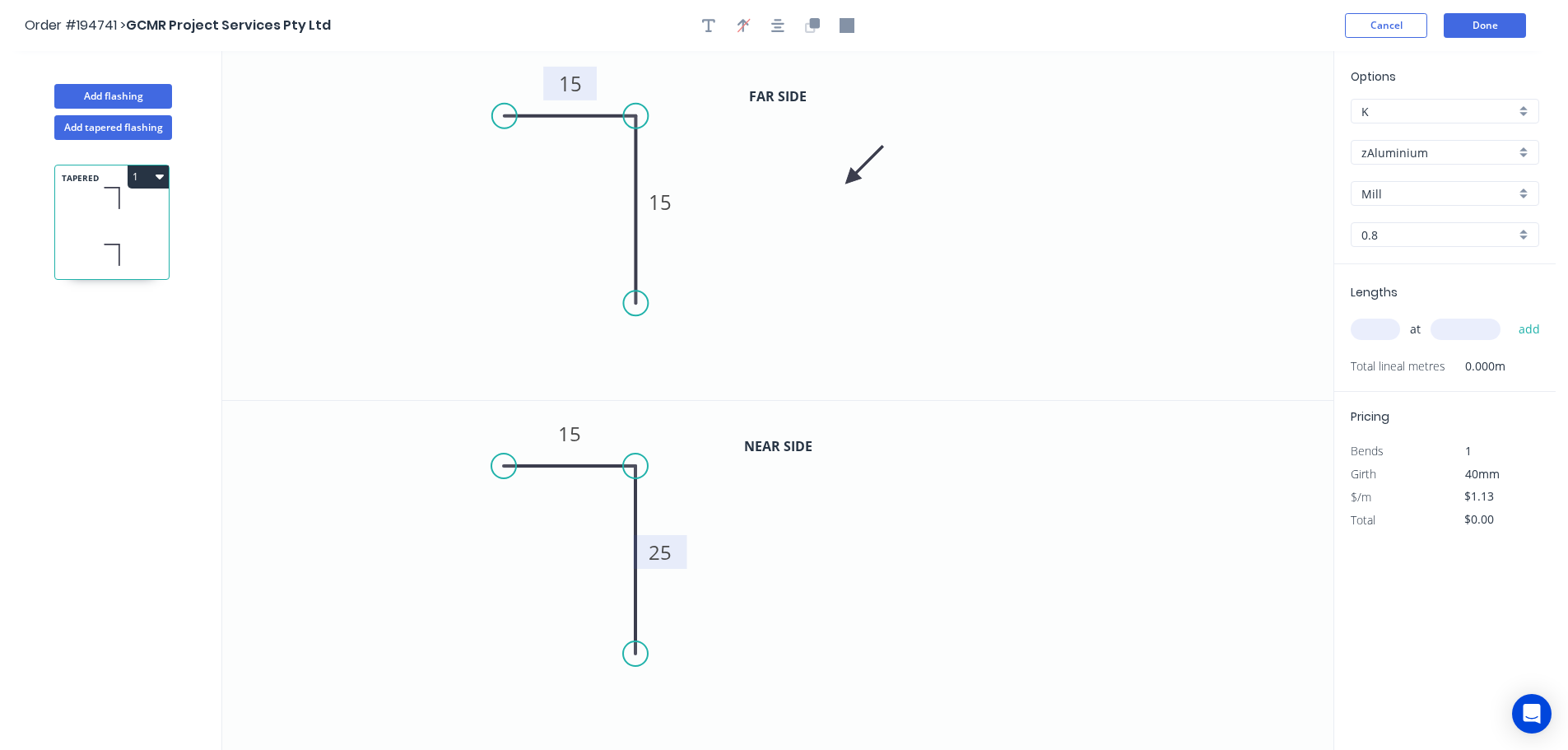
click at [1522, 233] on div "0.8" at bounding box center [1446, 234] width 189 height 25
click at [1400, 293] on div "1.2" at bounding box center [1445, 295] width 187 height 29
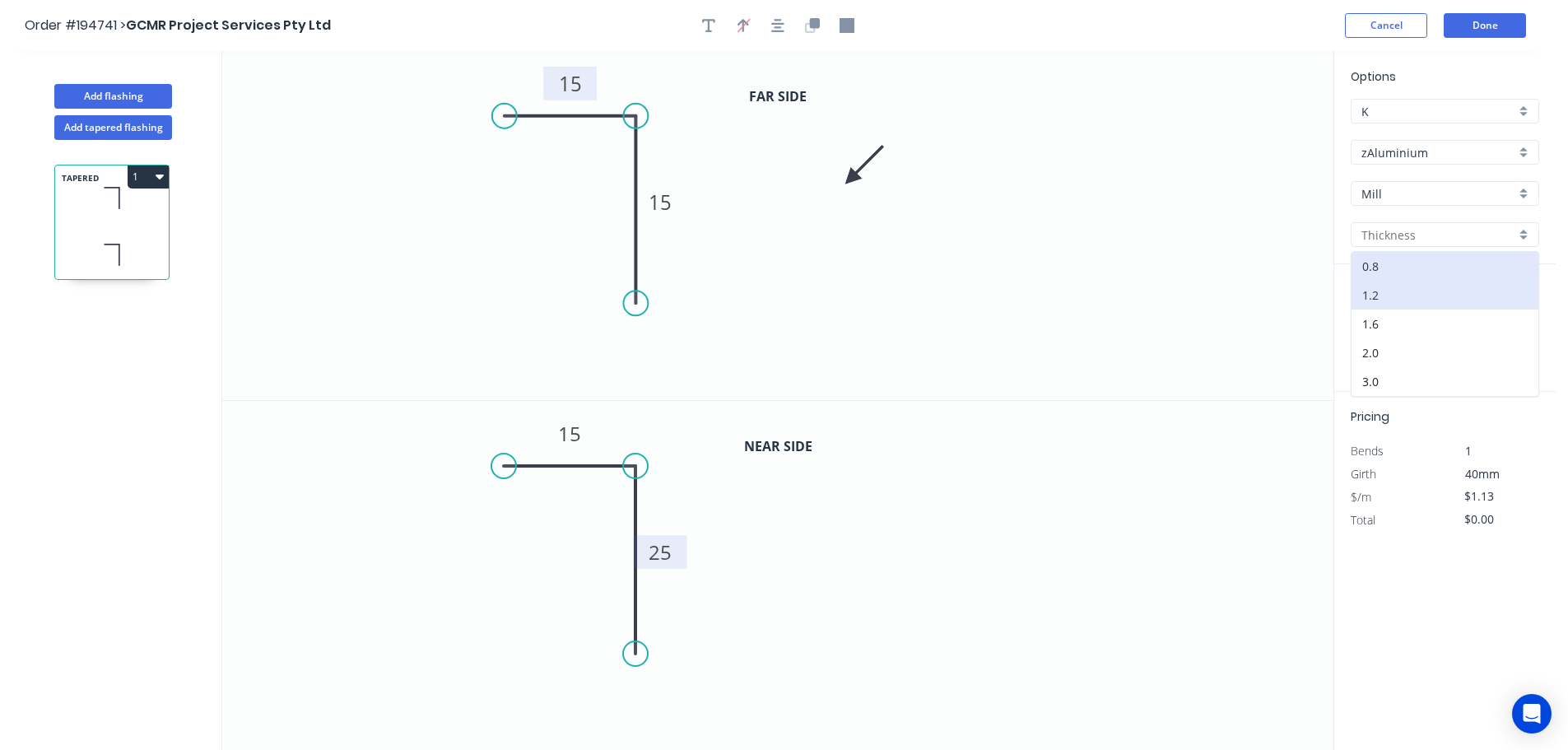
type input "1.2"
type input "$18.87"
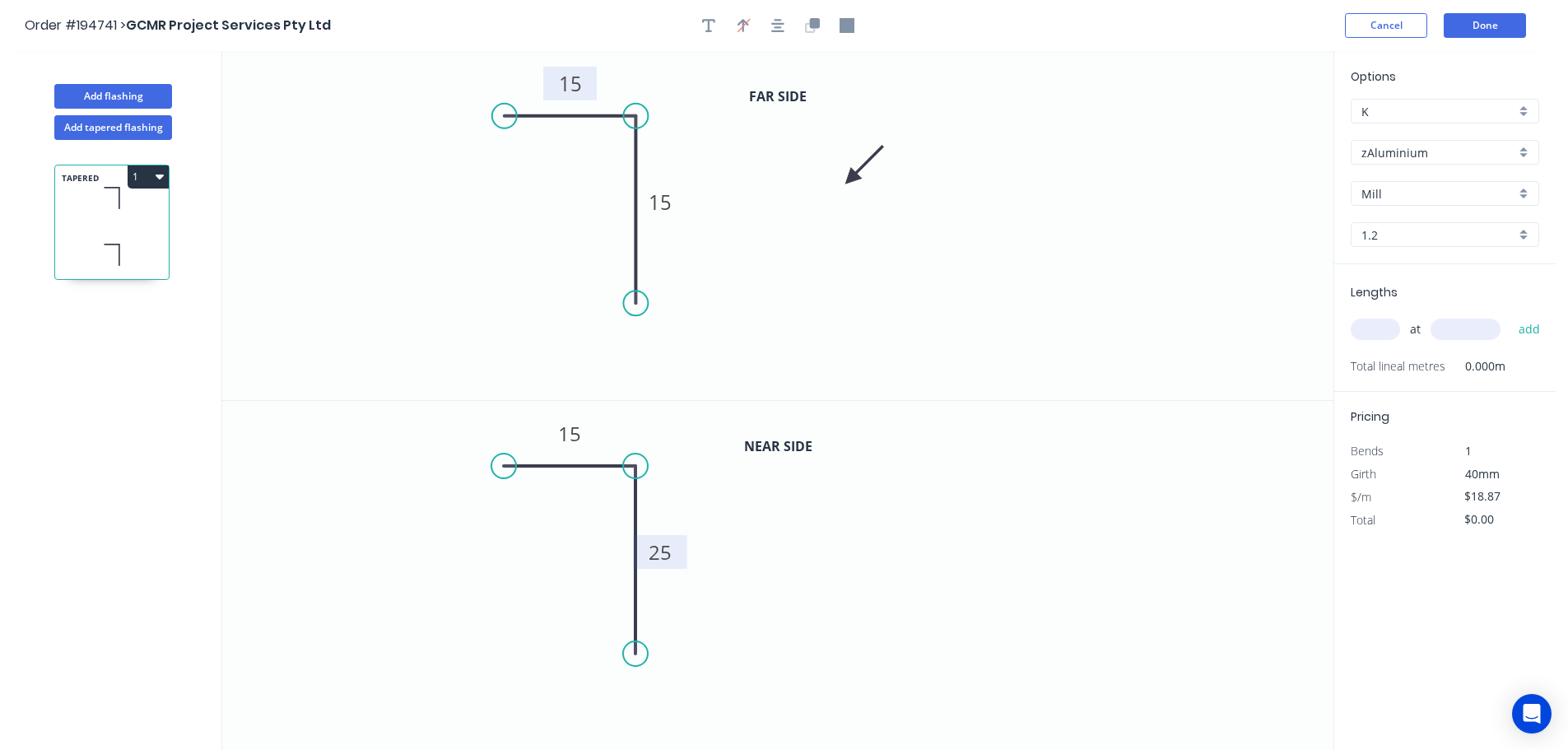
click at [1380, 330] on input "text" at bounding box center [1376, 330] width 50 height 22
type input "1"
click at [1472, 328] on input "text" at bounding box center [1466, 330] width 70 height 22
type input "3560"
click at [1510, 315] on button "add" at bounding box center [1529, 329] width 39 height 28
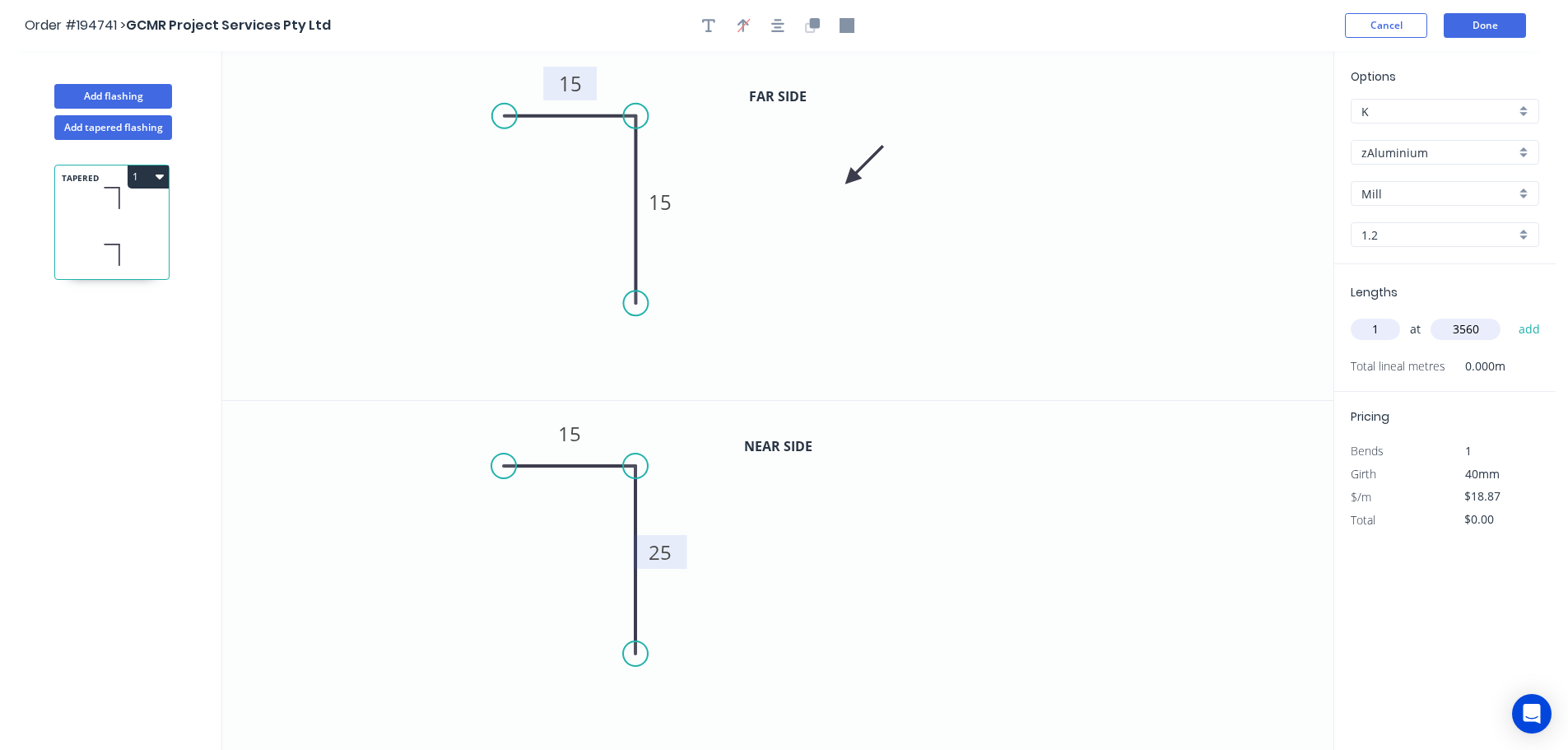
type input "$67.18"
click at [1496, 28] on button "Done" at bounding box center [1485, 25] width 82 height 25
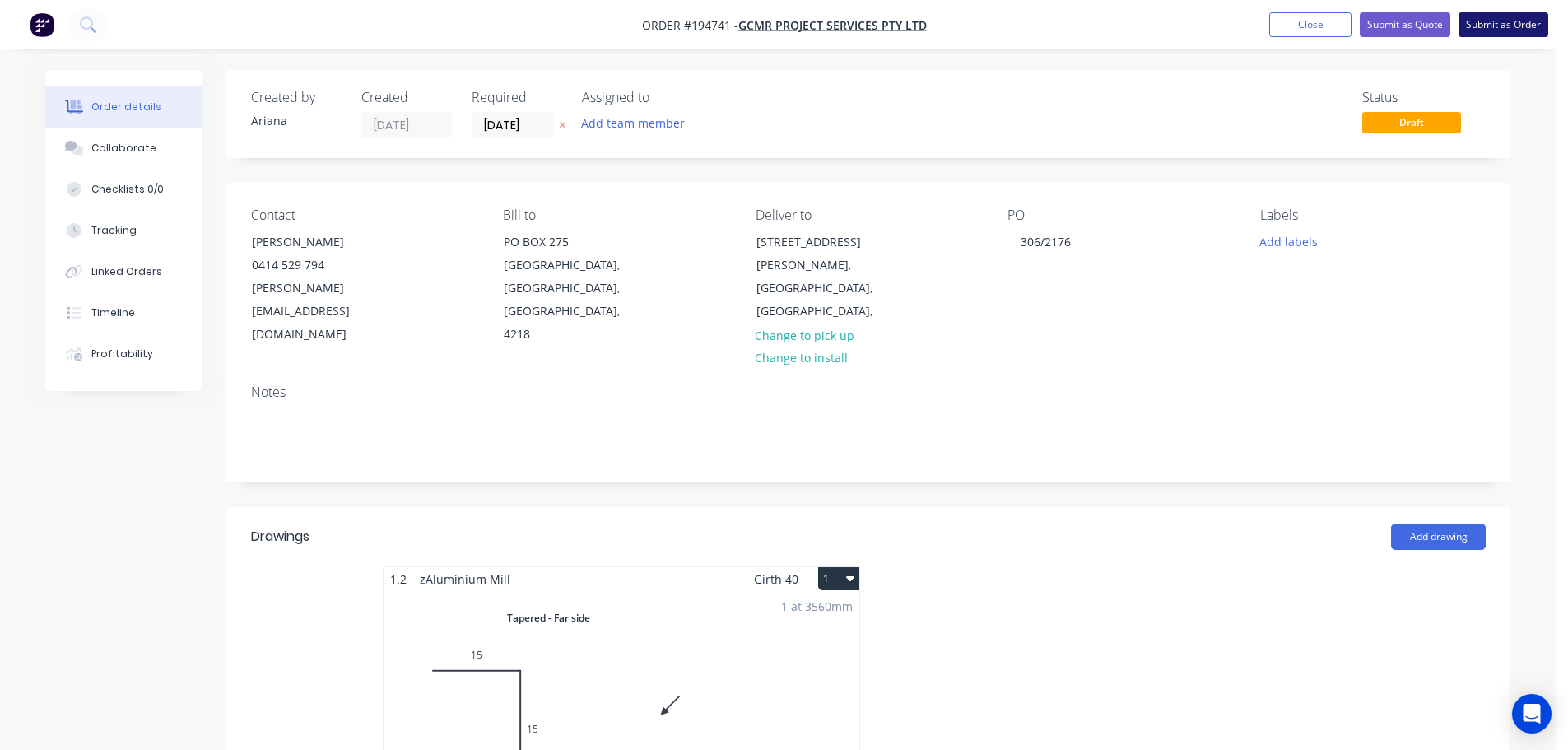
click at [1505, 27] on button "Submit as Order" at bounding box center [1503, 24] width 89 height 25
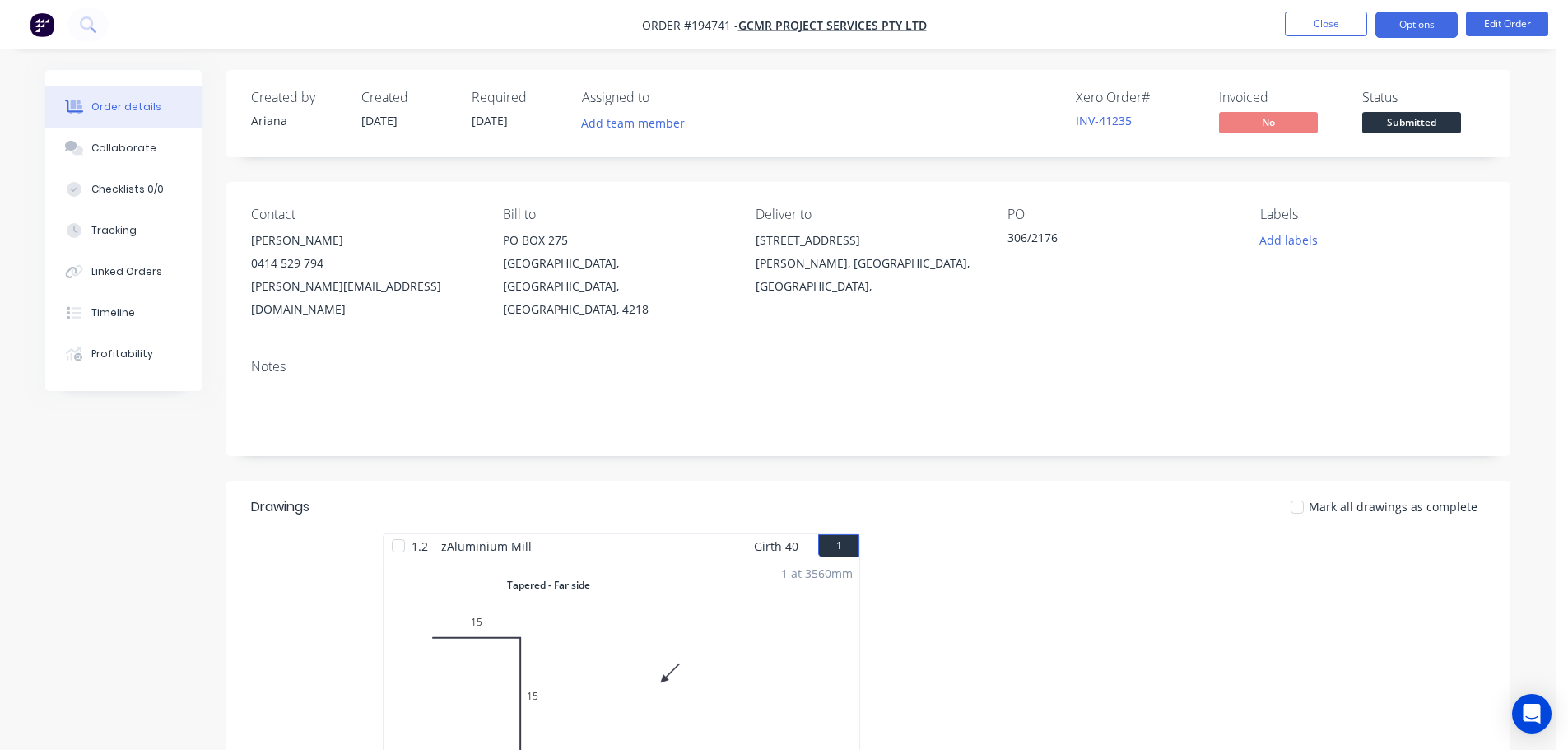
click at [1401, 23] on button "Options" at bounding box center [1417, 25] width 82 height 27
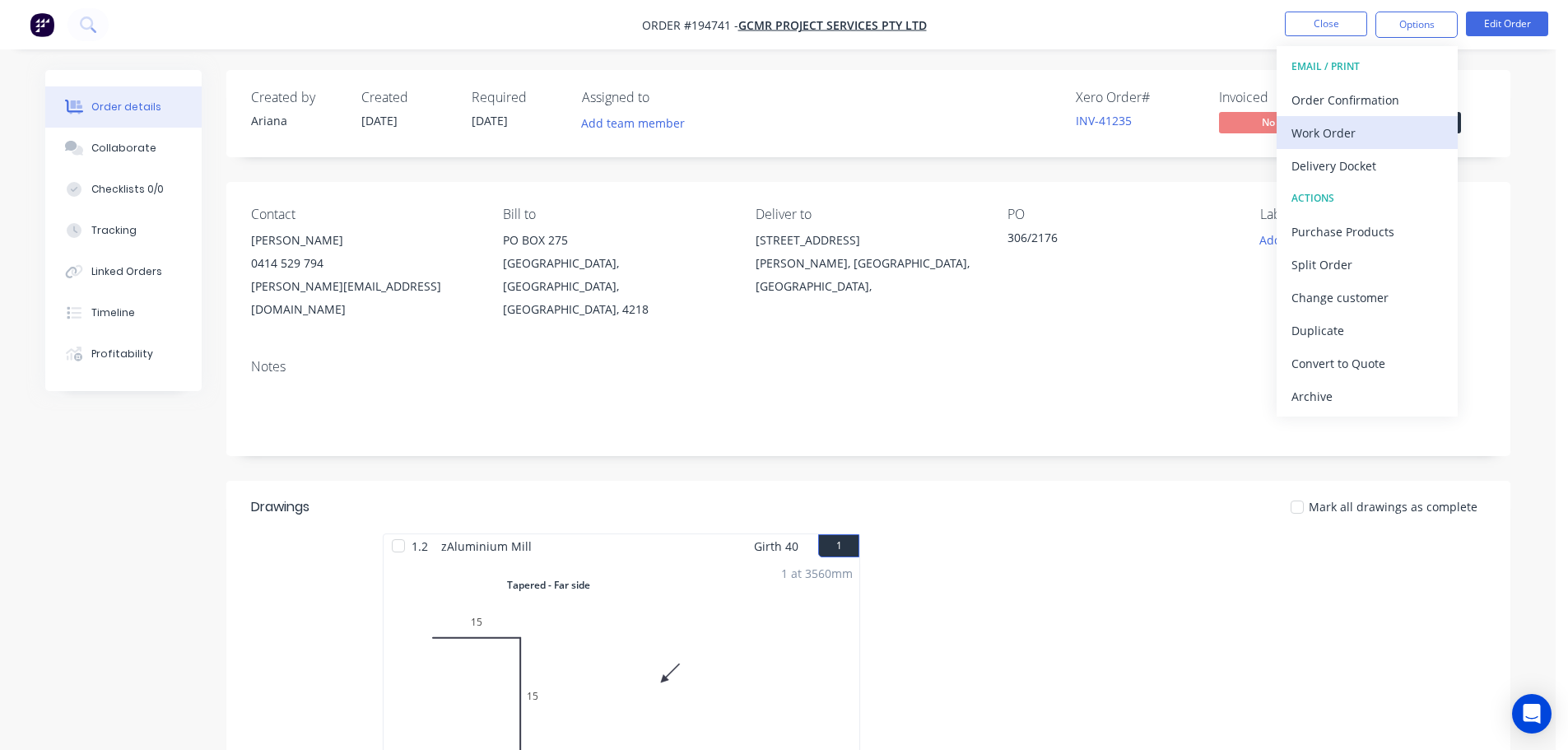
click at [1340, 127] on div "Work Order" at bounding box center [1367, 133] width 151 height 24
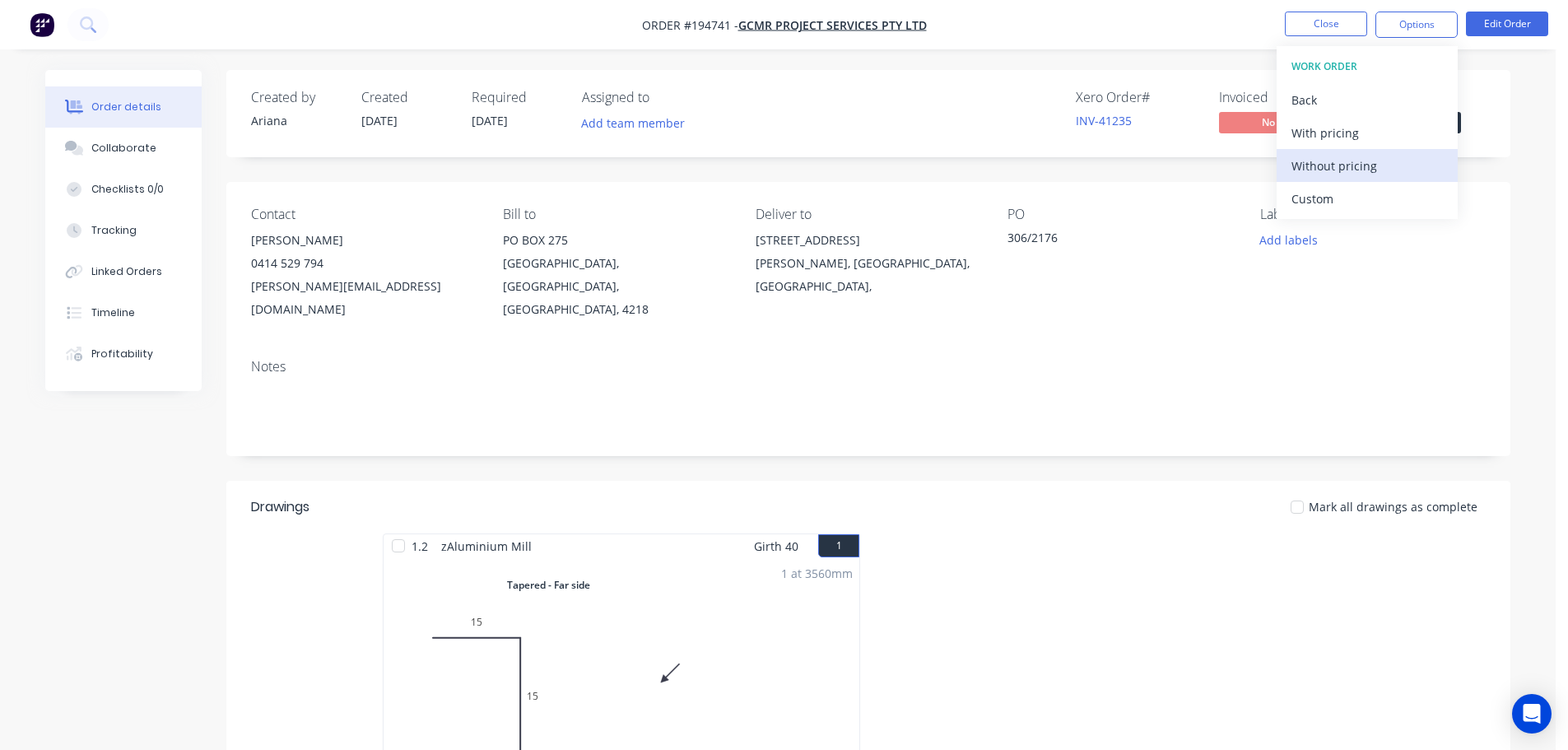
click at [1309, 161] on div "Without pricing" at bounding box center [1367, 166] width 151 height 24
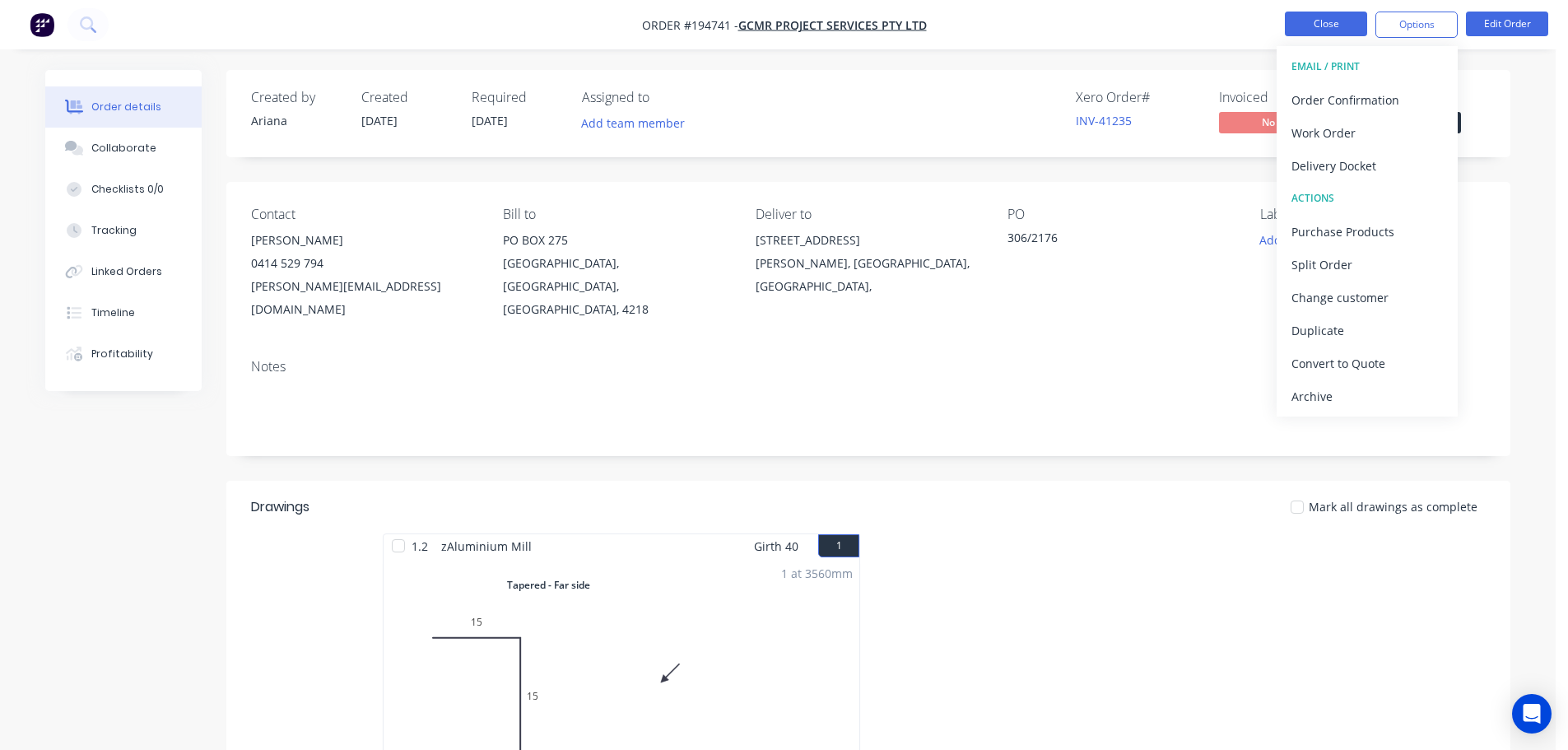
click at [1307, 19] on button "Close" at bounding box center [1326, 24] width 82 height 25
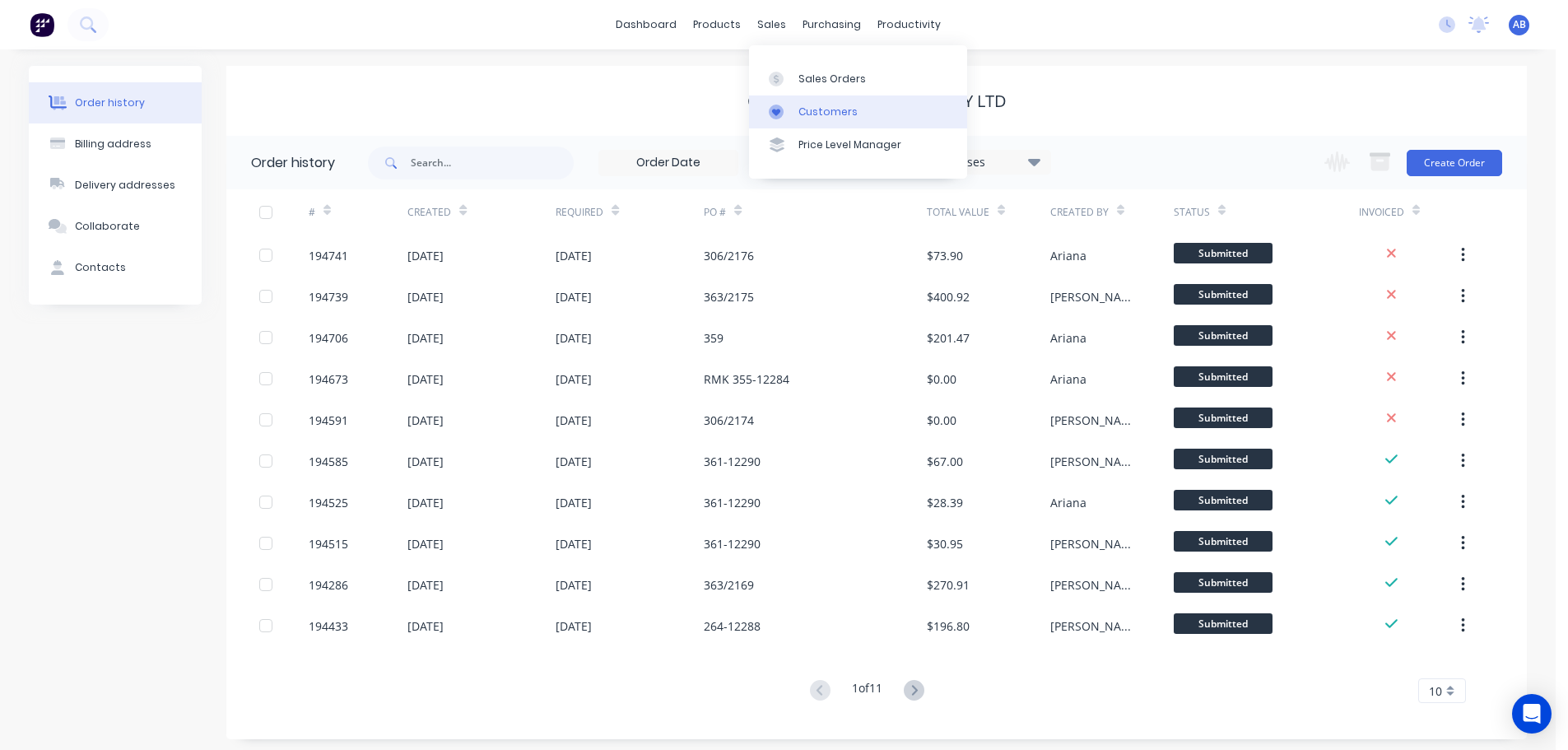
click at [820, 111] on div "Customers" at bounding box center [829, 111] width 60 height 15
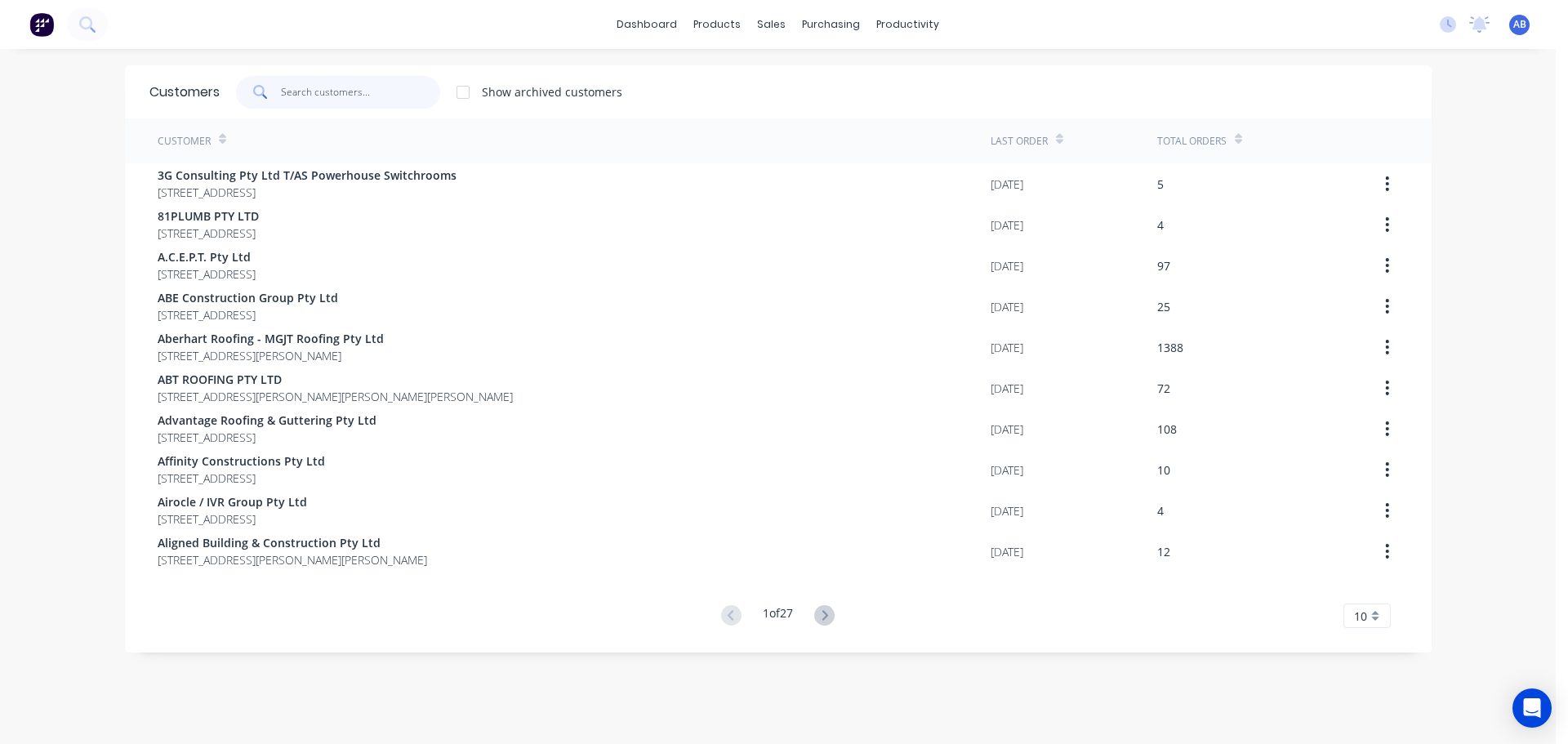
drag, startPoint x: 355, startPoint y: 99, endPoint x: 627, endPoint y: 120, distance: 272.8
click at [356, 98] on input "text" at bounding box center [361, 92] width 160 height 33
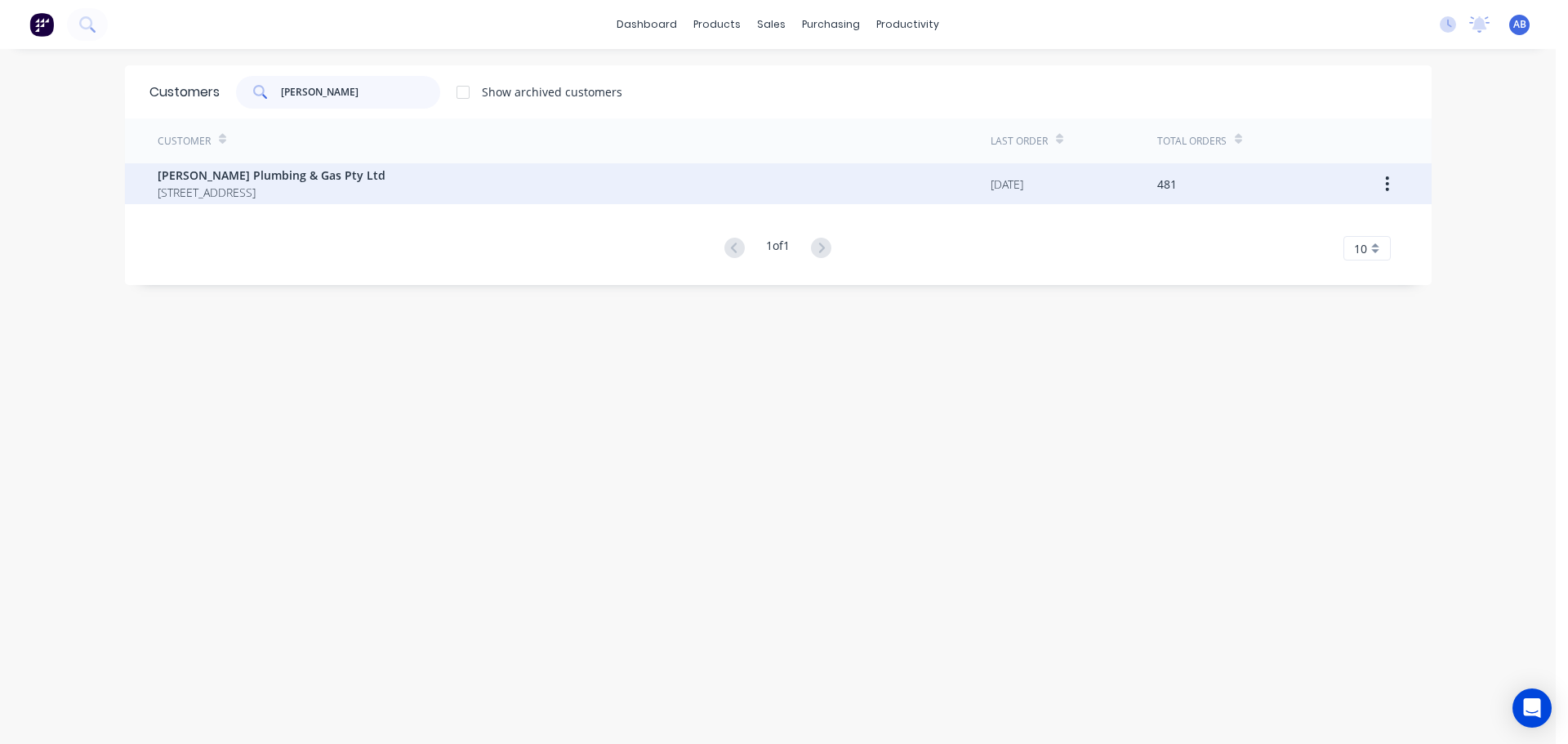
type input "[PERSON_NAME]"
click at [260, 188] on span "[STREET_ADDRESS]" at bounding box center [271, 191] width 228 height 17
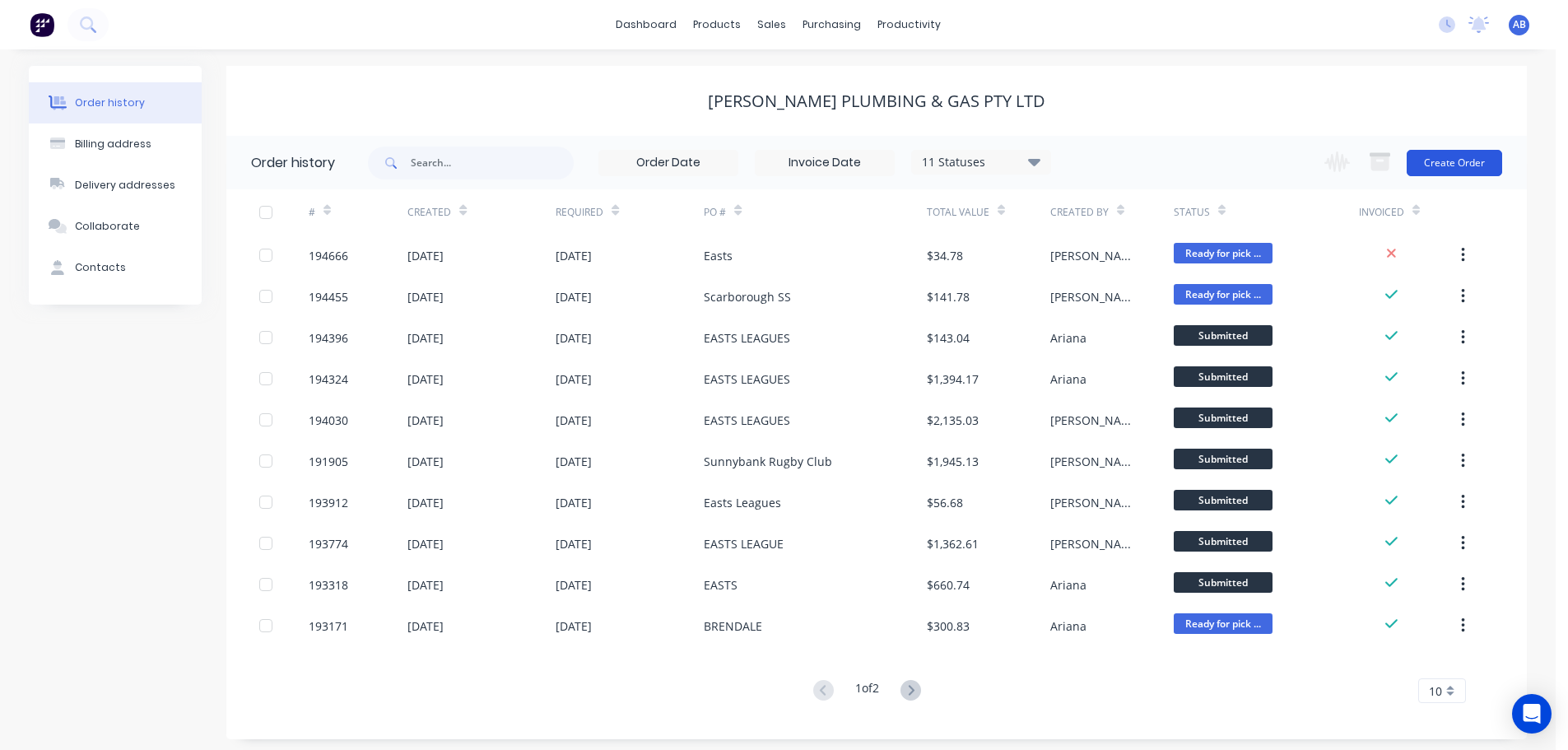
click at [1454, 162] on button "Create Order" at bounding box center [1455, 163] width 95 height 27
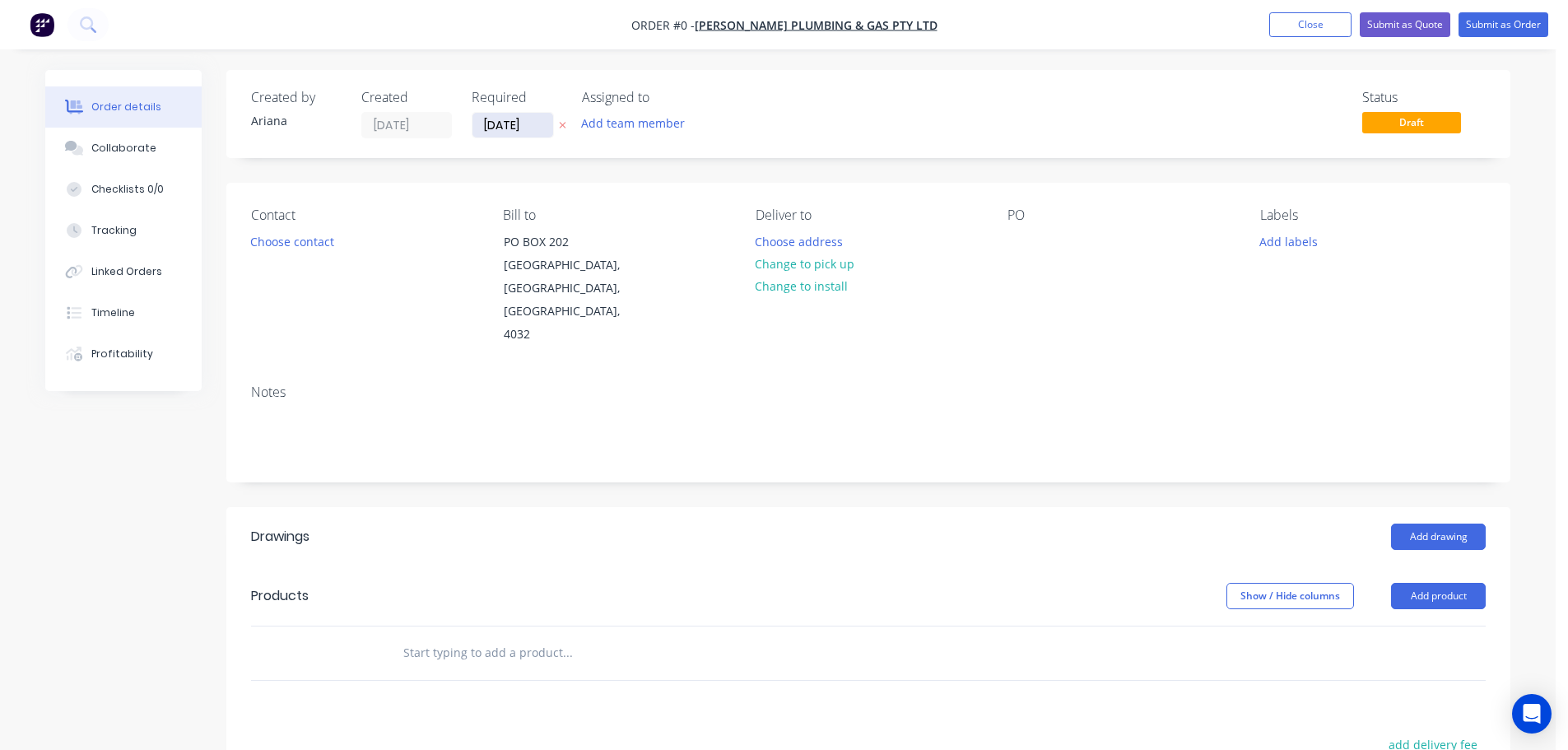
click at [514, 122] on input "[DATE]" at bounding box center [513, 125] width 80 height 25
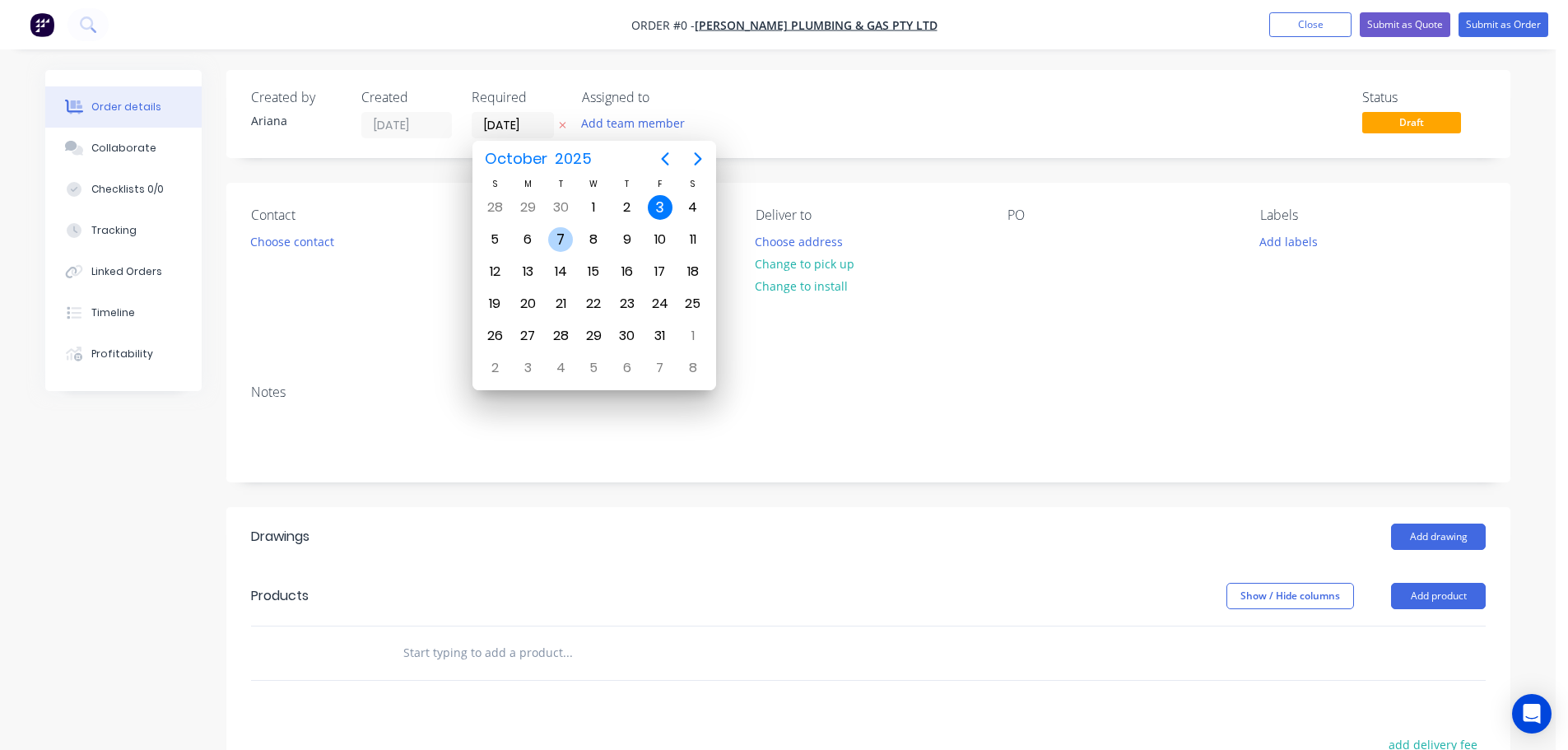
click at [564, 236] on div "7" at bounding box center [560, 239] width 25 height 25
type input "[DATE]"
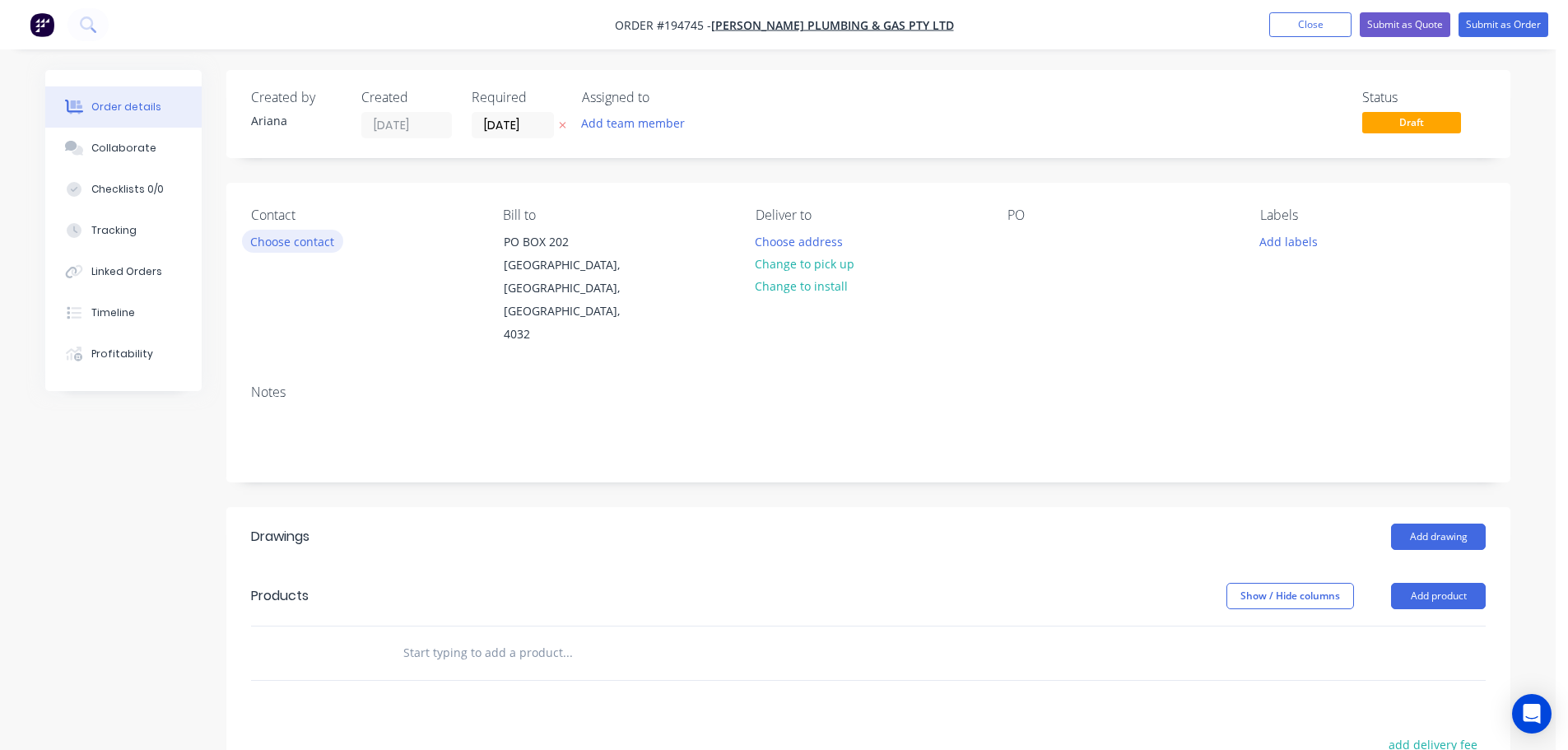
click at [307, 238] on button "Choose contact" at bounding box center [293, 240] width 101 height 22
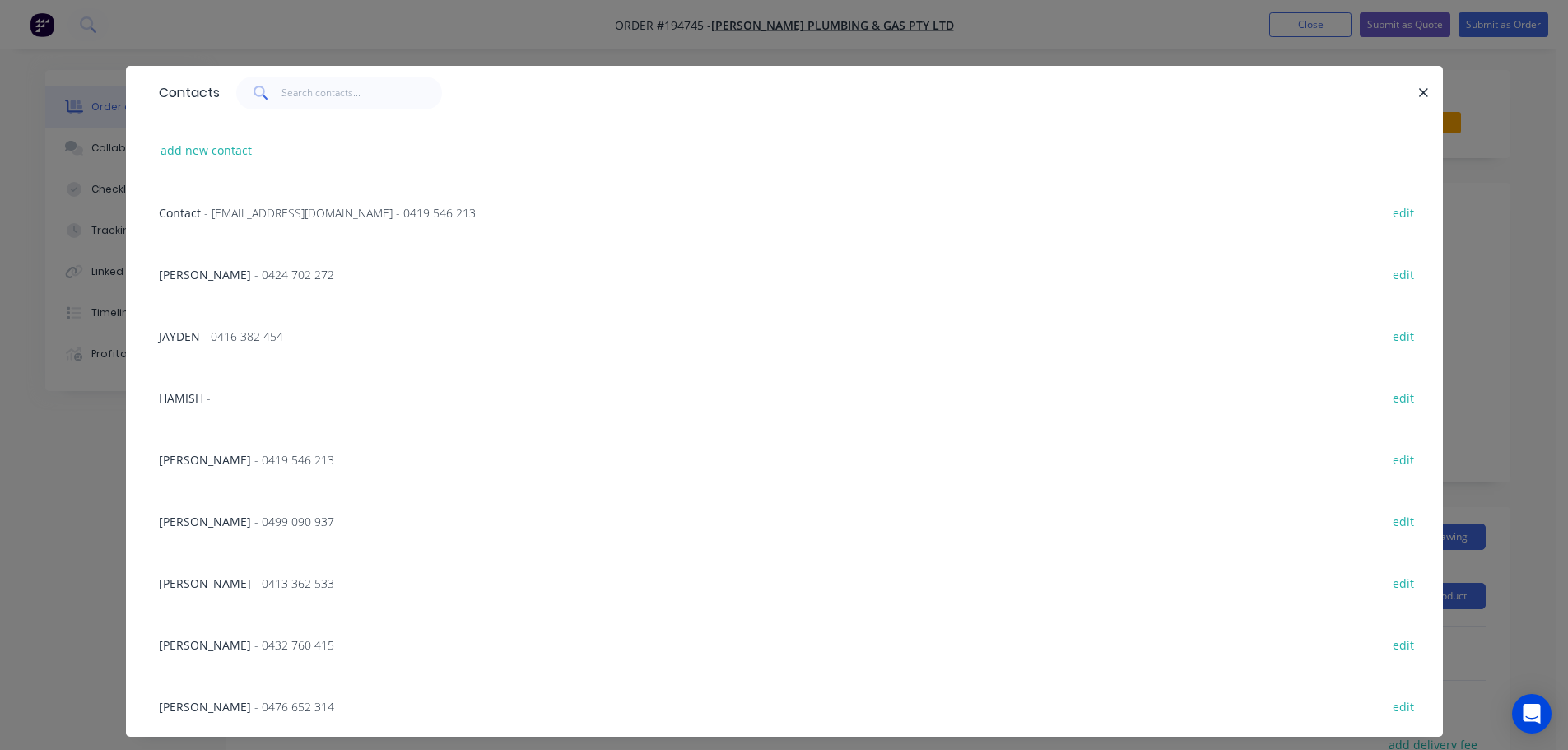
click at [262, 269] on span "- 0424 702 272" at bounding box center [294, 274] width 79 height 16
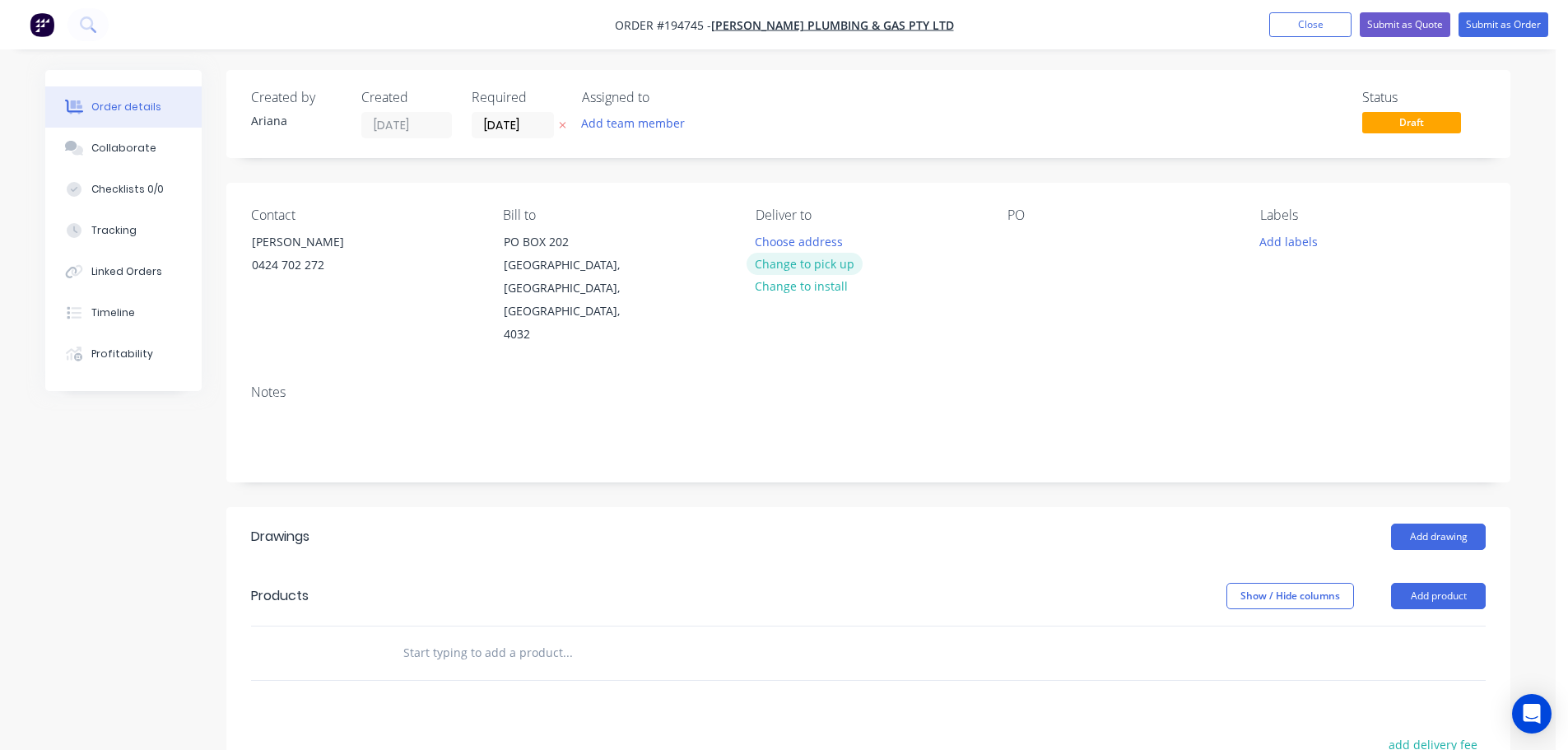
click at [800, 264] on button "Change to pick up" at bounding box center [805, 263] width 117 height 22
click at [777, 232] on div at bounding box center [769, 241] width 27 height 24
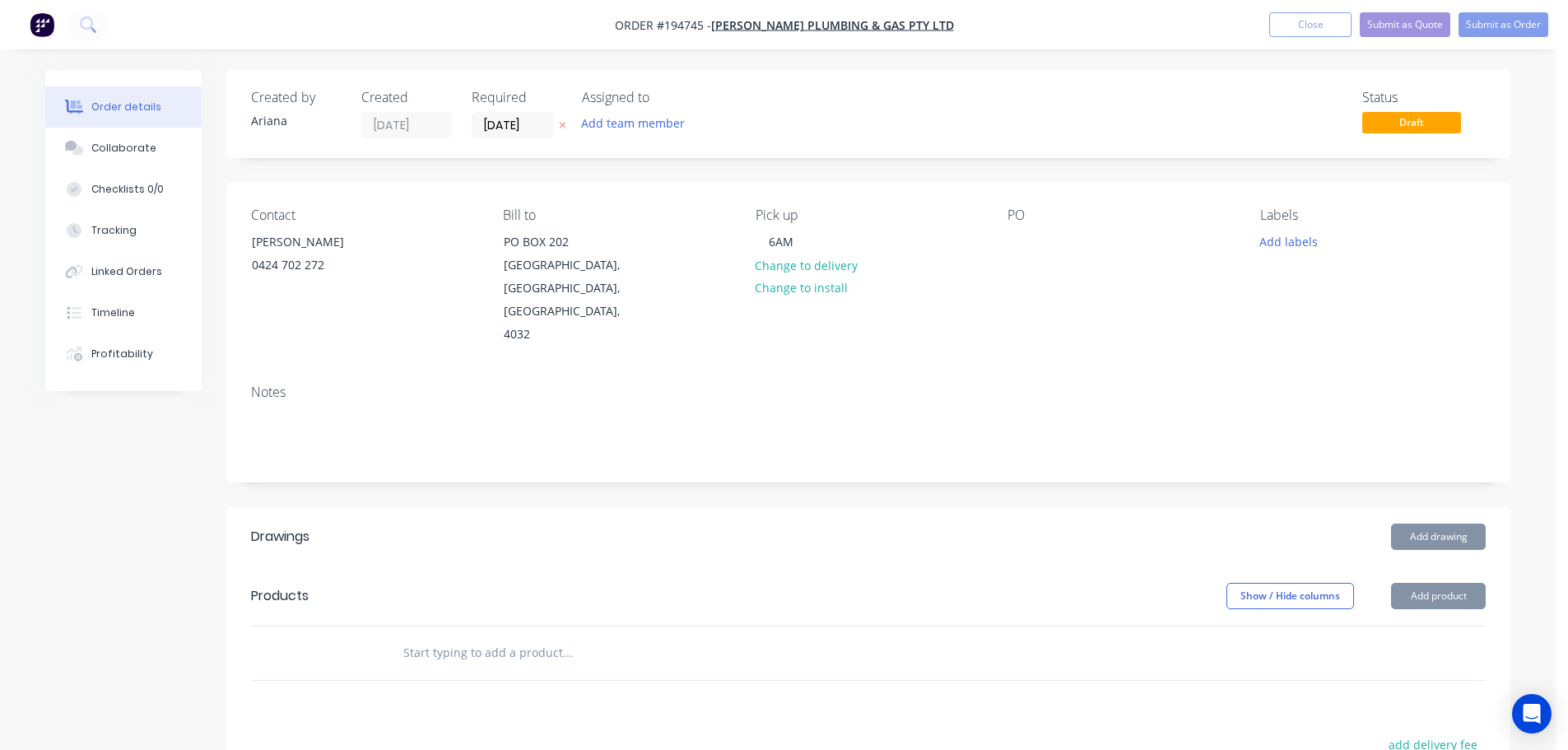
click at [1021, 304] on div "PO" at bounding box center [1120, 277] width 226 height 139
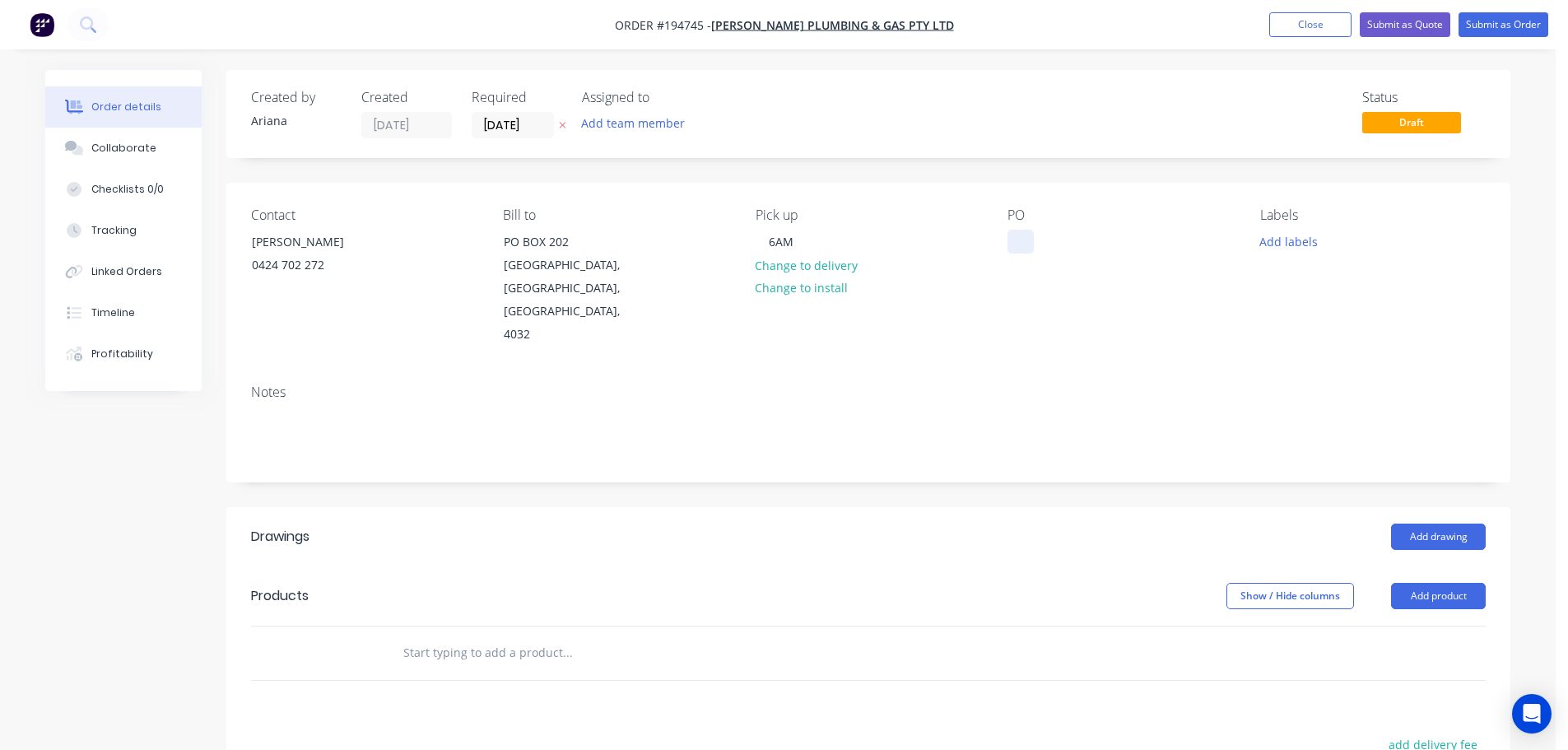
click at [1020, 244] on div at bounding box center [1020, 241] width 27 height 24
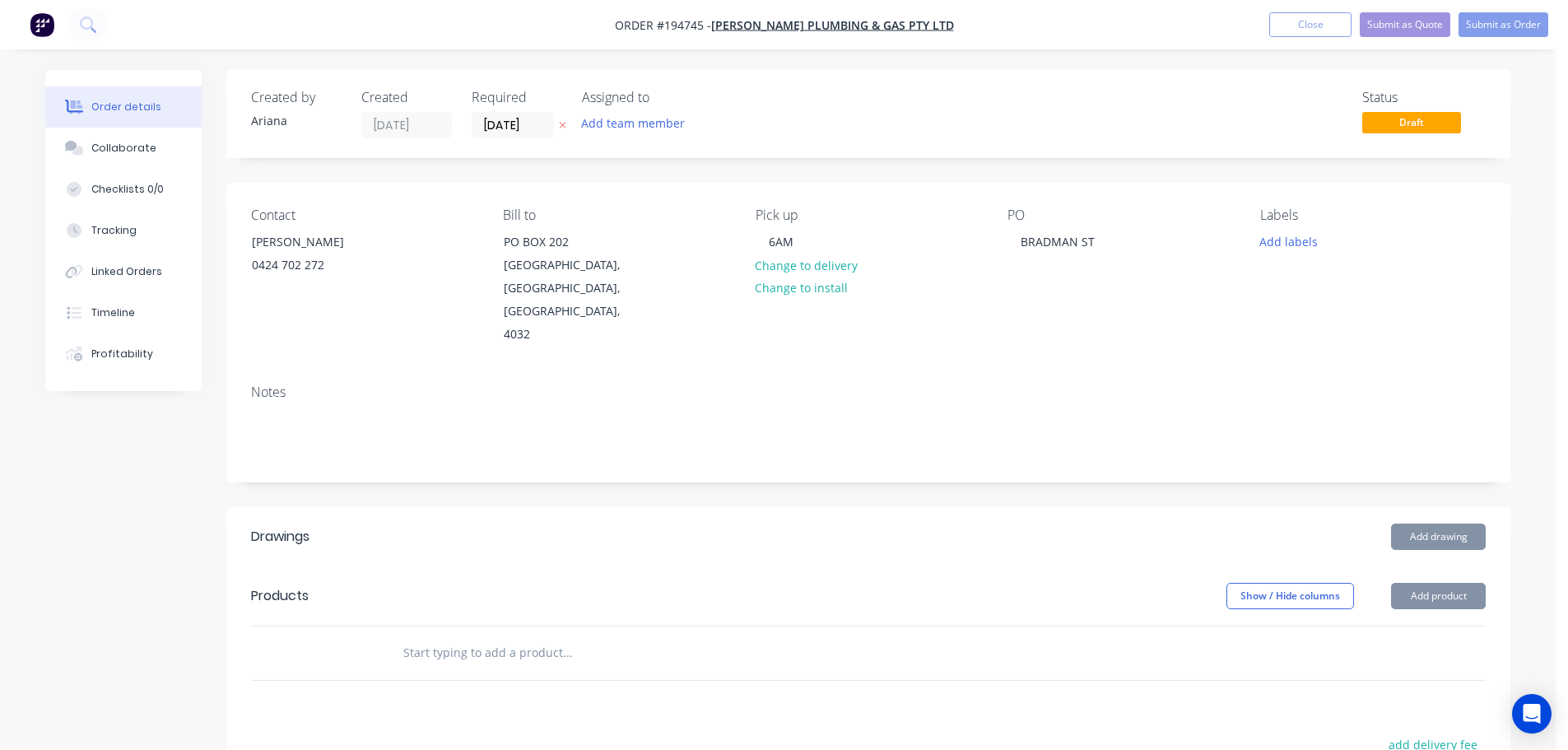
click at [1186, 384] on div "Notes" at bounding box center [868, 392] width 1235 height 16
click at [1456, 524] on button "Add drawing" at bounding box center [1438, 536] width 94 height 27
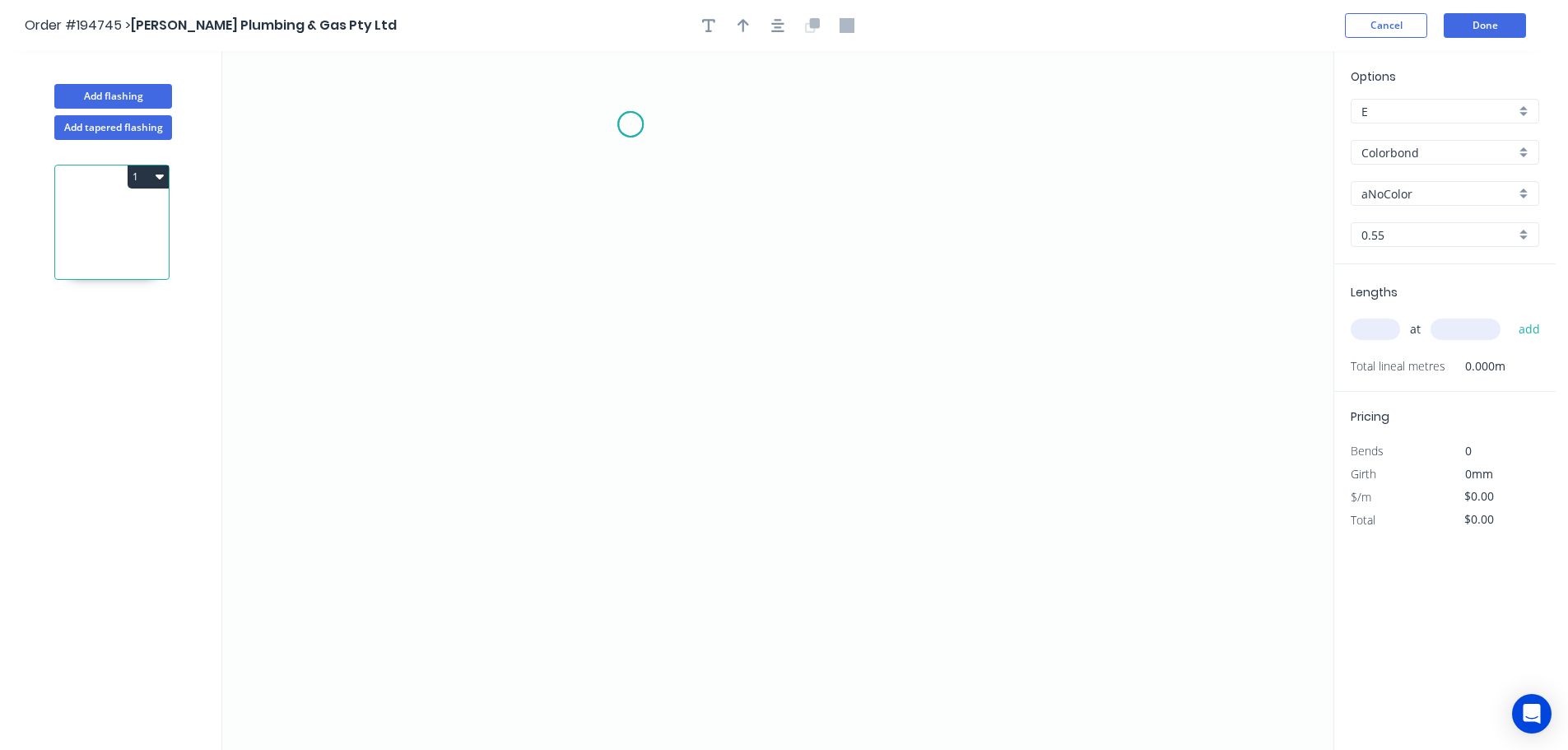
click at [631, 124] on icon "0" at bounding box center [778, 399] width 1112 height 698
click at [628, 275] on icon "0" at bounding box center [778, 399] width 1112 height 698
click at [518, 365] on icon "0 ?" at bounding box center [778, 399] width 1112 height 698
click at [516, 653] on icon "0 ? ? ? º" at bounding box center [778, 399] width 1112 height 698
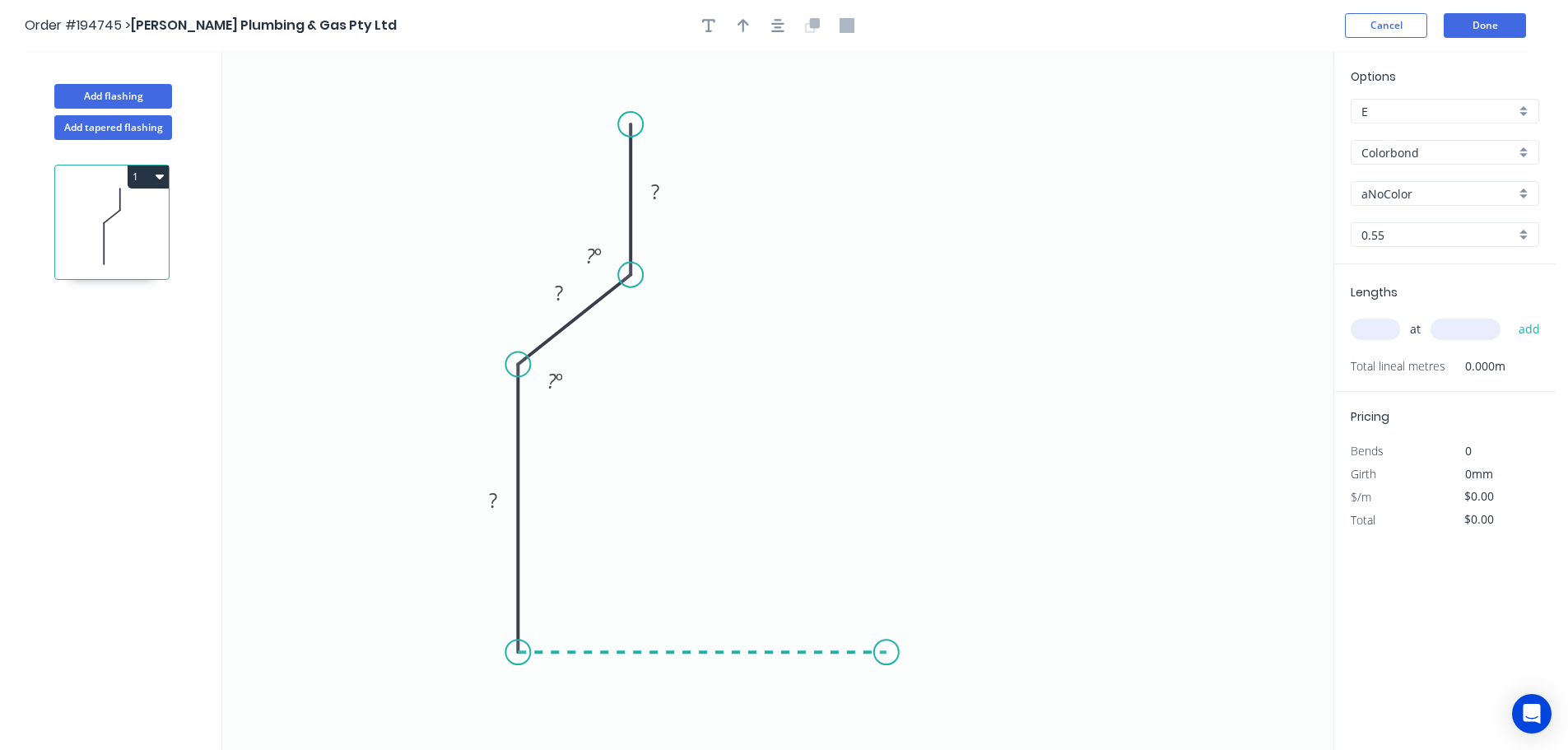
click at [886, 660] on icon "0 ? ? ? ? º ? º" at bounding box center [778, 399] width 1112 height 698
click at [939, 588] on icon "0 ? ? ? ? ? º ? º" at bounding box center [778, 399] width 1112 height 698
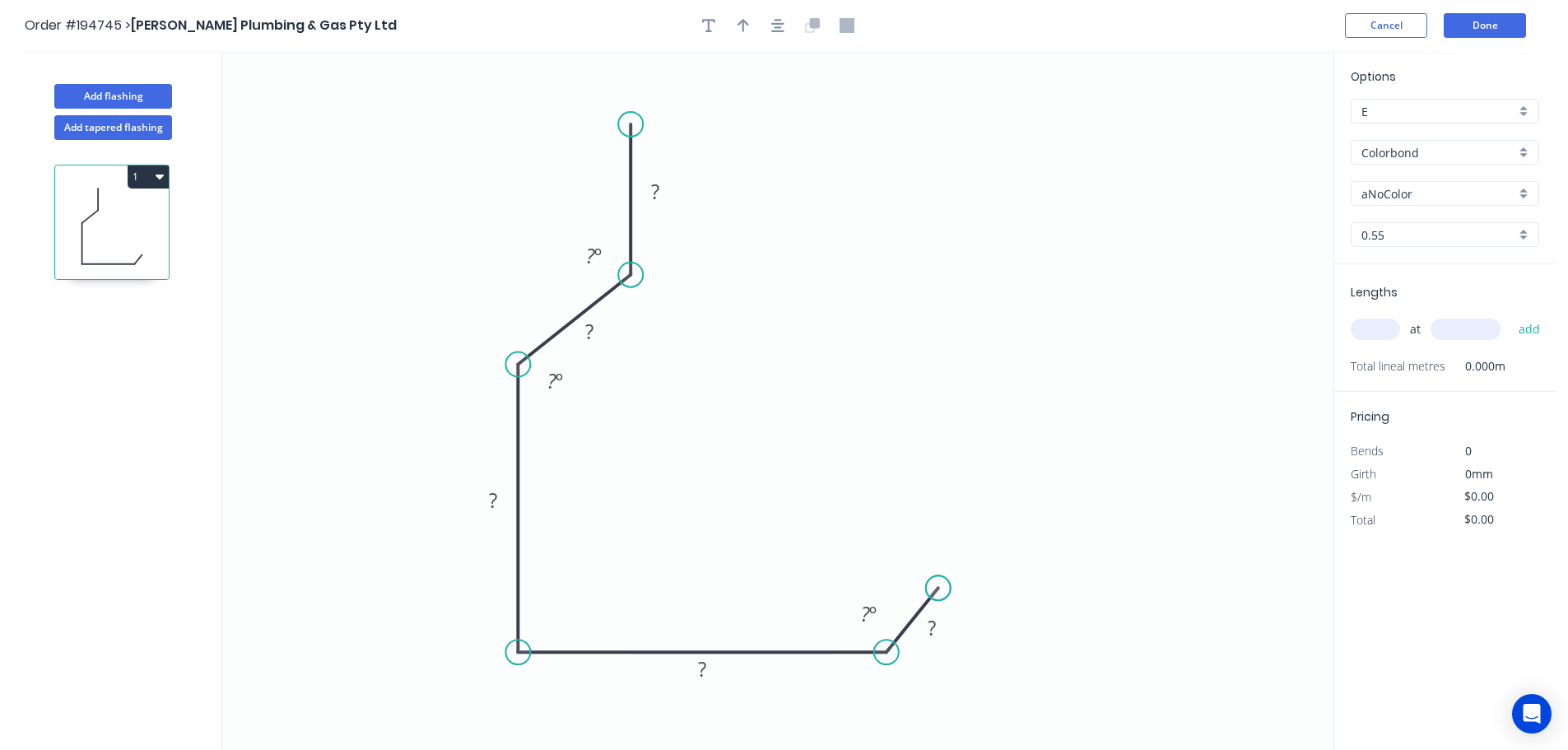
click at [939, 588] on circle at bounding box center [938, 587] width 25 height 25
click at [681, 171] on div "Crush & Fold" at bounding box center [709, 172] width 166 height 34
click at [679, 166] on div "Flip bend" at bounding box center [714, 175] width 166 height 34
click at [682, 90] on tspan "10" at bounding box center [676, 94] width 23 height 27
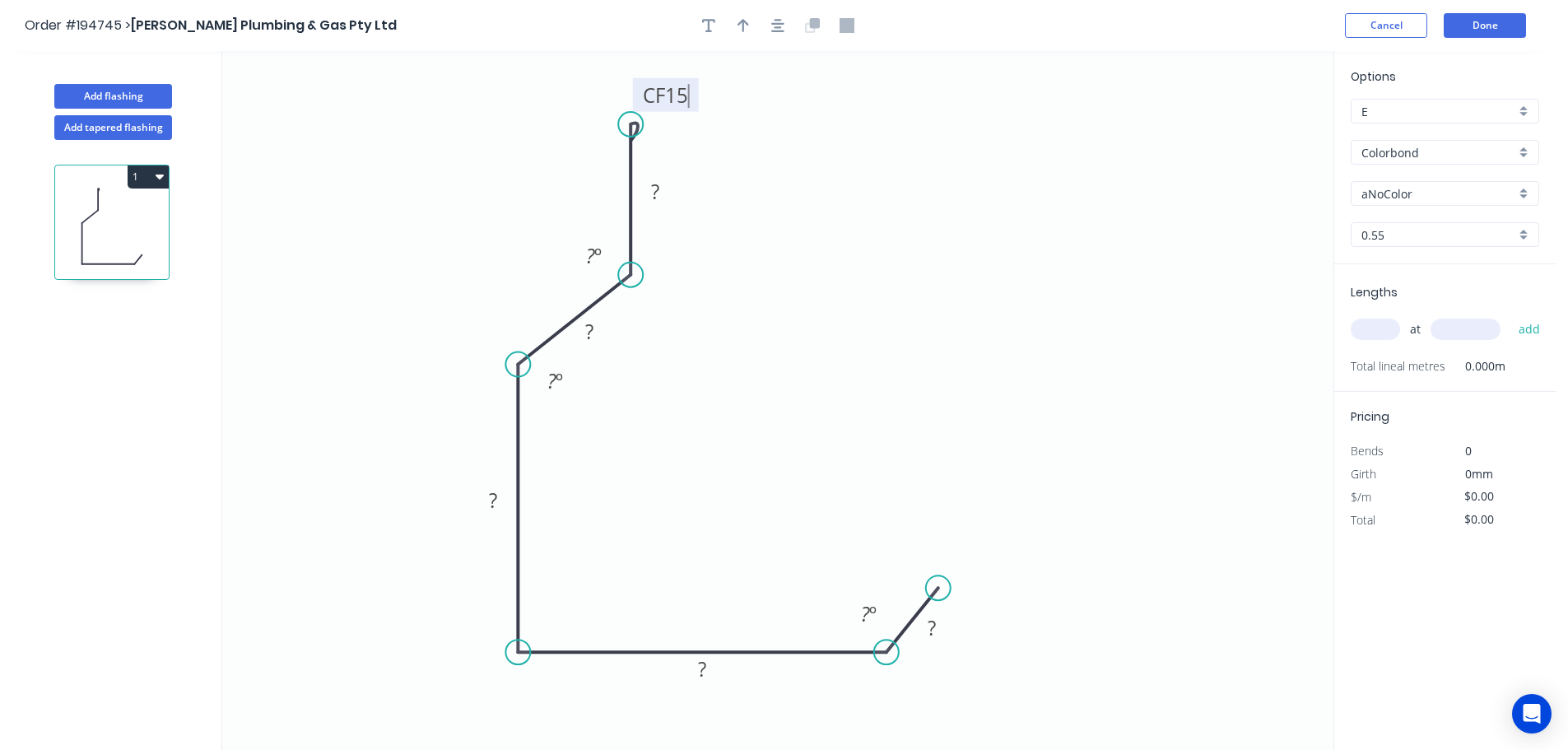
click at [791, 167] on icon "0 CF 15 ? ? ? ? ? ? º ? º ? º" at bounding box center [778, 399] width 1112 height 698
drag, startPoint x: 693, startPoint y: 99, endPoint x: 728, endPoint y: 87, distance: 37.0
click at [728, 87] on rect at bounding box center [703, 82] width 66 height 34
click at [658, 190] on tspan "?" at bounding box center [655, 191] width 8 height 27
click at [1001, 306] on icon "0 CF 15 20 30 80 80 20 135 º 135 º 135 º" at bounding box center [778, 399] width 1112 height 698
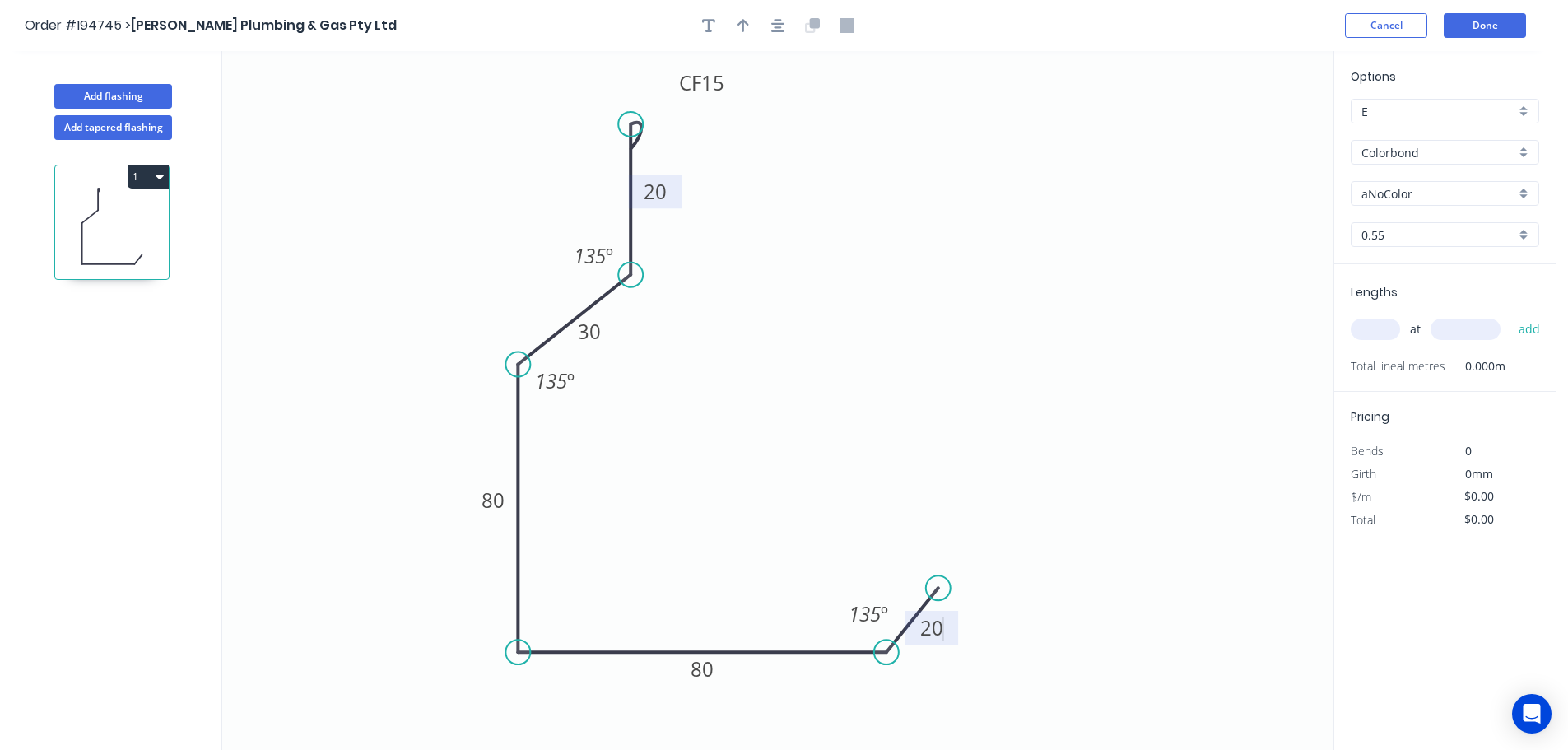
type input "$14.40"
click at [744, 24] on icon "button" at bounding box center [743, 25] width 12 height 13
drag, startPoint x: 1252, startPoint y: 128, endPoint x: 390, endPoint y: 604, distance: 984.7
click at [390, 604] on icon at bounding box center [390, 584] width 15 height 53
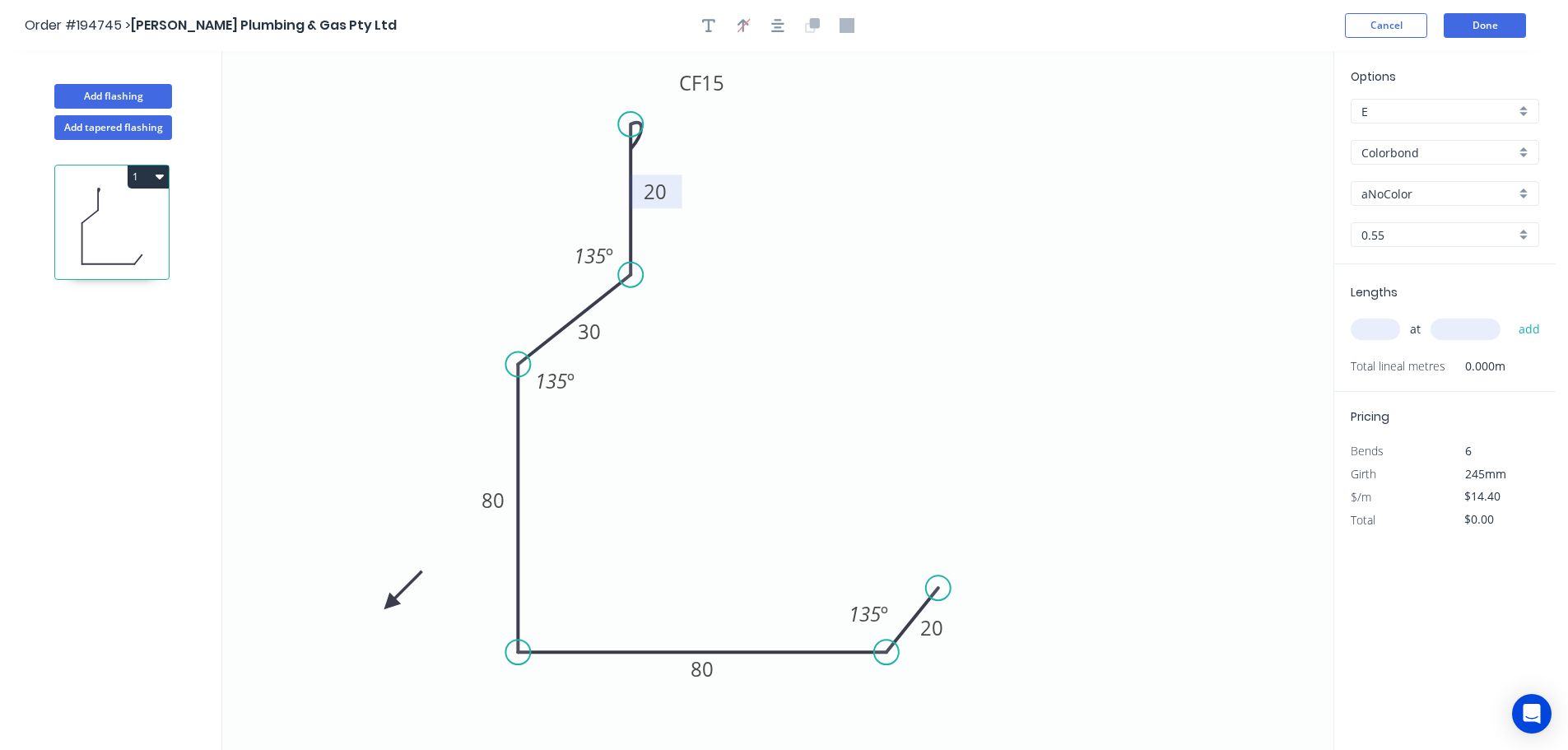
click at [390, 604] on icon at bounding box center [403, 590] width 48 height 48
click at [390, 604] on icon at bounding box center [408, 603] width 53 height 15
click at [390, 604] on icon at bounding box center [403, 617] width 48 height 48
click at [390, 604] on icon at bounding box center [377, 617] width 48 height 48
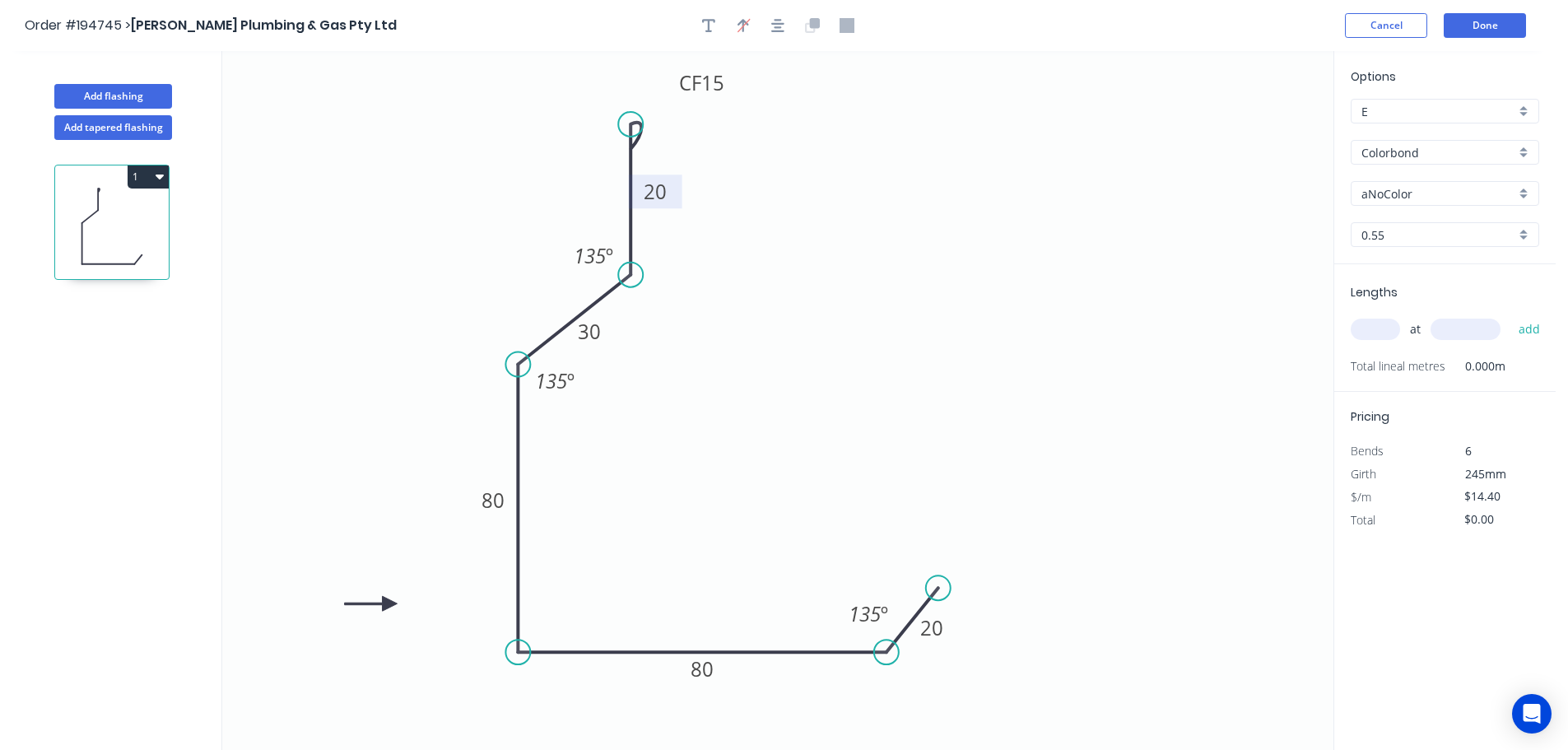
click at [390, 604] on icon at bounding box center [371, 603] width 53 height 15
click at [390, 604] on icon at bounding box center [377, 590] width 48 height 48
click at [390, 604] on icon at bounding box center [390, 584] width 15 height 53
click at [390, 604] on icon at bounding box center [408, 603] width 53 height 15
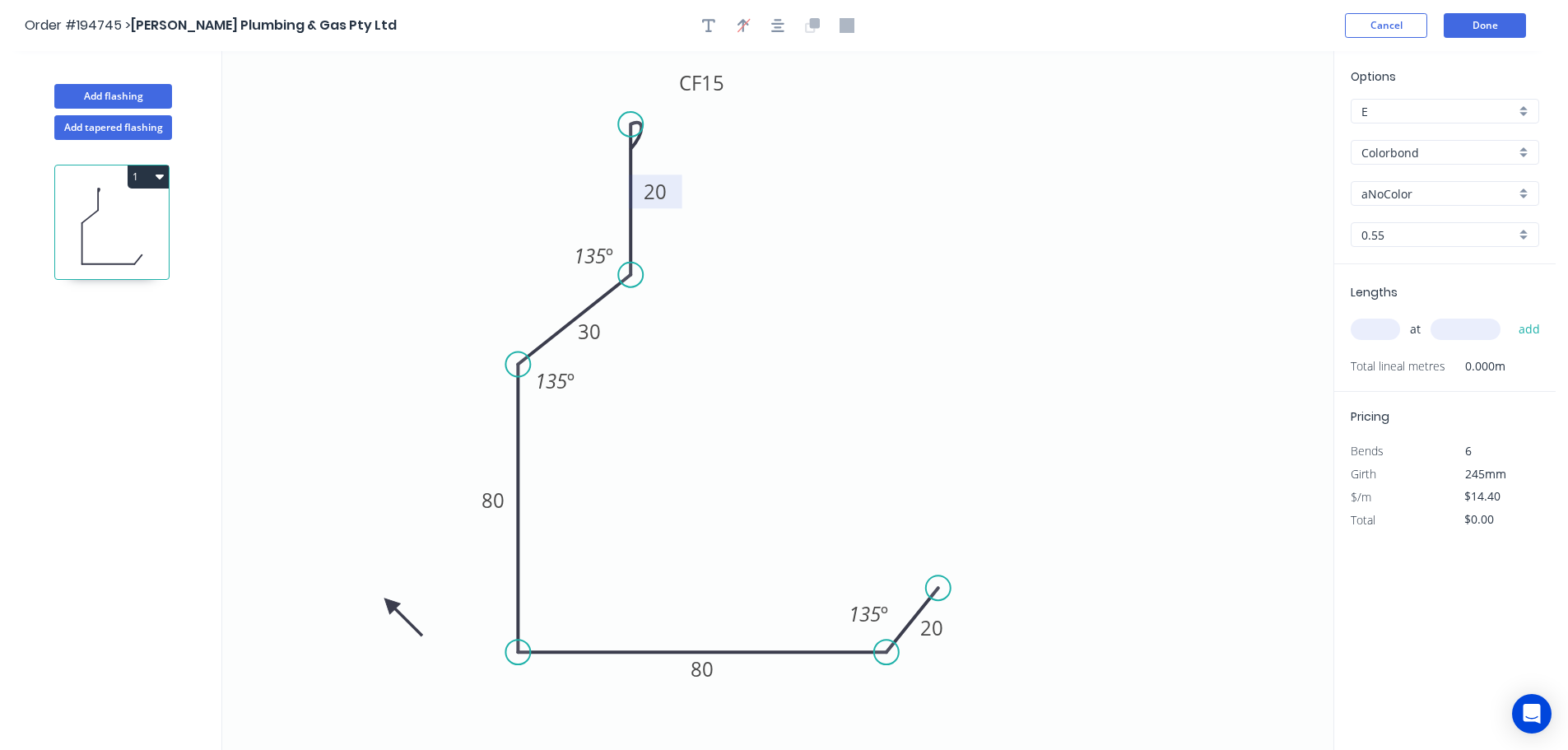
click at [390, 604] on icon at bounding box center [403, 617] width 48 height 48
click at [390, 604] on icon at bounding box center [390, 622] width 15 height 53
click at [1524, 191] on div "aNoColor" at bounding box center [1446, 193] width 189 height 25
click at [1434, 302] on div "Dune" at bounding box center [1445, 308] width 187 height 29
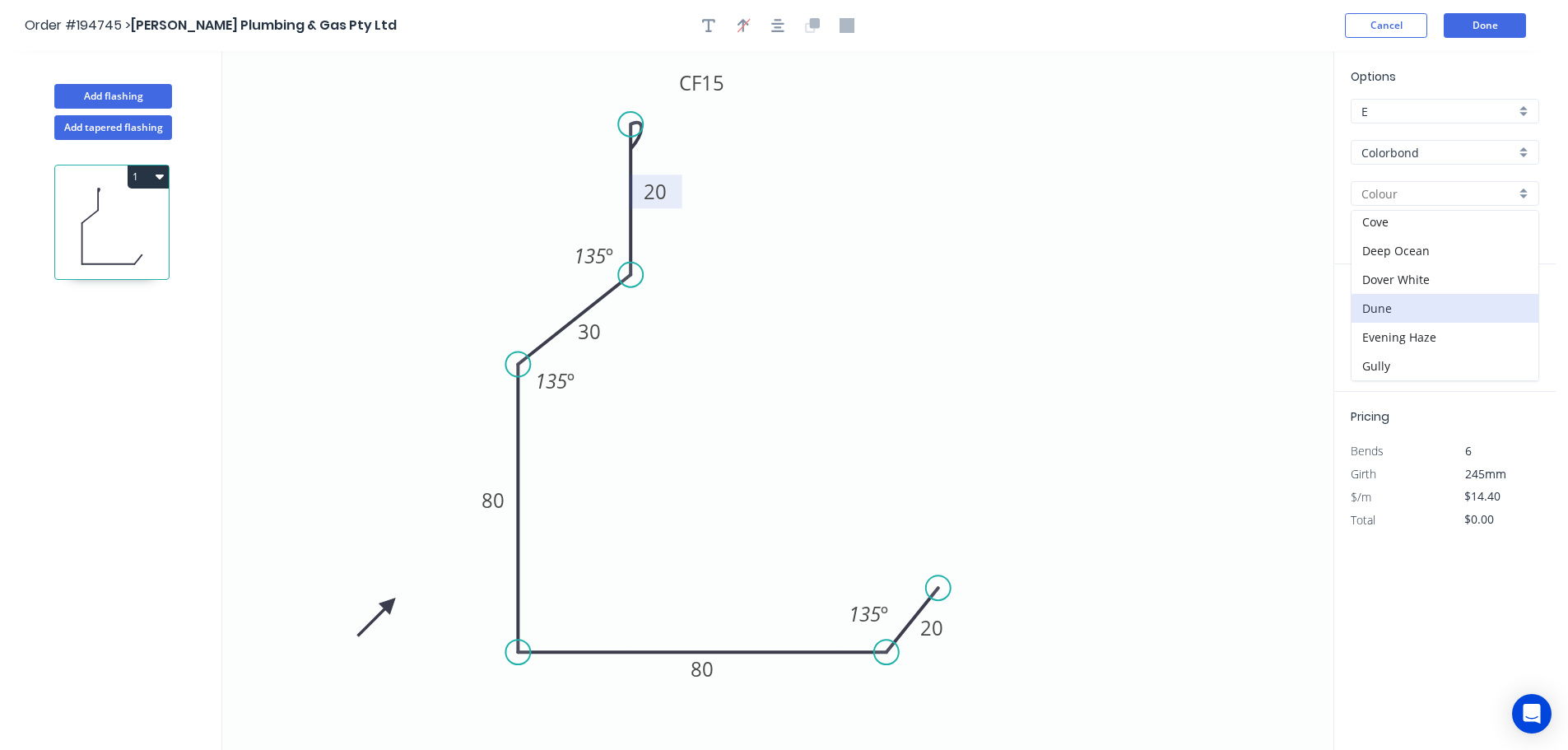
type input "Dune"
click at [1380, 328] on input "text" at bounding box center [1376, 330] width 50 height 22
type input "1"
type input "2500"
click at [1510, 315] on button "add" at bounding box center [1529, 329] width 39 height 28
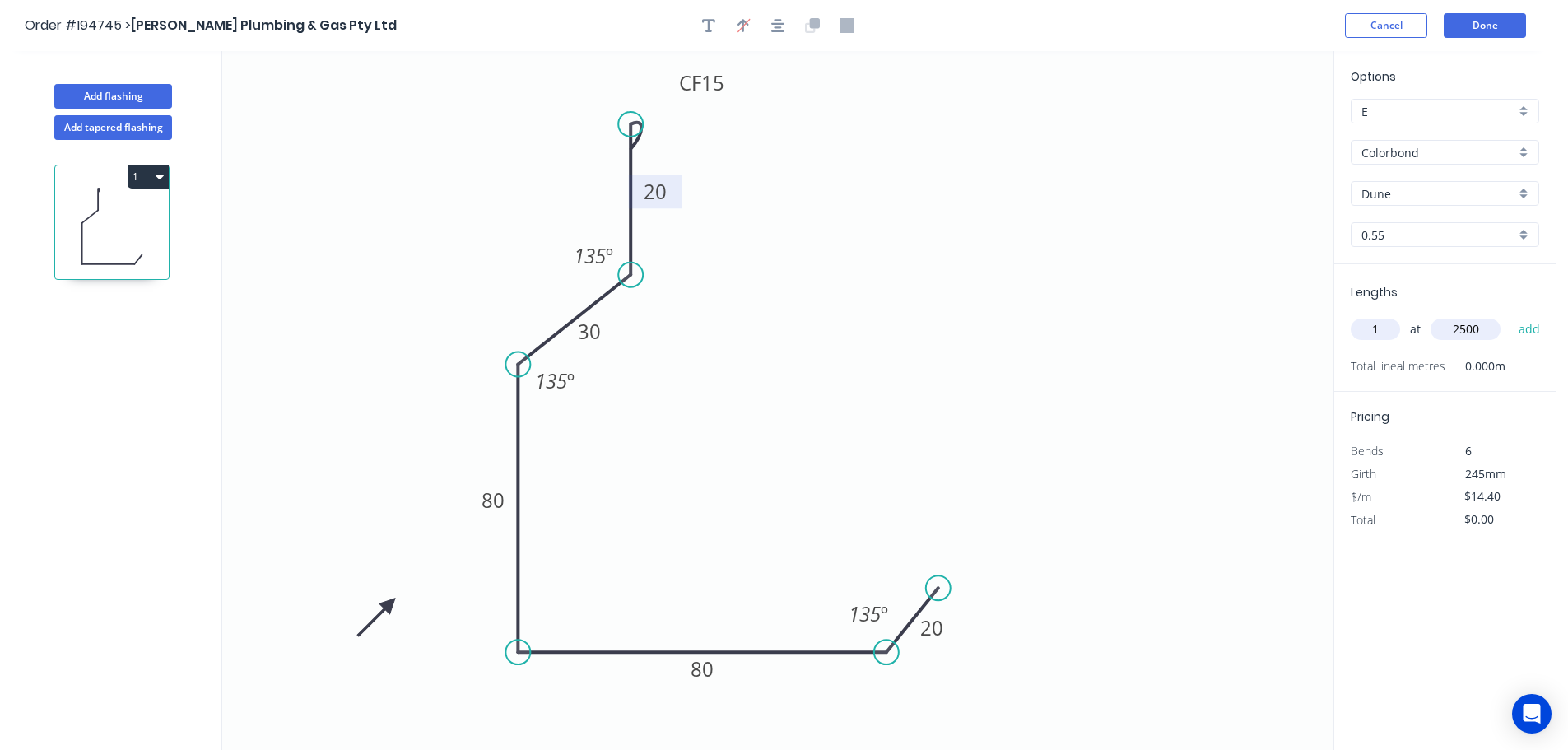
type input "$36.00"
click at [806, 434] on icon "0 CF 15 20 30 80 80 20 135 º 135 º 135 º" at bounding box center [778, 399] width 1112 height 698
drag, startPoint x: 578, startPoint y: 383, endPoint x: 593, endPoint y: 417, distance: 37.2
click at [593, 417] on rect at bounding box center [570, 414] width 61 height 34
click at [1491, 24] on button "Done" at bounding box center [1485, 25] width 82 height 25
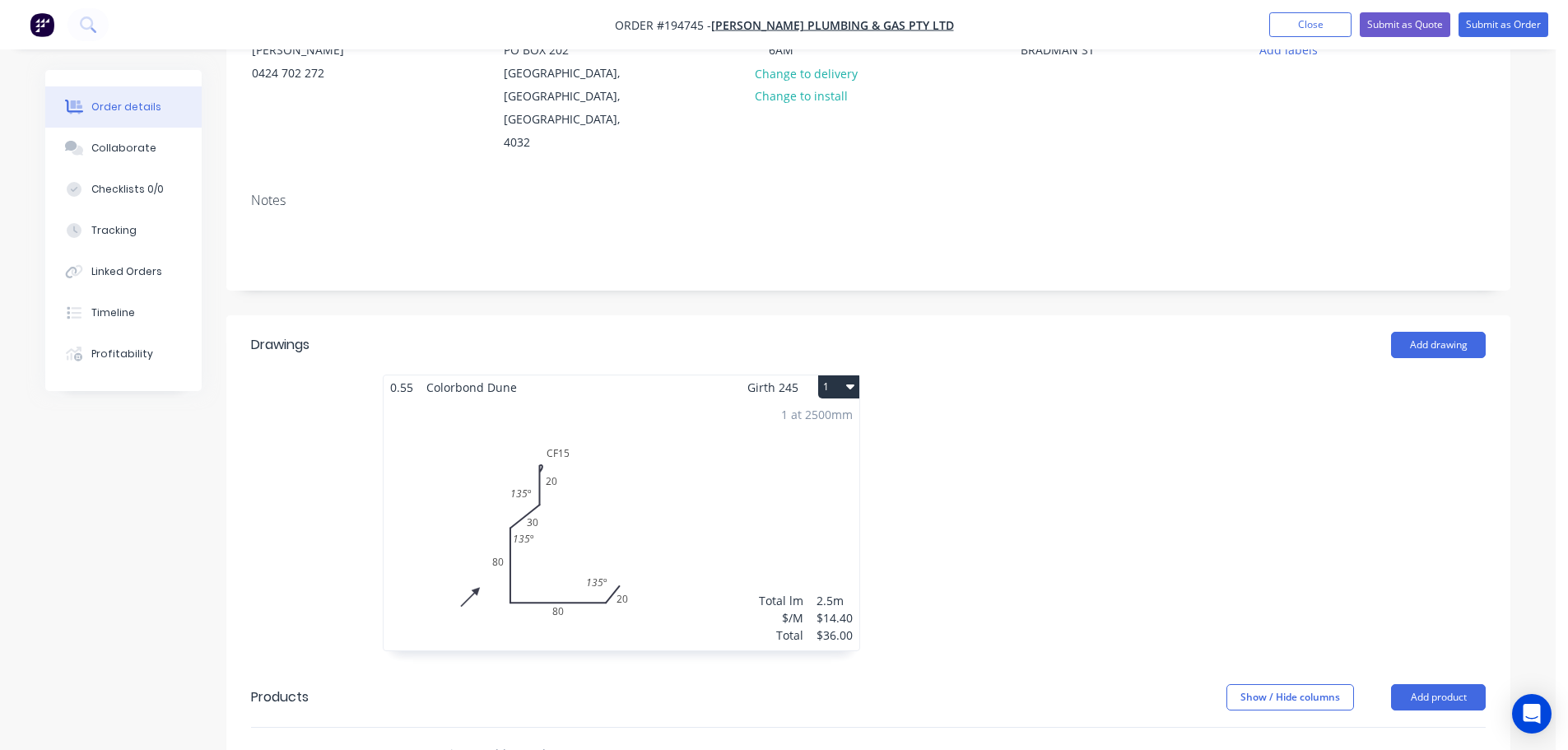
click at [700, 444] on div "1 at 2500mm Total lm $/M Total 2.5m $14.40 $36.00" at bounding box center [621, 525] width 476 height 251
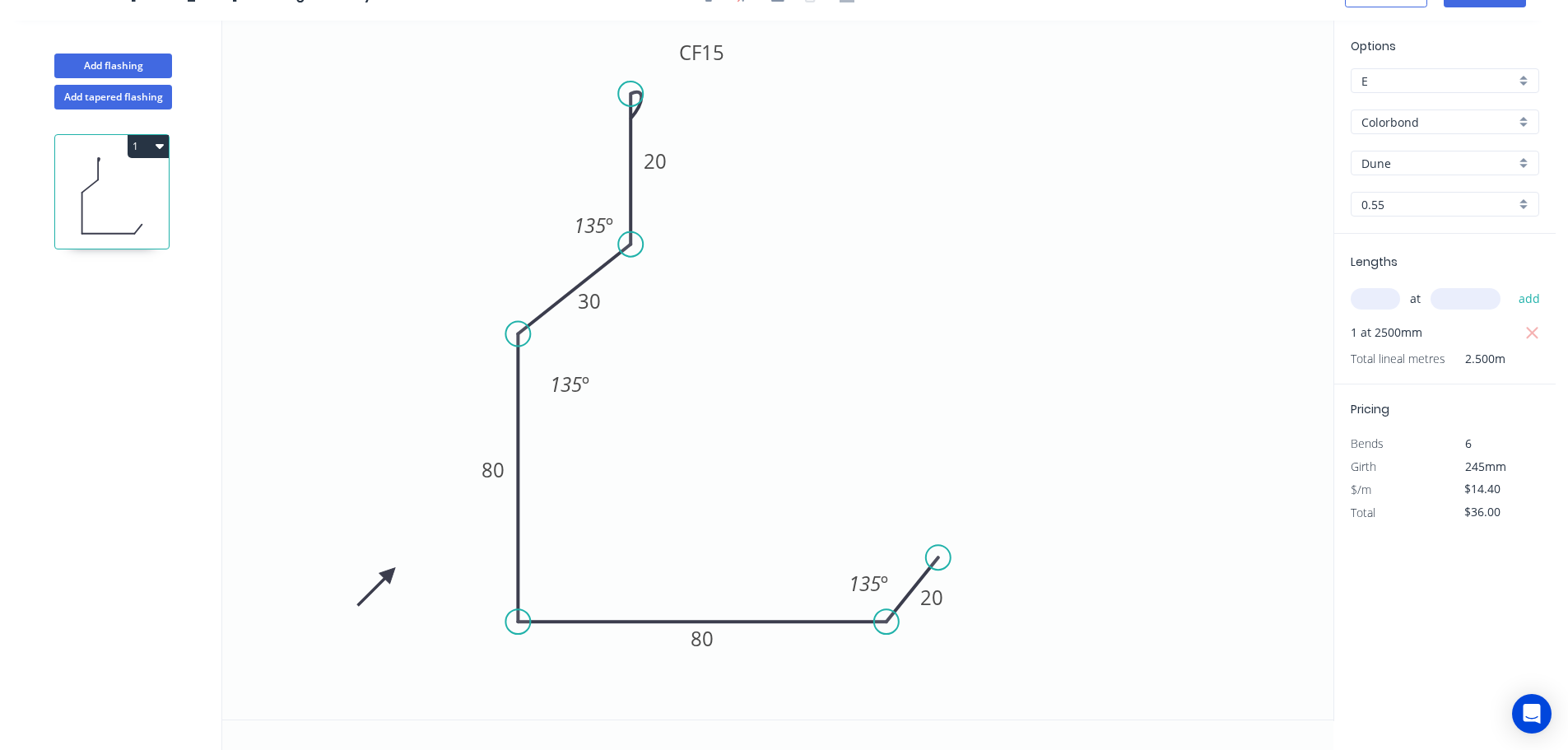
scroll to position [31, 0]
click at [145, 144] on button "1" at bounding box center [147, 146] width 41 height 23
click at [123, 177] on div "Duplicate" at bounding box center [90, 187] width 127 height 24
type input "$0.00"
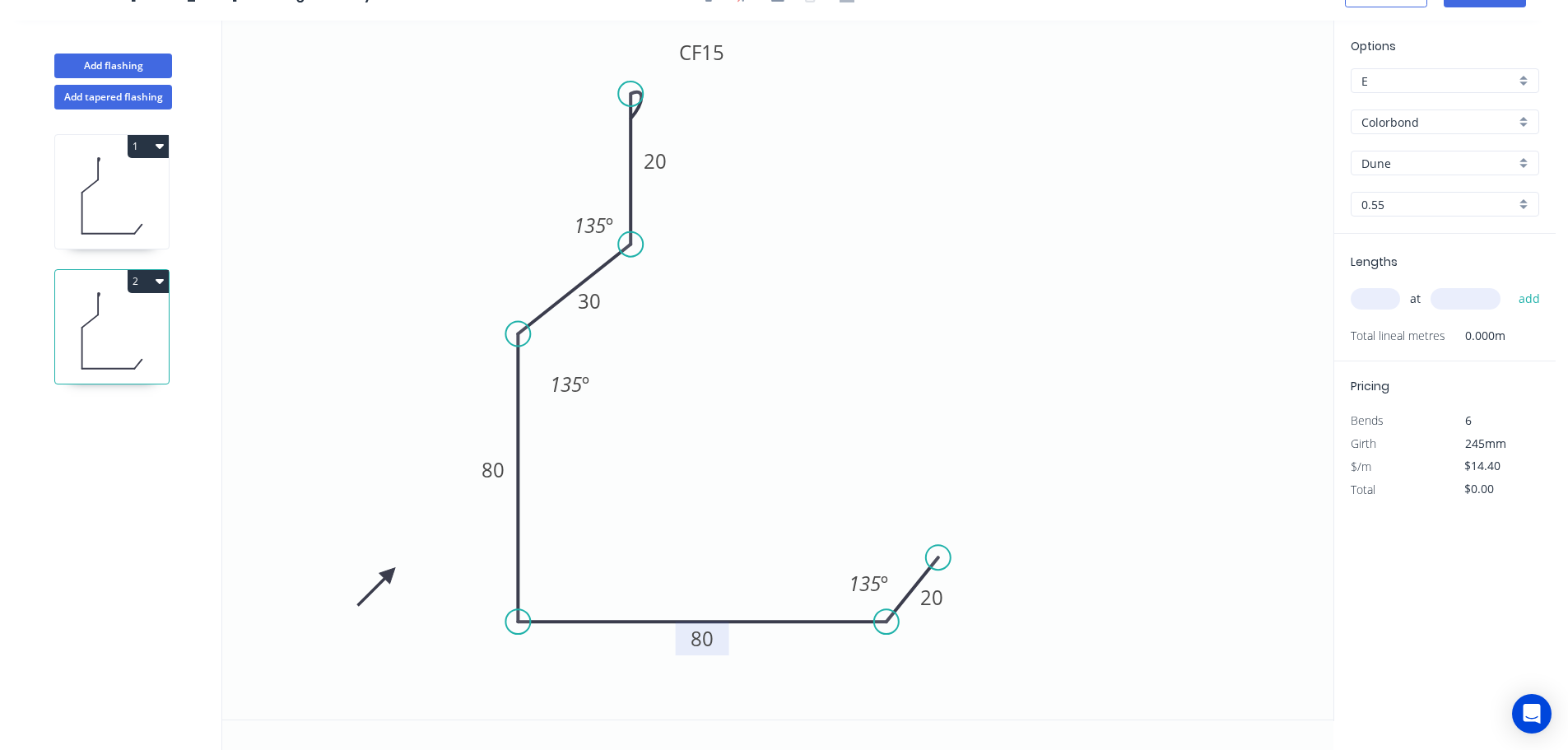
click at [705, 641] on tspan "80" at bounding box center [702, 638] width 23 height 27
click at [717, 540] on icon "0 CF 15 20 30 80 140 20 135 º 135 º 135 º" at bounding box center [778, 370] width 1112 height 698
type input "$16.57"
click at [1381, 298] on input "text" at bounding box center [1376, 299] width 50 height 22
type input "1"
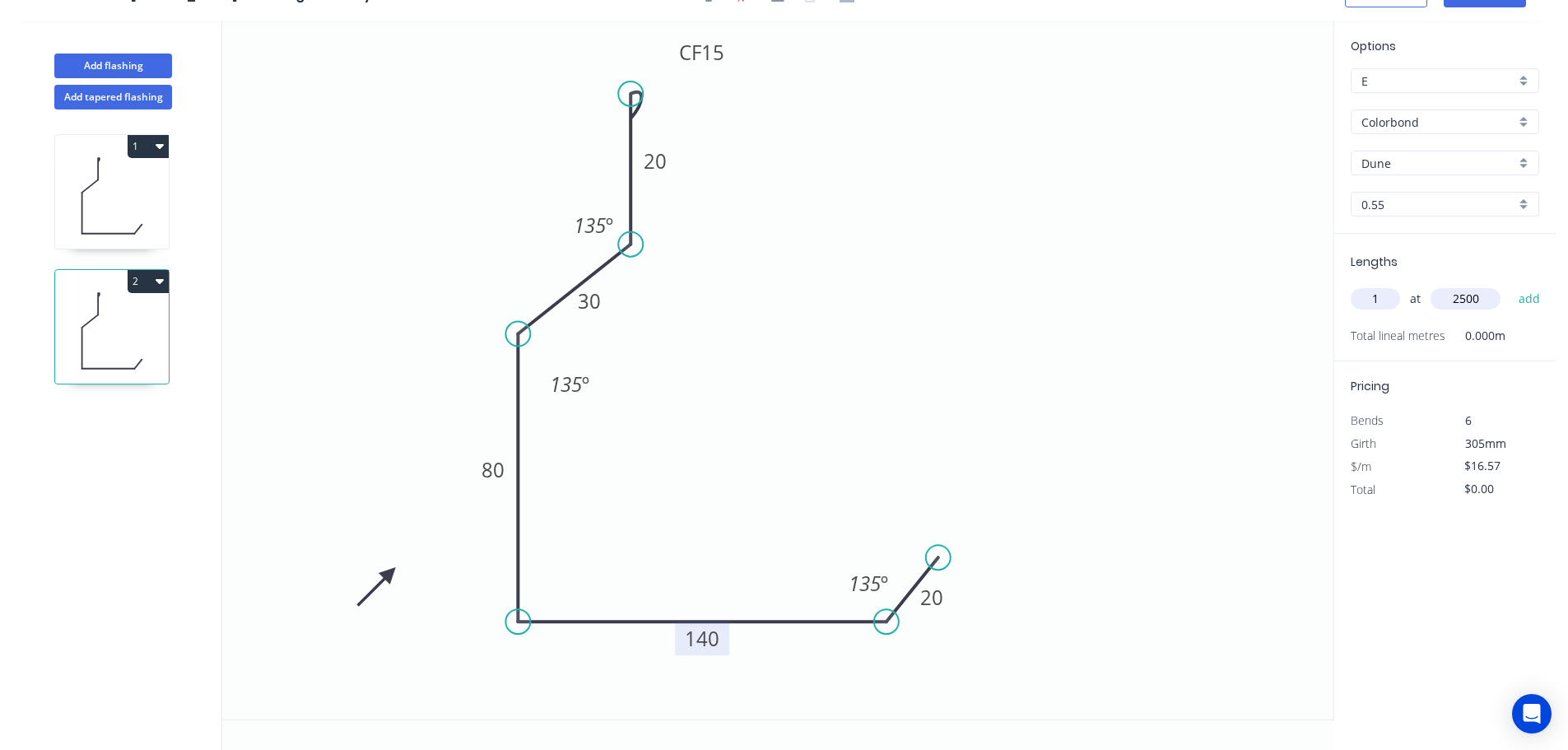
type input "2500"
click at [1510, 285] on button "add" at bounding box center [1529, 299] width 39 height 28
type input "$41.43"
click at [1219, 281] on icon "0 CF 15 20 30 80 140 20 135 º 135 º 135 º" at bounding box center [778, 370] width 1112 height 698
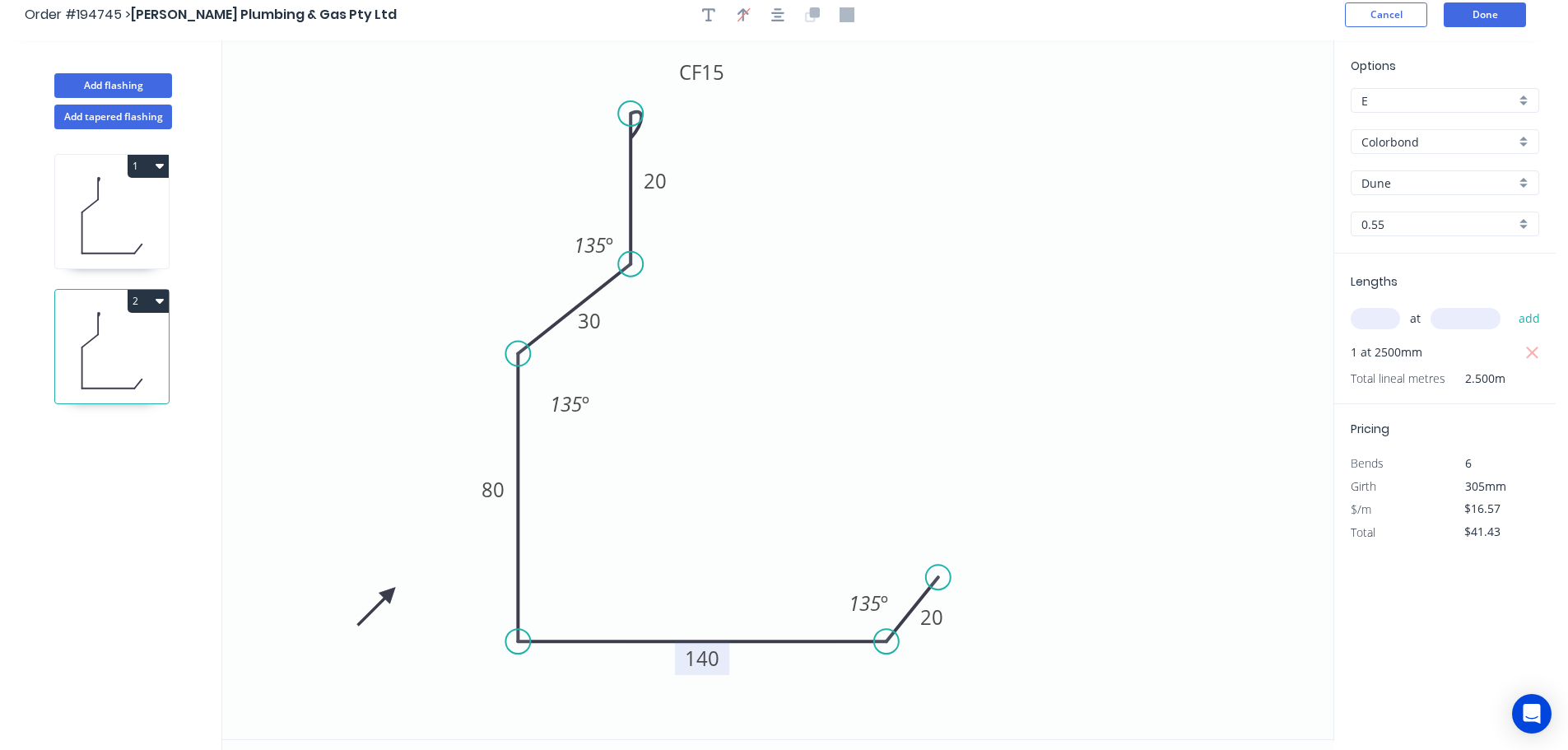
scroll to position [0, 0]
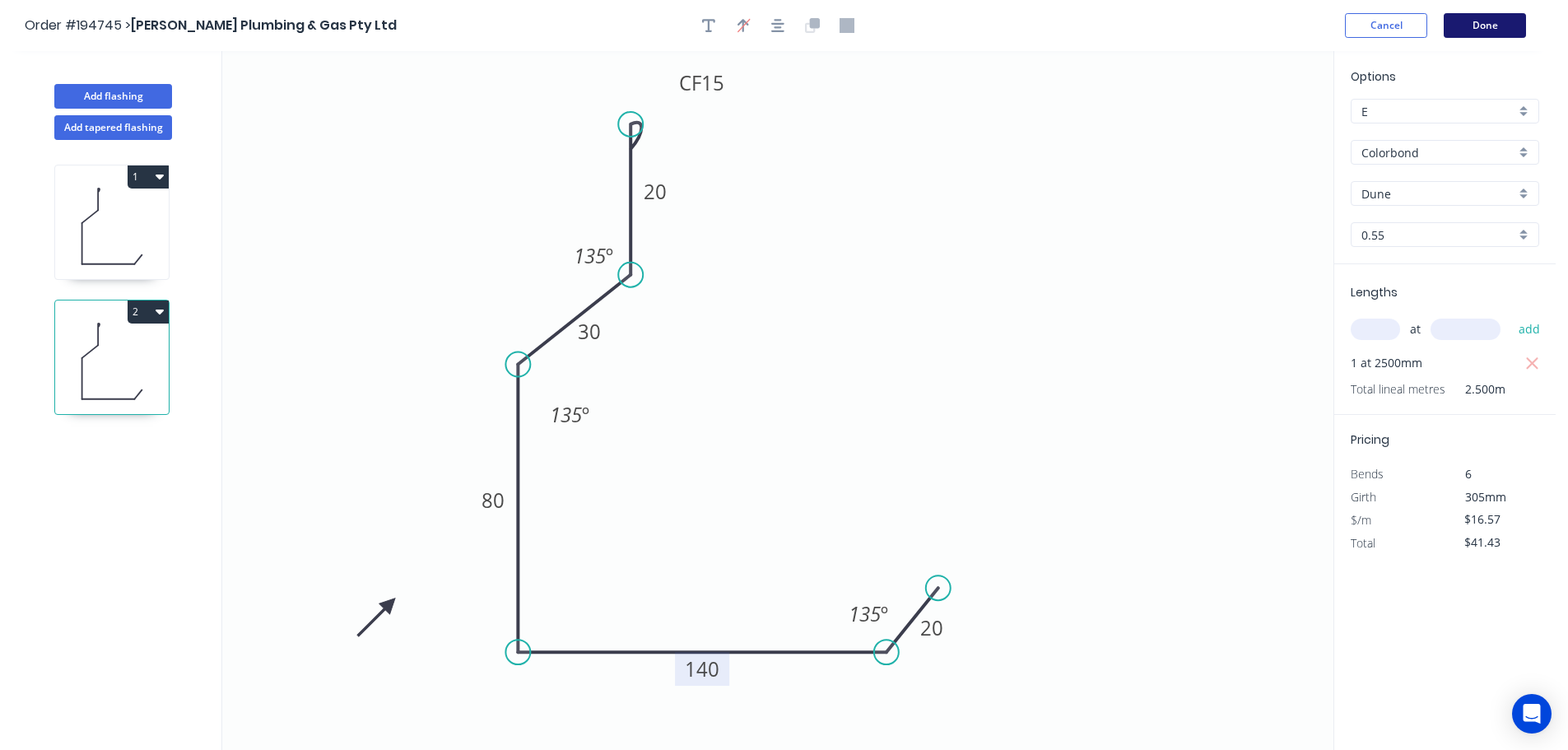
click at [1471, 24] on button "Done" at bounding box center [1485, 25] width 82 height 25
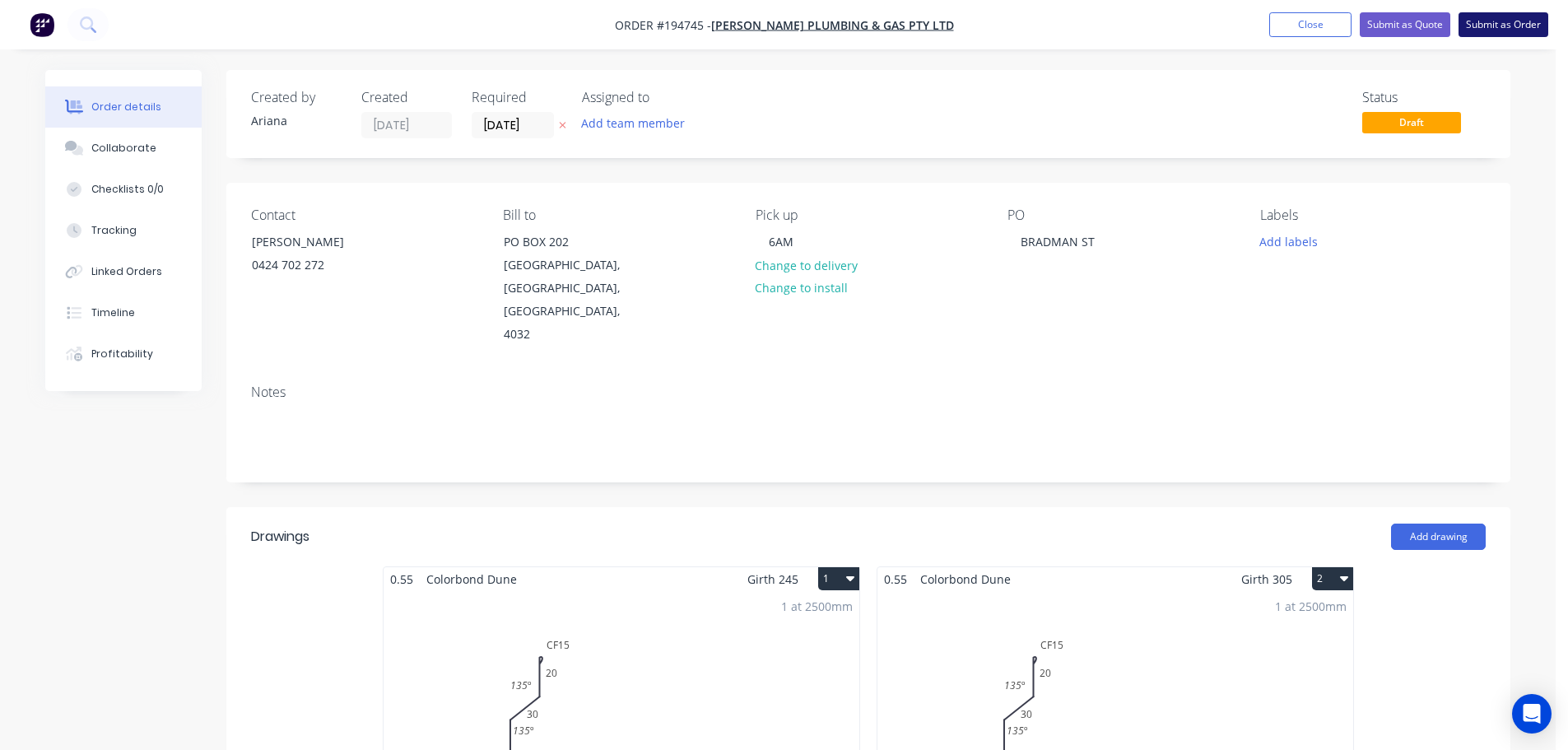
click at [1505, 27] on button "Submit as Order" at bounding box center [1503, 24] width 89 height 25
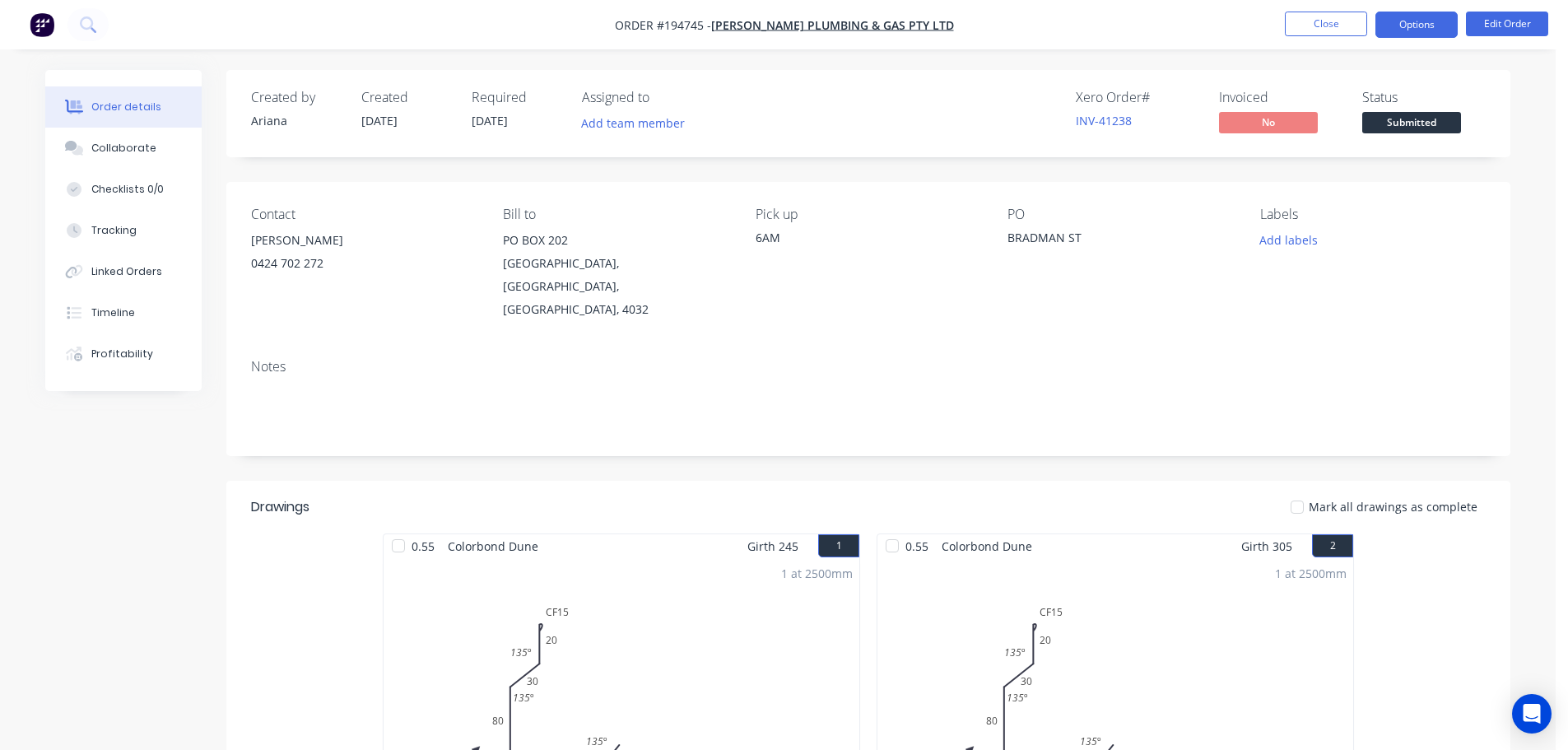
click at [1416, 17] on button "Options" at bounding box center [1417, 25] width 82 height 27
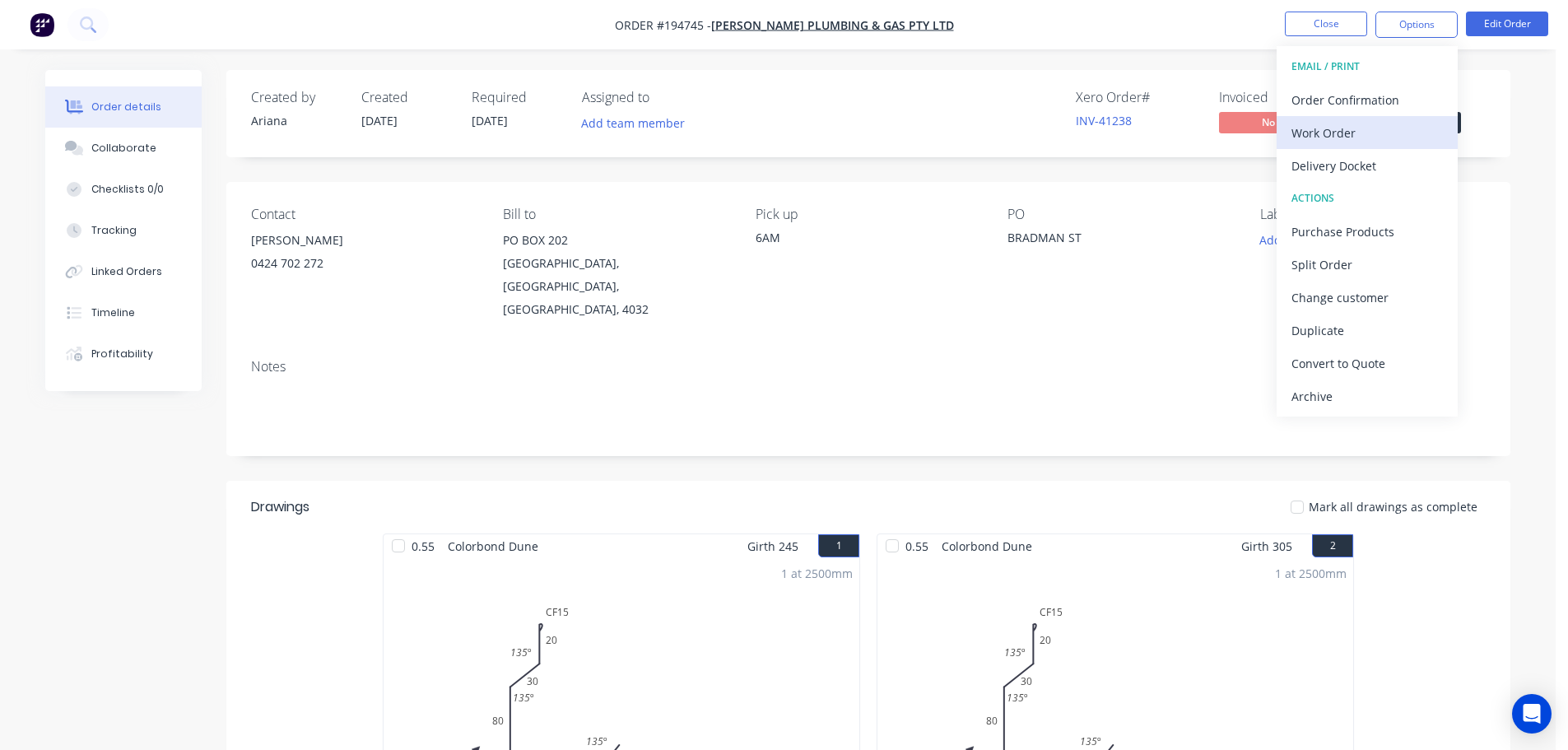
click at [1344, 126] on div "Work Order" at bounding box center [1367, 133] width 151 height 24
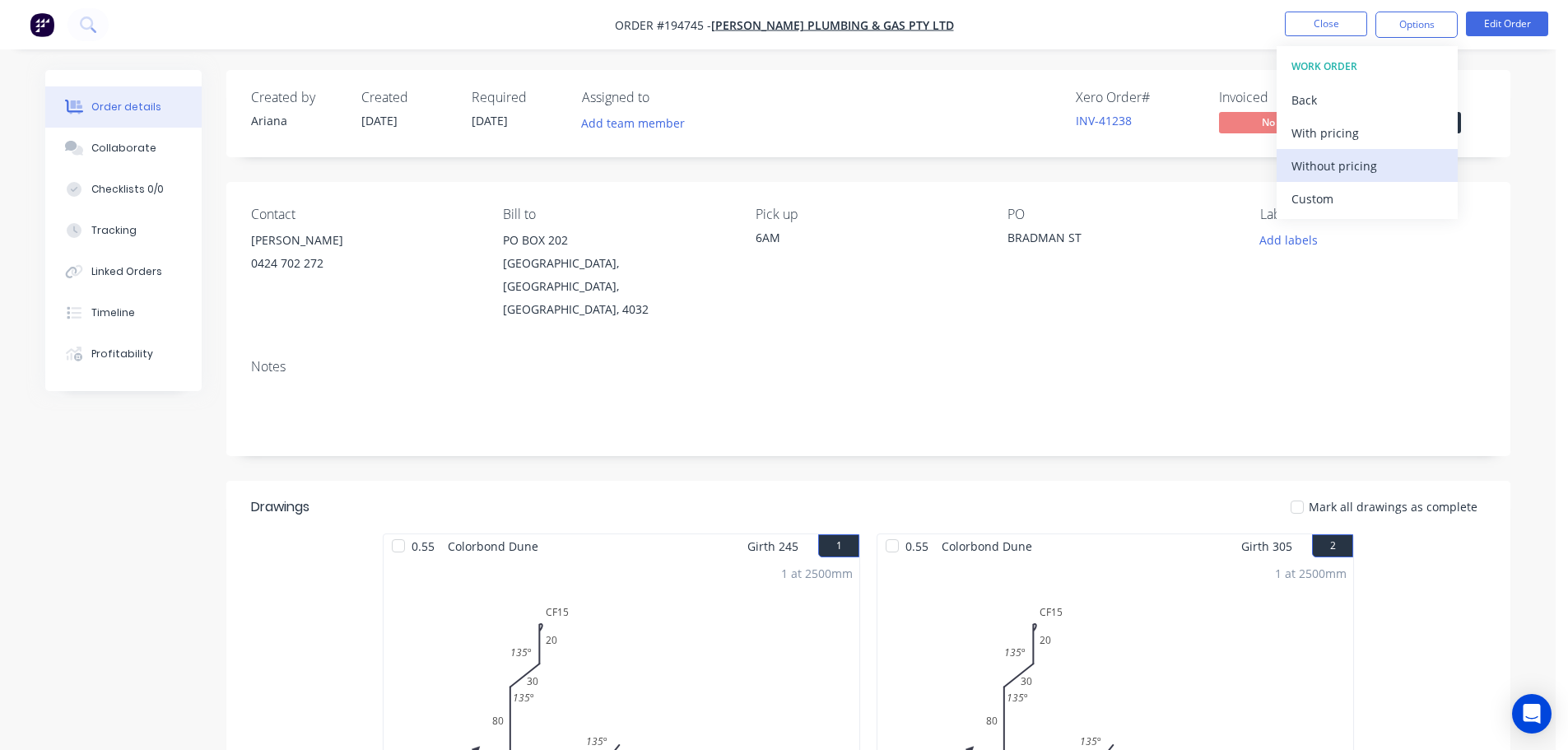
click at [1313, 162] on div "Without pricing" at bounding box center [1367, 166] width 151 height 24
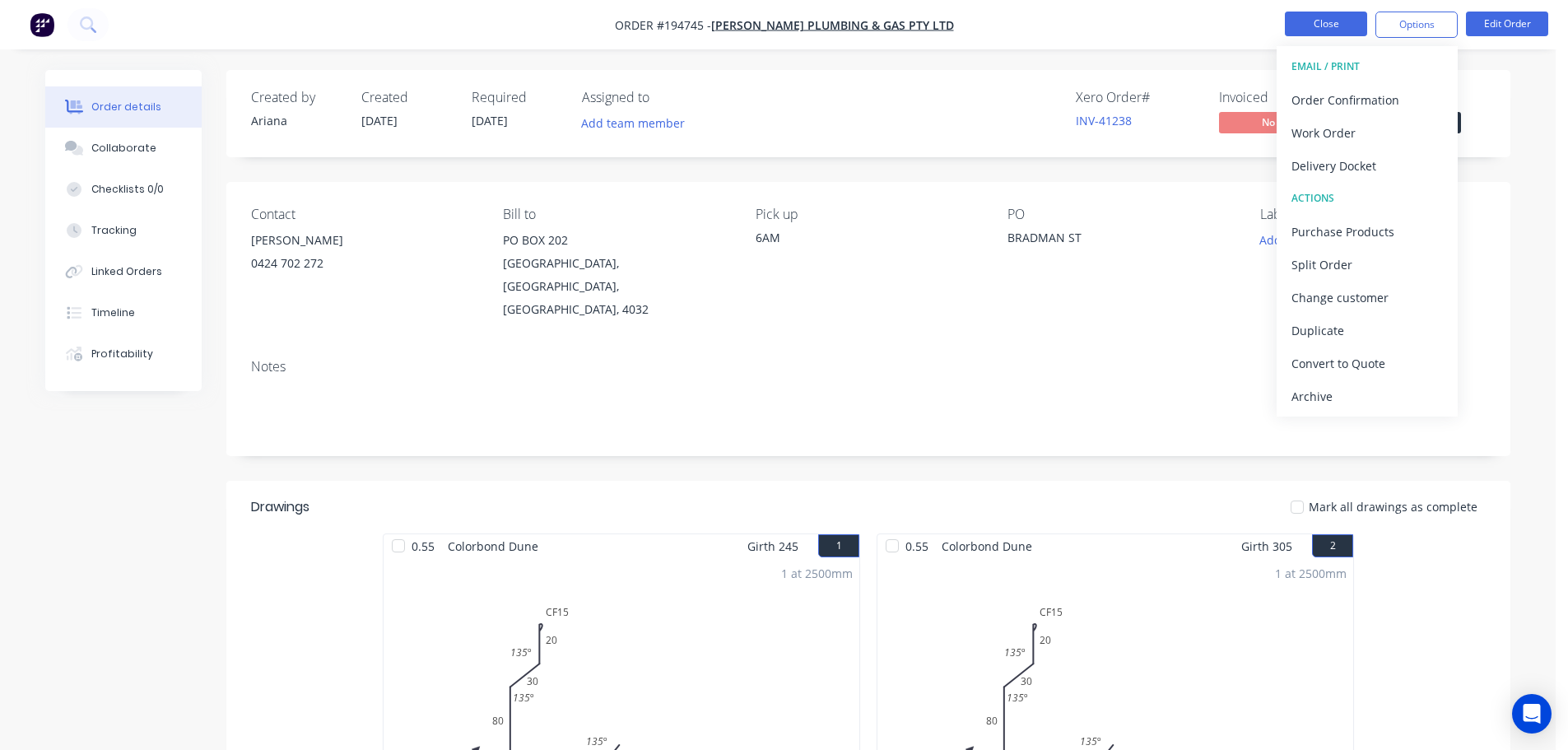
click at [1343, 23] on button "Close" at bounding box center [1326, 24] width 82 height 25
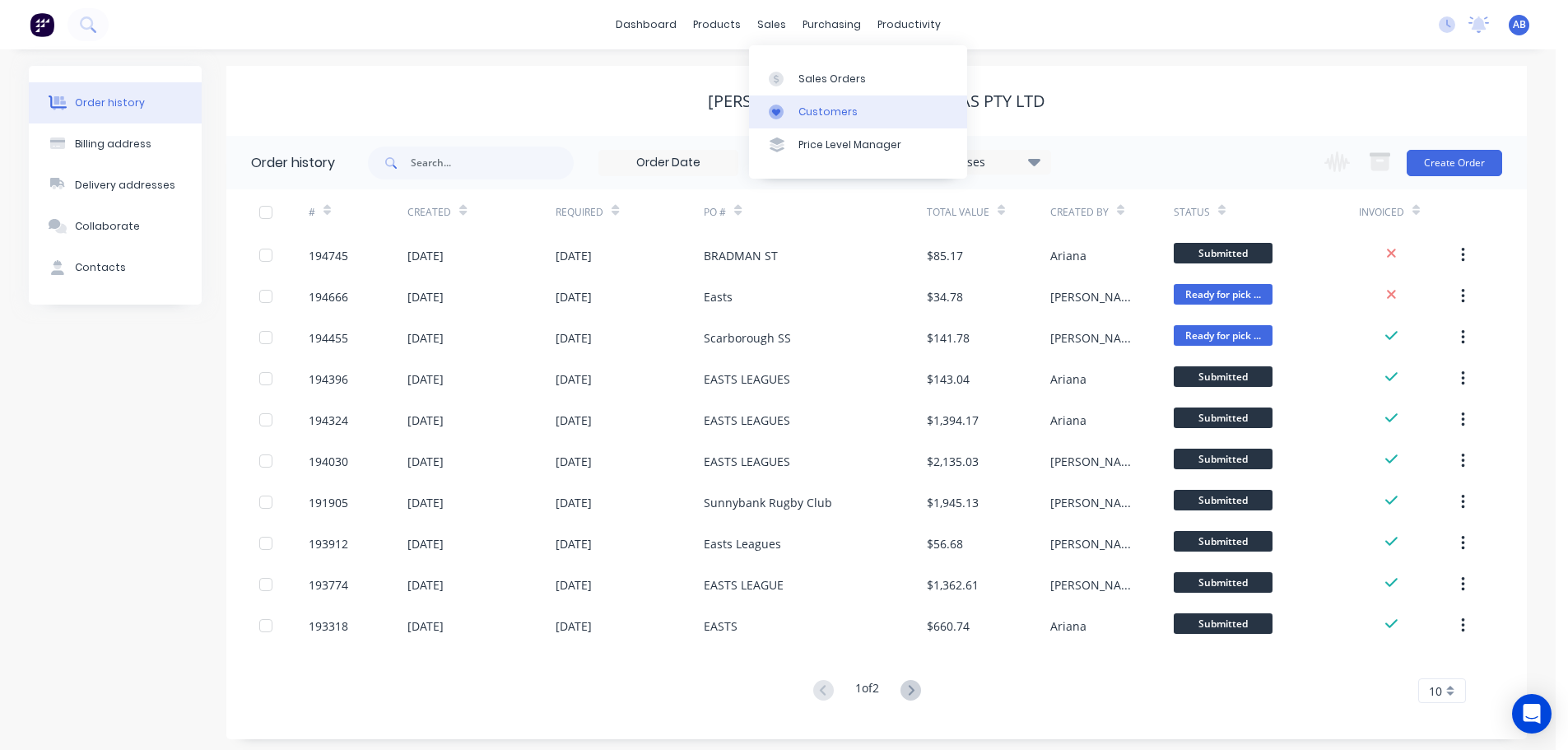
click at [822, 105] on div "Customers" at bounding box center [829, 111] width 60 height 15
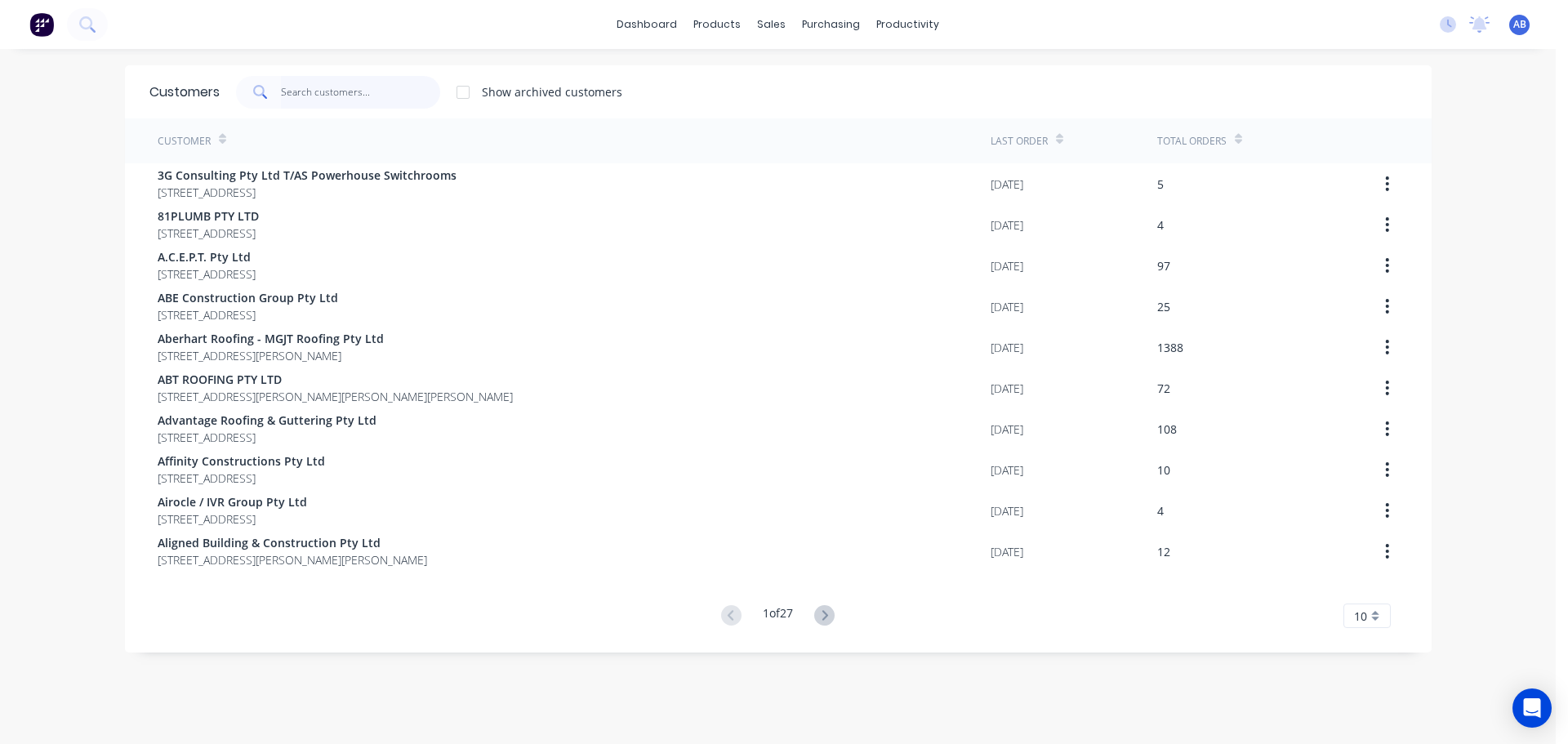
click at [388, 88] on input "text" at bounding box center [361, 92] width 160 height 33
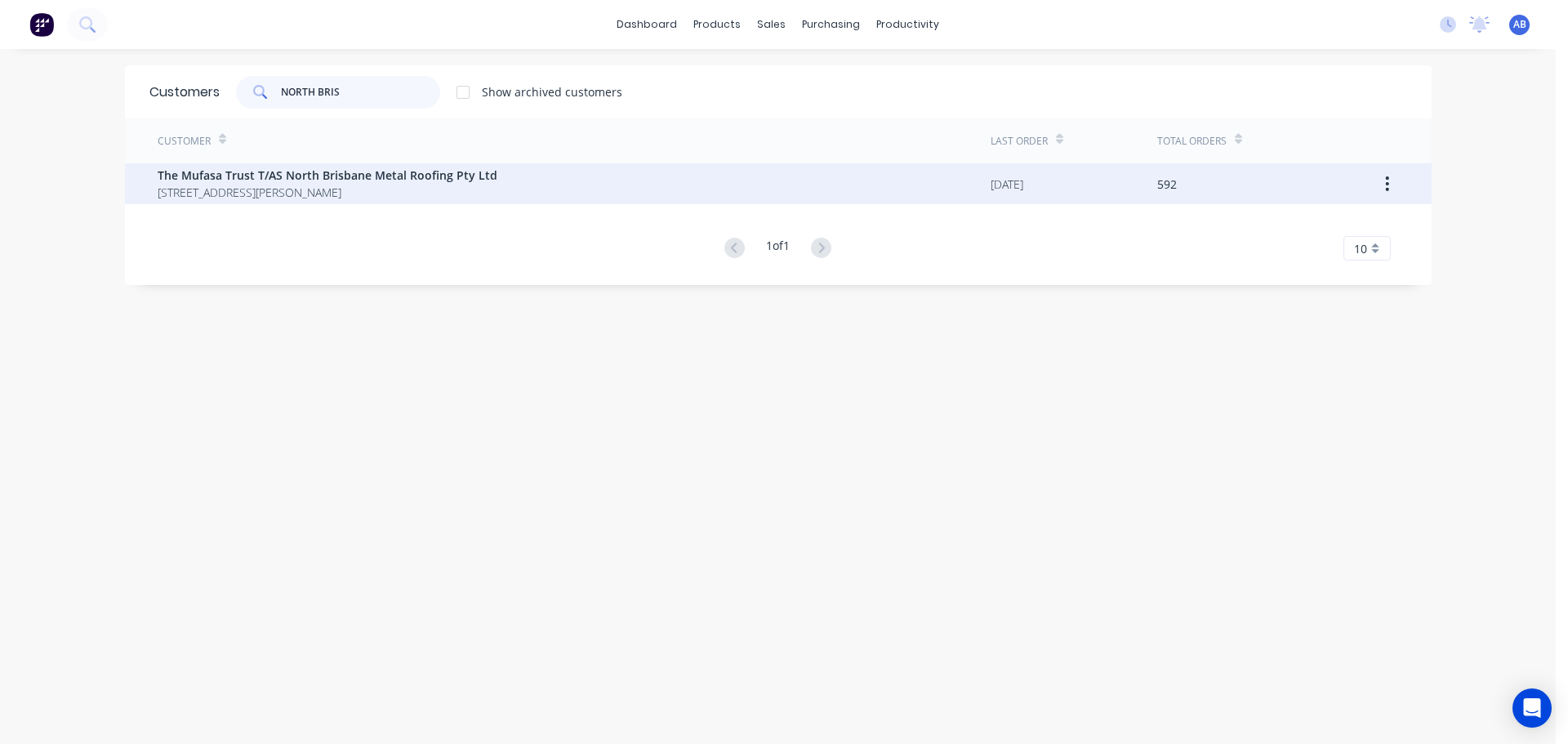
type input "NORTH BRIS"
click at [356, 184] on span "[STREET_ADDRESS][PERSON_NAME]" at bounding box center [327, 191] width 340 height 17
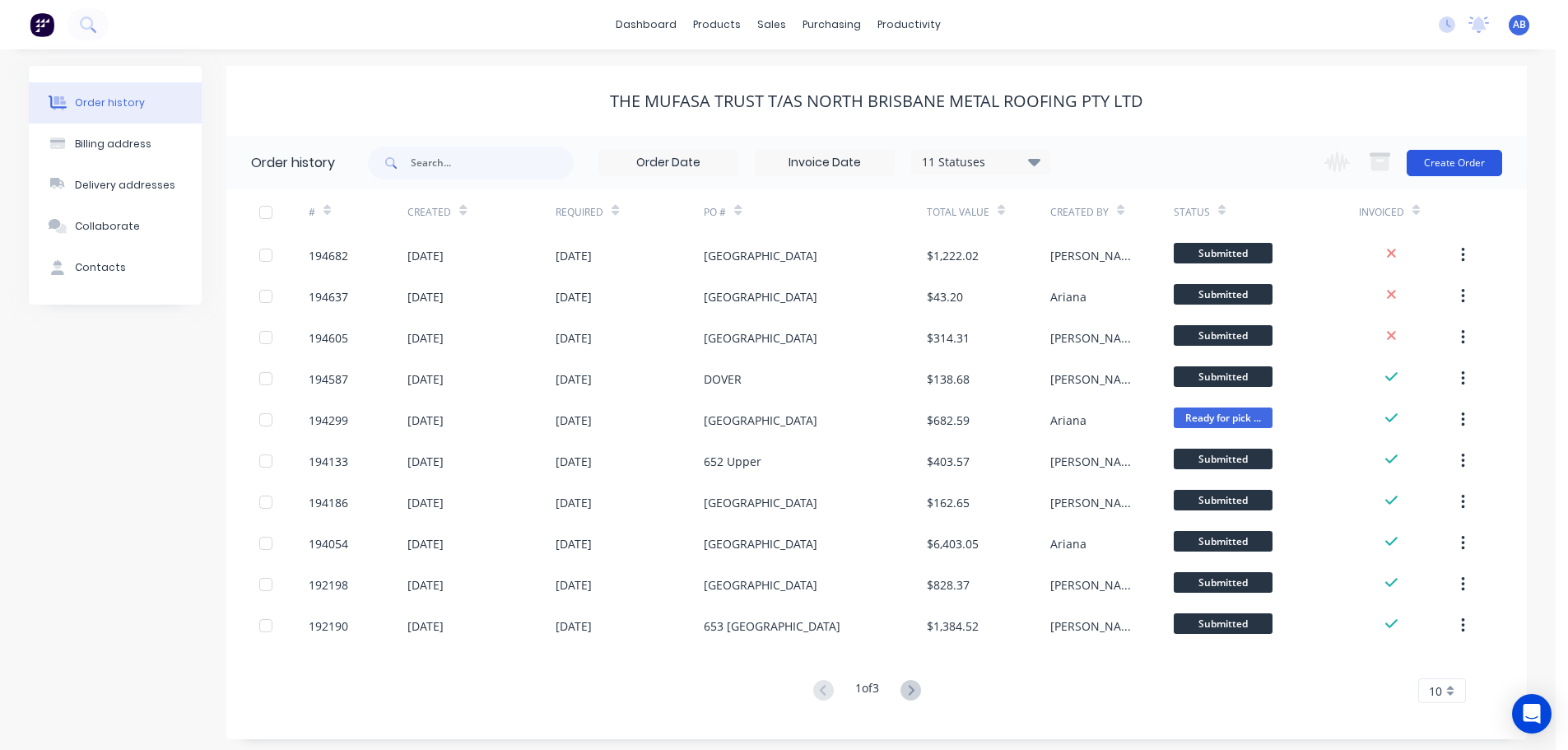
click at [1458, 166] on button "Create Order" at bounding box center [1455, 163] width 95 height 27
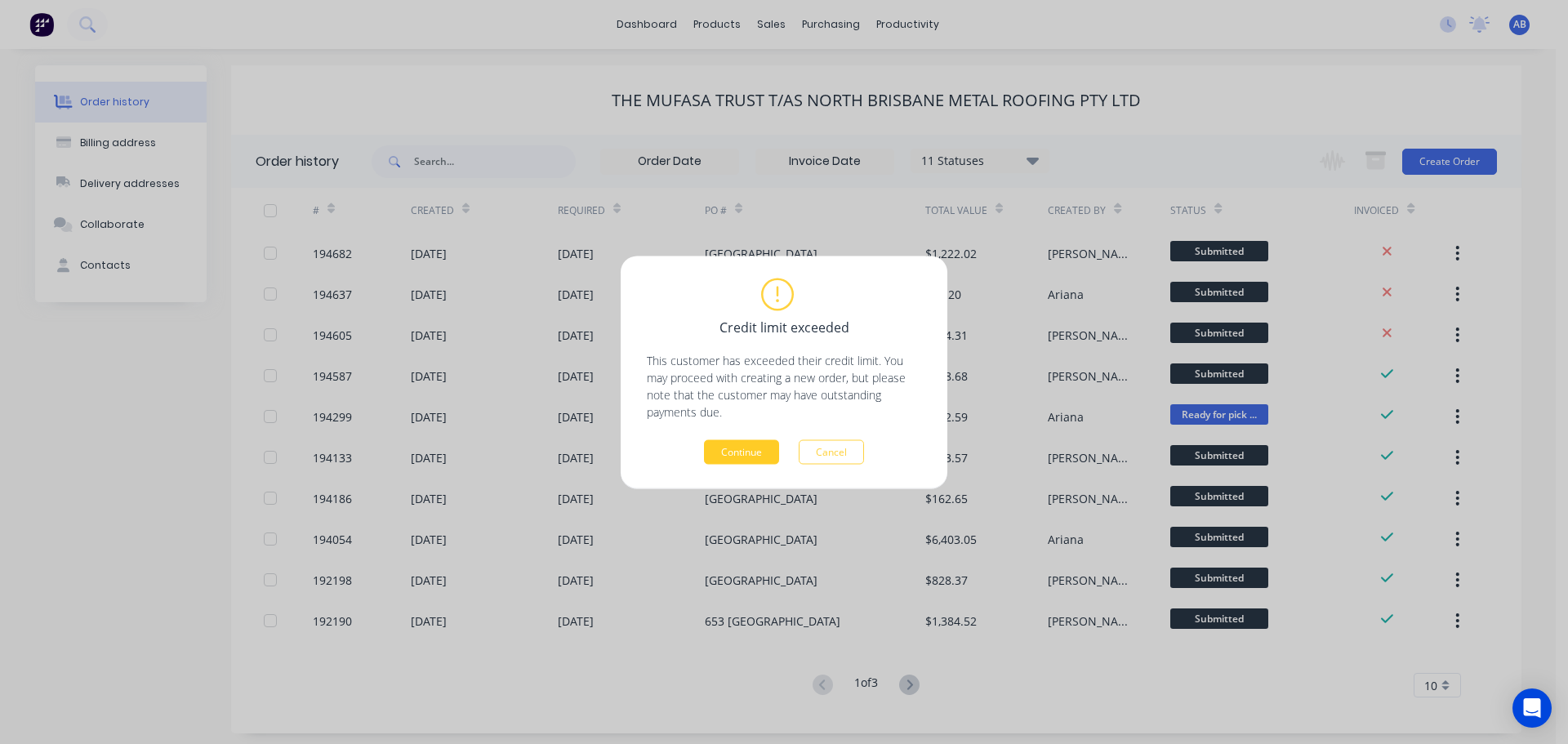
click at [736, 460] on button "Continue" at bounding box center [741, 451] width 75 height 25
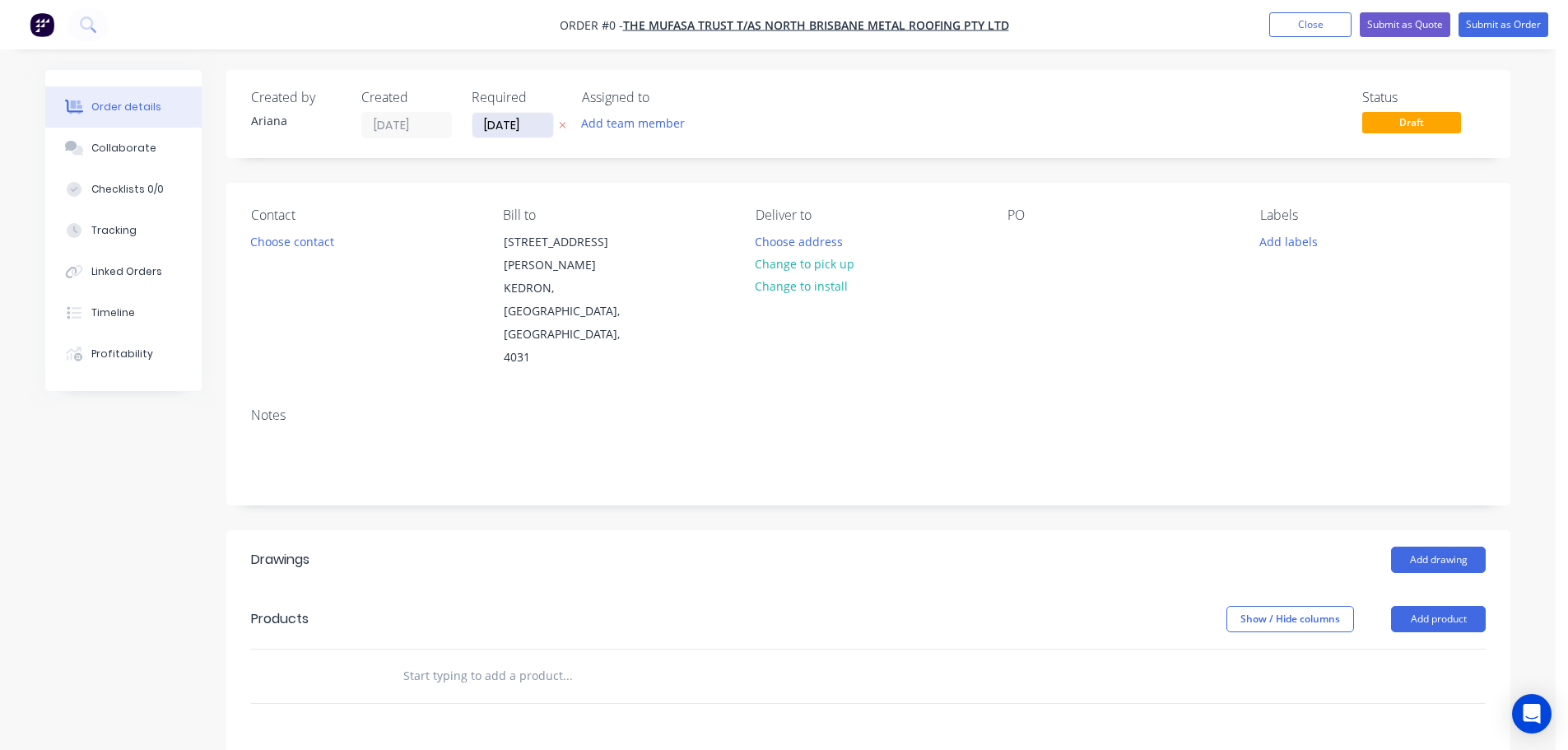
click at [513, 127] on input "[DATE]" at bounding box center [513, 125] width 80 height 25
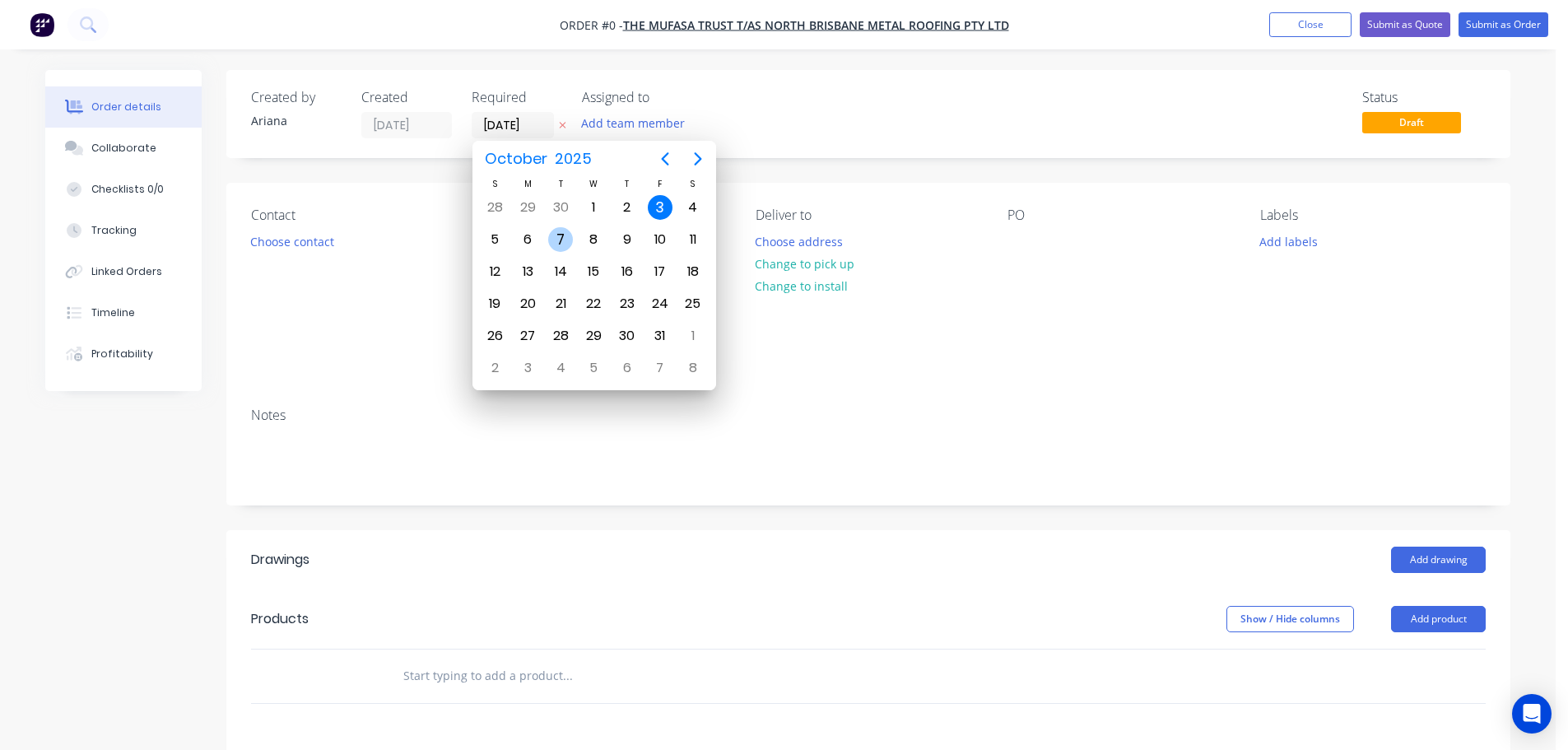
click at [560, 228] on div "7" at bounding box center [560, 239] width 25 height 25
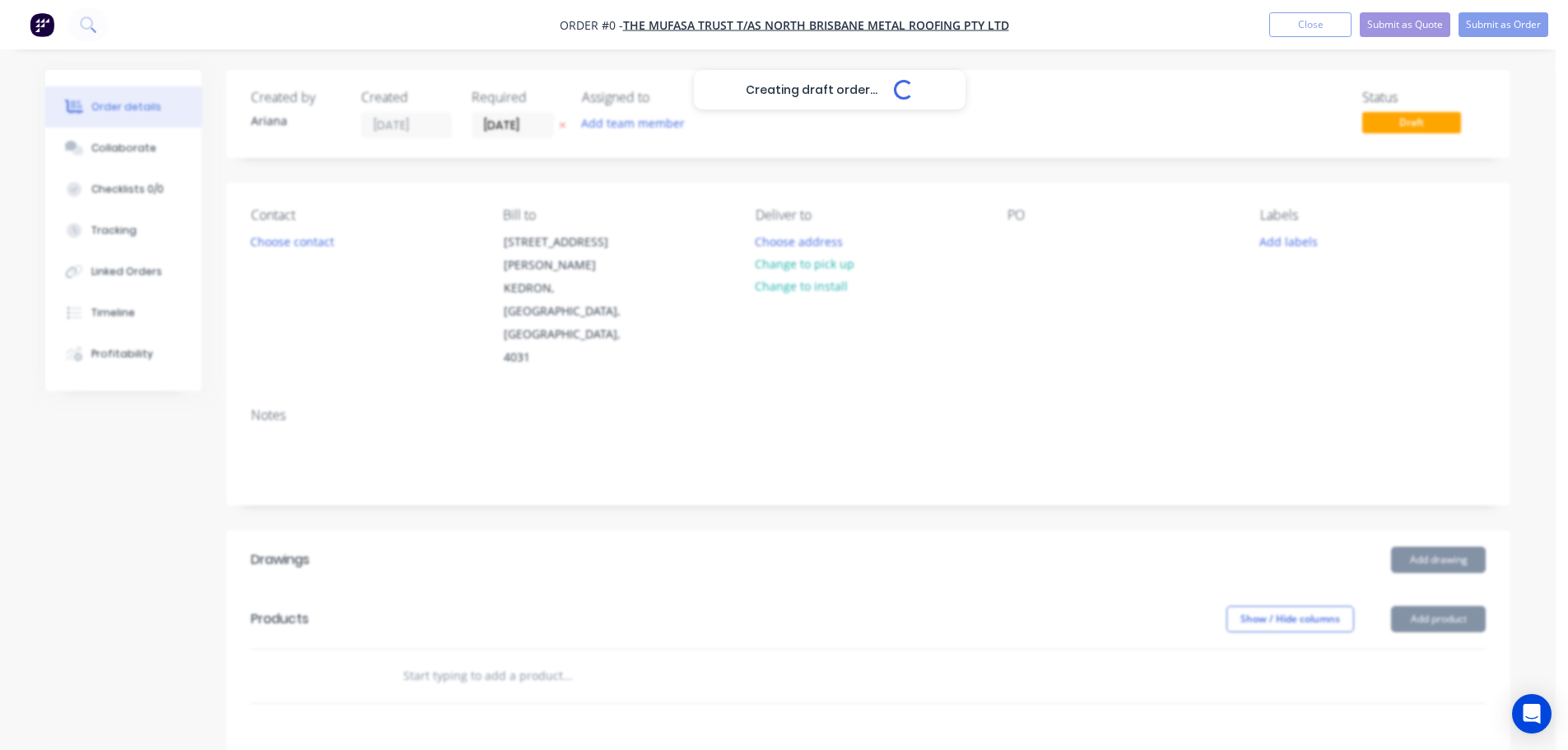
type input "[DATE]"
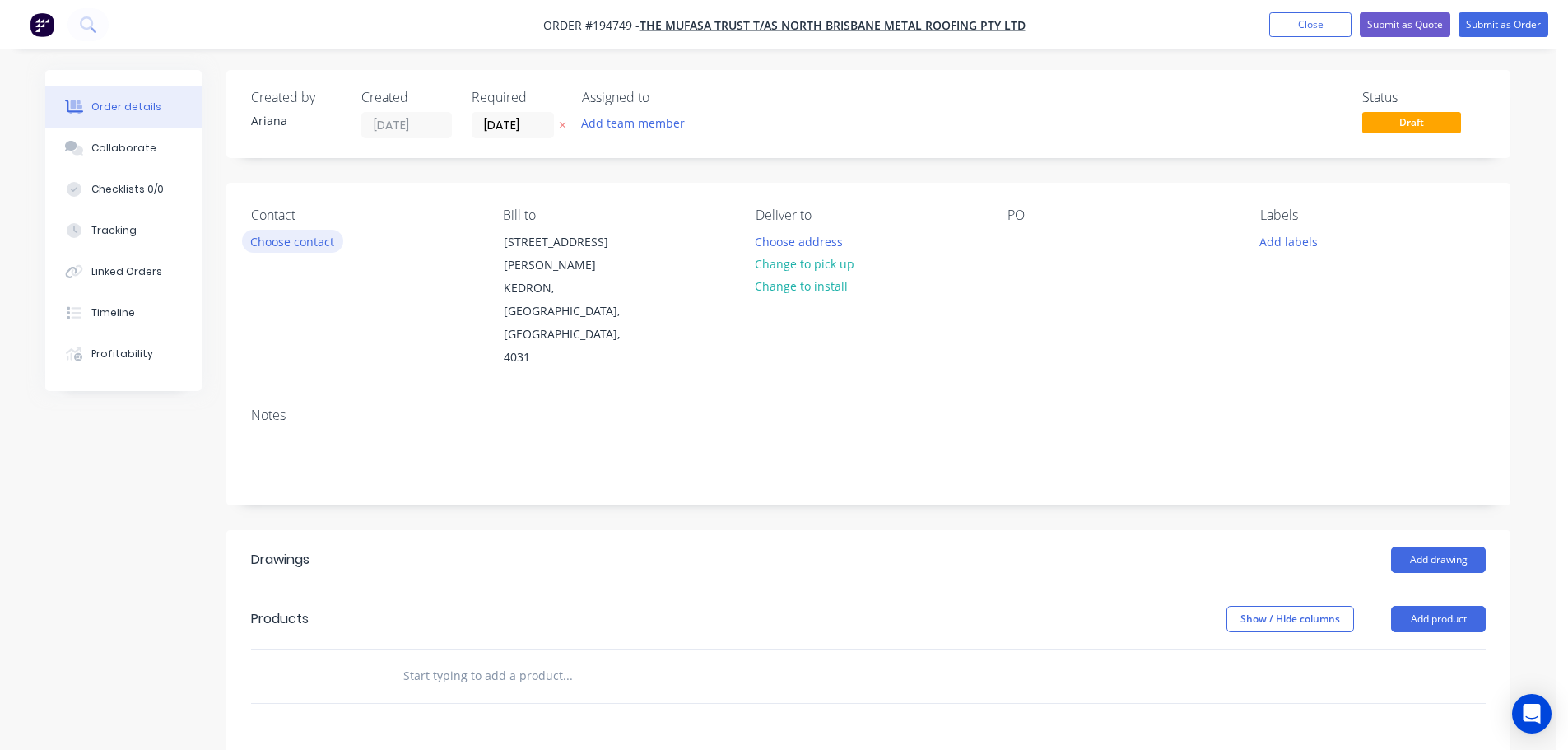
click at [294, 242] on button "Choose contact" at bounding box center [293, 240] width 101 height 22
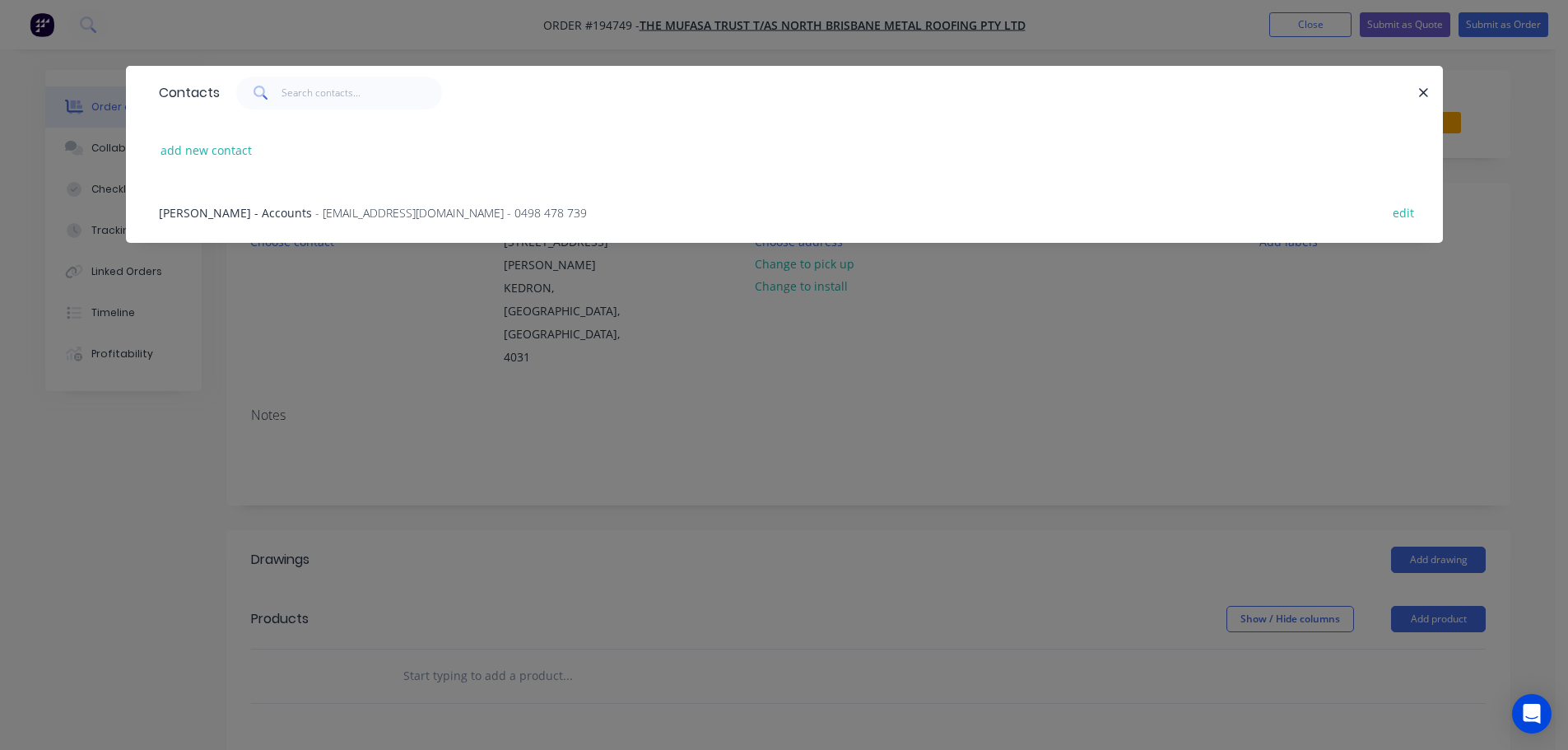
click at [232, 221] on div "[PERSON_NAME] - Accounts - [EMAIL_ADDRESS][DOMAIN_NAME] - 0498 478 739" at bounding box center [373, 212] width 428 height 17
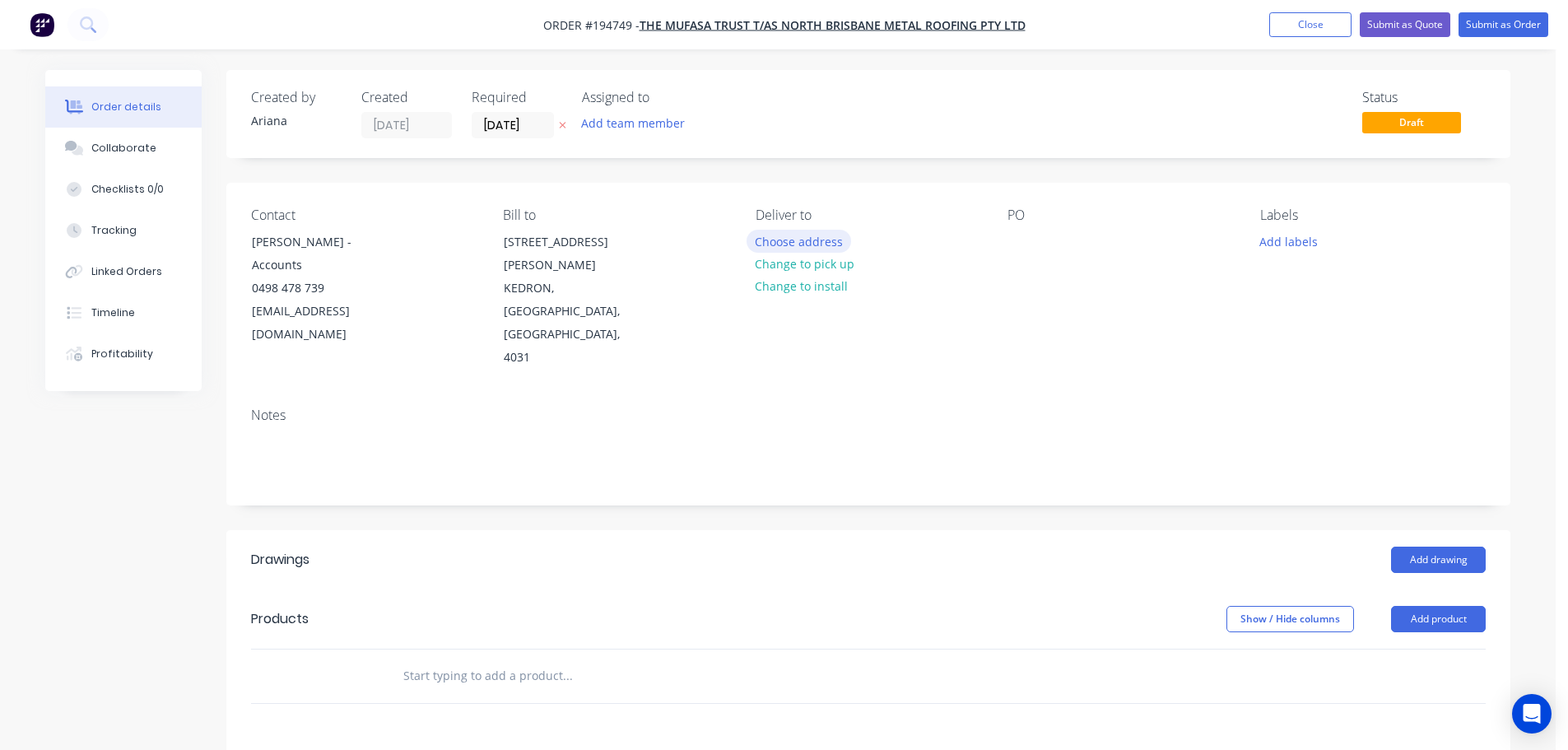
click at [795, 241] on button "Choose address" at bounding box center [799, 240] width 105 height 22
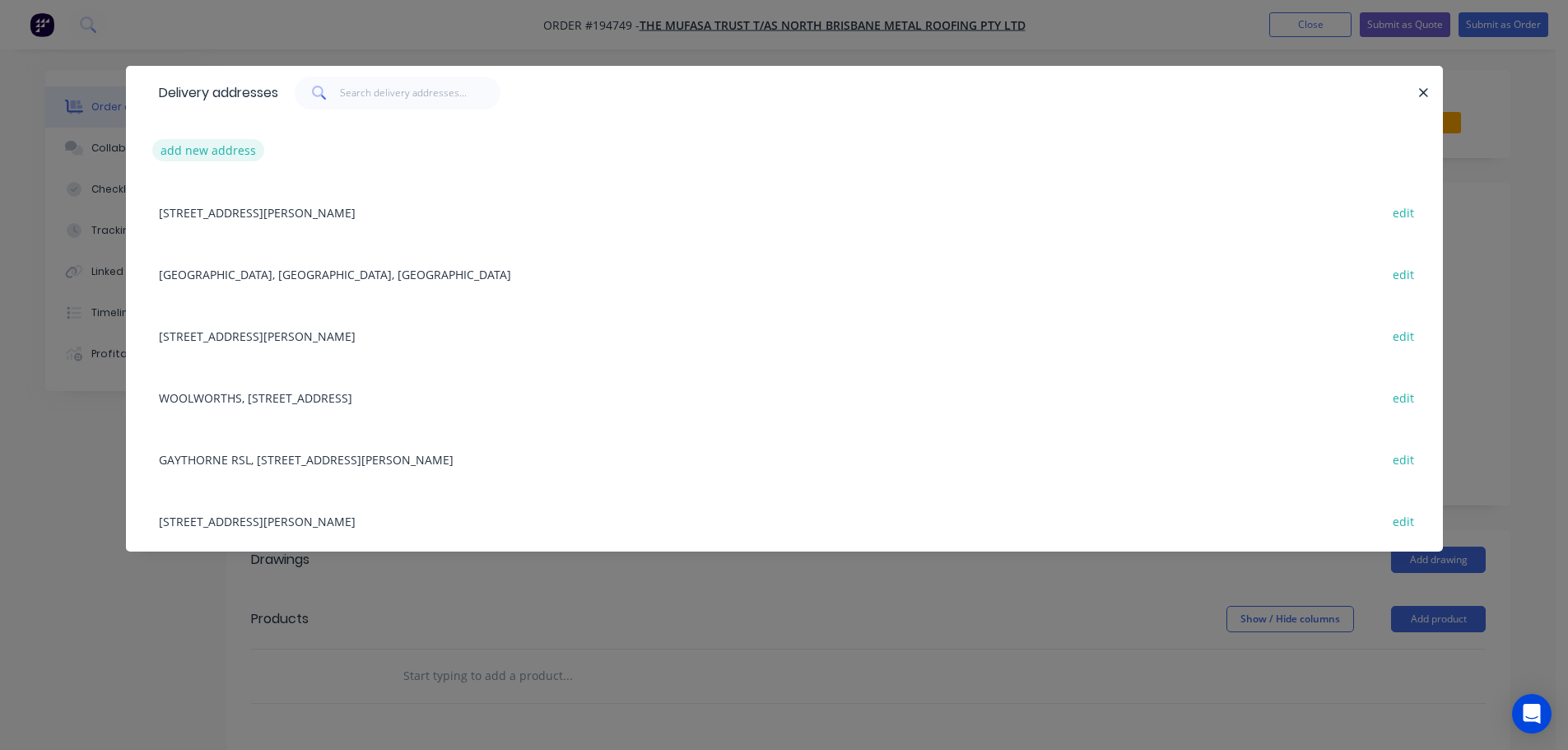
click at [200, 148] on button "add new address" at bounding box center [209, 150] width 113 height 22
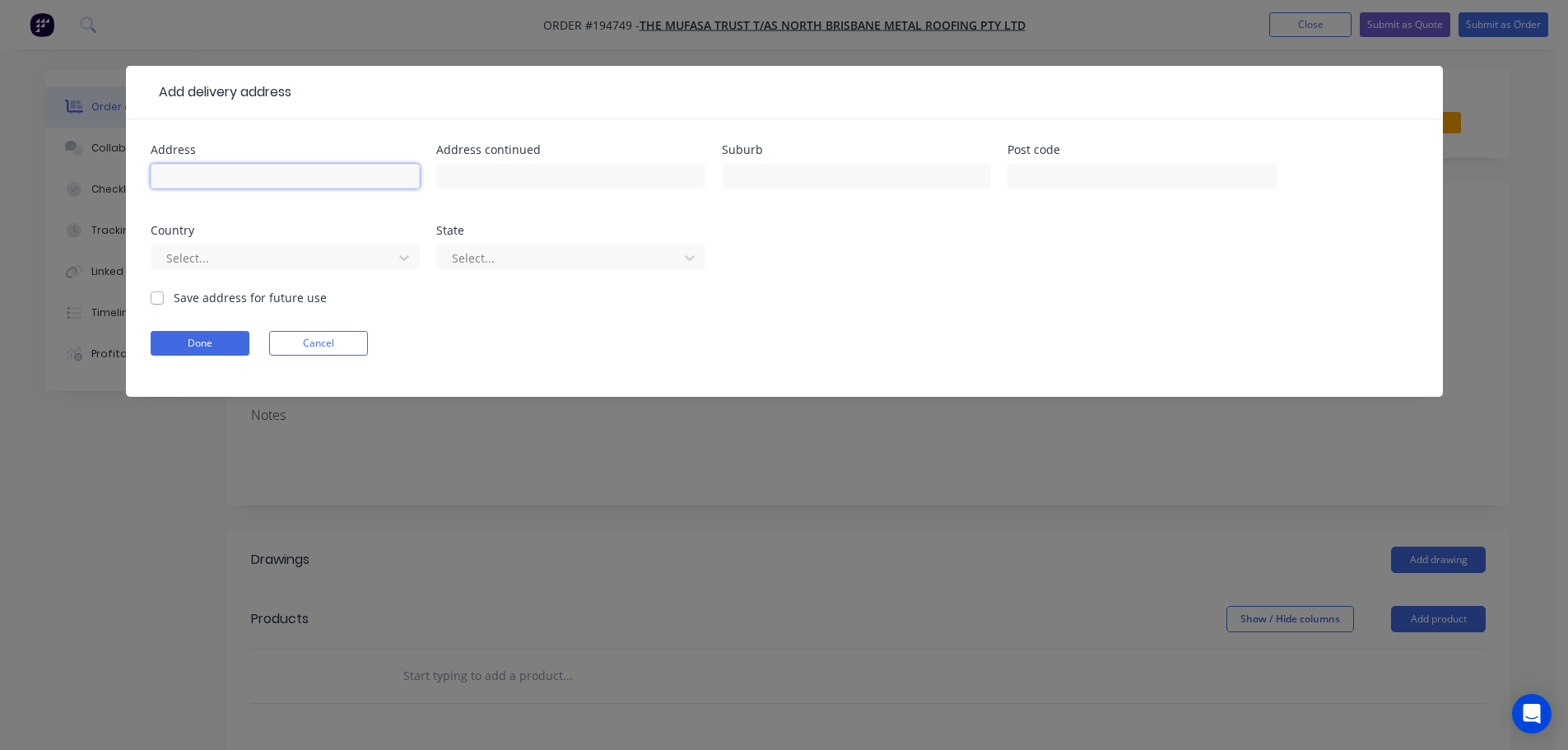
click at [191, 172] on input "text" at bounding box center [285, 176] width 269 height 25
type input "[STREET_ADDRESS]"
type input "[GEOGRAPHIC_DATA]"
click at [1070, 309] on form "Address [STREET_ADDRESS] Address continued Suburb [GEOGRAPHIC_DATA] Post code C…" at bounding box center [785, 270] width 1268 height 252
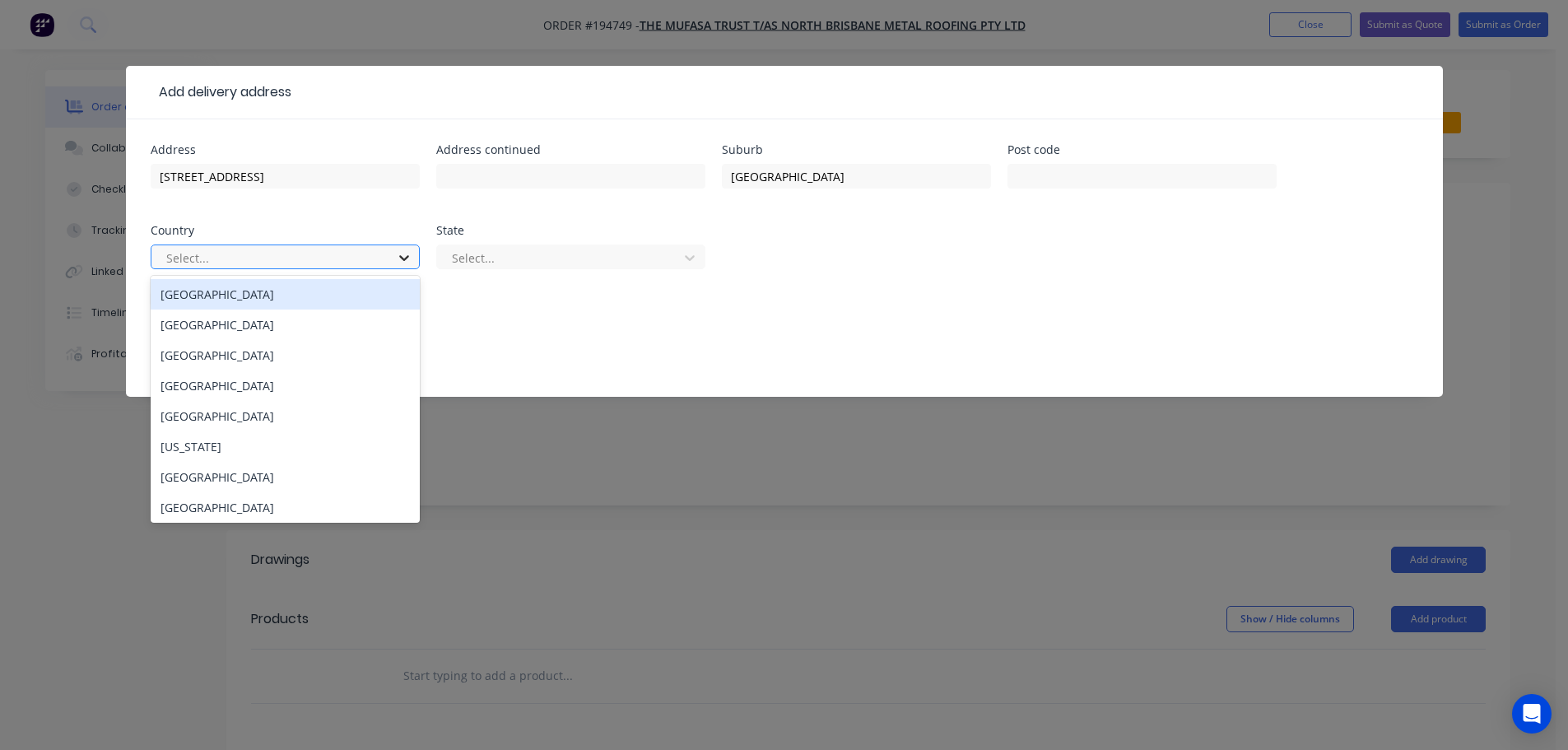
click at [405, 257] on icon at bounding box center [404, 258] width 10 height 6
click at [233, 295] on div "[GEOGRAPHIC_DATA]" at bounding box center [285, 294] width 269 height 31
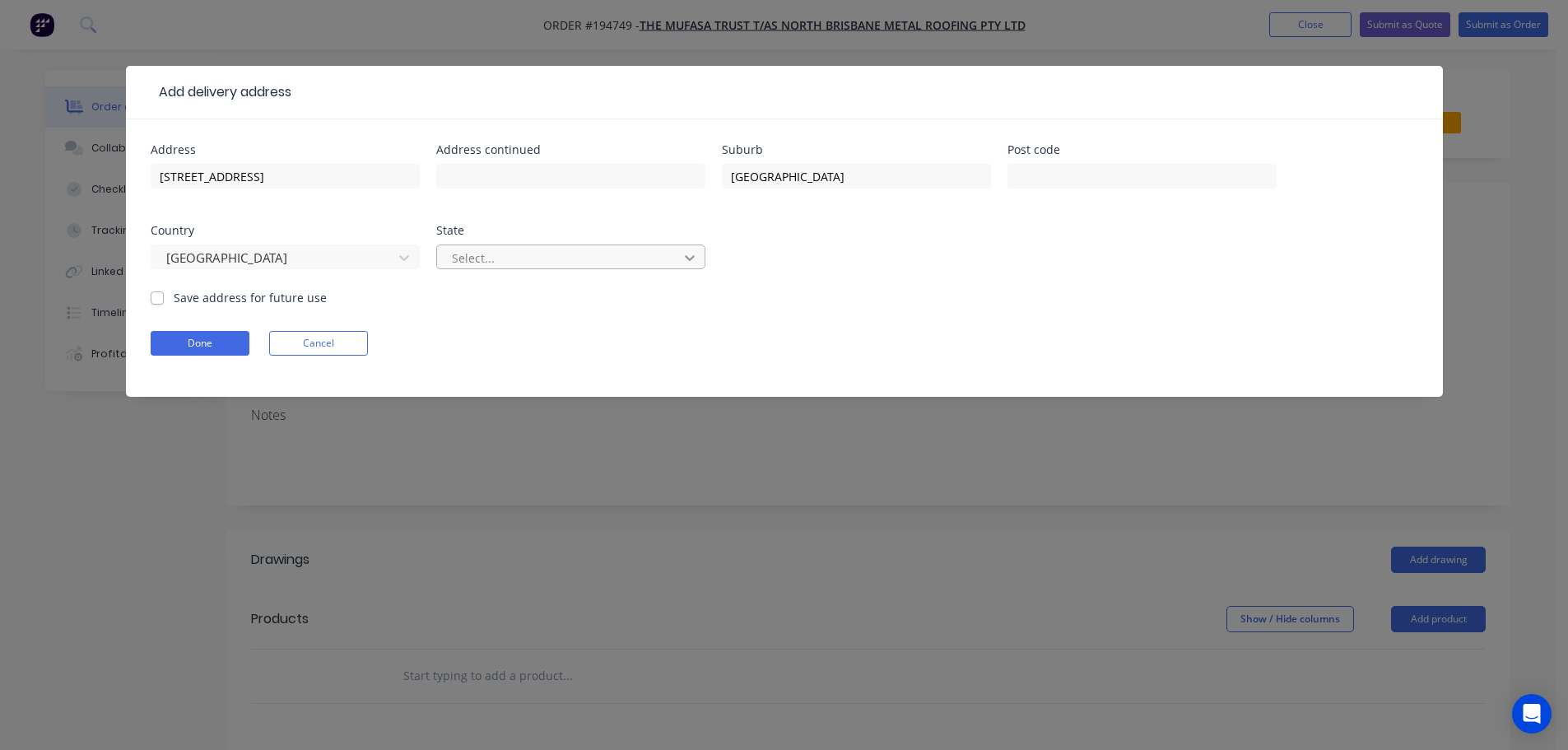
click at [691, 253] on icon at bounding box center [690, 257] width 17 height 17
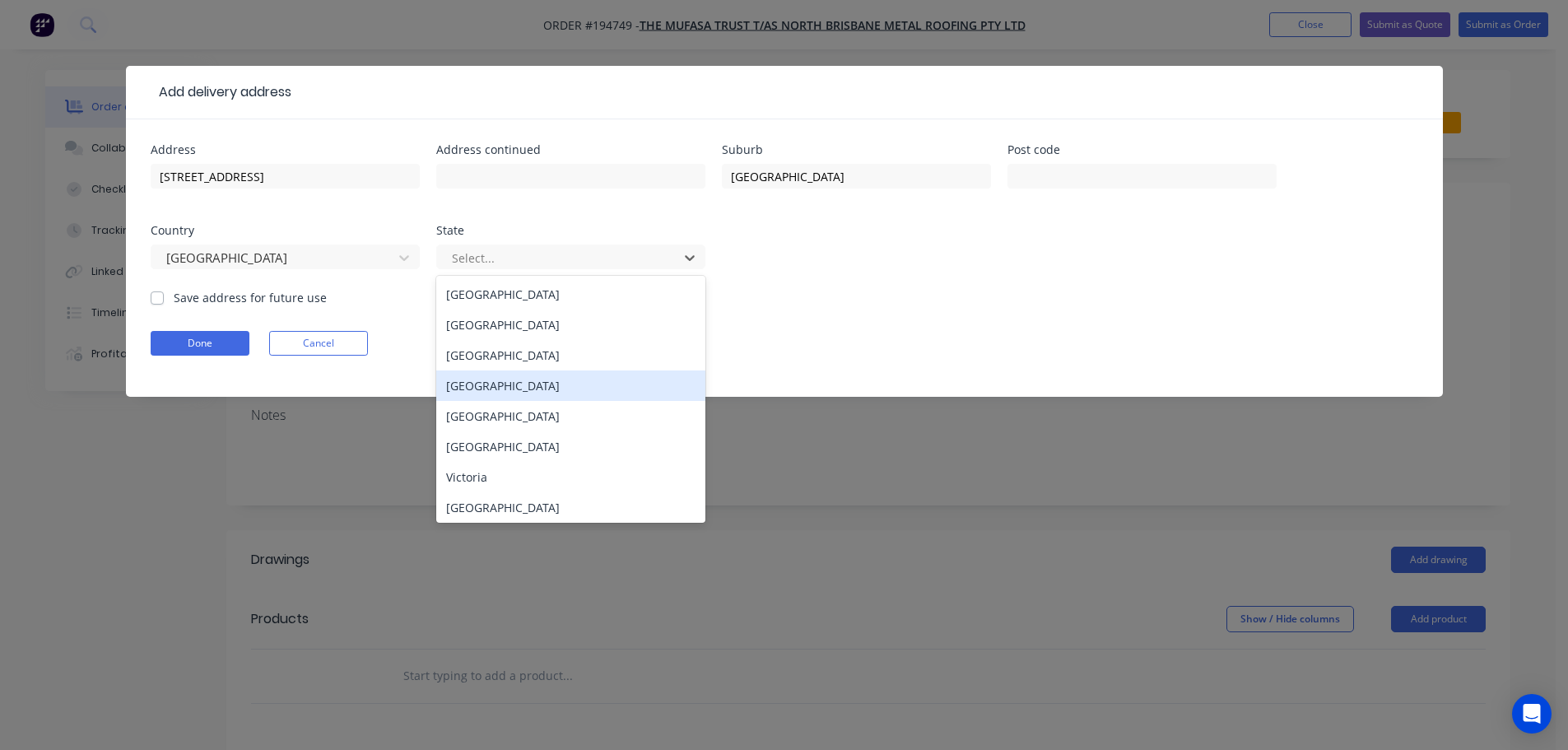
drag, startPoint x: 460, startPoint y: 381, endPoint x: 722, endPoint y: 349, distance: 263.9
click at [461, 381] on div "[GEOGRAPHIC_DATA]" at bounding box center [570, 385] width 269 height 31
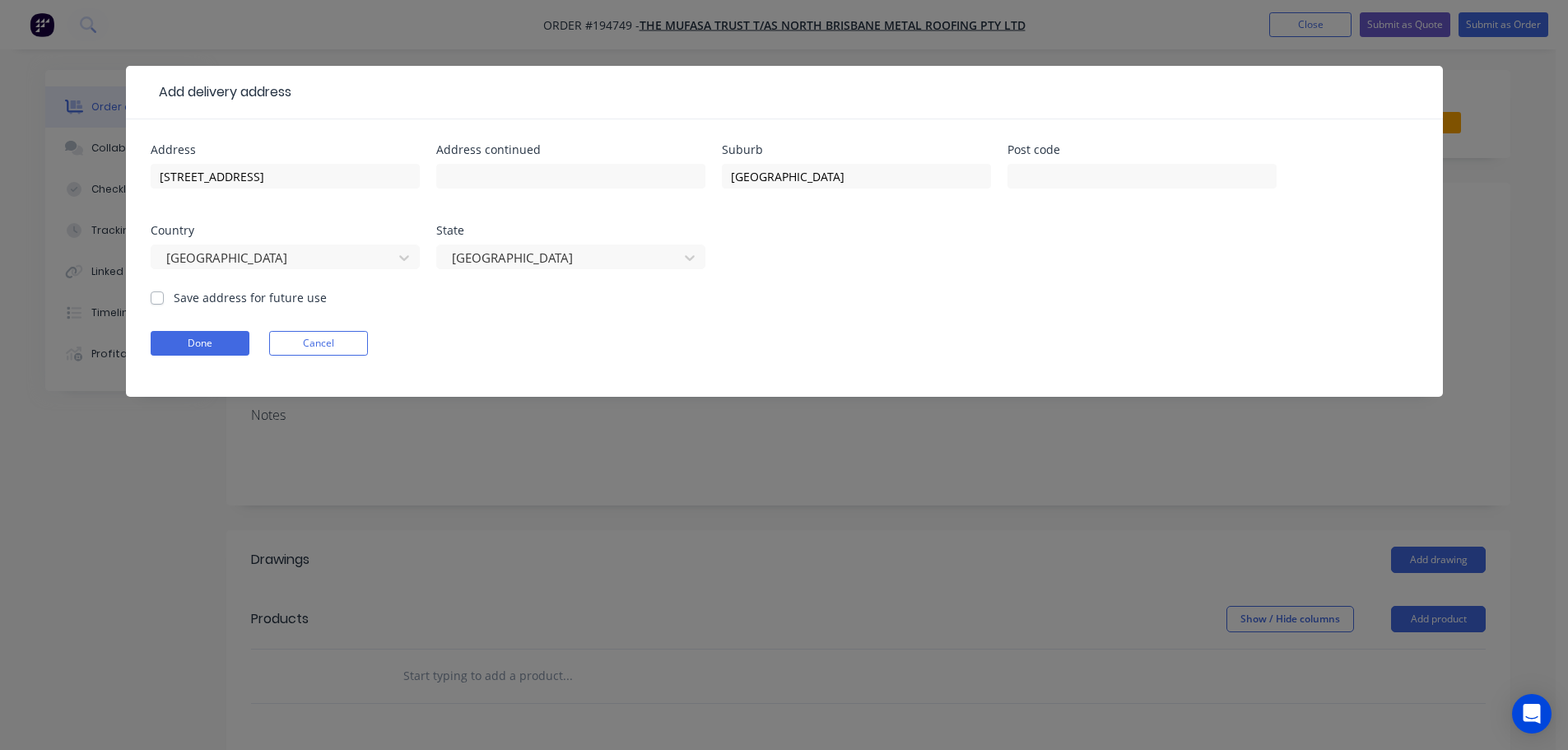
click at [924, 323] on form "Address [STREET_ADDRESS] Address continued Suburb [GEOGRAPHIC_DATA] Post code C…" at bounding box center [785, 270] width 1268 height 252
click at [204, 348] on button "Done" at bounding box center [200, 343] width 98 height 25
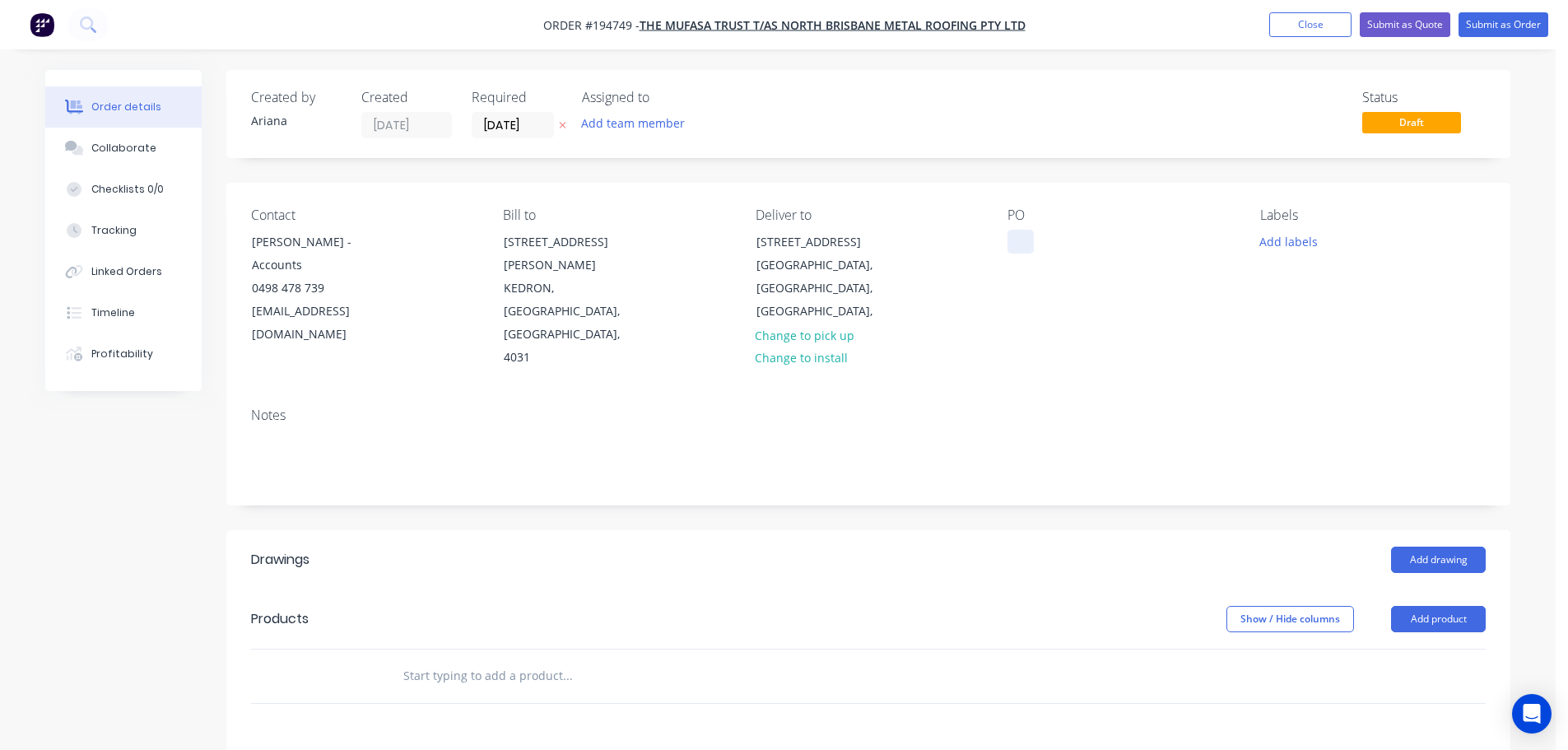
click at [1023, 241] on div at bounding box center [1020, 241] width 27 height 24
click at [1059, 275] on div "[GEOGRAPHIC_DATA]" at bounding box center [1120, 288] width 226 height 162
click at [1304, 247] on button "Add labels" at bounding box center [1289, 240] width 76 height 22
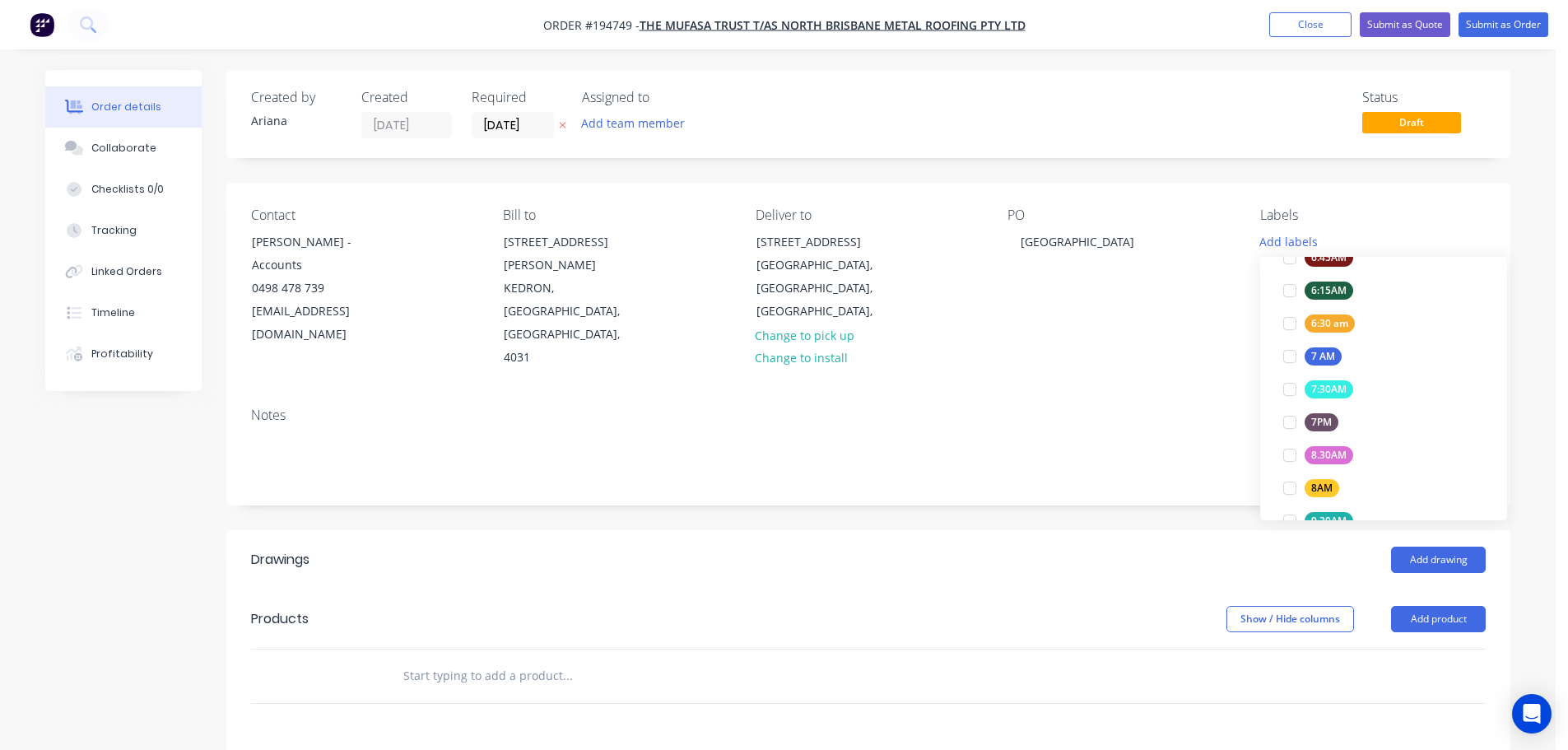
scroll to position [430, 0]
click at [1285, 482] on div at bounding box center [1290, 484] width 33 height 33
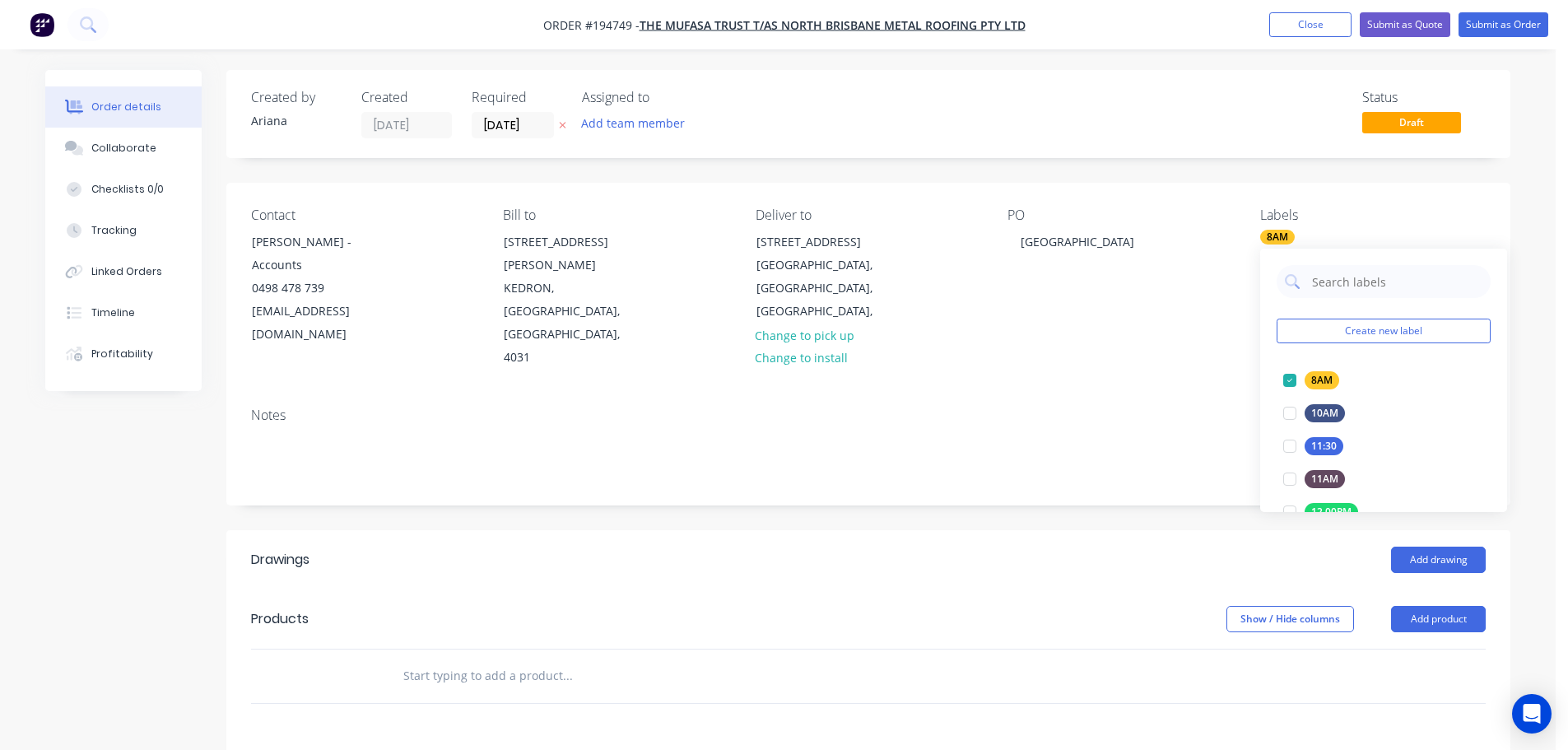
click at [1117, 342] on div "Contact [PERSON_NAME] - Accounts 0498 478 739 [EMAIL_ADDRESS][DOMAIN_NAME] Bill…" at bounding box center [868, 288] width 1285 height 212
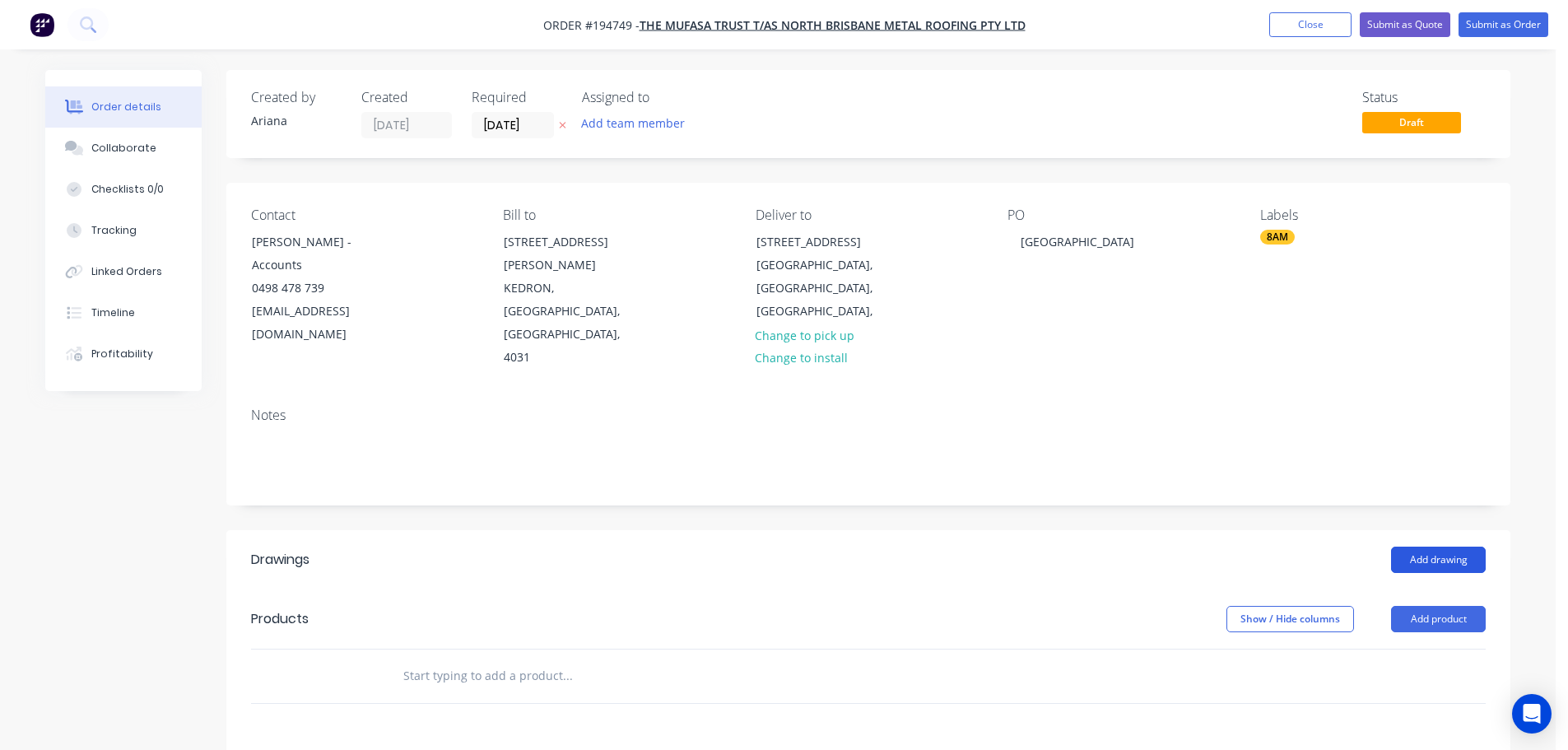
click at [1444, 546] on button "Add drawing" at bounding box center [1438, 559] width 94 height 27
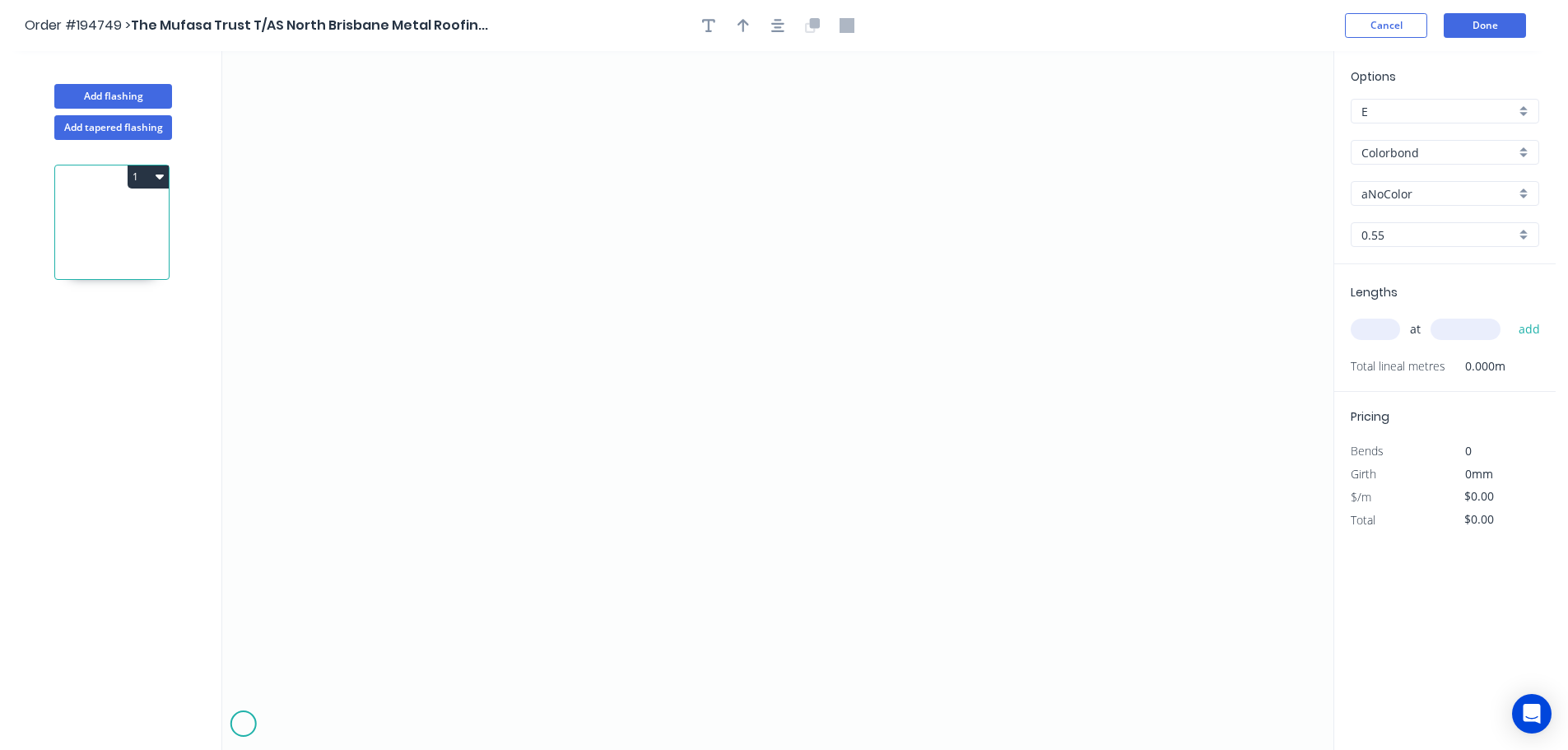
click at [242, 724] on icon "0" at bounding box center [778, 399] width 1112 height 698
click at [259, 709] on icon at bounding box center [251, 715] width 17 height 17
click at [297, 710] on icon "0 ?" at bounding box center [778, 399] width 1112 height 698
click at [315, 725] on icon "0 ? ?" at bounding box center [778, 399] width 1112 height 698
click at [315, 725] on circle at bounding box center [315, 724] width 25 height 25
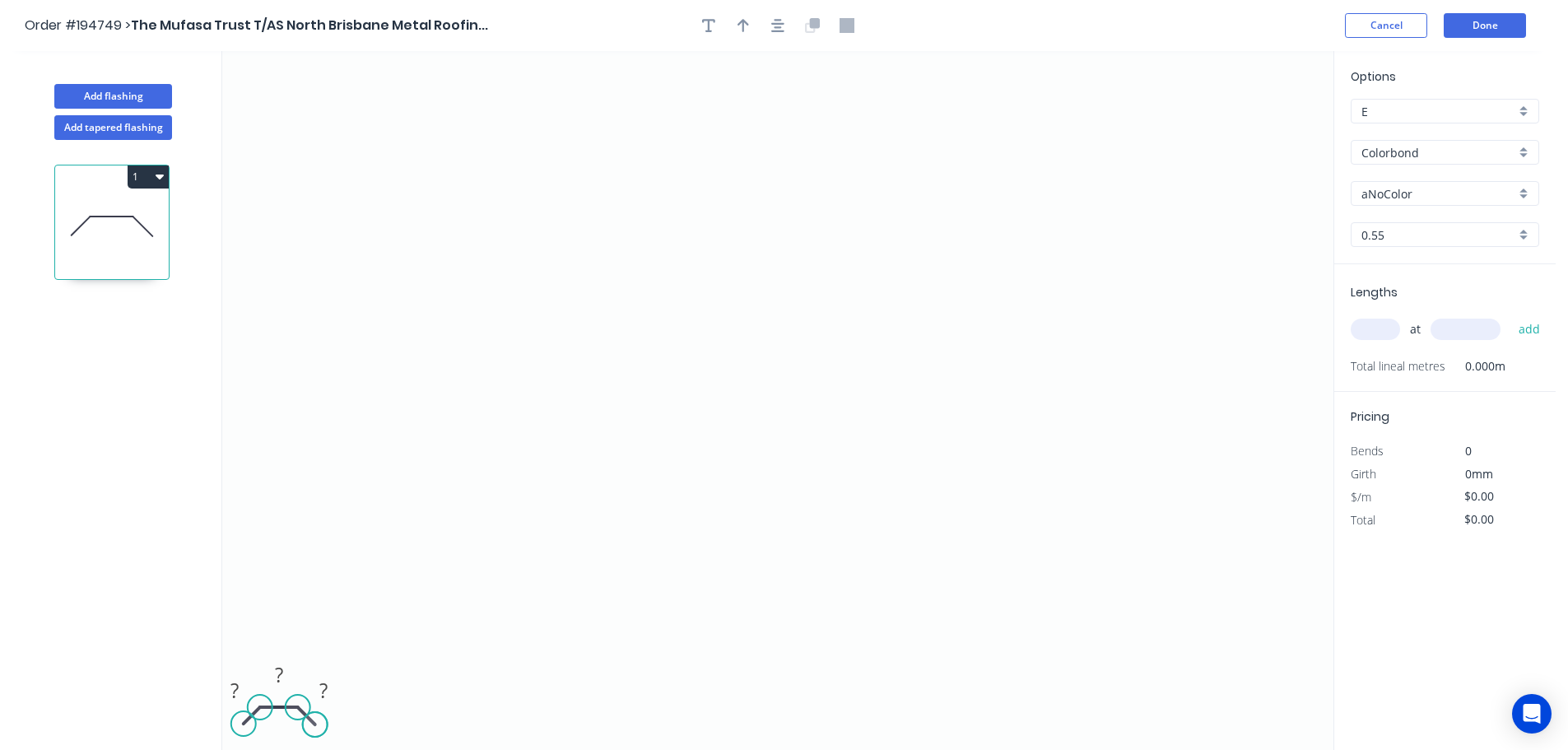
click at [315, 725] on circle at bounding box center [315, 724] width 25 height 25
click at [235, 686] on tspan "?" at bounding box center [235, 689] width 8 height 27
click at [466, 577] on icon "0 50 1435 50" at bounding box center [778, 399] width 1112 height 698
click at [1525, 192] on div "aNoColor" at bounding box center [1446, 193] width 189 height 25
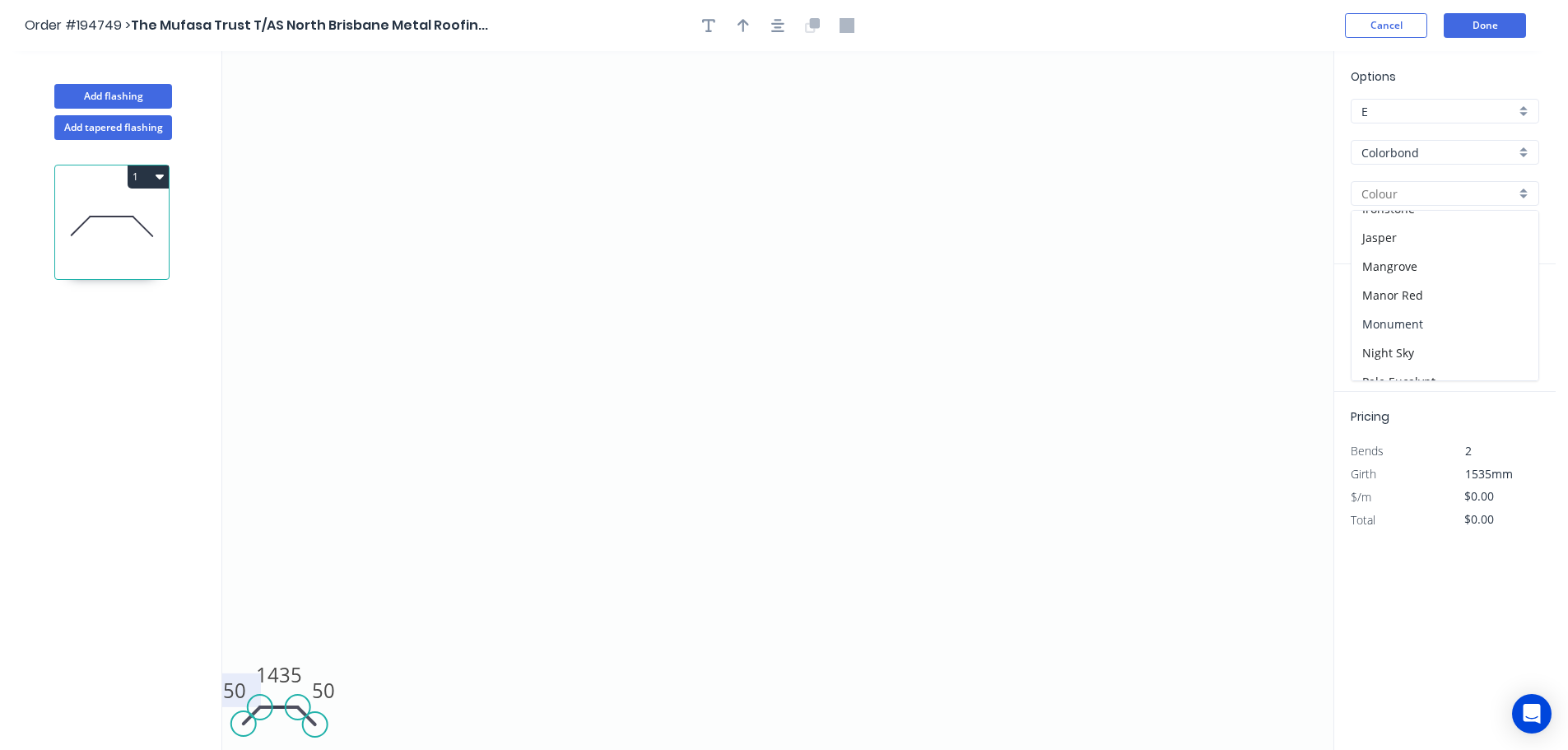
click at [1447, 328] on div "Monument" at bounding box center [1445, 324] width 187 height 29
type input "Monument"
click at [1390, 327] on input "text" at bounding box center [1376, 330] width 50 height 22
type input "2"
click at [1463, 328] on input "text" at bounding box center [1466, 330] width 70 height 22
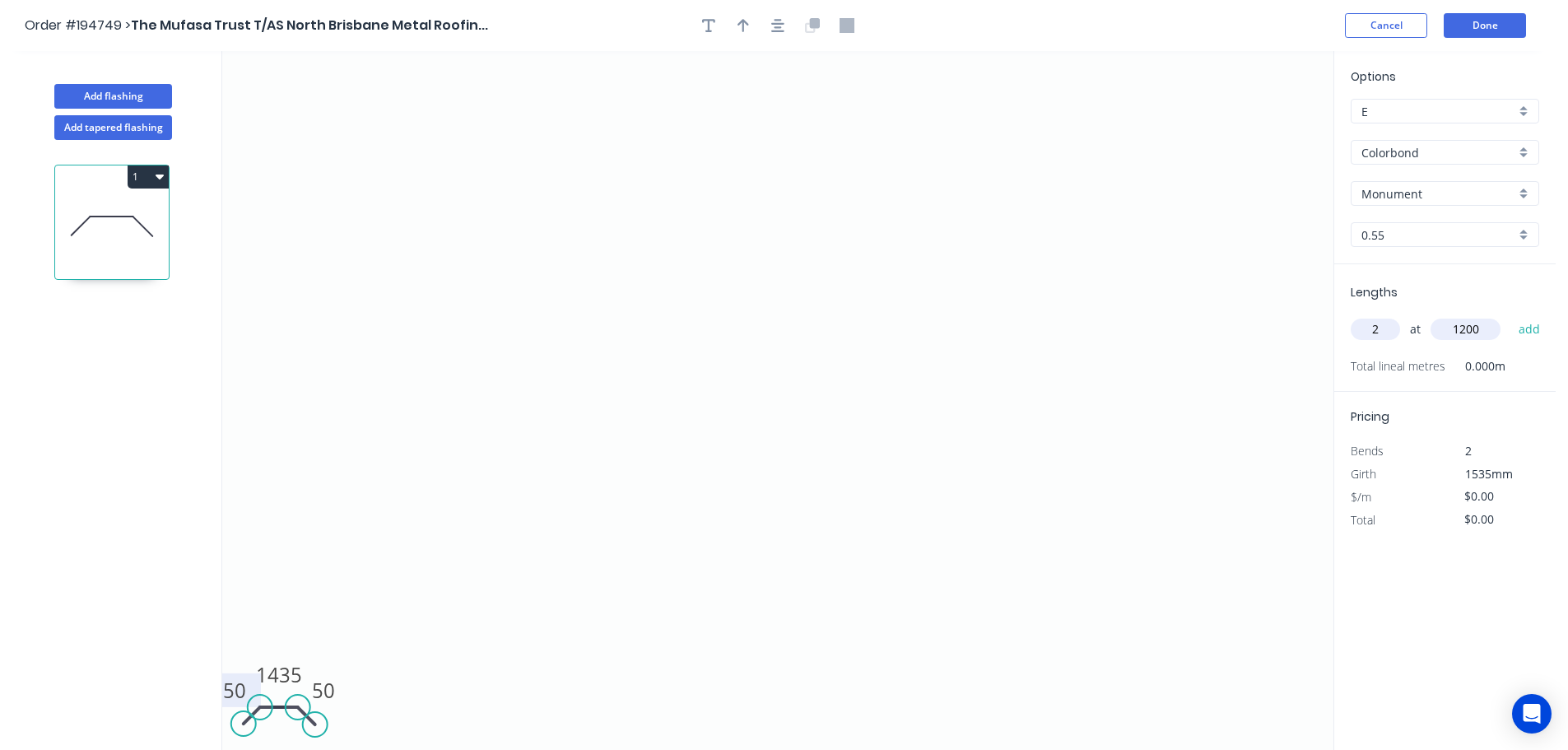
type input "1200"
click at [1510, 315] on button "add" at bounding box center [1529, 329] width 39 height 28
click at [1529, 359] on icon "button" at bounding box center [1532, 364] width 15 height 20
drag, startPoint x: 1383, startPoint y: 326, endPoint x: 1395, endPoint y: 316, distance: 15.6
click at [1384, 326] on input "text" at bounding box center [1376, 330] width 50 height 22
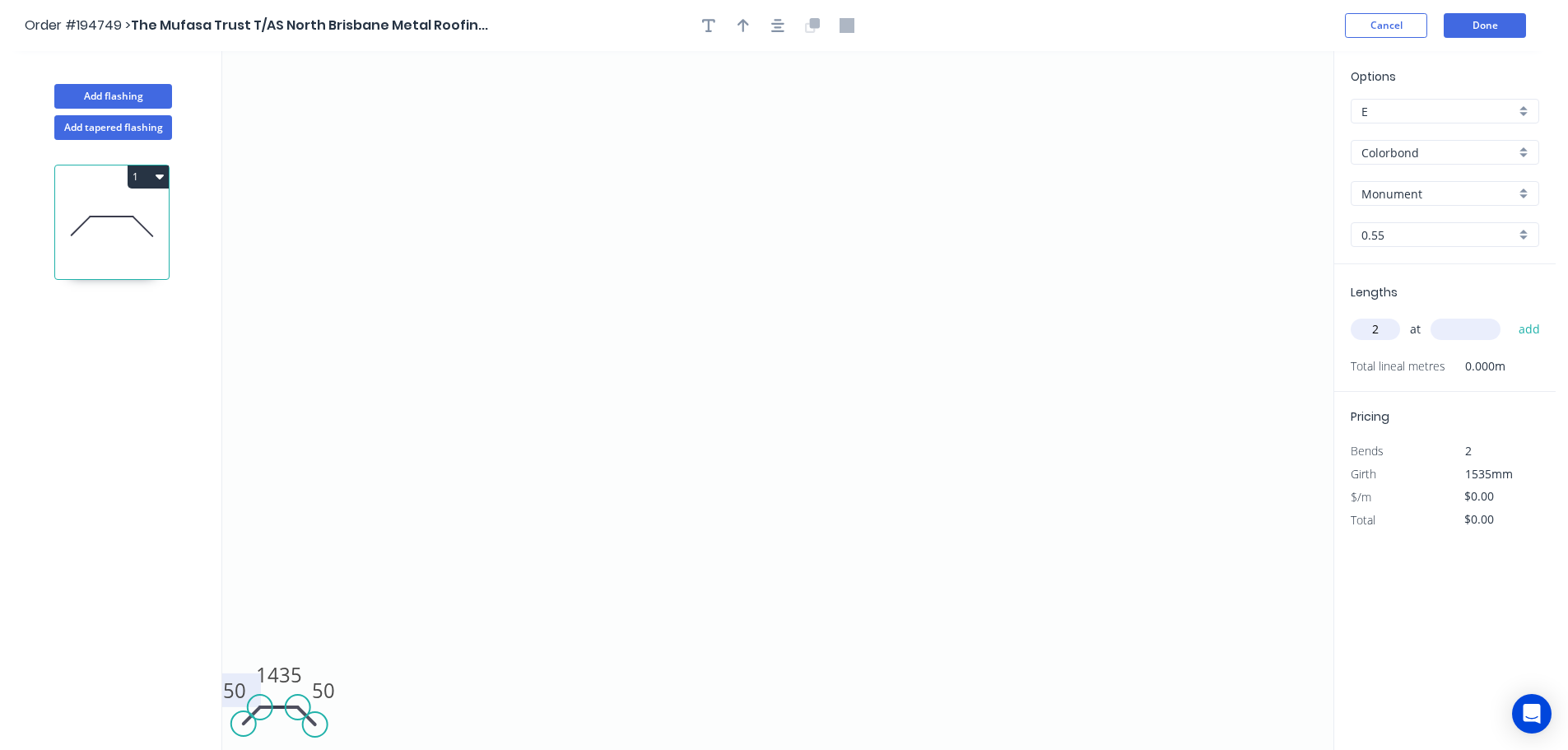
type input "2"
click at [1465, 326] on input "text" at bounding box center [1466, 330] width 70 height 22
type input "1150"
click at [1510, 315] on button "add" at bounding box center [1529, 329] width 39 height 28
click at [142, 94] on button "Add flashing" at bounding box center [113, 96] width 117 height 25
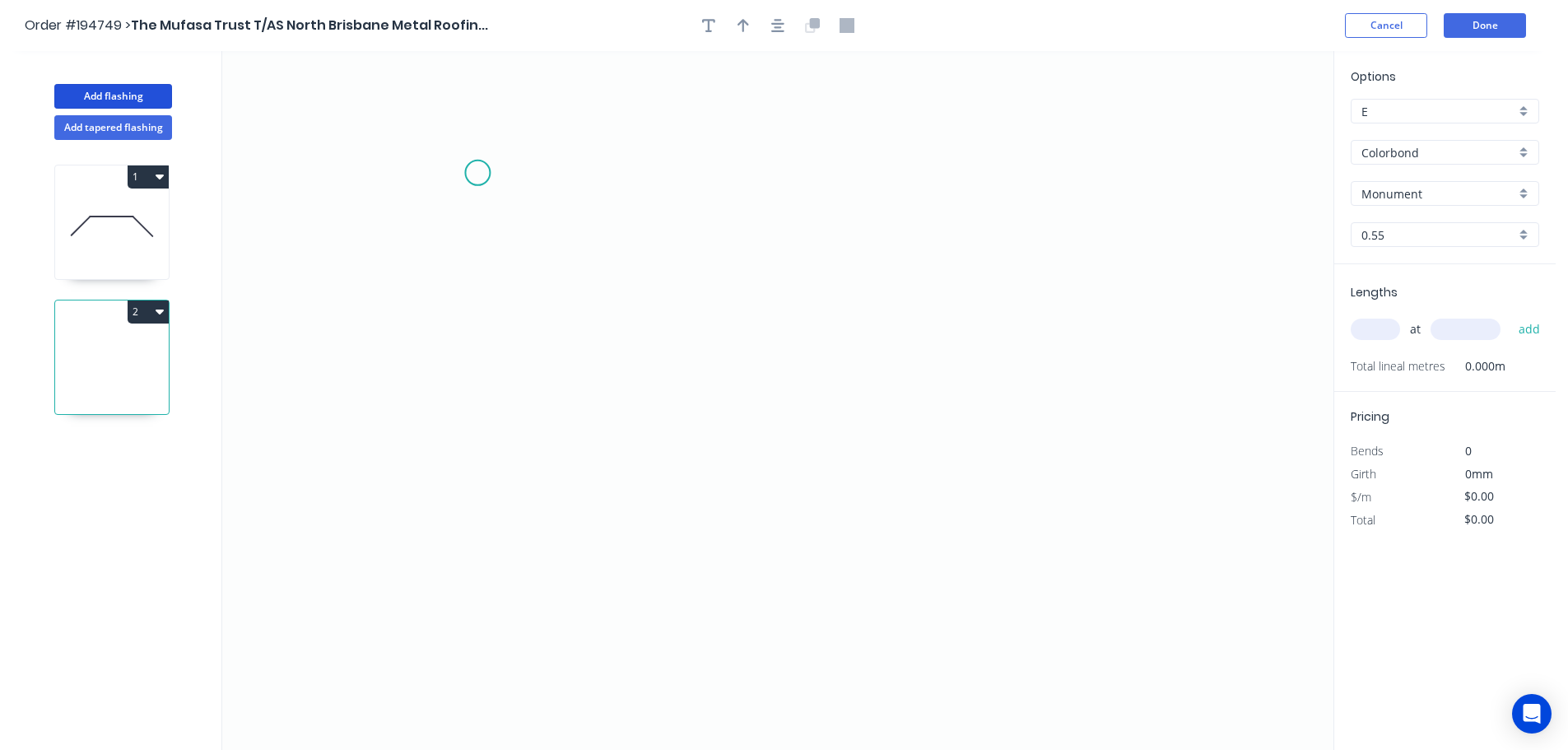
click at [477, 171] on icon "0" at bounding box center [778, 399] width 1112 height 698
click at [443, 247] on icon "0" at bounding box center [778, 399] width 1112 height 698
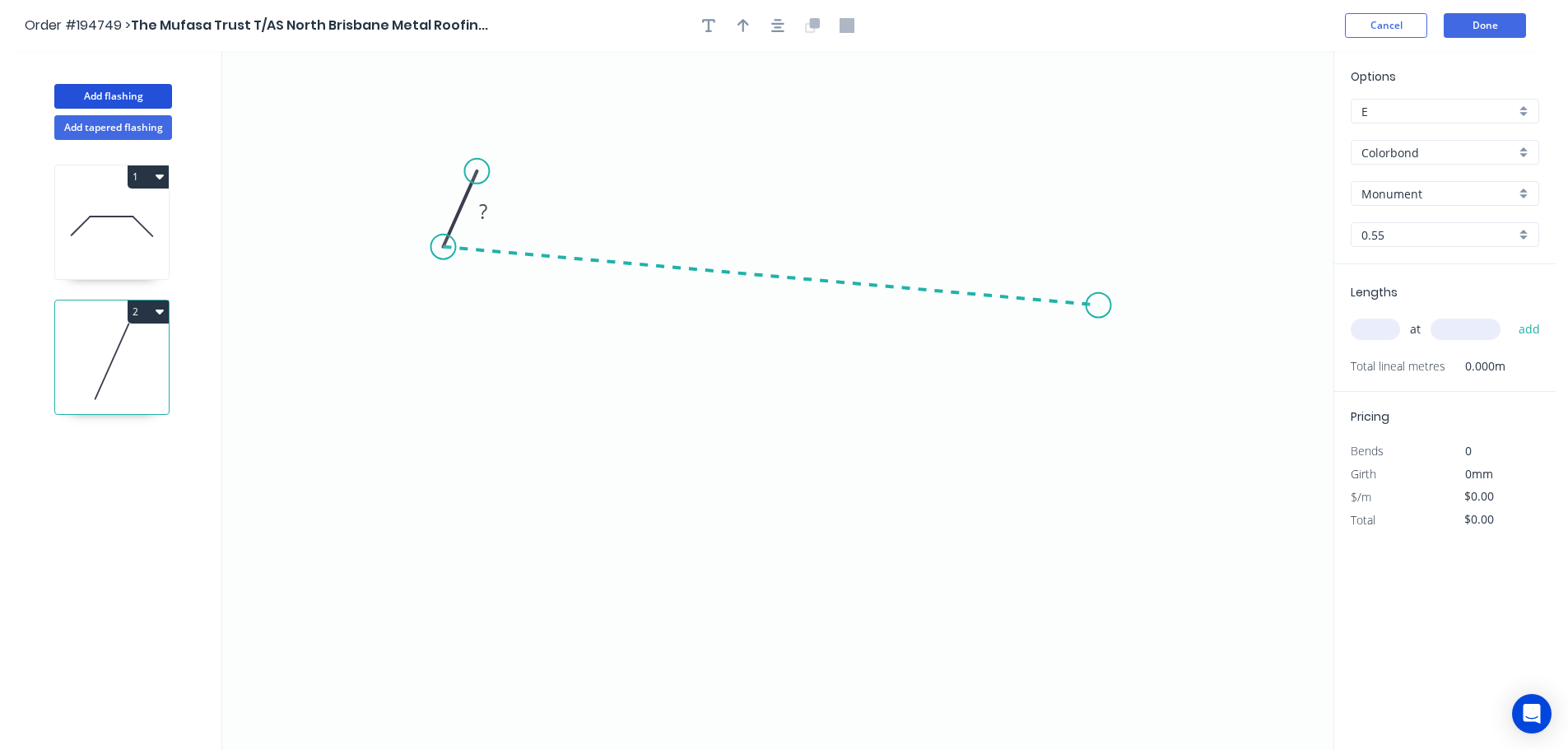
click at [1099, 305] on icon "0 ?" at bounding box center [778, 399] width 1112 height 698
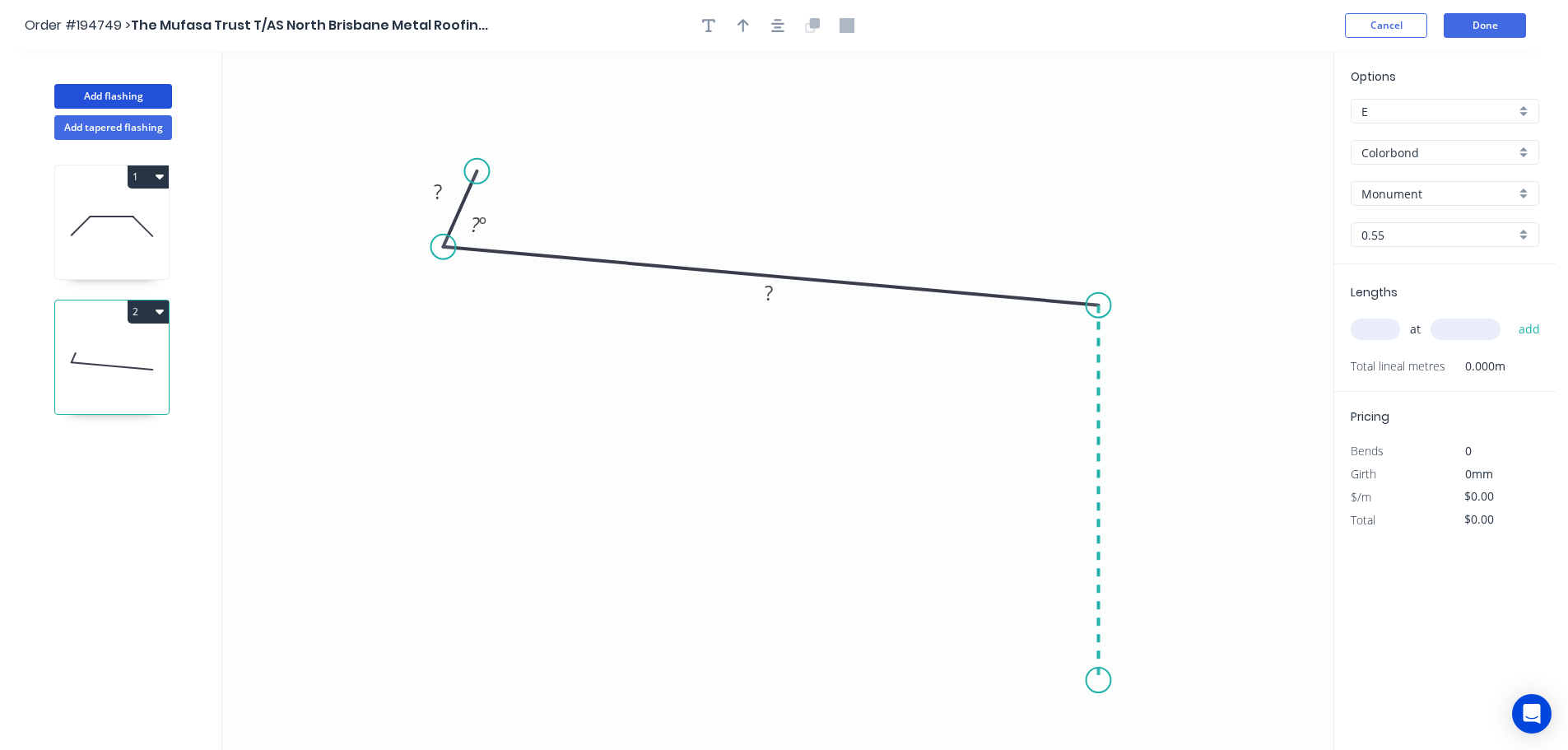
click at [1107, 680] on icon "0 ? ? ? º" at bounding box center [778, 399] width 1112 height 698
click at [1003, 683] on icon "0 ? ? ? ? º ? º" at bounding box center [778, 399] width 1112 height 698
click at [999, 594] on icon "0 ? ? ? ? ? º ? º" at bounding box center [778, 399] width 1112 height 698
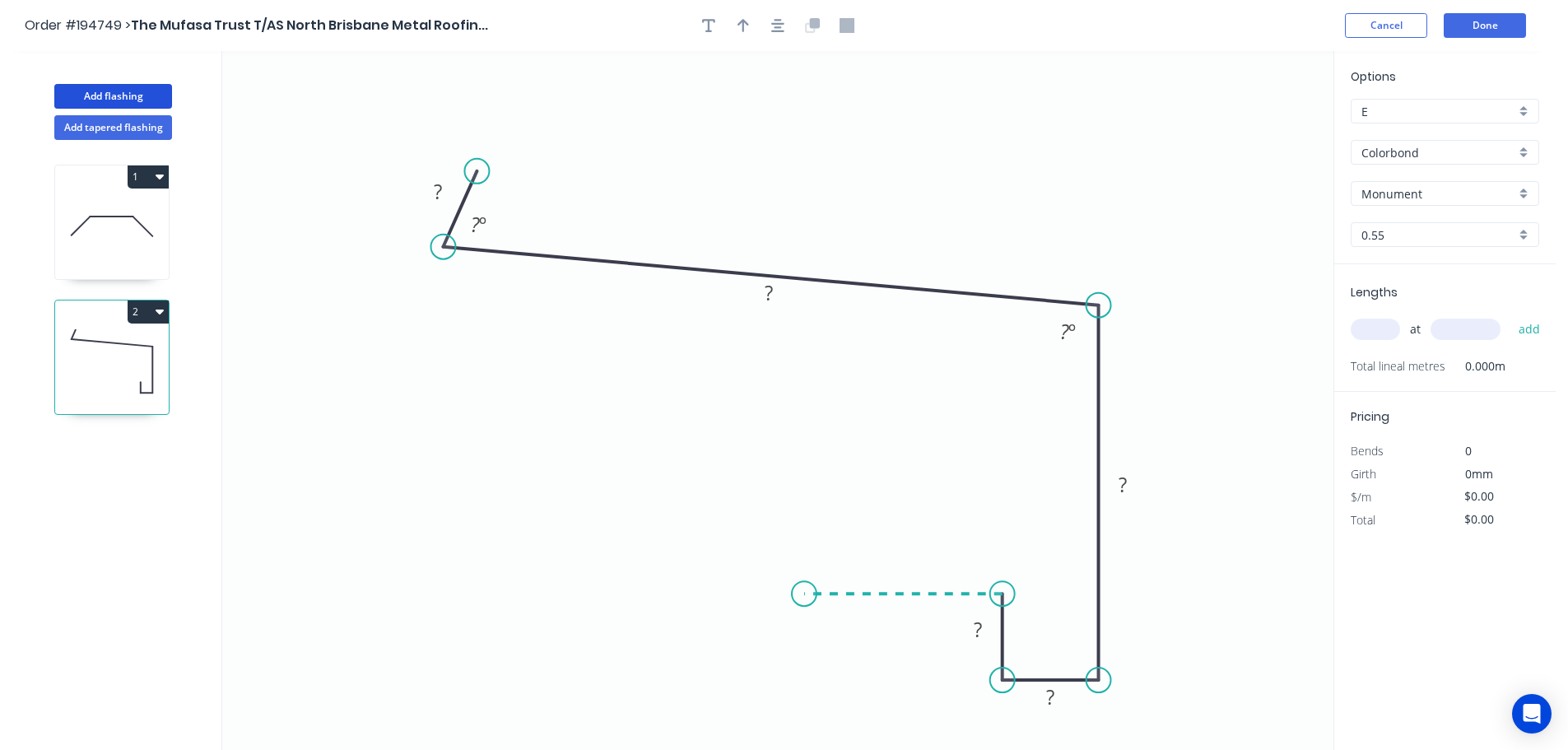
click at [804, 588] on icon "0 ? ? ? ? ? ? º ? º" at bounding box center [778, 399] width 1112 height 698
click at [804, 588] on circle at bounding box center [804, 593] width 25 height 25
drag, startPoint x: 478, startPoint y: 172, endPoint x: 451, endPoint y: 161, distance: 29.2
click at [451, 161] on circle at bounding box center [451, 161] width 25 height 25
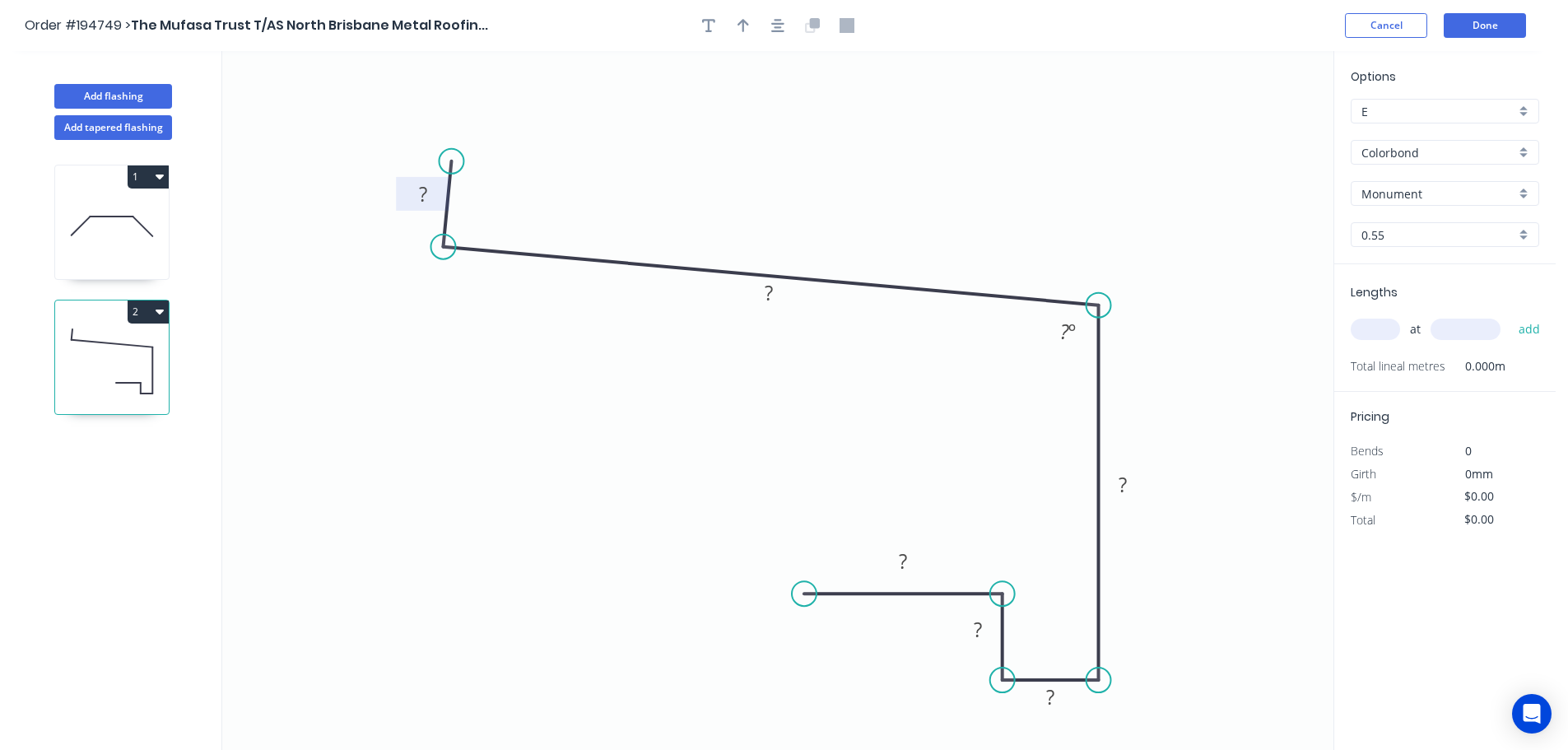
click at [422, 195] on tspan "?" at bounding box center [423, 193] width 8 height 27
click at [1052, 195] on icon "0 8 787 340 15 15 35 95 º" at bounding box center [778, 399] width 1112 height 698
type input "$33.05"
click at [742, 22] on icon "button" at bounding box center [743, 25] width 12 height 13
drag, startPoint x: 1246, startPoint y: 131, endPoint x: 839, endPoint y: 177, distance: 409.6
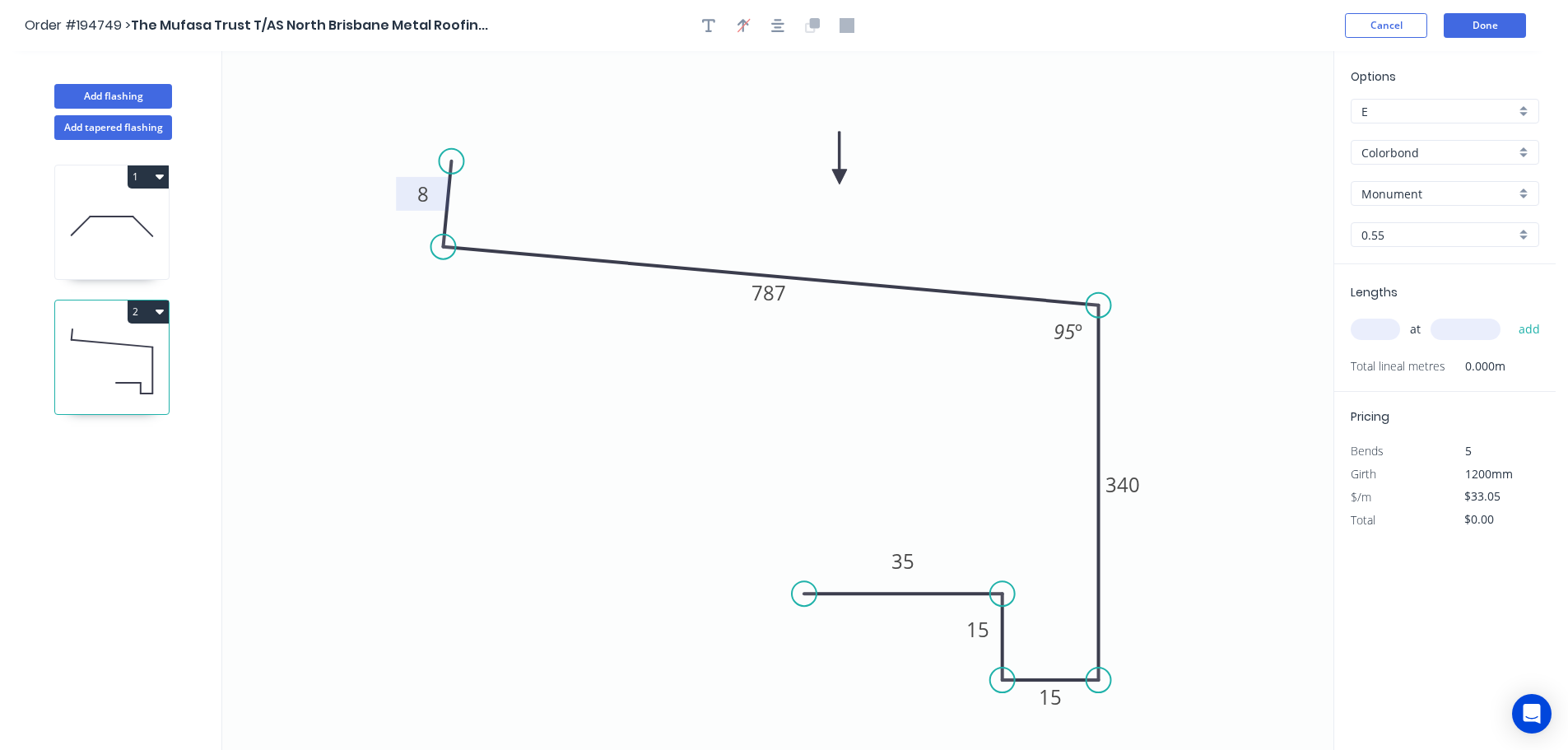
click at [839, 177] on icon at bounding box center [840, 158] width 15 height 53
click at [1523, 148] on div "Colorbond" at bounding box center [1446, 152] width 189 height 25
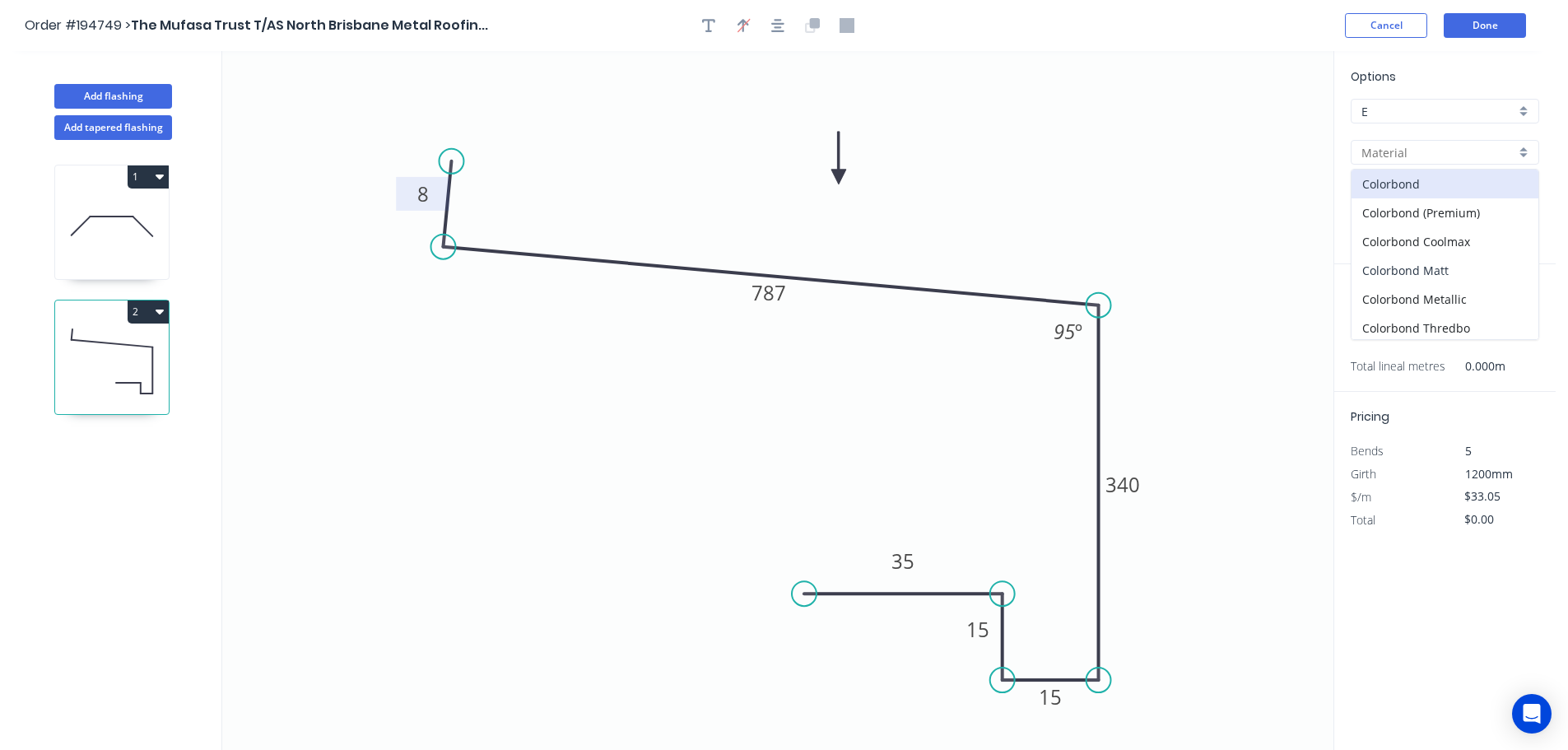
click at [1469, 265] on div "Colorbond Matt" at bounding box center [1445, 270] width 187 height 29
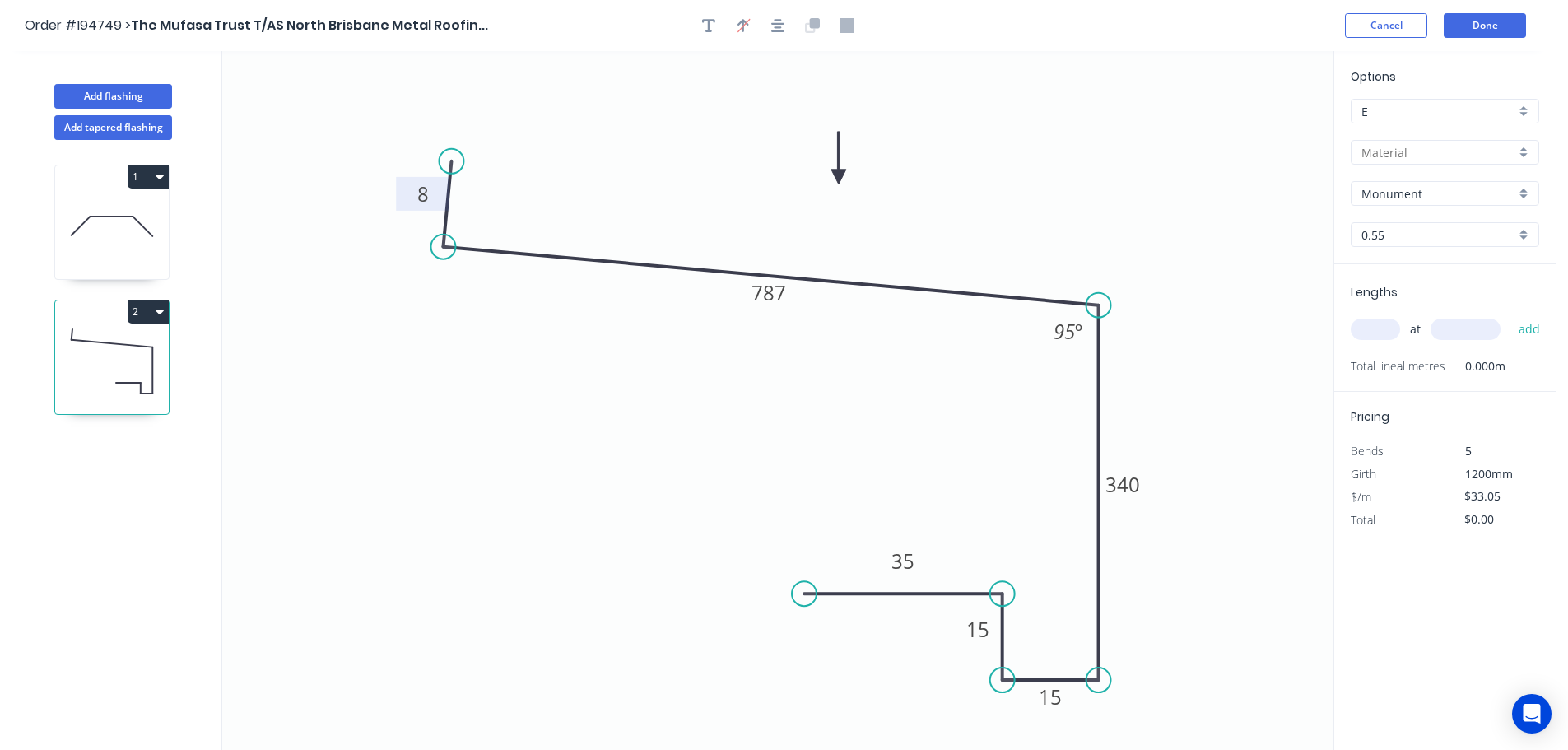
type input "Colorbond Matt"
type input "$42.43"
click at [1385, 328] on input "text" at bounding box center [1376, 330] width 50 height 22
type input "1"
click at [1486, 29] on button "Done" at bounding box center [1485, 25] width 82 height 25
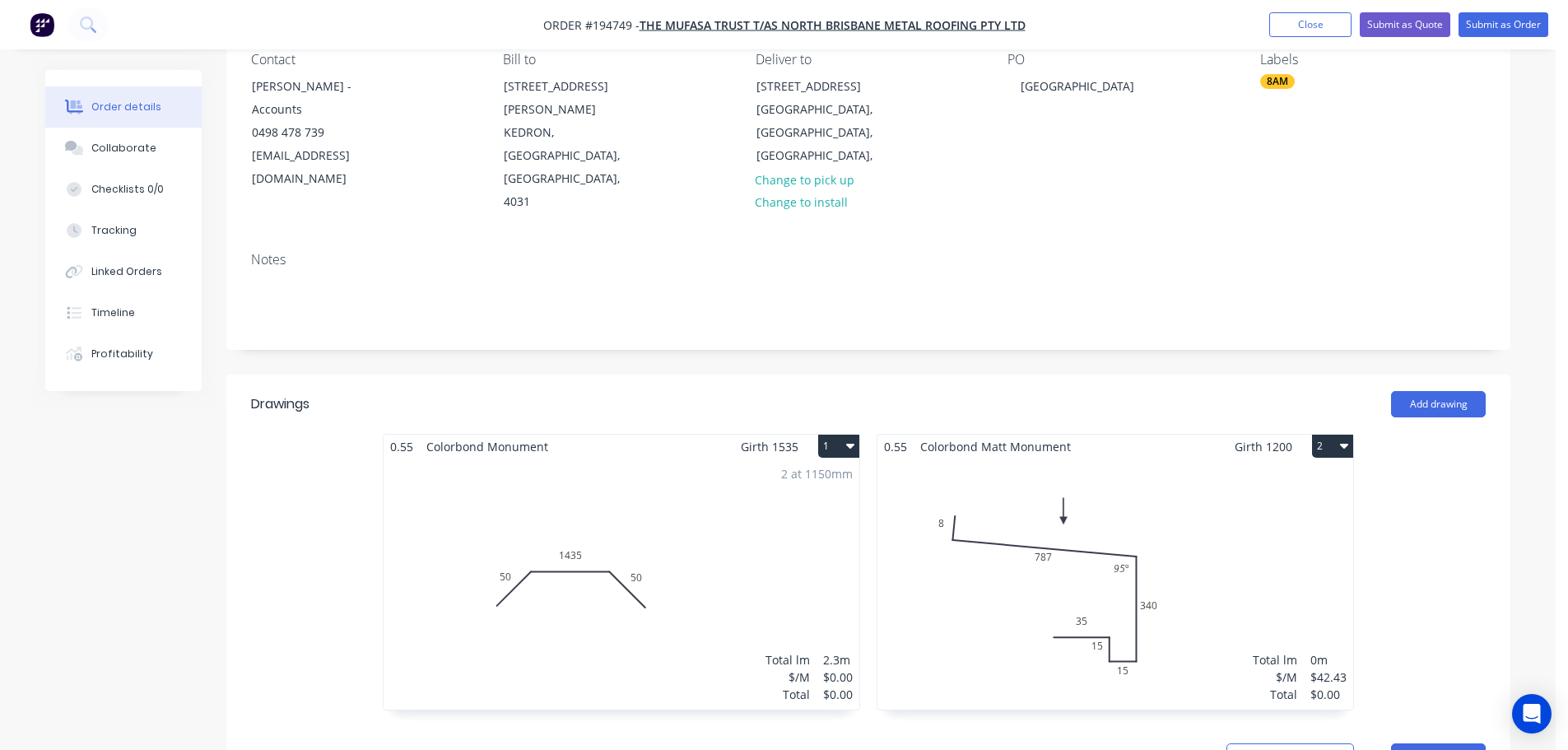
scroll to position [192, 0]
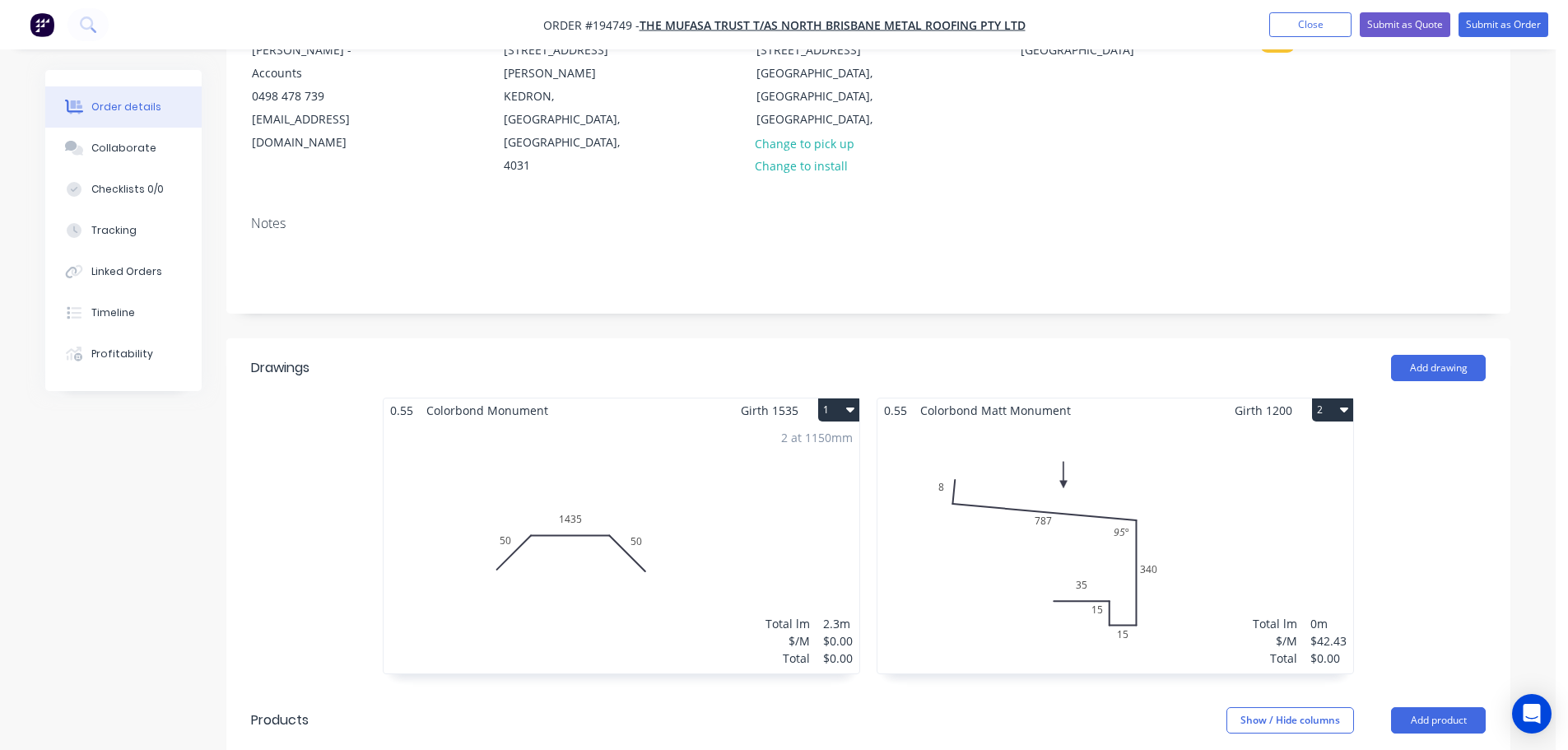
click at [1201, 441] on div "Total lm $/M Total 0m $42.43 $0.00" at bounding box center [1115, 547] width 476 height 251
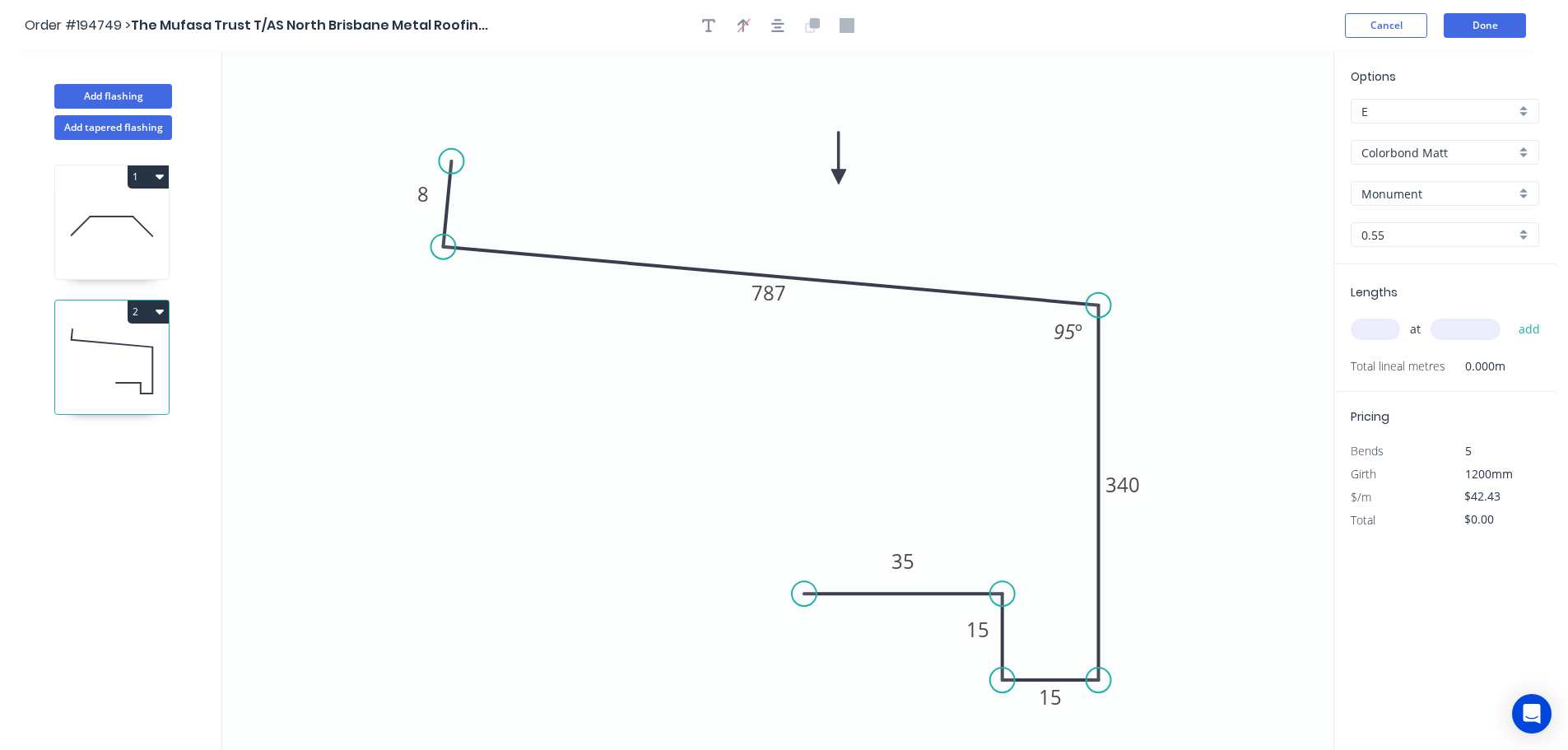
click at [1386, 331] on input "text" at bounding box center [1376, 330] width 50 height 22
type input "1"
click at [1472, 327] on input "text" at bounding box center [1466, 330] width 70 height 22
type input "2800"
click at [1510, 315] on button "add" at bounding box center [1529, 329] width 39 height 28
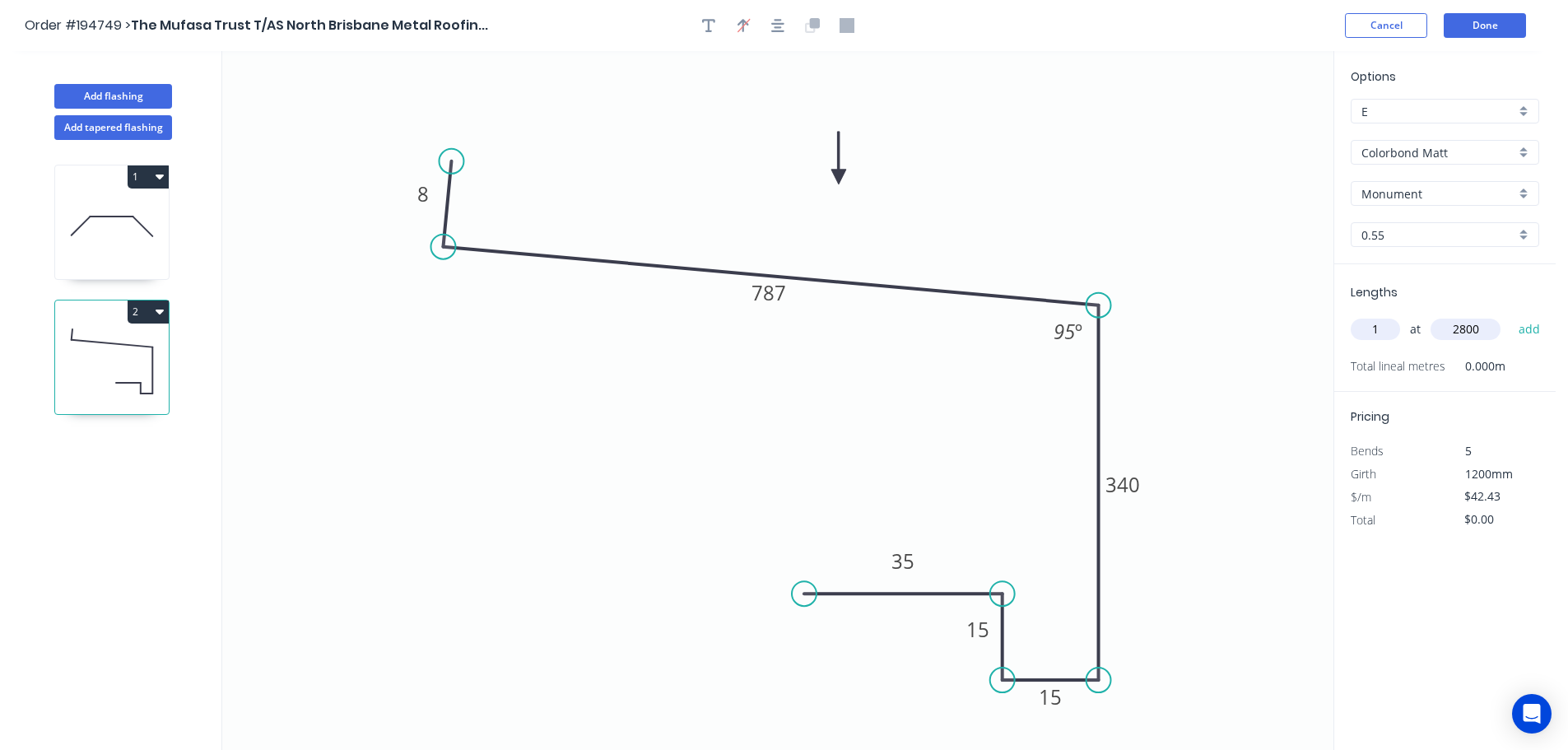
type input "$118.80"
drag, startPoint x: 95, startPoint y: 90, endPoint x: 119, endPoint y: 98, distance: 25.3
click at [96, 90] on button "Add flashing" at bounding box center [113, 96] width 117 height 25
type input "$0.00"
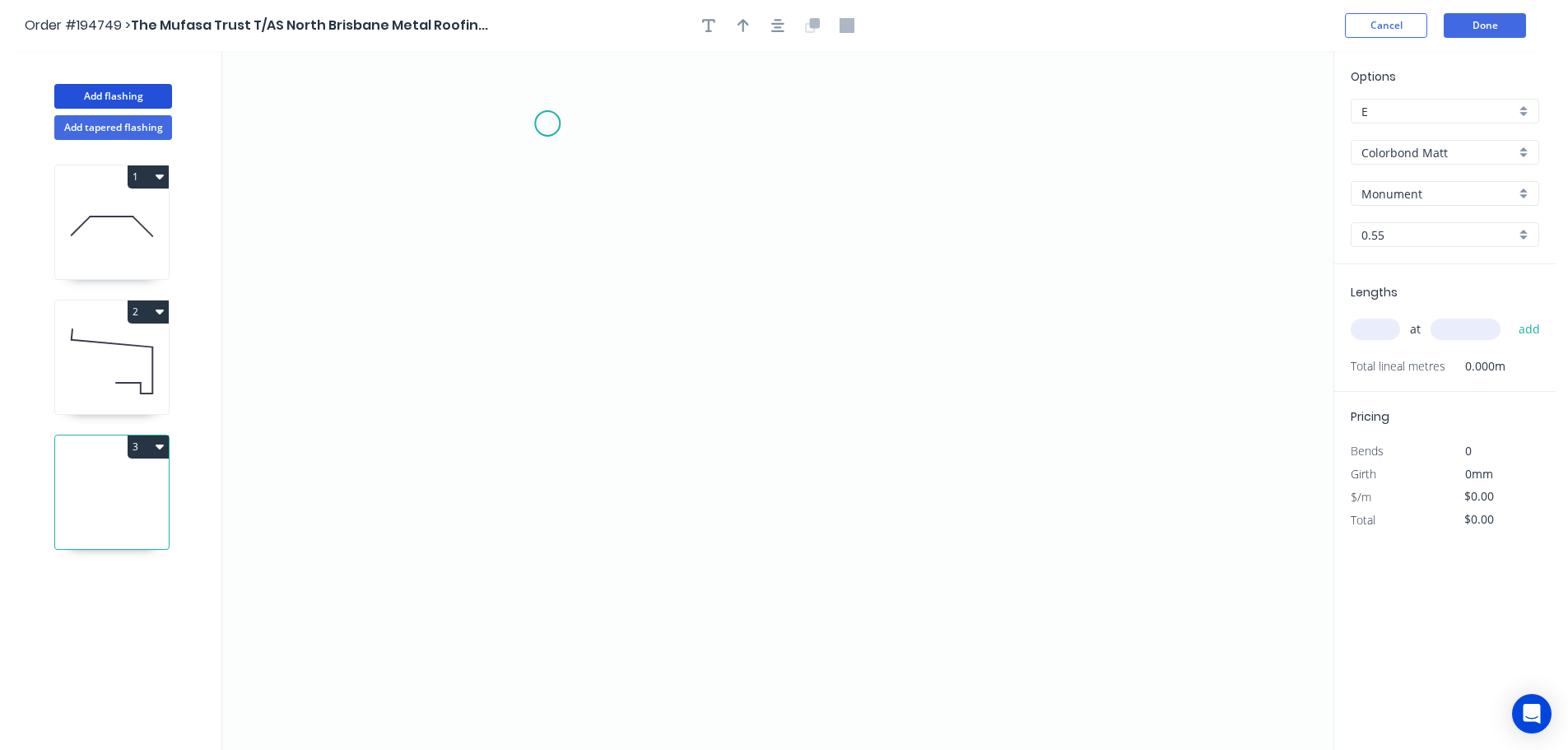
click at [548, 123] on icon "0" at bounding box center [778, 399] width 1112 height 698
click at [540, 499] on icon "0" at bounding box center [778, 399] width 1112 height 698
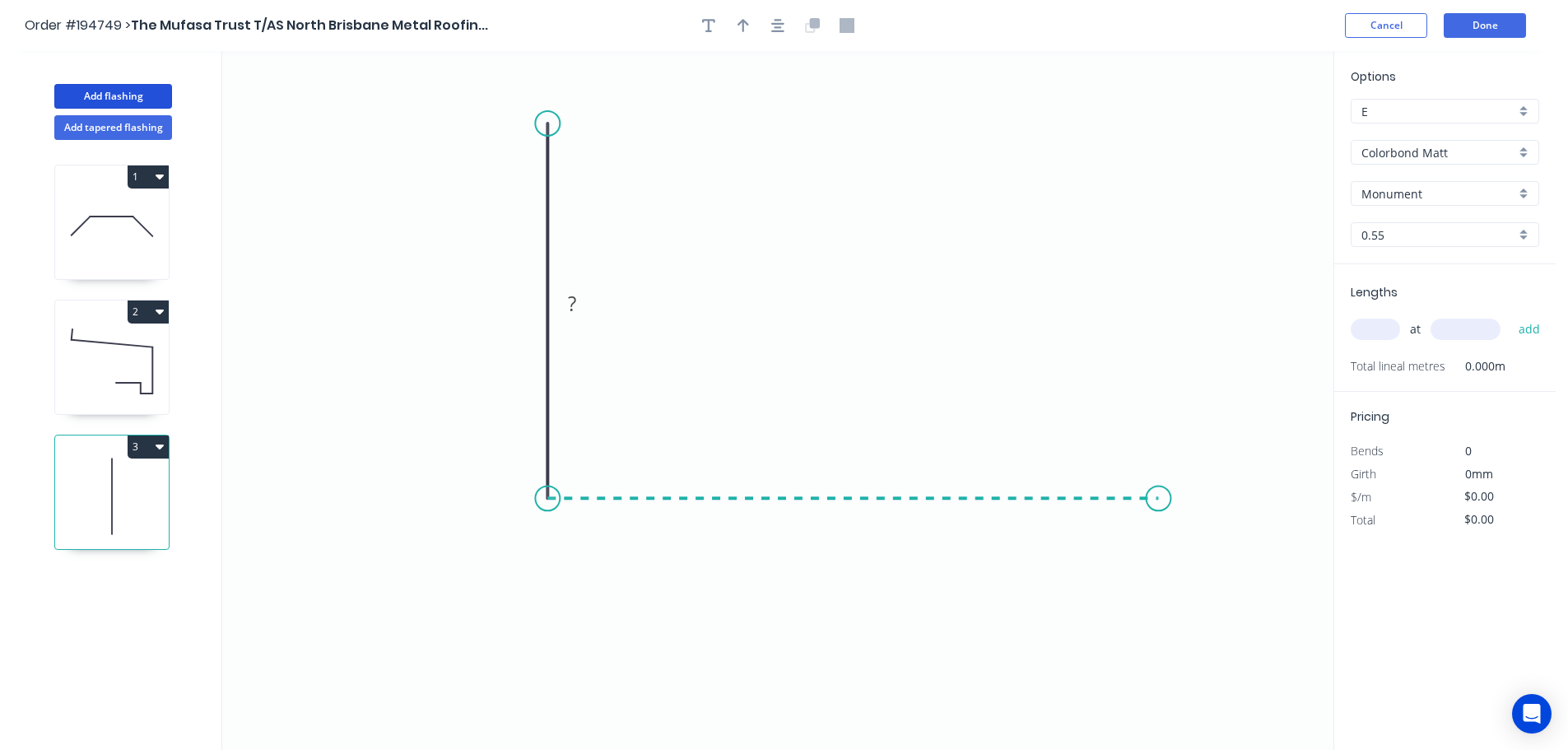
click at [1160, 490] on icon "0 ?" at bounding box center [778, 399] width 1112 height 698
click at [1215, 608] on icon "0 ? ?" at bounding box center [778, 399] width 1112 height 698
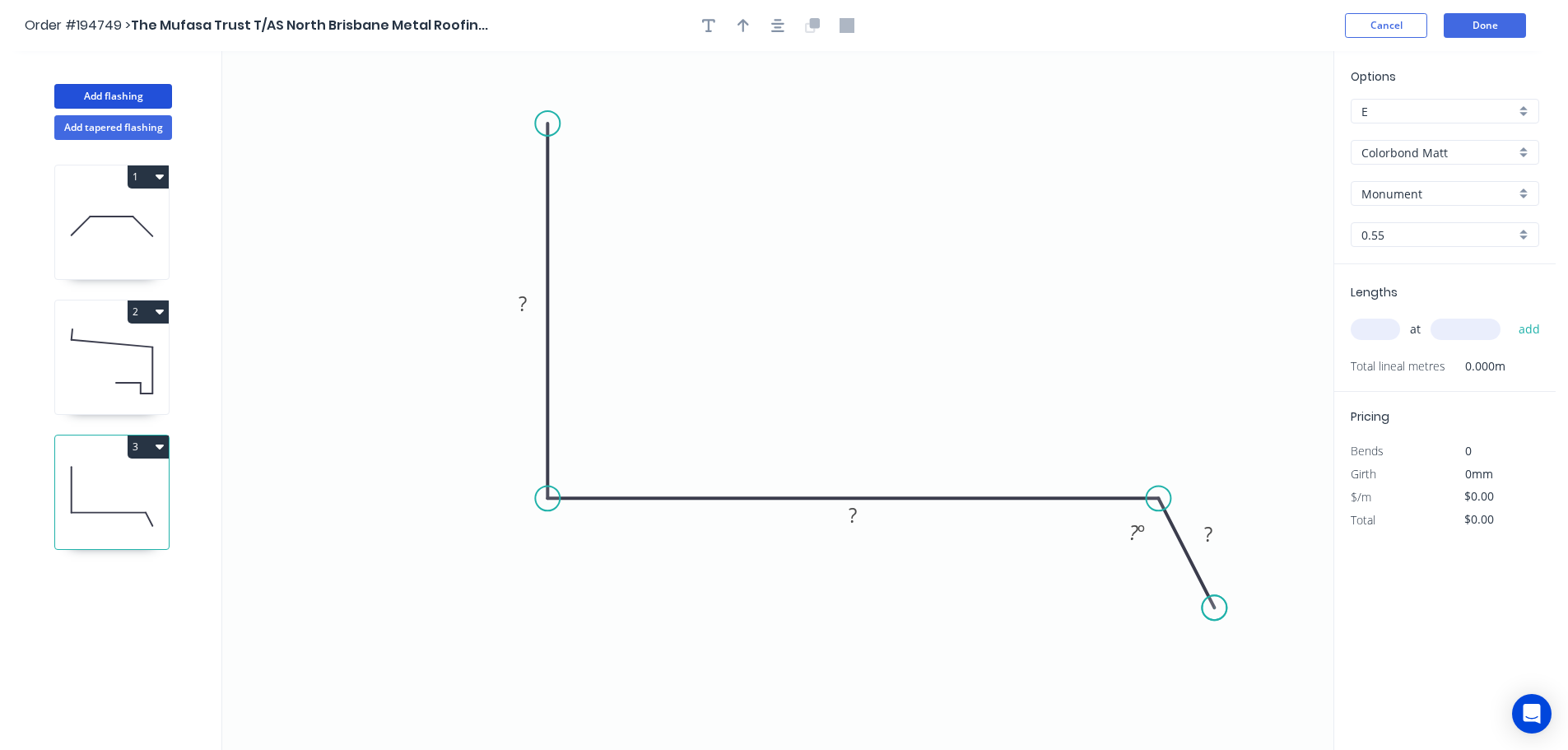
click at [1215, 608] on circle at bounding box center [1214, 607] width 25 height 25
click at [523, 298] on tspan "?" at bounding box center [523, 303] width 8 height 27
click at [801, 271] on icon "0 225 274 50 115 º" at bounding box center [778, 399] width 1112 height 698
type input "$22.27"
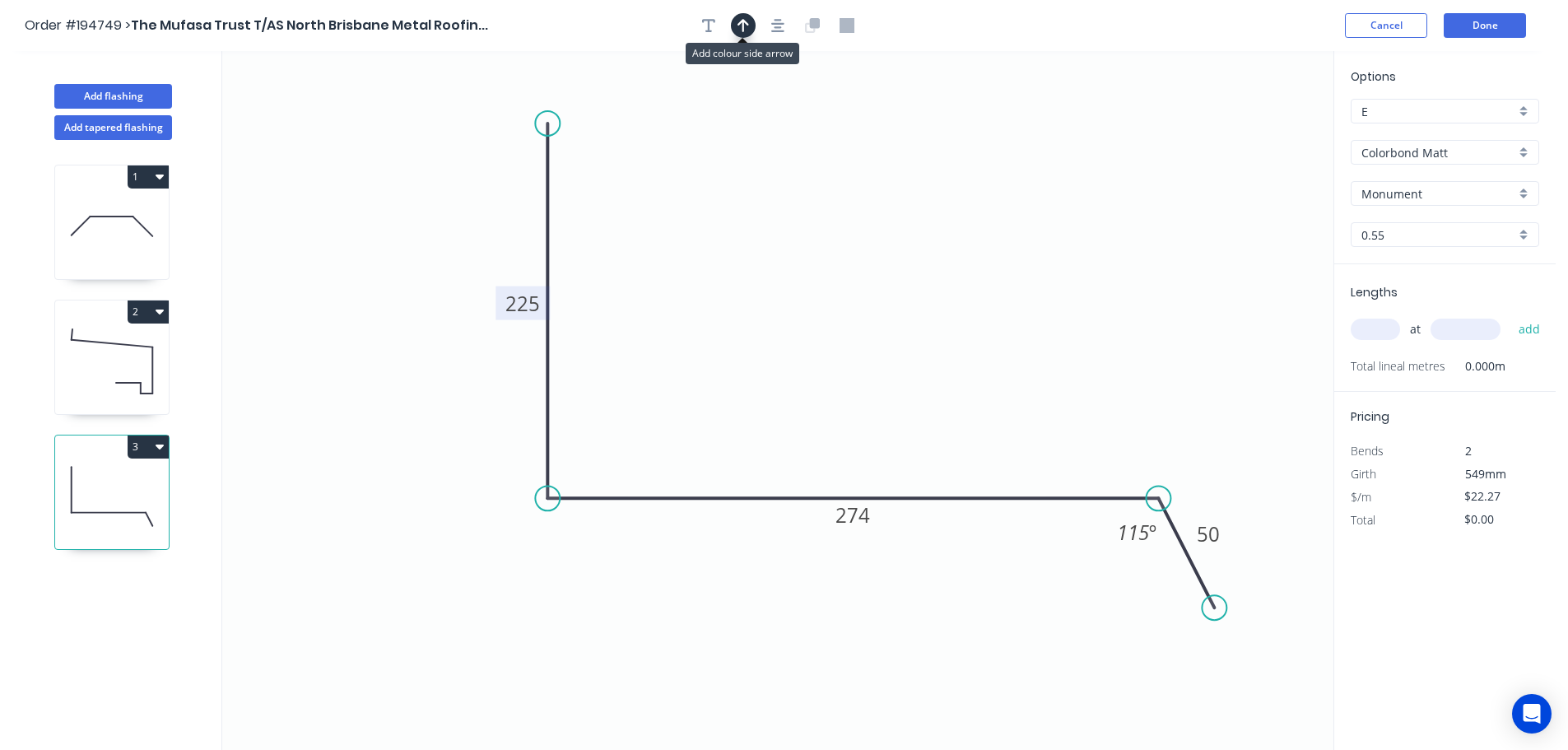
drag, startPoint x: 742, startPoint y: 24, endPoint x: 1019, endPoint y: 90, distance: 284.8
click at [742, 24] on icon "button" at bounding box center [743, 25] width 12 height 15
drag, startPoint x: 1254, startPoint y: 135, endPoint x: 859, endPoint y: 279, distance: 420.4
click at [859, 279] on icon at bounding box center [859, 259] width 15 height 53
click at [1527, 147] on div "Colorbond Matt" at bounding box center [1446, 152] width 189 height 25
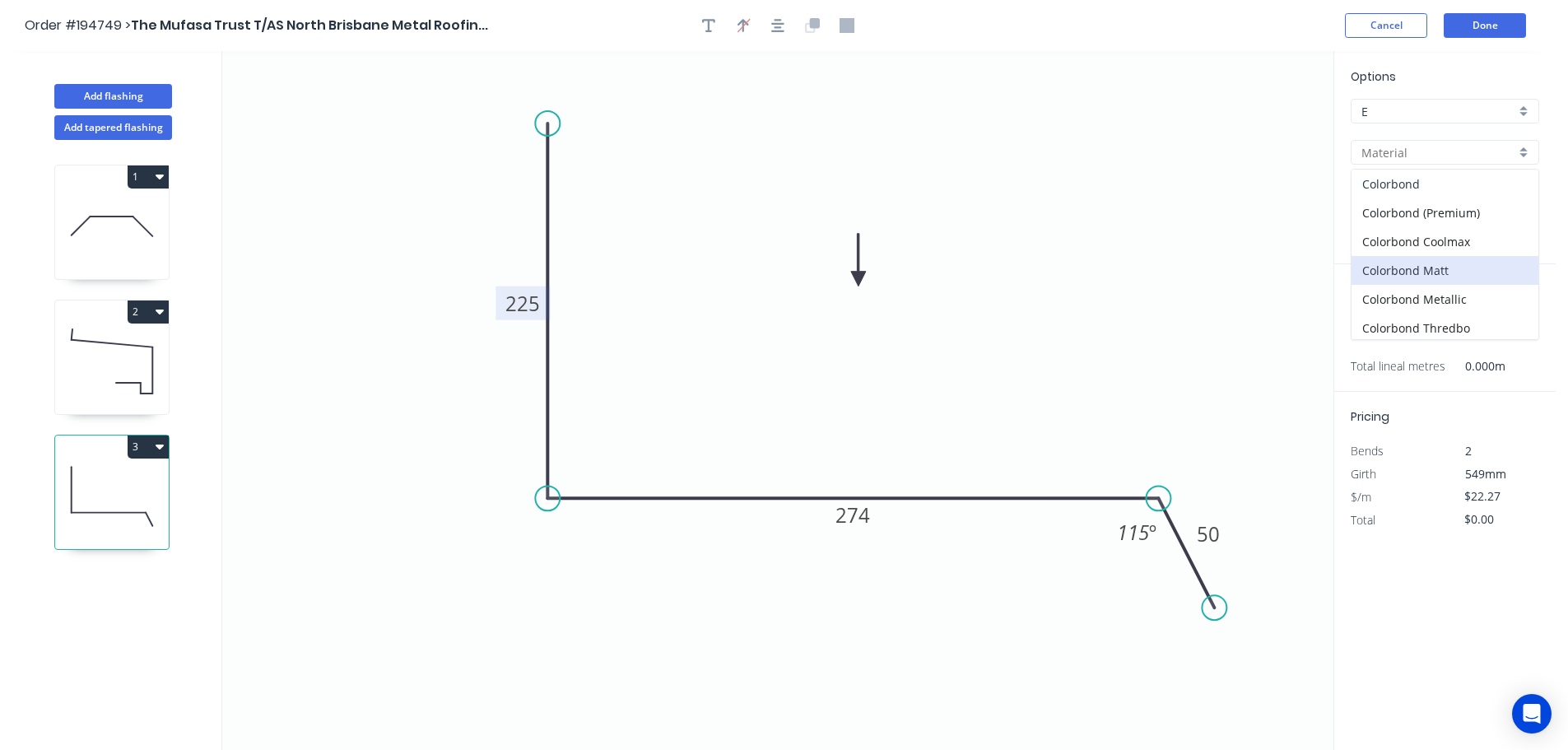
click at [1423, 185] on div "Colorbond" at bounding box center [1445, 184] width 187 height 29
type input "Colorbond"
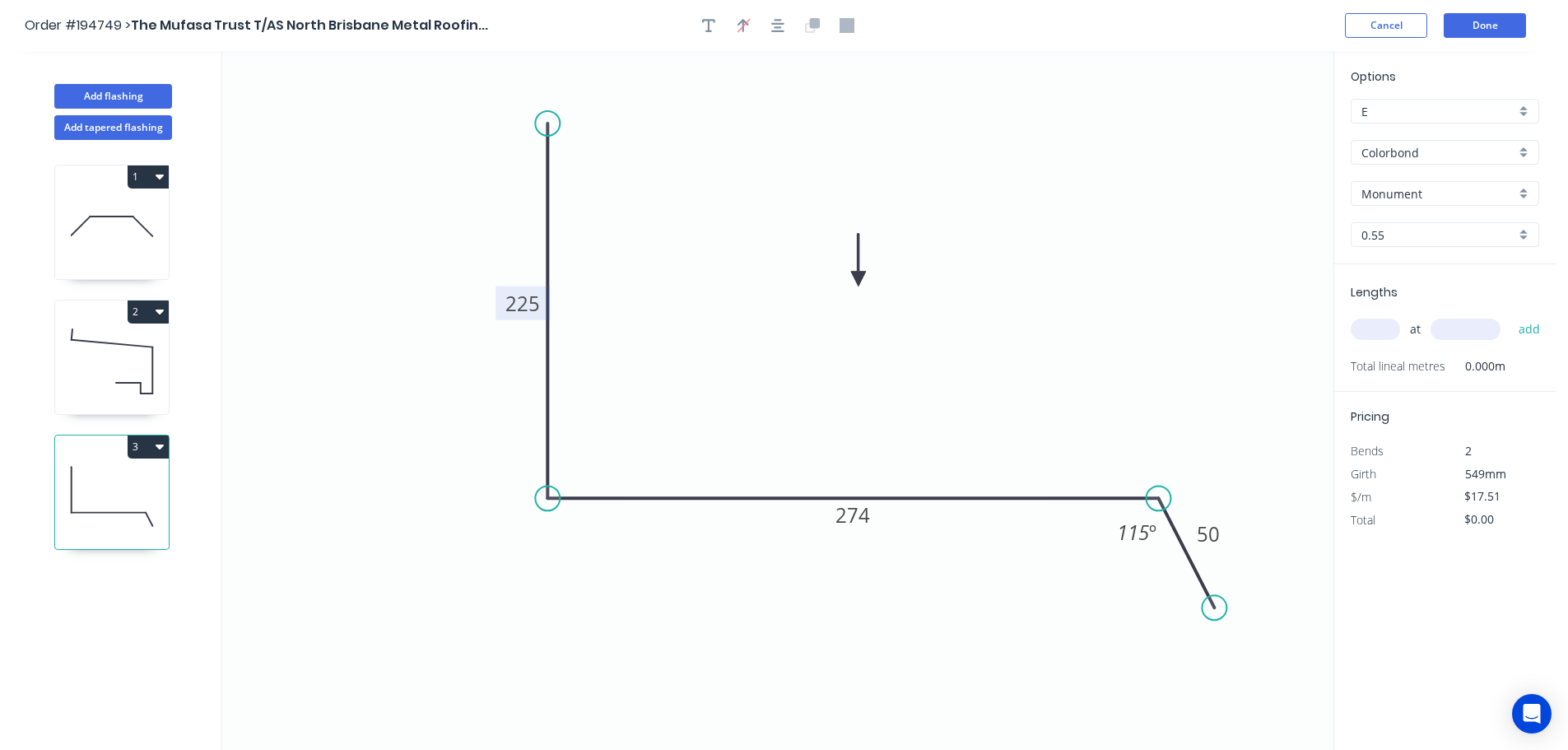
drag, startPoint x: 1376, startPoint y: 327, endPoint x: 1392, endPoint y: 321, distance: 17.1
click at [1386, 324] on input "text" at bounding box center [1376, 330] width 50 height 22
click at [1469, 332] on input "text" at bounding box center [1466, 330] width 70 height 22
click at [1510, 315] on button "add" at bounding box center [1529, 329] width 39 height 28
click at [136, 446] on button "3" at bounding box center [147, 446] width 41 height 23
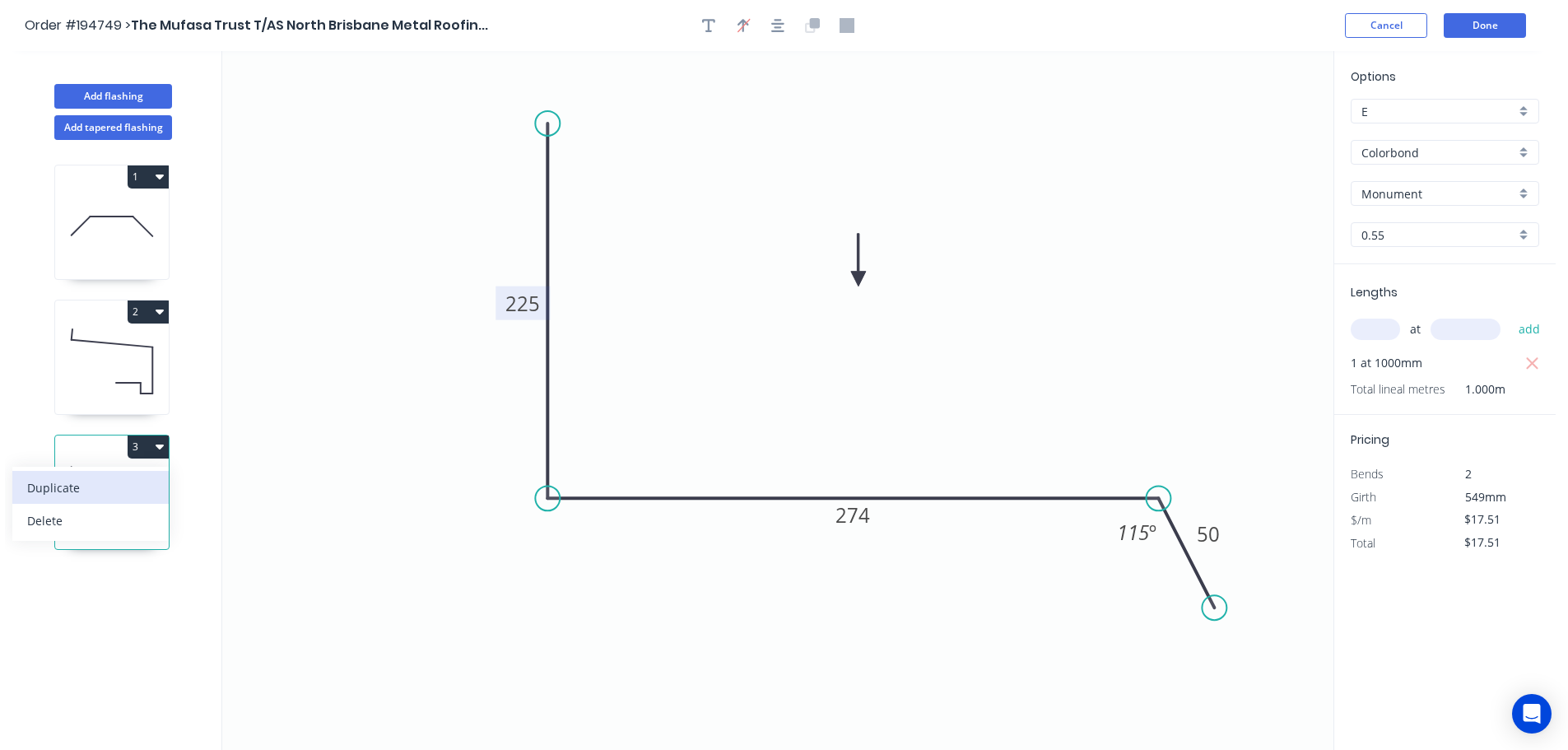
click at [113, 483] on div "Duplicate" at bounding box center [90, 488] width 127 height 24
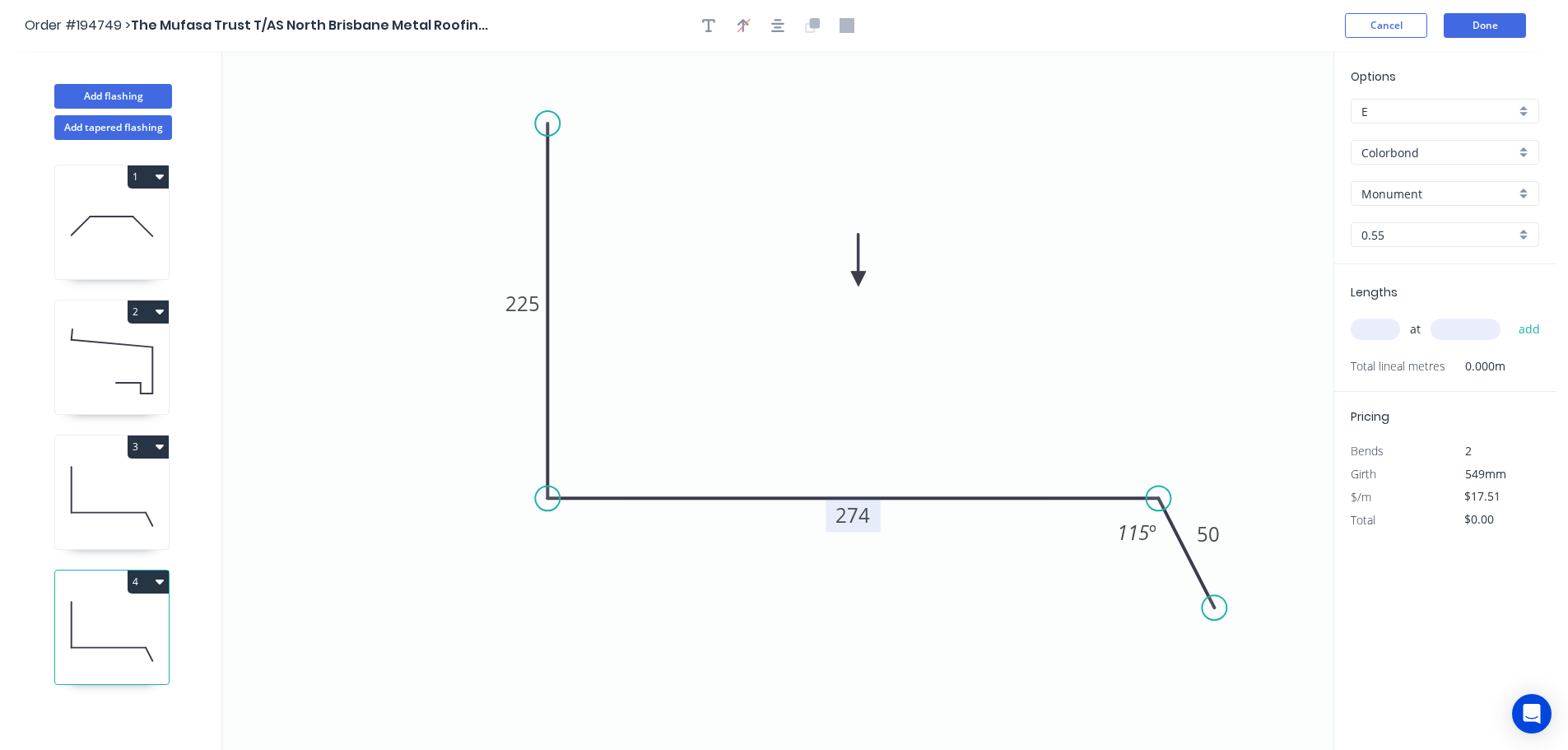
click at [863, 517] on tspan "274" at bounding box center [853, 515] width 35 height 27
click at [905, 466] on icon "0 225 278 50 115 º" at bounding box center [778, 399] width 1112 height 698
click at [1388, 329] on input "text" at bounding box center [1376, 330] width 50 height 22
click at [1469, 329] on input "text" at bounding box center [1466, 330] width 70 height 22
click at [1510, 315] on button "add" at bounding box center [1529, 329] width 39 height 28
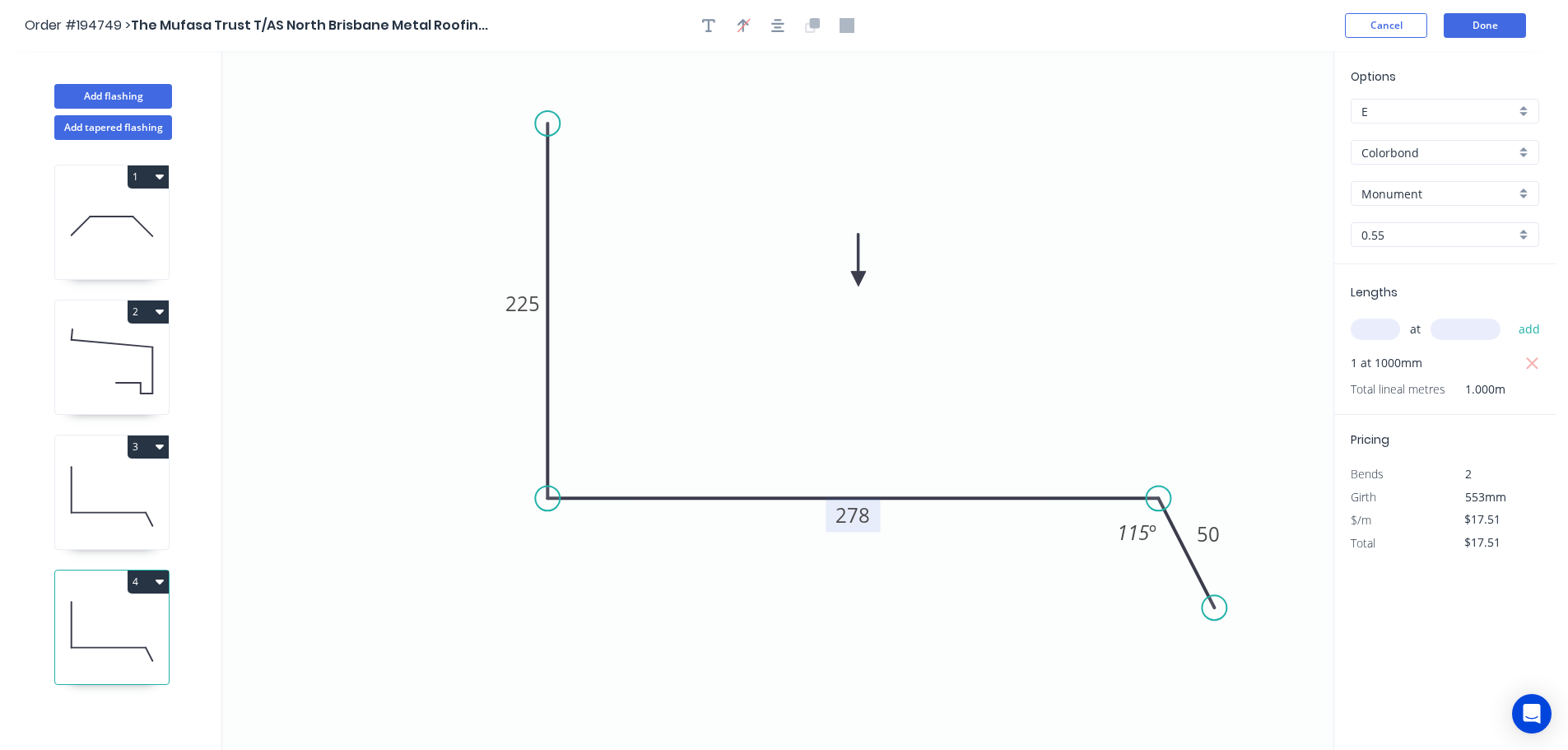
click at [140, 580] on button "4" at bounding box center [147, 581] width 41 height 23
click at [127, 607] on button "Duplicate" at bounding box center [89, 622] width 156 height 33
click at [860, 515] on tspan "278" at bounding box center [853, 515] width 35 height 27
click at [927, 441] on icon "0 225 182 50 115 º" at bounding box center [778, 399] width 1112 height 698
click at [1385, 323] on input "text" at bounding box center [1376, 330] width 50 height 22
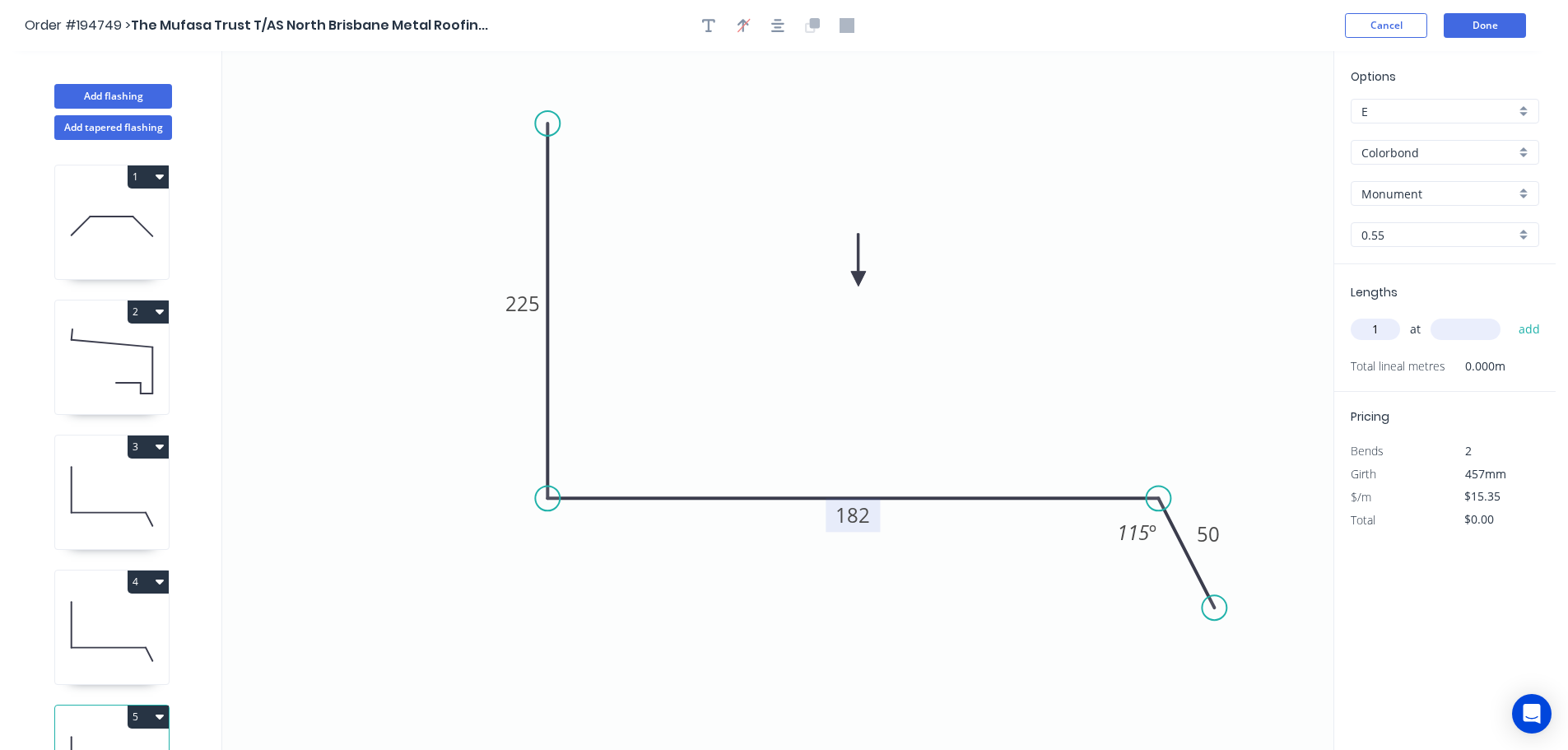
click at [1477, 326] on input "text" at bounding box center [1466, 330] width 70 height 22
click at [1510, 315] on button "add" at bounding box center [1529, 329] width 39 height 28
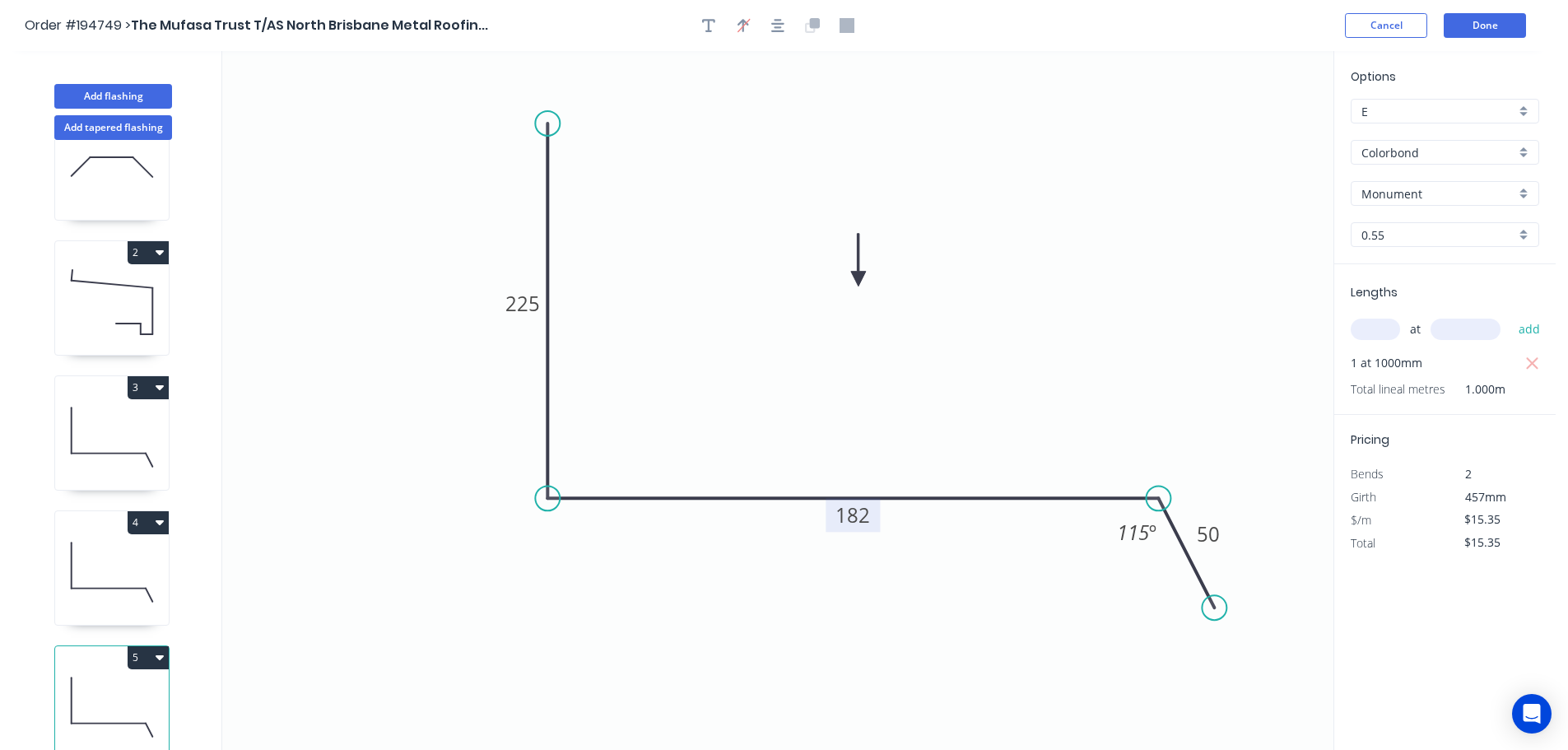
click at [143, 647] on button "5" at bounding box center [147, 657] width 41 height 23
click at [125, 686] on div "Duplicate" at bounding box center [90, 698] width 127 height 24
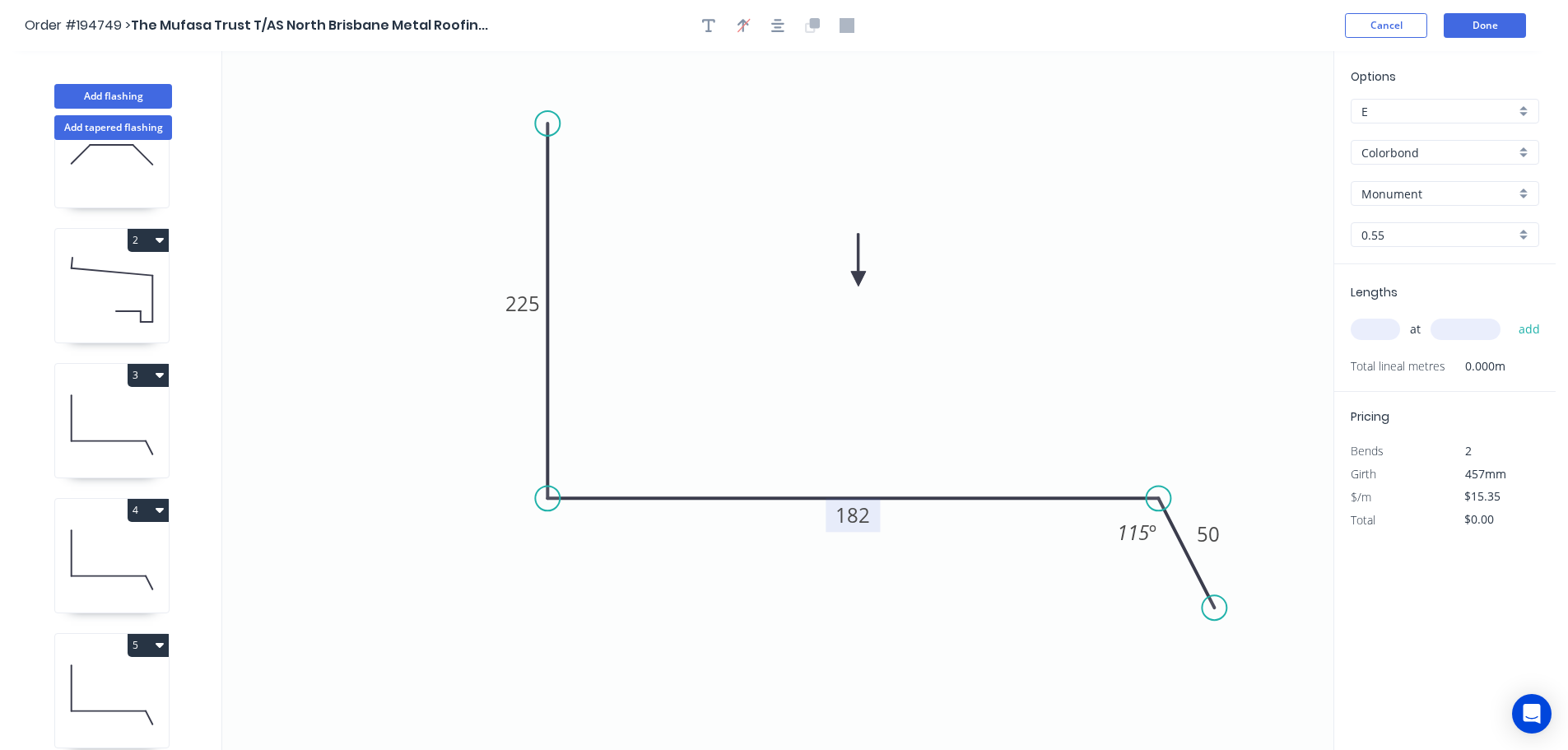
click at [869, 512] on tspan "182" at bounding box center [853, 515] width 35 height 27
click at [927, 422] on icon "0 225 375 50 115 º" at bounding box center [778, 399] width 1112 height 698
click at [1387, 328] on input "text" at bounding box center [1376, 330] width 50 height 22
click at [1478, 329] on input "text" at bounding box center [1466, 330] width 70 height 22
click at [1510, 315] on button "add" at bounding box center [1529, 329] width 39 height 28
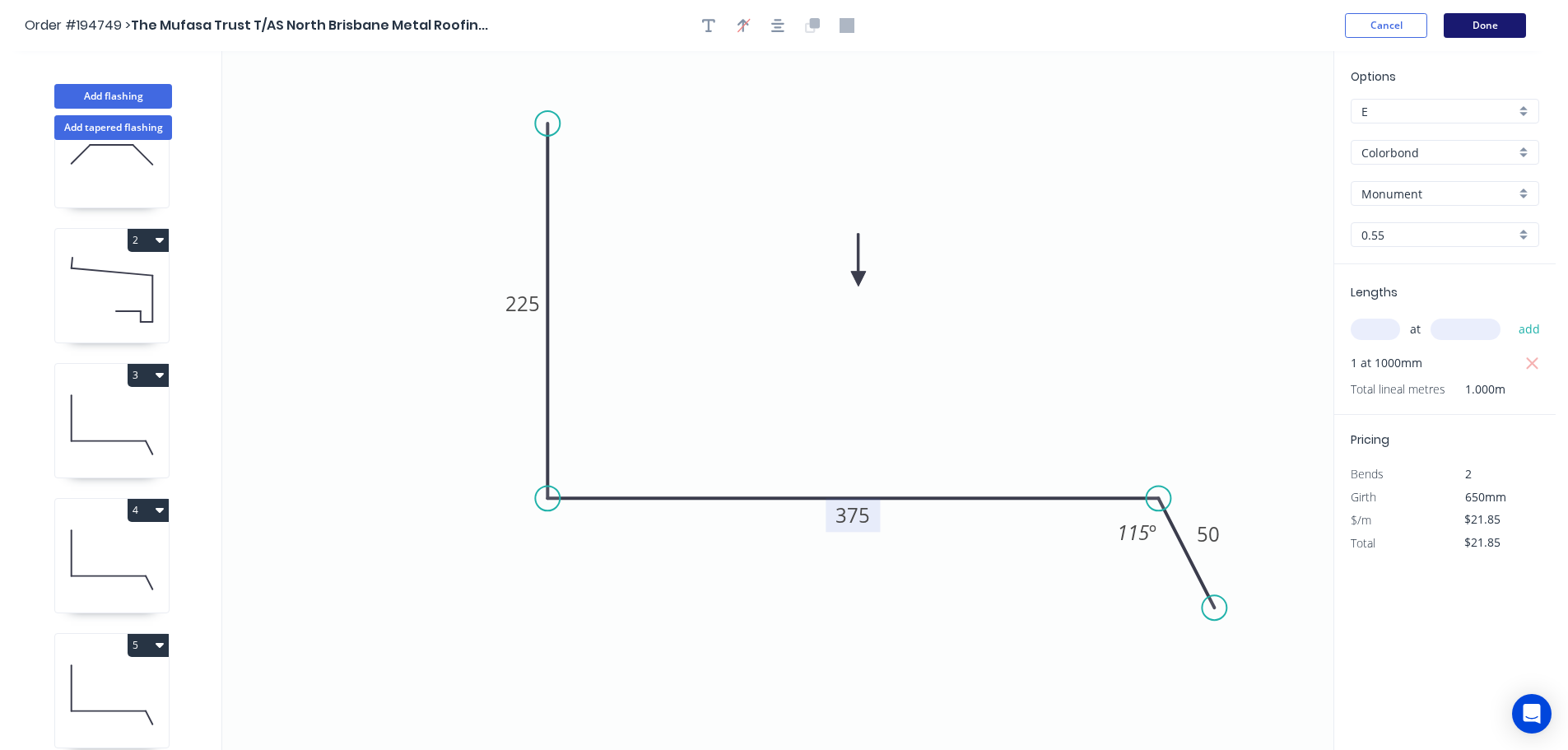
click at [1482, 25] on button "Done" at bounding box center [1485, 25] width 82 height 25
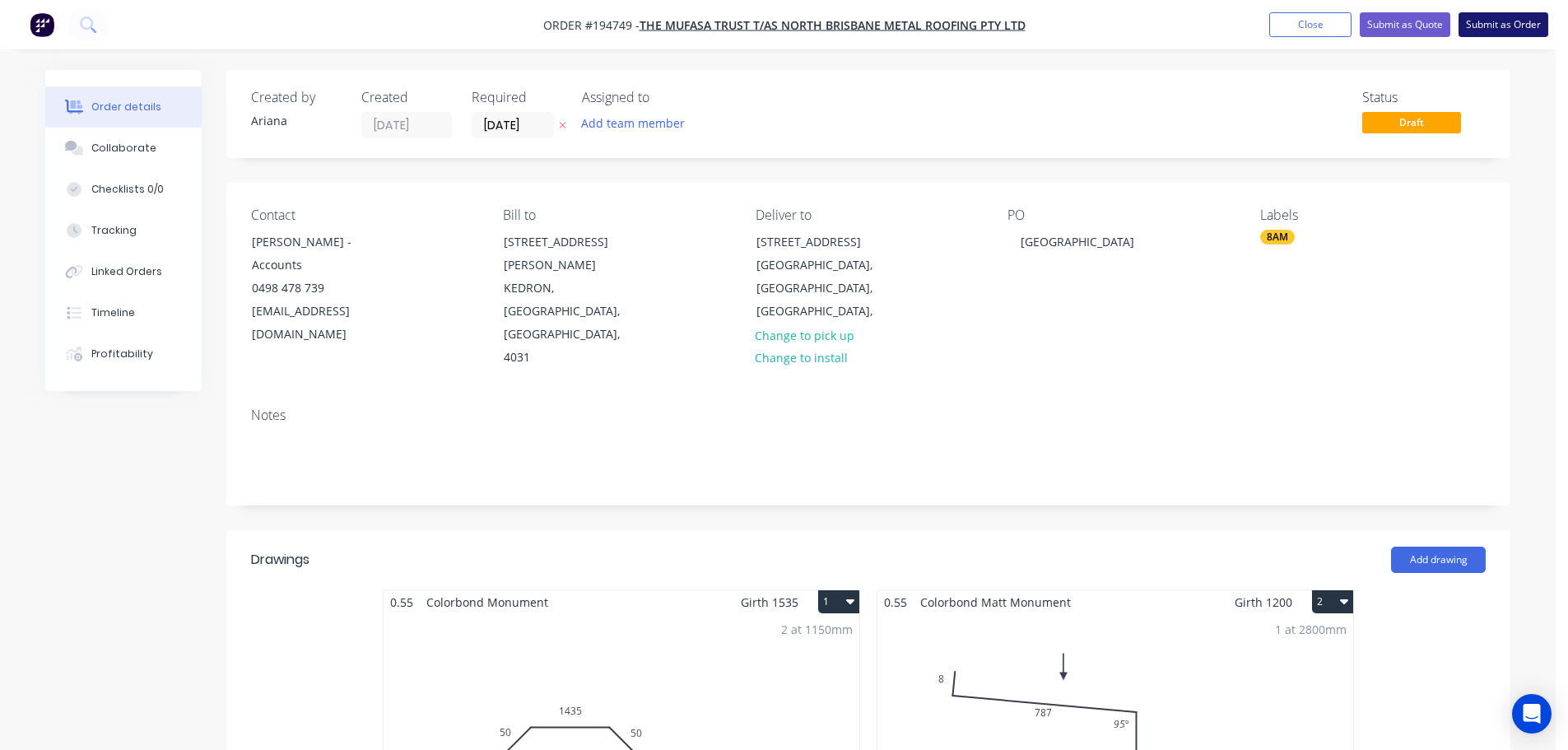
click at [1511, 24] on button "Submit as Order" at bounding box center [1503, 24] width 89 height 25
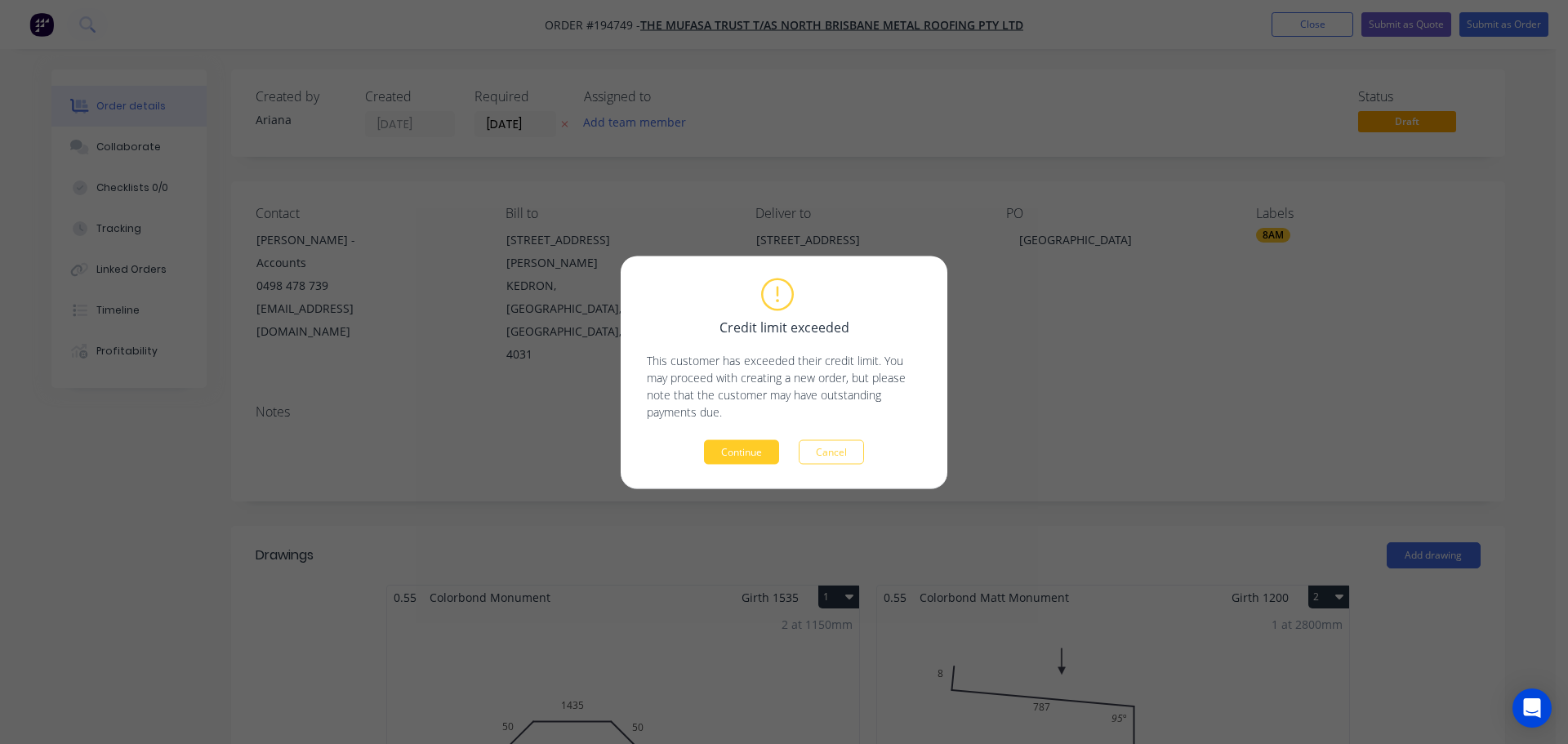
click at [734, 450] on button "Continue" at bounding box center [741, 451] width 75 height 25
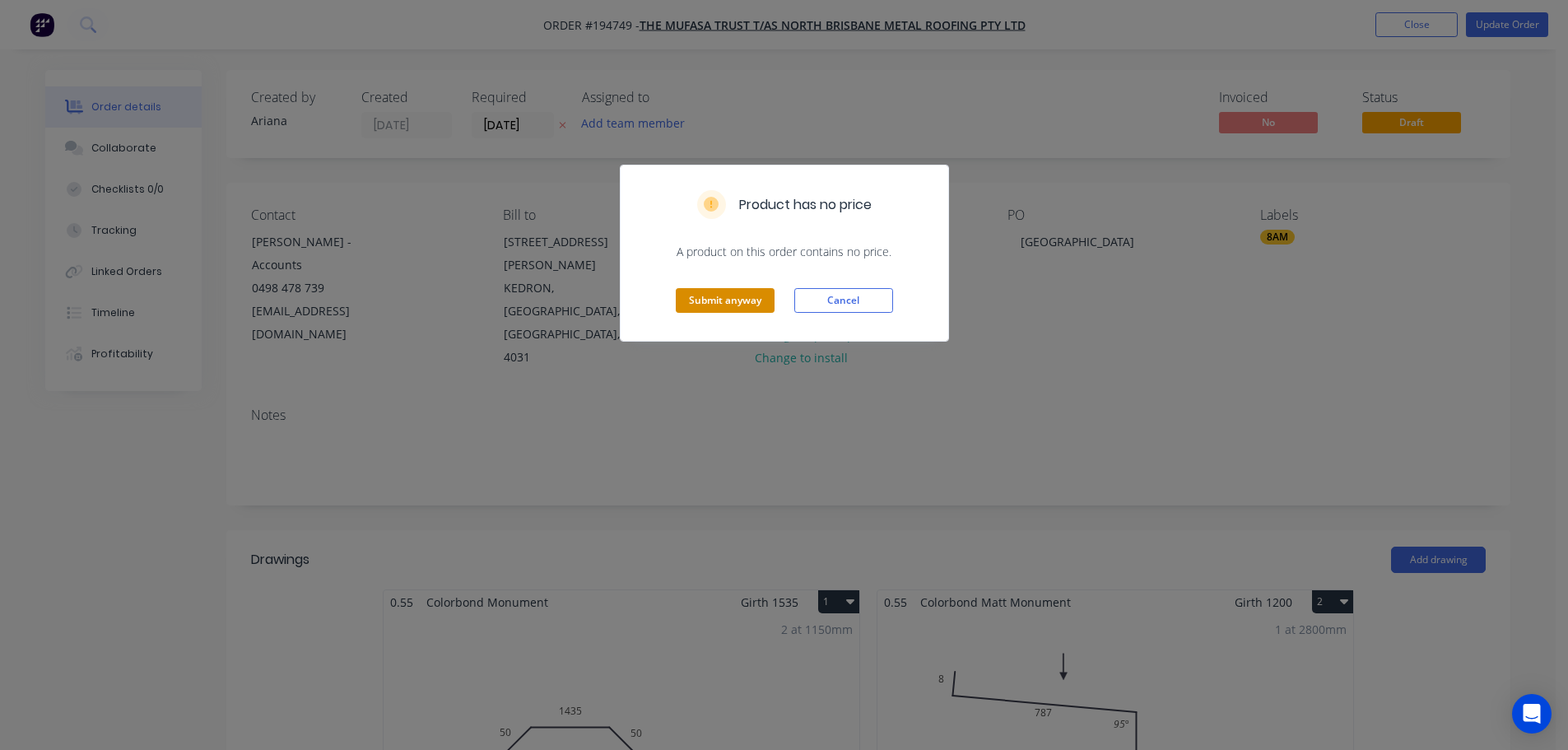
click at [722, 299] on button "Submit anyway" at bounding box center [724, 300] width 98 height 25
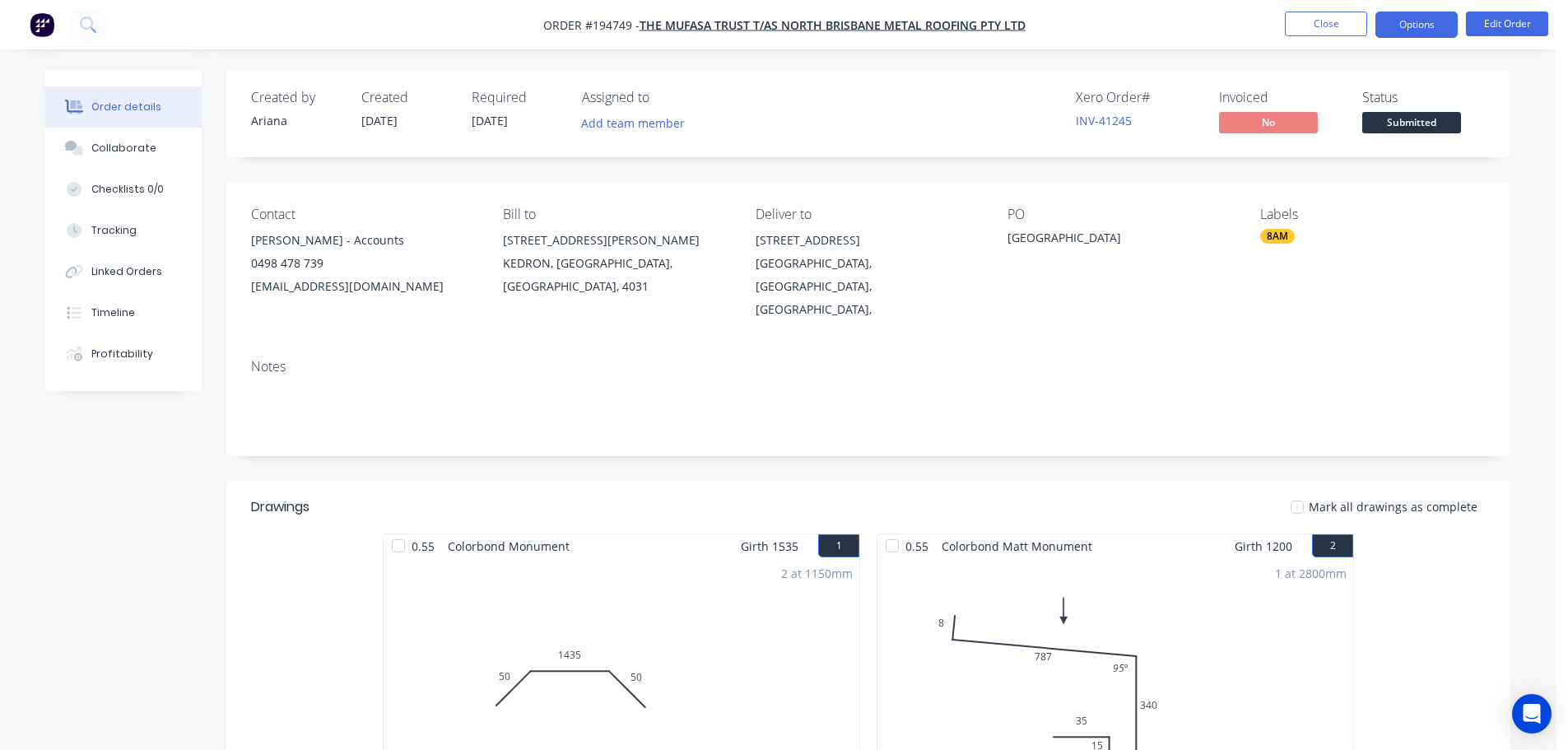
click at [1424, 25] on button "Options" at bounding box center [1417, 25] width 82 height 27
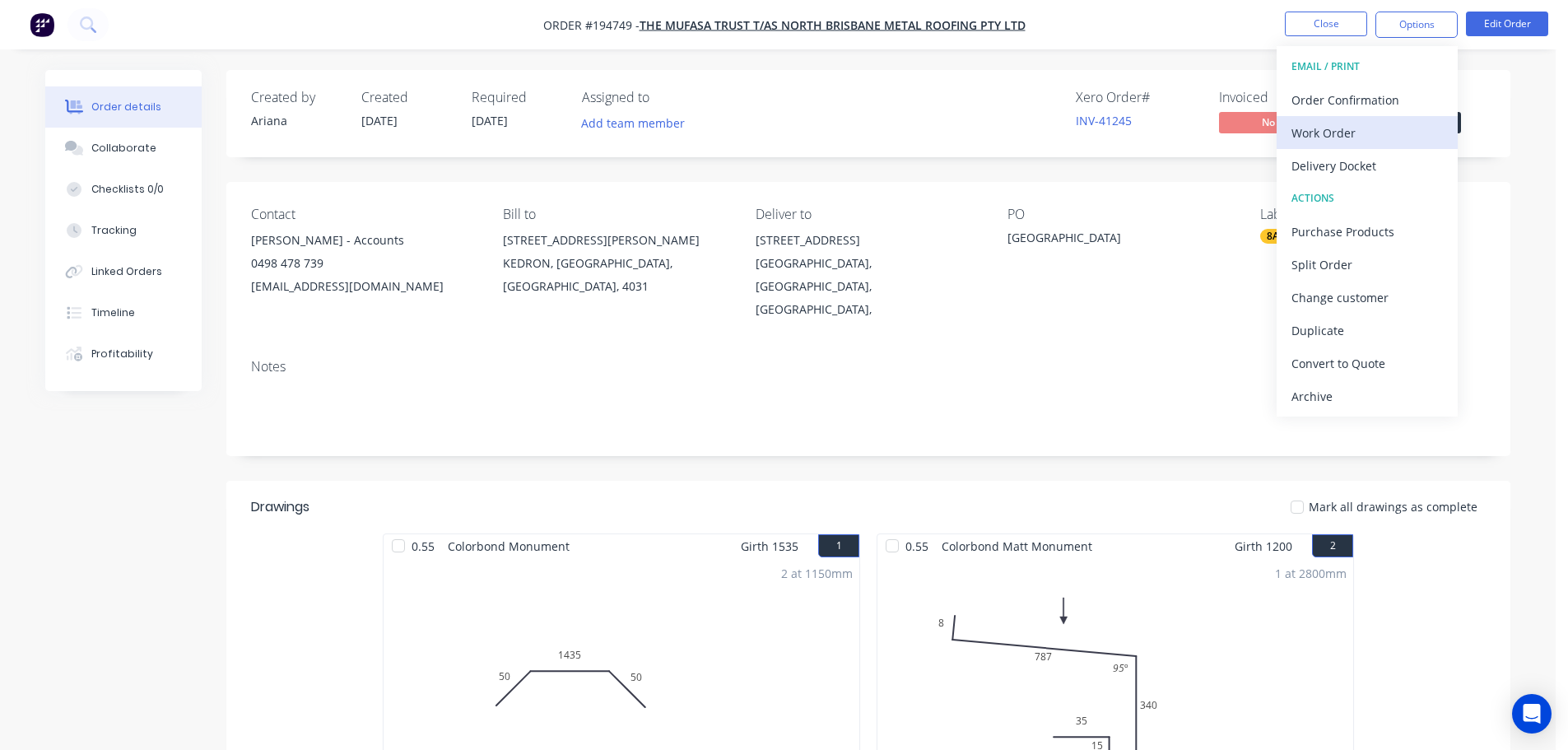
click at [1356, 124] on div "Work Order" at bounding box center [1367, 133] width 151 height 24
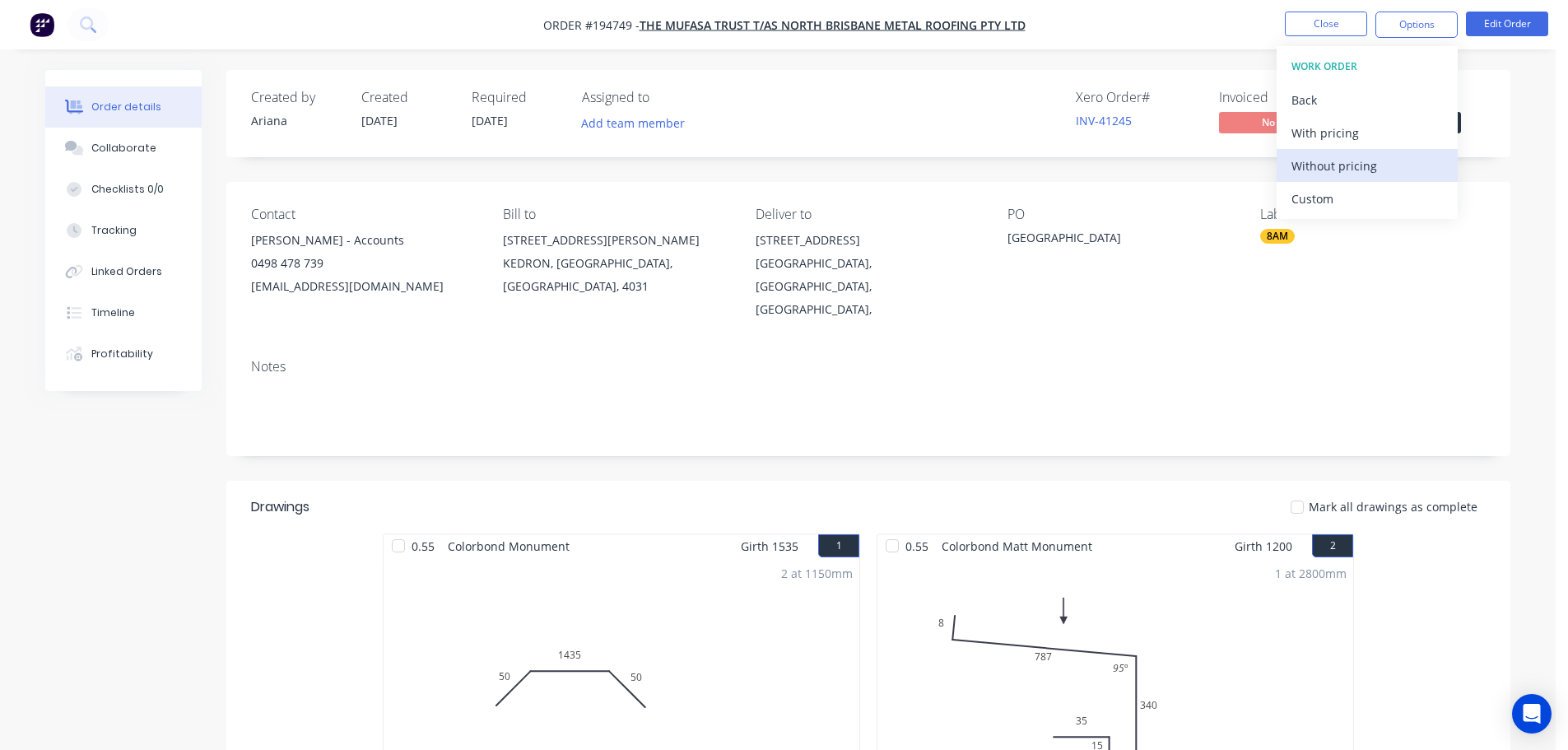
click at [1333, 165] on div "Without pricing" at bounding box center [1367, 166] width 151 height 24
click at [1213, 0] on nav "Order #194749 - The Mufasa Trust T/AS North Brisbane Metal Roofing Pty Ltd Clos…" at bounding box center [784, 25] width 1568 height 50
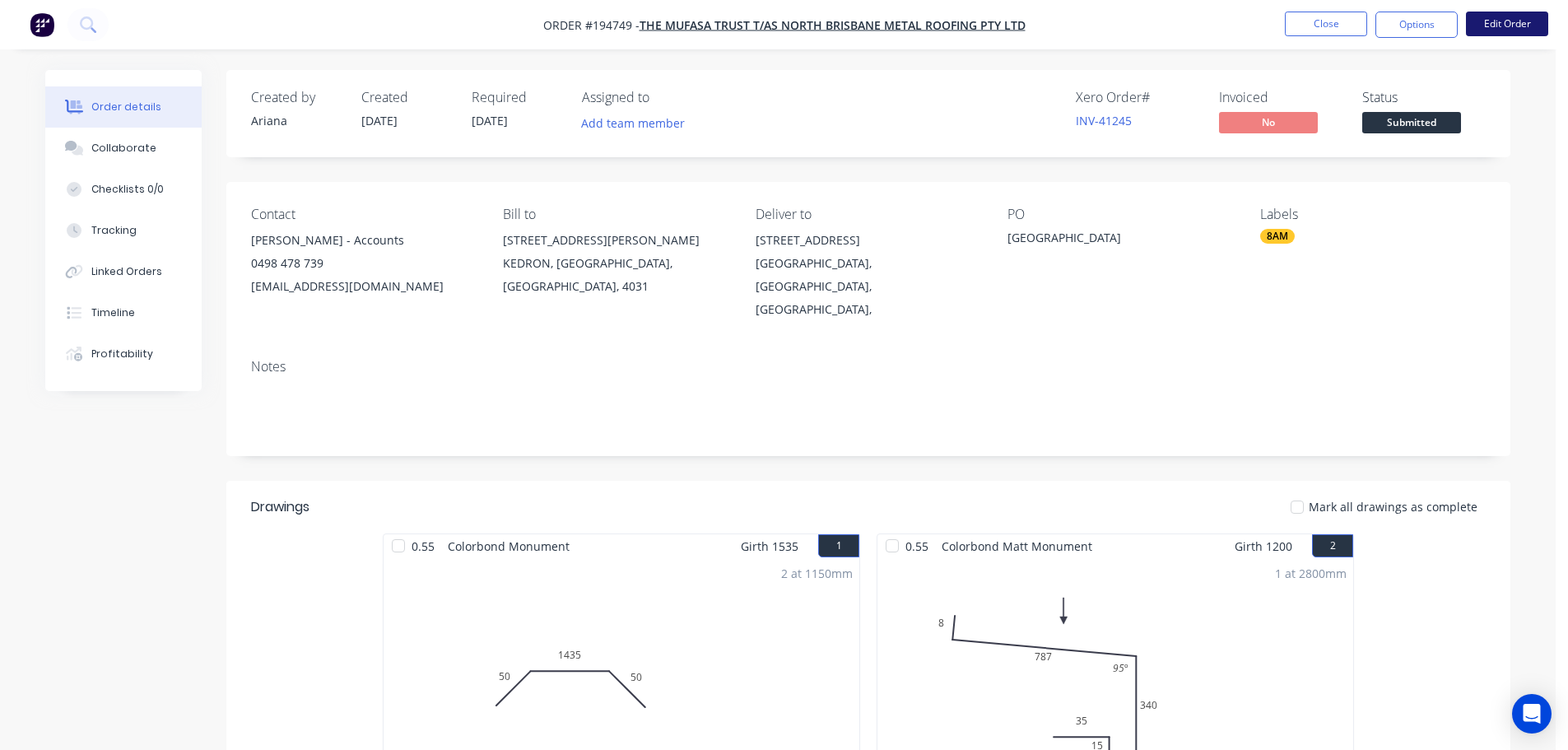
click at [1490, 17] on button "Edit Order" at bounding box center [1507, 24] width 82 height 25
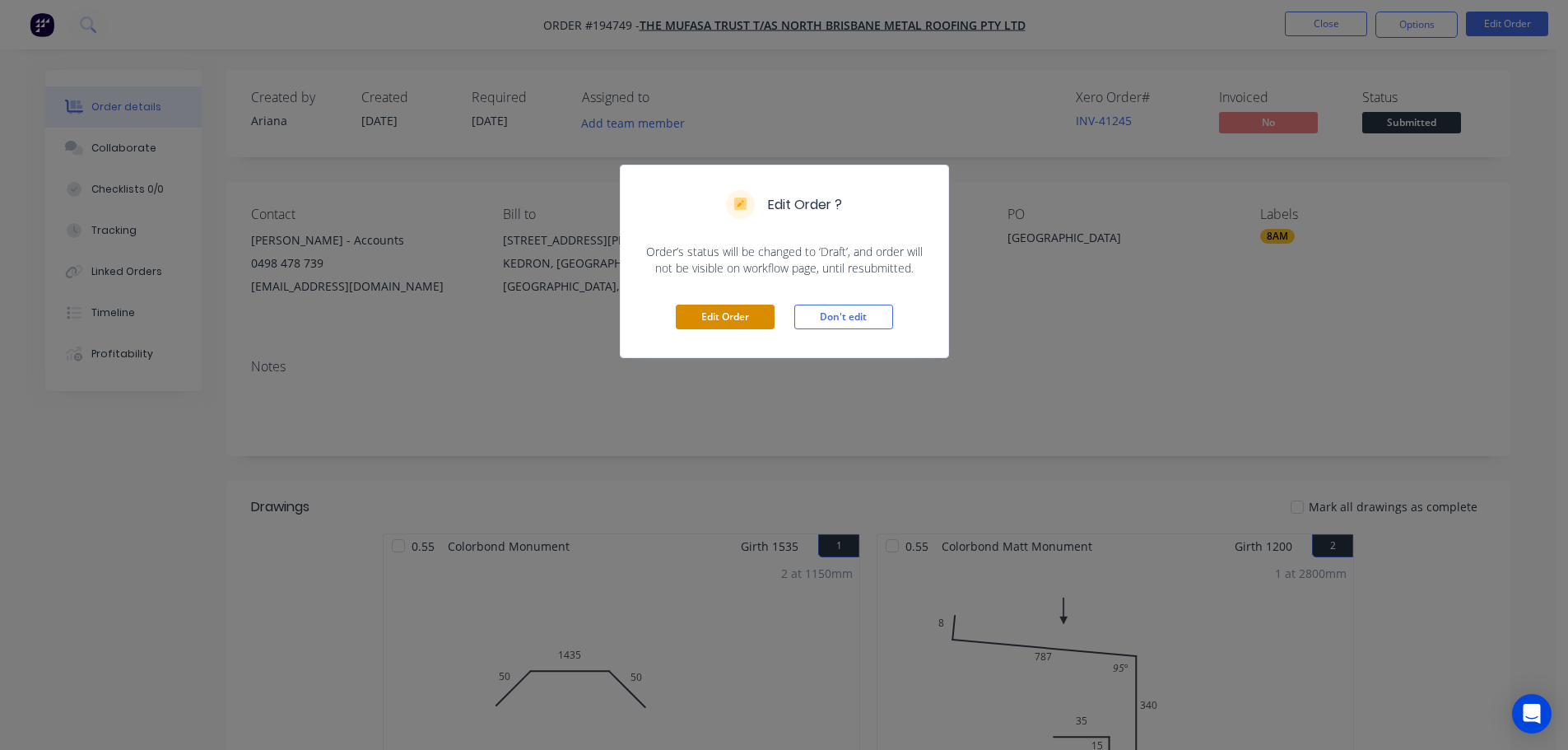
click at [732, 313] on button "Edit Order" at bounding box center [724, 317] width 98 height 25
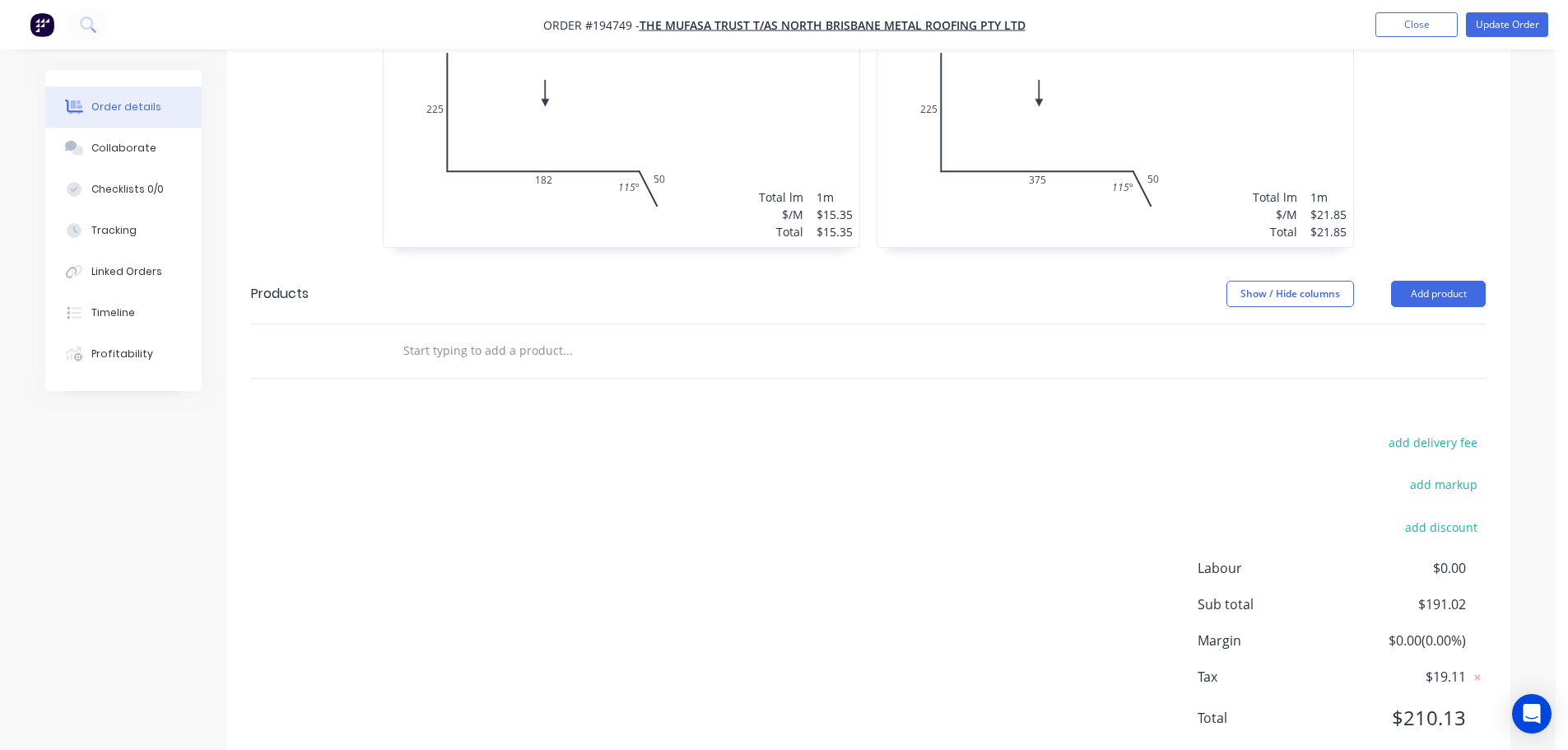
scroll to position [1207, 0]
click at [1442, 278] on button "Add product" at bounding box center [1438, 291] width 94 height 27
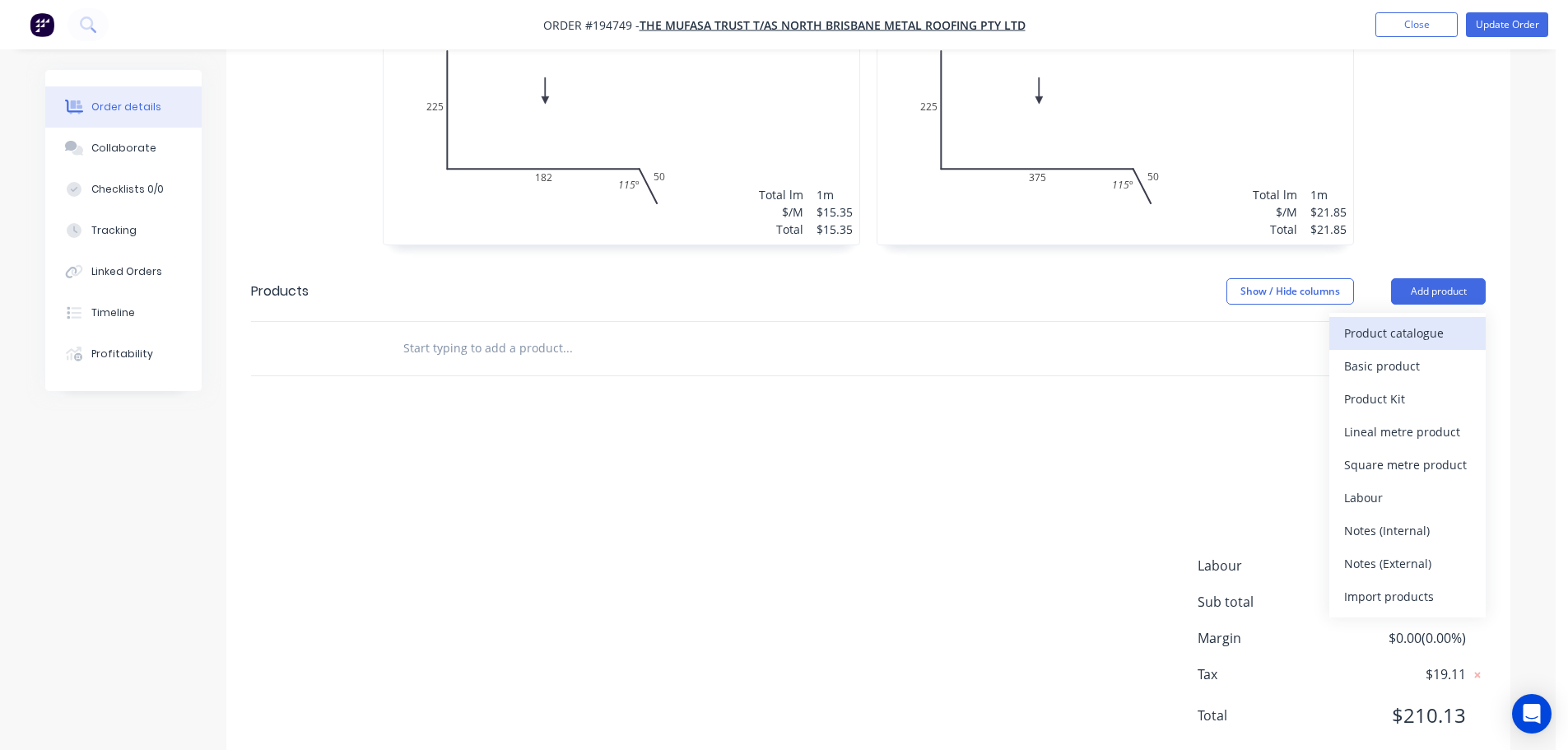
click at [1421, 321] on div "Product catalogue" at bounding box center [1408, 333] width 127 height 24
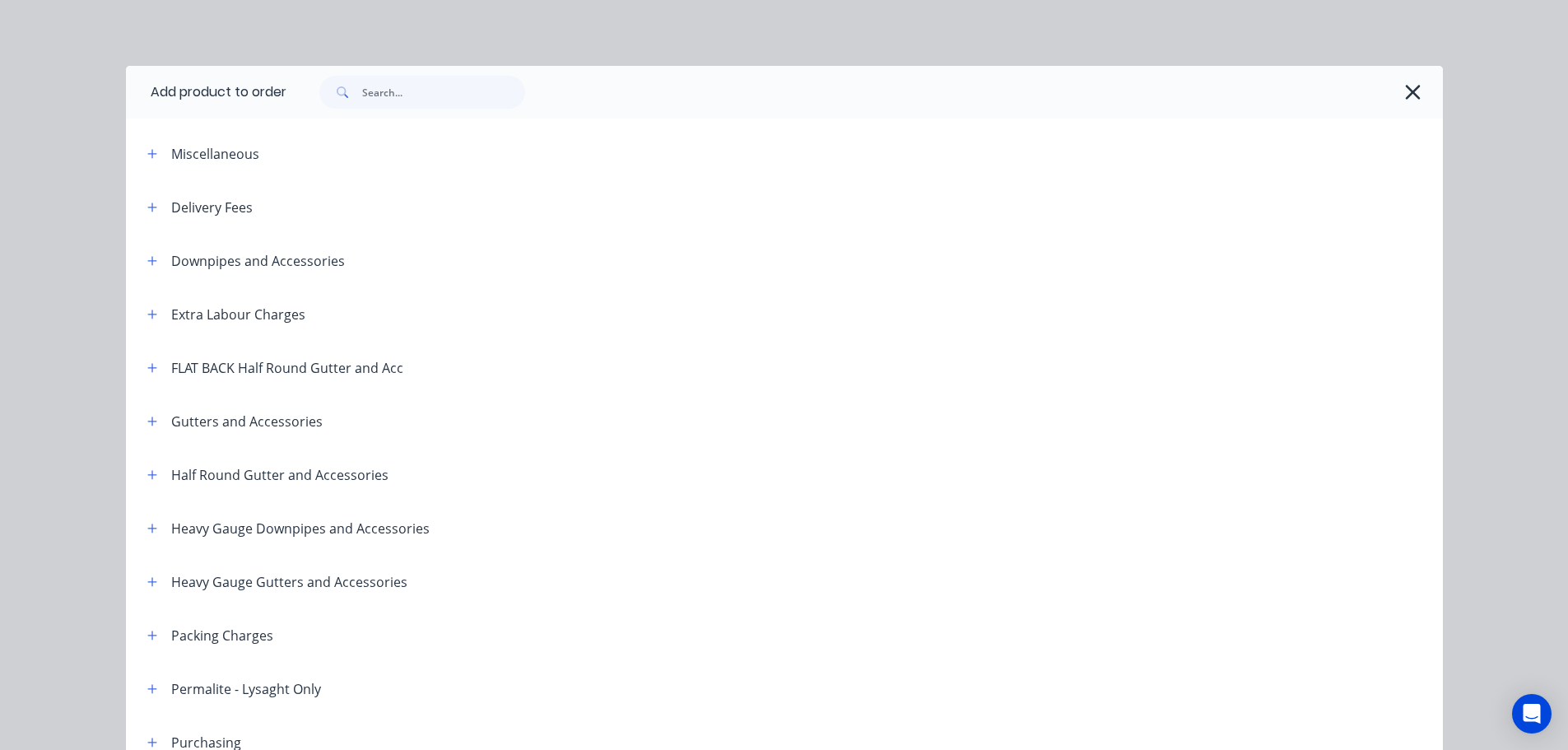
drag, startPoint x: 142, startPoint y: 307, endPoint x: 265, endPoint y: 336, distance: 126.4
click at [142, 308] on button "button" at bounding box center [152, 314] width 21 height 21
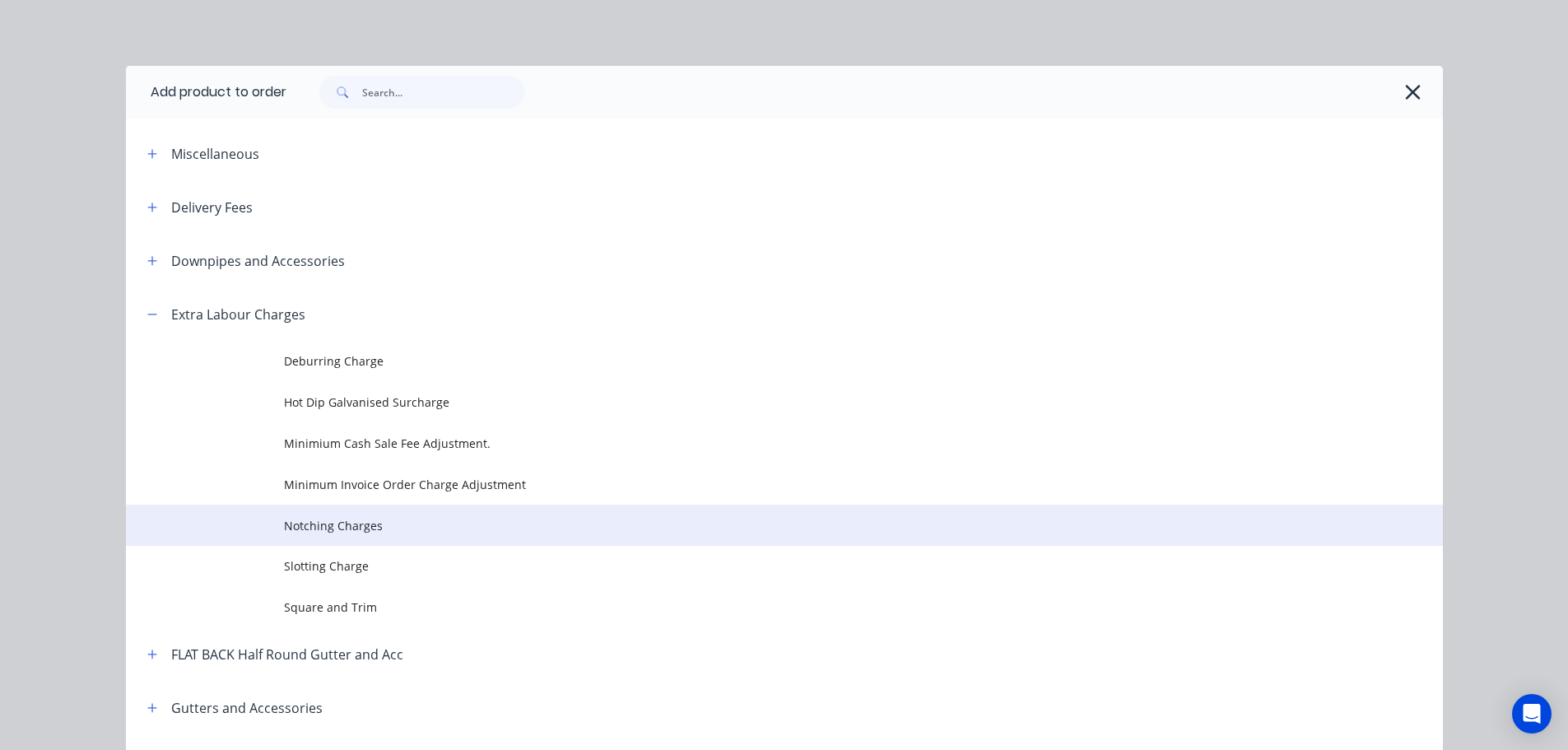
click at [332, 527] on span "Notching Charges" at bounding box center [747, 525] width 927 height 17
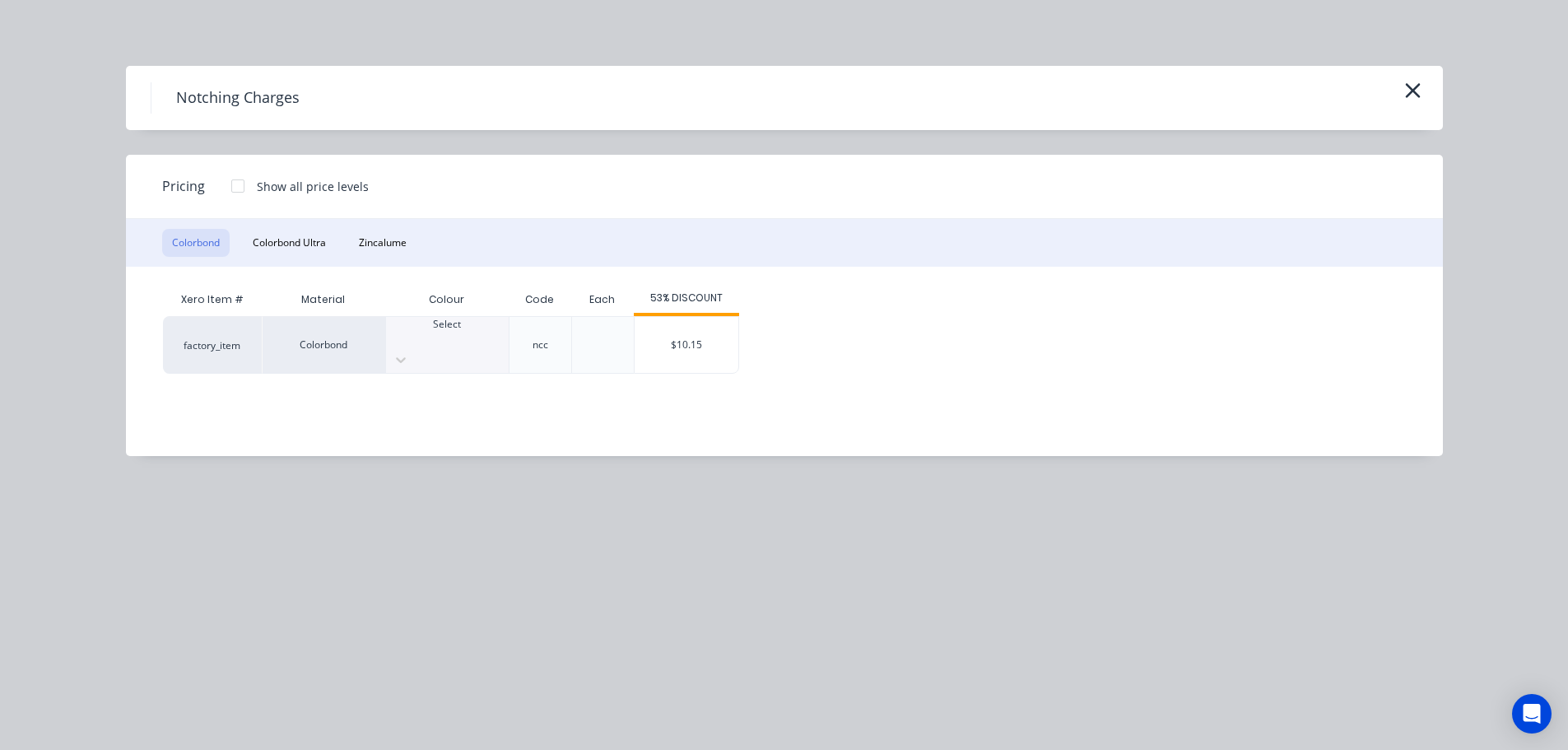
click at [458, 343] on div at bounding box center [447, 339] width 122 height 15
click at [695, 339] on div "$10.15" at bounding box center [687, 345] width 103 height 56
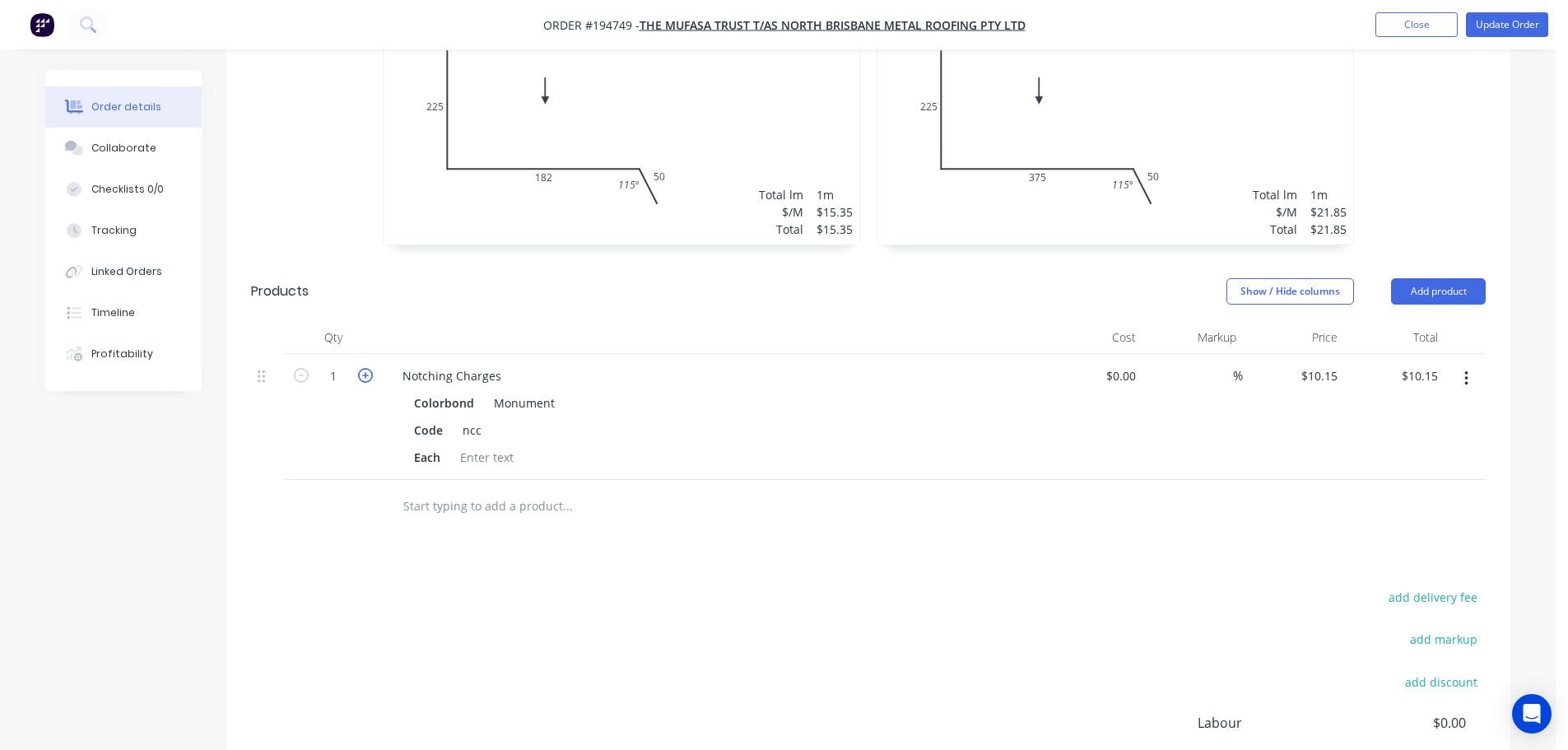
click at [368, 368] on icon "button" at bounding box center [365, 375] width 15 height 15
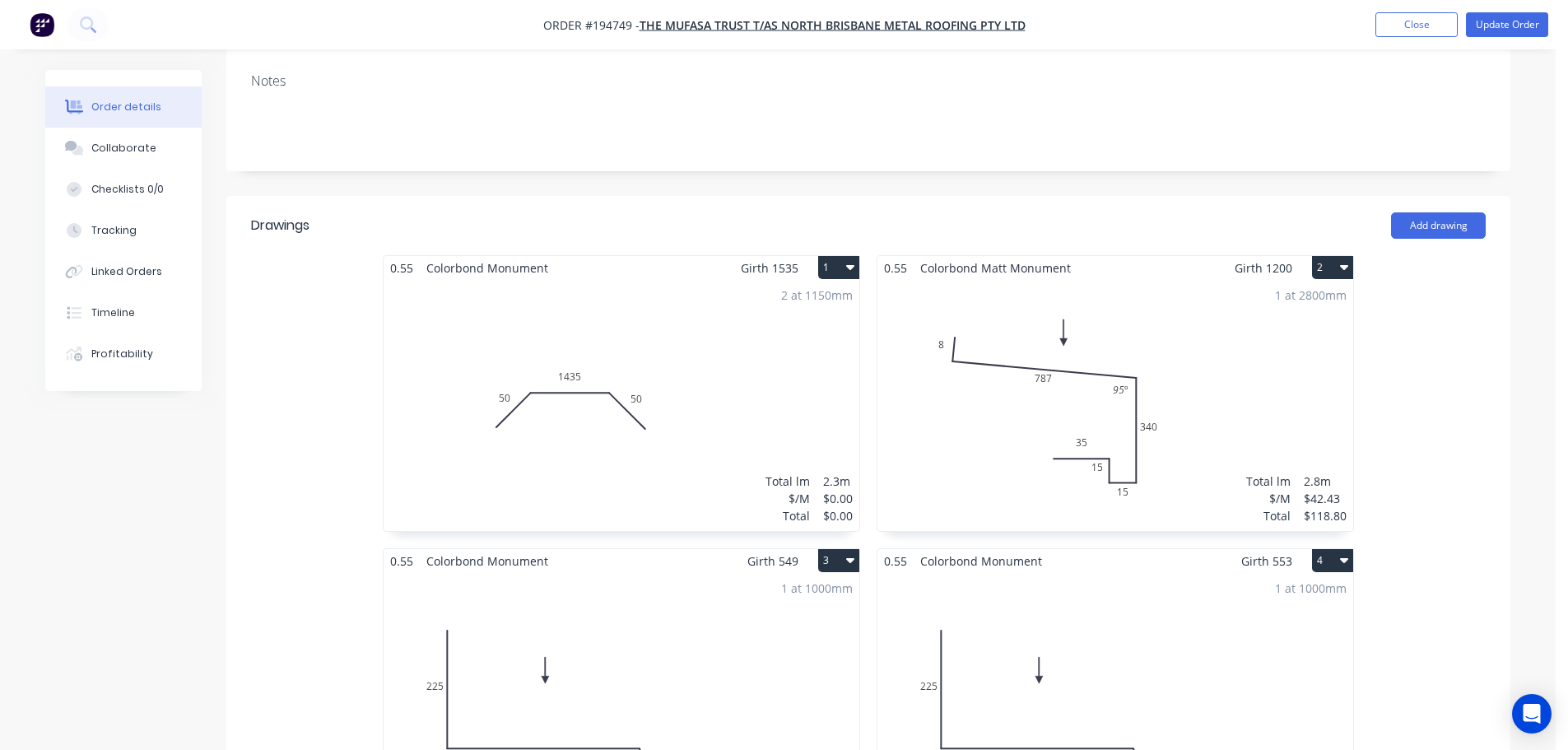
scroll to position [0, 0]
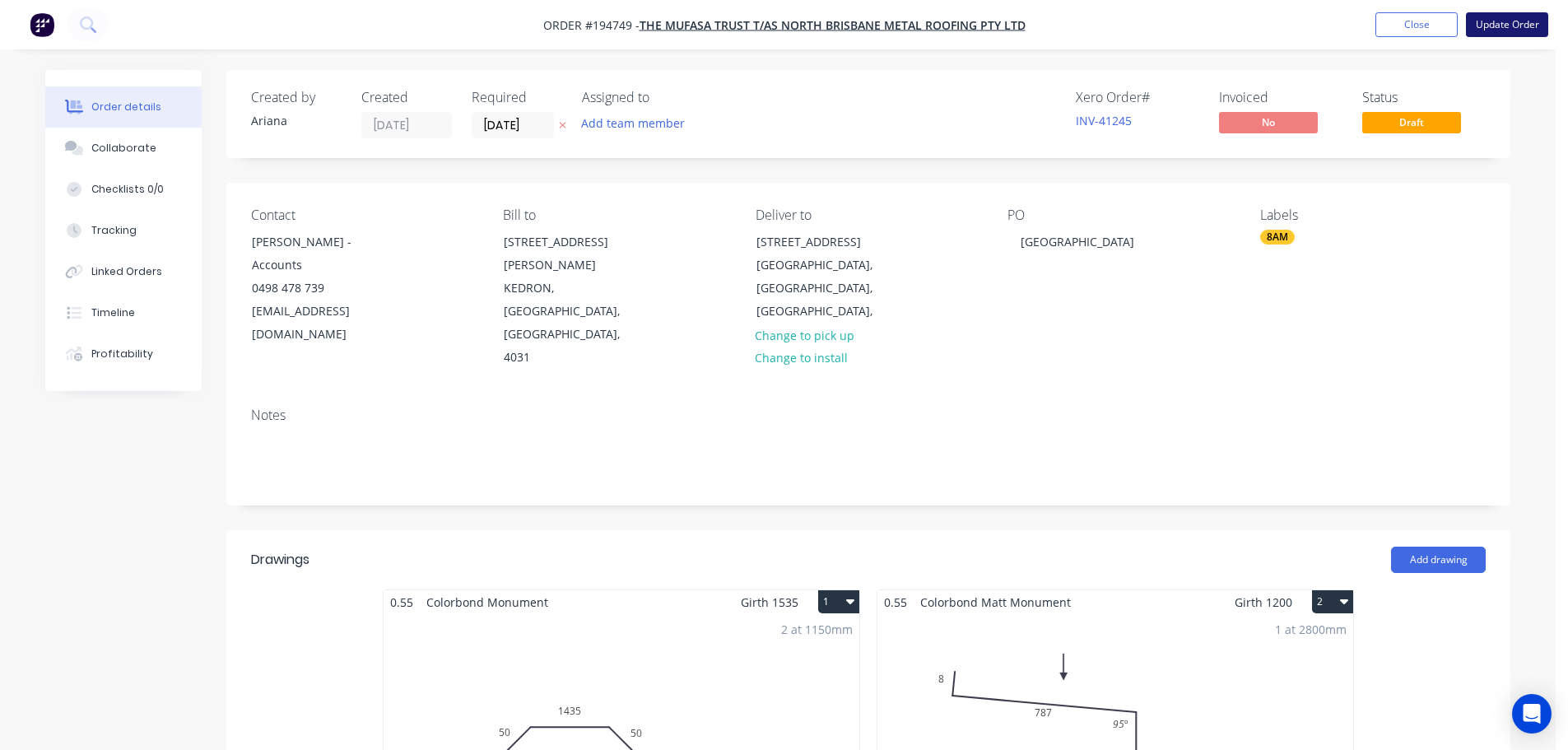
click at [1522, 24] on button "Update Order" at bounding box center [1507, 24] width 82 height 25
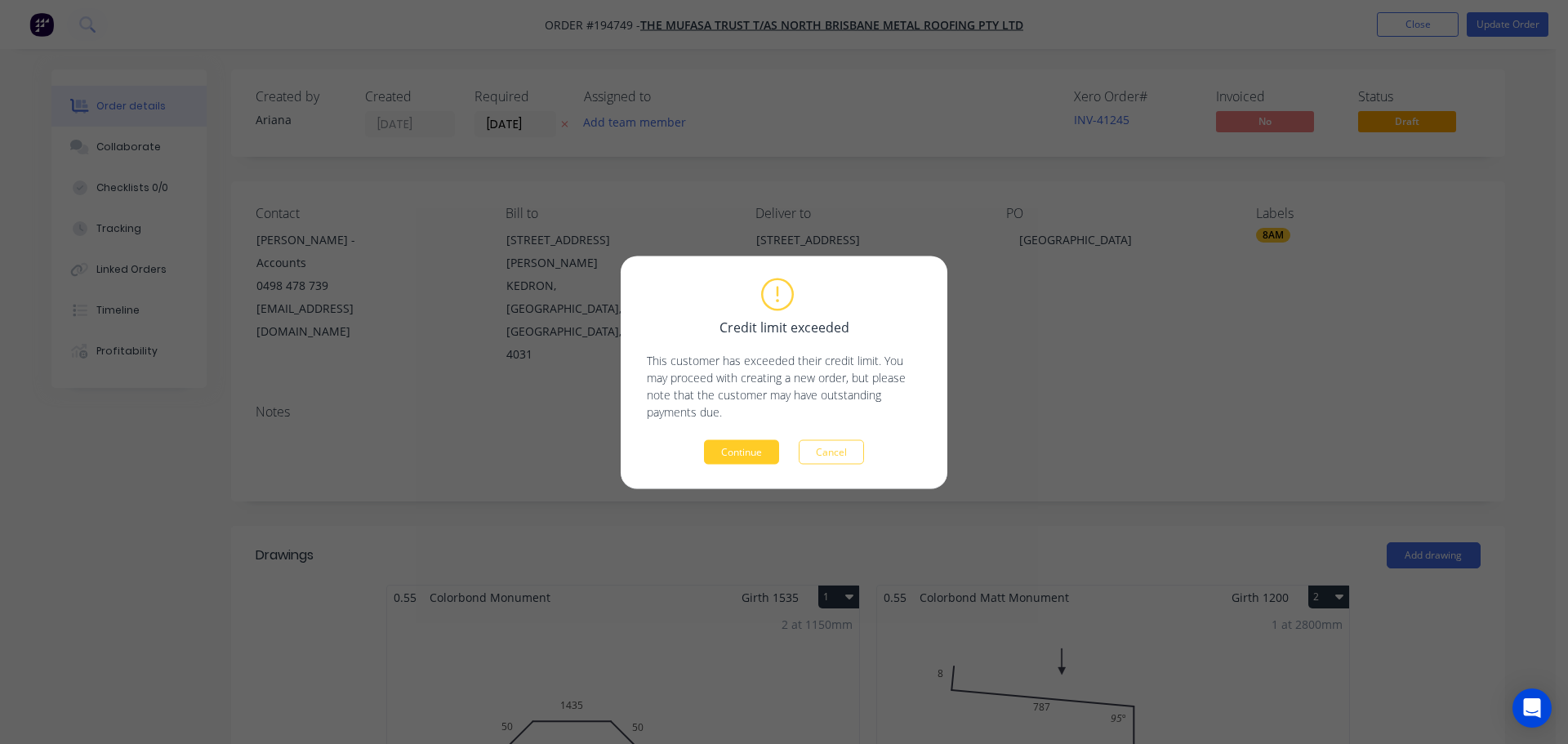
click at [734, 450] on button "Continue" at bounding box center [741, 451] width 75 height 25
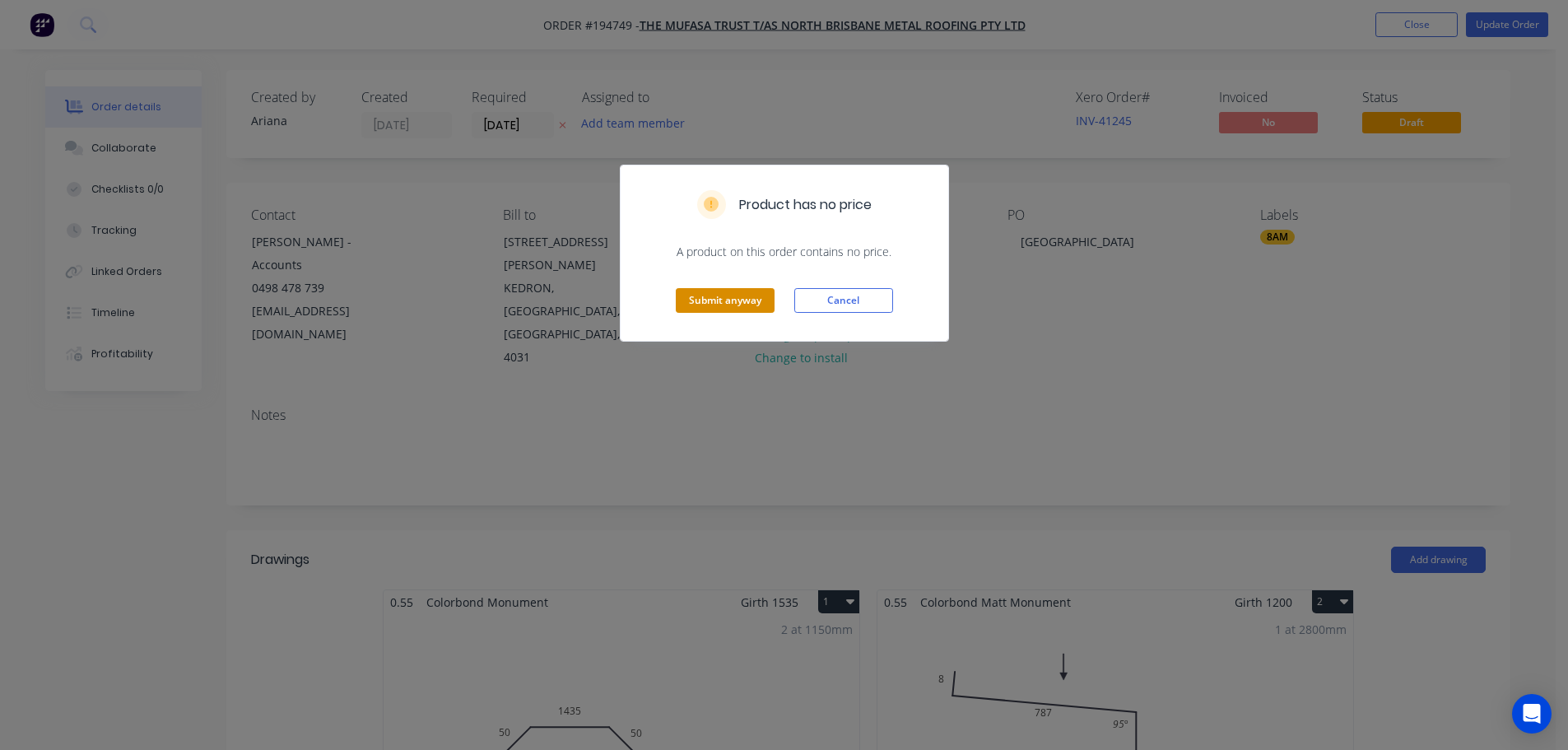
click at [704, 293] on button "Submit anyway" at bounding box center [724, 300] width 98 height 25
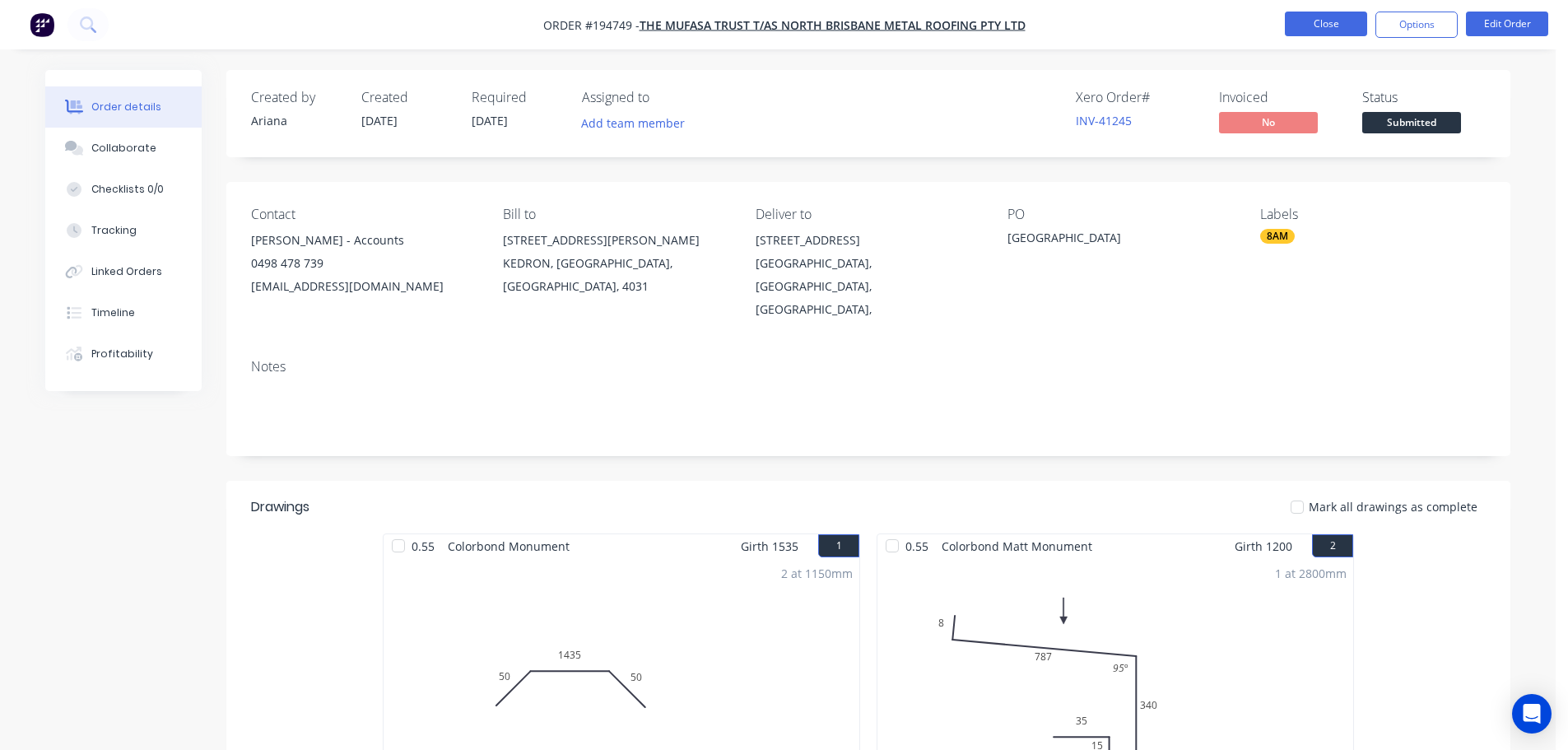
click at [1324, 26] on button "Close" at bounding box center [1326, 24] width 82 height 25
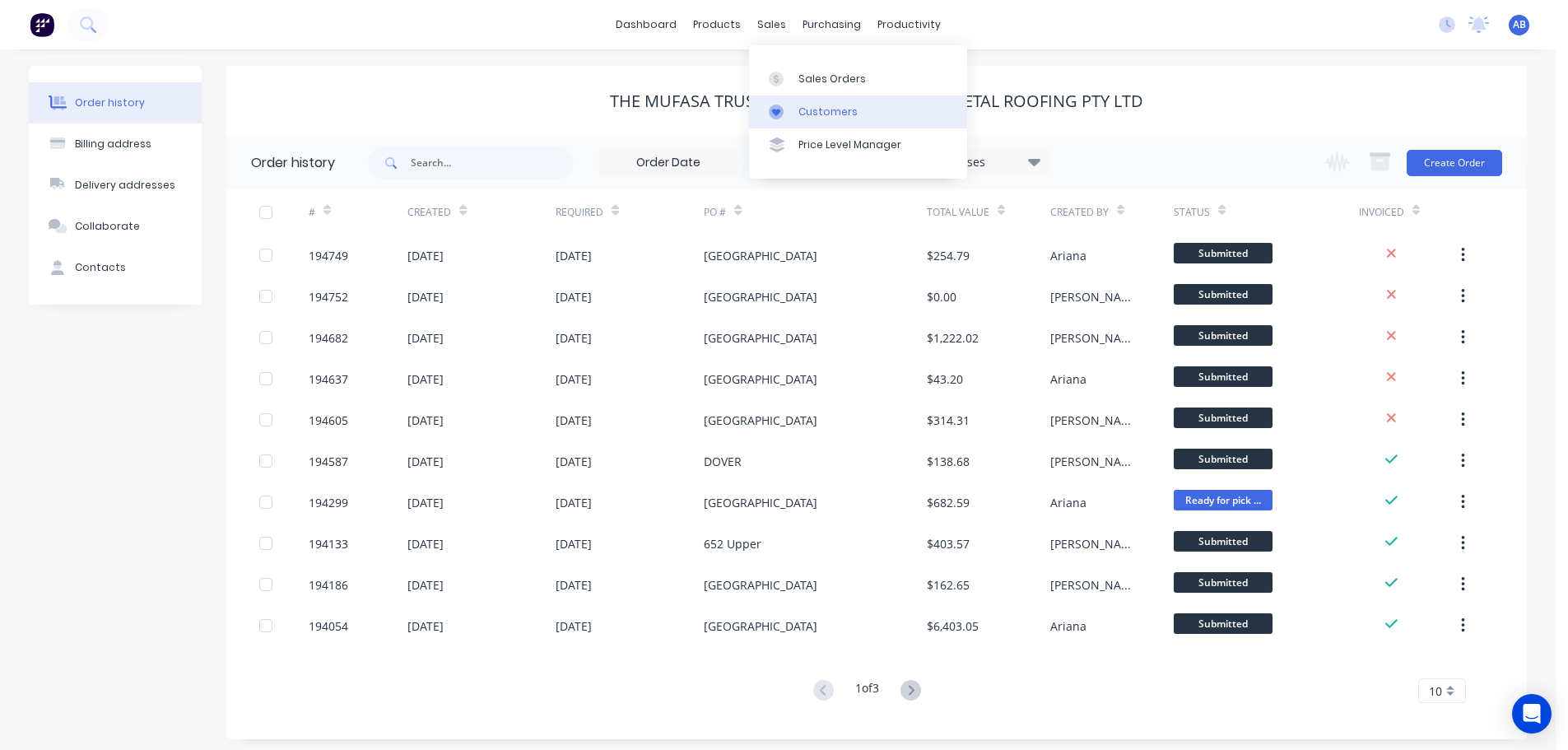
click at [799, 109] on div "Customers" at bounding box center [829, 111] width 60 height 15
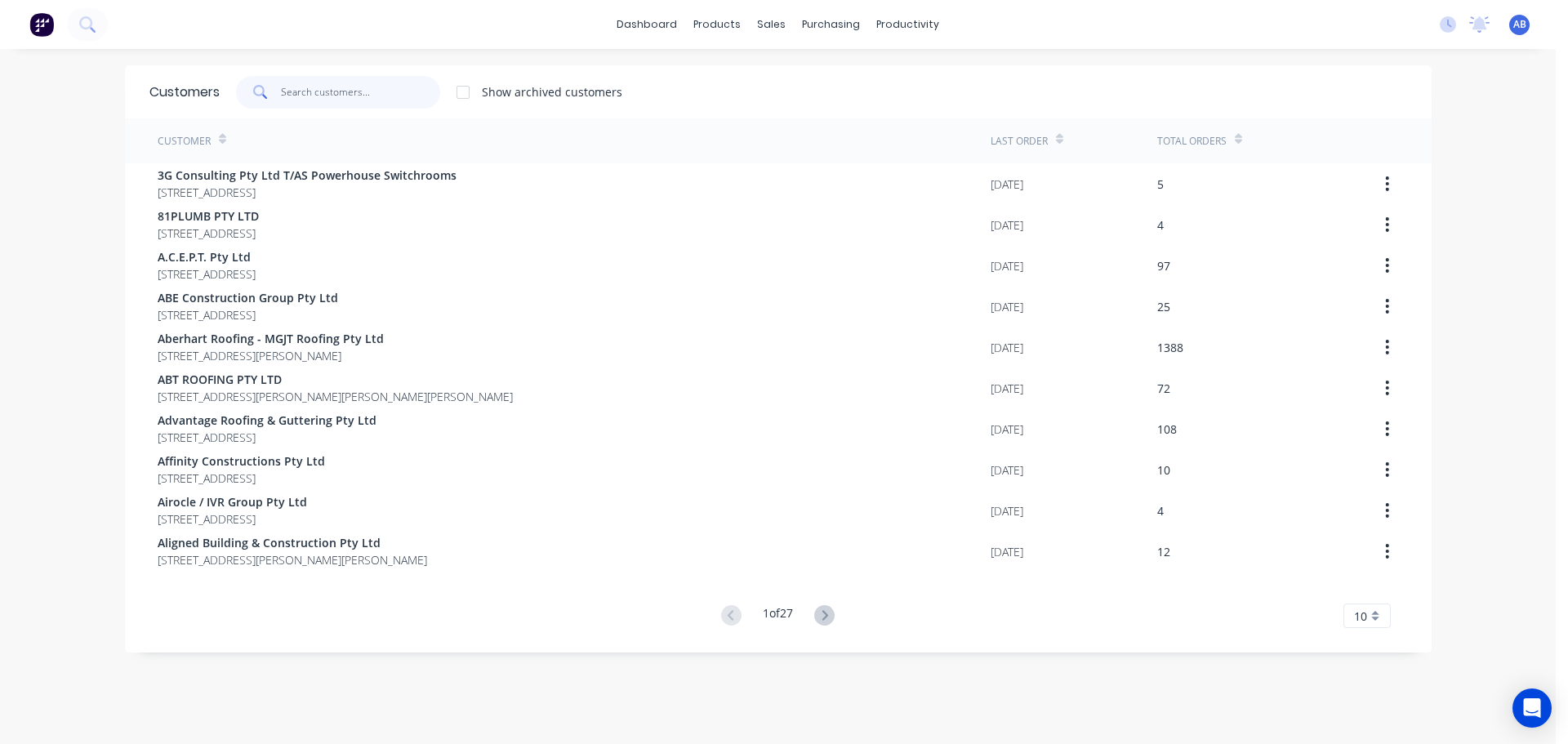
click at [372, 98] on input "text" at bounding box center [361, 92] width 160 height 33
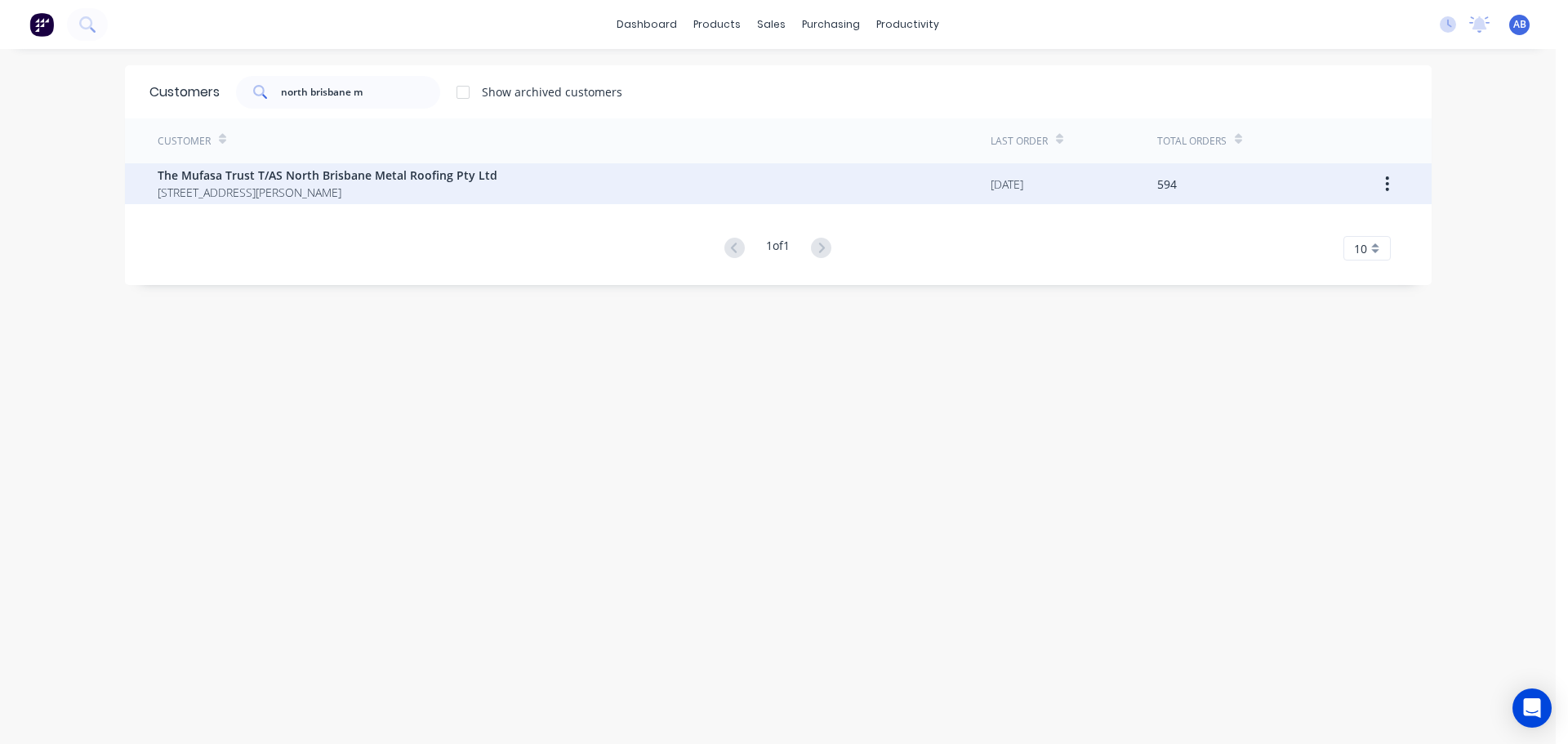
click at [251, 190] on span "[STREET_ADDRESS][PERSON_NAME]" at bounding box center [327, 191] width 340 height 17
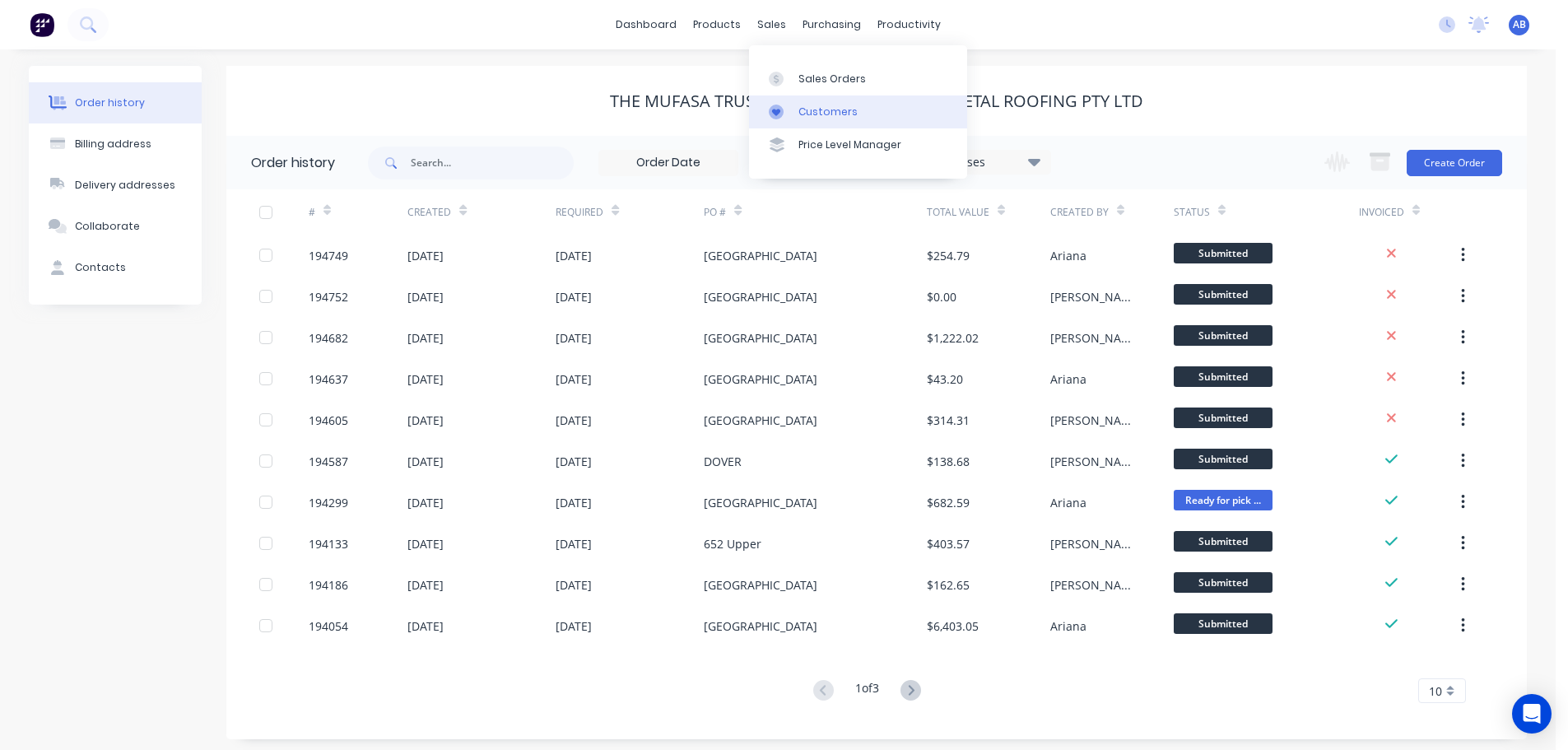
click at [807, 108] on div "Customers" at bounding box center [829, 111] width 60 height 15
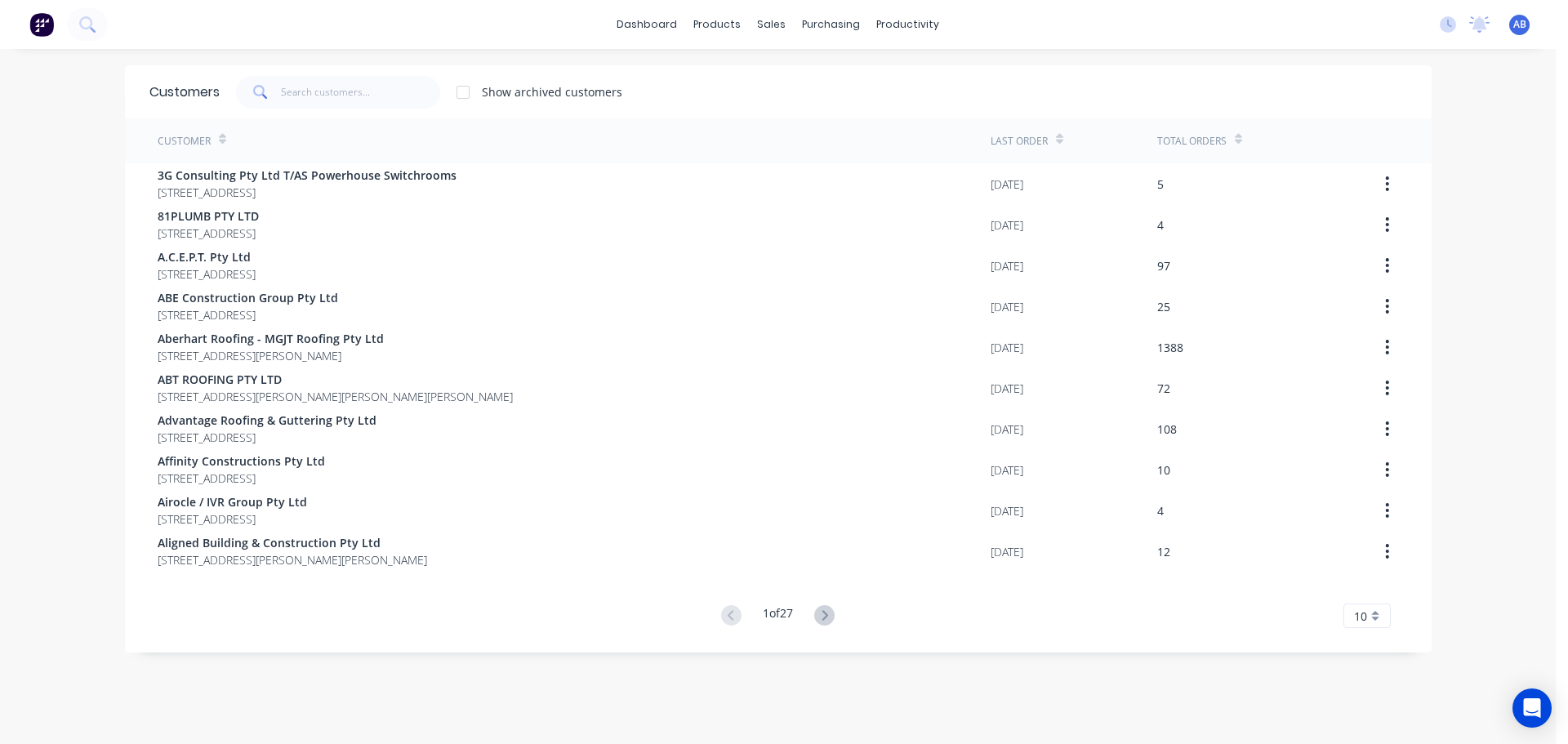
click at [985, 26] on div "dashboard products sales purchasing productivity dashboard products Product Cat…" at bounding box center [778, 25] width 1555 height 49
drag, startPoint x: 388, startPoint y: 94, endPoint x: 434, endPoint y: 93, distance: 46.0
click at [388, 94] on input "text" at bounding box center [361, 92] width 160 height 33
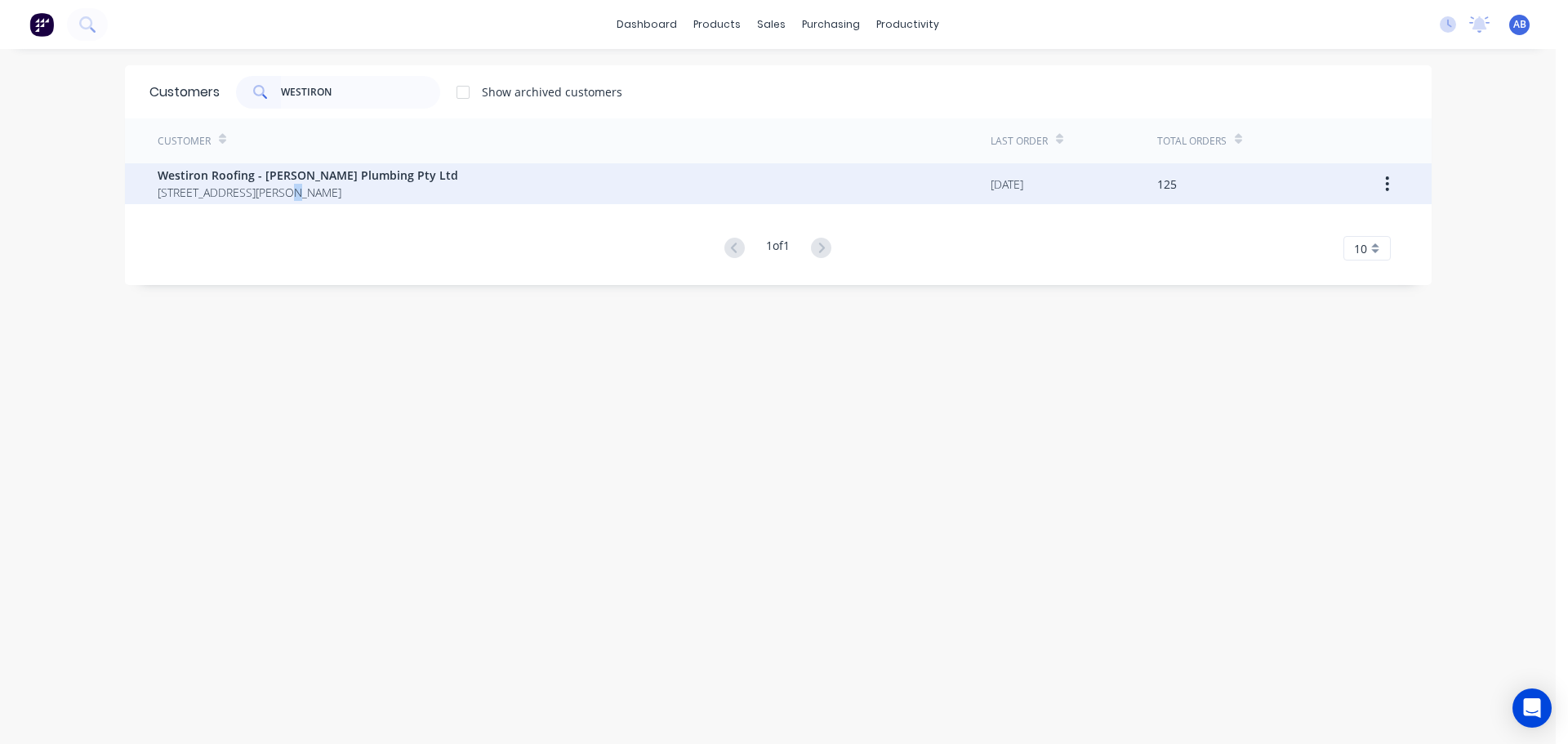
click at [264, 188] on span "[STREET_ADDRESS][PERSON_NAME]" at bounding box center [307, 191] width 301 height 17
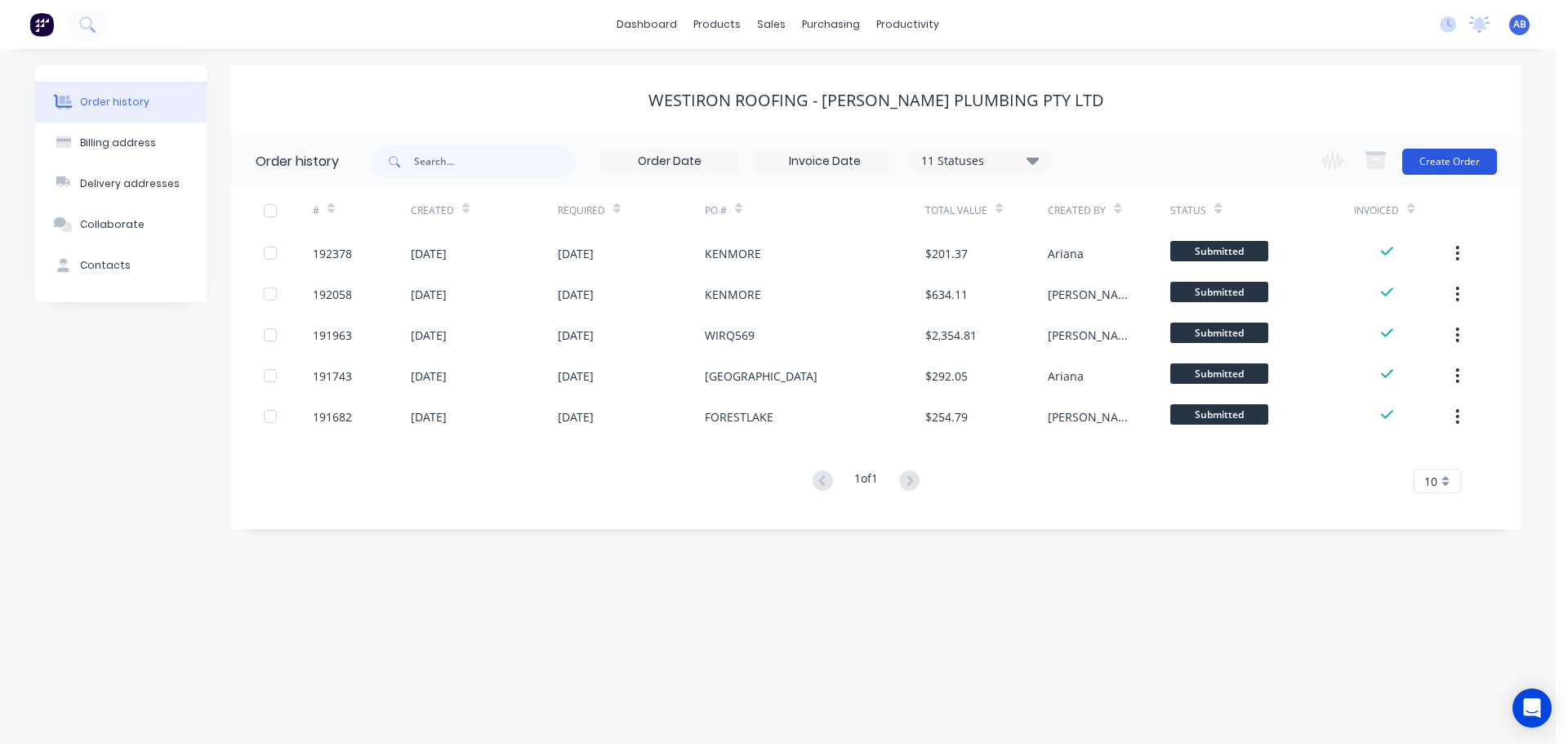
click at [1469, 165] on button "Create Order" at bounding box center [1450, 162] width 95 height 27
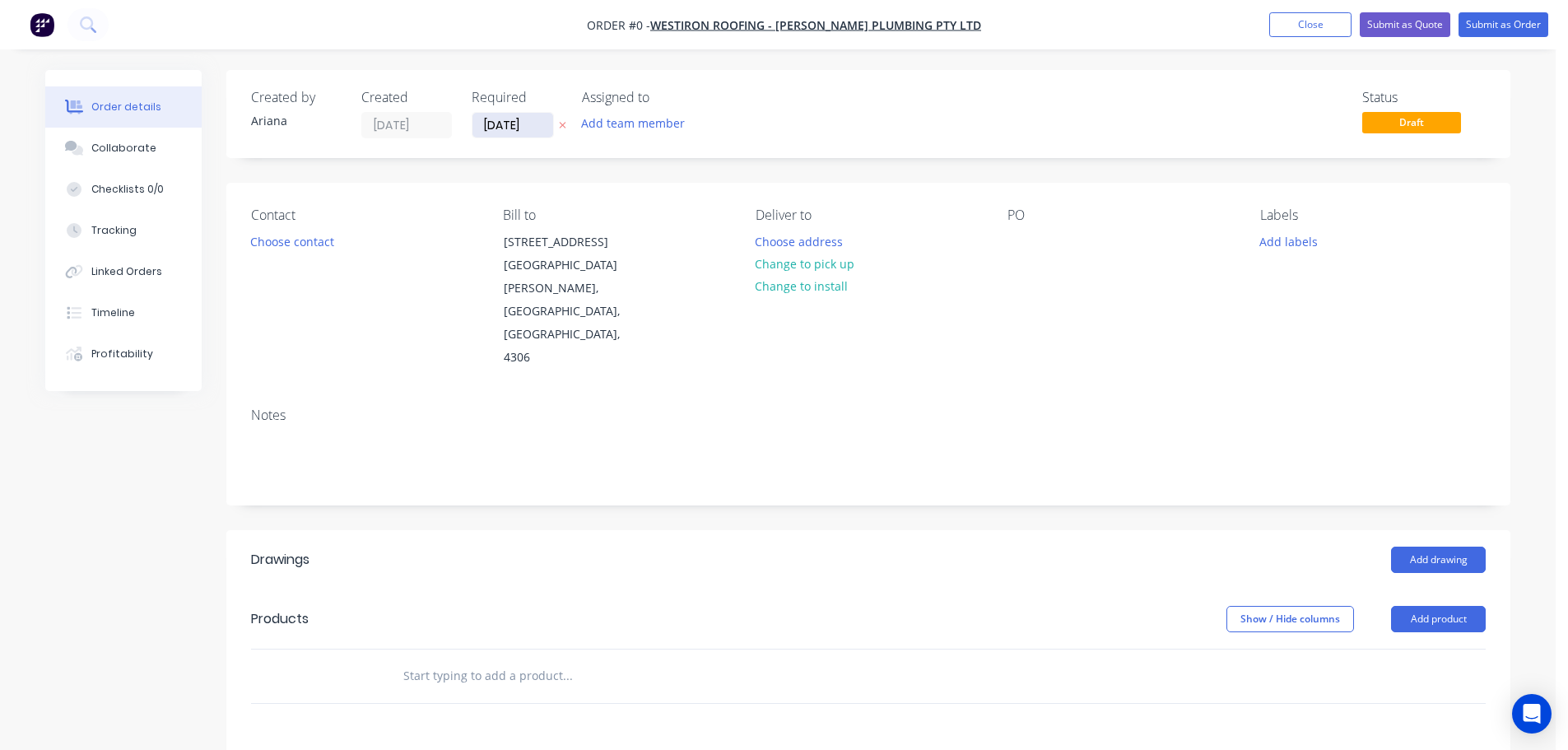
click at [512, 122] on input "[DATE]" at bounding box center [513, 125] width 80 height 25
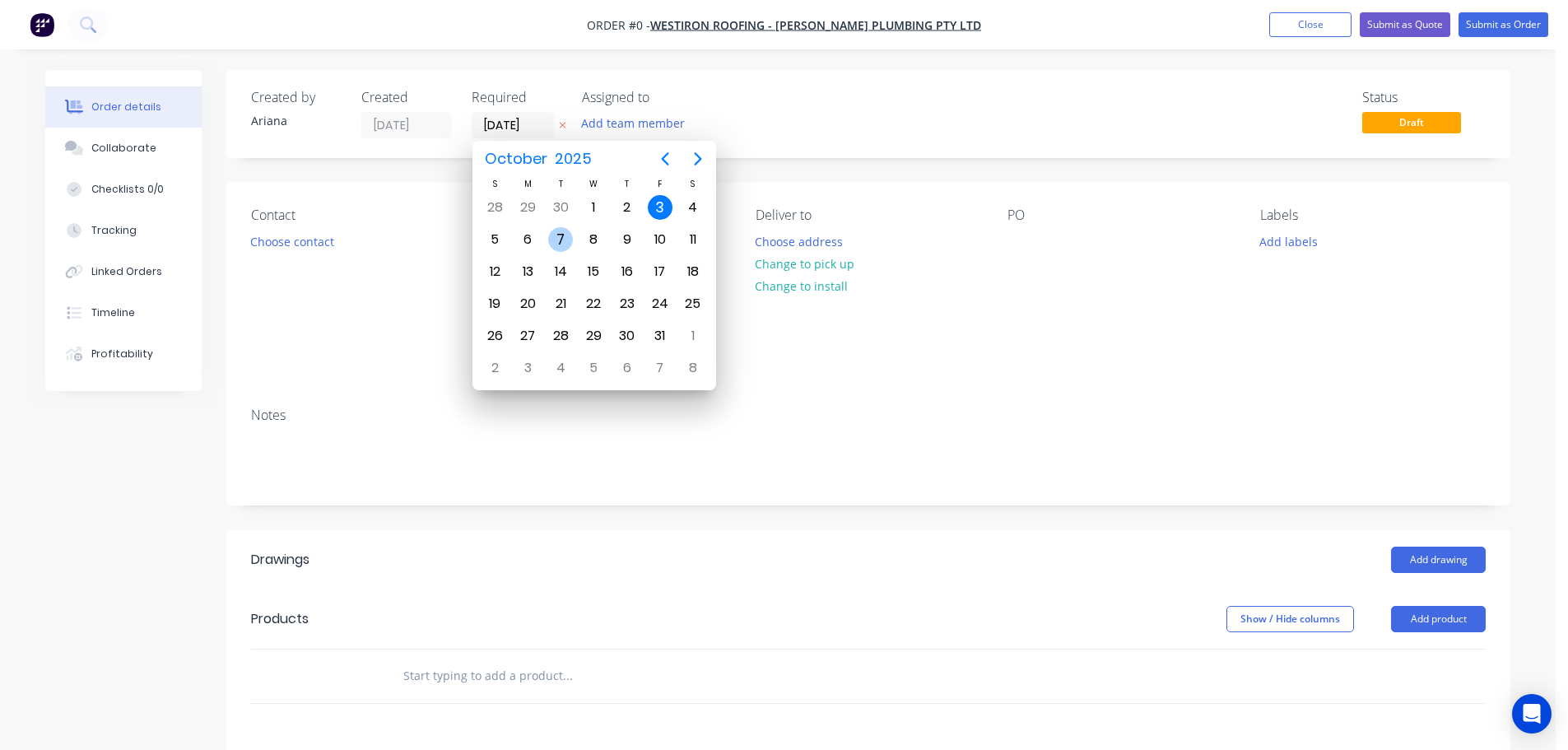
click at [561, 230] on div "7" at bounding box center [560, 239] width 25 height 25
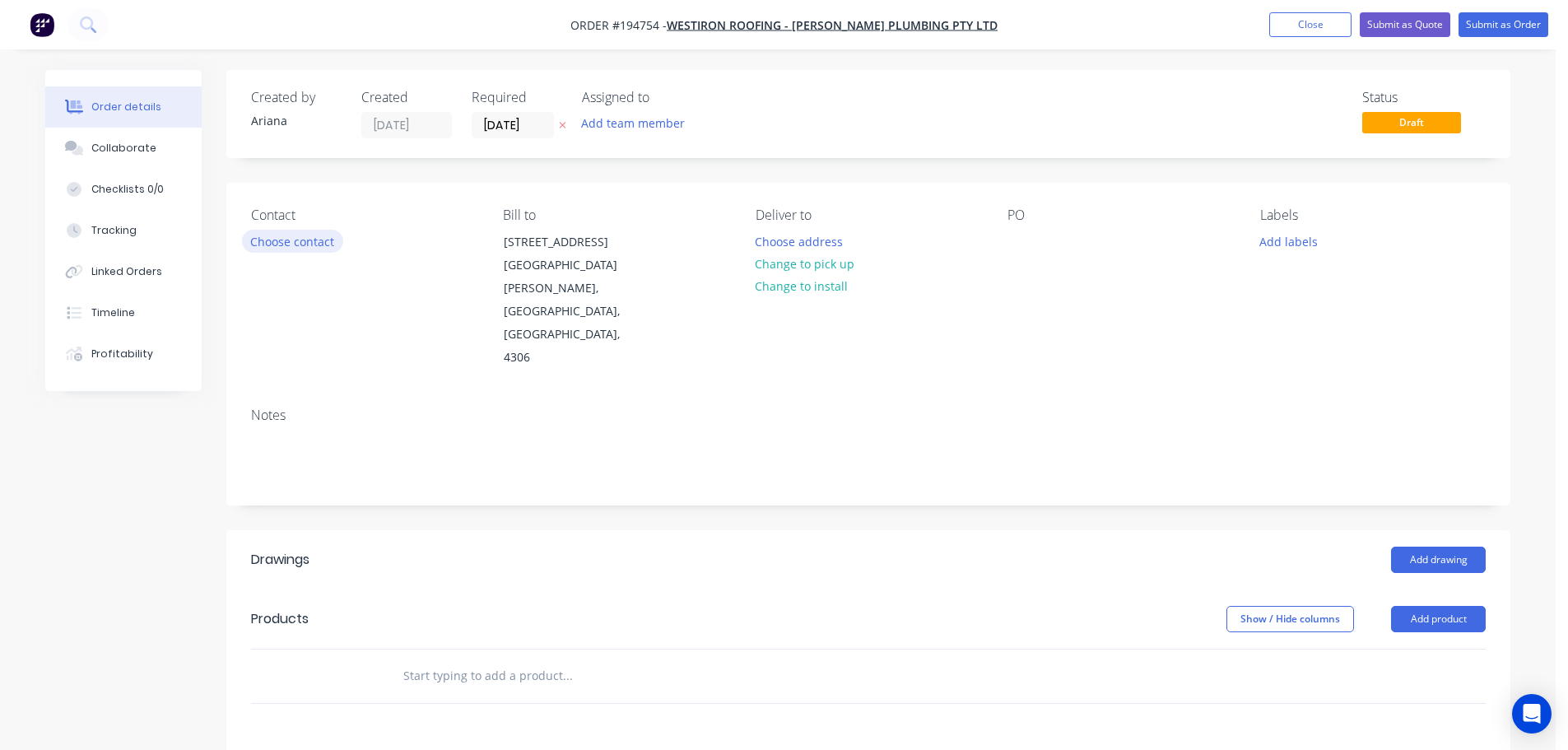
click at [302, 239] on button "Choose contact" at bounding box center [293, 240] width 101 height 22
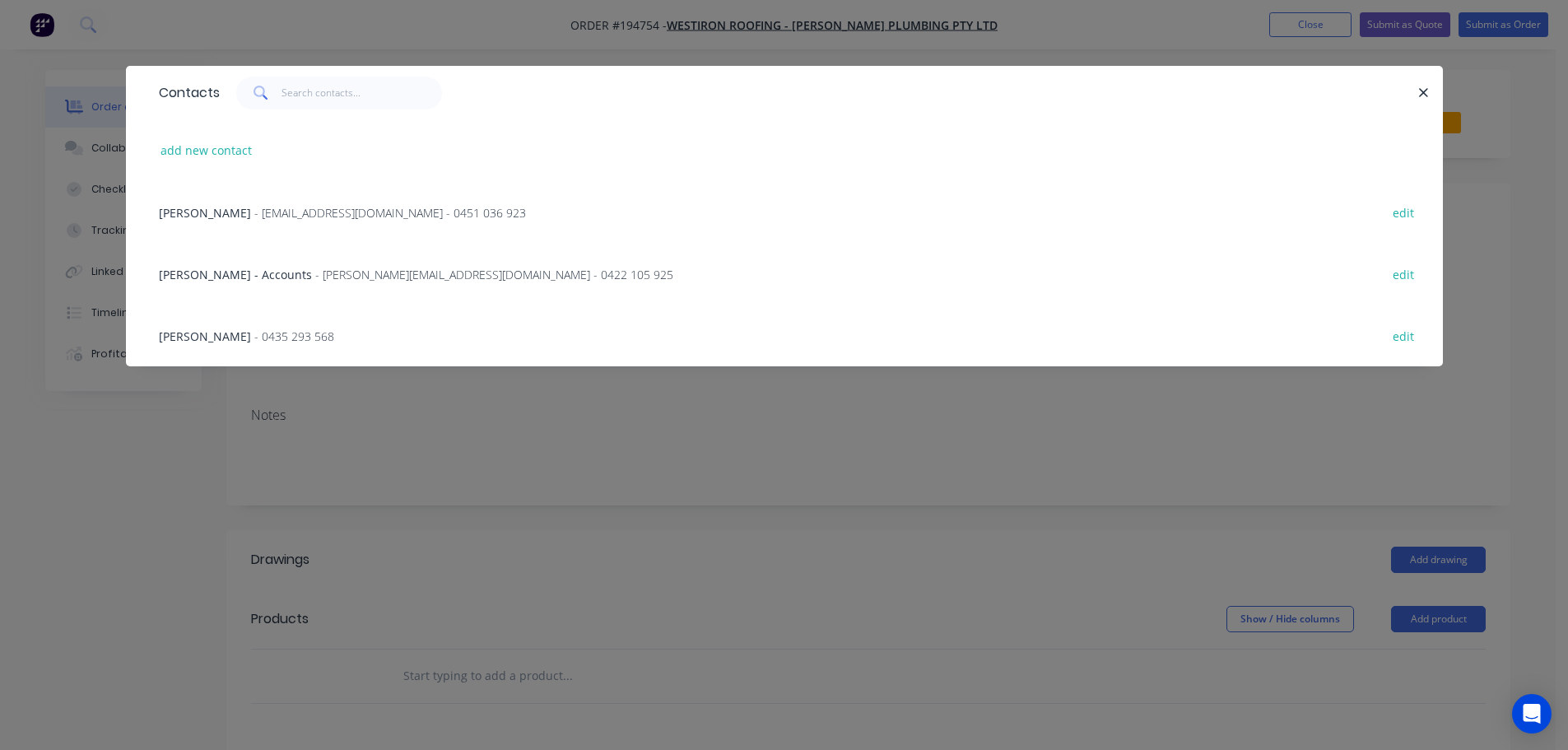
click at [254, 214] on span "- [EMAIL_ADDRESS][DOMAIN_NAME] - 0451 036 923" at bounding box center [390, 213] width 271 height 16
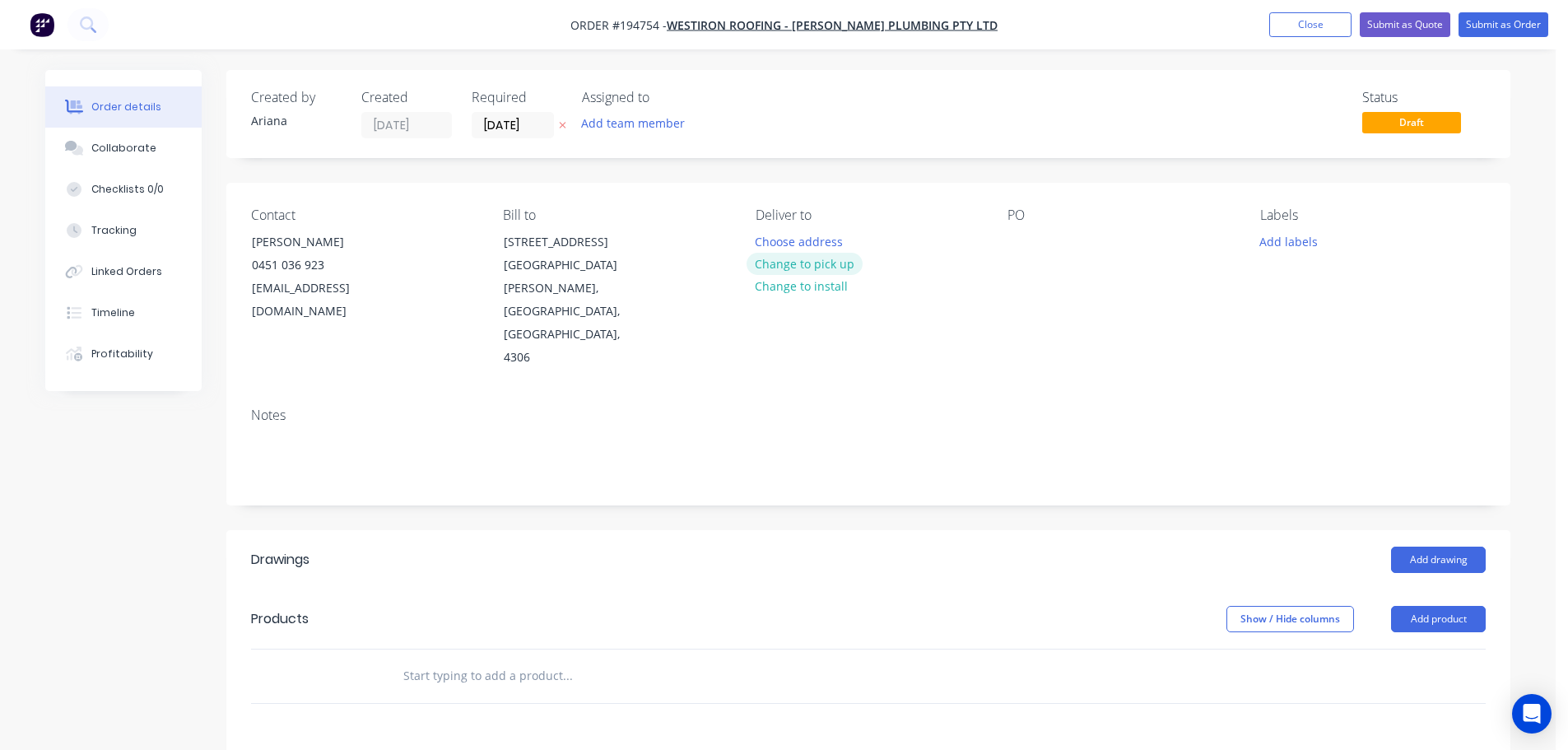
click at [777, 259] on button "Change to pick up" at bounding box center [805, 263] width 117 height 22
click at [764, 241] on div at bounding box center [769, 241] width 27 height 24
click at [991, 310] on div "Contact [PERSON_NAME] [PHONE_NUMBER] [EMAIL_ADDRESS][DOMAIN_NAME] Bill to [STRE…" at bounding box center [868, 288] width 1285 height 212
click at [1021, 238] on div at bounding box center [1020, 241] width 27 height 24
click at [1240, 333] on div "Contact [PERSON_NAME] [PHONE_NUMBER] [EMAIL_ADDRESS][DOMAIN_NAME] Bill to [STRE…" at bounding box center [868, 288] width 1285 height 212
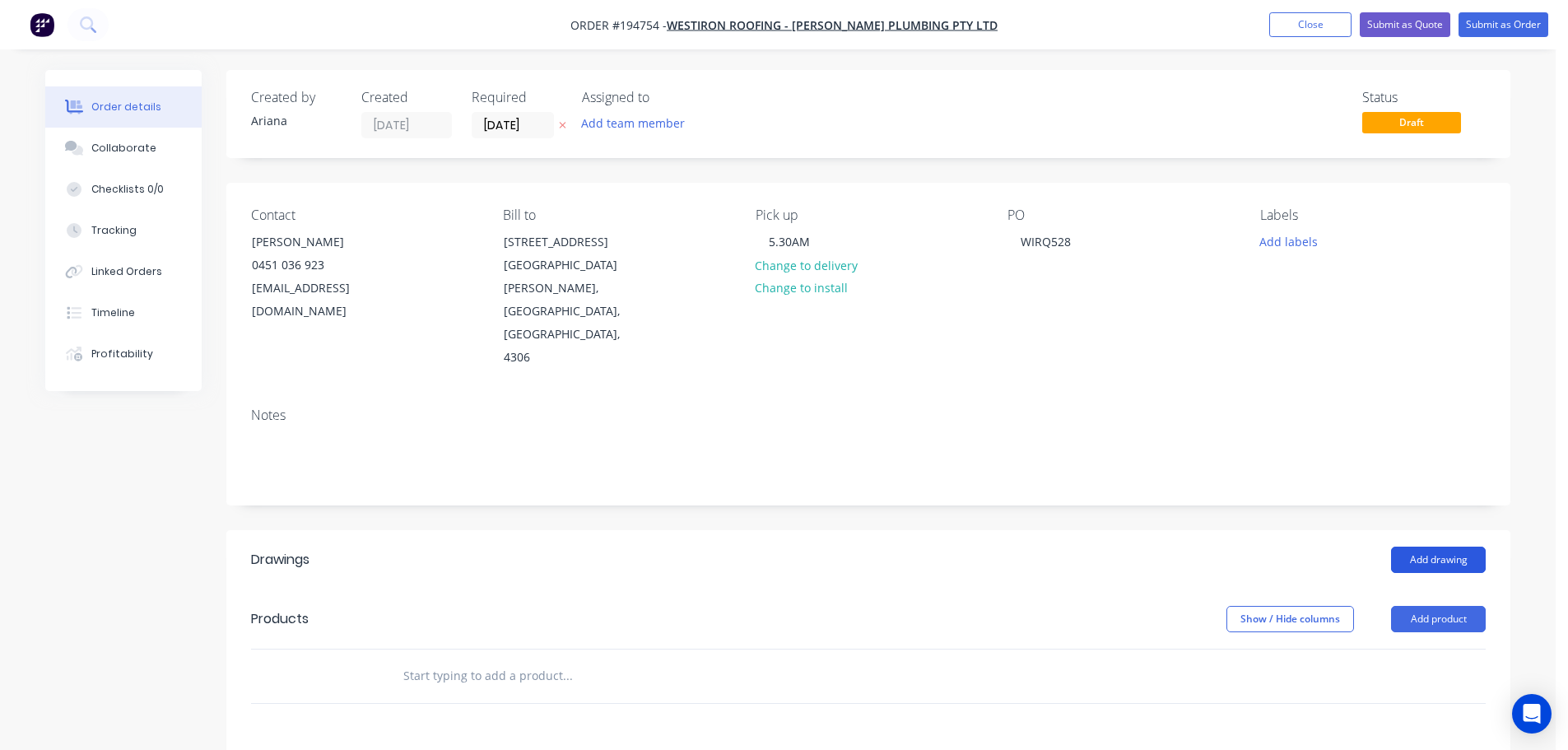
click at [1452, 546] on button "Add drawing" at bounding box center [1438, 559] width 94 height 27
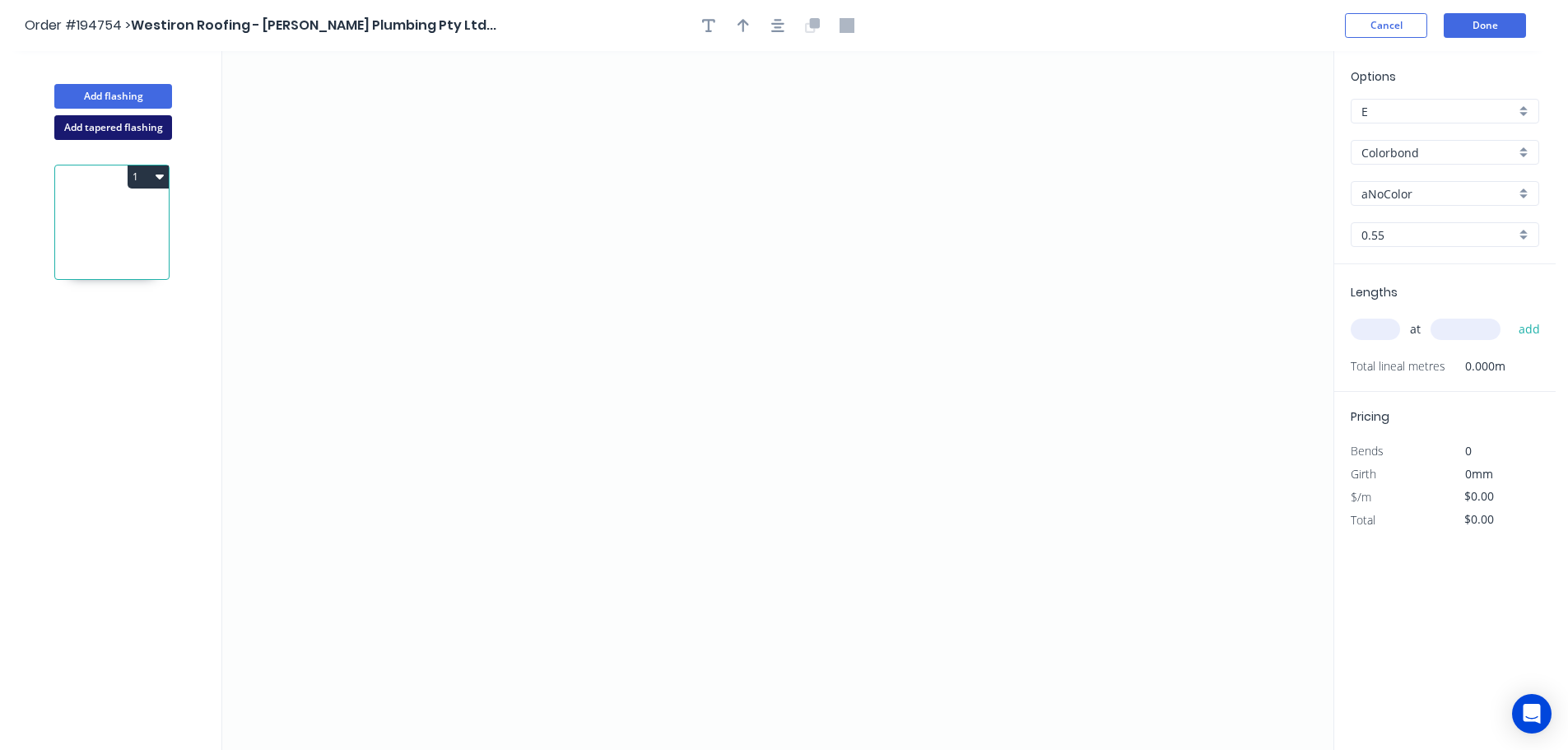
click at [115, 128] on button "Add tapered flashing" at bounding box center [113, 127] width 117 height 25
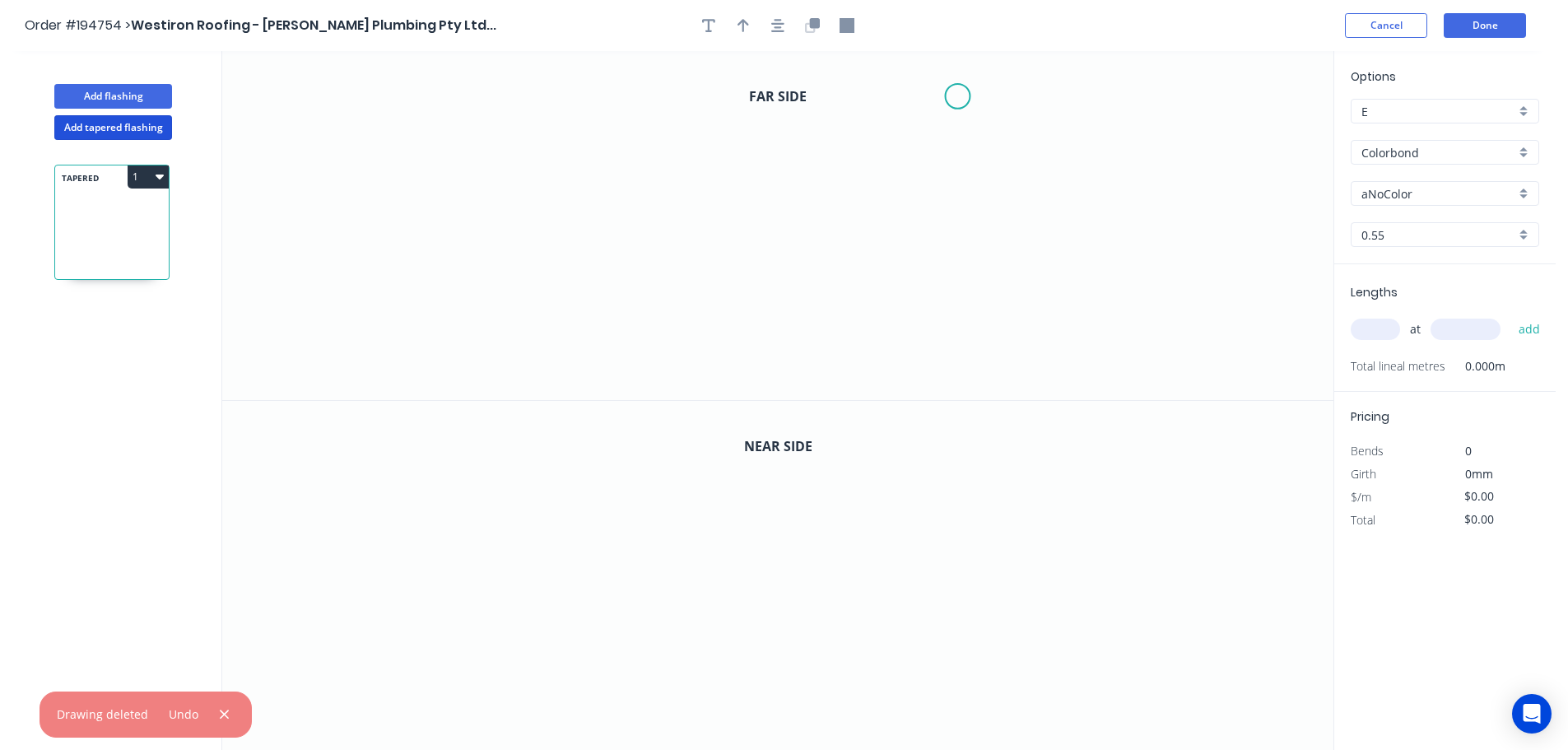
click at [958, 96] on icon "0" at bounding box center [778, 225] width 1112 height 349
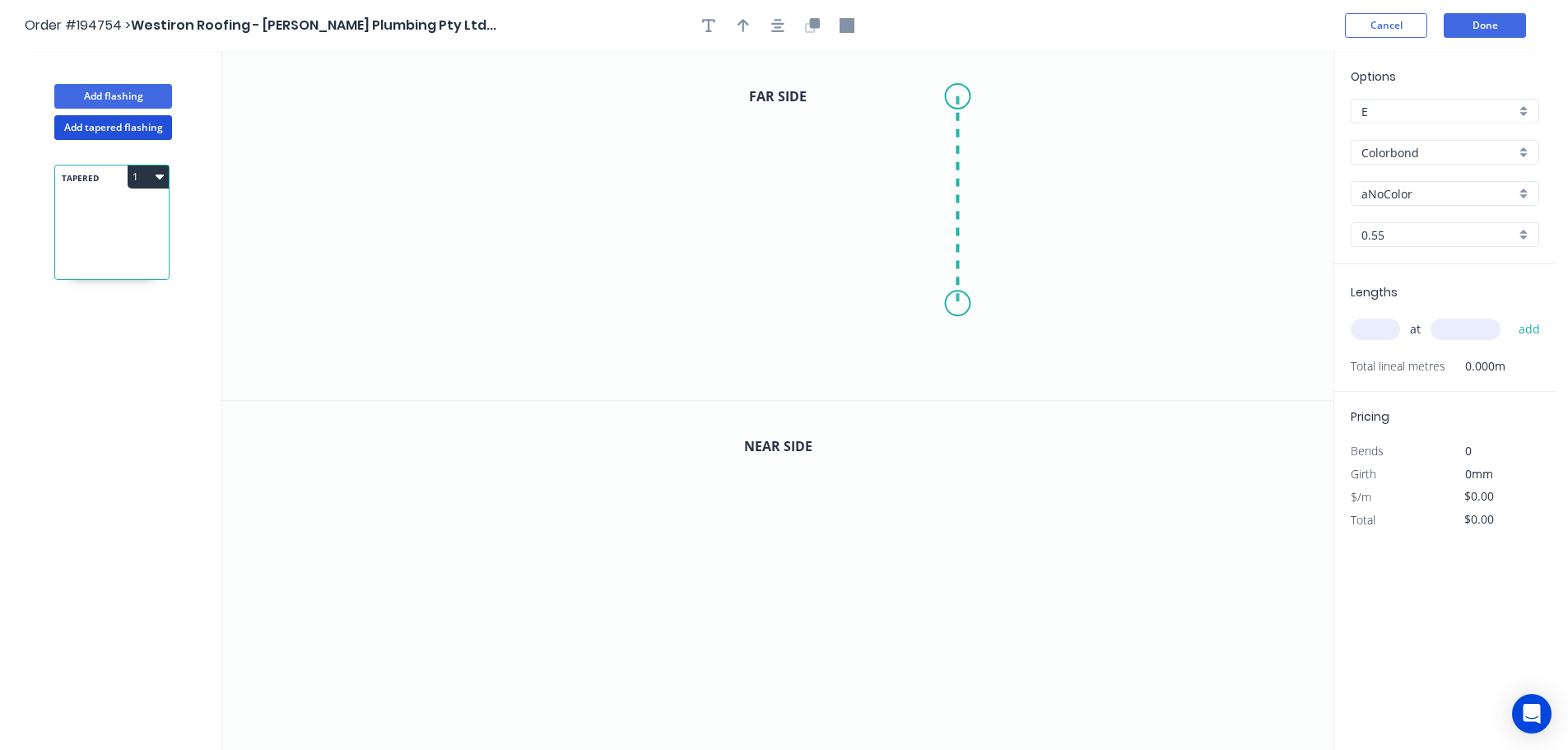
click at [958, 304] on icon "0" at bounding box center [778, 225] width 1112 height 349
click at [487, 309] on icon "0 ?" at bounding box center [778, 225] width 1112 height 349
click at [441, 379] on icon "0 ? ?" at bounding box center [778, 225] width 1112 height 349
click at [441, 379] on circle at bounding box center [442, 378] width 25 height 25
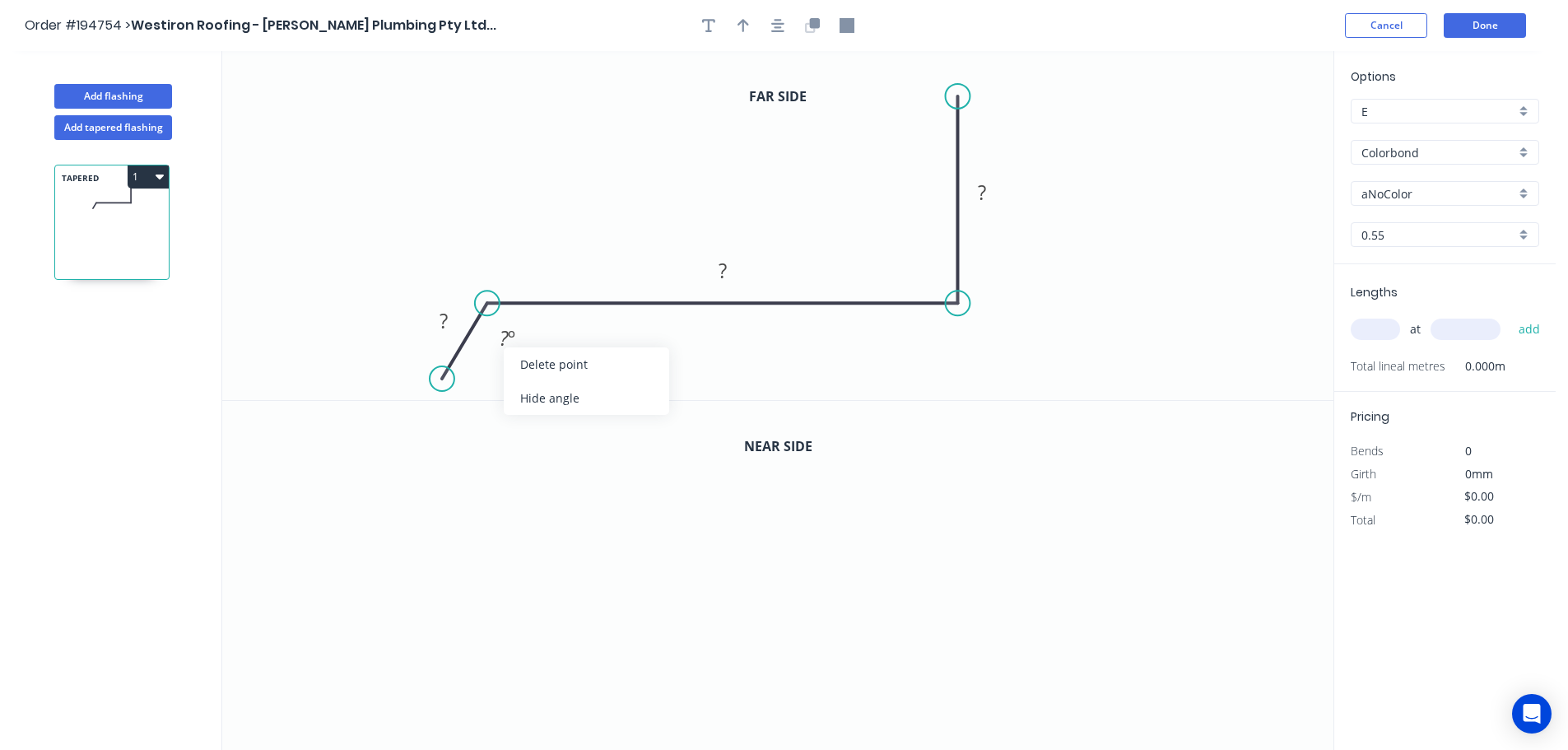
click at [533, 393] on div "Hide angle" at bounding box center [586, 398] width 166 height 34
click at [450, 318] on rect at bounding box center [443, 321] width 33 height 23
drag, startPoint x: 631, startPoint y: 127, endPoint x: 665, endPoint y: 94, distance: 47.4
click at [635, 122] on icon "0 30 480 100" at bounding box center [778, 225] width 1112 height 349
drag, startPoint x: 742, startPoint y: 22, endPoint x: 821, endPoint y: 48, distance: 83.2
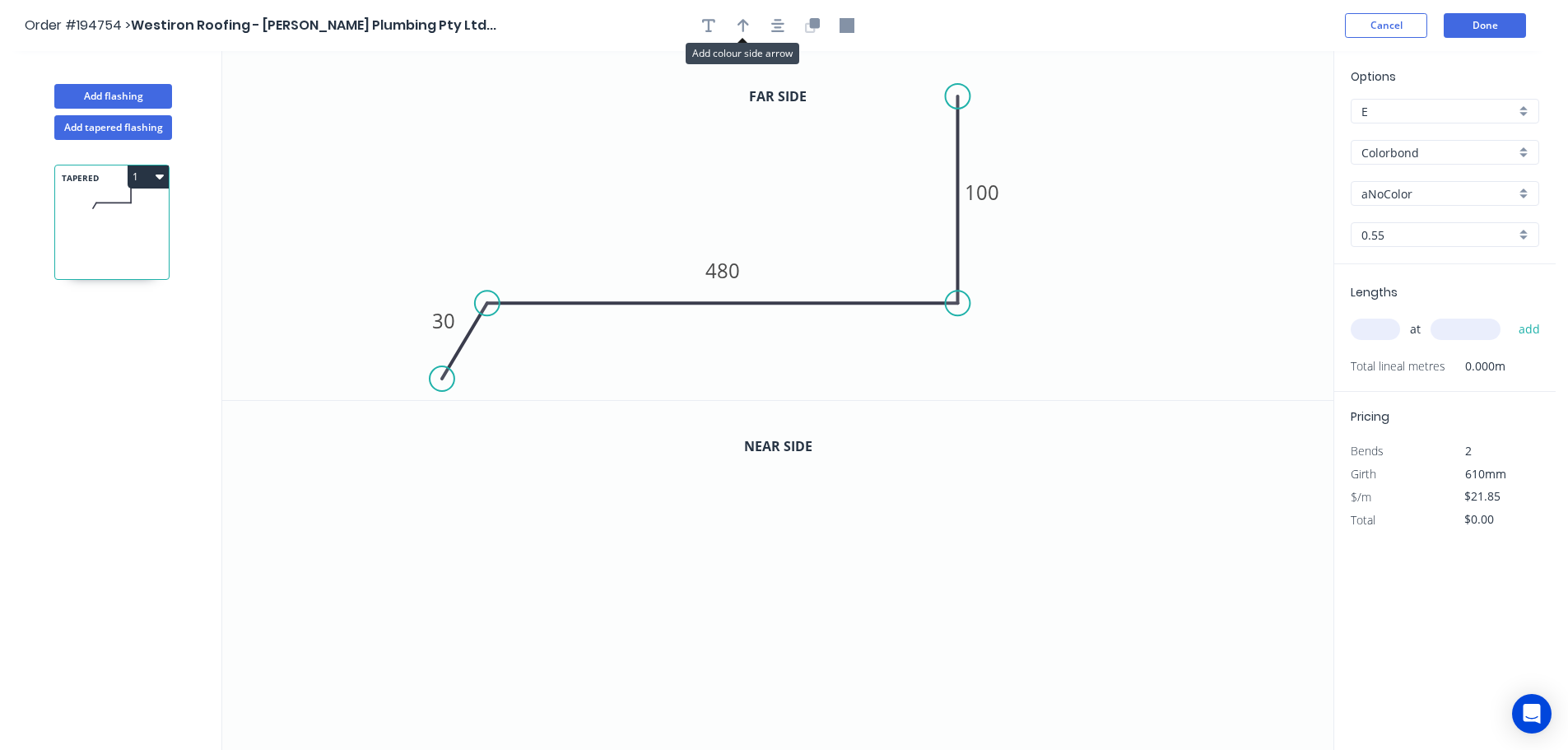
click at [742, 21] on icon "button" at bounding box center [743, 25] width 12 height 13
drag, startPoint x: 1250, startPoint y: 132, endPoint x: 650, endPoint y: 161, distance: 600.7
click at [650, 161] on icon at bounding box center [649, 142] width 15 height 53
click at [1385, 327] on input "text" at bounding box center [1376, 330] width 50 height 22
click at [1472, 326] on input "text" at bounding box center [1466, 330] width 70 height 22
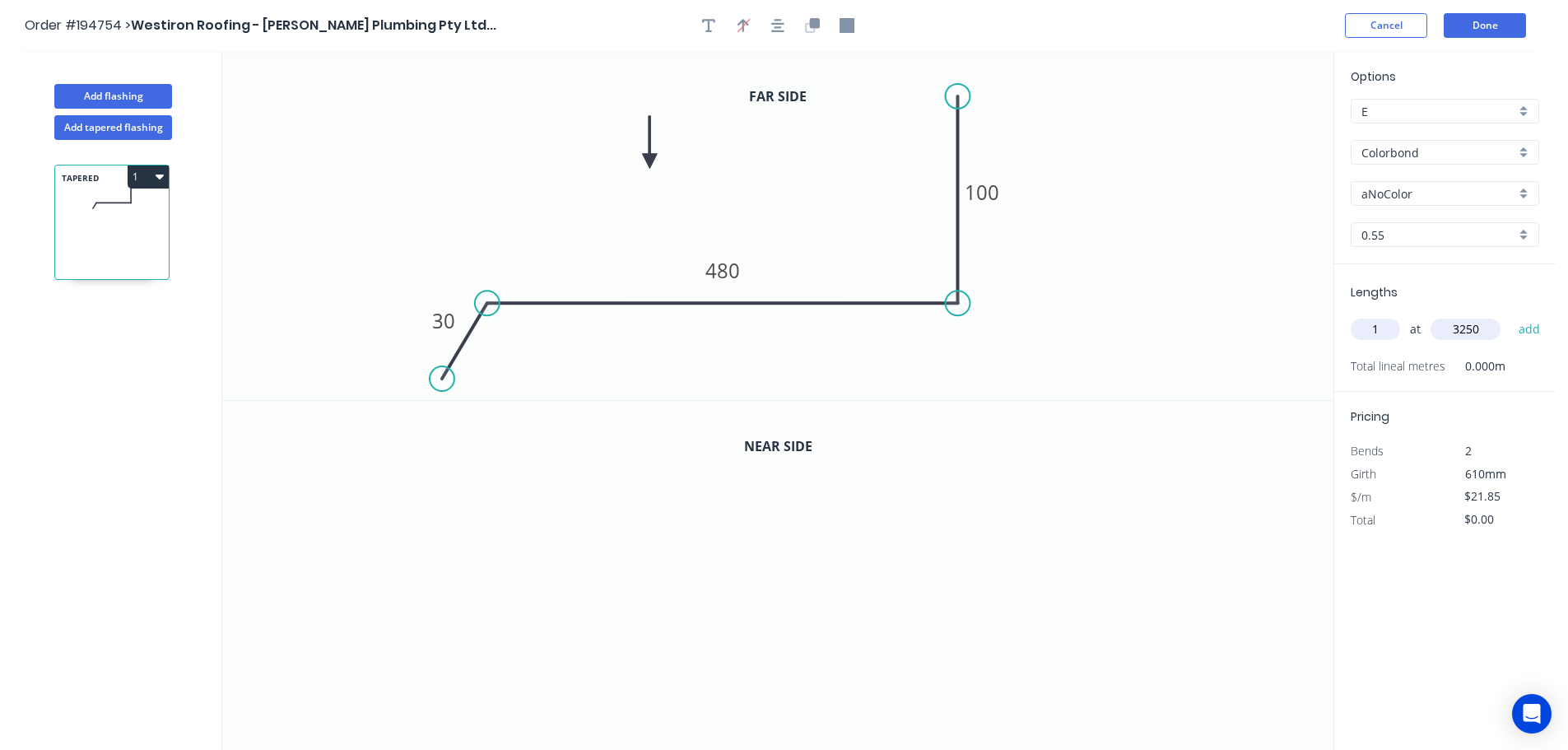
click at [1510, 315] on button "add" at bounding box center [1529, 329] width 39 height 28
click at [1257, 276] on icon "0 30 480 100" at bounding box center [778, 225] width 1112 height 349
click at [1522, 193] on div "aNoColor" at bounding box center [1446, 193] width 189 height 25
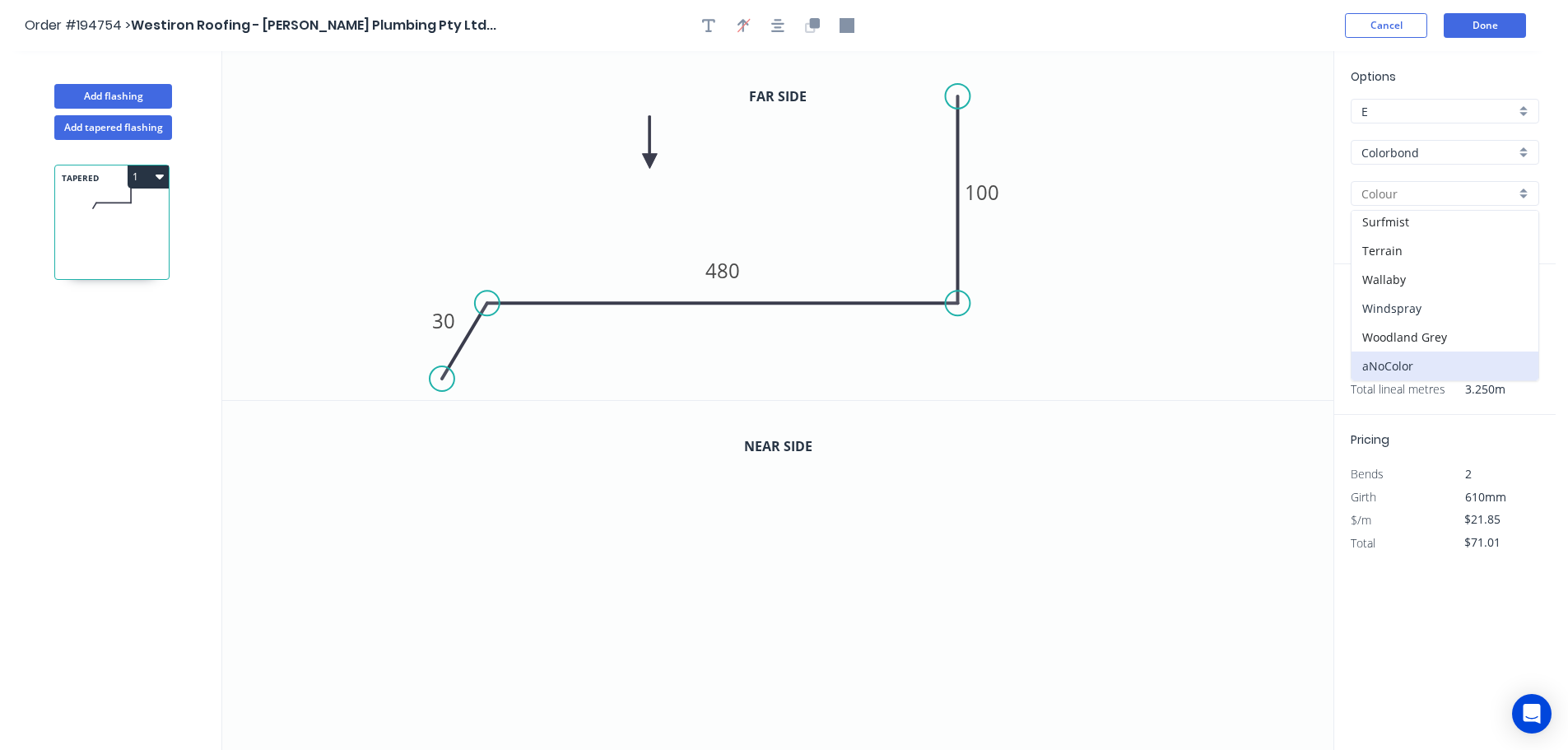
click at [1425, 307] on div "Windspray" at bounding box center [1445, 308] width 187 height 29
click at [1135, 239] on icon "0 30 480 100" at bounding box center [778, 225] width 1112 height 349
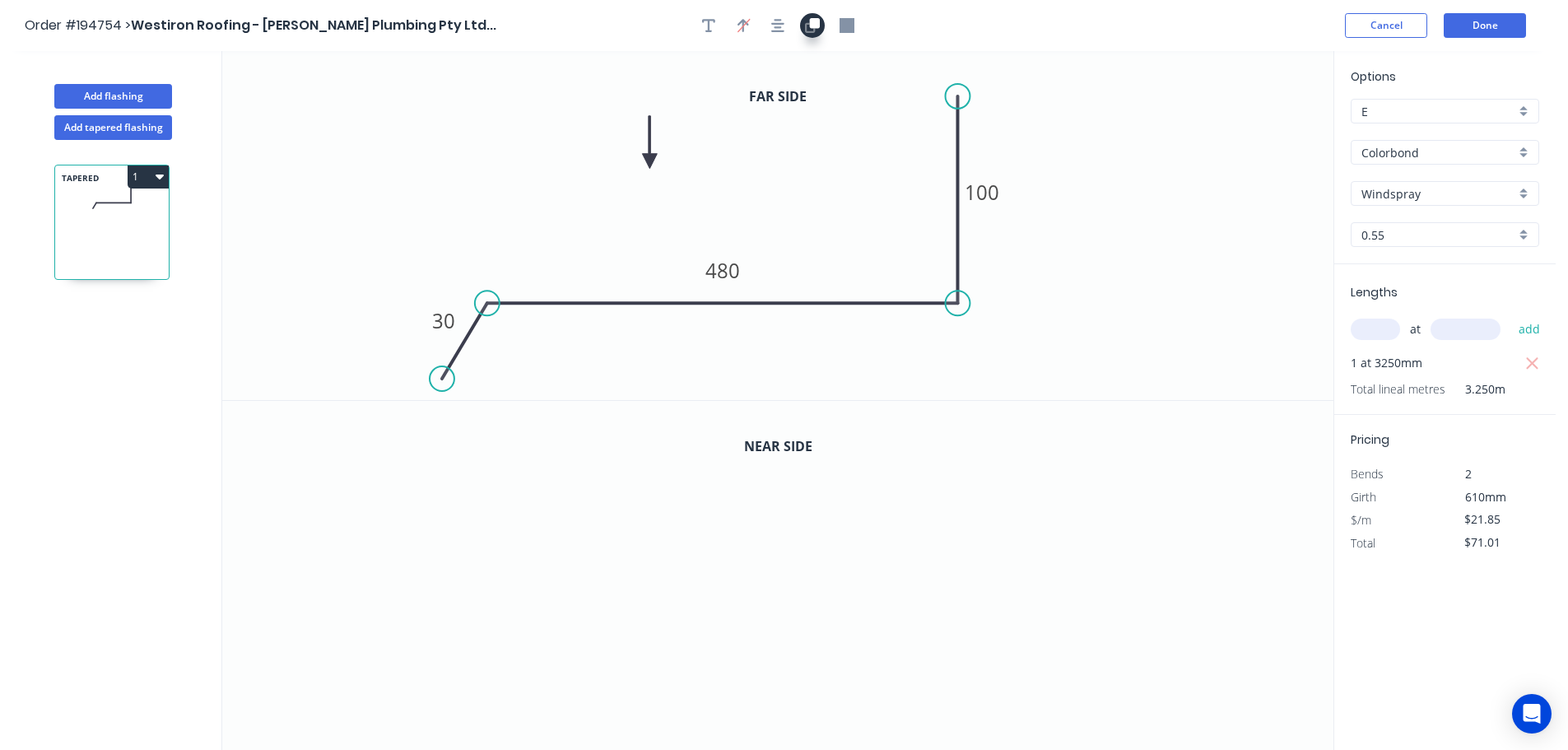
click at [817, 22] on icon "button" at bounding box center [815, 23] width 10 height 10
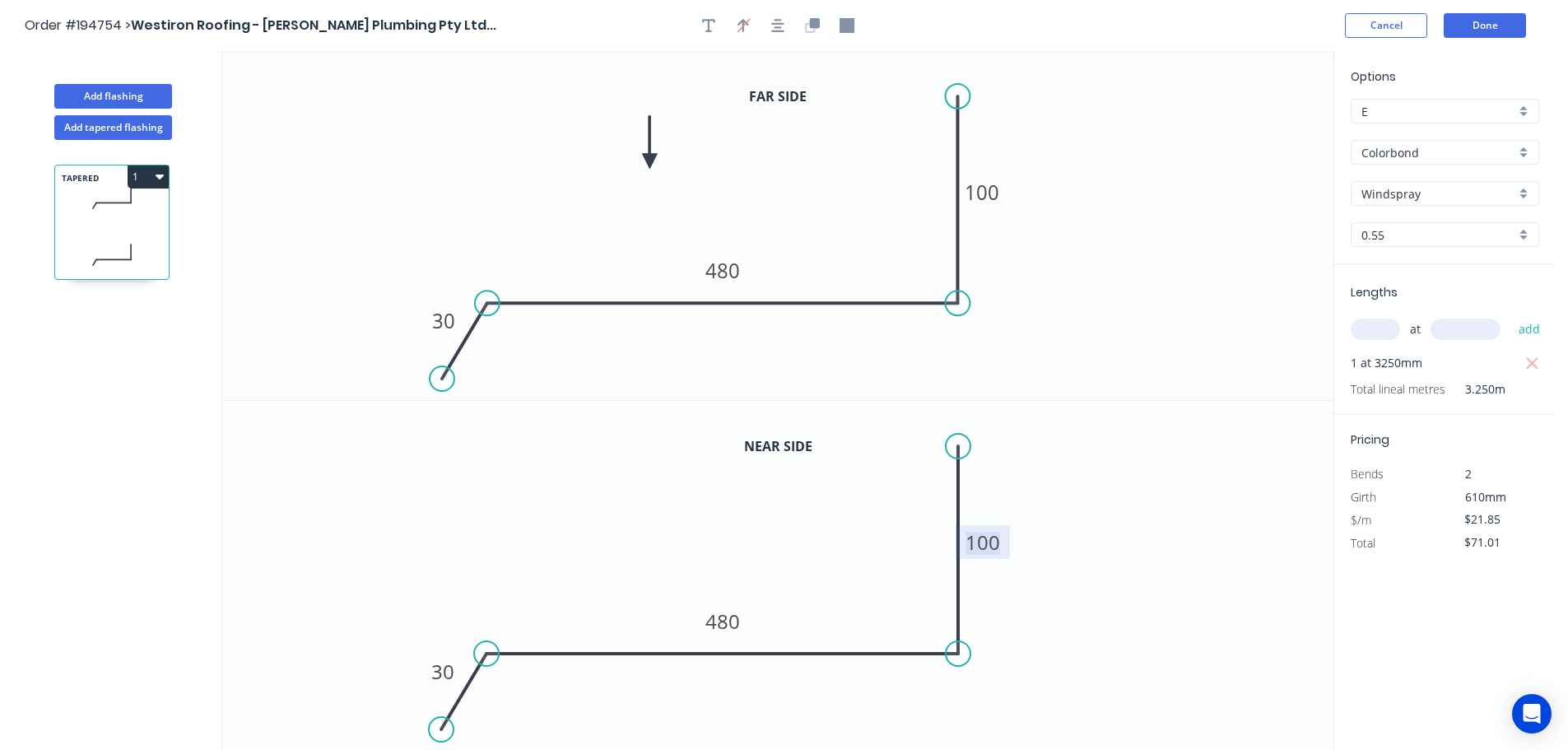
click at [993, 549] on tspan "100" at bounding box center [983, 541] width 35 height 27
click at [1092, 554] on icon "0 30 480 260" at bounding box center [778, 576] width 1112 height 350
click at [153, 175] on button "1" at bounding box center [147, 177] width 41 height 23
click at [118, 217] on div "Duplicate" at bounding box center [90, 218] width 127 height 24
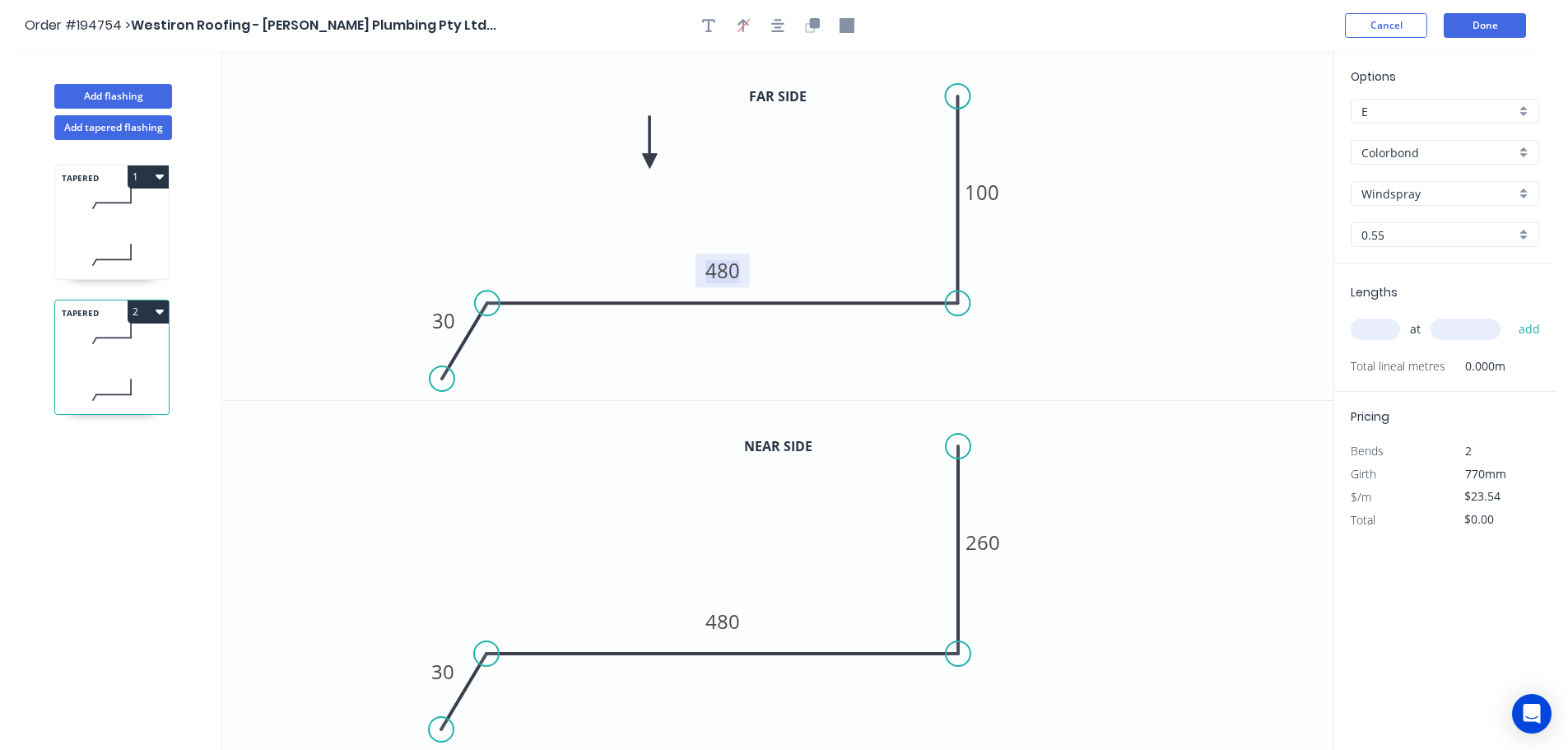
click at [732, 276] on tspan "480" at bounding box center [722, 270] width 35 height 27
click at [988, 189] on tspan "100" at bounding box center [982, 192] width 35 height 27
click at [1090, 214] on icon "0 30 480 260" at bounding box center [778, 225] width 1112 height 349
click at [1000, 544] on tspan "260" at bounding box center [983, 541] width 35 height 27
click at [1057, 535] on icon "0 30 480 420" at bounding box center [778, 576] width 1112 height 350
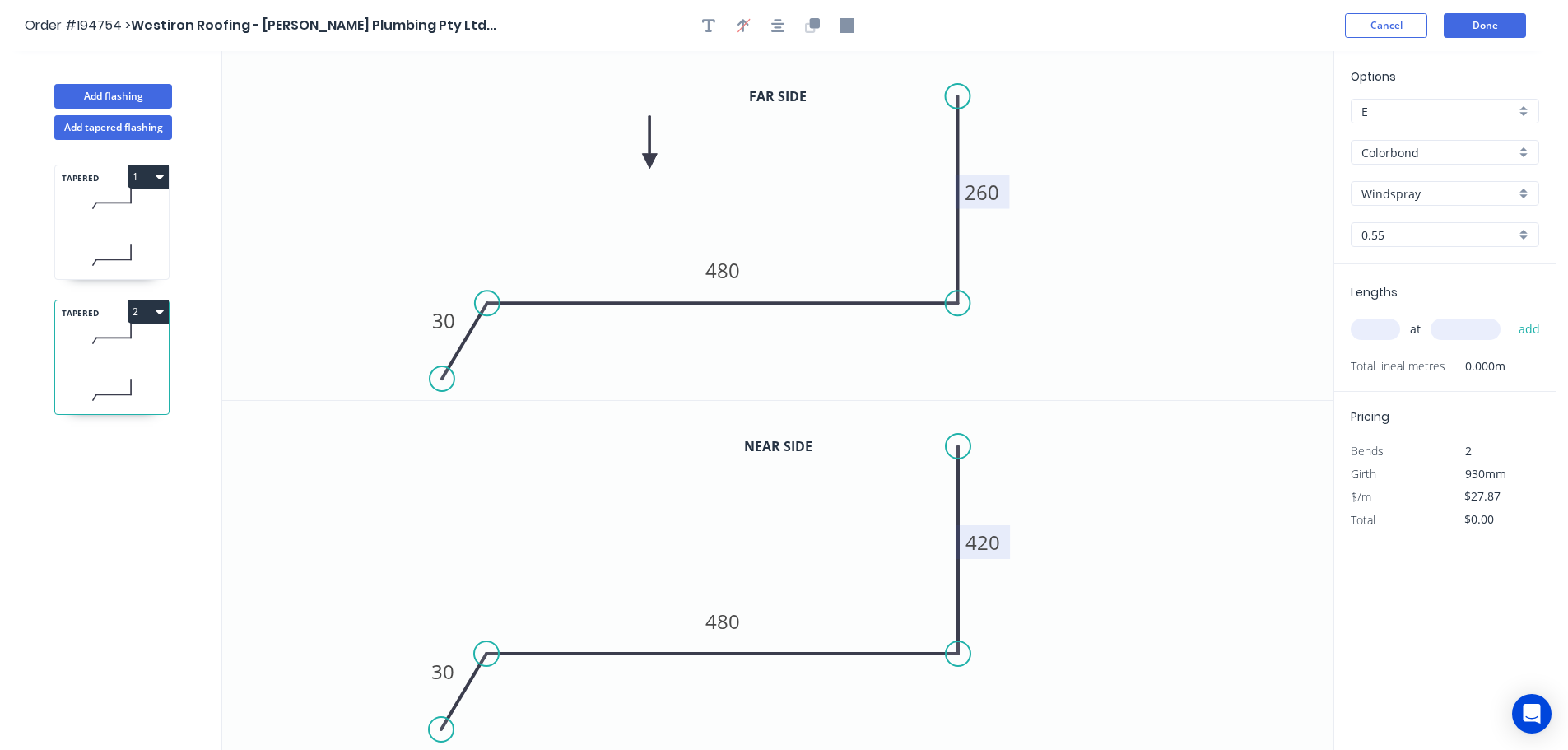
click at [1384, 324] on input "text" at bounding box center [1376, 330] width 50 height 22
click at [1463, 331] on input "text" at bounding box center [1466, 330] width 70 height 22
click at [1510, 315] on button "add" at bounding box center [1529, 329] width 39 height 28
drag, startPoint x: 102, startPoint y: 95, endPoint x: 121, endPoint y: 96, distance: 19.0
click at [103, 94] on button "Add flashing" at bounding box center [113, 96] width 117 height 25
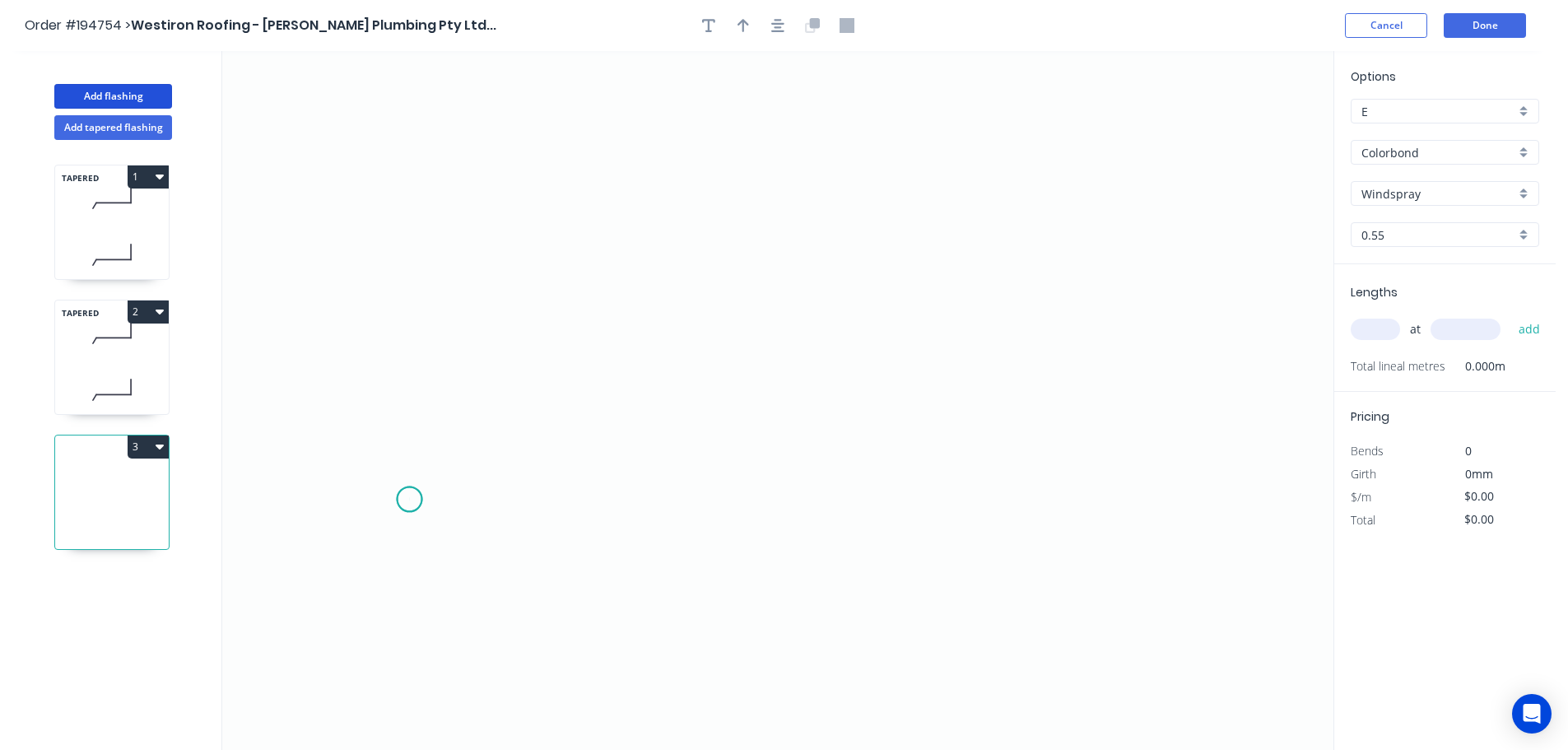
click at [409, 499] on icon "0" at bounding box center [778, 399] width 1112 height 698
click at [468, 413] on icon at bounding box center [440, 455] width 60 height 86
click at [1126, 419] on icon "0 ?" at bounding box center [778, 399] width 1112 height 698
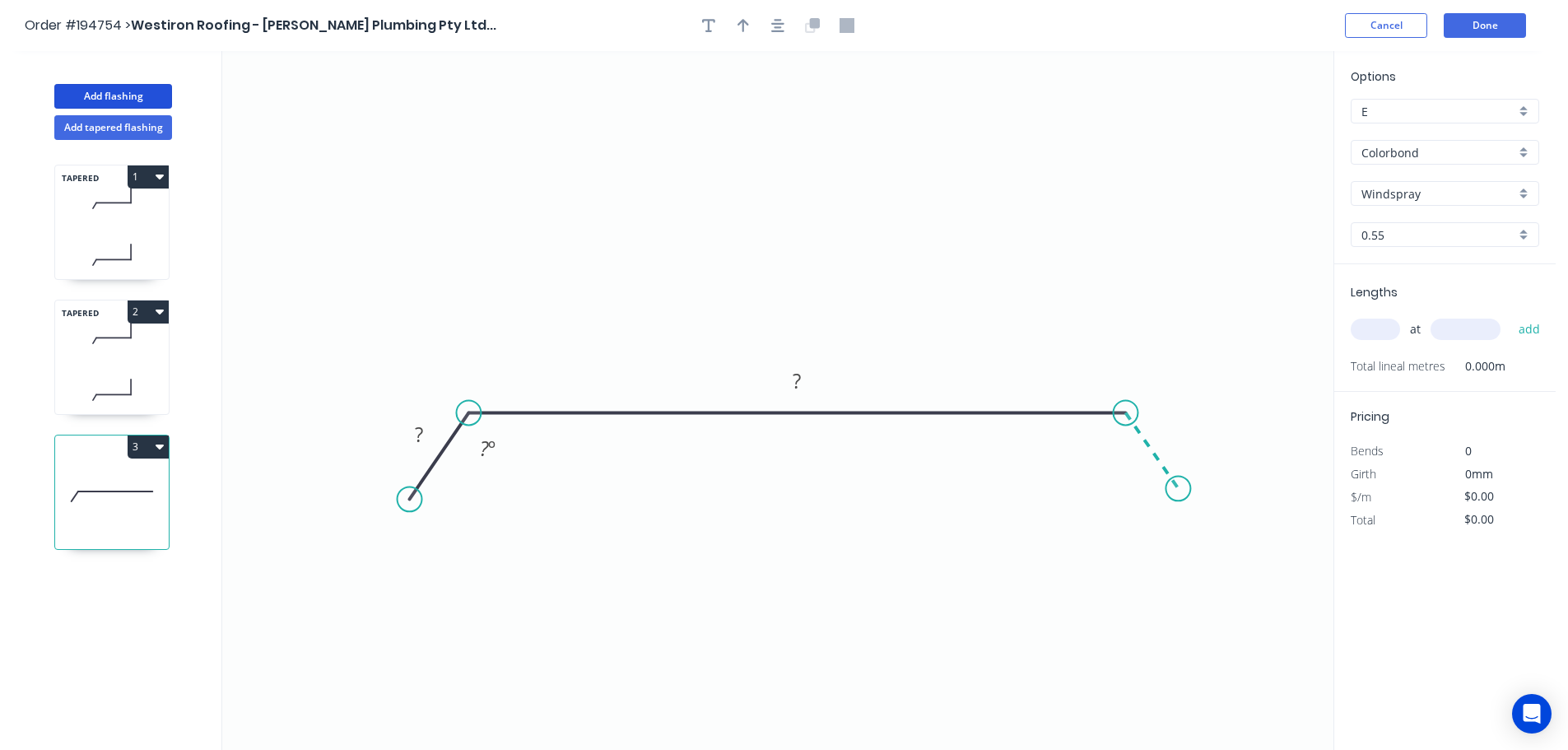
click at [1178, 489] on icon "0 ? ? ? º" at bounding box center [778, 399] width 1112 height 698
click at [1178, 489] on circle at bounding box center [1177, 488] width 25 height 25
click at [554, 492] on div "Hide angle" at bounding box center [569, 500] width 166 height 34
click at [1136, 513] on div "Hide angle" at bounding box center [1190, 508] width 166 height 34
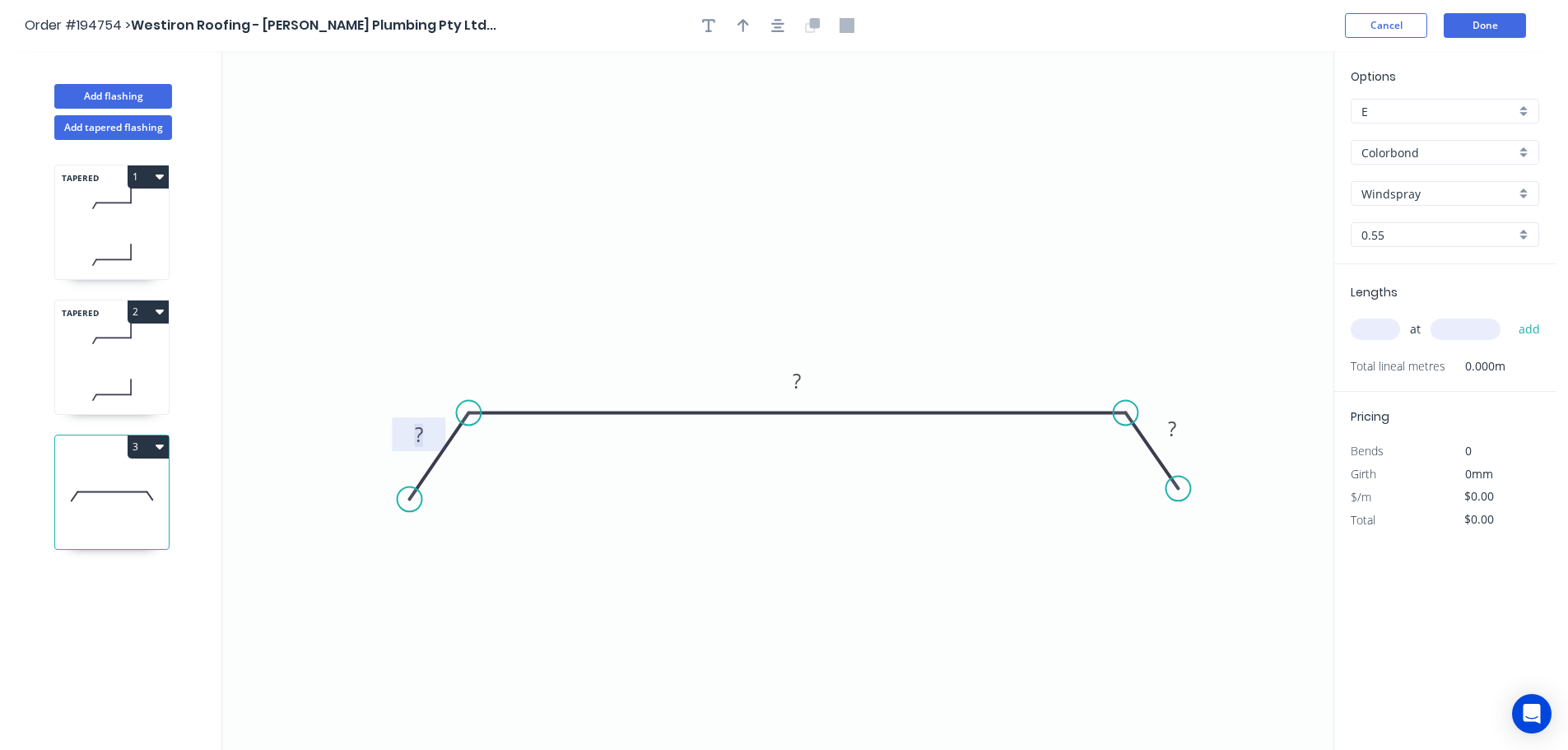
click at [419, 431] on tspan "?" at bounding box center [419, 433] width 8 height 27
click at [651, 501] on icon "0 30 800 30" at bounding box center [778, 399] width 1112 height 698
click at [742, 18] on icon "button" at bounding box center [743, 25] width 12 height 15
drag, startPoint x: 1251, startPoint y: 132, endPoint x: 895, endPoint y: 224, distance: 367.7
click at [895, 224] on icon at bounding box center [895, 205] width 15 height 53
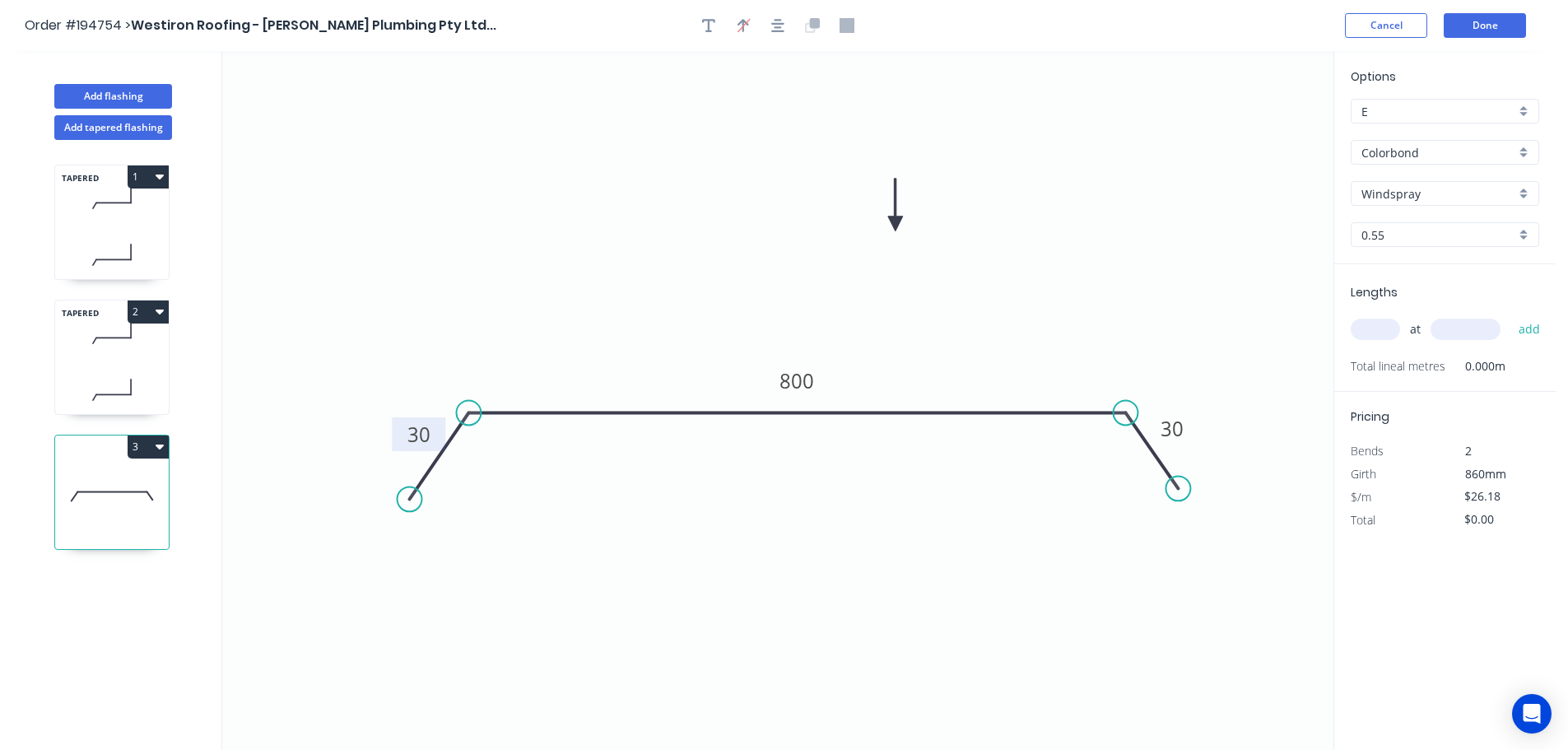
click at [1381, 329] on input "text" at bounding box center [1376, 330] width 50 height 22
click at [1487, 334] on input "text" at bounding box center [1466, 330] width 70 height 22
click at [1510, 315] on button "add" at bounding box center [1529, 329] width 39 height 28
click at [1463, 333] on input "text" at bounding box center [1466, 330] width 70 height 22
click at [1510, 315] on button "add" at bounding box center [1529, 329] width 39 height 28
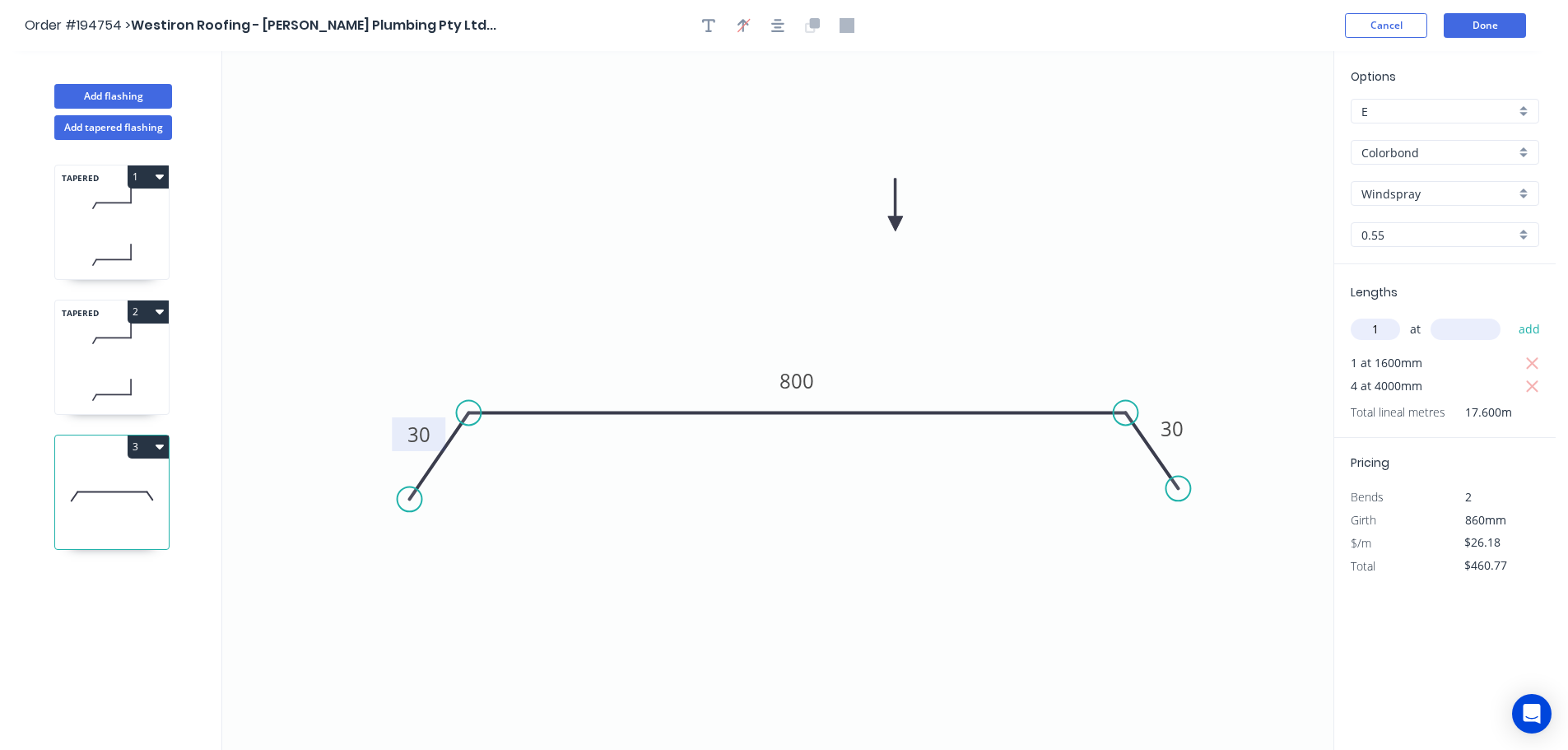
click at [1471, 333] on input "text" at bounding box center [1466, 330] width 70 height 22
click at [1510, 315] on button "add" at bounding box center [1529, 329] width 39 height 28
click at [1487, 22] on button "Done" at bounding box center [1485, 25] width 82 height 25
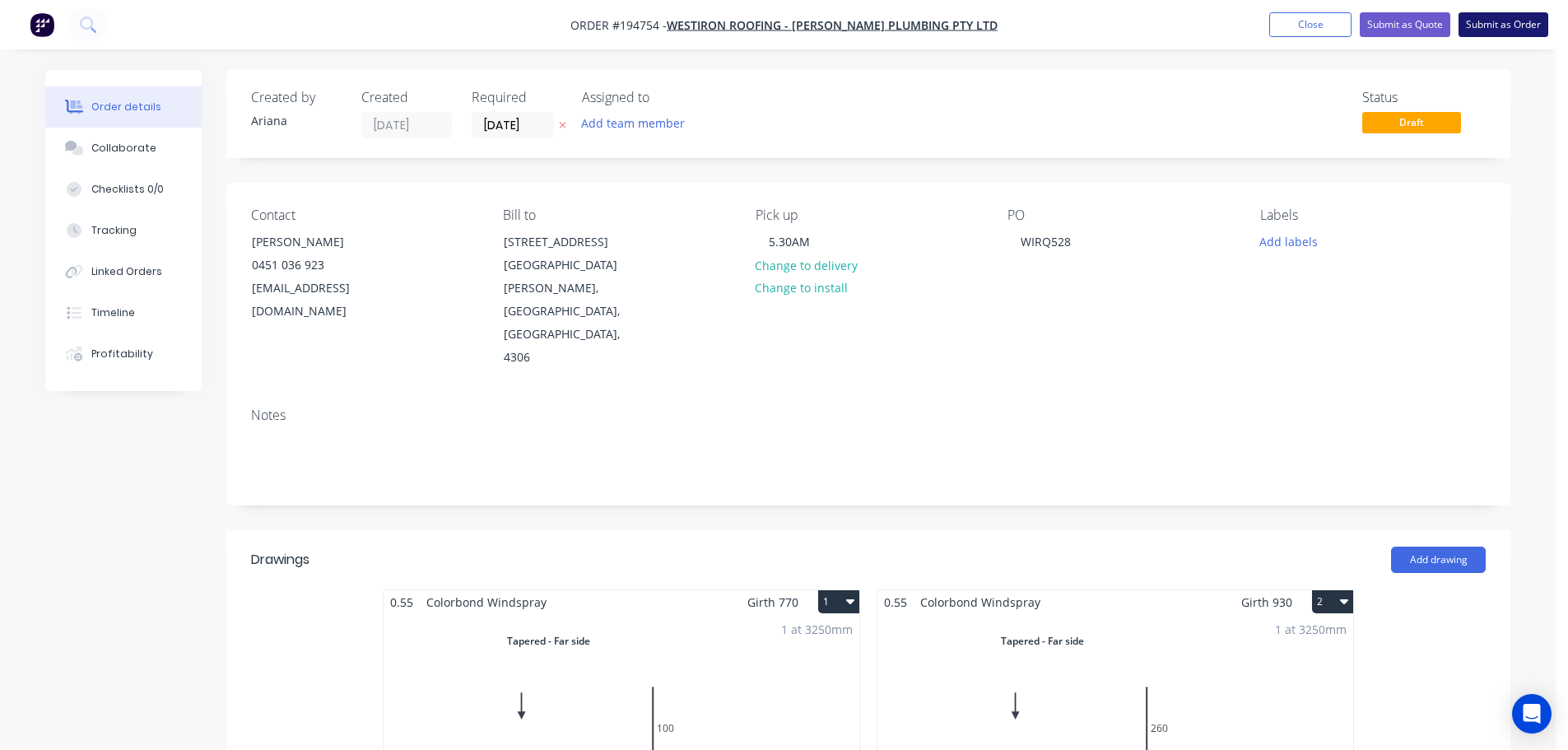
click at [1490, 22] on button "Submit as Order" at bounding box center [1503, 24] width 89 height 25
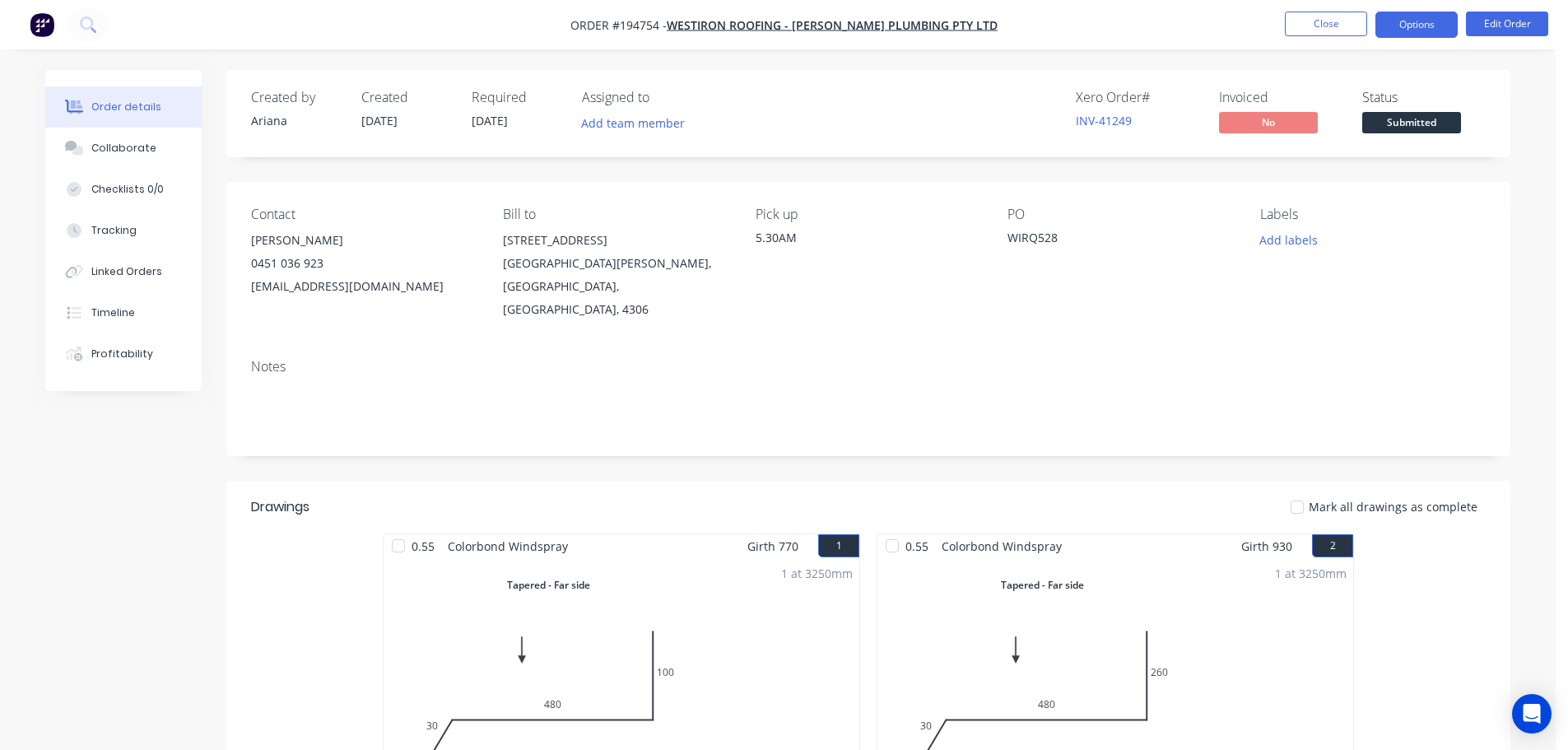
click at [1427, 22] on button "Options" at bounding box center [1417, 25] width 82 height 27
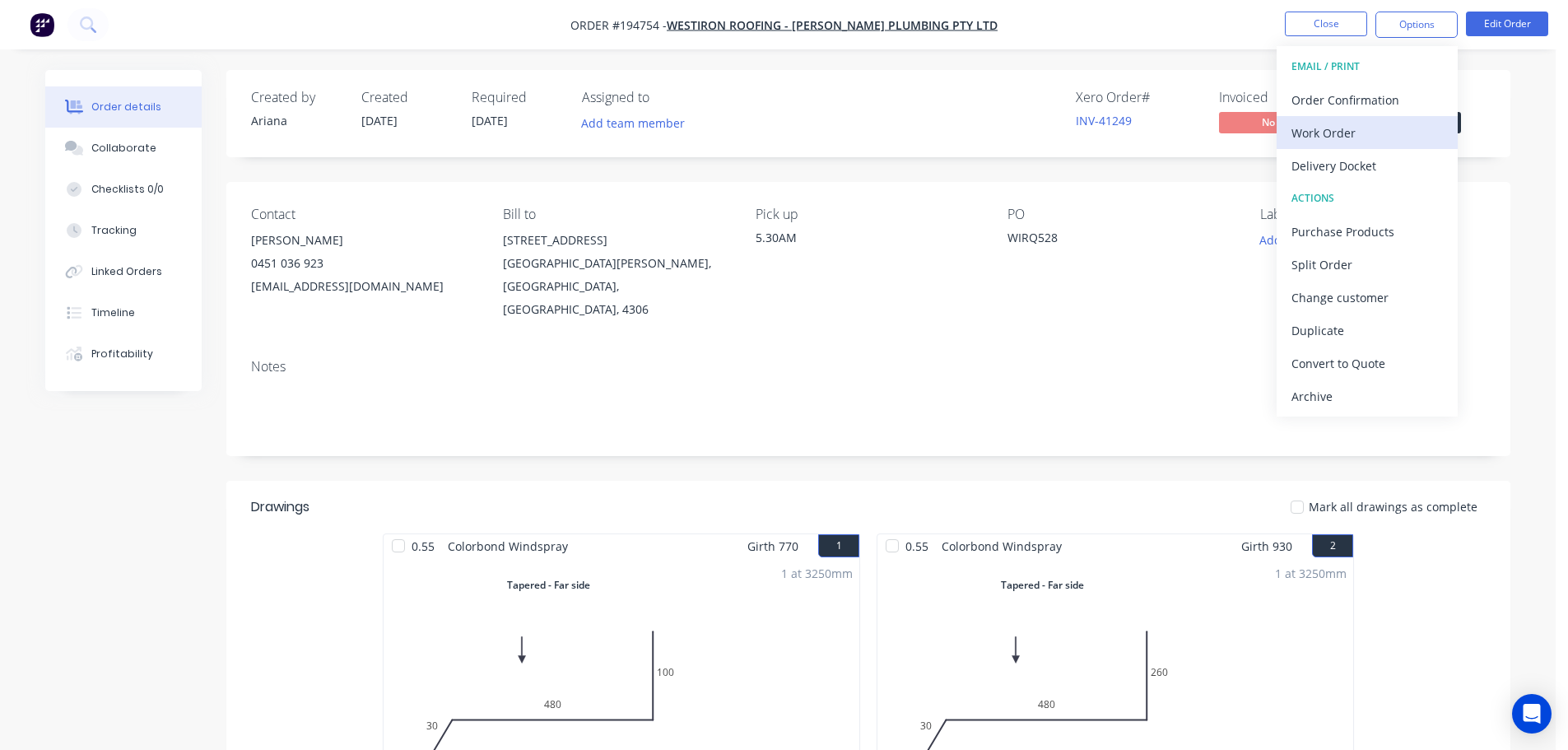
click at [1328, 129] on div "Work Order" at bounding box center [1367, 133] width 151 height 24
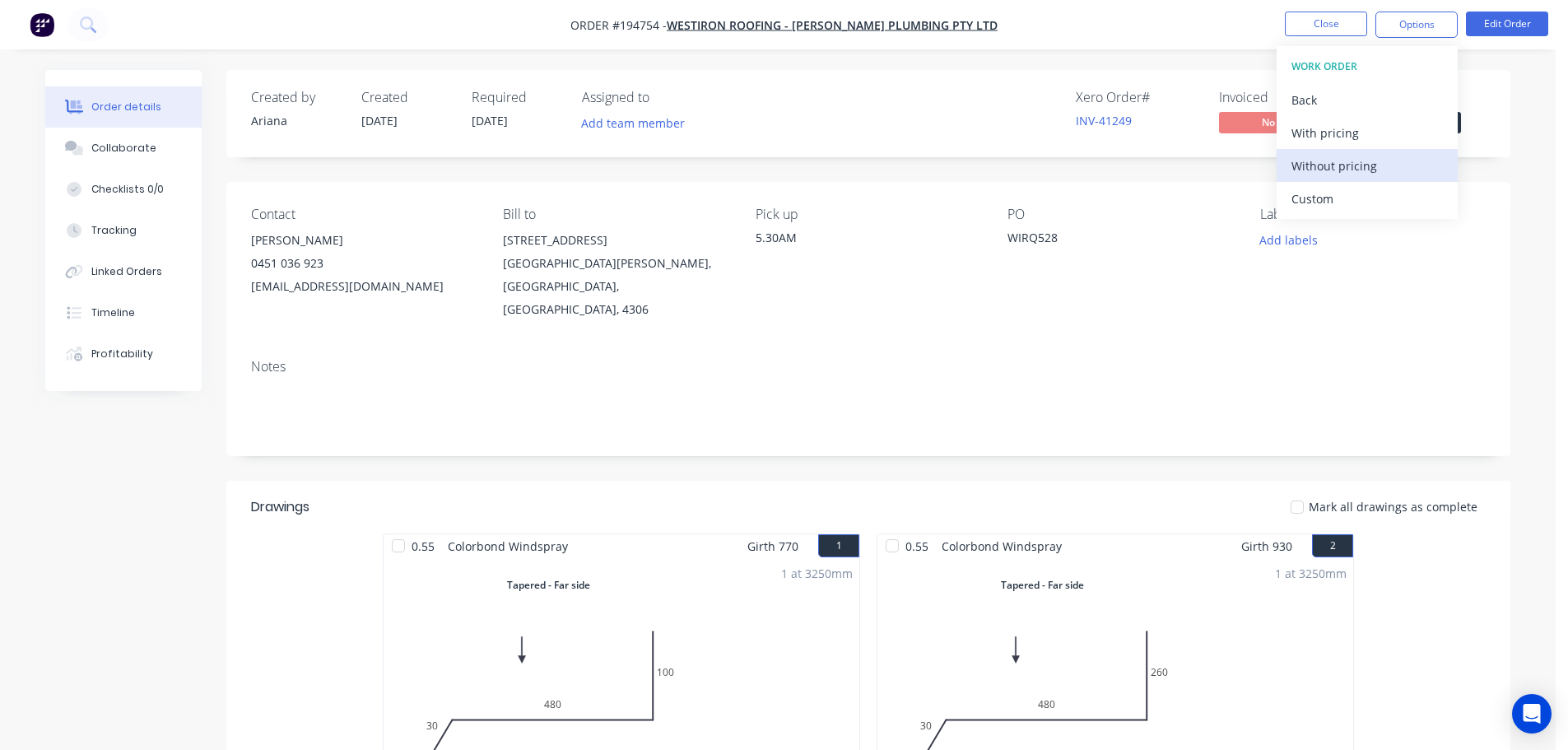
click at [1304, 160] on div "Without pricing" at bounding box center [1367, 166] width 151 height 24
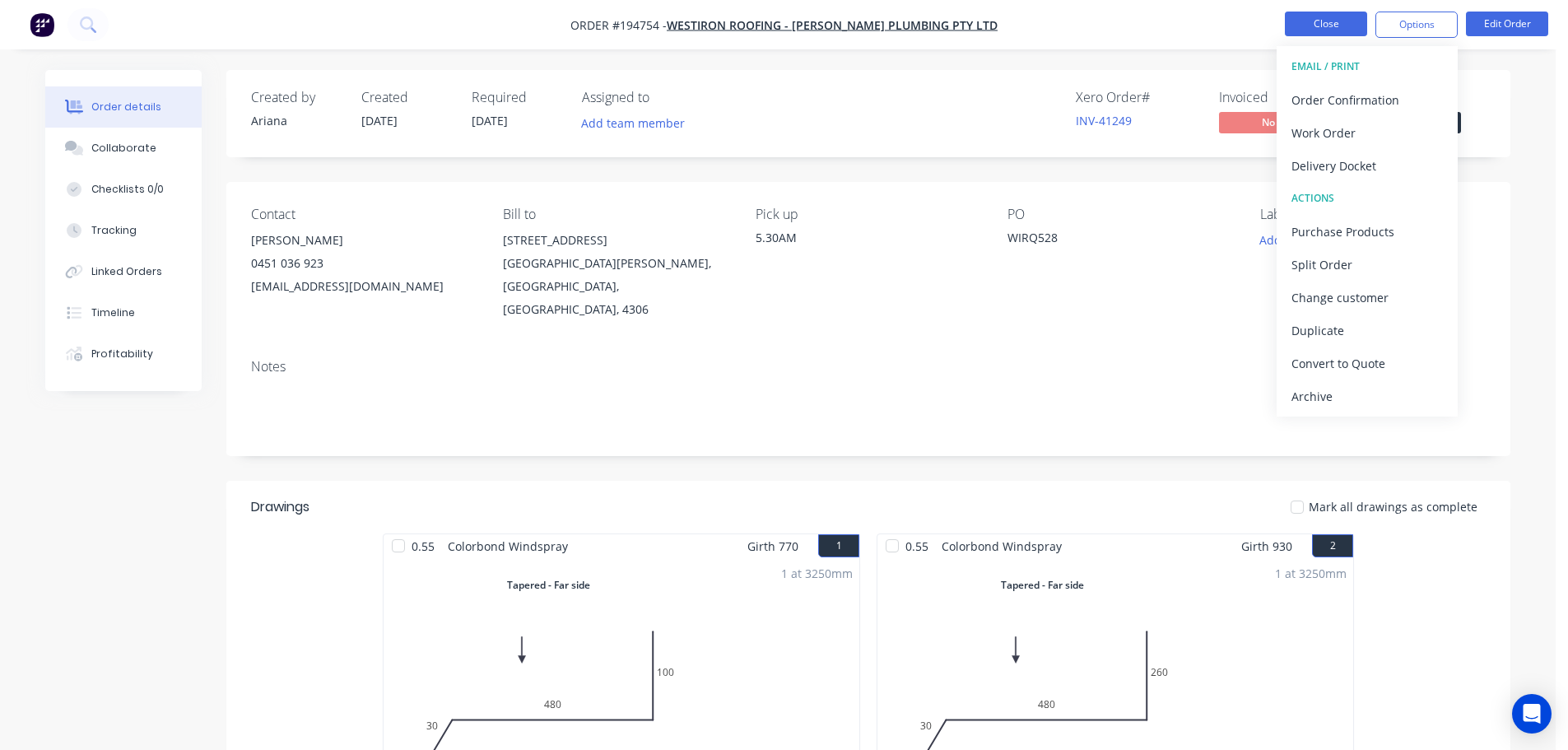
click at [1340, 23] on button "Close" at bounding box center [1326, 24] width 82 height 25
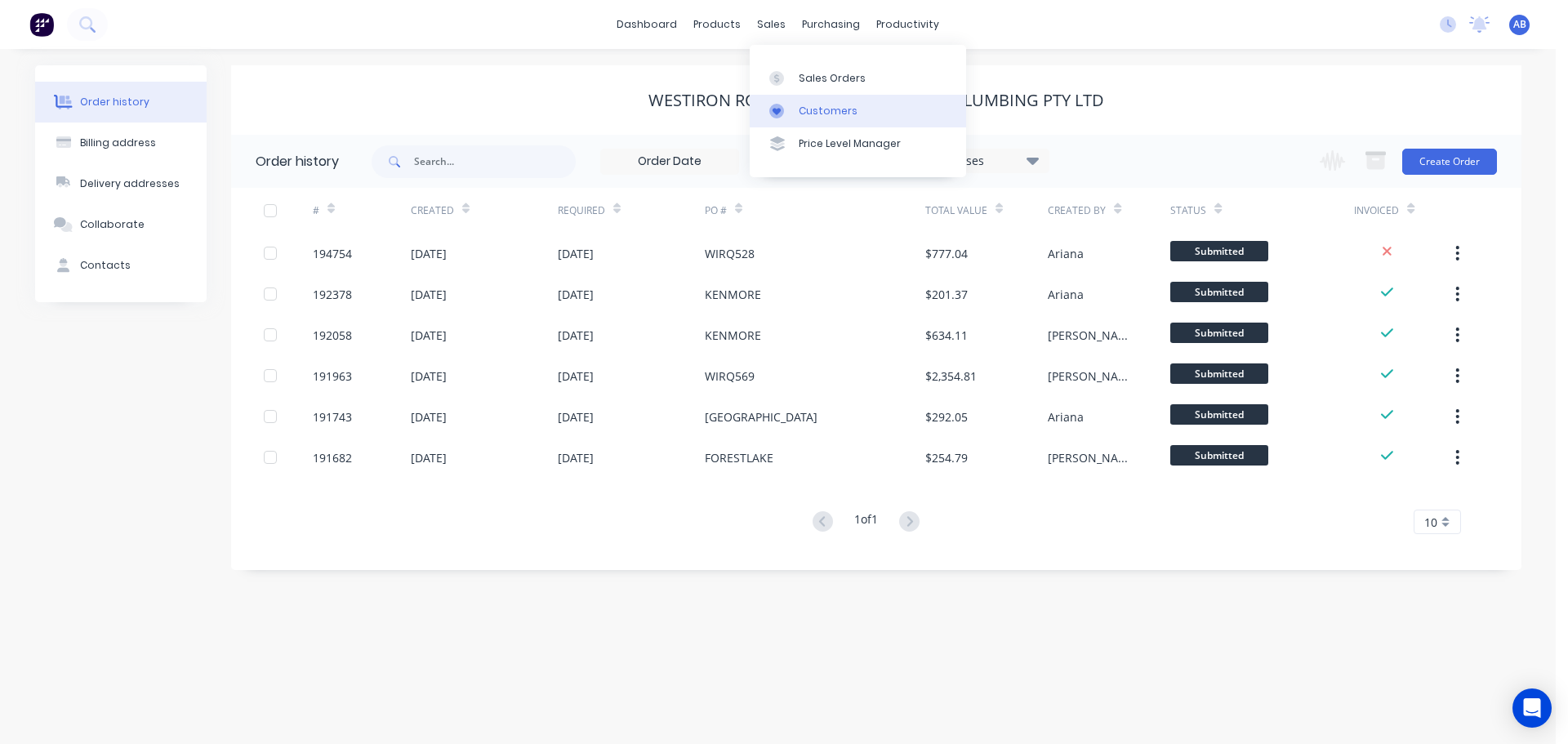
click at [811, 104] on div "Customers" at bounding box center [828, 110] width 59 height 15
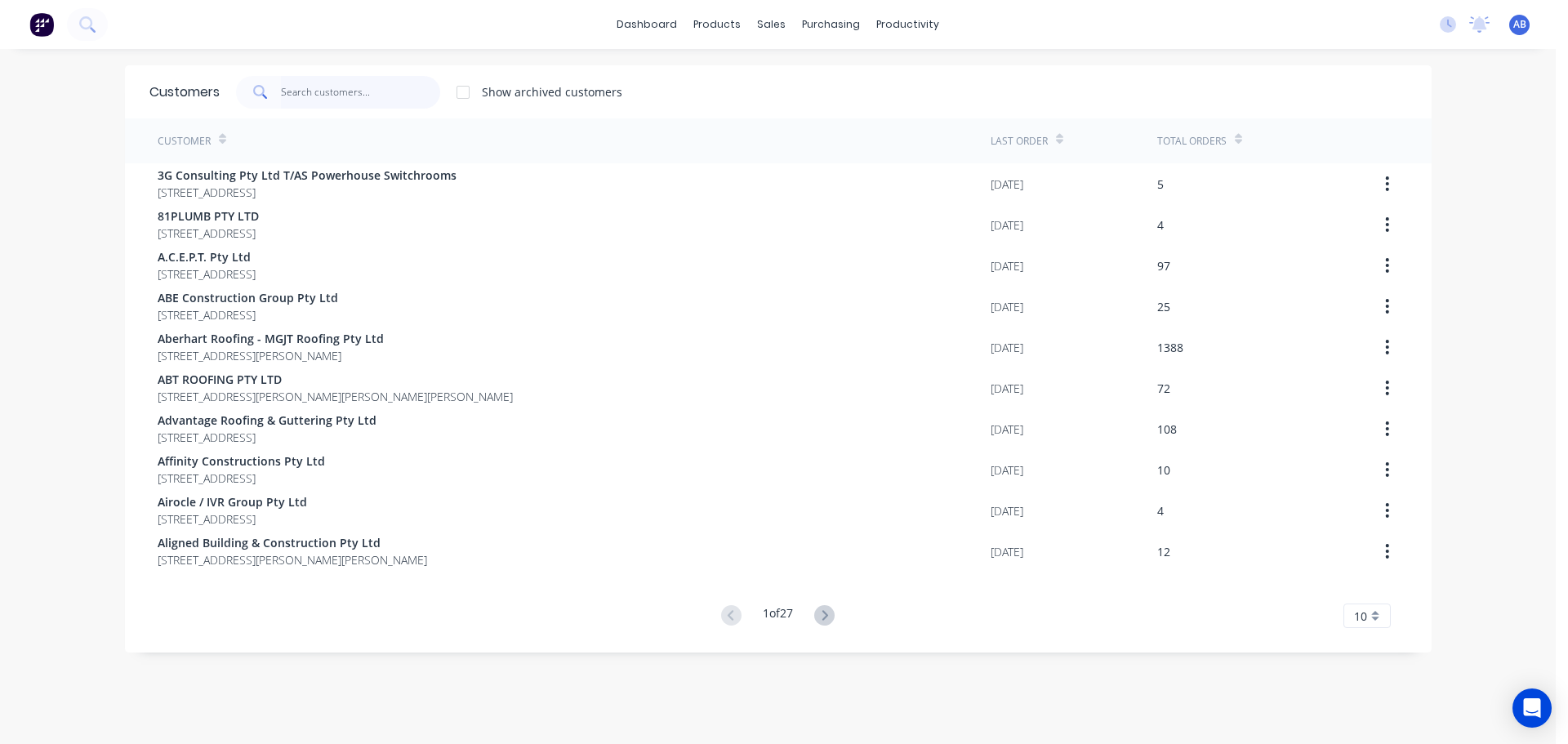
drag, startPoint x: 388, startPoint y: 93, endPoint x: 739, endPoint y: 116, distance: 351.8
click at [391, 93] on input "text" at bounding box center [361, 92] width 160 height 33
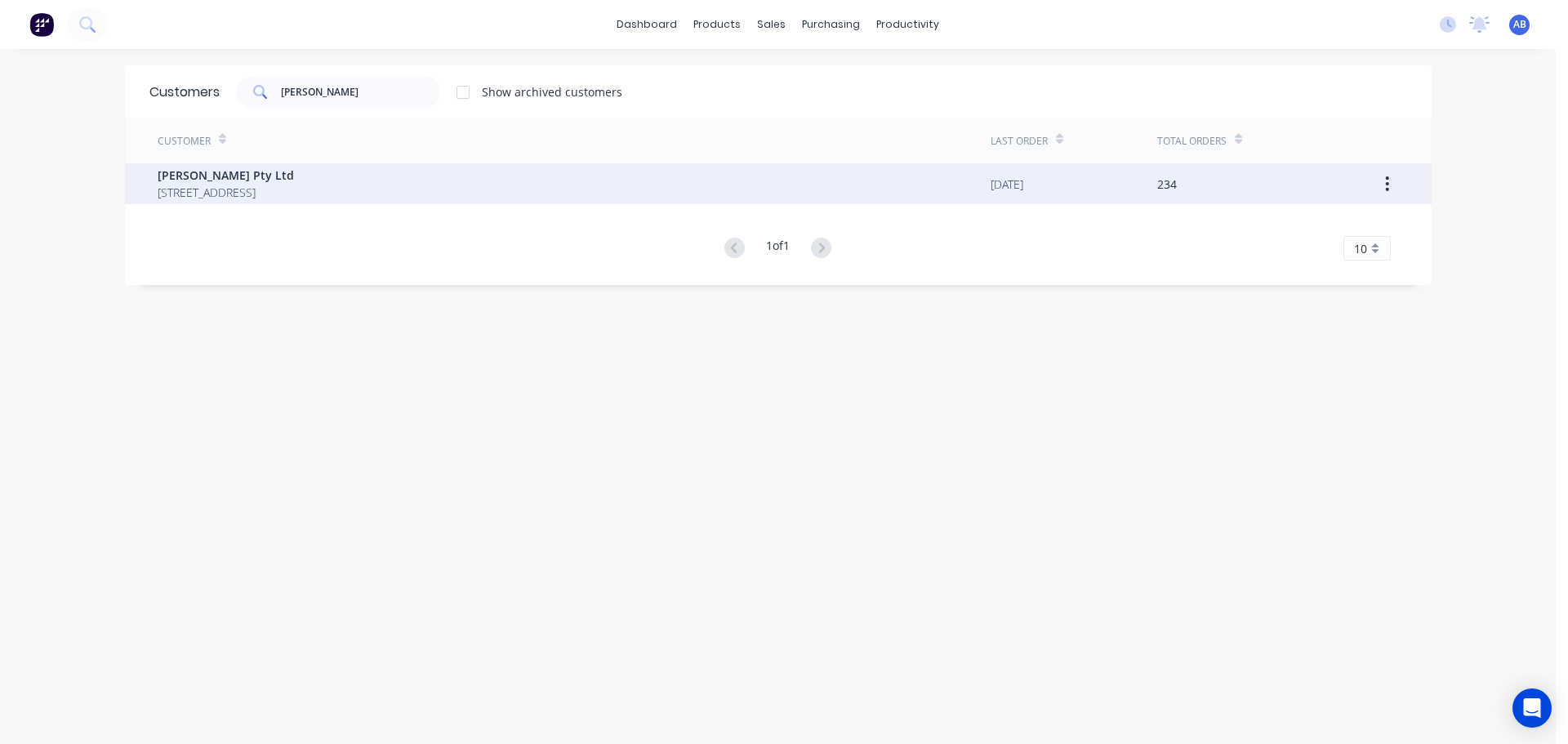
click at [193, 188] on span "[STREET_ADDRESS]" at bounding box center [226, 191] width 136 height 17
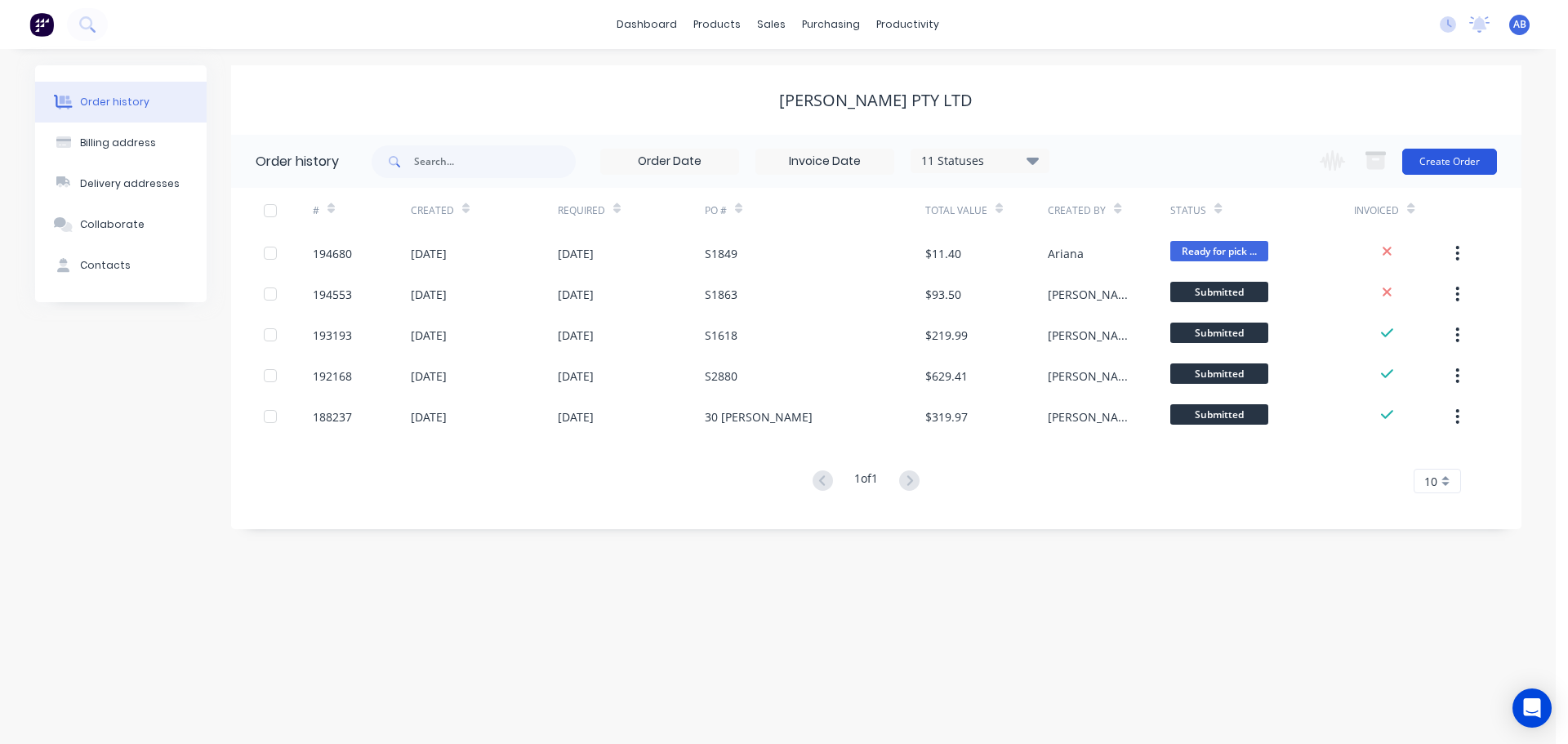
click at [1469, 160] on button "Create Order" at bounding box center [1450, 162] width 95 height 27
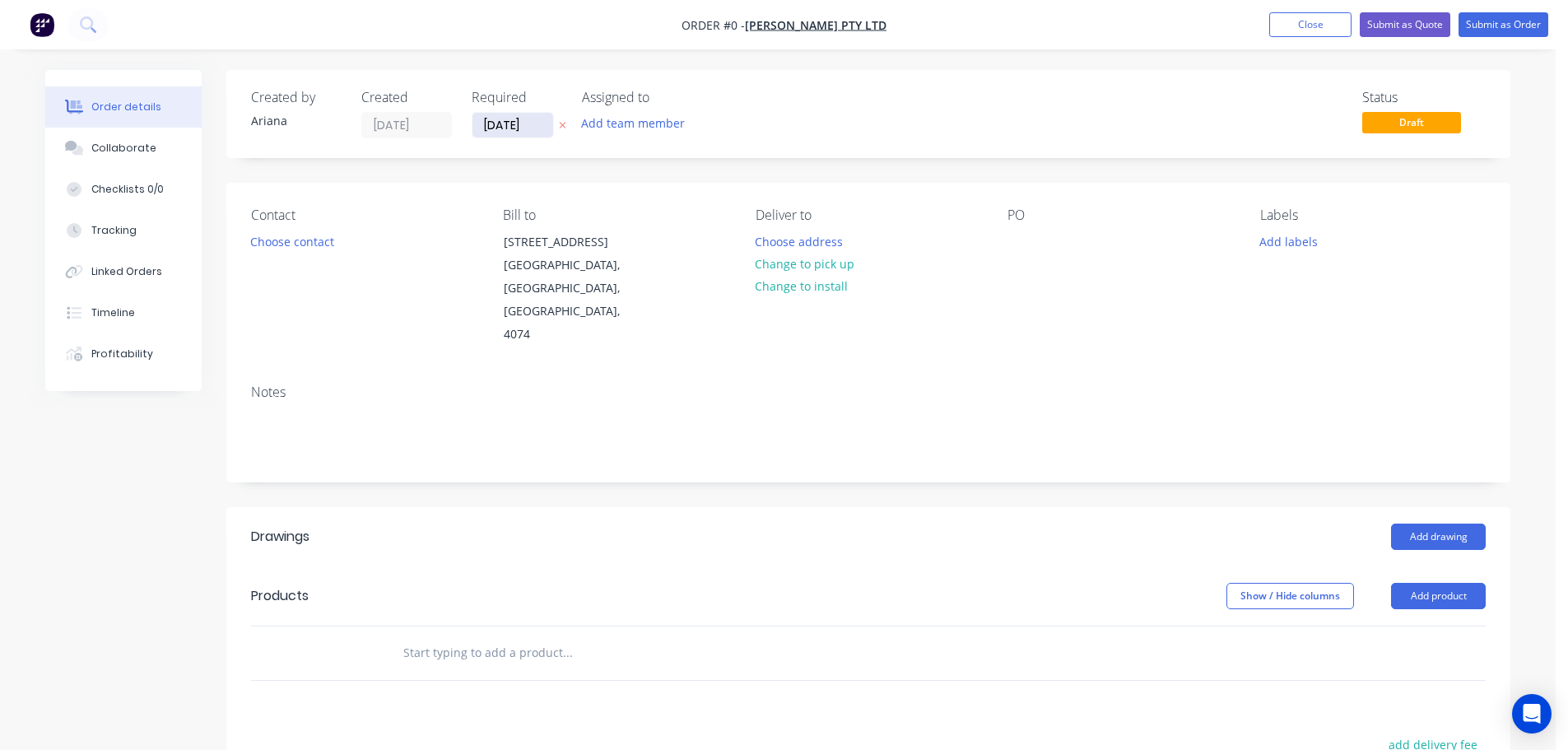
click at [497, 127] on input "[DATE]" at bounding box center [513, 125] width 80 height 25
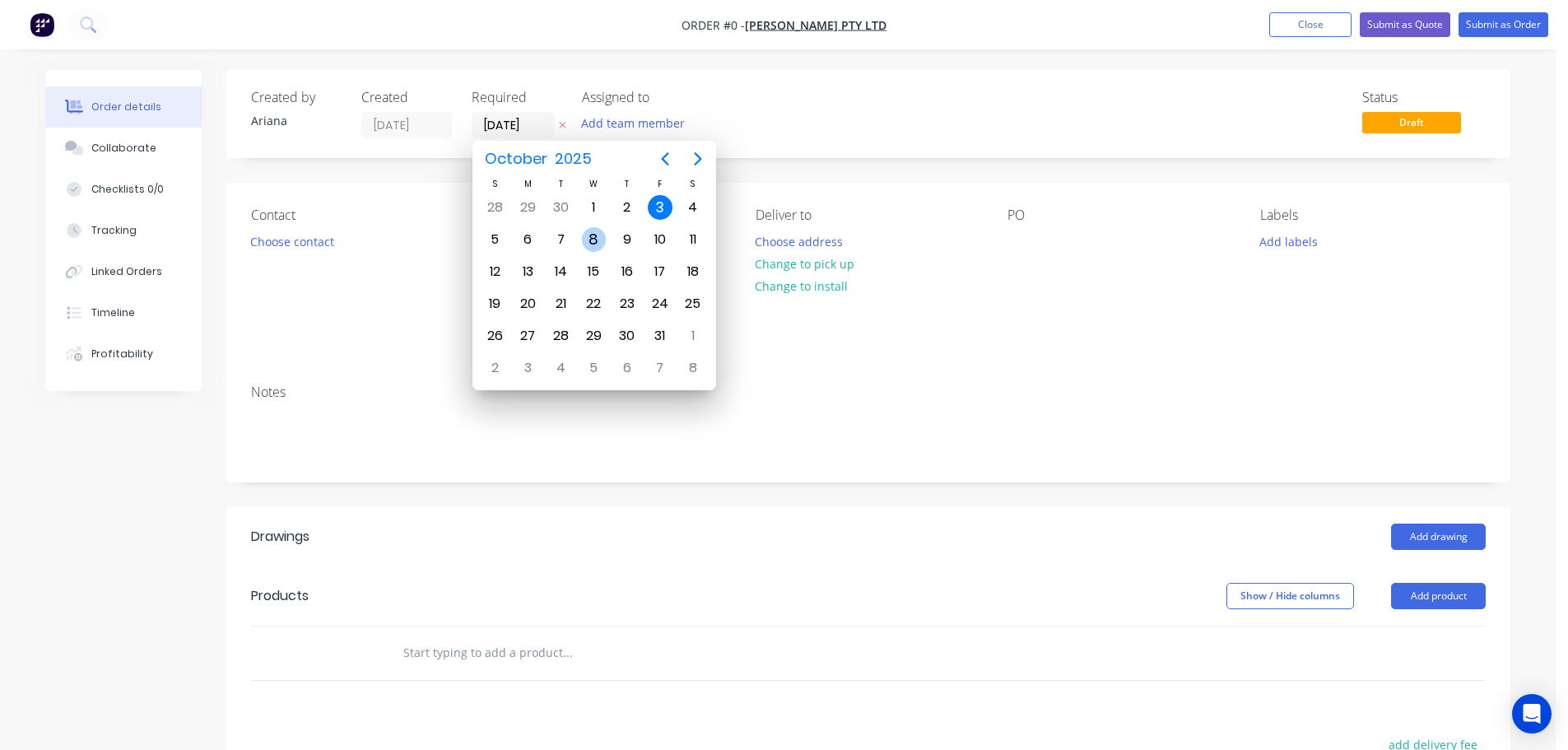
click at [589, 233] on div "8" at bounding box center [594, 239] width 25 height 25
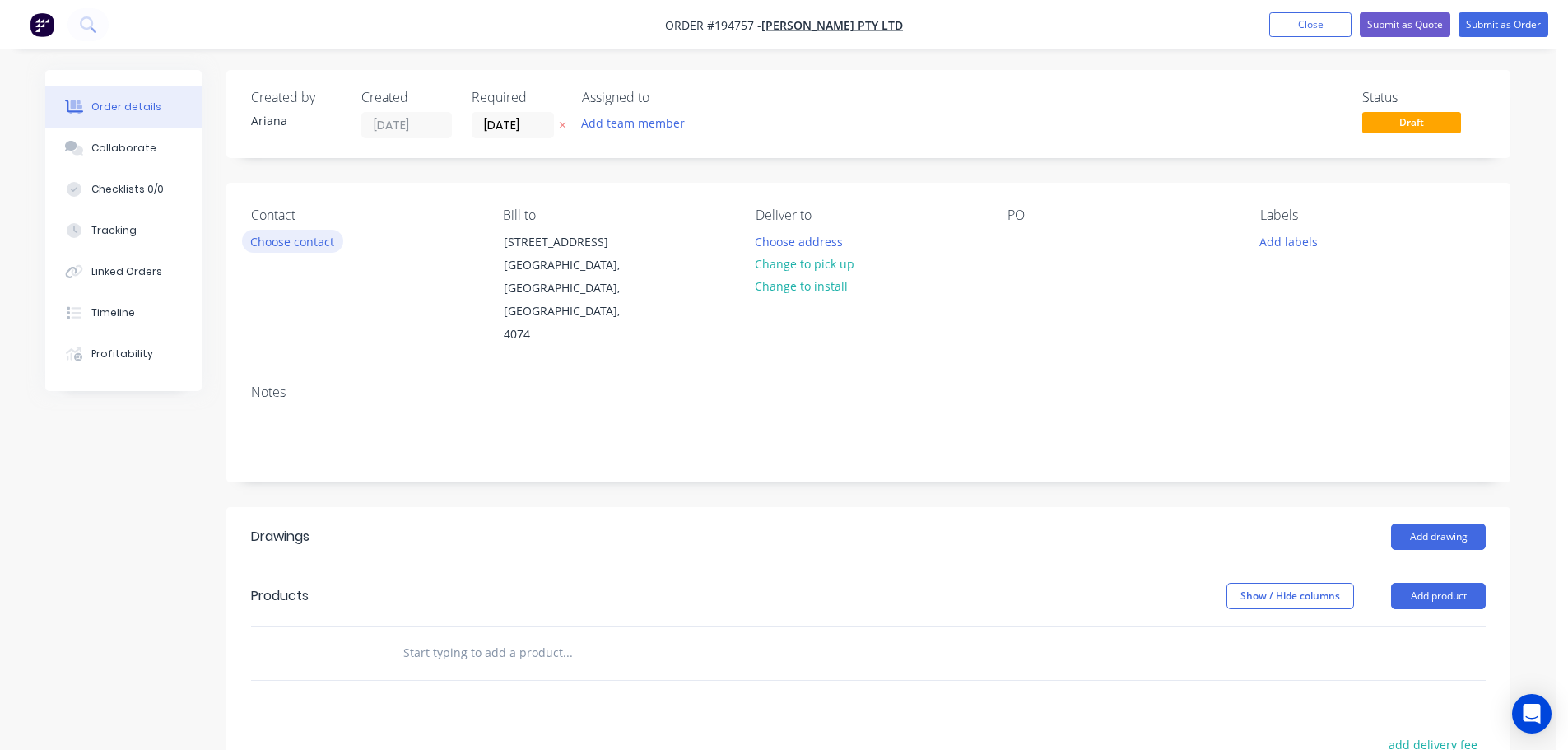
click at [286, 246] on button "Choose contact" at bounding box center [293, 240] width 101 height 22
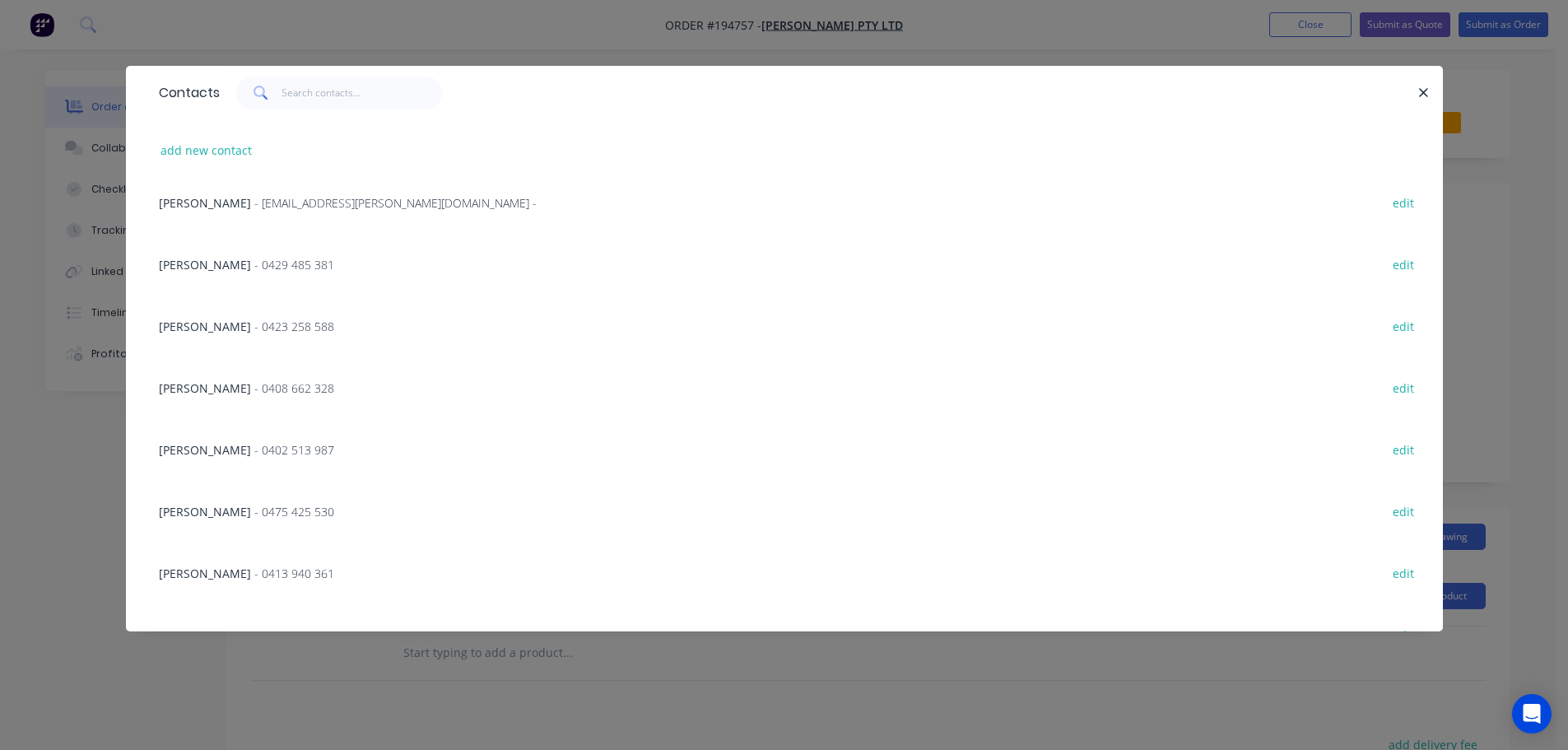
scroll to position [145, 0]
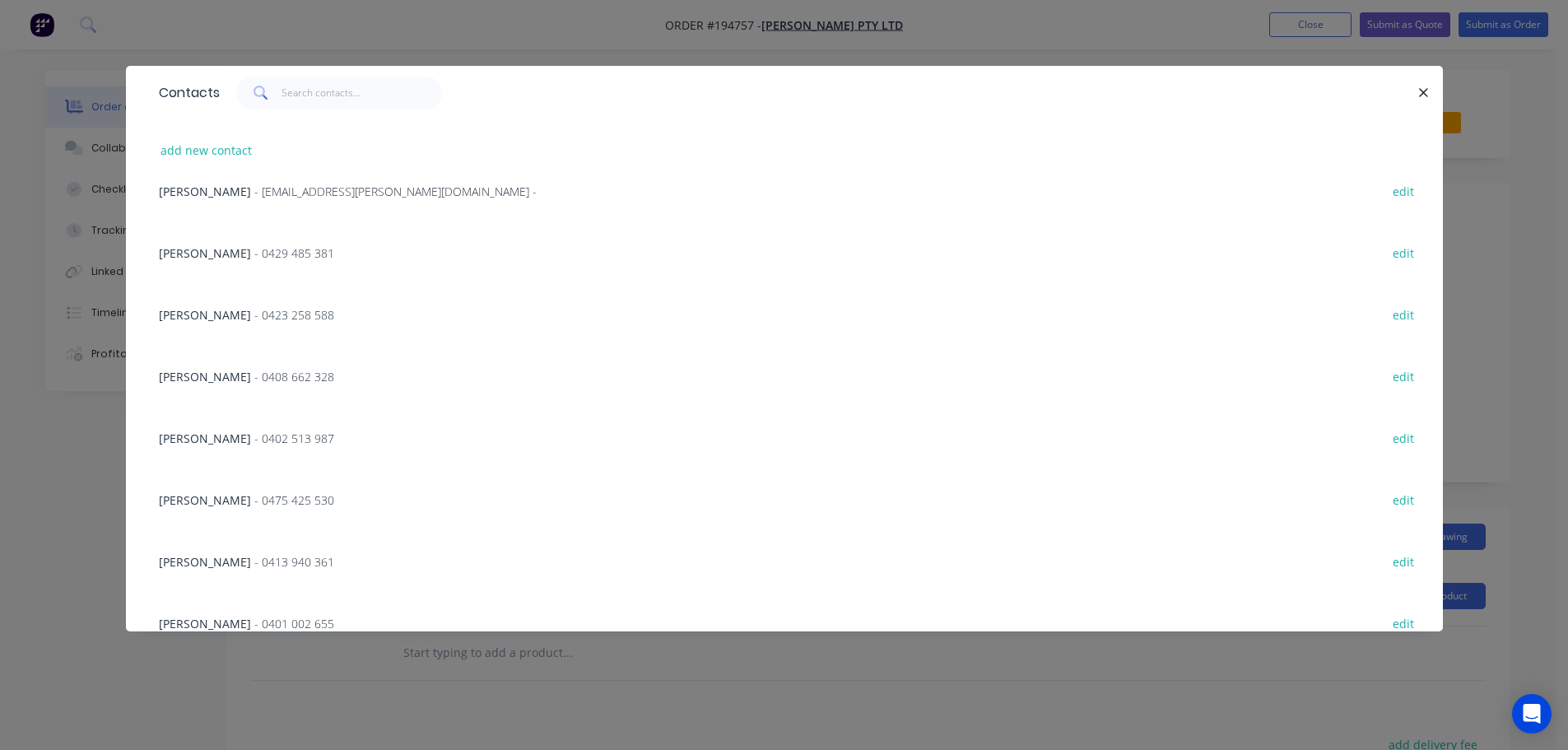
click at [254, 502] on span "- 0475 425 530" at bounding box center [294, 500] width 79 height 16
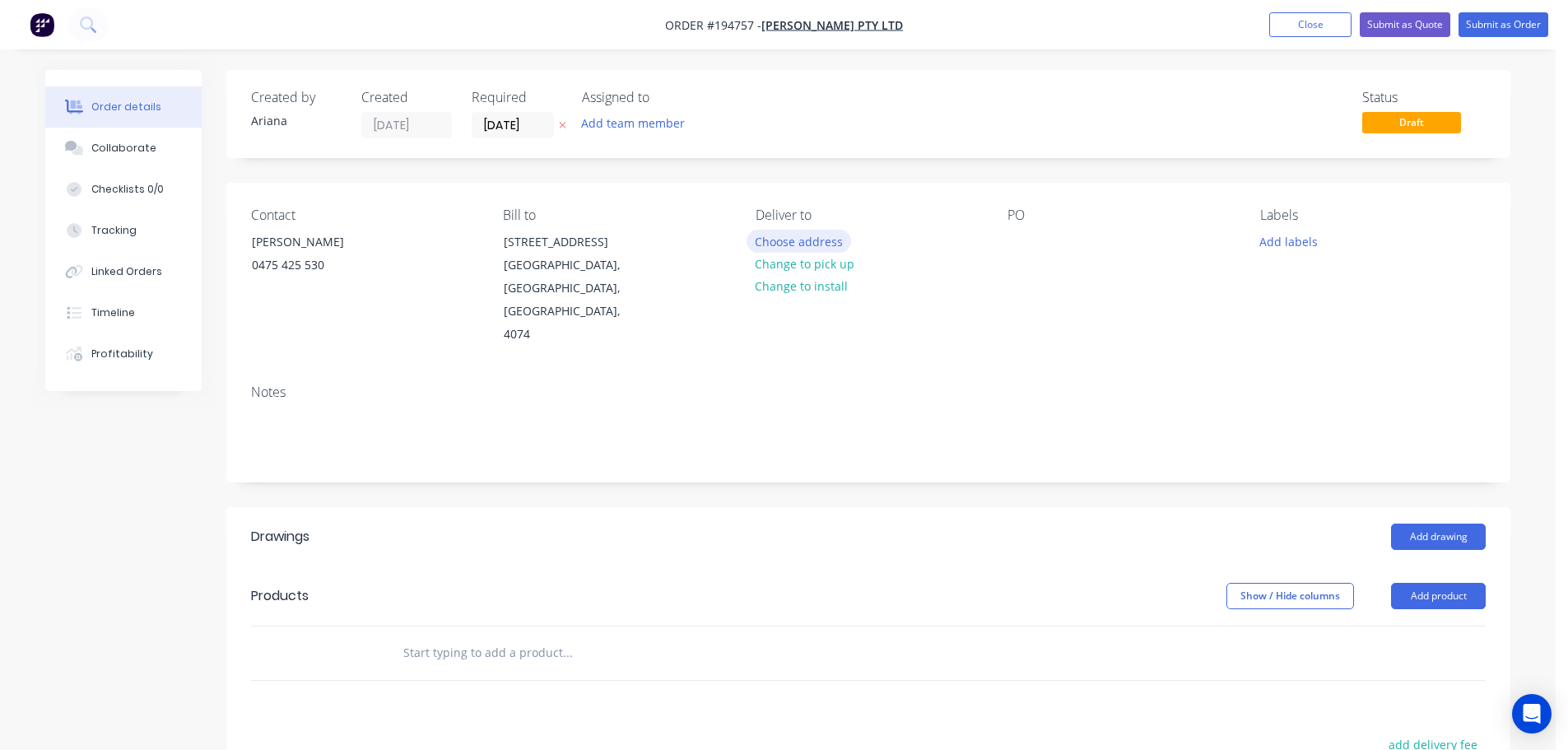
click at [812, 242] on button "Choose address" at bounding box center [799, 240] width 105 height 22
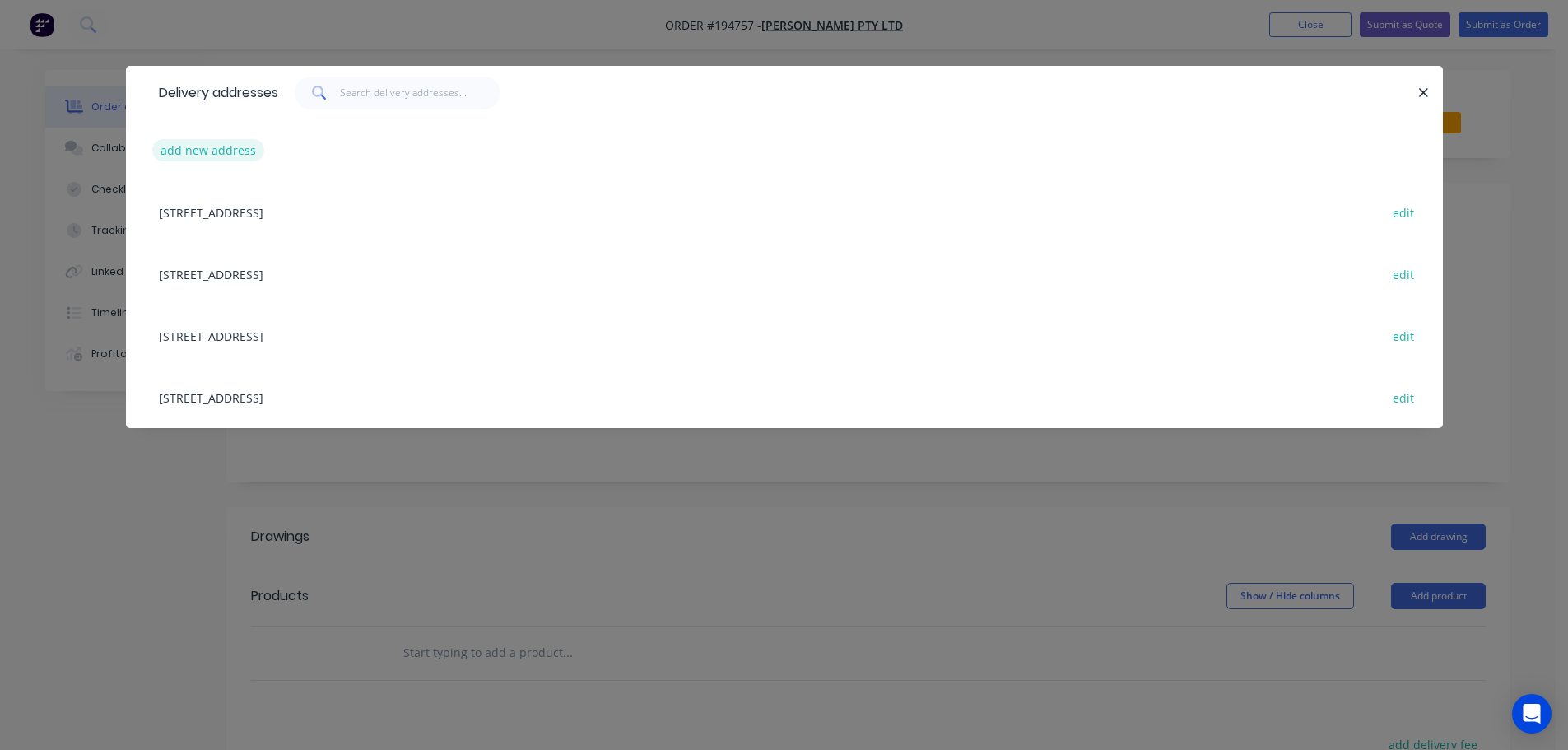
click at [198, 148] on button "add new address" at bounding box center [209, 150] width 113 height 22
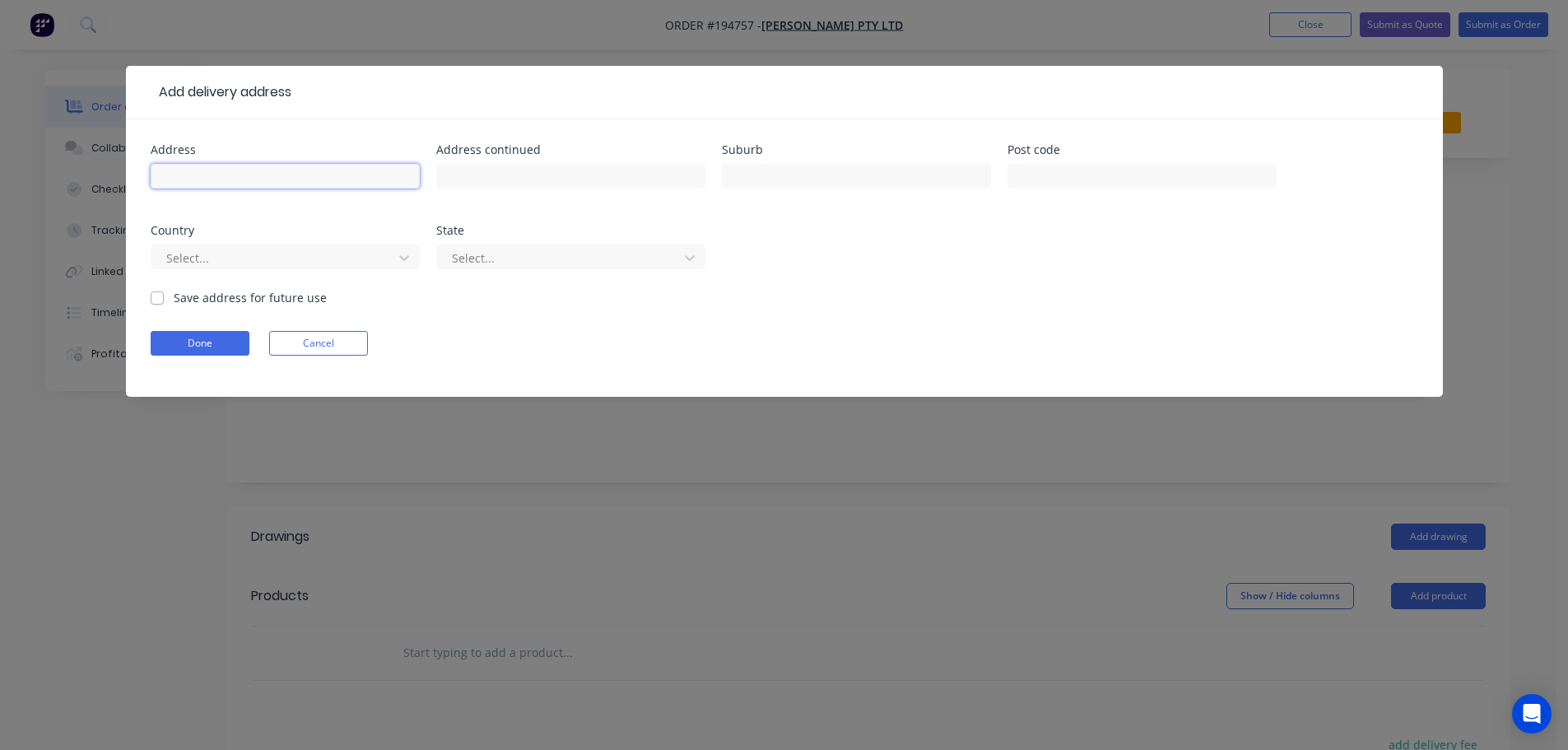
click at [187, 176] on input "text" at bounding box center [285, 176] width 269 height 25
click at [987, 304] on form "Address [STREET_ADDRESS][PERSON_NAME] Address continued Suburb ANNERLEY Post co…" at bounding box center [785, 270] width 1268 height 252
click at [405, 257] on icon at bounding box center [404, 258] width 10 height 6
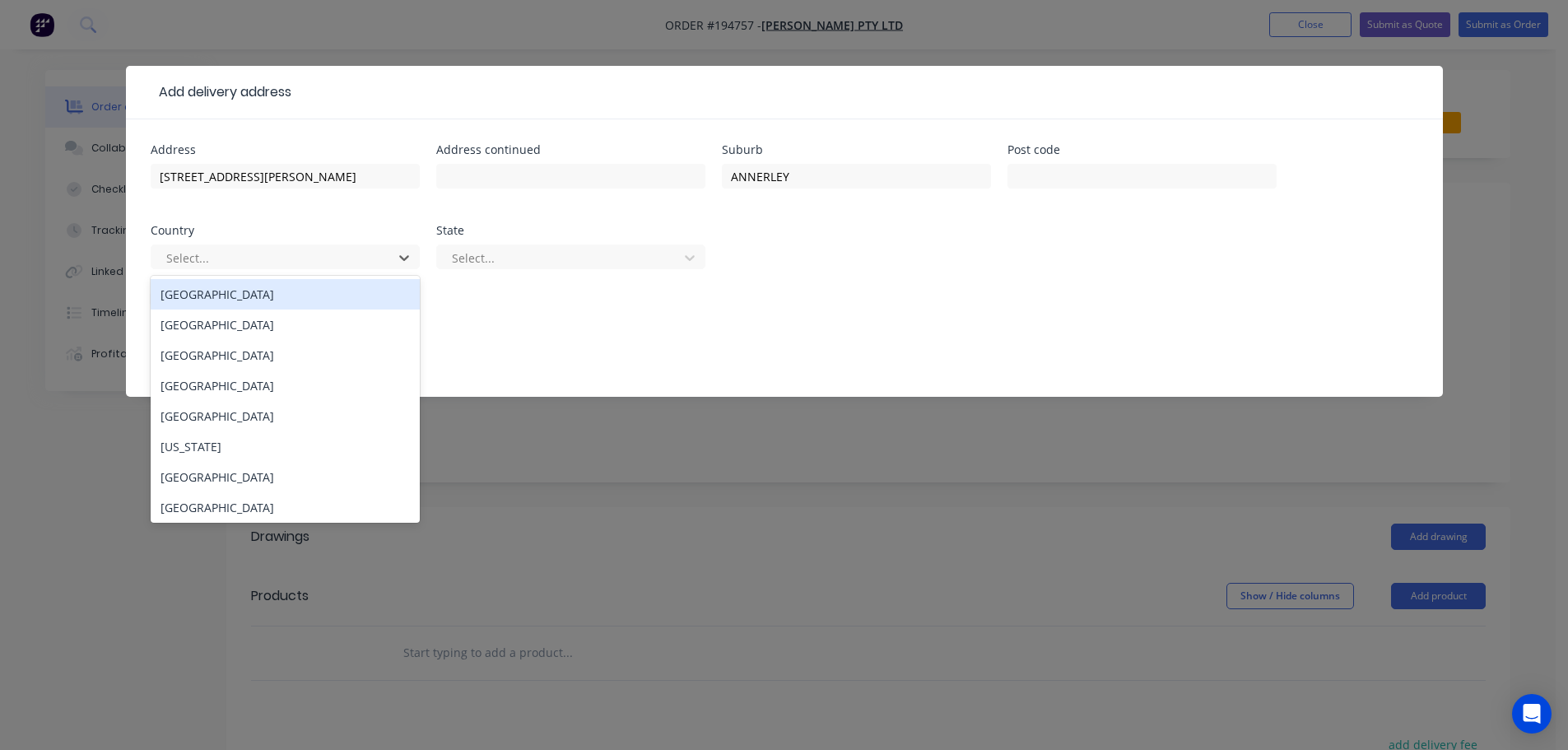
click at [252, 293] on div "[GEOGRAPHIC_DATA]" at bounding box center [285, 294] width 269 height 31
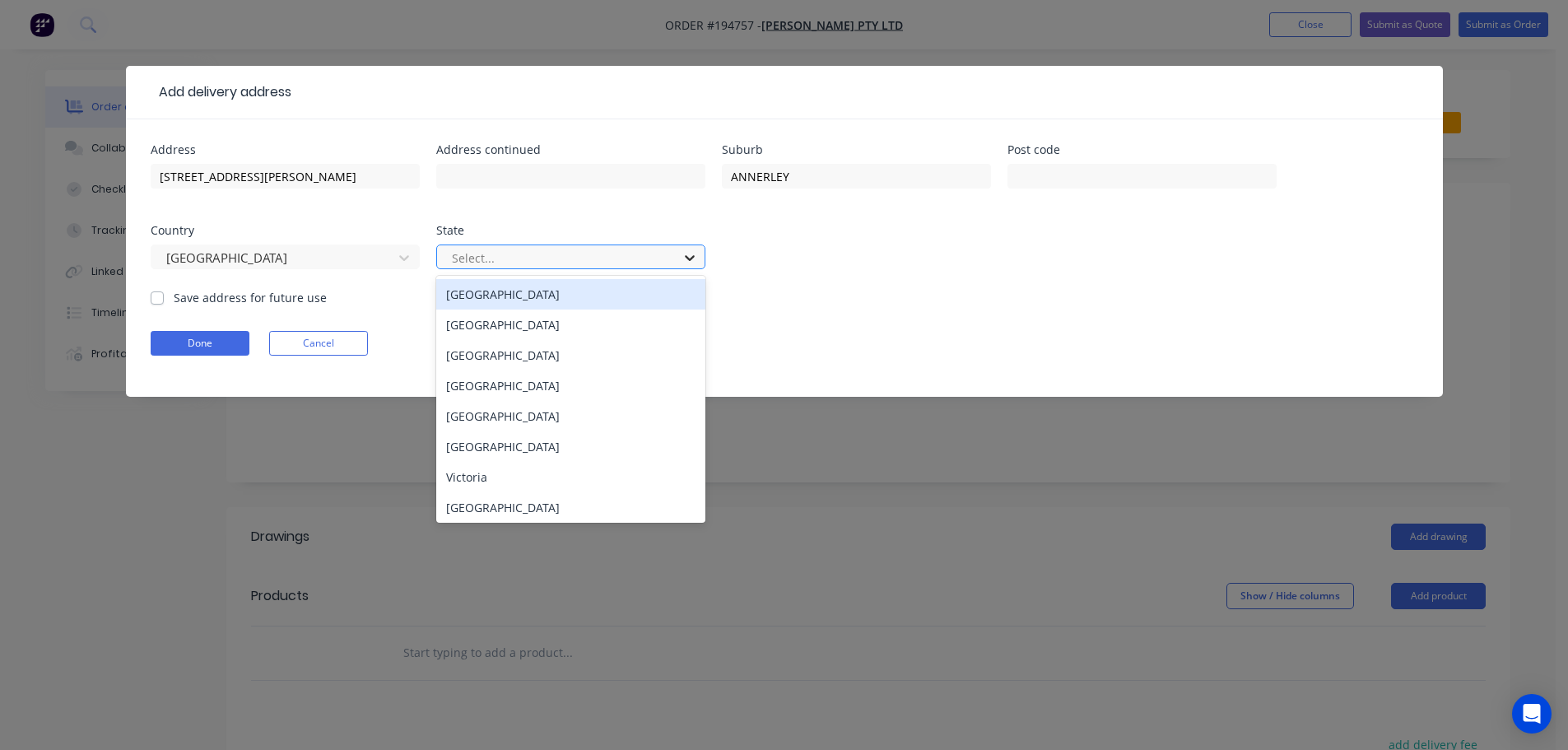
click at [693, 259] on icon at bounding box center [690, 257] width 17 height 17
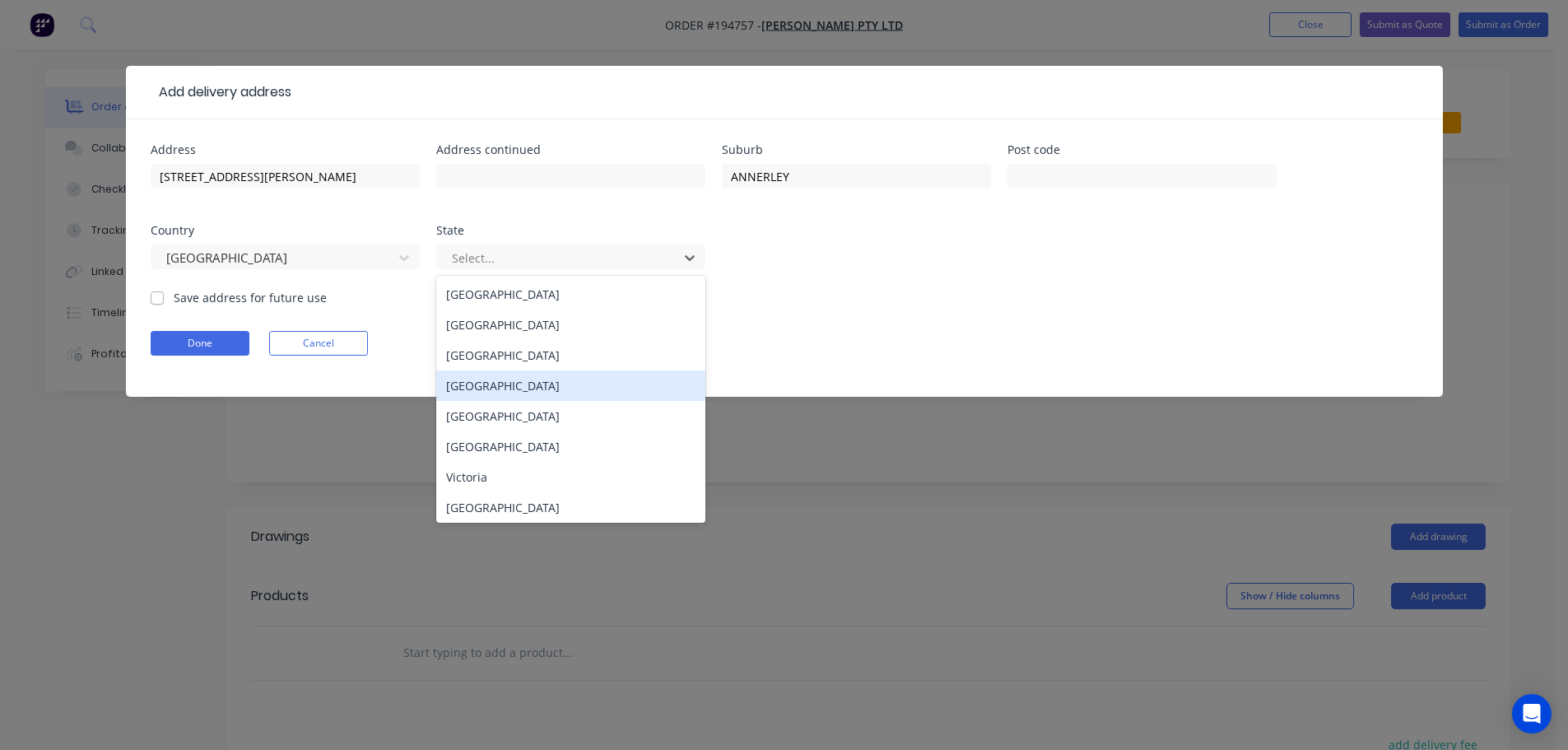
click at [480, 382] on div "[GEOGRAPHIC_DATA]" at bounding box center [570, 385] width 269 height 31
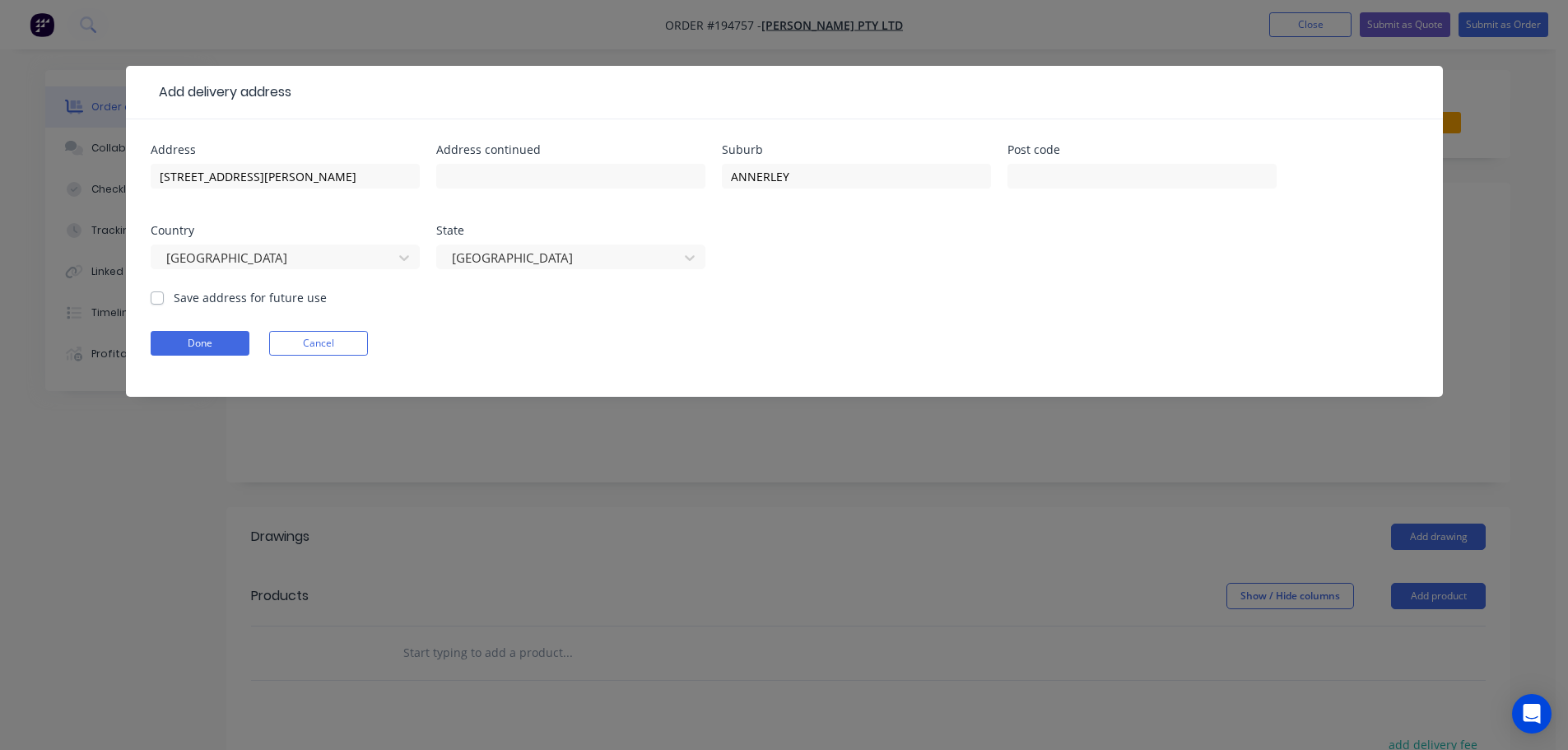
click at [849, 331] on div "Done Cancel" at bounding box center [785, 343] width 1268 height 25
click at [219, 341] on button "Done" at bounding box center [200, 343] width 98 height 25
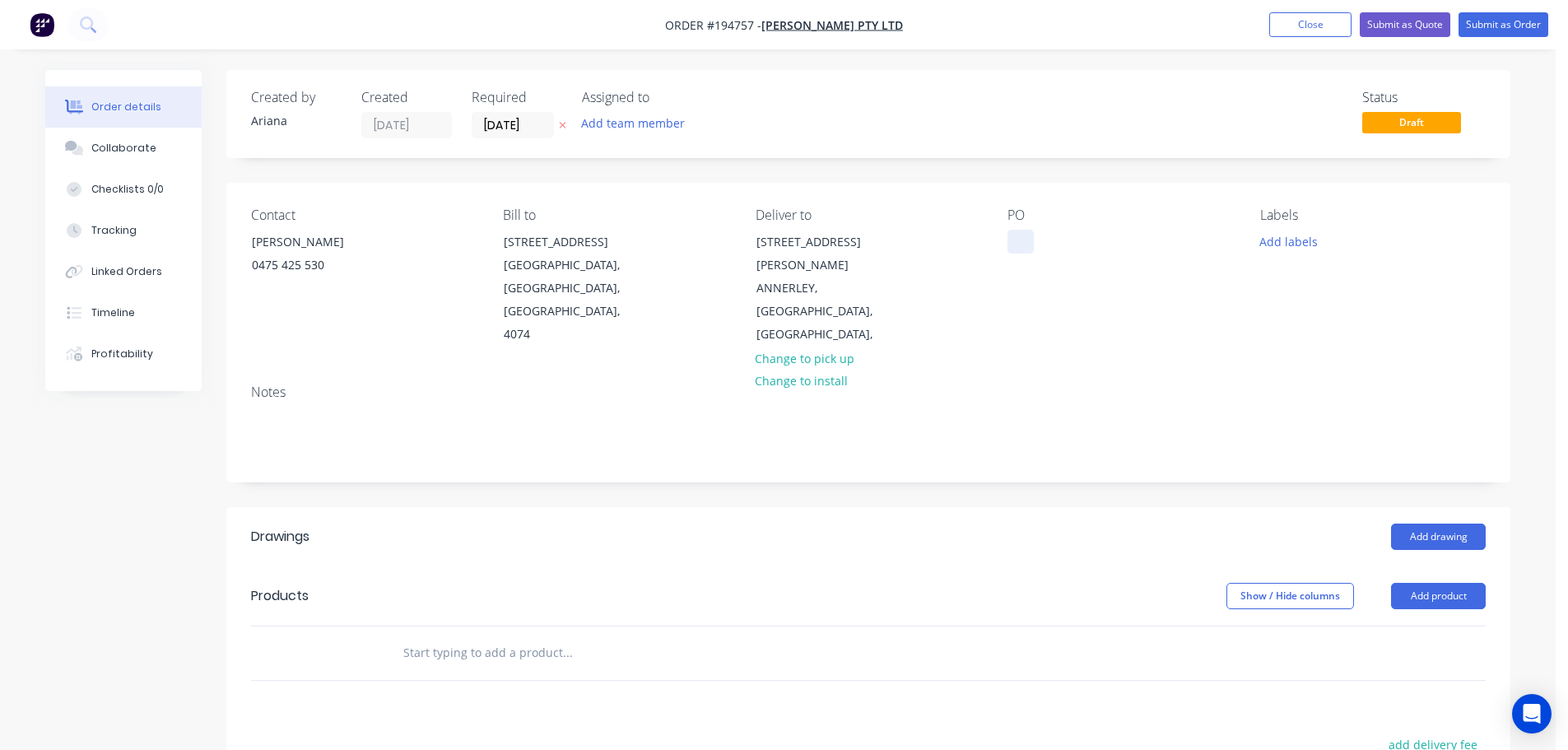
click at [1020, 246] on div at bounding box center [1020, 241] width 27 height 24
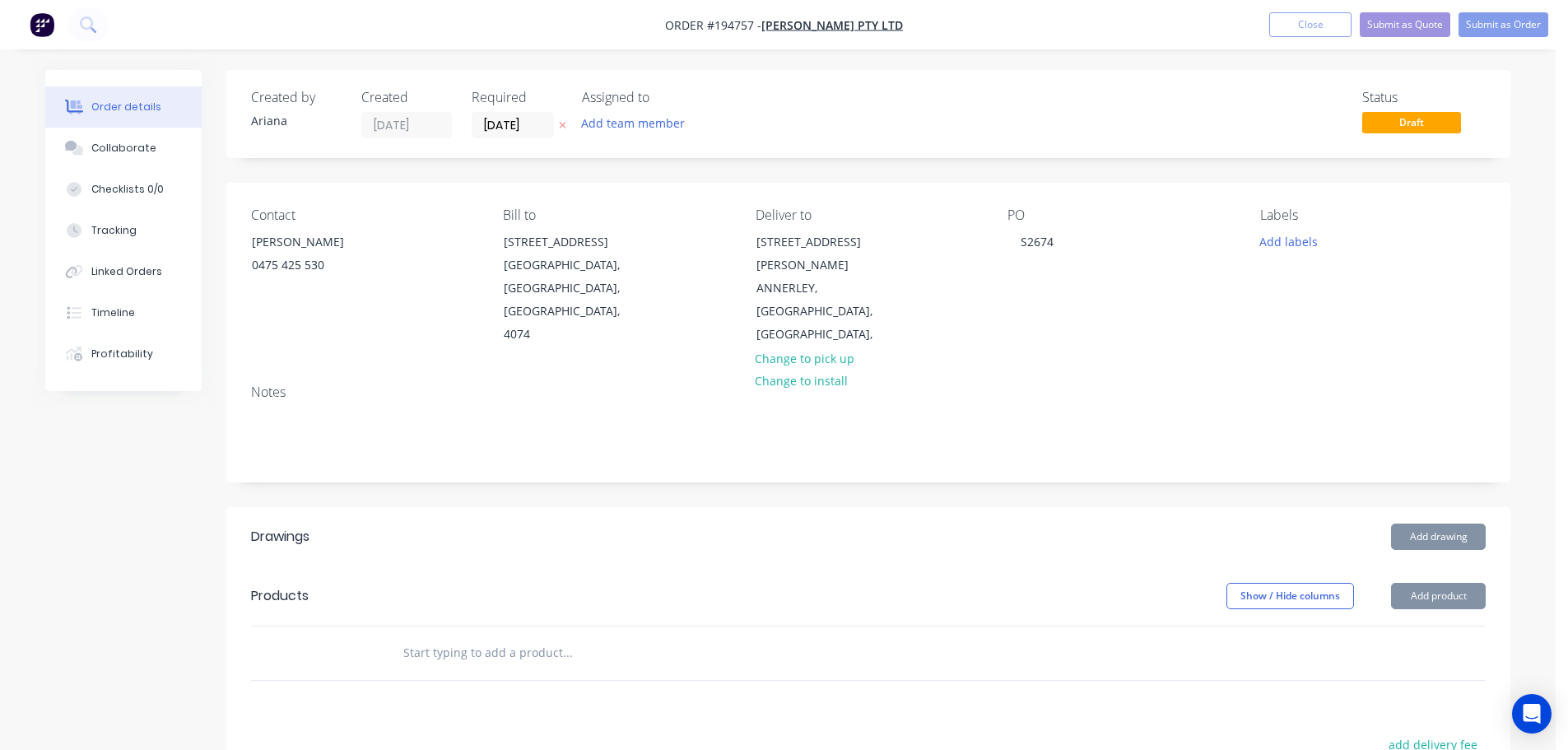
click at [1084, 337] on div "Contact [PERSON_NAME] [PHONE_NUMBER] Bill to [STREET_ADDRESS] Deliver to [STREE…" at bounding box center [868, 277] width 1285 height 189
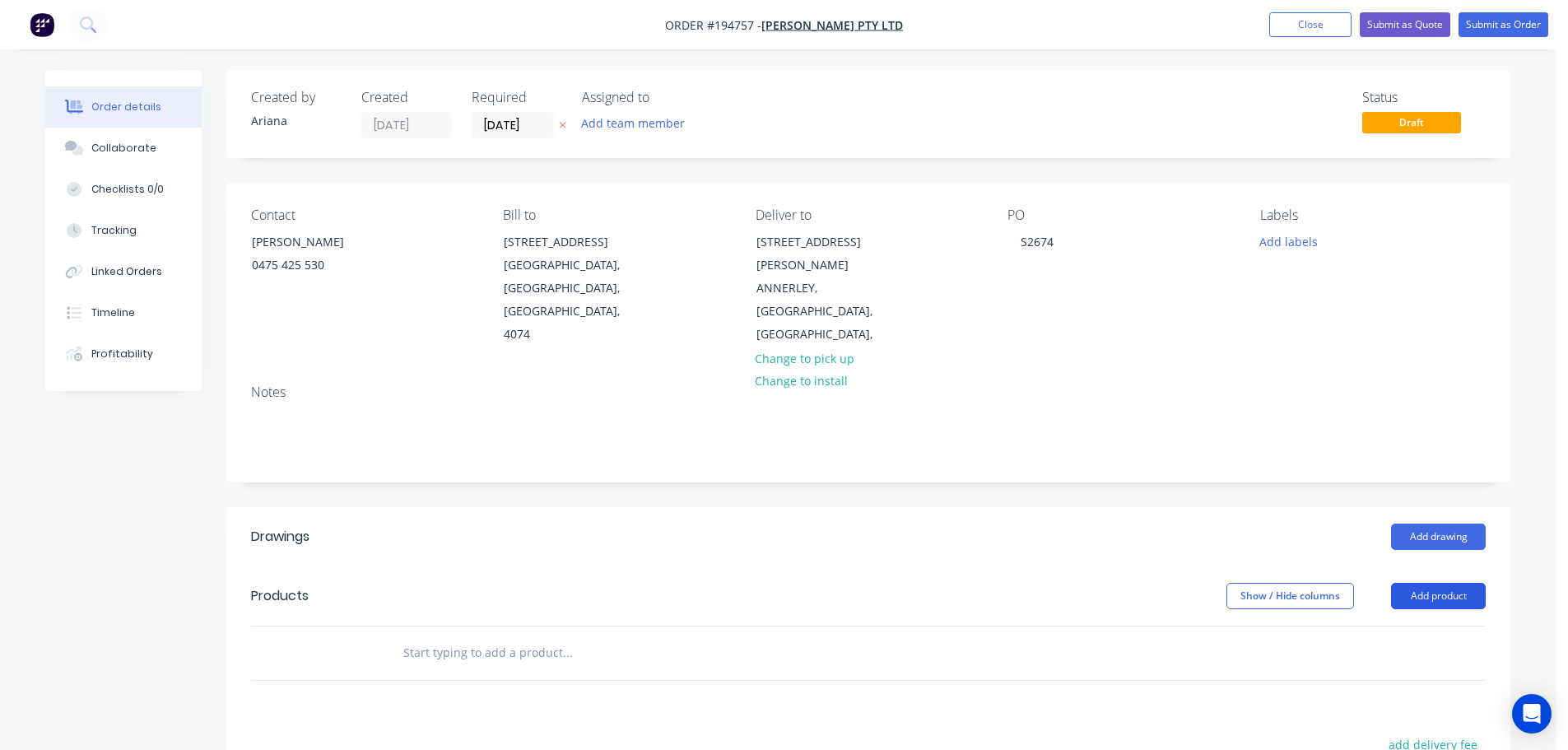
click at [1448, 583] on button "Add product" at bounding box center [1438, 596] width 94 height 27
click at [1409, 626] on div "Product catalogue" at bounding box center [1408, 638] width 127 height 24
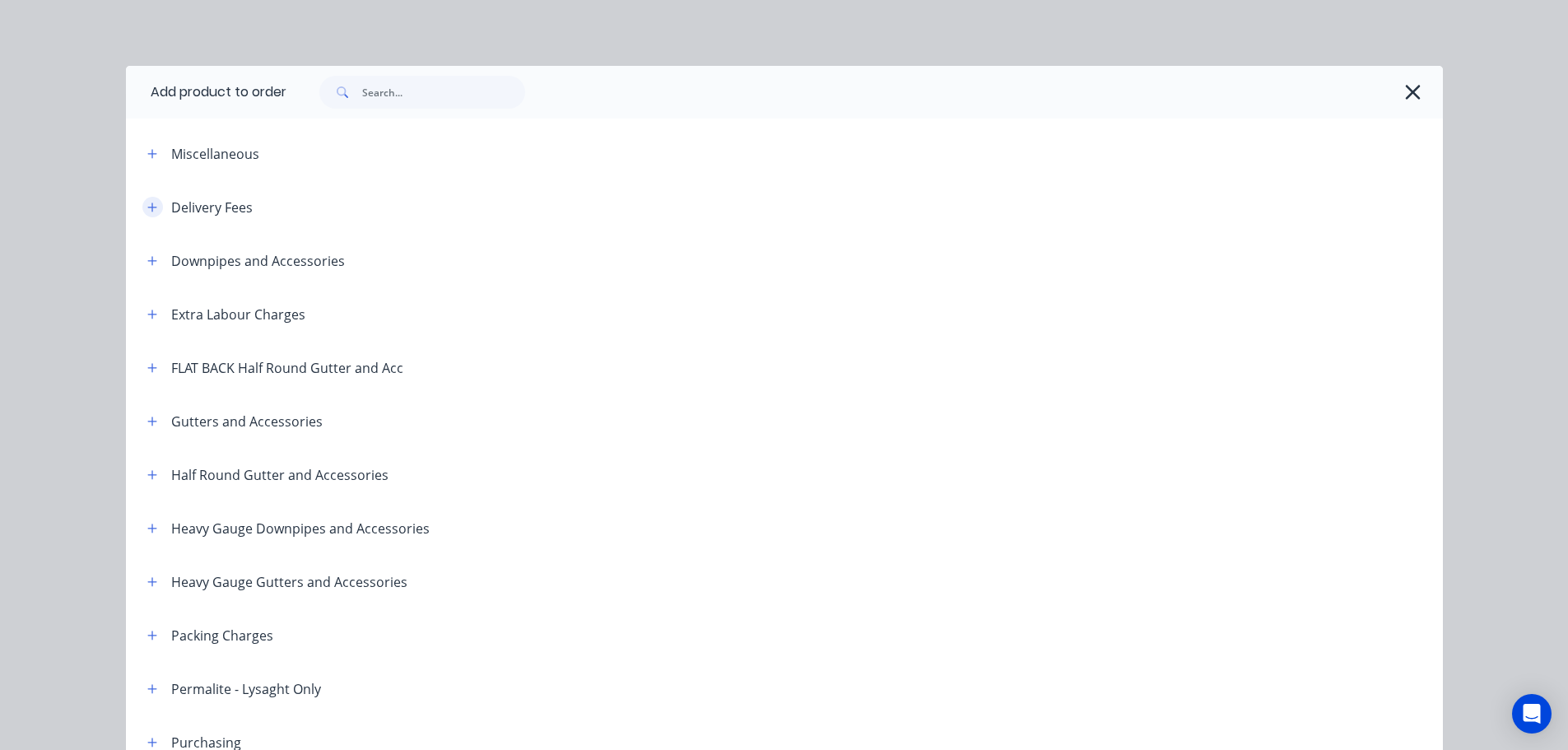
click at [148, 203] on icon "button" at bounding box center [152, 208] width 10 height 12
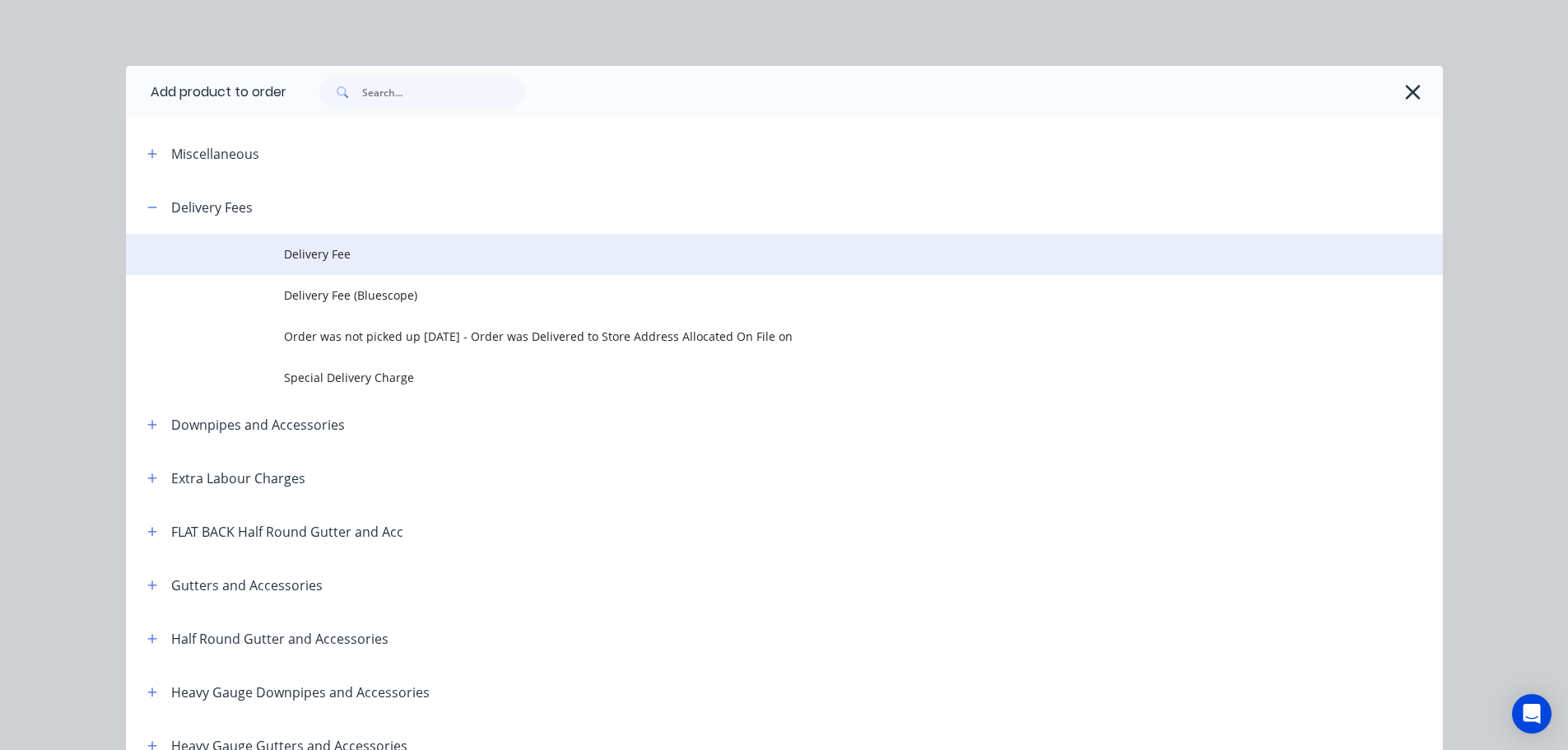
click at [356, 252] on span "Delivery Fee" at bounding box center [747, 253] width 927 height 17
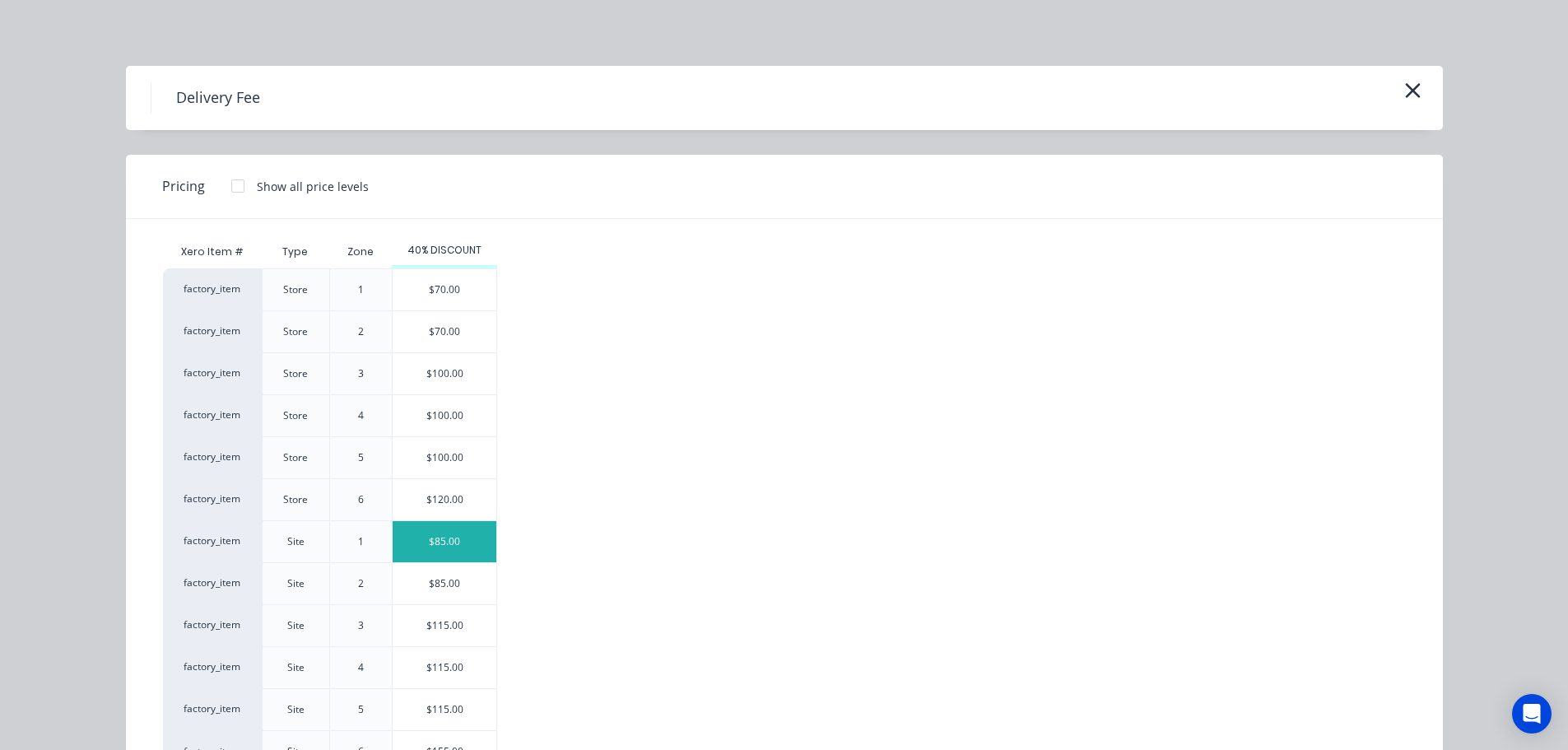
click at [437, 542] on div "$85.00" at bounding box center [444, 540] width 103 height 41
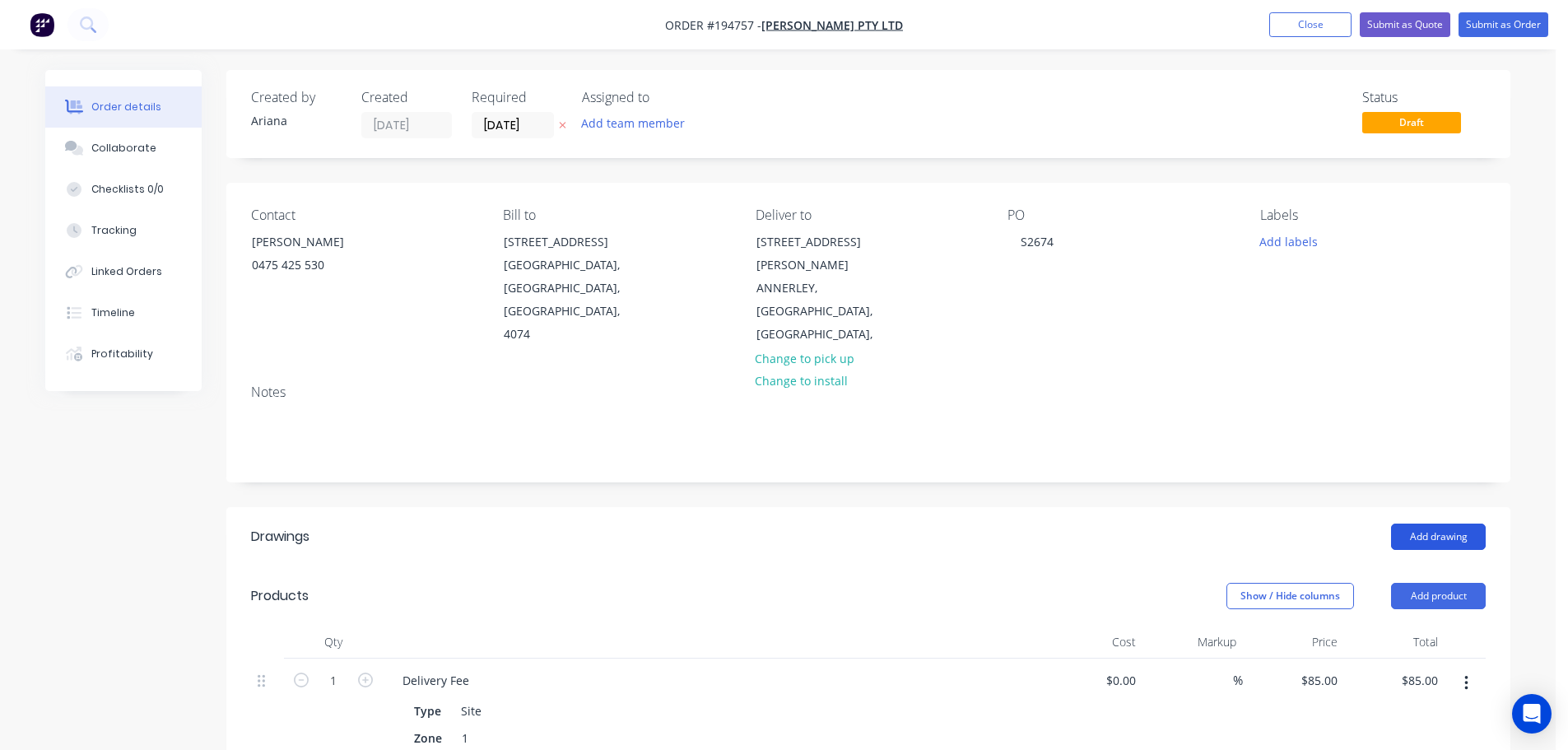
click at [1432, 524] on button "Add drawing" at bounding box center [1438, 536] width 94 height 27
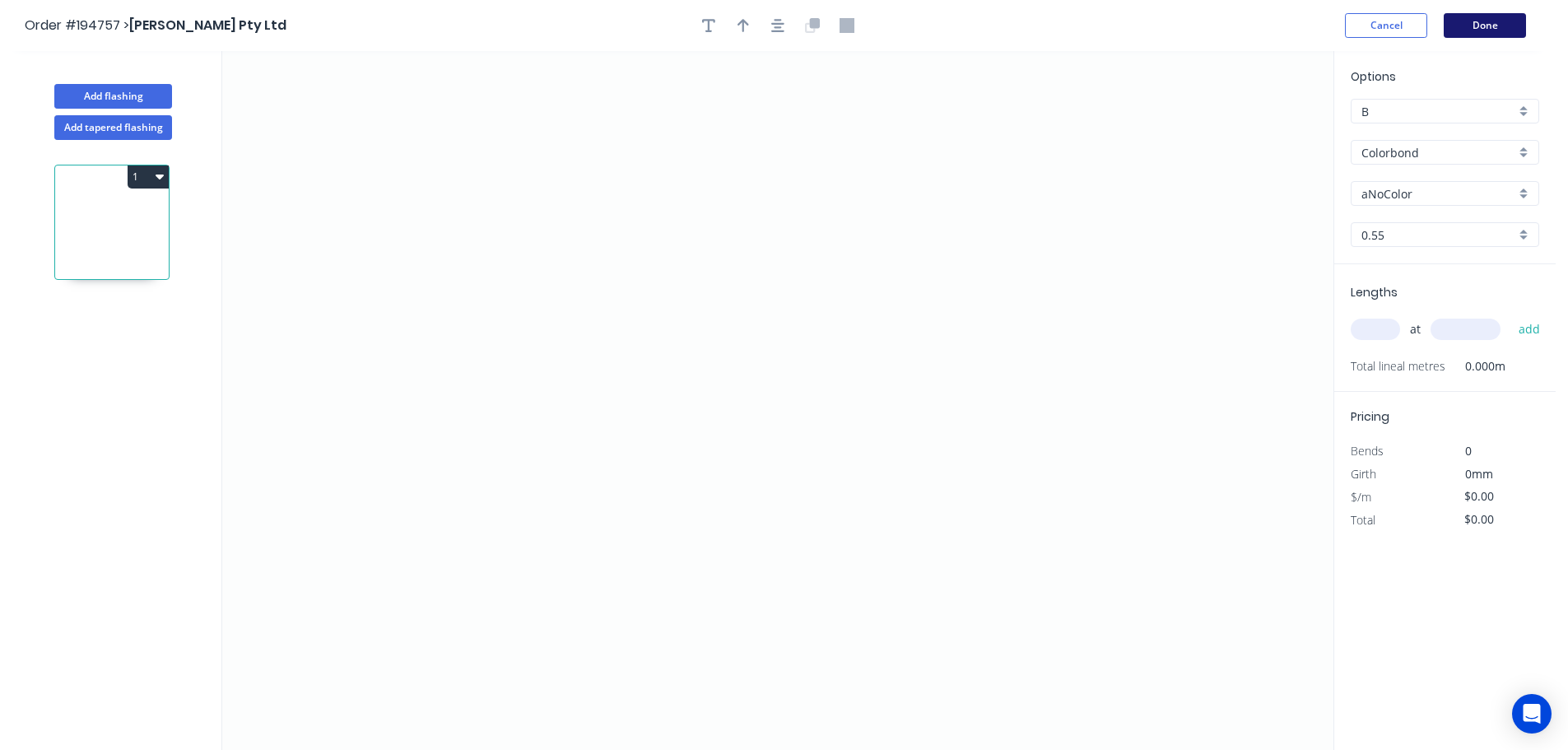
click at [1467, 23] on button "Done" at bounding box center [1485, 25] width 82 height 25
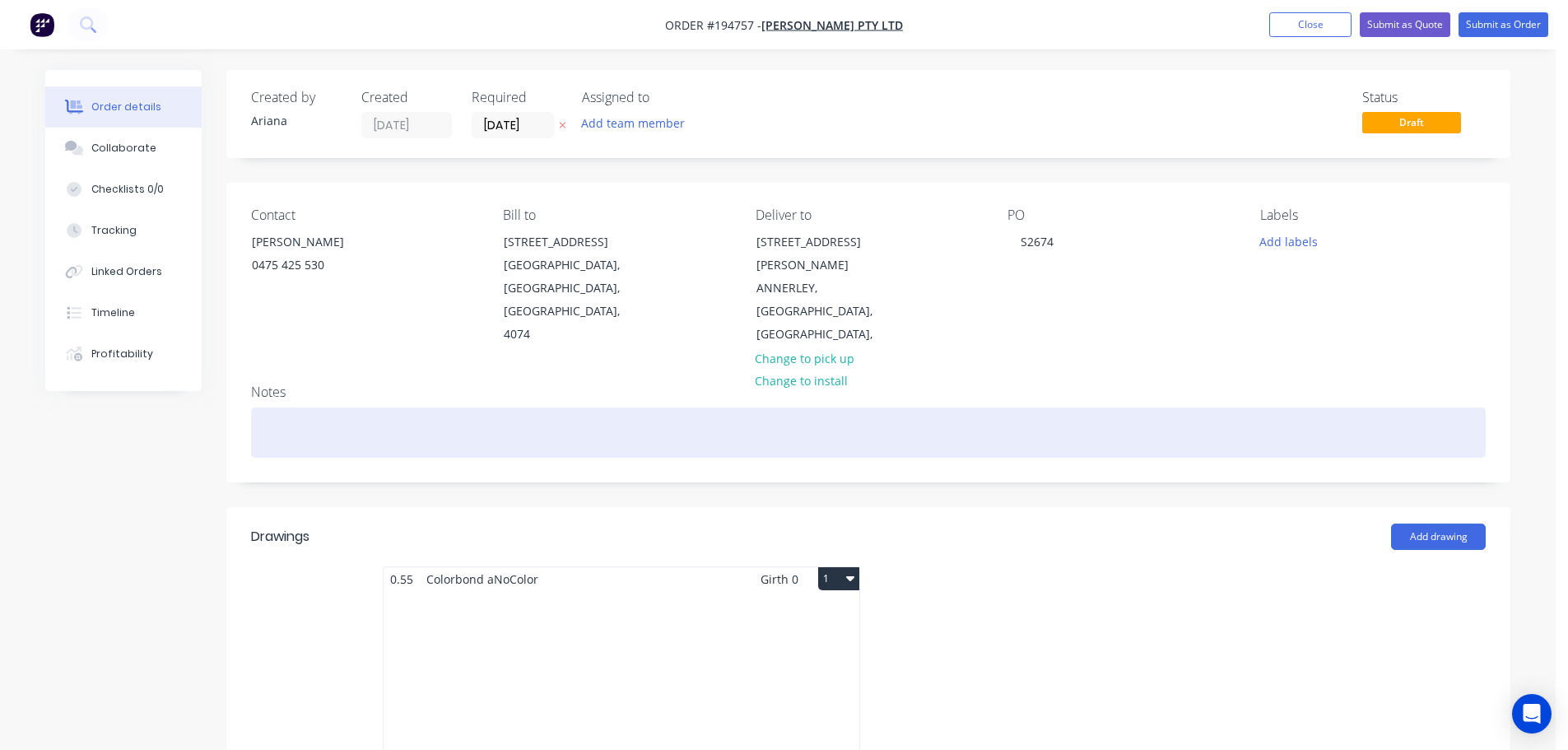
click at [276, 407] on div at bounding box center [868, 432] width 1235 height 51
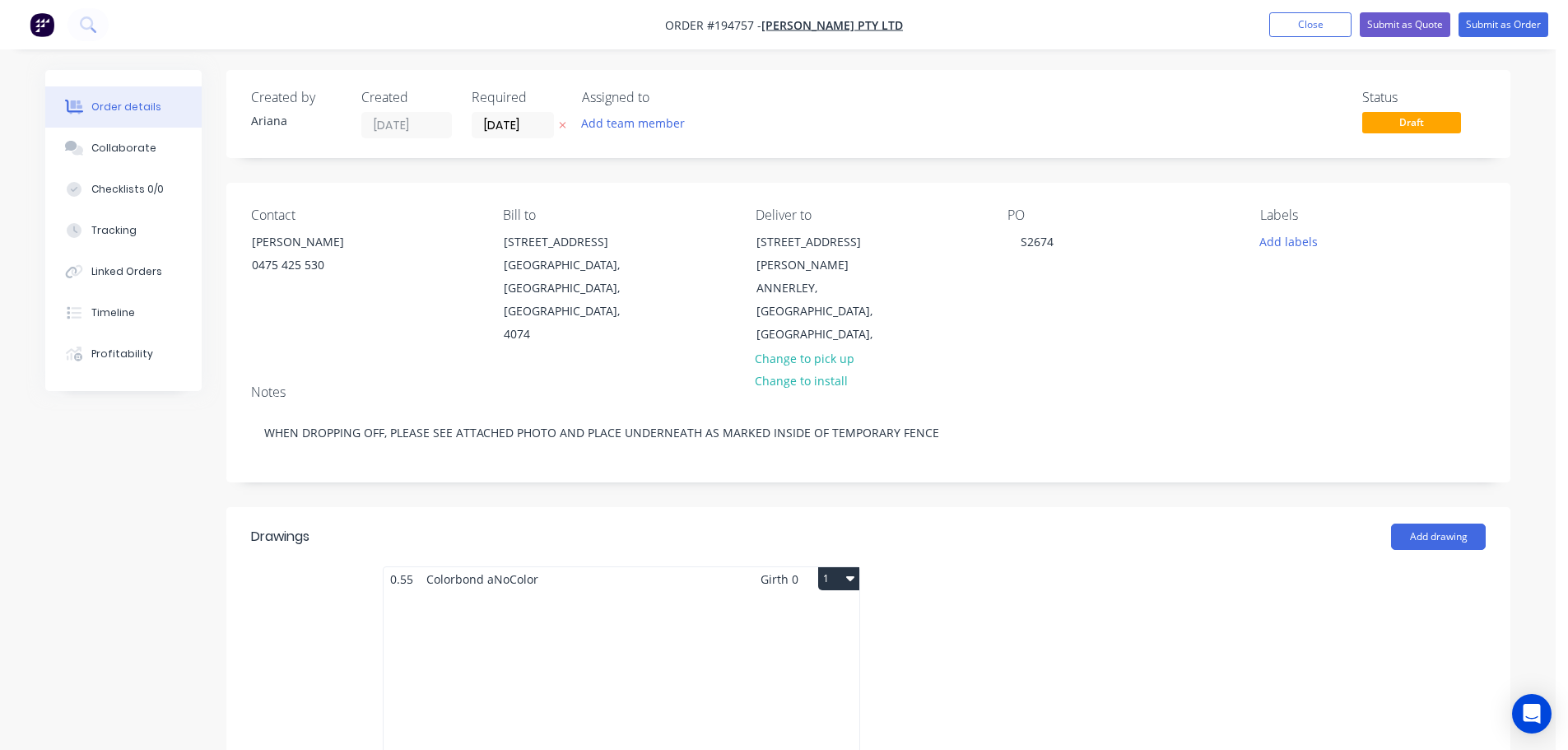
click at [1107, 566] on div at bounding box center [1115, 712] width 494 height 293
click at [544, 628] on div "Total lm $/M Total 0m $0.00 $0.00" at bounding box center [621, 716] width 476 height 251
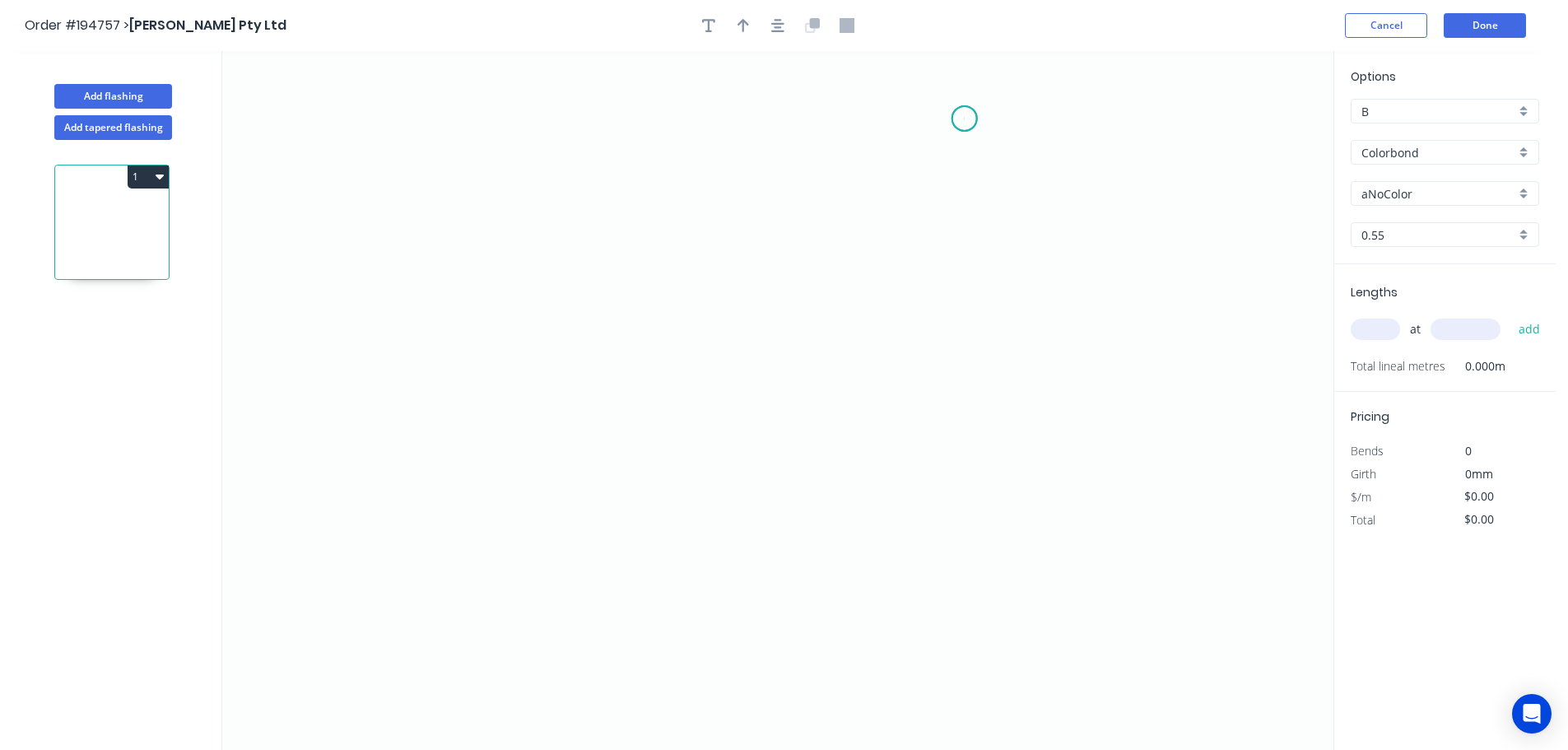
click at [965, 118] on icon "0" at bounding box center [778, 399] width 1112 height 698
click at [1022, 173] on icon "0" at bounding box center [778, 399] width 1112 height 698
click at [1036, 396] on icon "0 ?" at bounding box center [778, 399] width 1112 height 698
click at [1023, 403] on circle at bounding box center [1022, 395] width 25 height 25
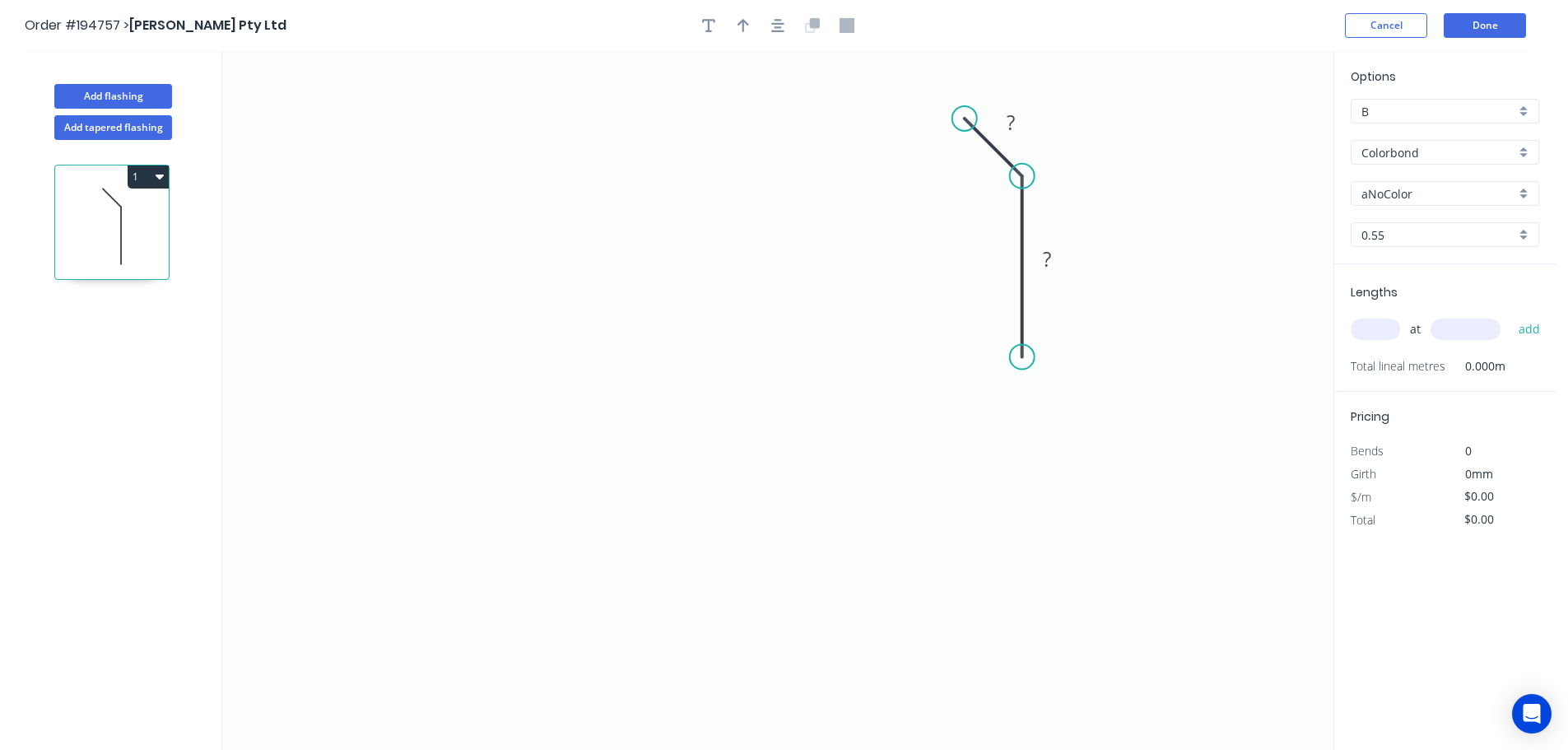
drag, startPoint x: 1023, startPoint y: 403, endPoint x: 1032, endPoint y: 358, distance: 45.9
click at [1032, 358] on circle at bounding box center [1022, 357] width 25 height 25
click at [1019, 359] on circle at bounding box center [1022, 357] width 25 height 25
click at [890, 394] on icon at bounding box center [956, 375] width 132 height 37
click at [888, 718] on icon "0 ? ? ? ? º" at bounding box center [778, 399] width 1112 height 698
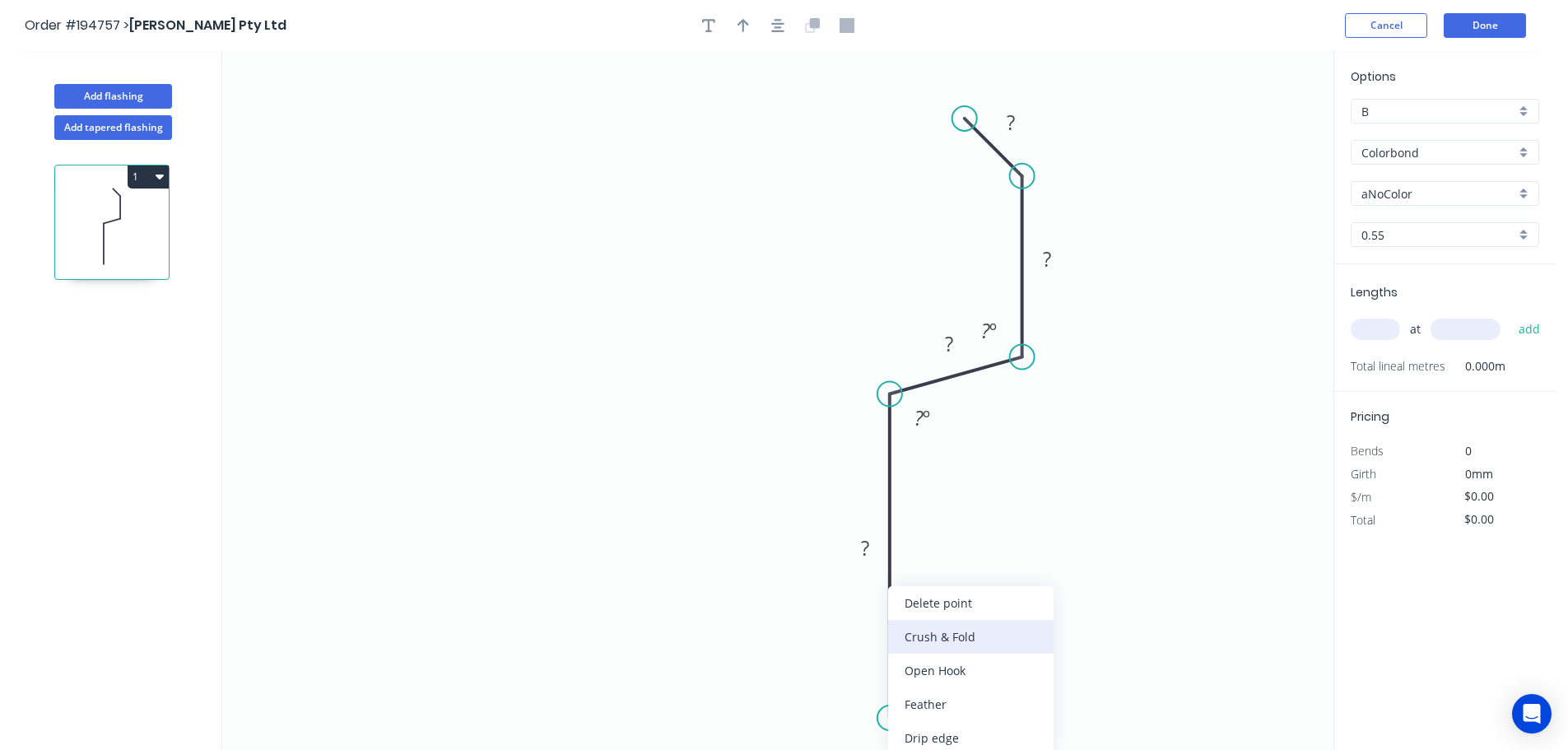
click at [988, 635] on div "Crush & Fold" at bounding box center [971, 637] width 166 height 34
click at [871, 692] on tspan "10" at bounding box center [865, 687] width 23 height 27
click at [958, 649] on icon "0 CF 15 ? ? ? ? ? º ? º" at bounding box center [778, 399] width 1112 height 698
drag, startPoint x: 826, startPoint y: 689, endPoint x: 958, endPoint y: 728, distance: 137.6
click at [958, 728] on rect at bounding box center [987, 727] width 66 height 34
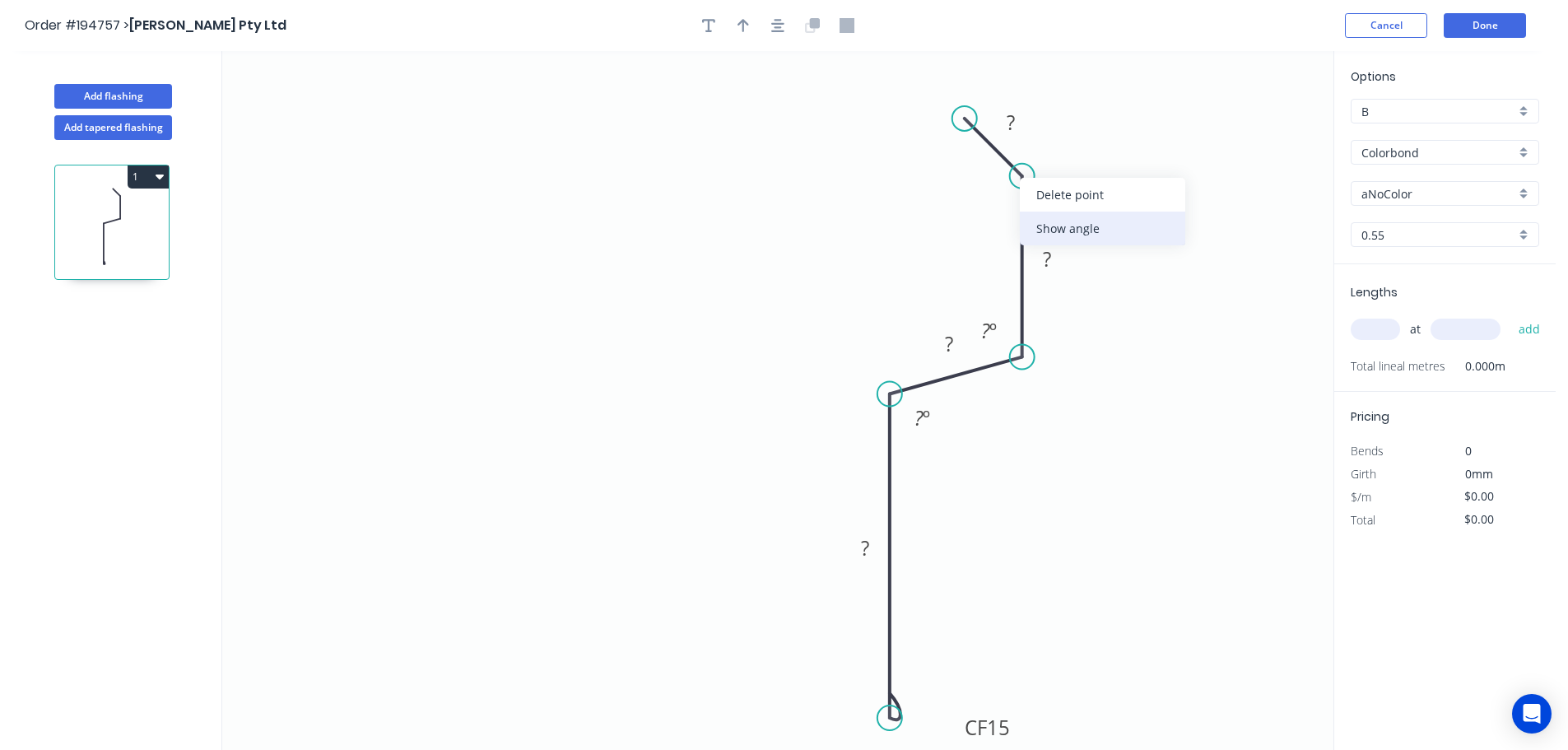
click at [1048, 228] on div "Show angle" at bounding box center [1103, 228] width 166 height 34
click at [981, 190] on tspan "?" at bounding box center [981, 190] width 9 height 27
click at [1083, 157] on icon "0 CF 15 ? ? ? ? 135 º ? º ? º" at bounding box center [778, 399] width 1112 height 698
click at [1016, 121] on tspan "?" at bounding box center [1011, 121] width 8 height 27
click at [742, 20] on icon "button" at bounding box center [743, 25] width 12 height 13
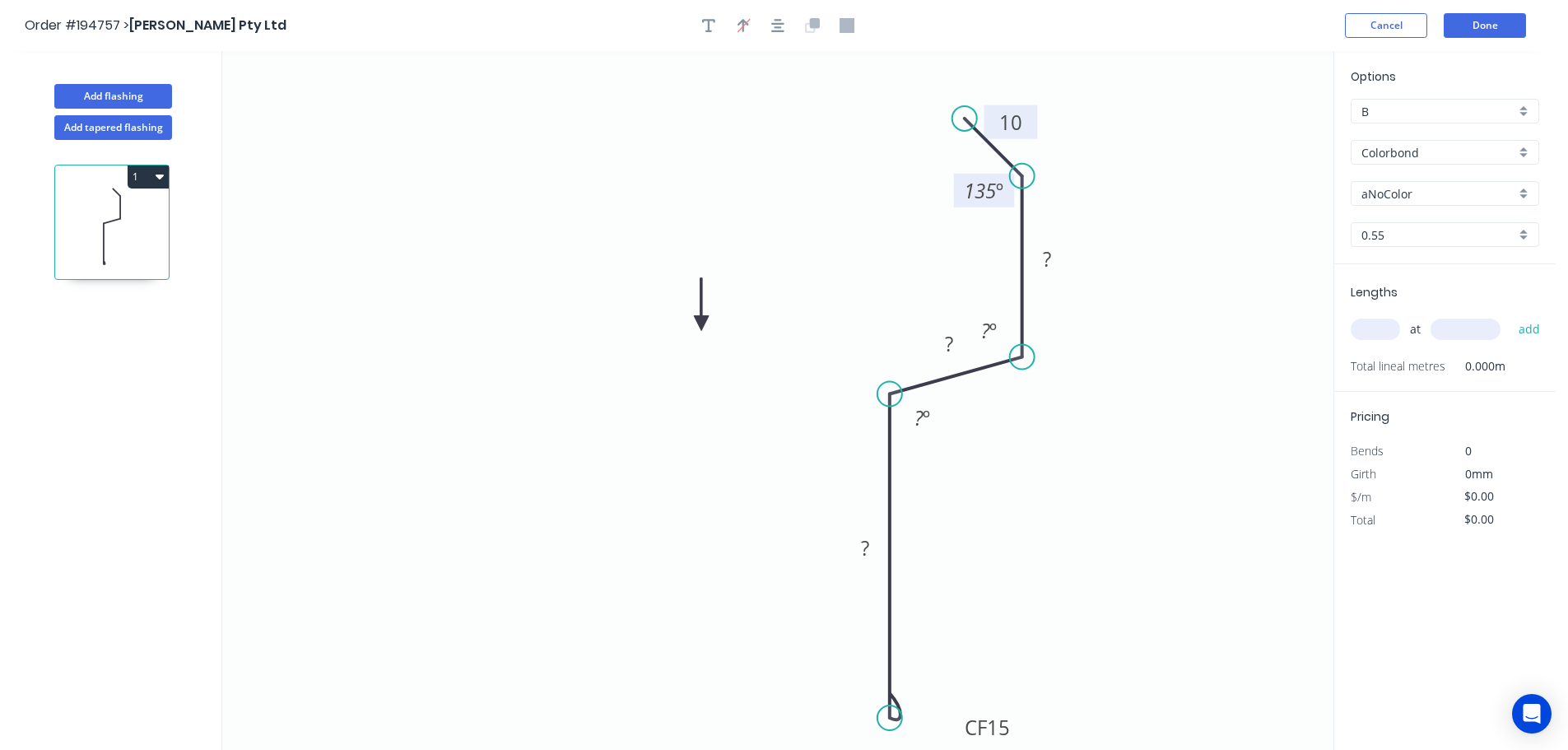
drag, startPoint x: 1253, startPoint y: 128, endPoint x: 702, endPoint y: 324, distance: 584.8
click at [702, 324] on icon at bounding box center [701, 304] width 15 height 53
click at [702, 324] on icon at bounding box center [714, 310] width 48 height 48
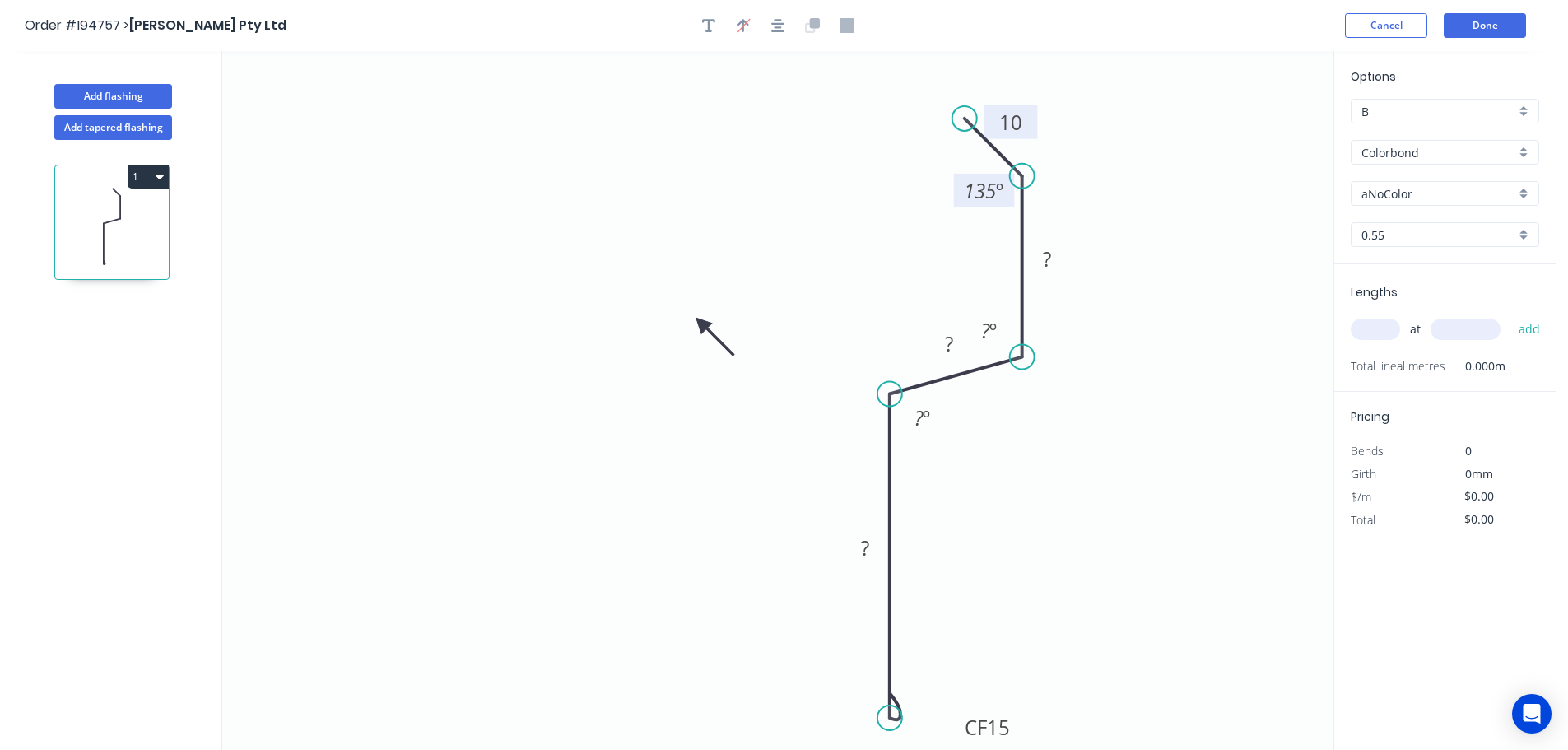
click at [702, 324] on icon at bounding box center [714, 337] width 48 height 48
click at [702, 324] on icon at bounding box center [701, 342] width 15 height 53
click at [702, 324] on icon at bounding box center [689, 337] width 48 height 48
click at [1524, 190] on div "aNoColor" at bounding box center [1446, 193] width 189 height 25
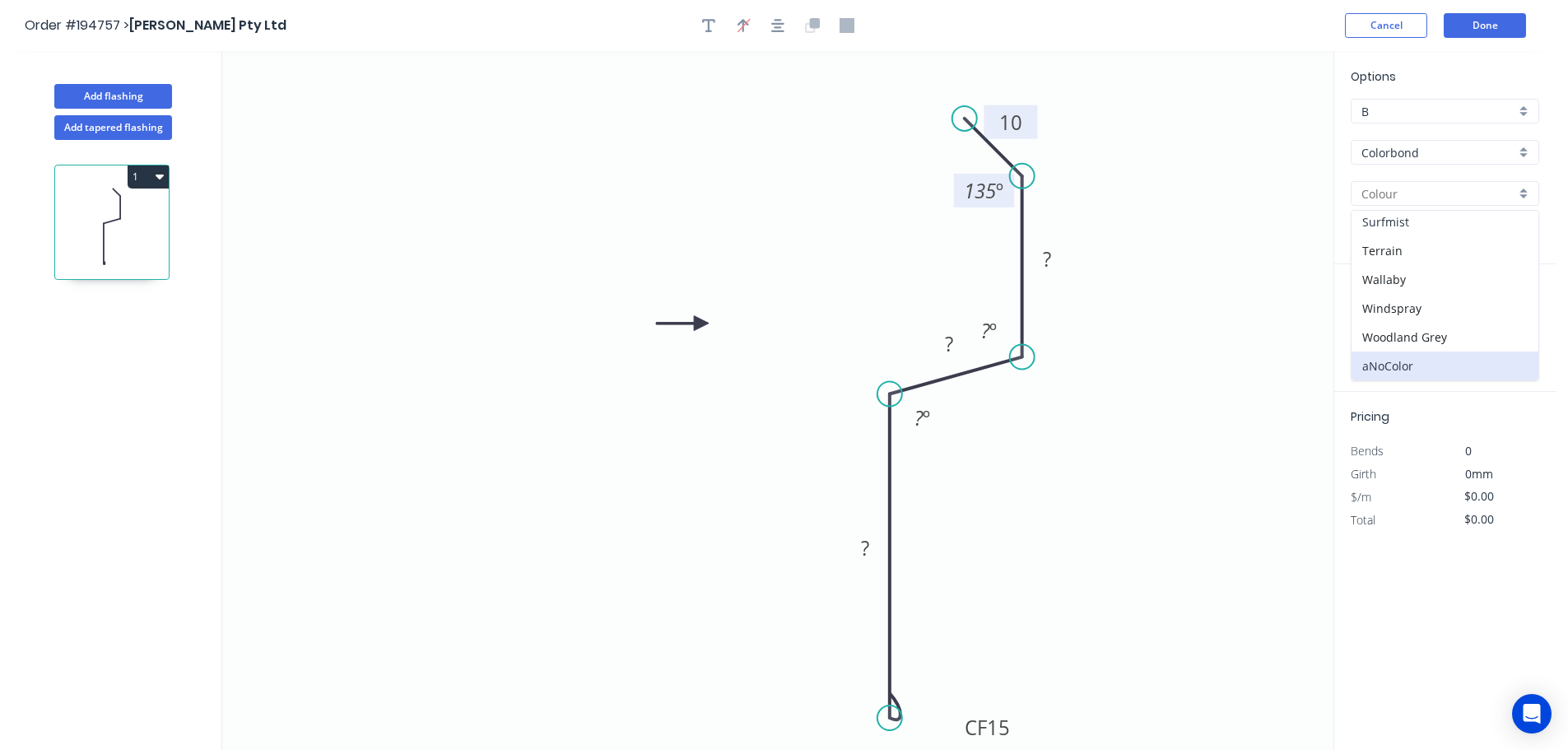
click at [1442, 229] on div "Surfmist" at bounding box center [1445, 222] width 187 height 29
click at [1379, 334] on input "text" at bounding box center [1376, 330] width 50 height 22
click at [1510, 315] on button "add" at bounding box center [1529, 329] width 39 height 28
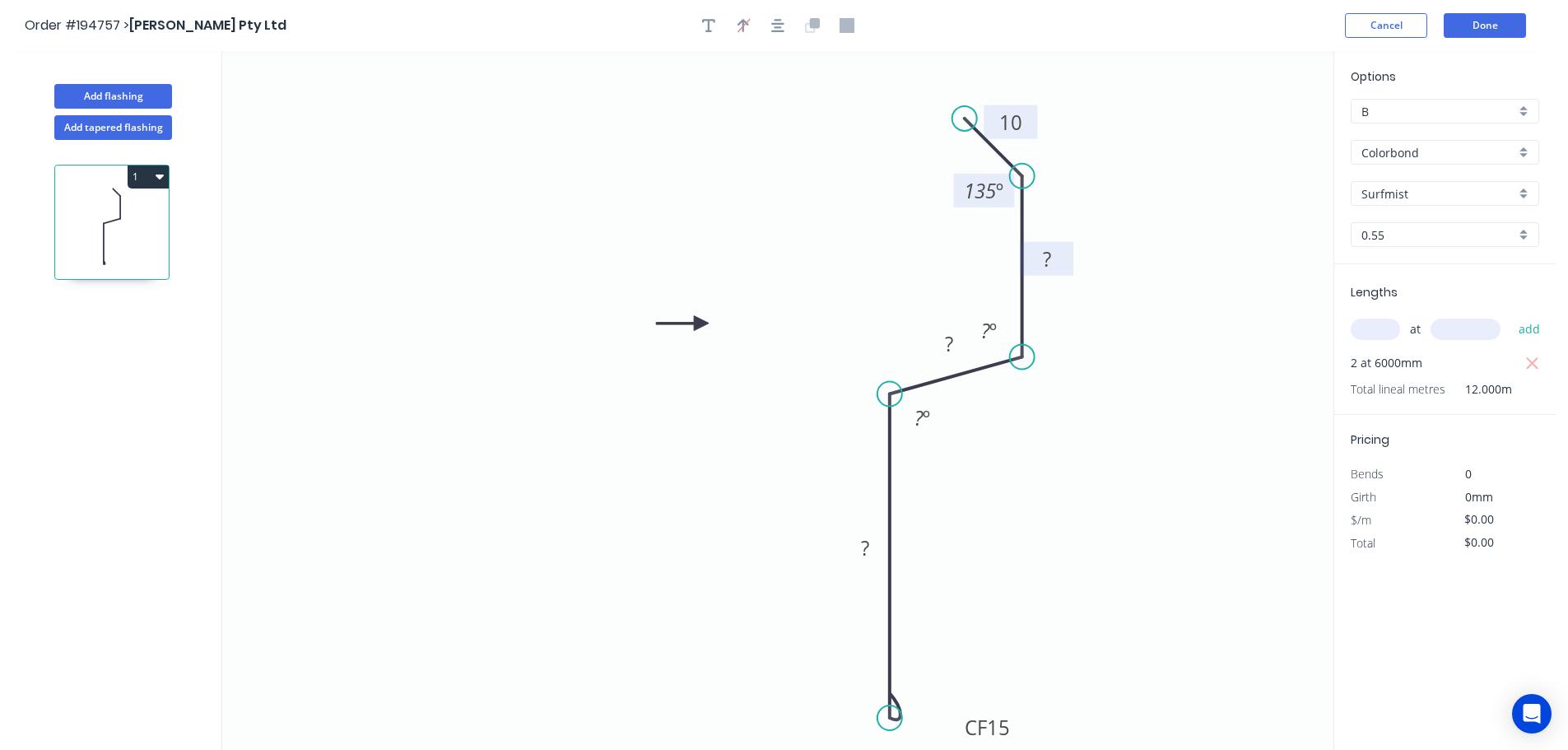
click at [1048, 260] on tspan "?" at bounding box center [1047, 258] width 8 height 27
click at [993, 329] on tspan "º" at bounding box center [993, 330] width 7 height 27
click at [1040, 542] on icon "0 CF 15 120 35 35 10 135 º 95 º 95 º" at bounding box center [778, 399] width 1112 height 698
click at [957, 344] on tspan "35" at bounding box center [949, 343] width 23 height 27
click at [1063, 415] on icon "0 CF 15 120 13 35 10 135 º 95 º 95 º" at bounding box center [778, 399] width 1112 height 698
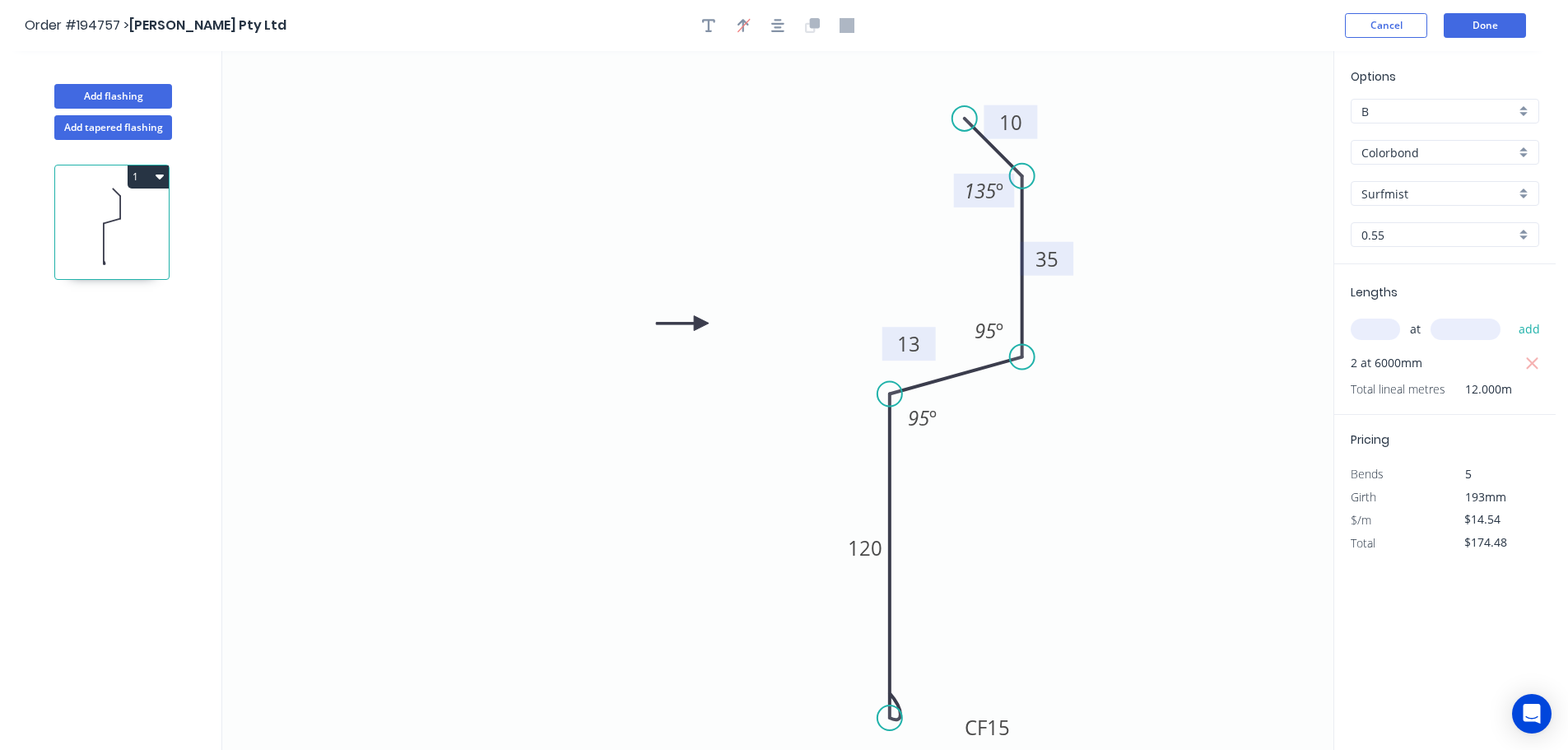
drag, startPoint x: 927, startPoint y: 342, endPoint x: 885, endPoint y: 342, distance: 42.0
click at [885, 342] on rect at bounding box center [909, 344] width 54 height 34
click at [1481, 29] on button "Done" at bounding box center [1485, 25] width 82 height 25
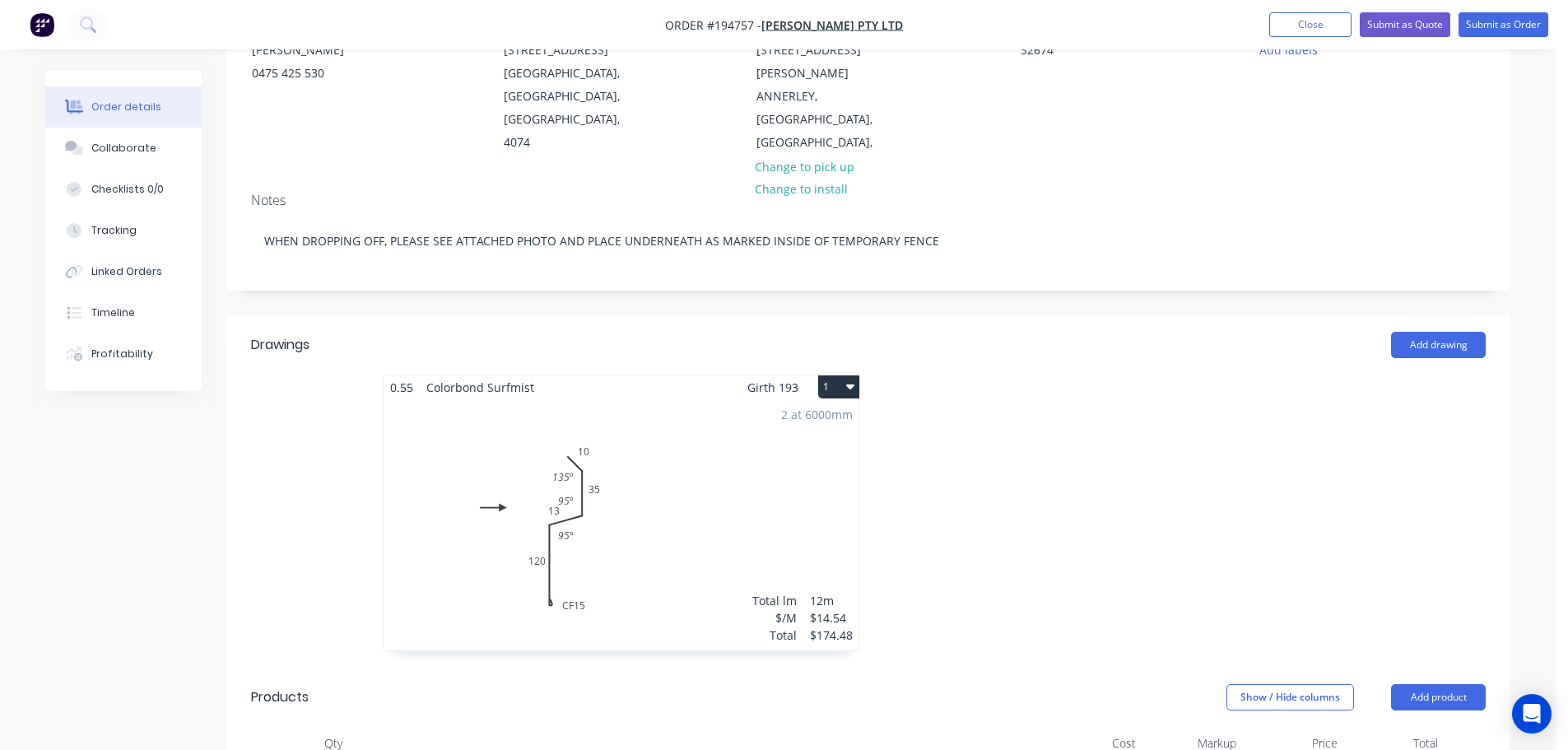
click at [747, 483] on div "2 at 6000mm Total lm $/M Total 12m $14.54 $174.48" at bounding box center [621, 525] width 476 height 251
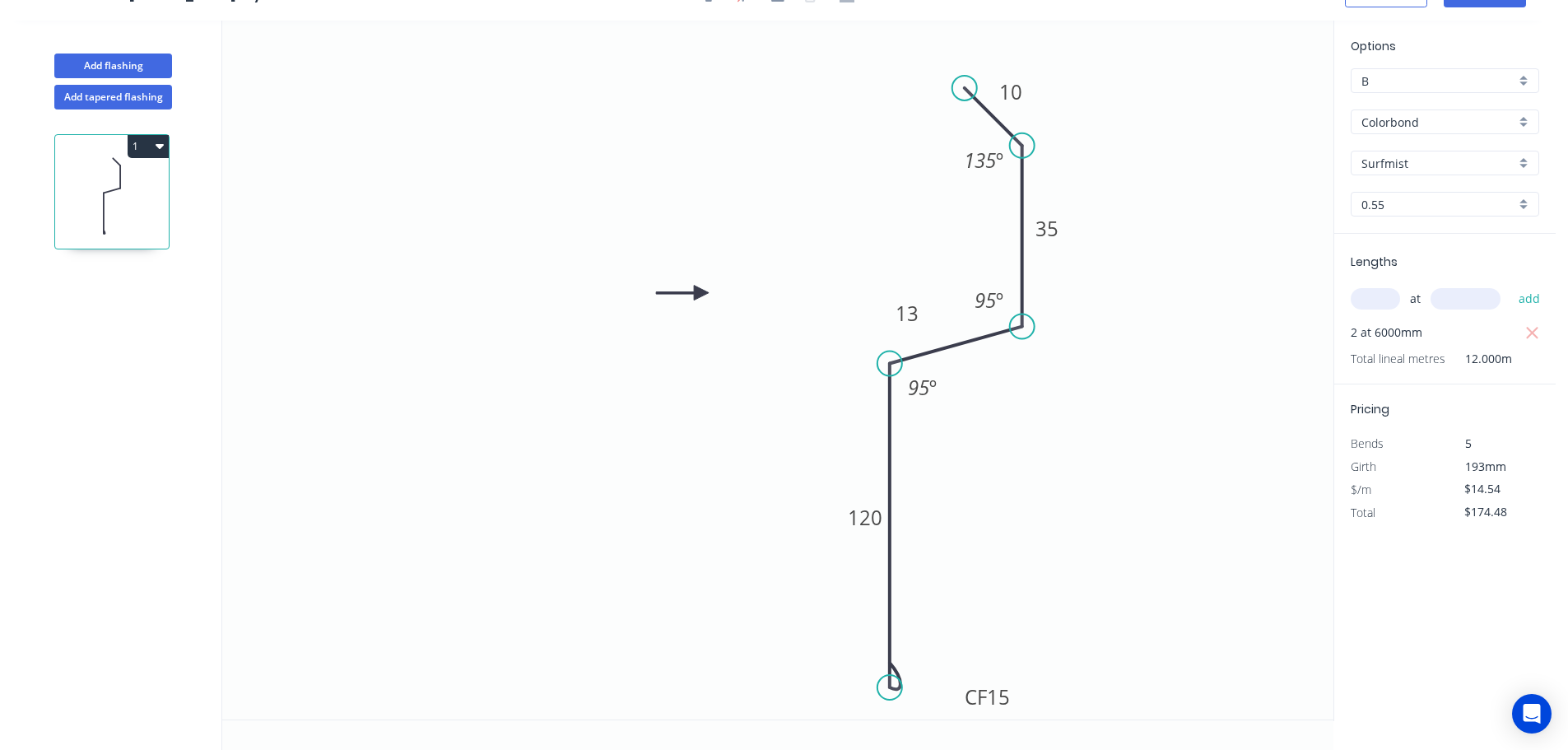
scroll to position [31, 0]
drag, startPoint x: 1009, startPoint y: 289, endPoint x: 1004, endPoint y: 257, distance: 32.4
click at [1004, 257] on rect at bounding box center [985, 269] width 54 height 34
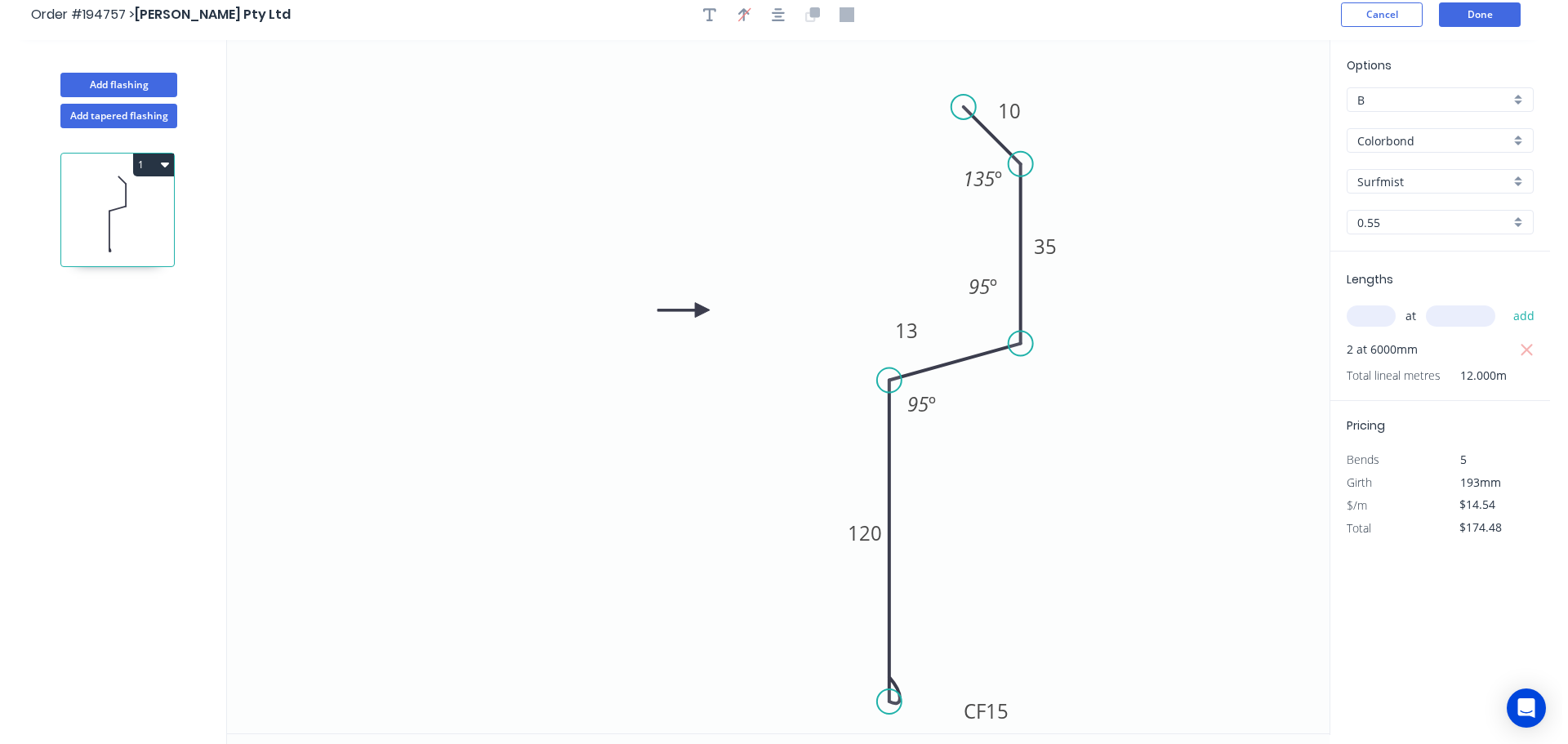
scroll to position [0, 0]
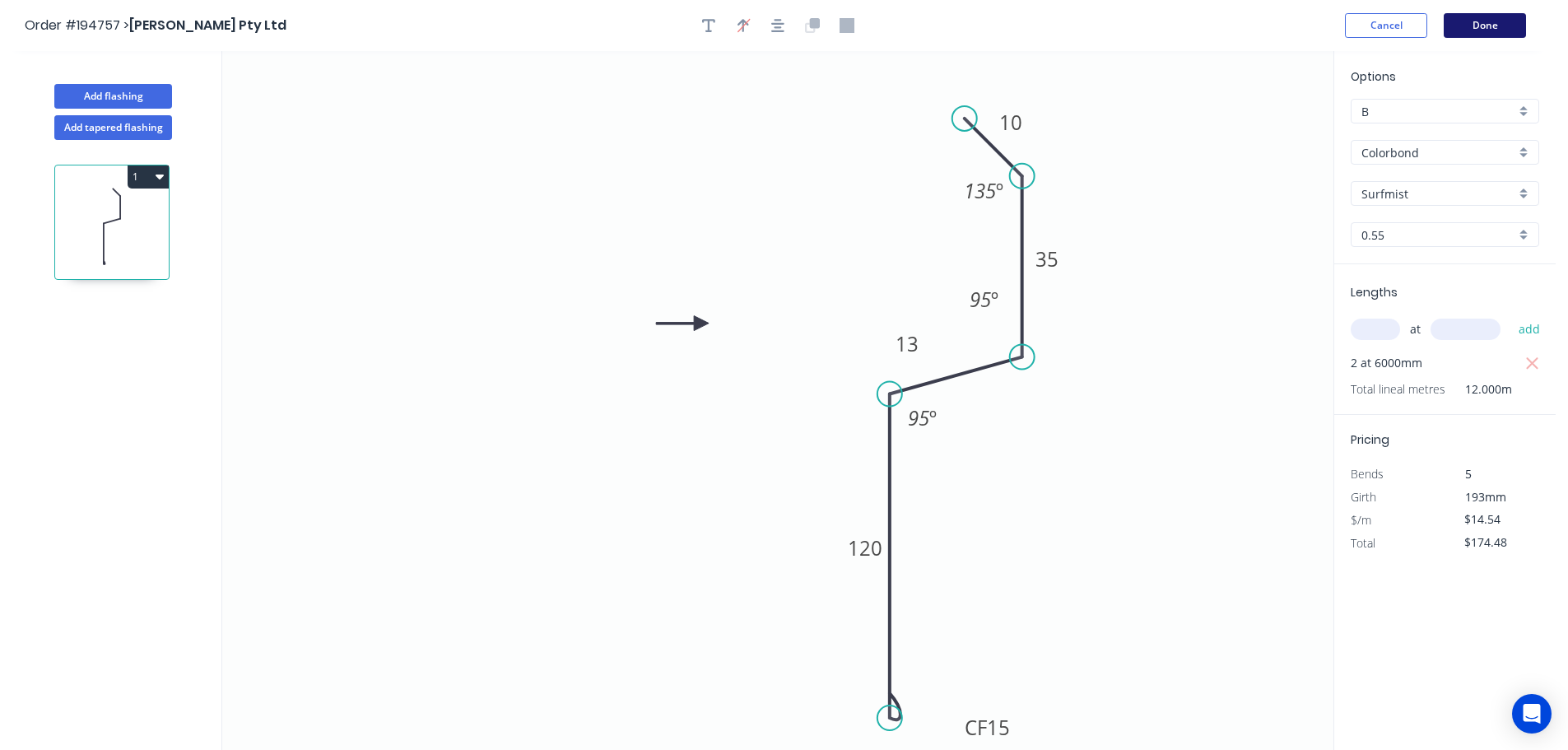
click at [1465, 22] on button "Done" at bounding box center [1485, 25] width 82 height 25
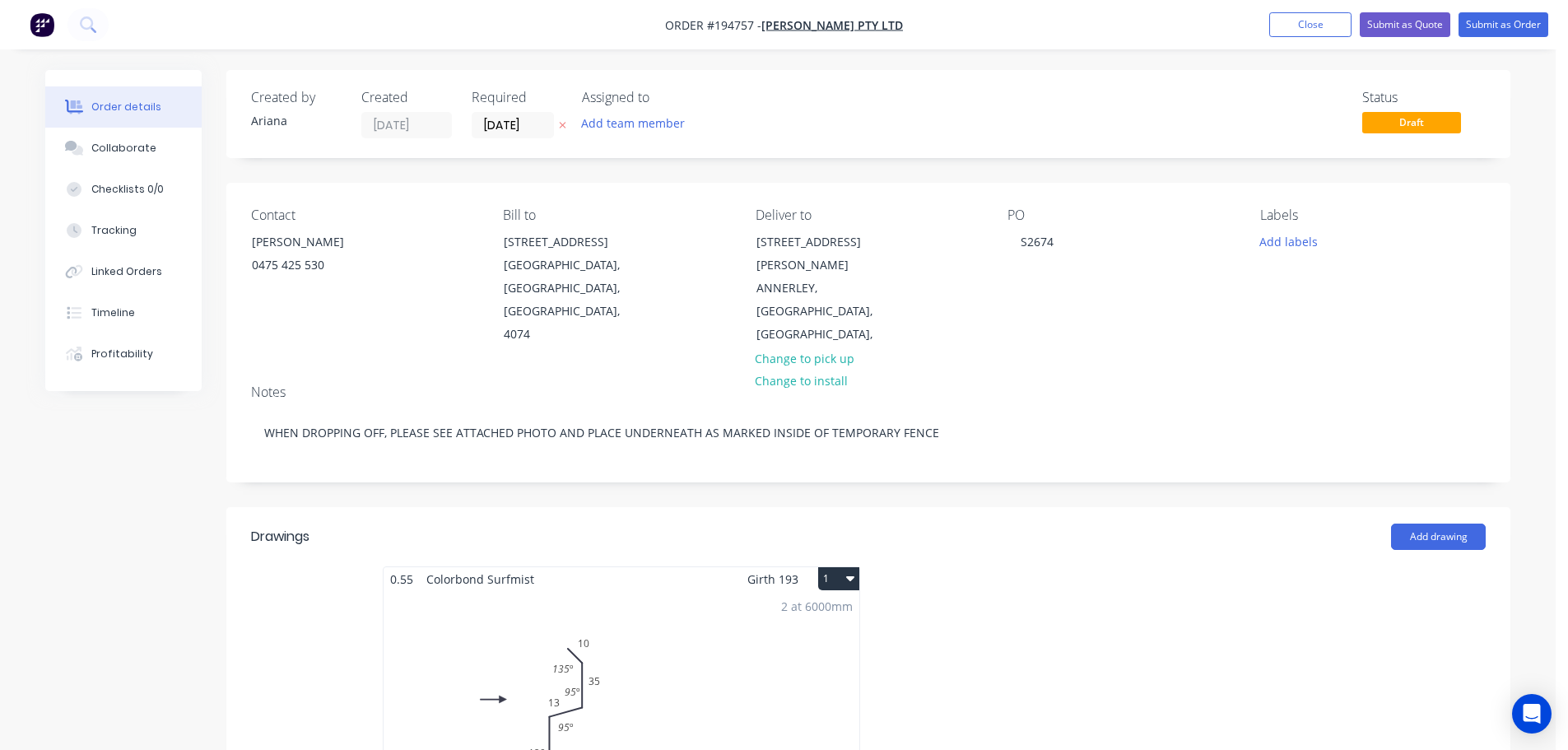
click at [719, 695] on div "2 at 6000mm Total lm $/M Total 12m $14.54 $174.48" at bounding box center [621, 716] width 476 height 251
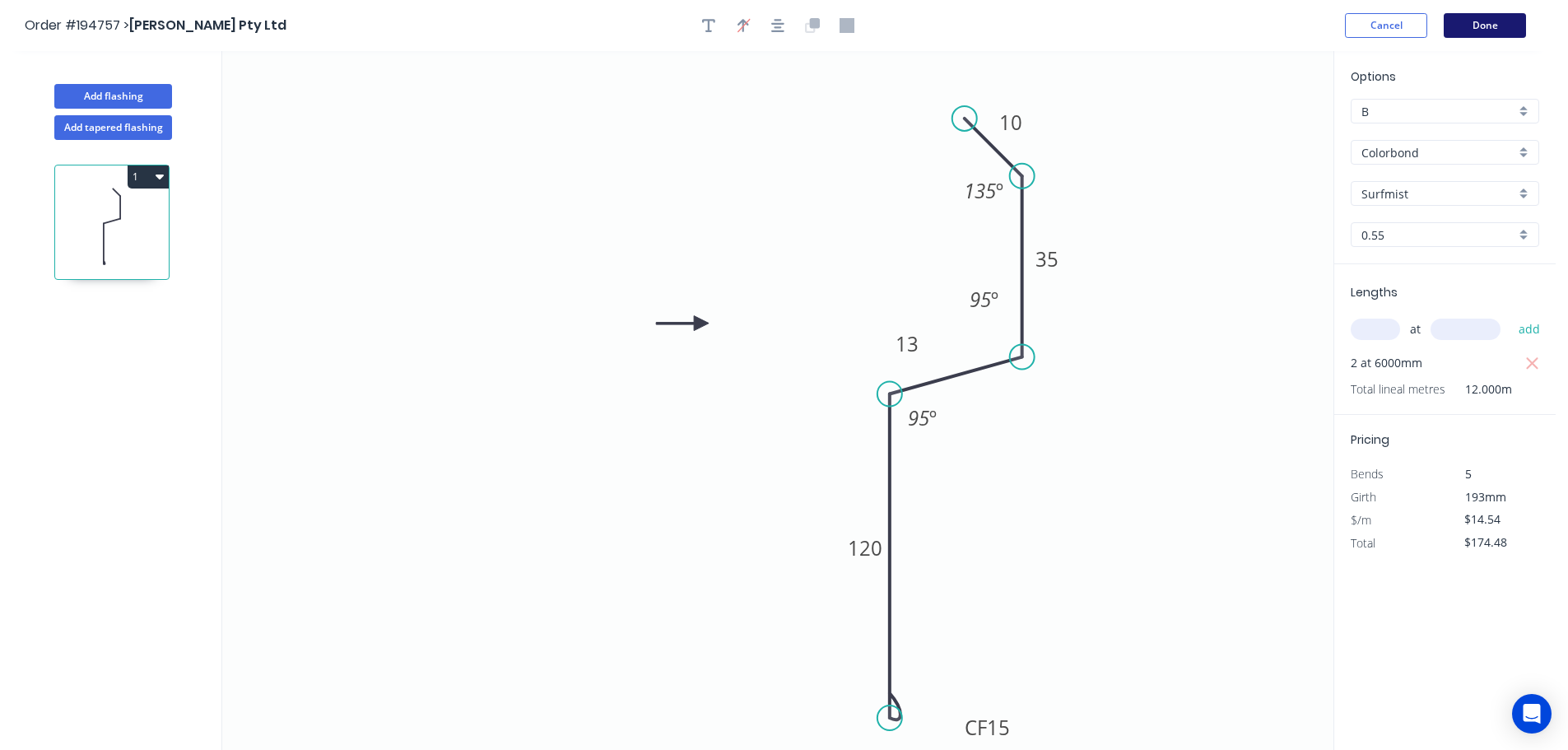
click at [1481, 21] on button "Done" at bounding box center [1485, 25] width 82 height 25
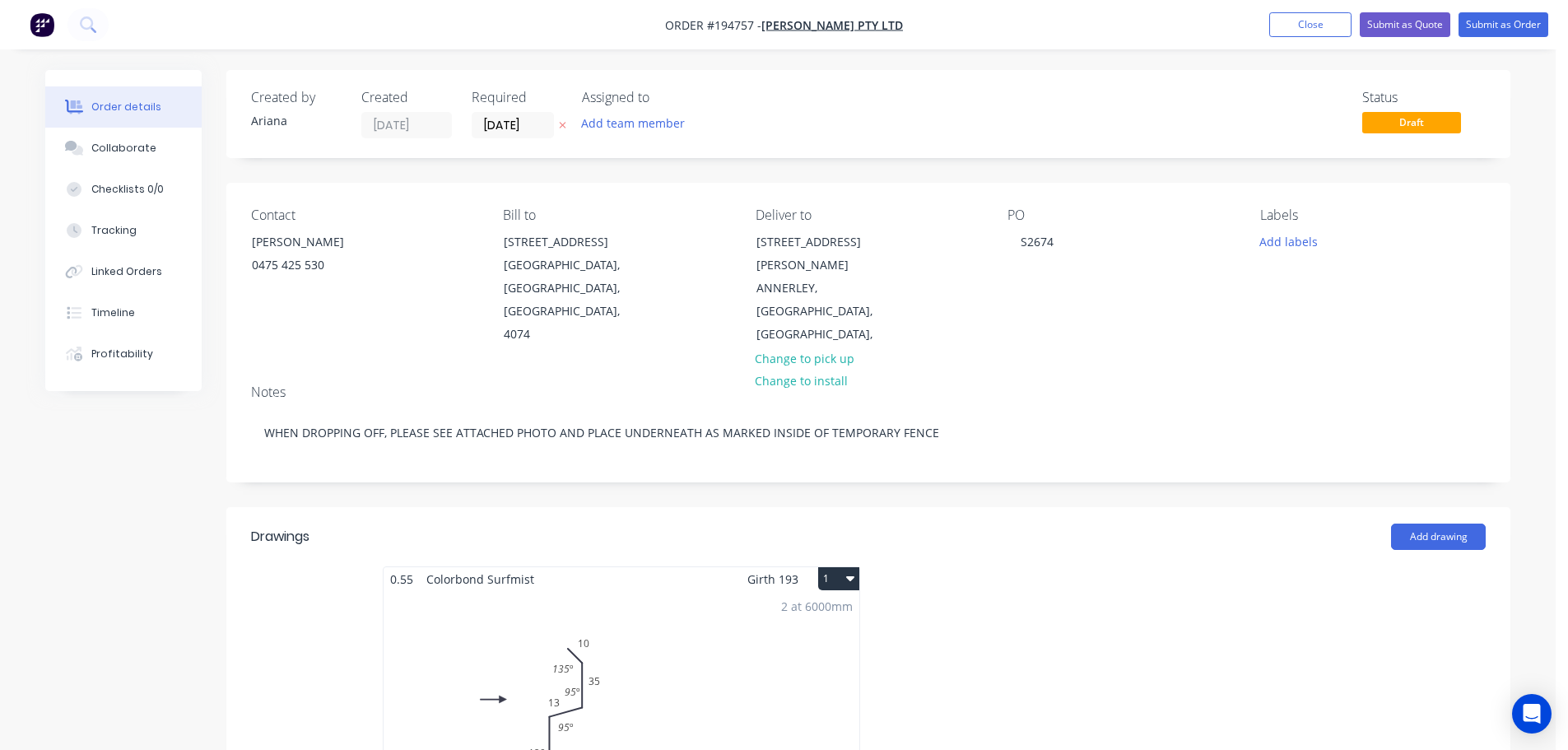
click at [838, 567] on button "1" at bounding box center [839, 578] width 41 height 23
click at [821, 607] on div "Use larger box size" at bounding box center [781, 619] width 127 height 24
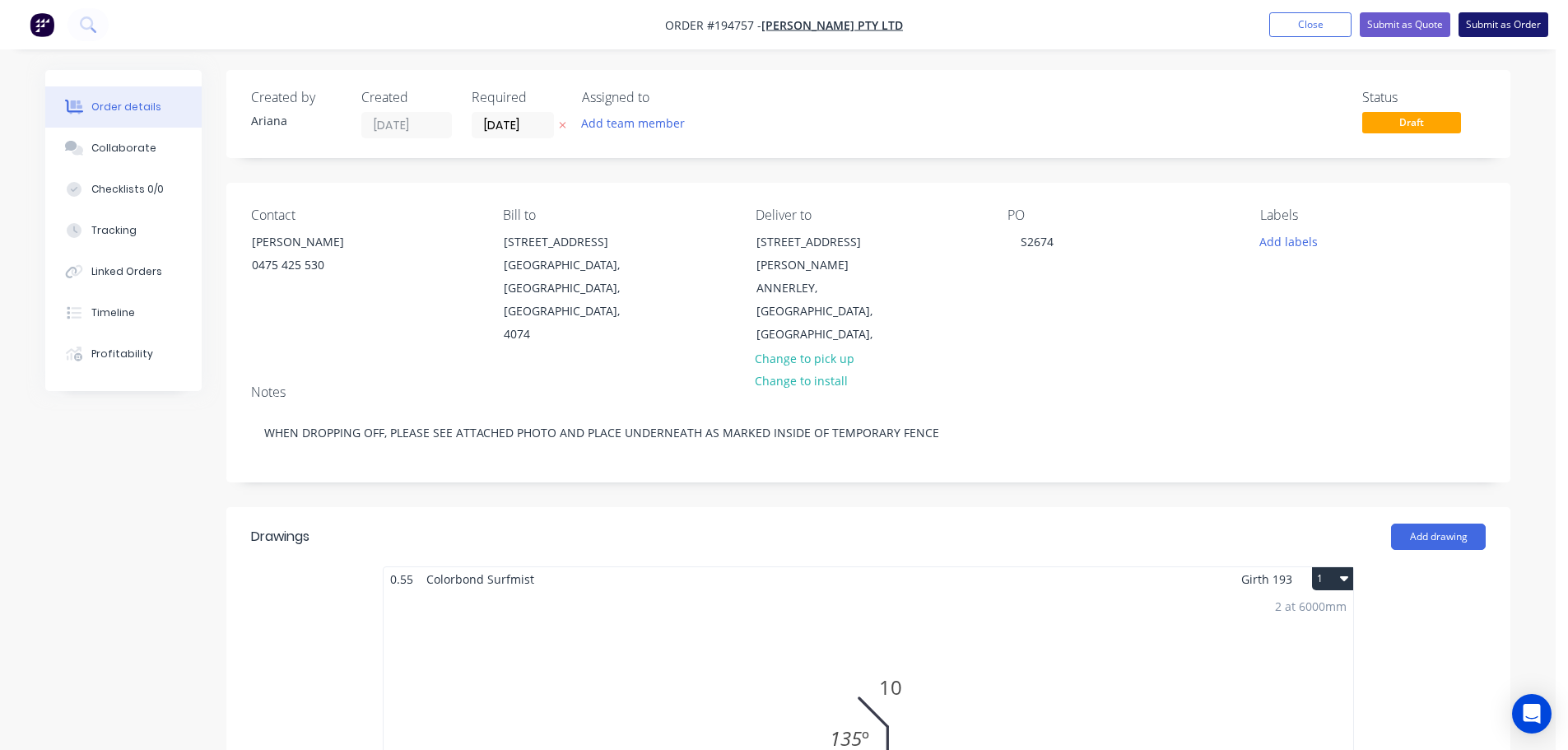
click at [1510, 24] on button "Submit as Order" at bounding box center [1503, 24] width 89 height 25
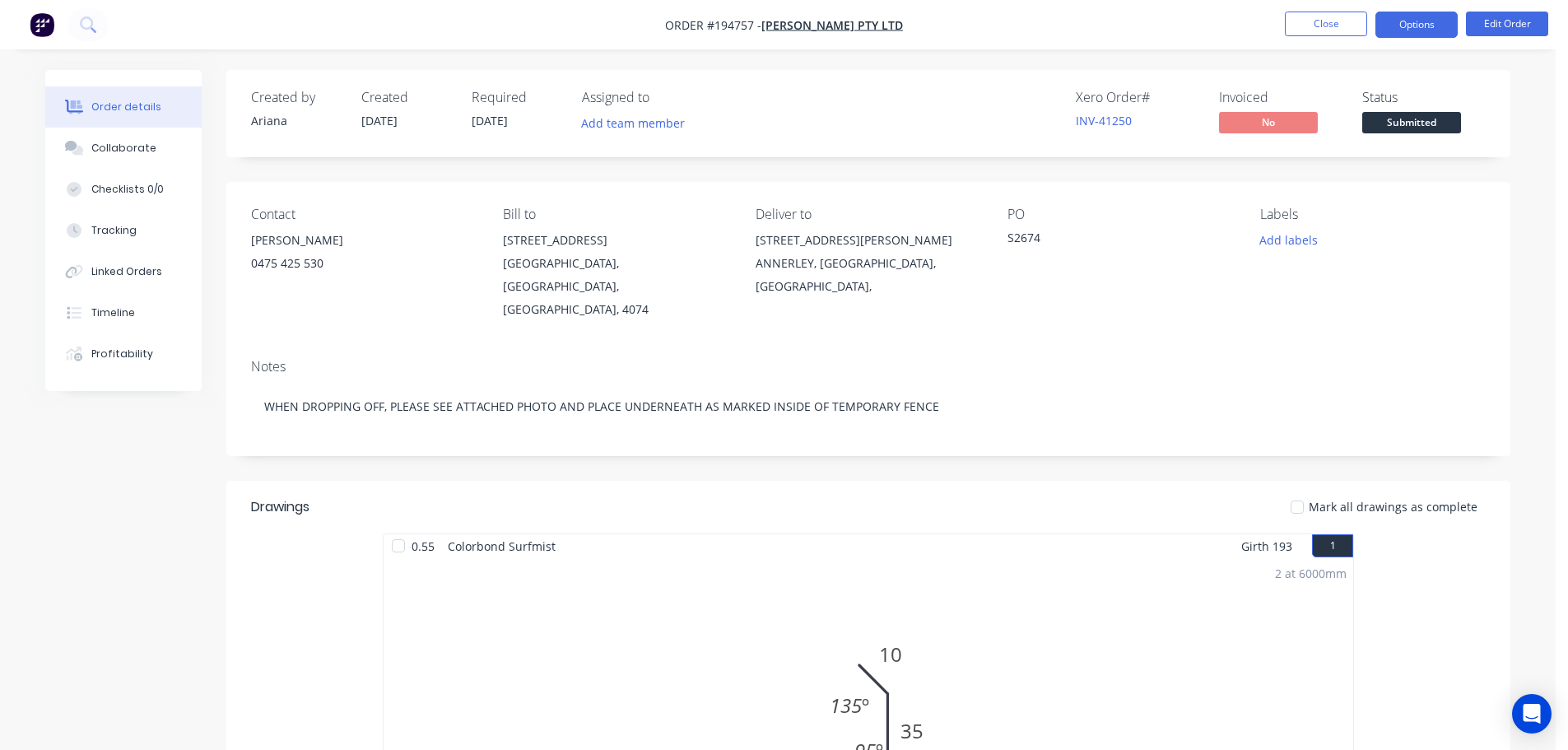
click at [1433, 24] on button "Options" at bounding box center [1417, 25] width 82 height 27
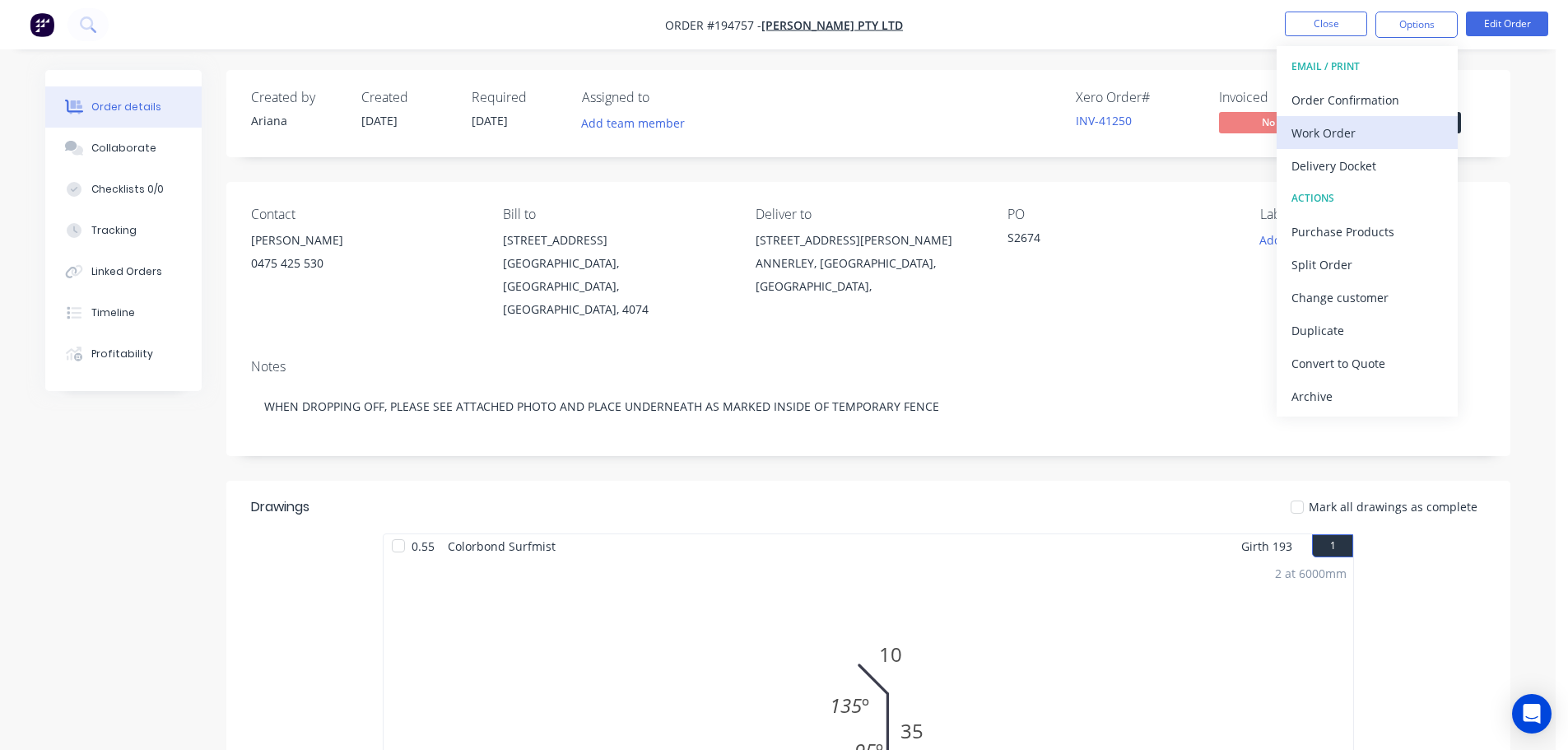
click at [1343, 130] on div "Work Order" at bounding box center [1367, 133] width 151 height 24
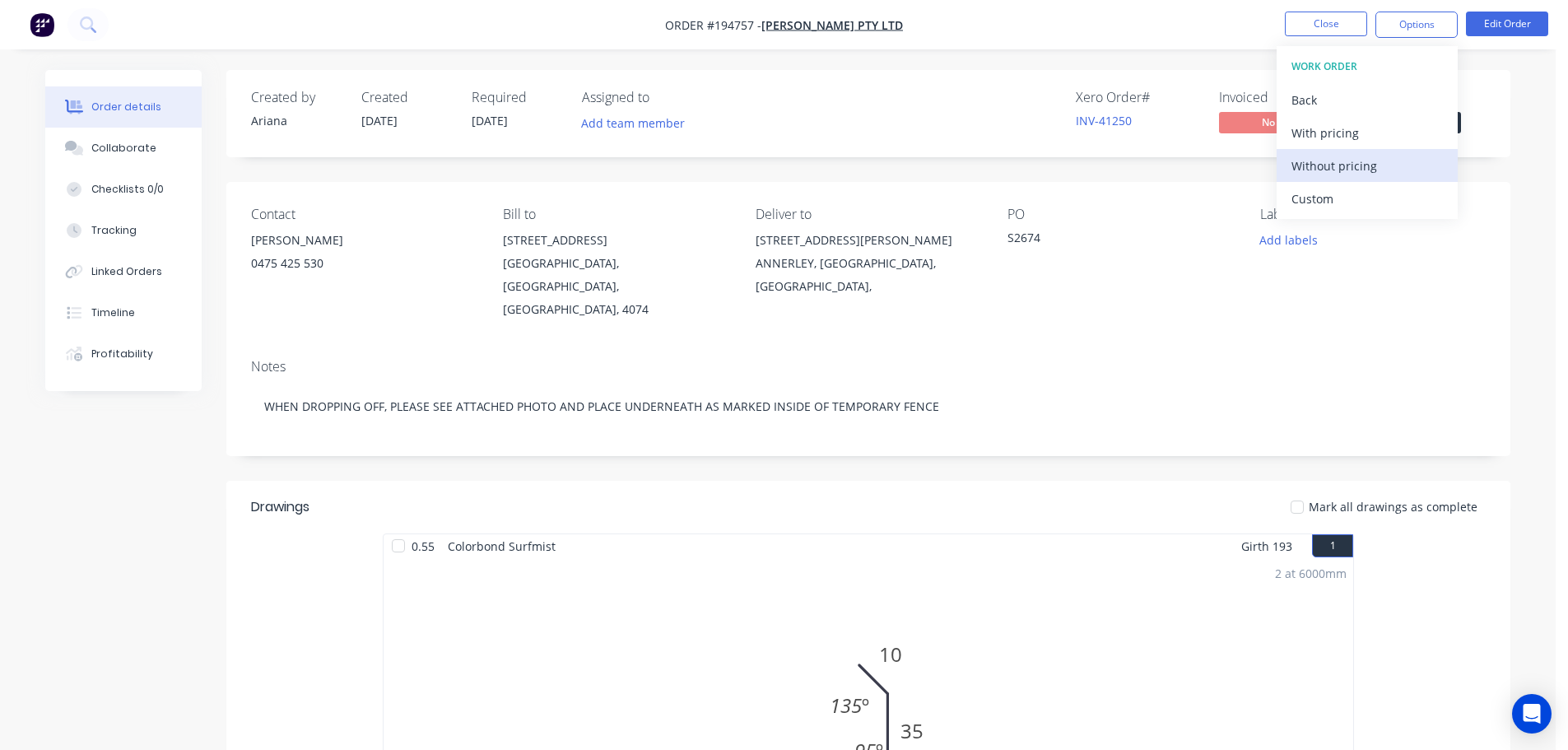
click at [1311, 161] on div "Without pricing" at bounding box center [1367, 166] width 151 height 24
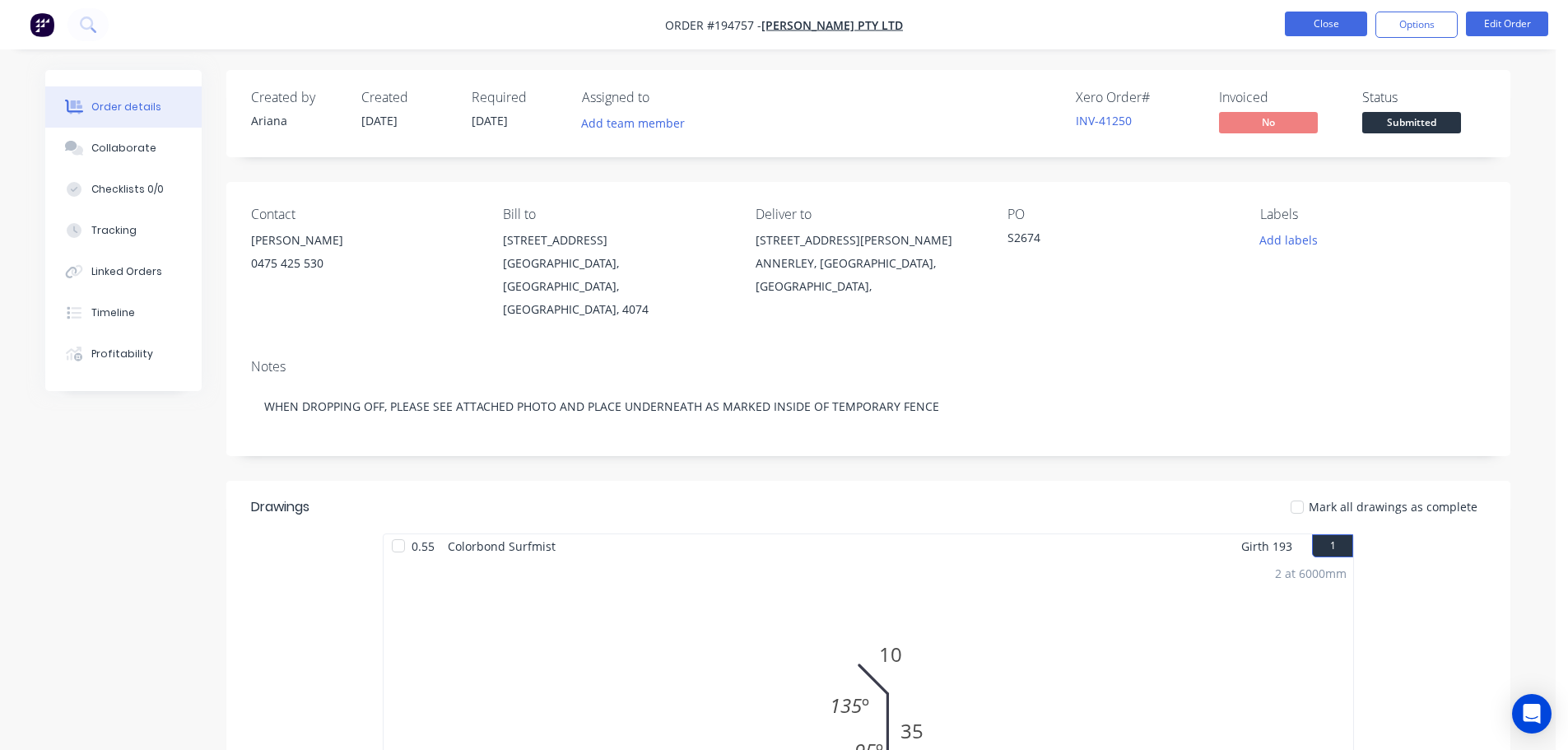
click at [1323, 23] on button "Close" at bounding box center [1326, 24] width 82 height 25
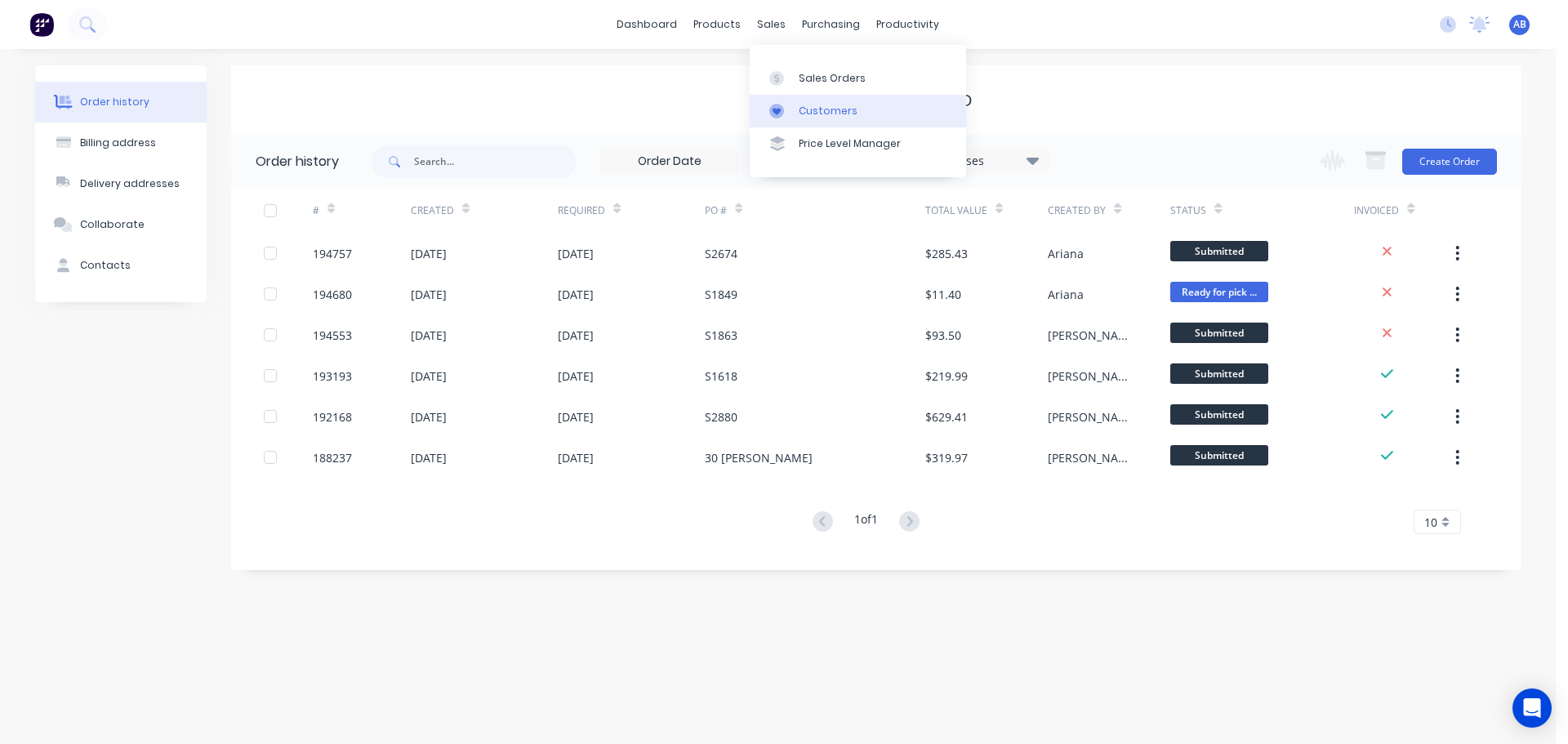
click at [807, 103] on div "Customers" at bounding box center [828, 110] width 59 height 15
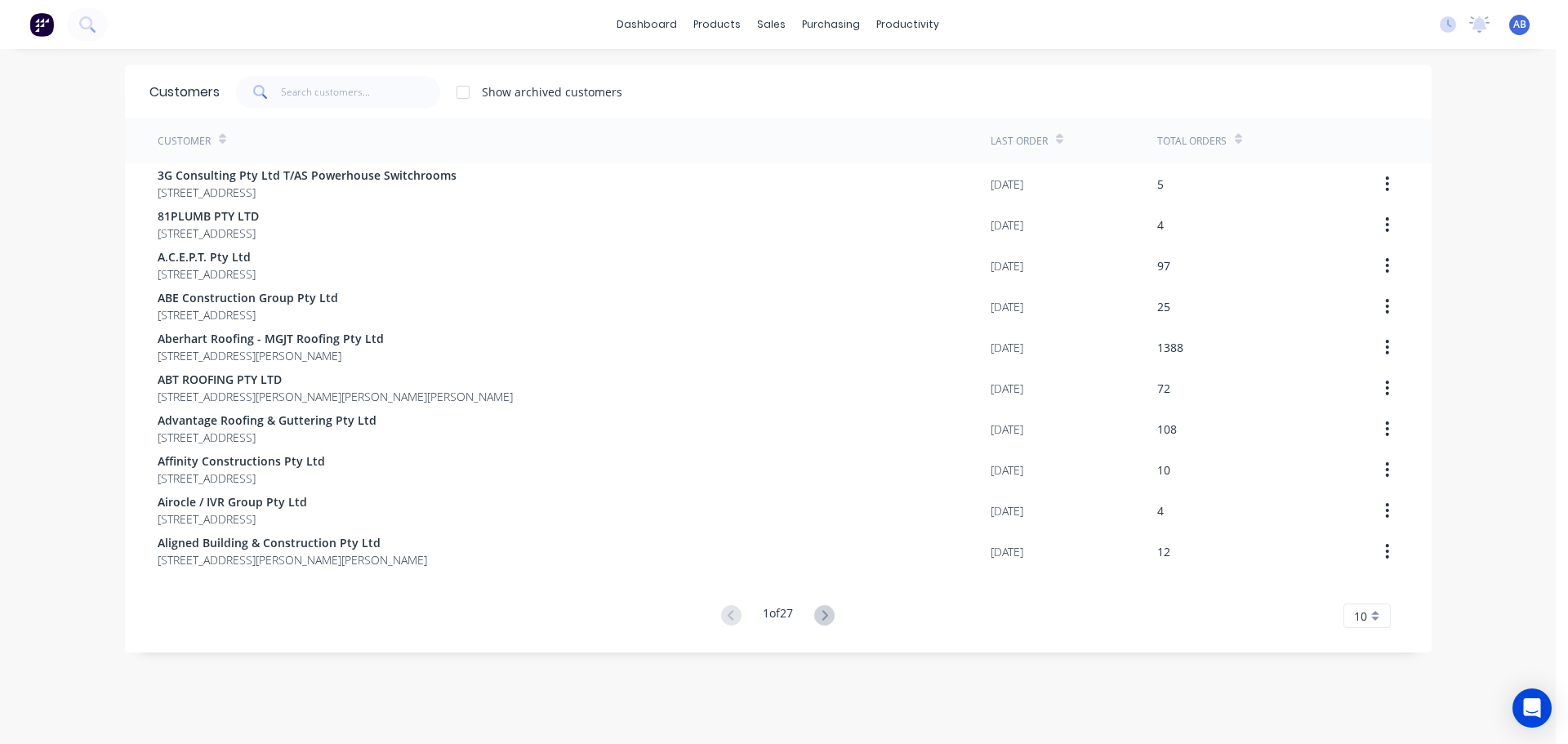
click at [1056, 21] on div "dashboard products sales purchasing productivity dashboard products Product Cat…" at bounding box center [778, 25] width 1555 height 49
click at [1139, 35] on div "dashboard products sales purchasing productivity dashboard products Product Cat…" at bounding box center [778, 25] width 1555 height 49
click at [1490, 293] on div "dashboard products sales purchasing productivity dashboard products Product Cat…" at bounding box center [778, 372] width 1555 height 744
click at [1482, 185] on div "dashboard products sales purchasing productivity dashboard products Product Cat…" at bounding box center [778, 372] width 1555 height 744
click at [1466, 157] on div "dashboard products sales purchasing productivity dashboard products Product Cat…" at bounding box center [778, 372] width 1555 height 744
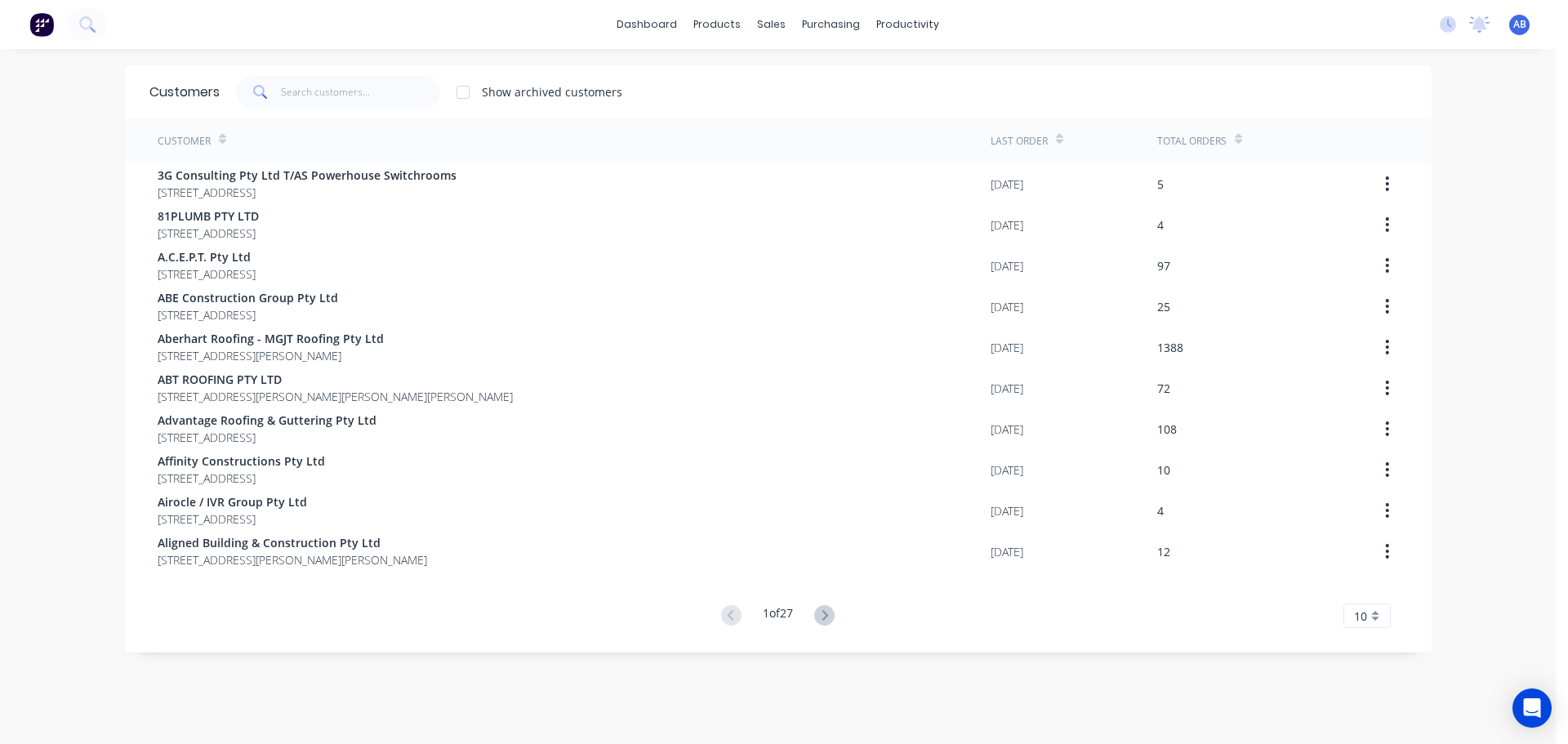
click at [1115, 16] on div "dashboard products sales purchasing productivity dashboard products Product Cat…" at bounding box center [778, 25] width 1555 height 49
click at [1486, 192] on div "dashboard products sales purchasing productivity dashboard products Product Cat…" at bounding box center [778, 372] width 1555 height 744
click at [760, 17] on div "sales" at bounding box center [772, 24] width 45 height 25
click at [836, 112] on div "Customers" at bounding box center [822, 110] width 59 height 15
click at [377, 84] on input "text" at bounding box center [361, 92] width 160 height 33
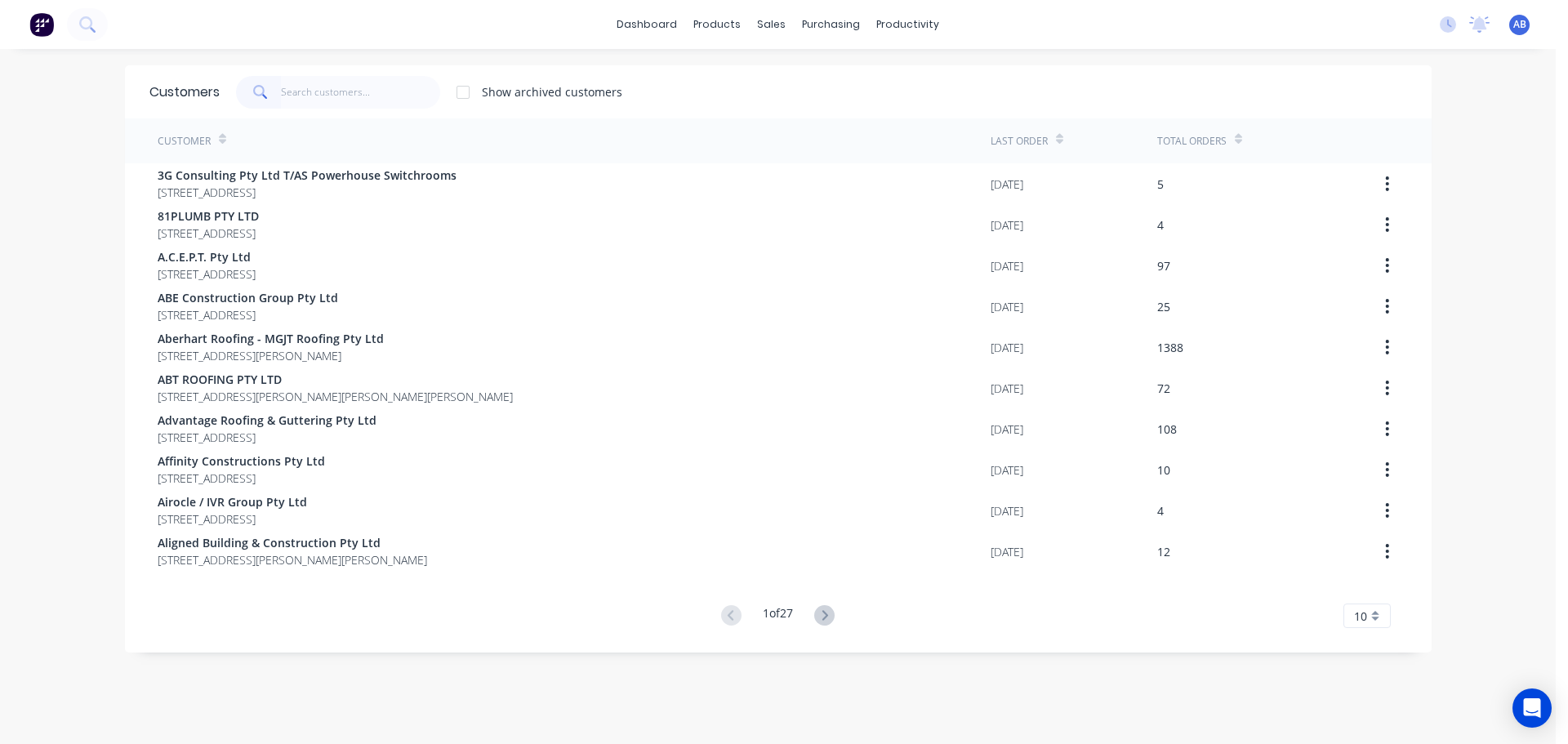
click at [1048, 96] on div "Show archived customers" at bounding box center [813, 92] width 1188 height 33
click at [1513, 26] on span "AB" at bounding box center [1519, 24] width 13 height 15
click at [1358, 202] on div "Sign out" at bounding box center [1380, 205] width 44 height 15
